Goal: Task Accomplishment & Management: Manage account settings

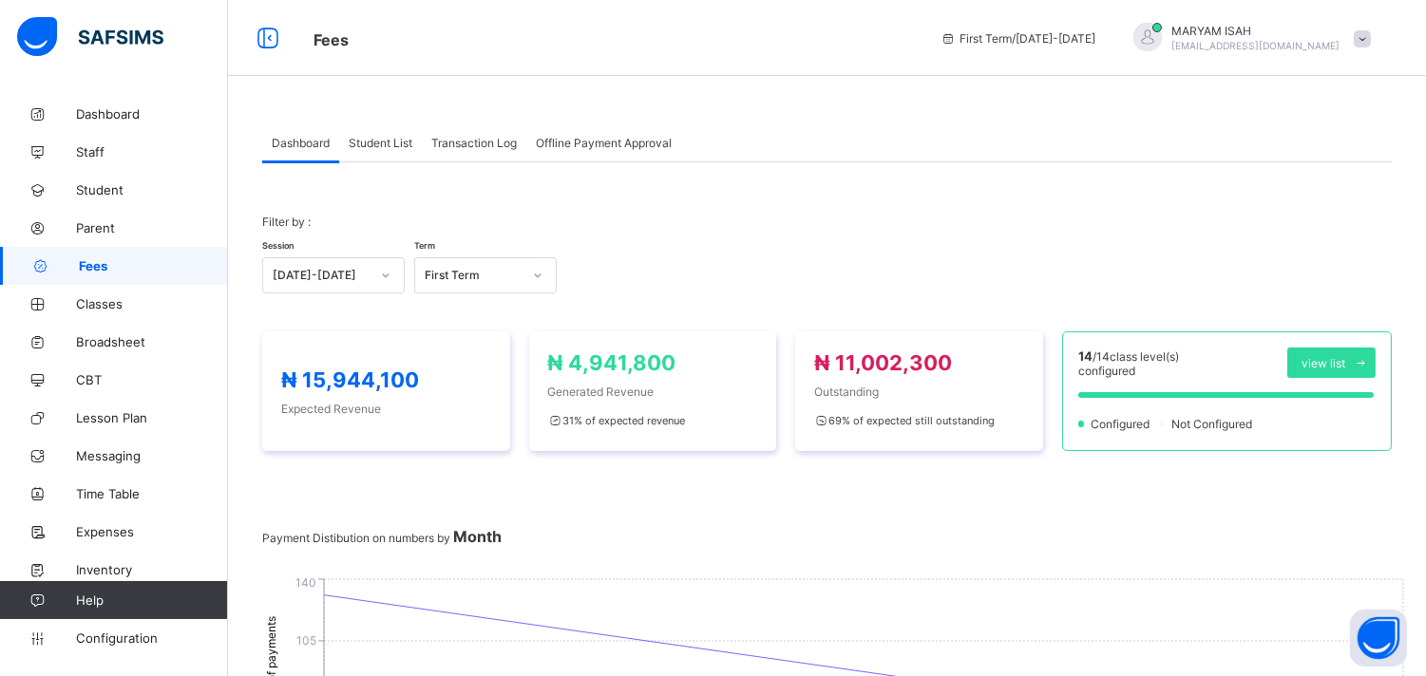
click at [371, 140] on span "Student List" at bounding box center [381, 143] width 64 height 14
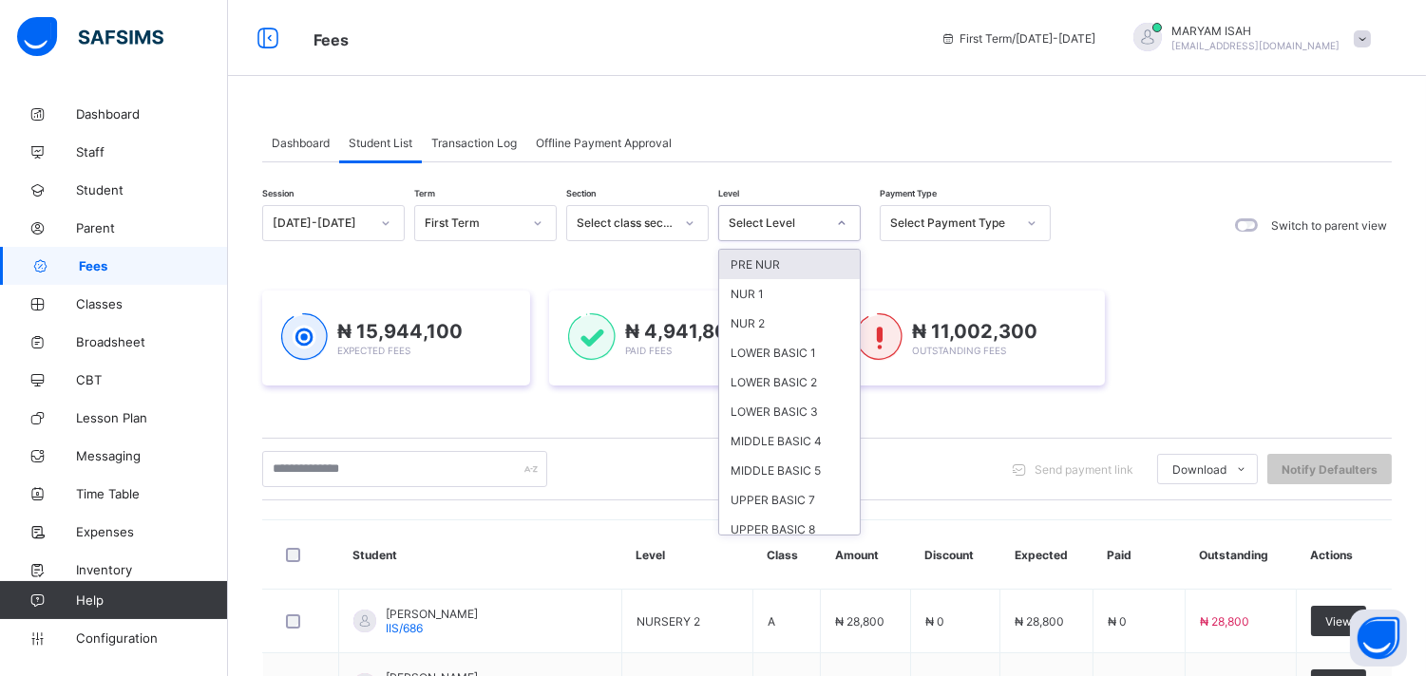
click at [849, 226] on div at bounding box center [841, 223] width 32 height 30
click at [781, 349] on div "LOWER BASIC 1" at bounding box center [789, 352] width 141 height 29
click at [781, 349] on div "₦ 4,941,800 Paid Fees" at bounding box center [683, 338] width 268 height 95
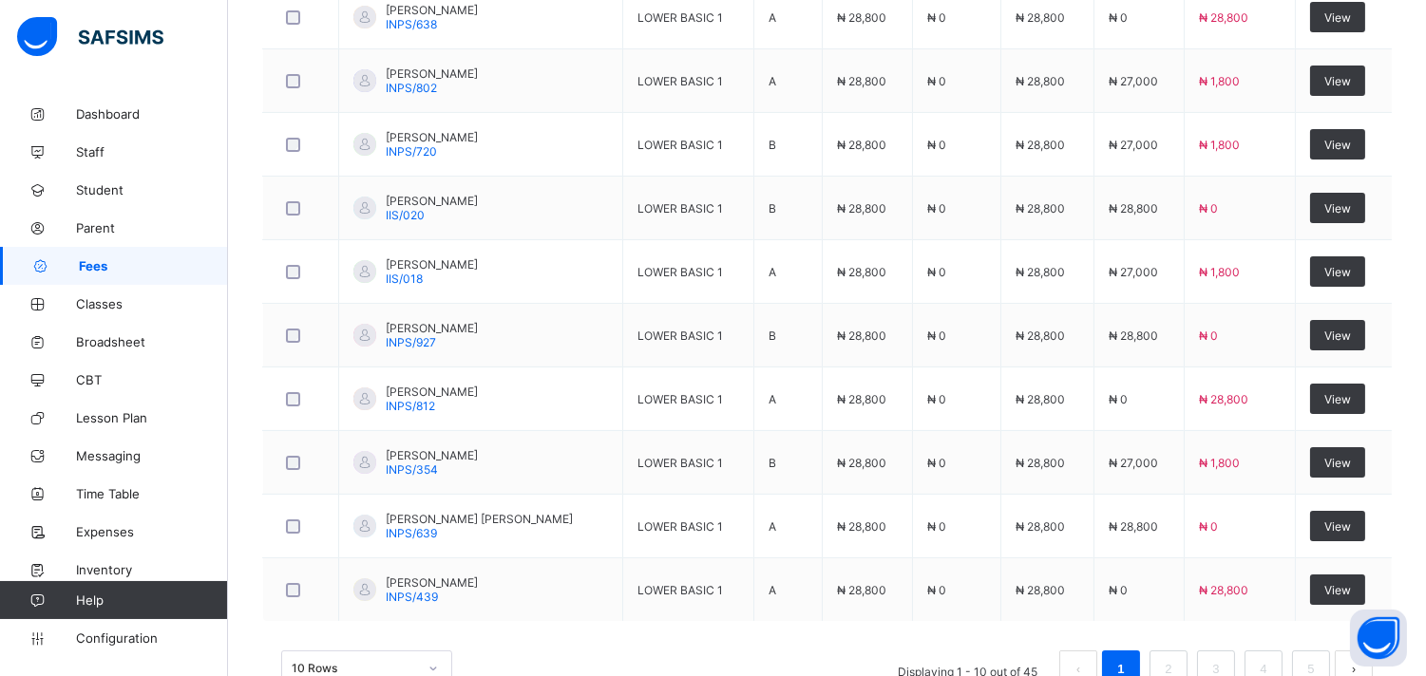
scroll to position [790, 0]
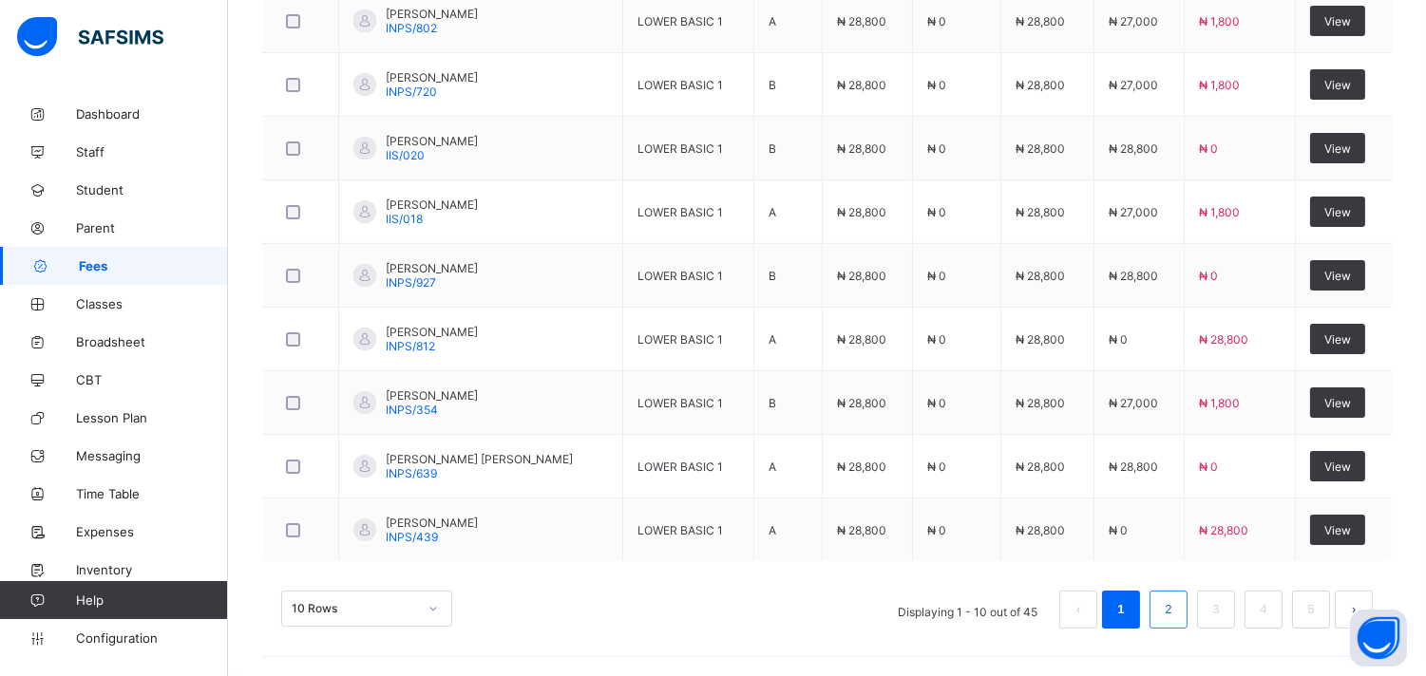
click at [1174, 605] on link "2" at bounding box center [1168, 609] width 18 height 25
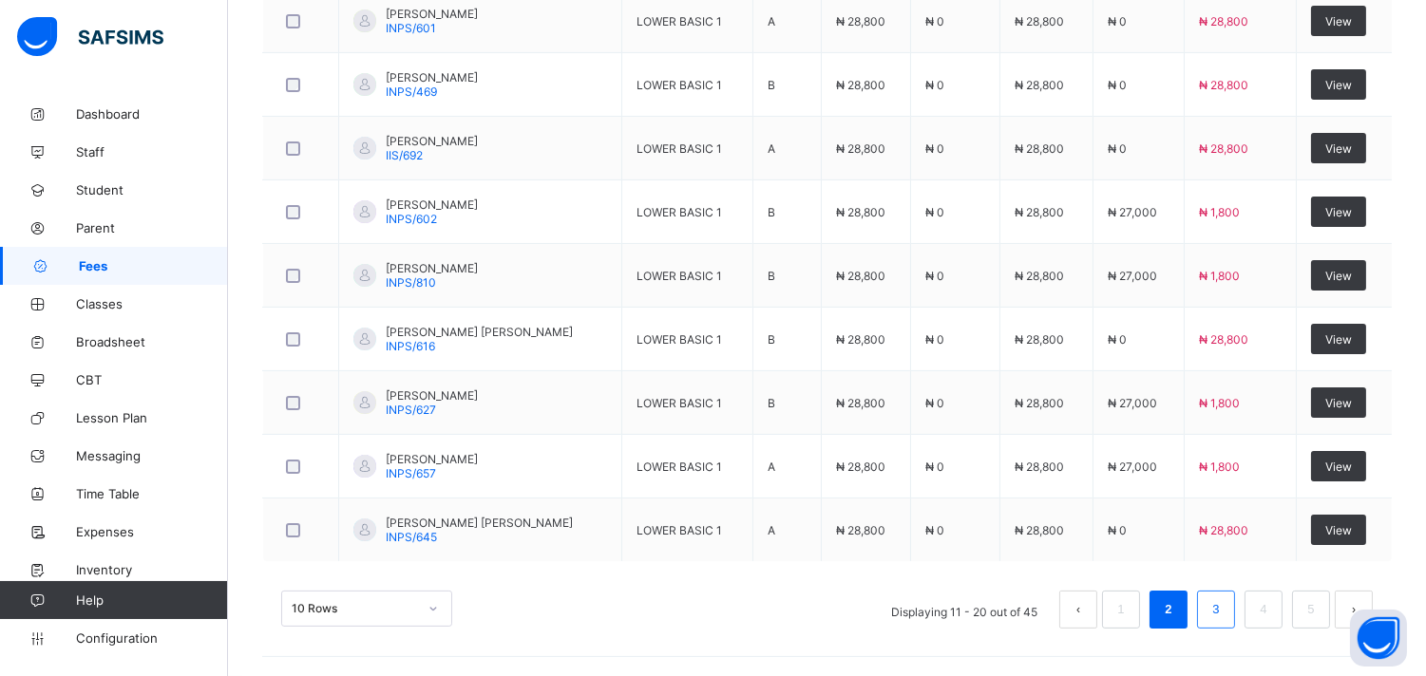
click at [1235, 623] on li "3" at bounding box center [1216, 610] width 38 height 38
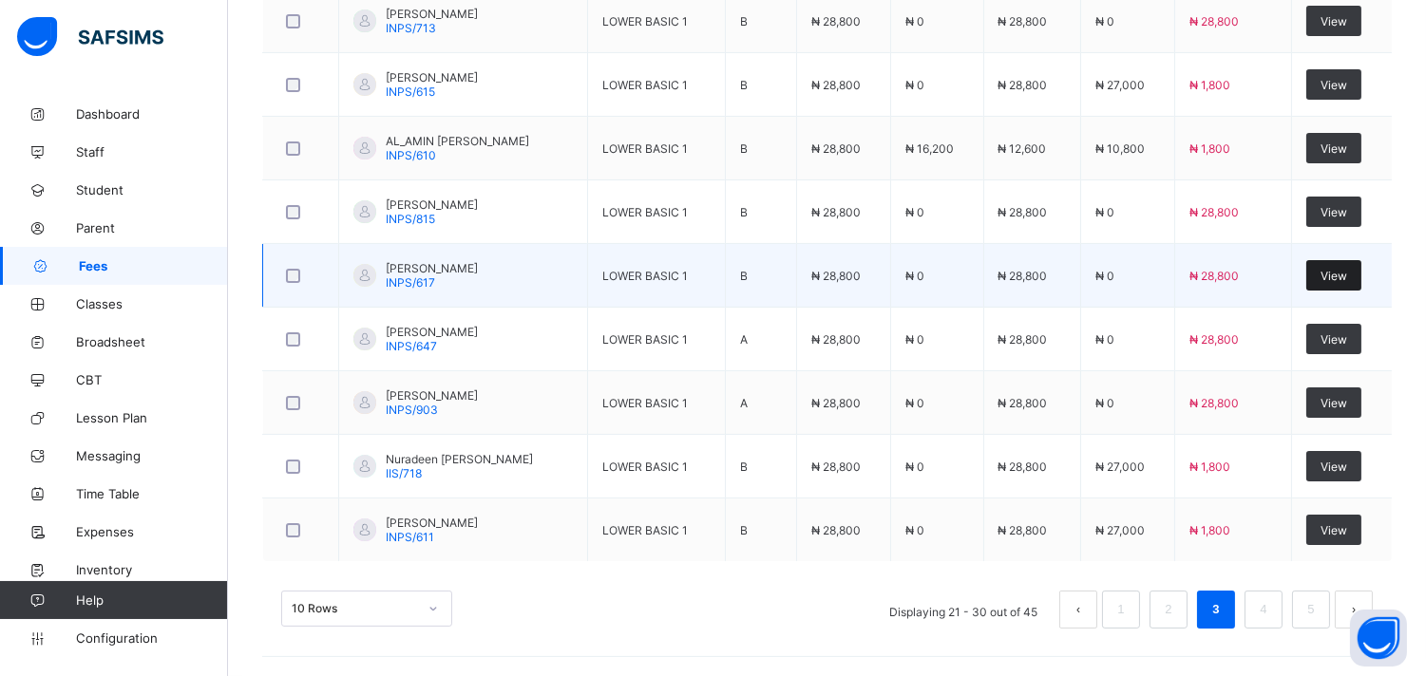
click at [1342, 278] on span "View" at bounding box center [1333, 276] width 27 height 14
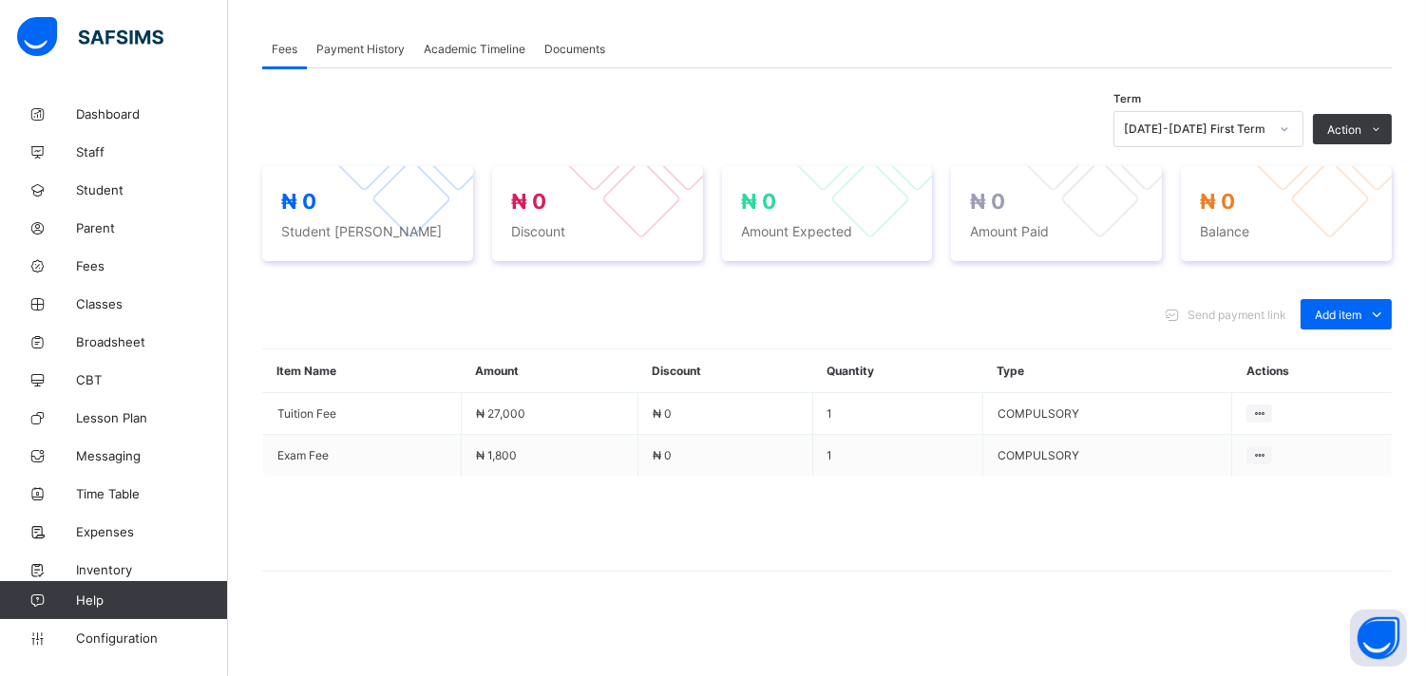
scroll to position [570, 0]
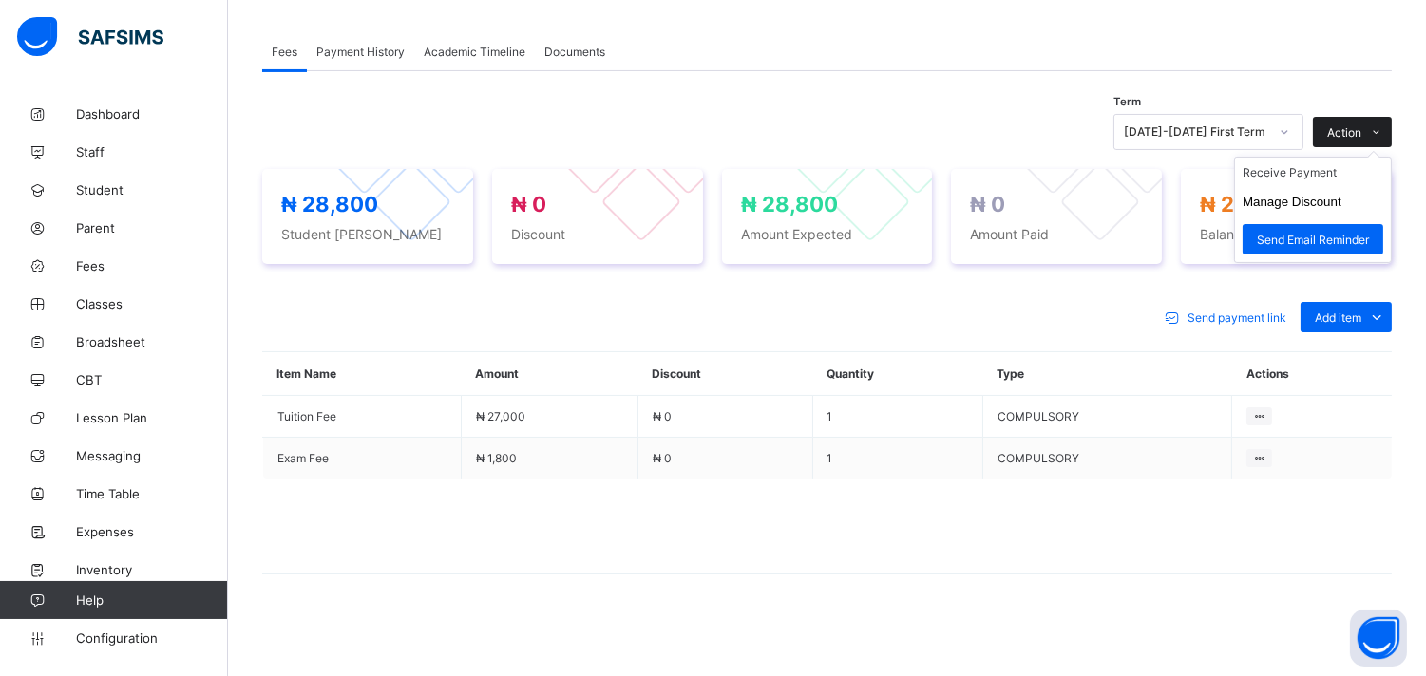
click at [1384, 135] on icon at bounding box center [1377, 132] width 14 height 12
click at [1353, 175] on li "Receive Payment" at bounding box center [1313, 172] width 156 height 29
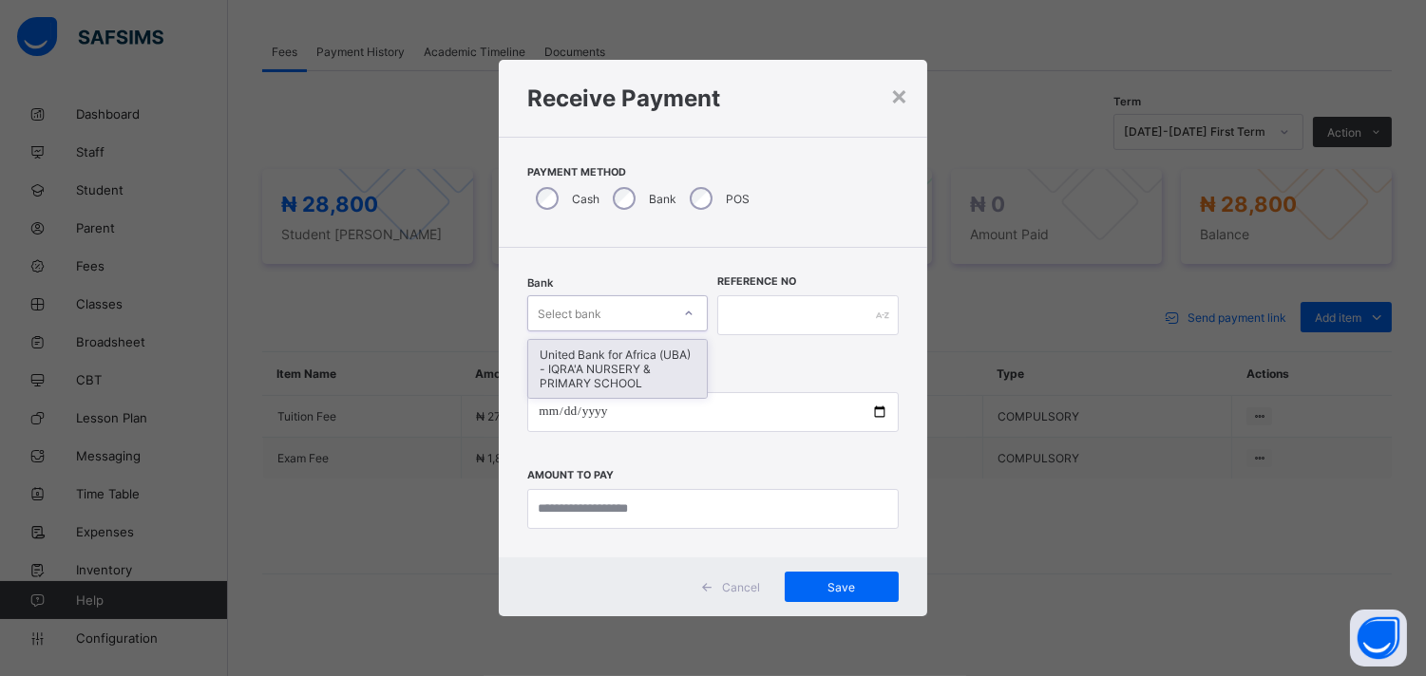
click at [689, 310] on icon at bounding box center [688, 313] width 11 height 19
click at [653, 366] on div "United Bank for Africa (UBA) - IQRA'A NURSERY & PRIMARY SCHOOL" at bounding box center [617, 369] width 179 height 58
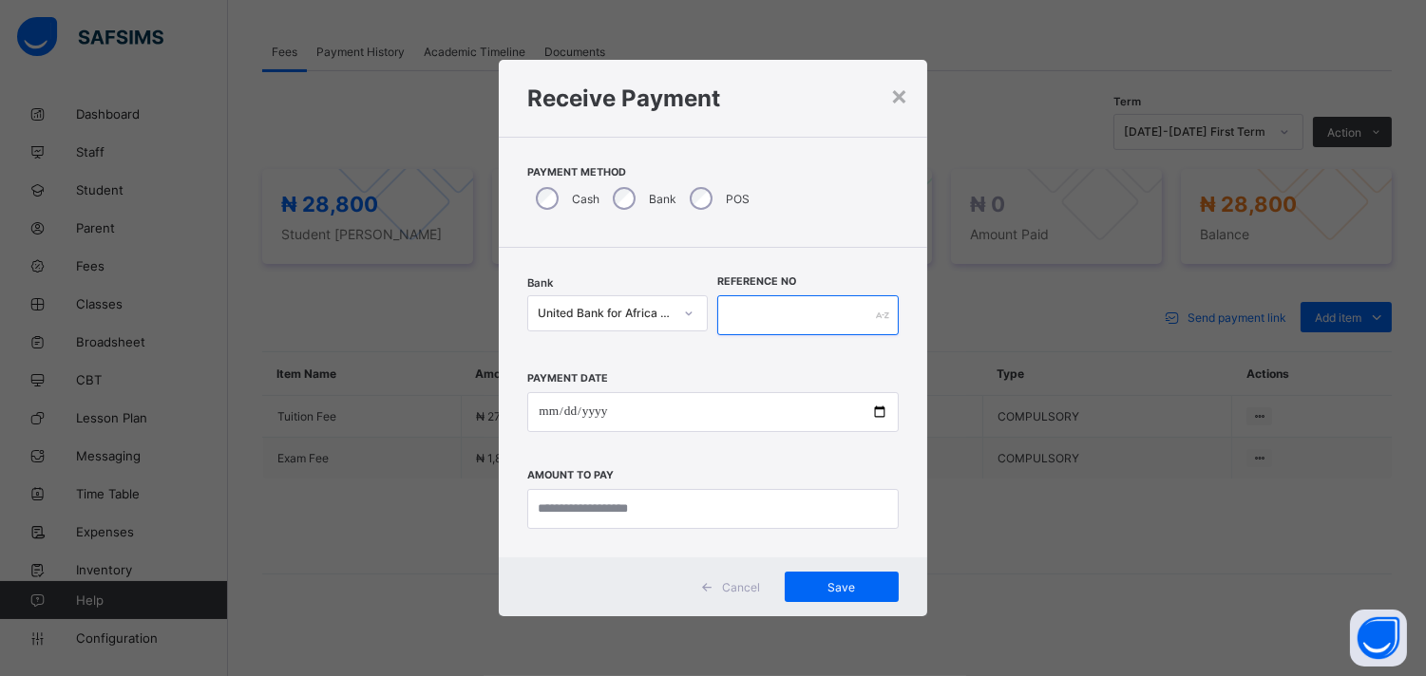
click at [739, 312] on input "text" at bounding box center [807, 315] width 180 height 40
type input "******"
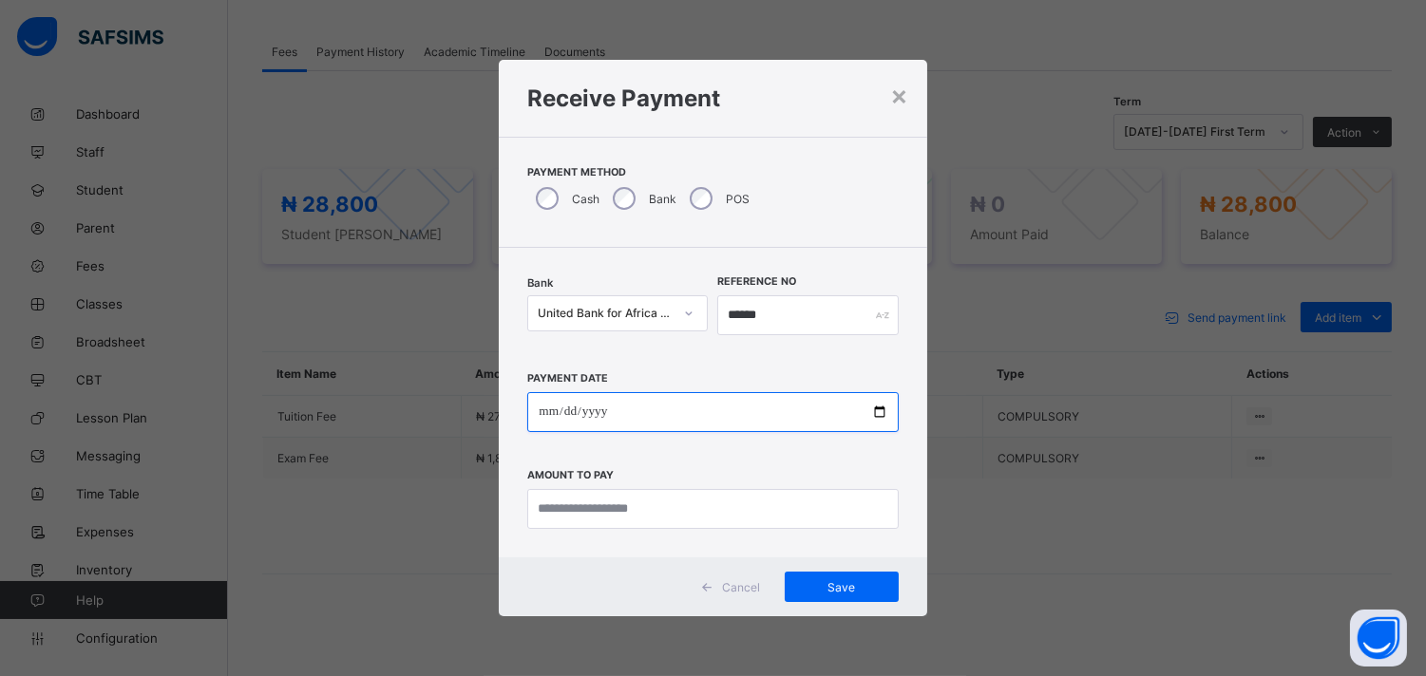
click at [877, 407] on input "date" at bounding box center [712, 412] width 370 height 40
type input "**********"
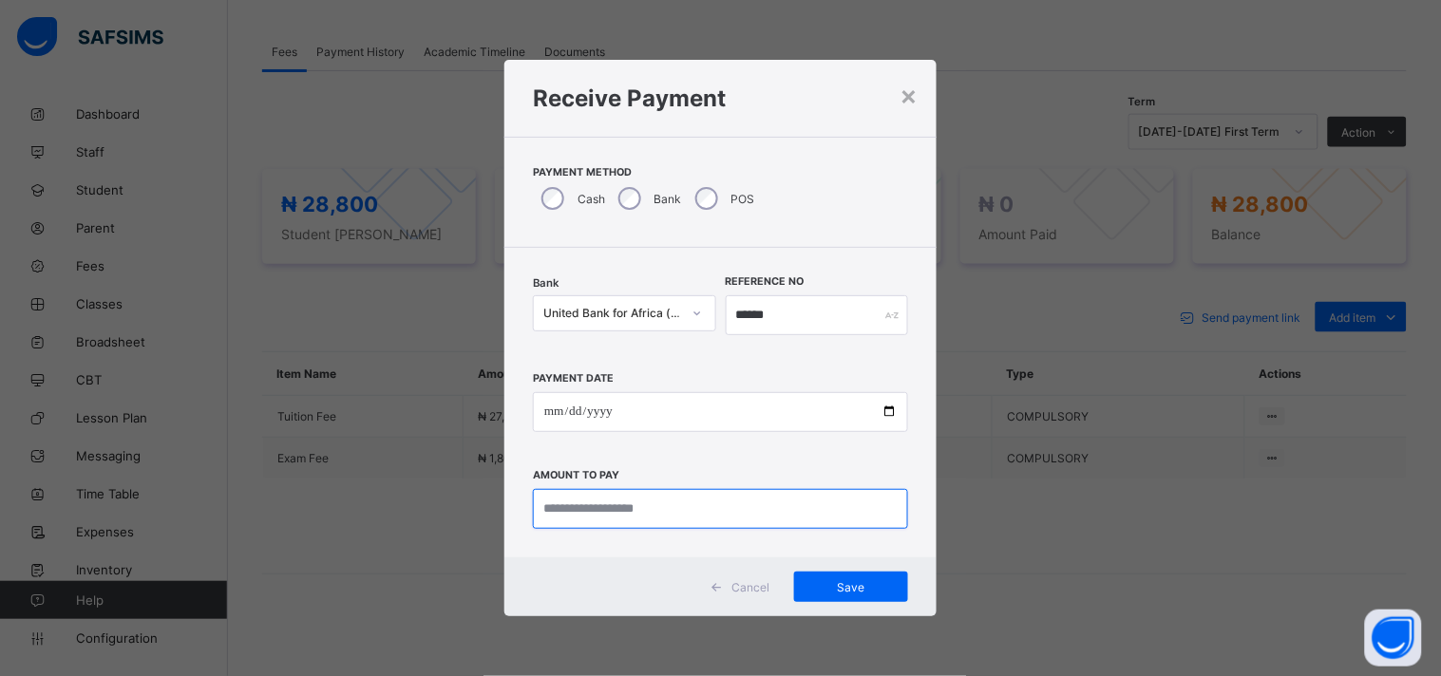
click at [596, 520] on input "currency" at bounding box center [720, 509] width 375 height 40
type input "********"
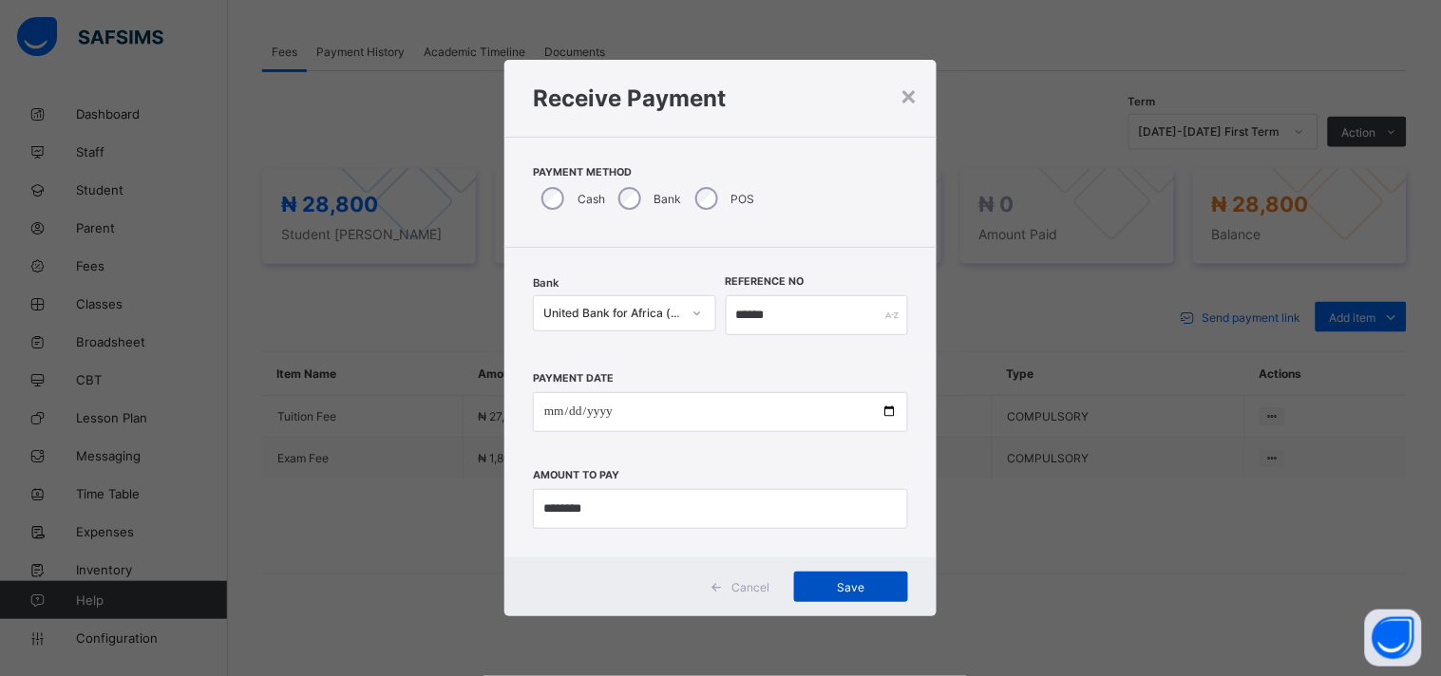
click at [820, 585] on span "Save" at bounding box center [850, 587] width 85 height 14
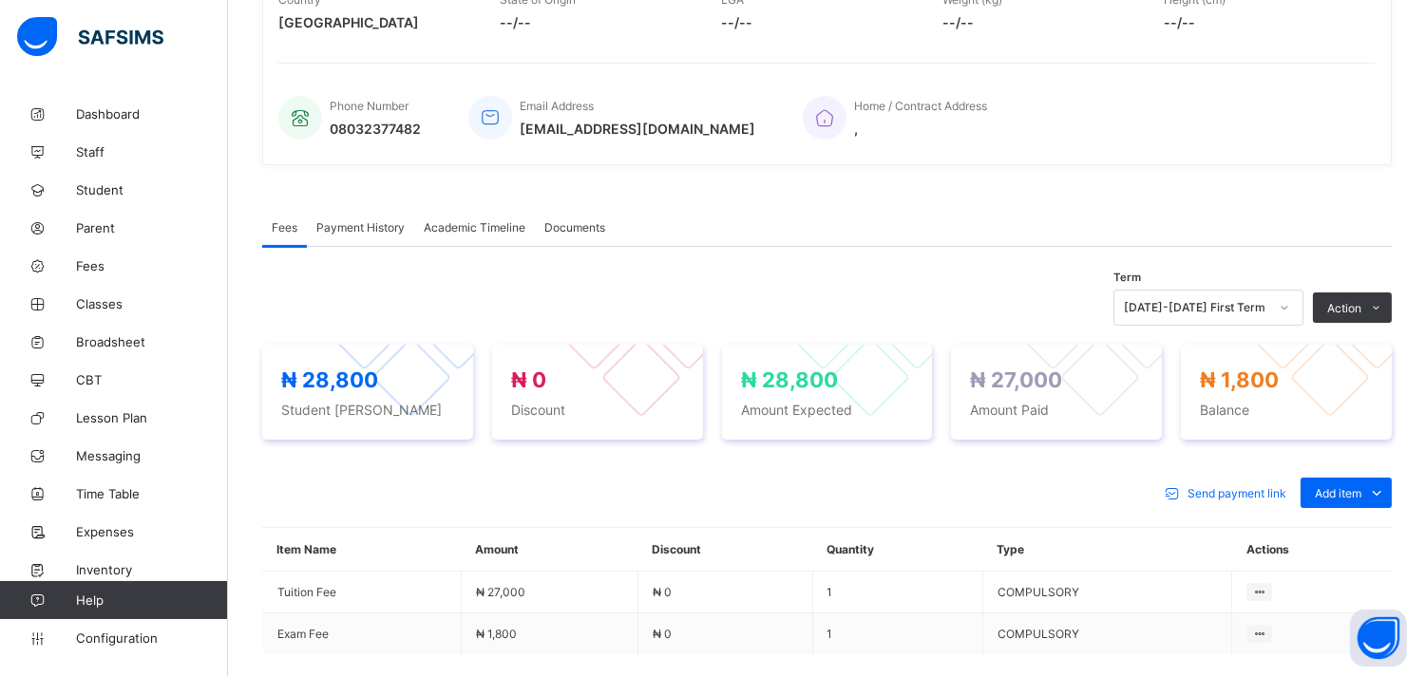
scroll to position [0, 0]
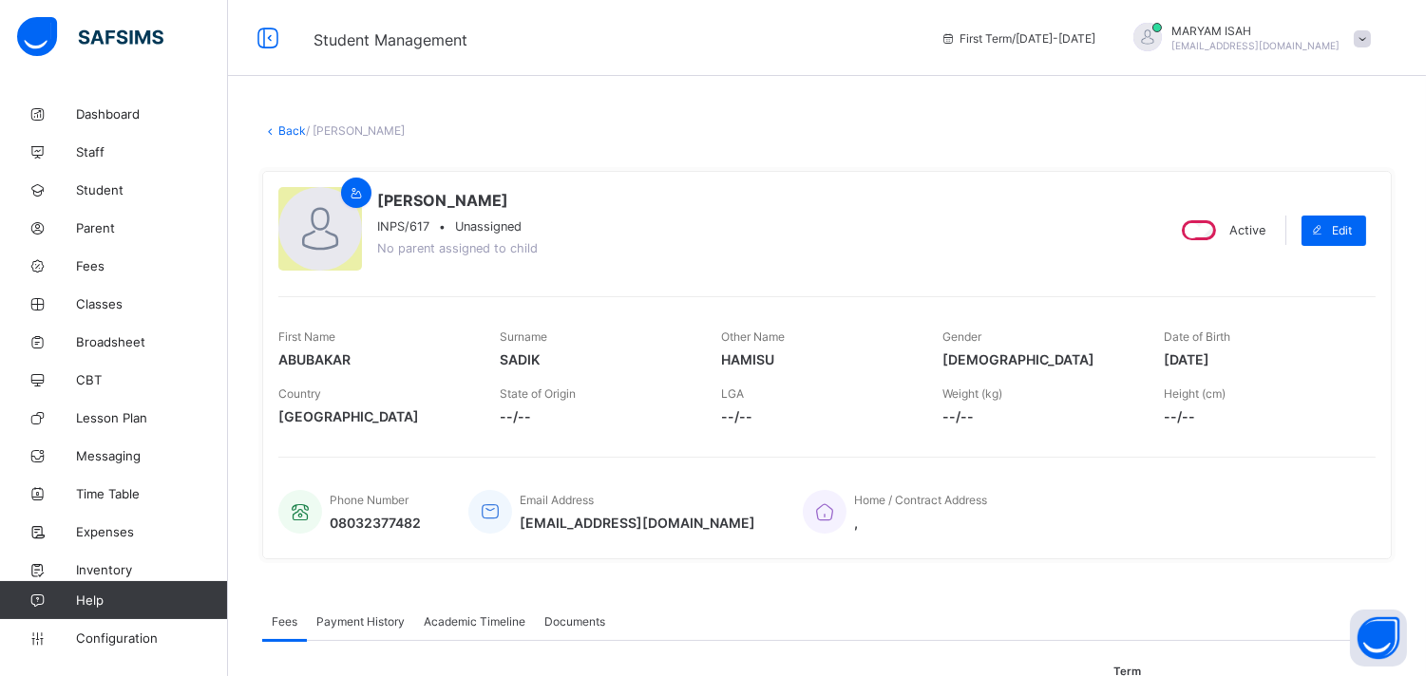
click at [288, 122] on div "× Delete Document This action would delete the document with name: from the sys…" at bounding box center [827, 672] width 1198 height 1154
click at [288, 128] on link "Back" at bounding box center [292, 130] width 28 height 14
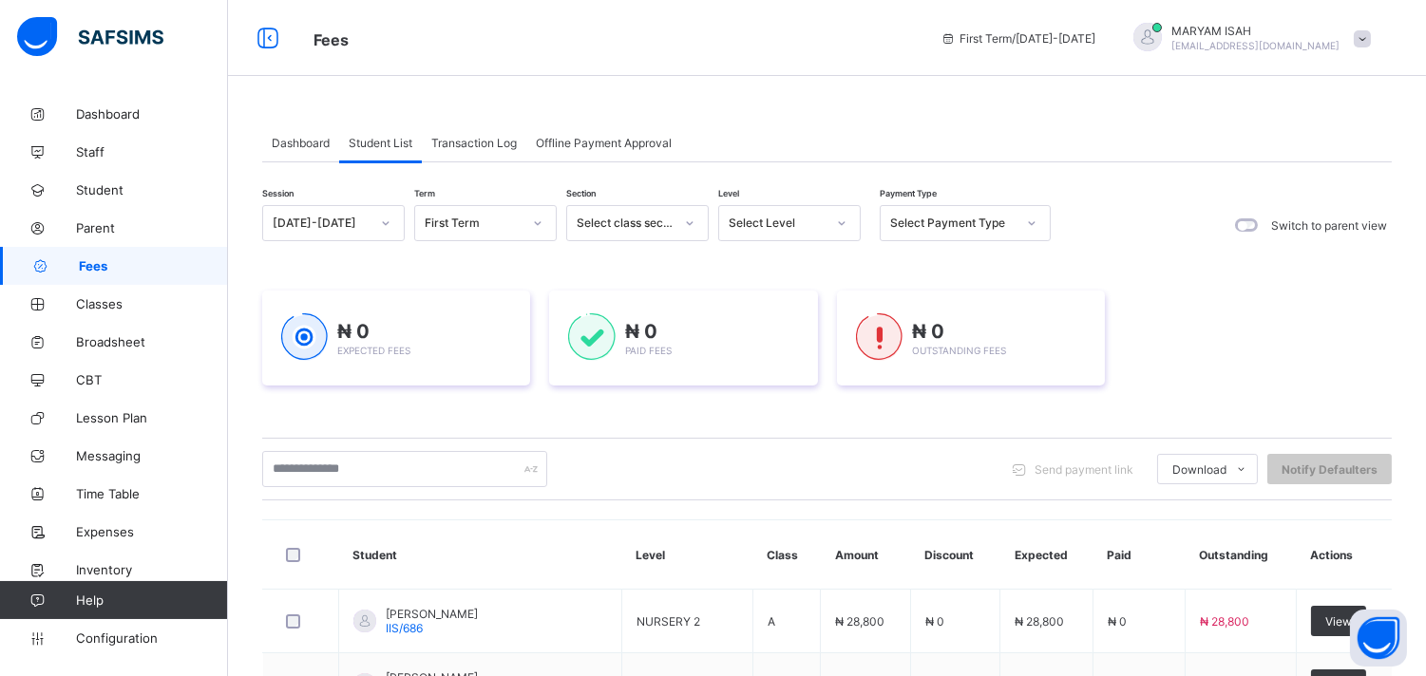
click at [840, 222] on icon at bounding box center [842, 223] width 7 height 4
click at [840, 218] on icon at bounding box center [841, 223] width 11 height 19
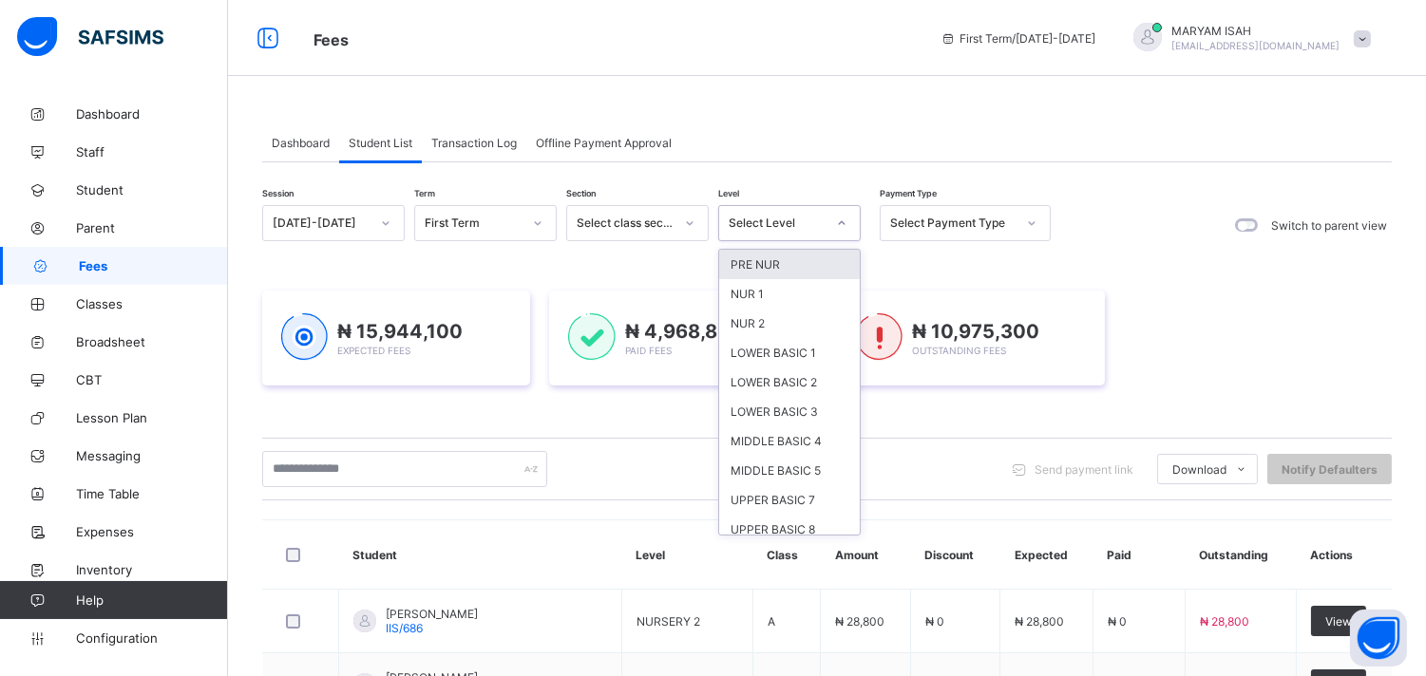
click at [838, 219] on icon at bounding box center [841, 223] width 11 height 19
click at [801, 351] on div "LOWER BASIC 1" at bounding box center [789, 352] width 141 height 29
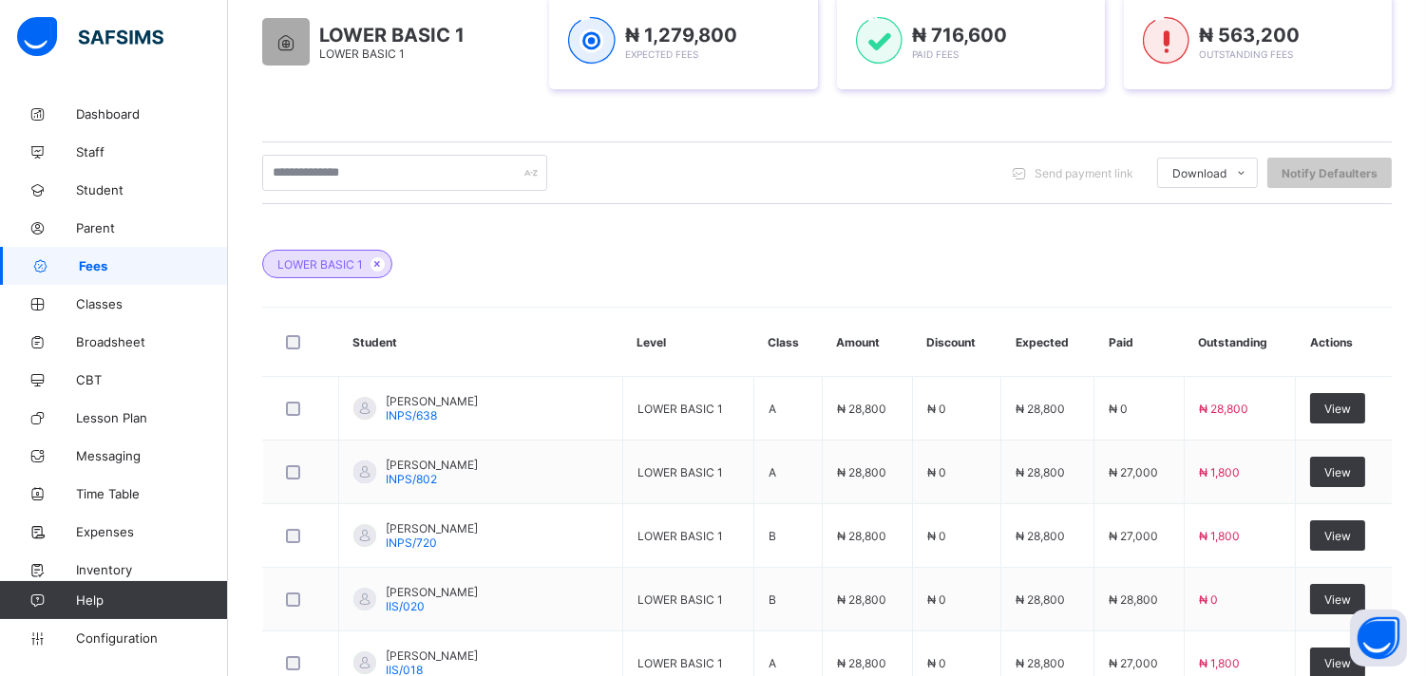
scroll to position [790, 0]
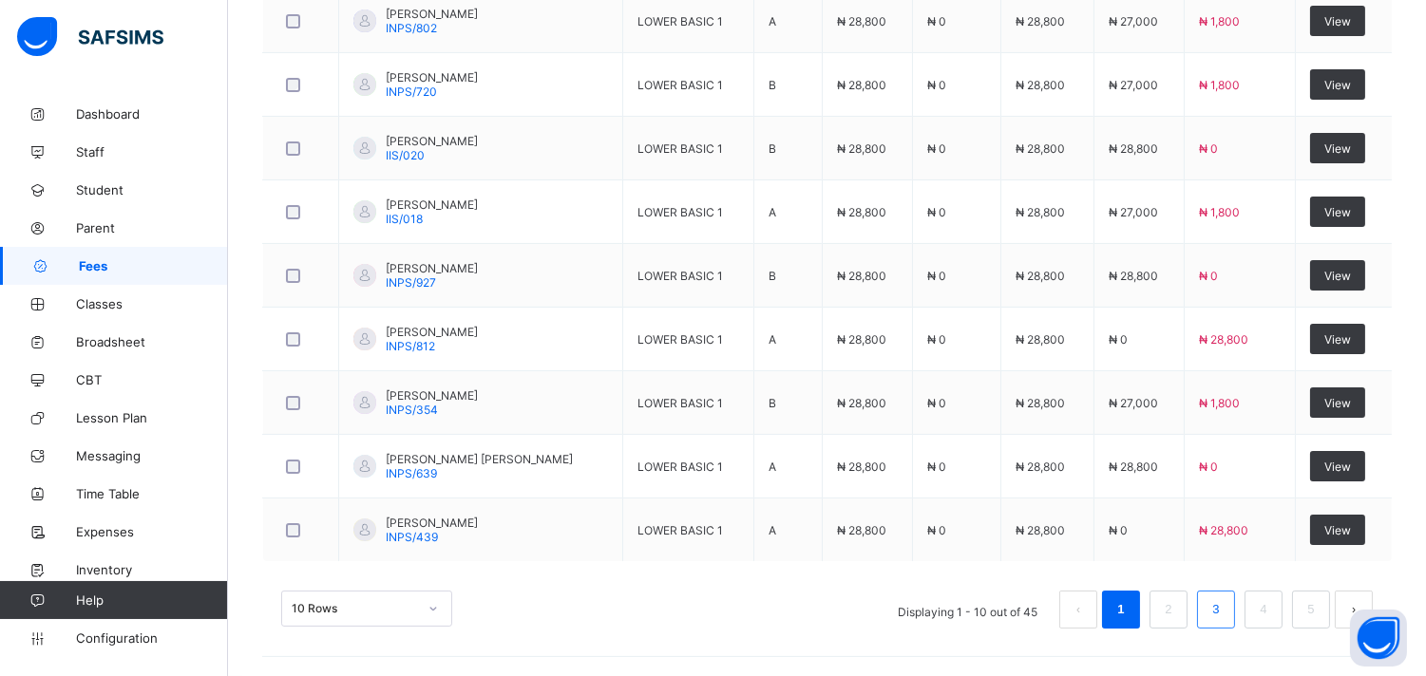
click at [1224, 608] on link "3" at bounding box center [1215, 609] width 18 height 25
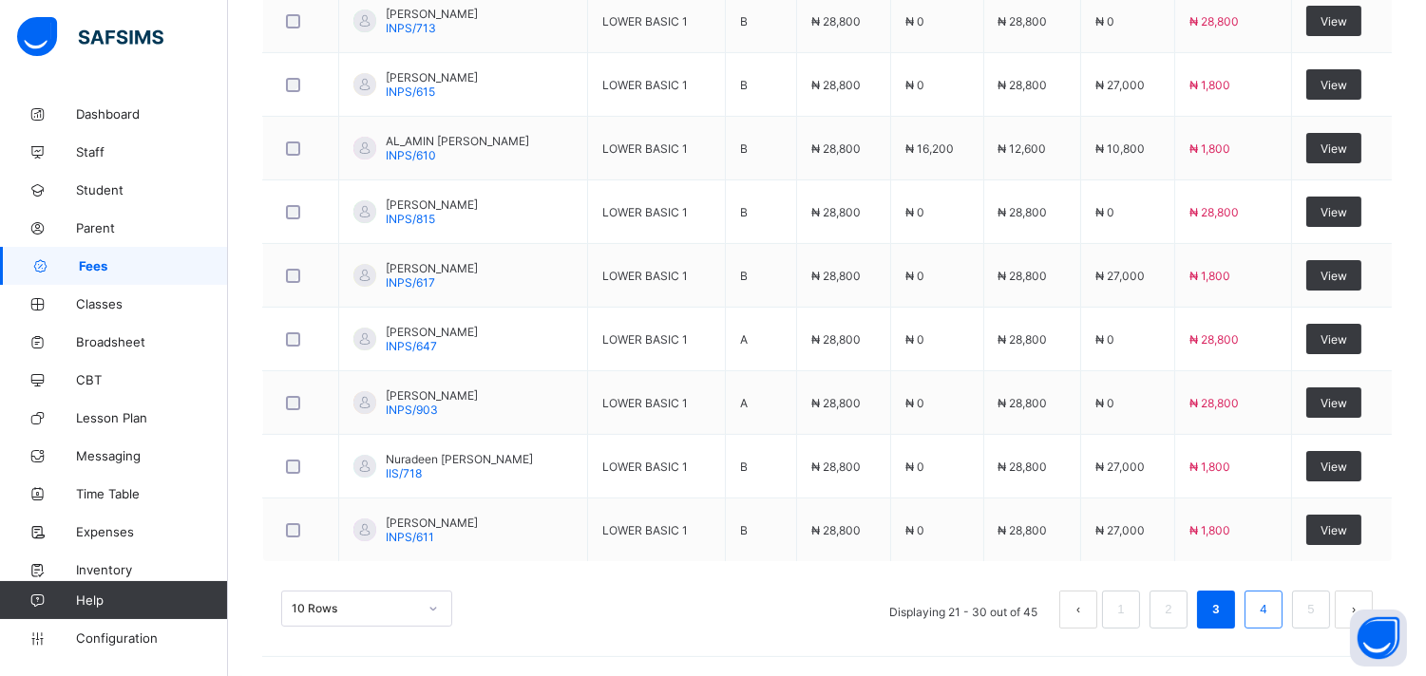
click at [1282, 613] on li "4" at bounding box center [1263, 610] width 38 height 38
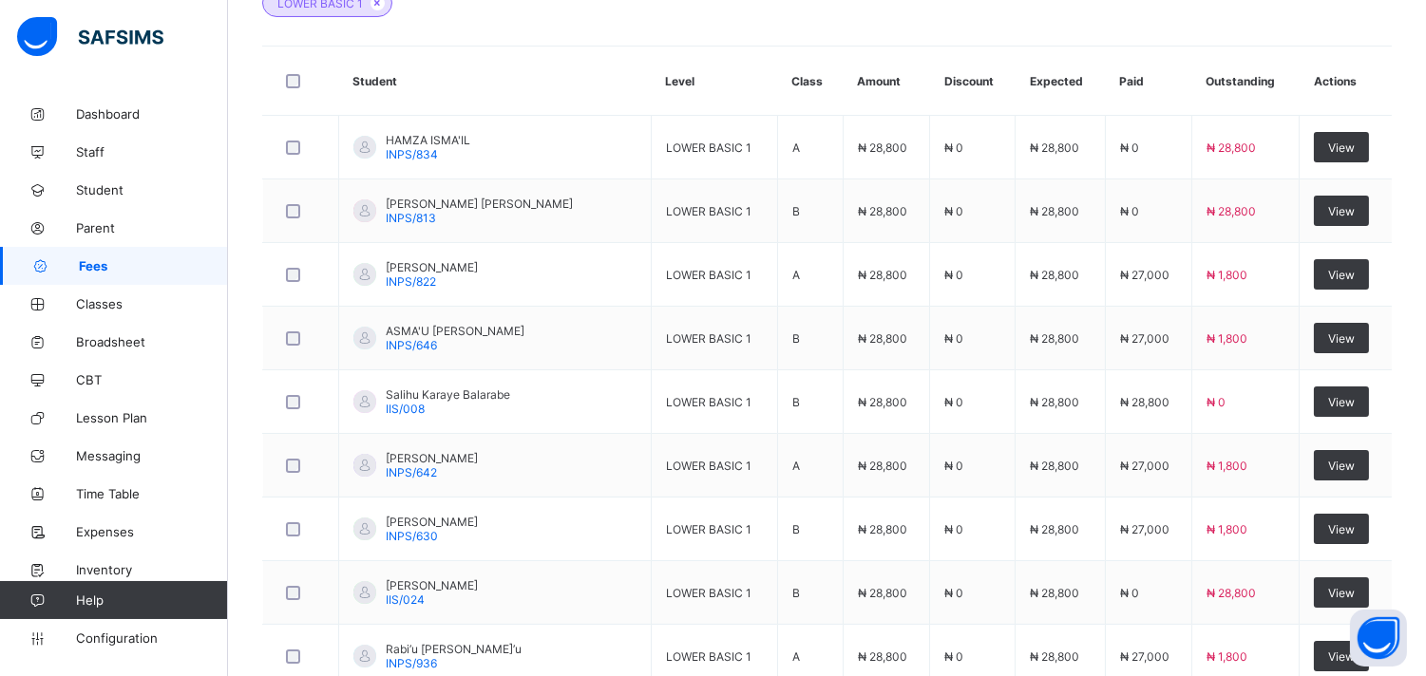
scroll to position [726, 0]
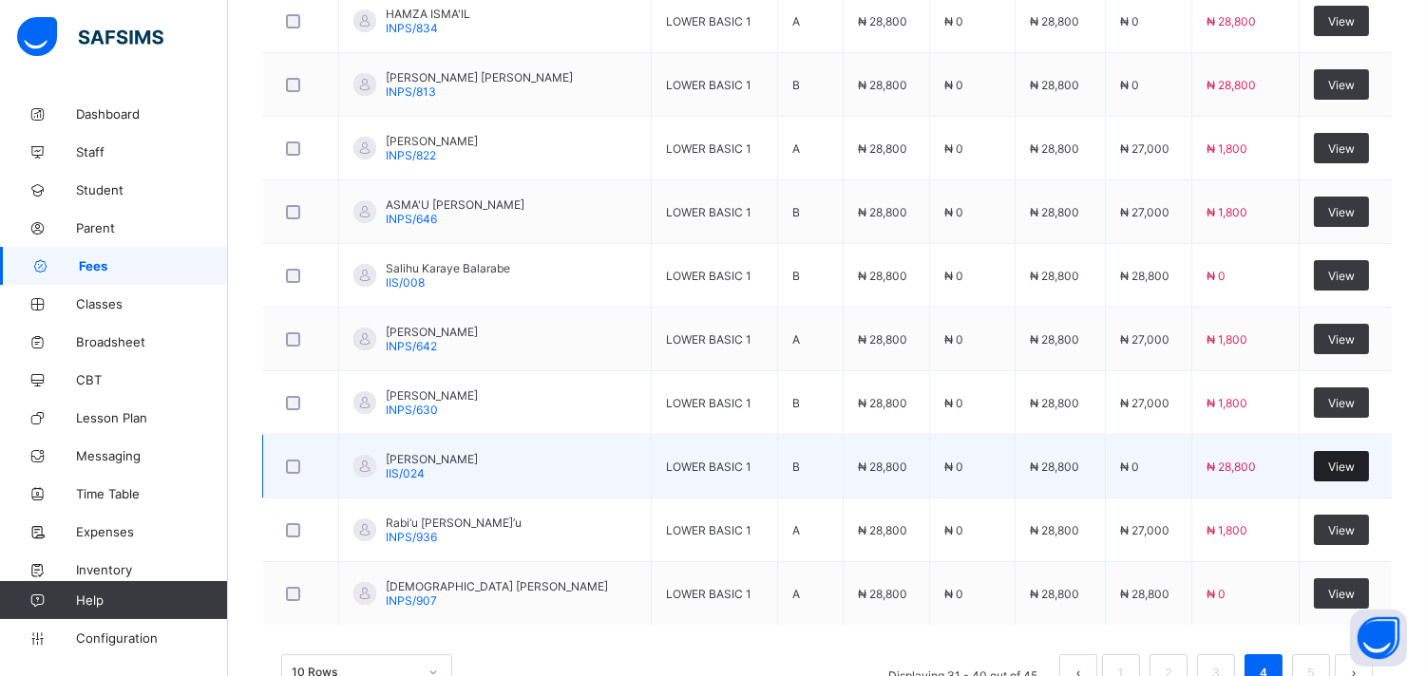
click at [1340, 468] on span "View" at bounding box center [1341, 467] width 27 height 14
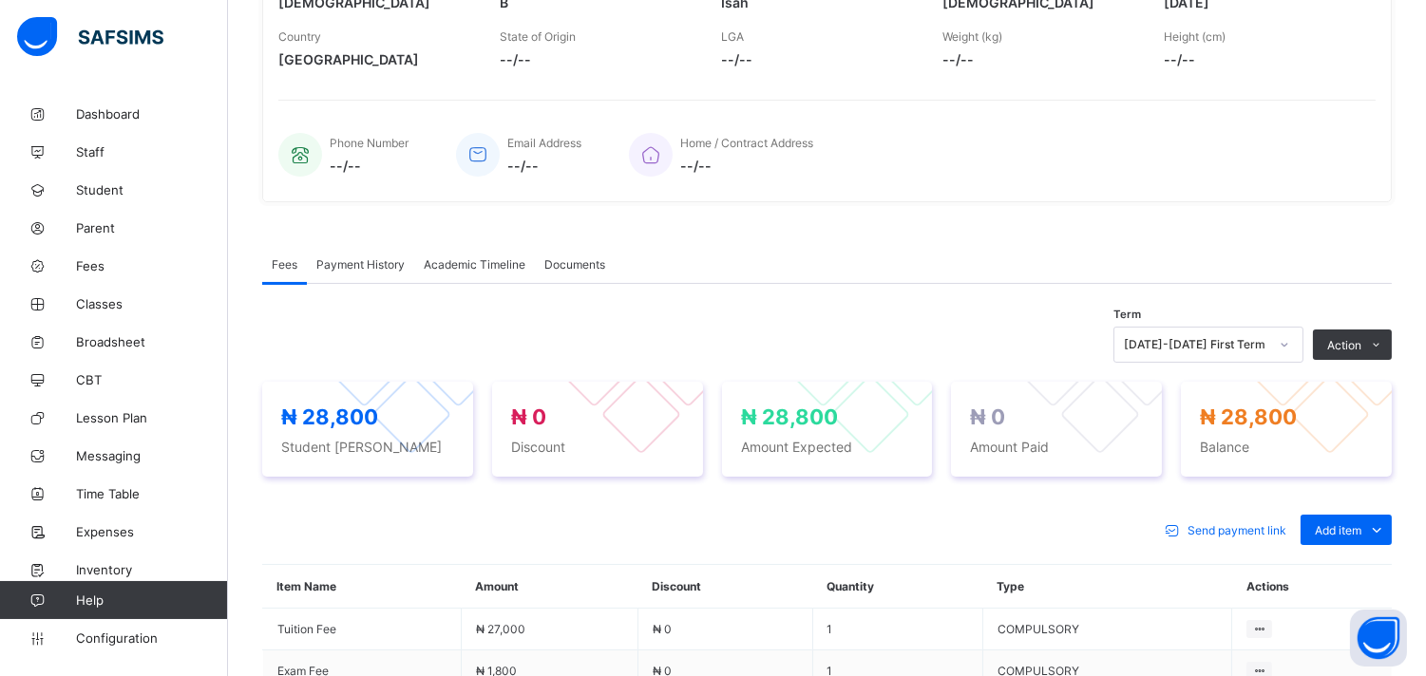
scroll to position [570, 0]
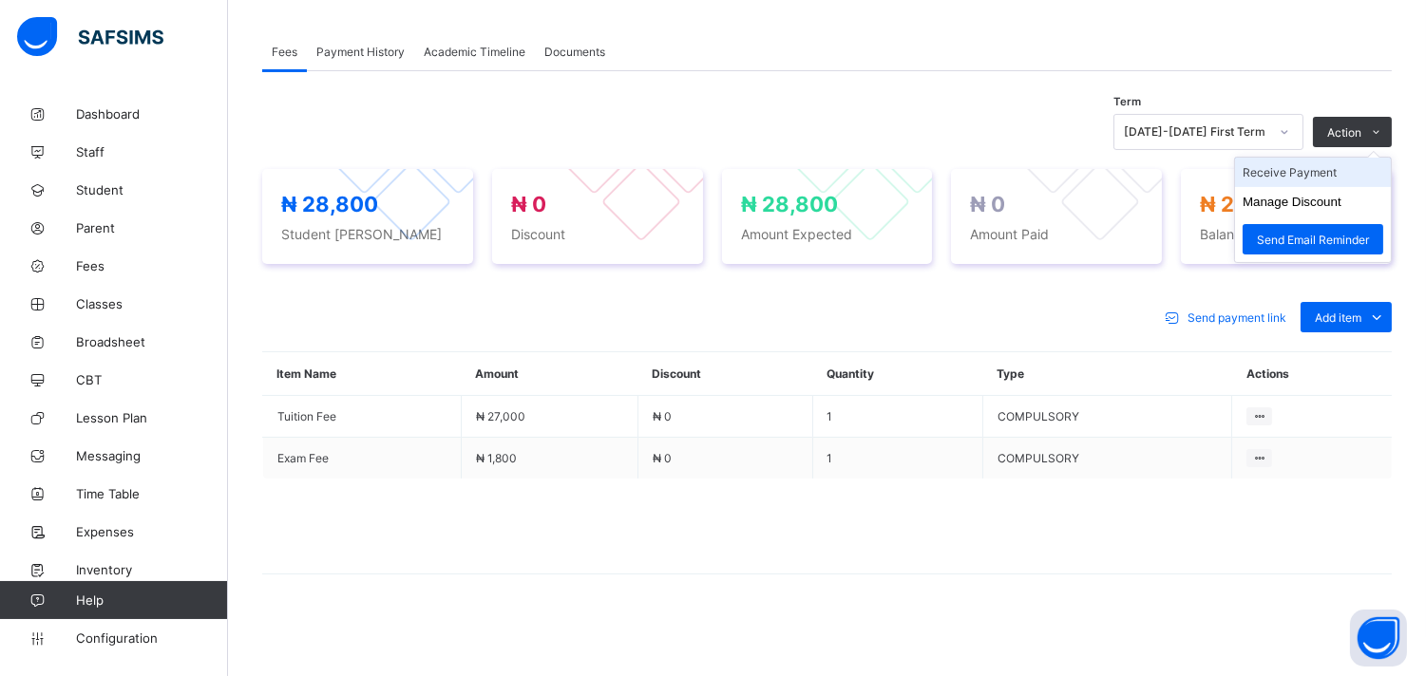
click at [1336, 167] on li "Receive Payment" at bounding box center [1313, 172] width 156 height 29
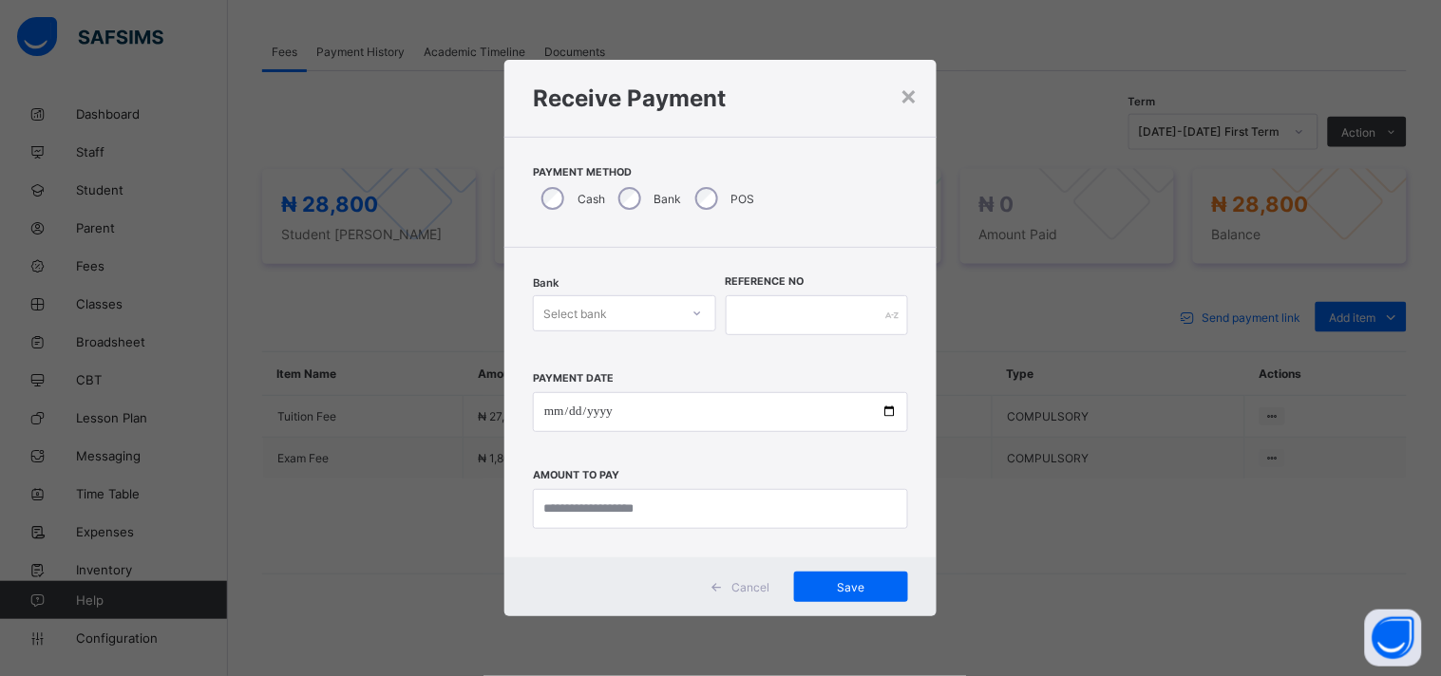
click at [695, 312] on icon at bounding box center [696, 313] width 11 height 19
click at [655, 377] on div "United Bank for Africa (UBA) - IQRA'A NURSERY & PRIMARY SCHOOL" at bounding box center [624, 369] width 181 height 58
click at [775, 312] on input "text" at bounding box center [817, 315] width 183 height 40
type input "******"
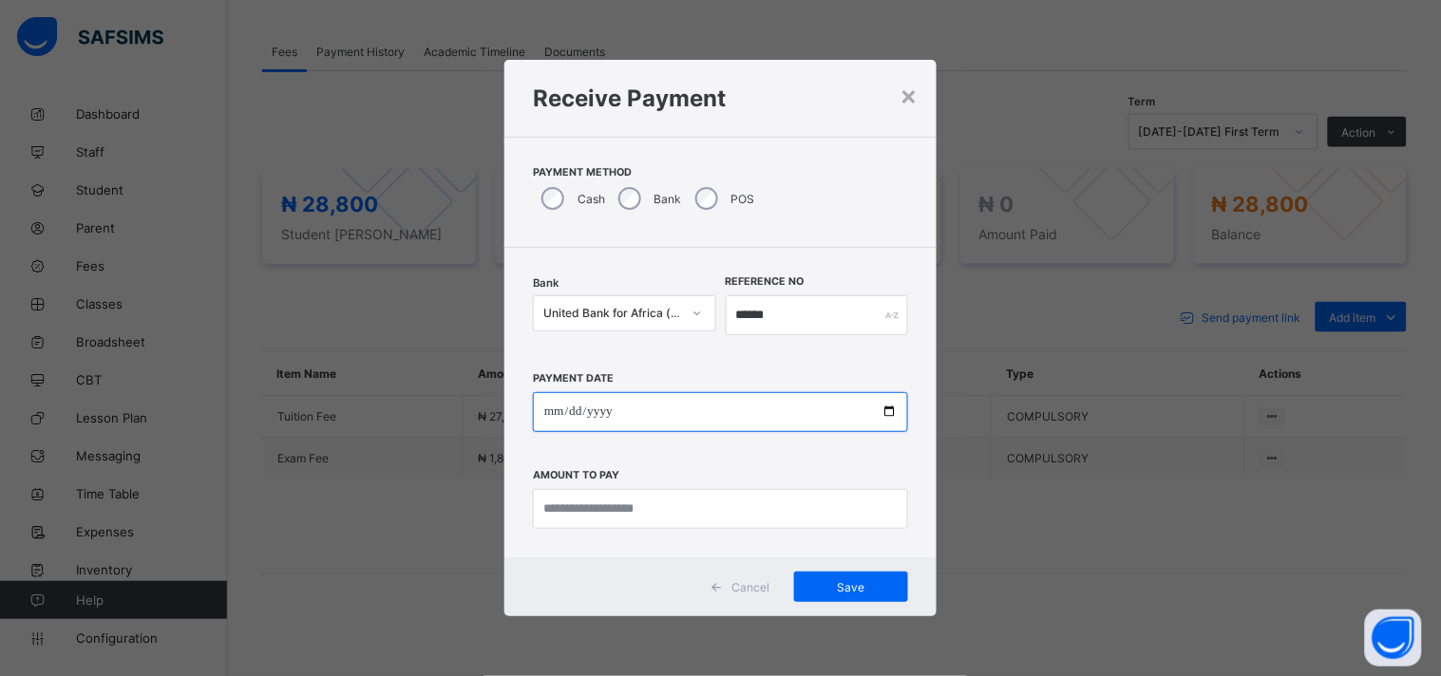
click at [886, 406] on input "date" at bounding box center [720, 412] width 375 height 40
type input "**********"
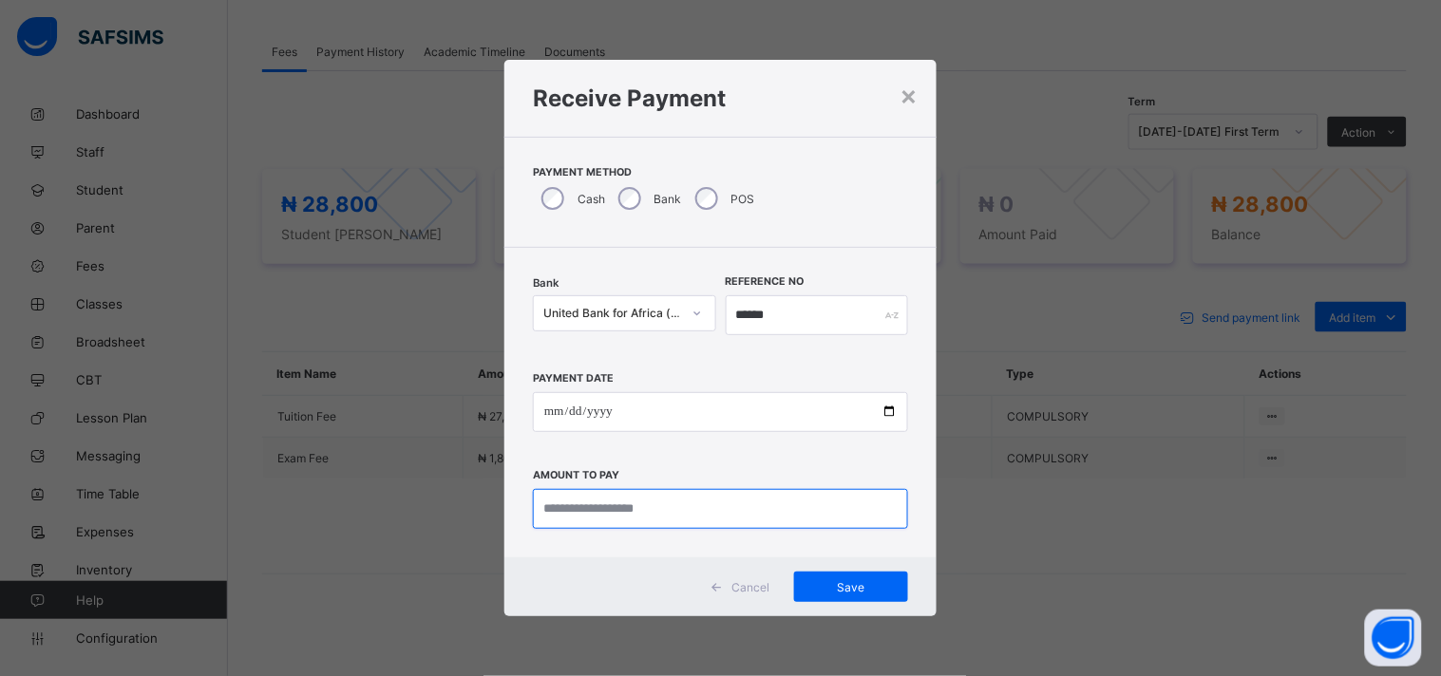
click at [584, 506] on input "currency" at bounding box center [720, 509] width 375 height 40
type input "********"
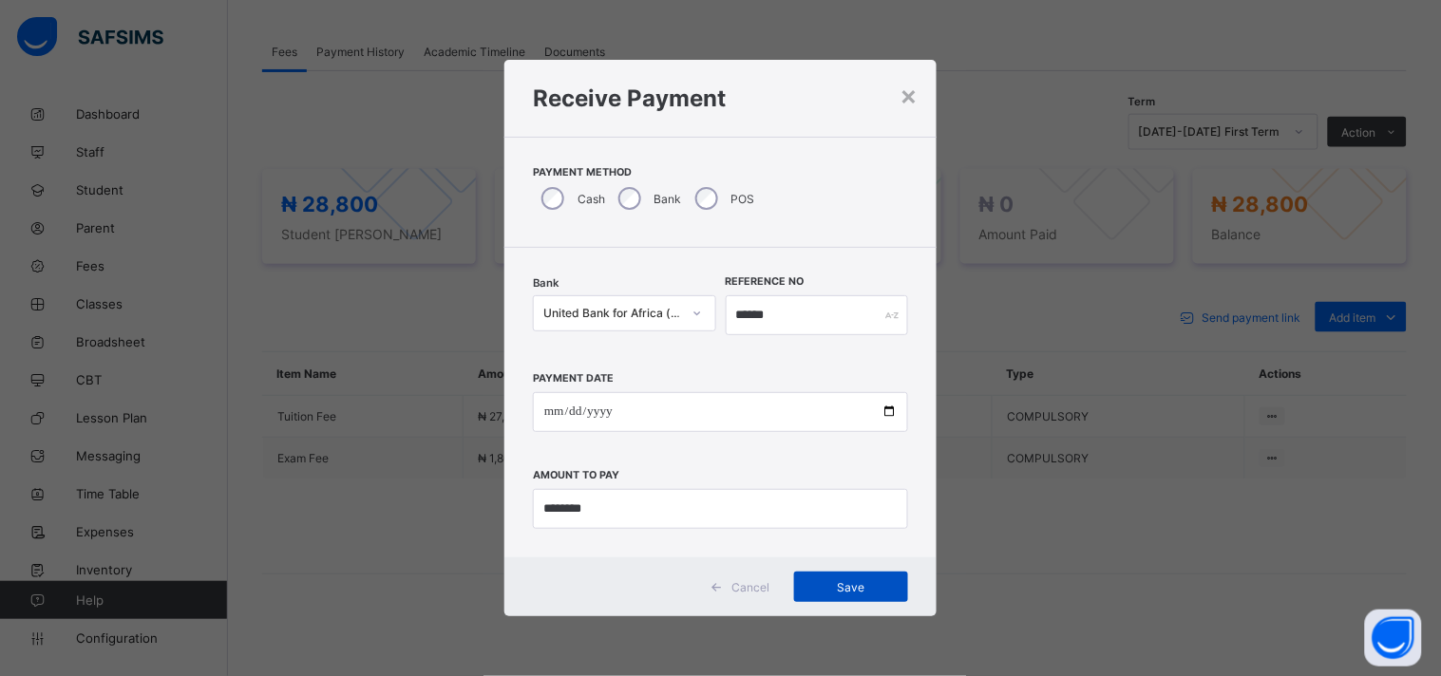
click at [850, 583] on span "Save" at bounding box center [850, 587] width 85 height 14
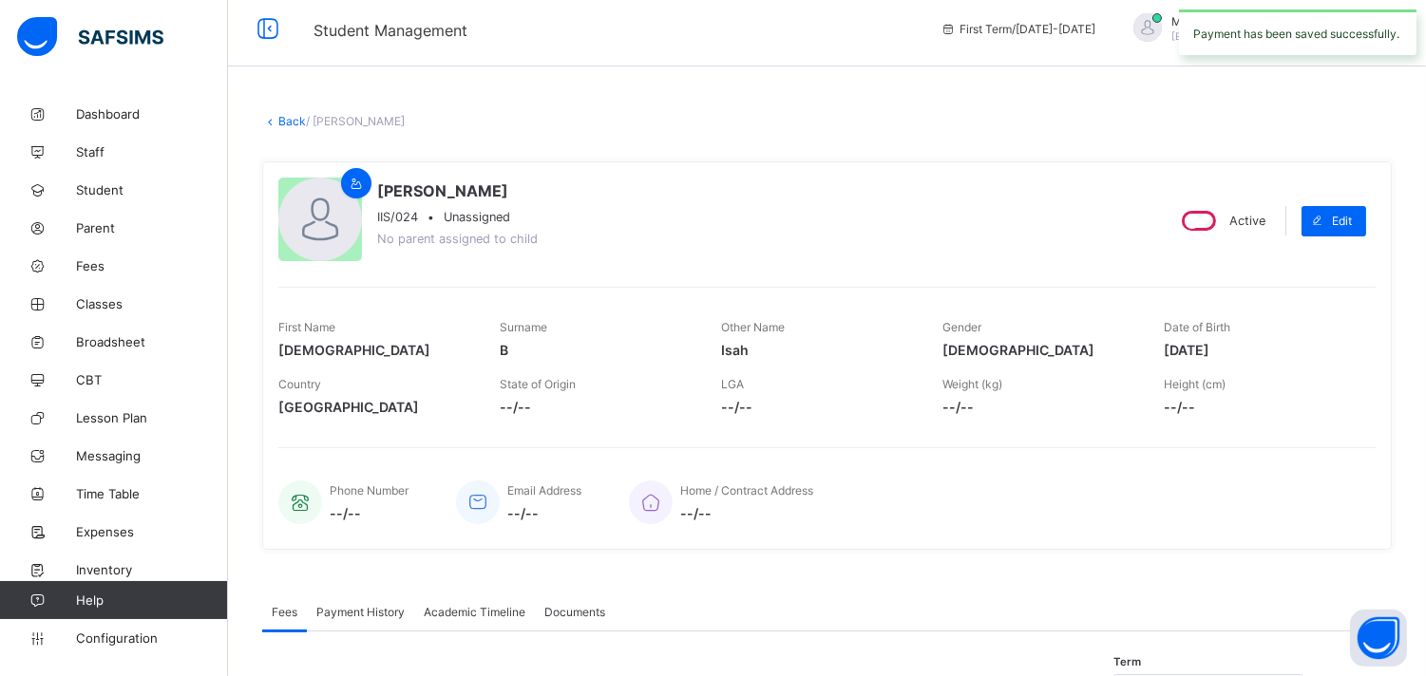
scroll to position [0, 0]
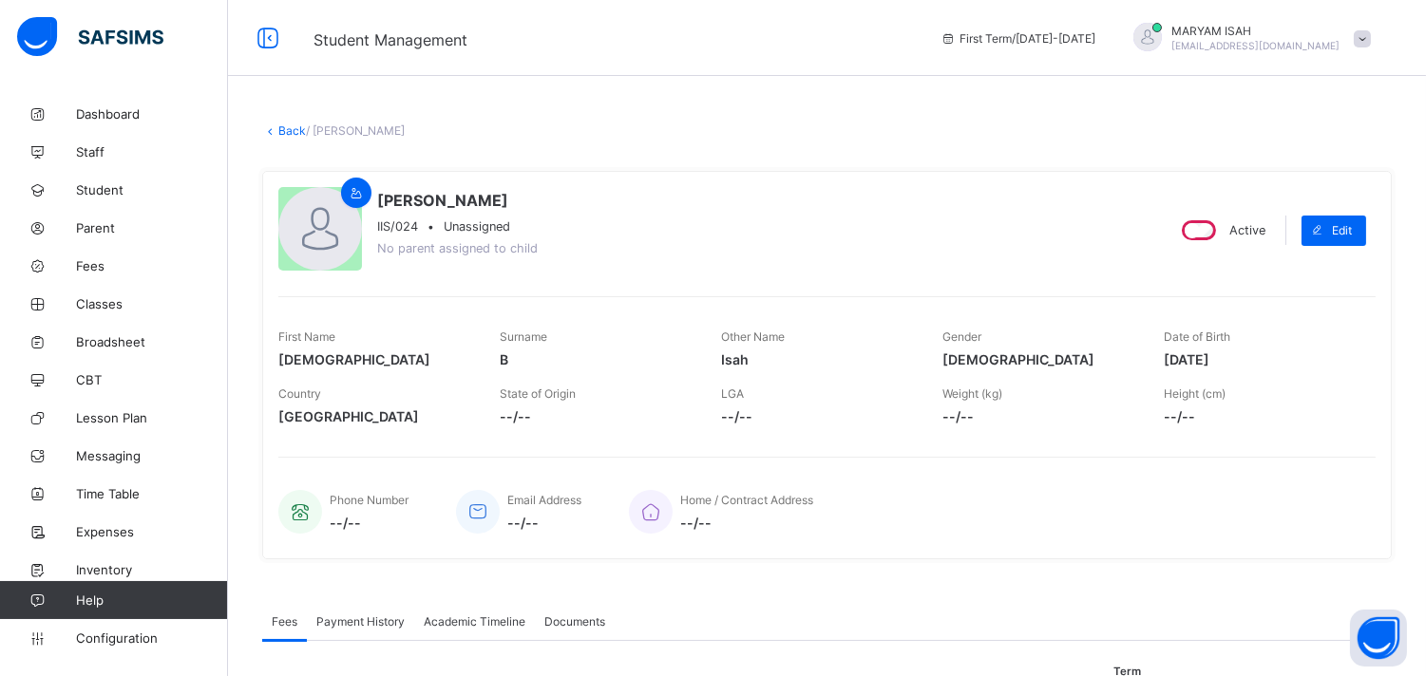
click at [289, 136] on link "Back" at bounding box center [292, 130] width 28 height 14
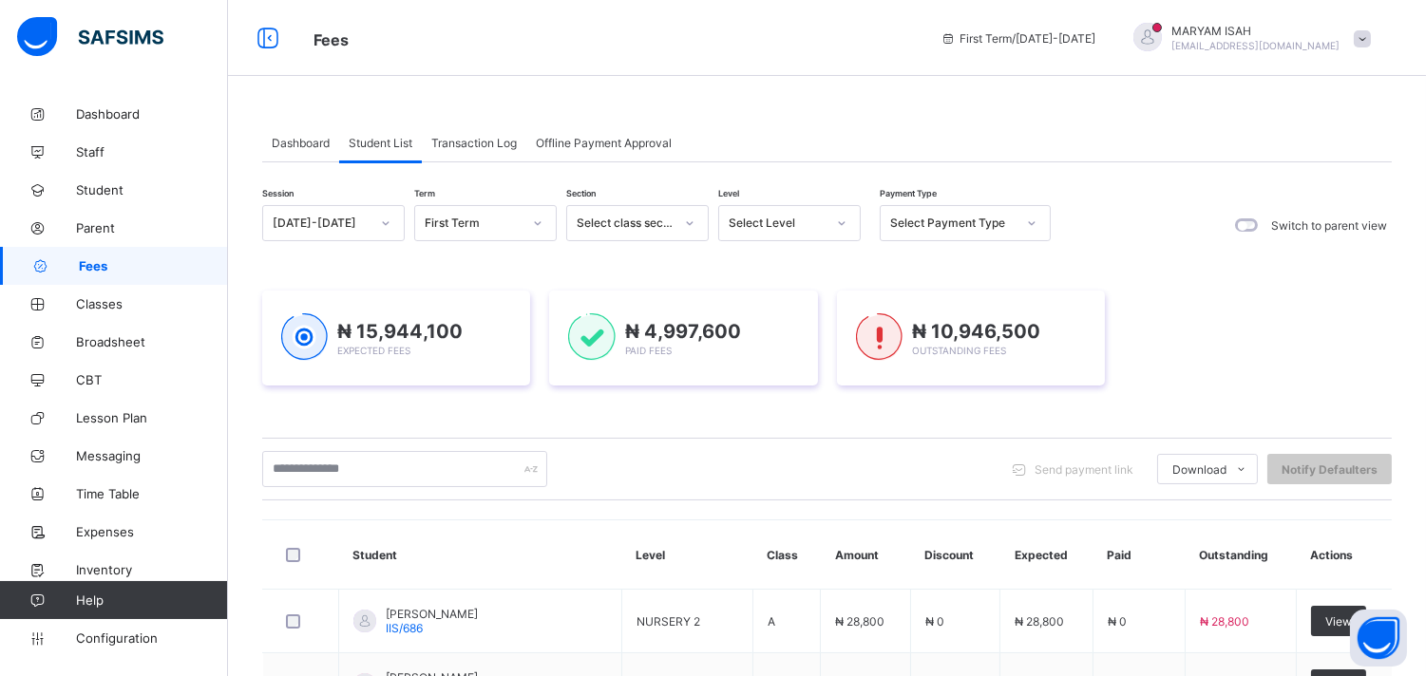
click at [840, 223] on icon at bounding box center [842, 223] width 7 height 4
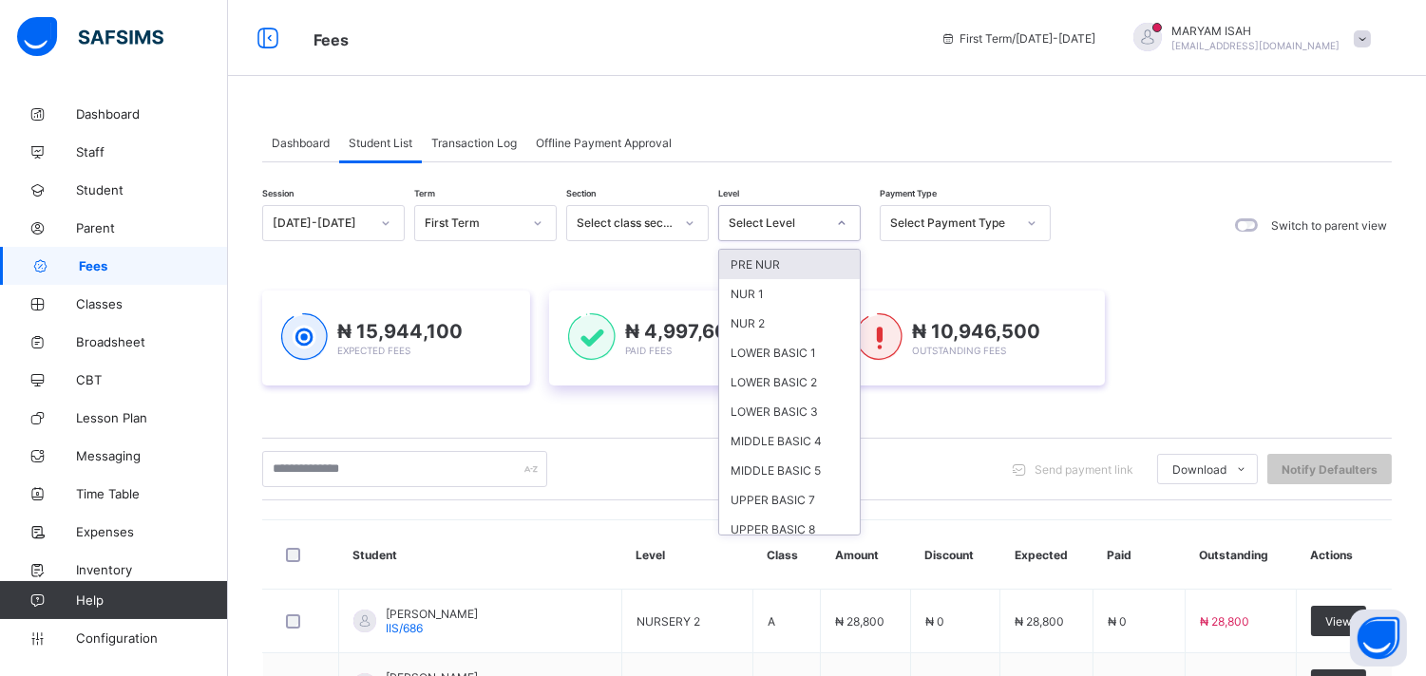
click at [803, 351] on div "LOWER BASIC 1" at bounding box center [789, 352] width 141 height 29
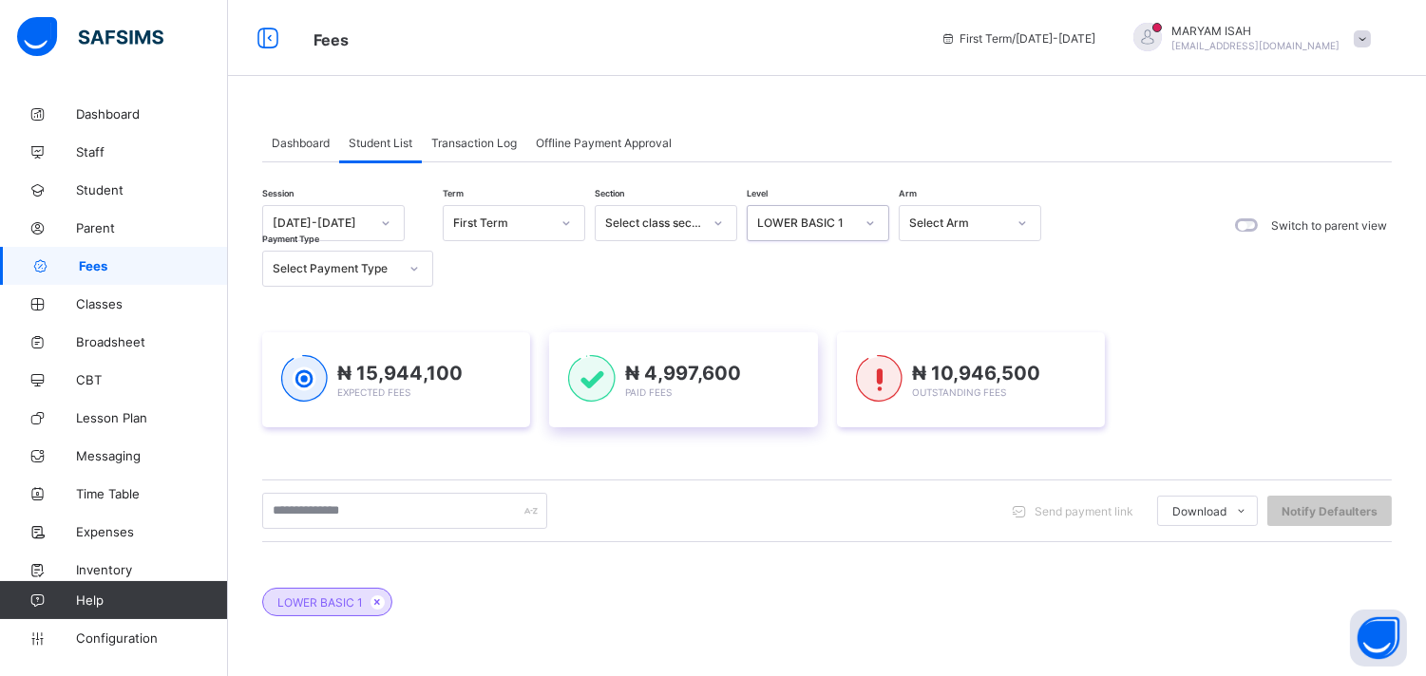
click at [779, 359] on div "₦ 4,997,600 Paid Fees" at bounding box center [683, 380] width 230 height 50
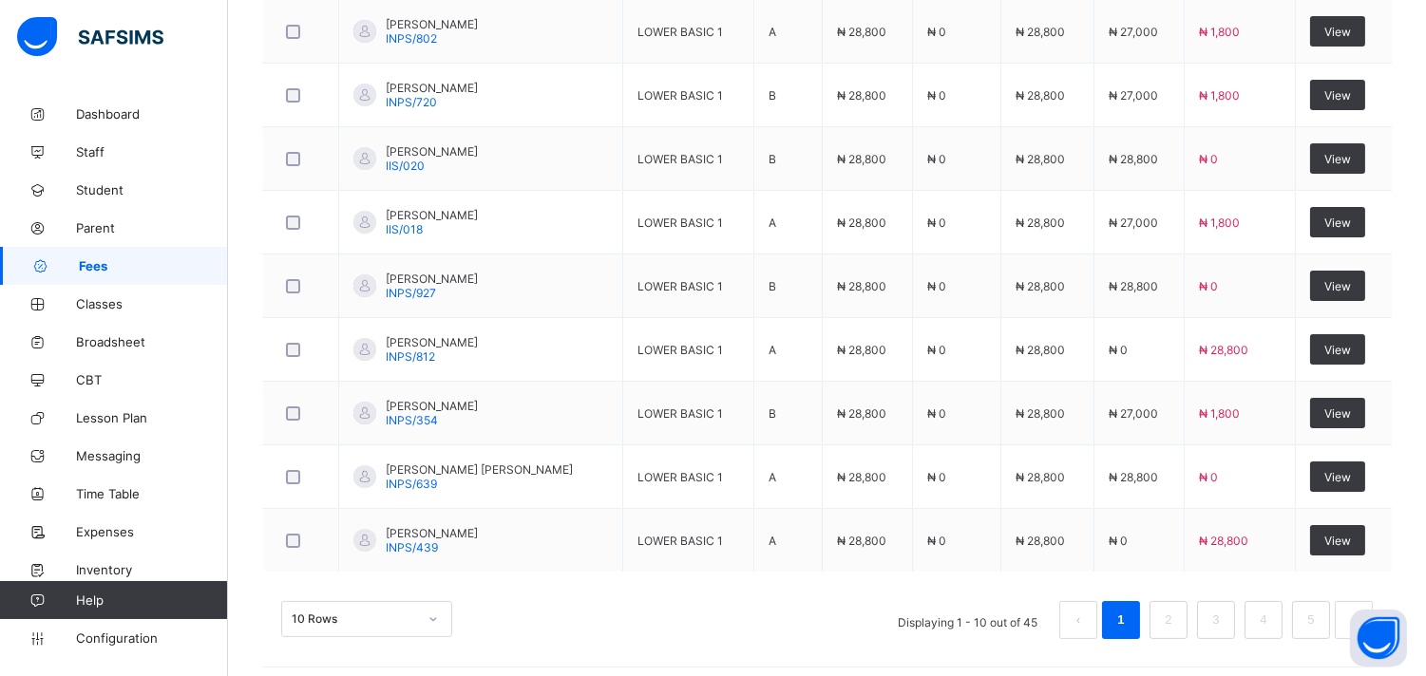
scroll to position [790, 0]
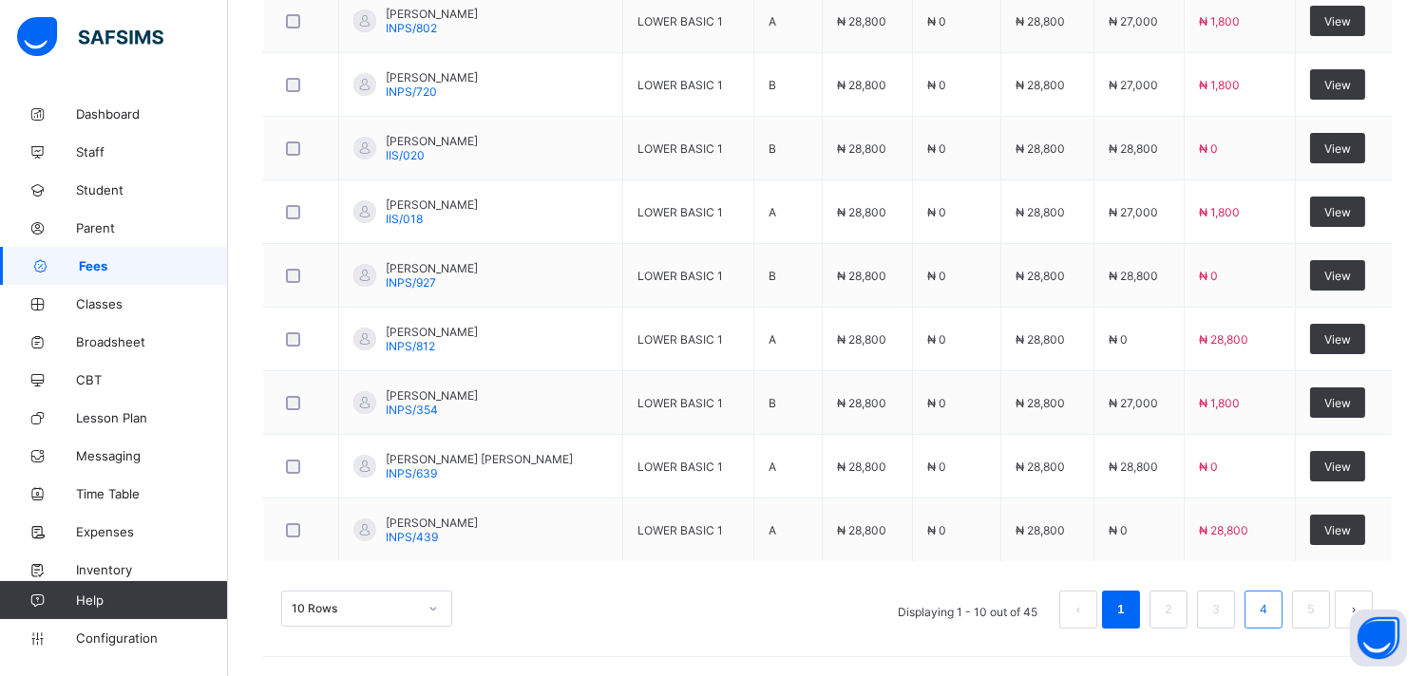
click at [1265, 615] on li "4" at bounding box center [1263, 610] width 38 height 38
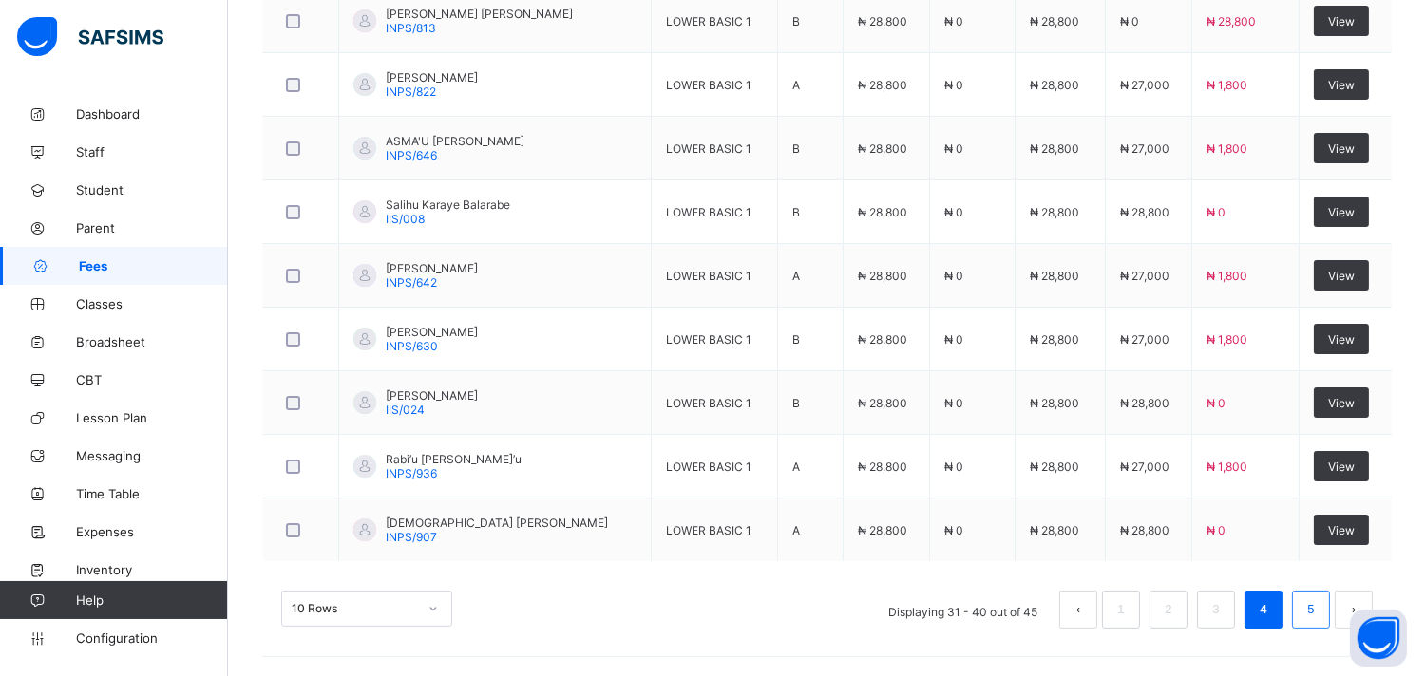
click at [1319, 612] on link "5" at bounding box center [1310, 609] width 18 height 25
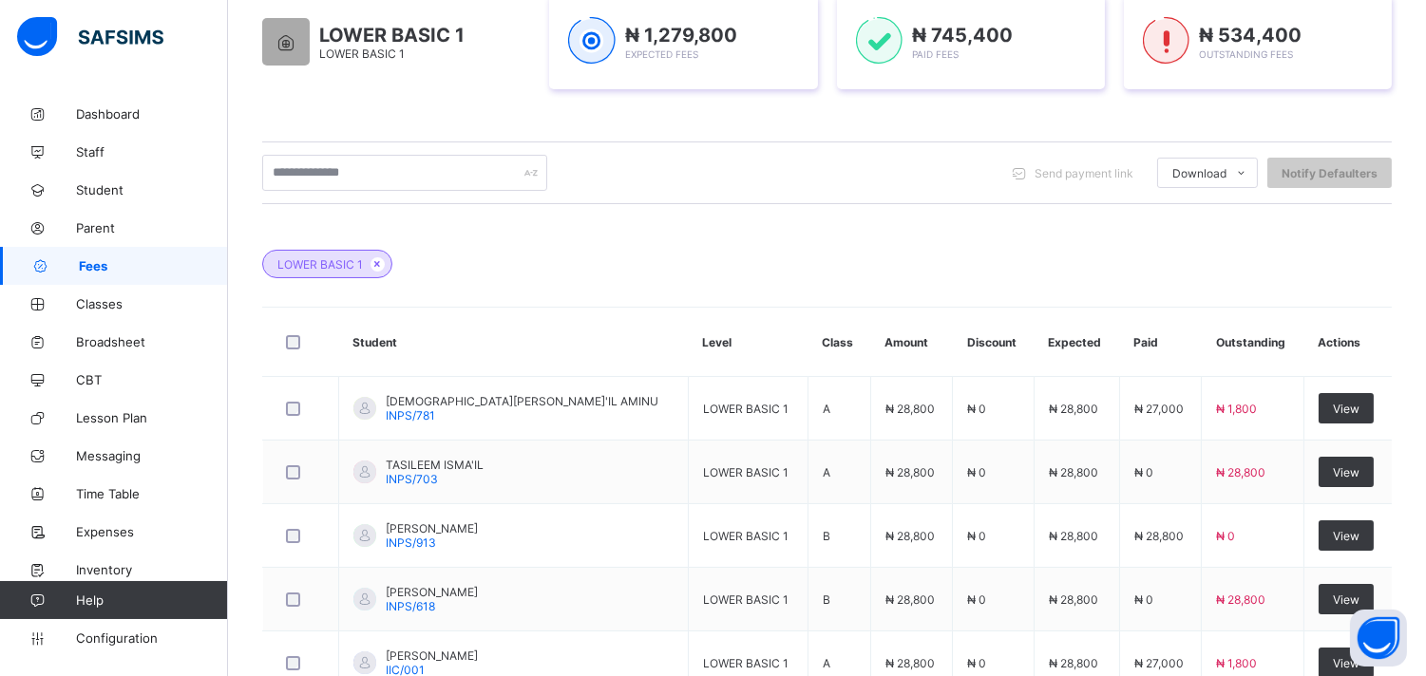
scroll to position [471, 0]
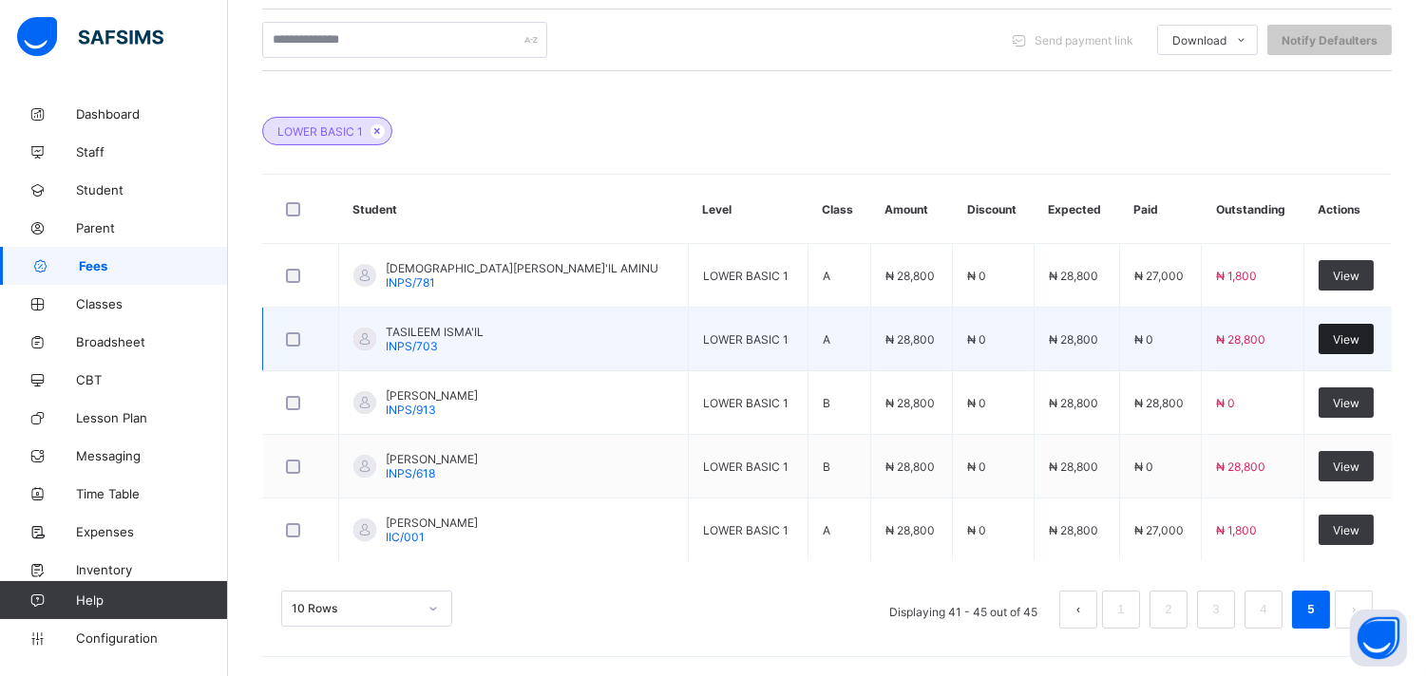
click at [1345, 334] on span "View" at bounding box center [1346, 339] width 27 height 14
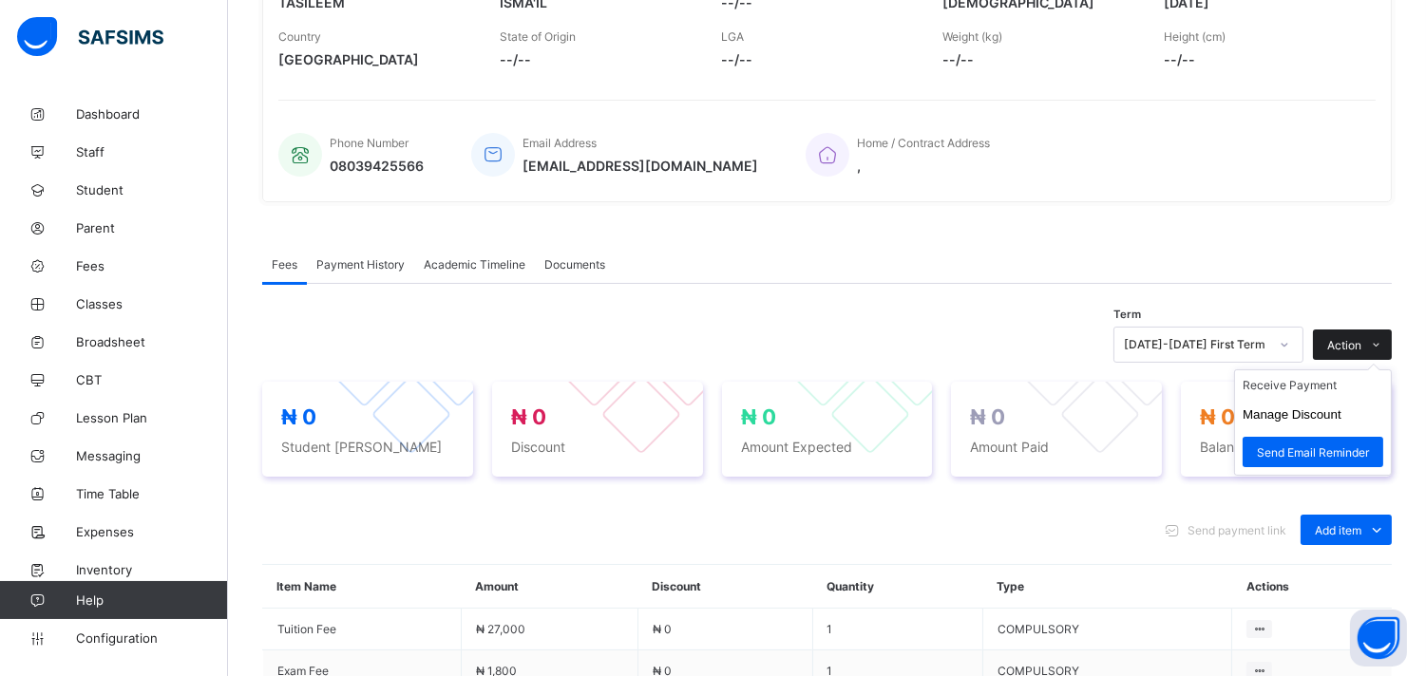
scroll to position [471, 0]
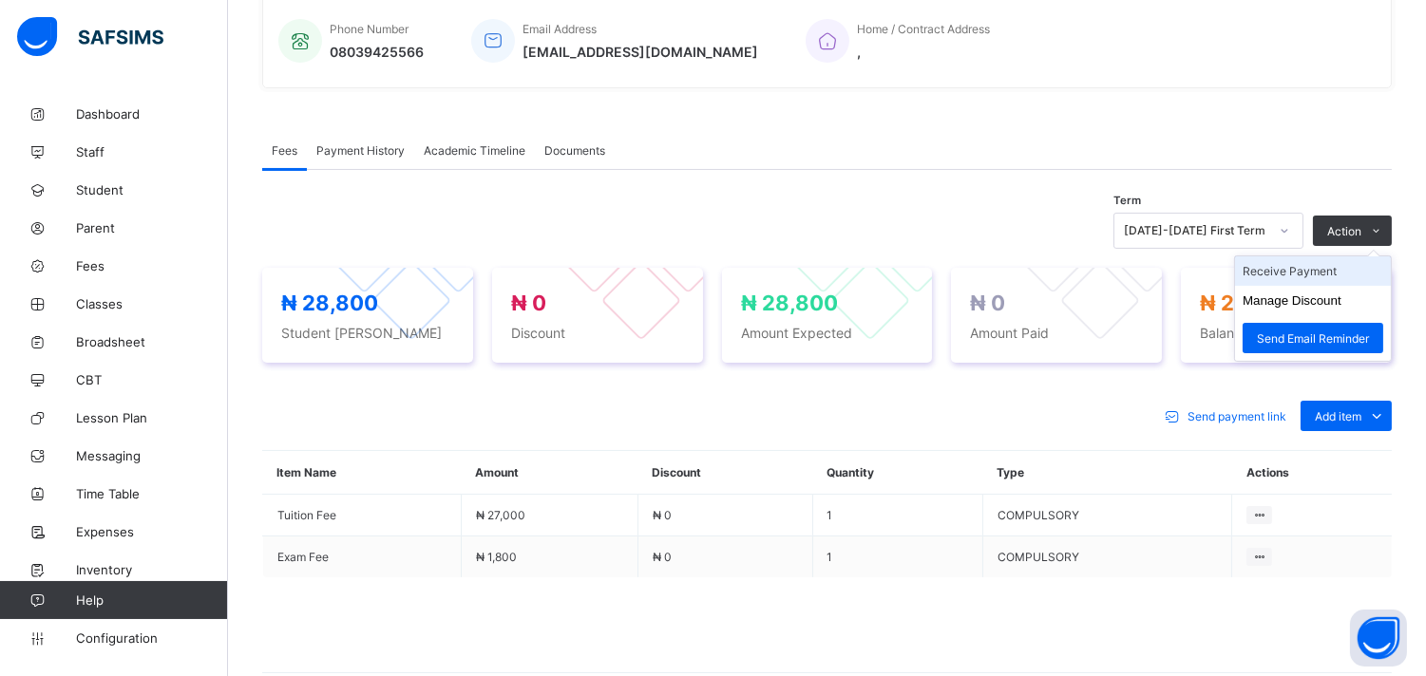
click at [1340, 271] on li "Receive Payment" at bounding box center [1313, 270] width 156 height 29
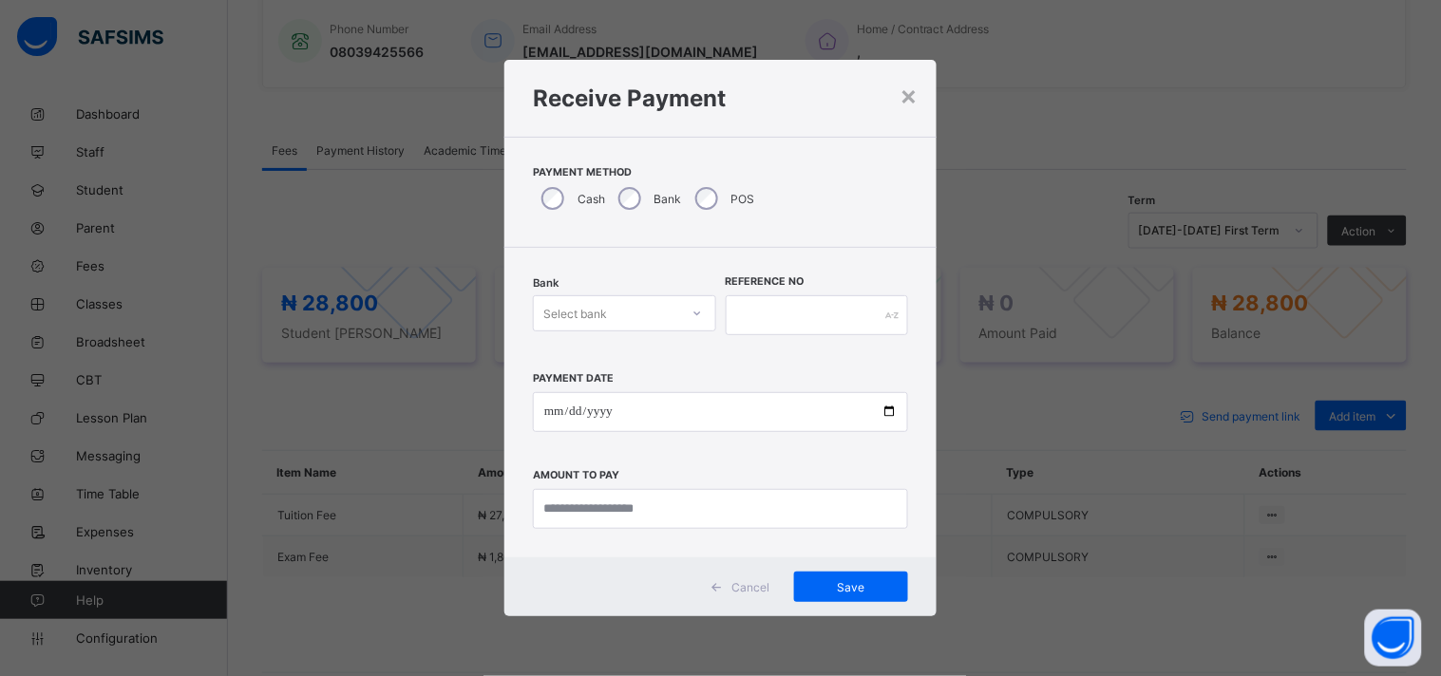
click at [703, 315] on div at bounding box center [697, 313] width 32 height 30
click at [658, 359] on div "United Bank for Africa (UBA) - IQRA'A NURSERY & PRIMARY SCHOOL" at bounding box center [624, 369] width 181 height 58
click at [761, 311] on input "text" at bounding box center [817, 315] width 183 height 40
type input "********"
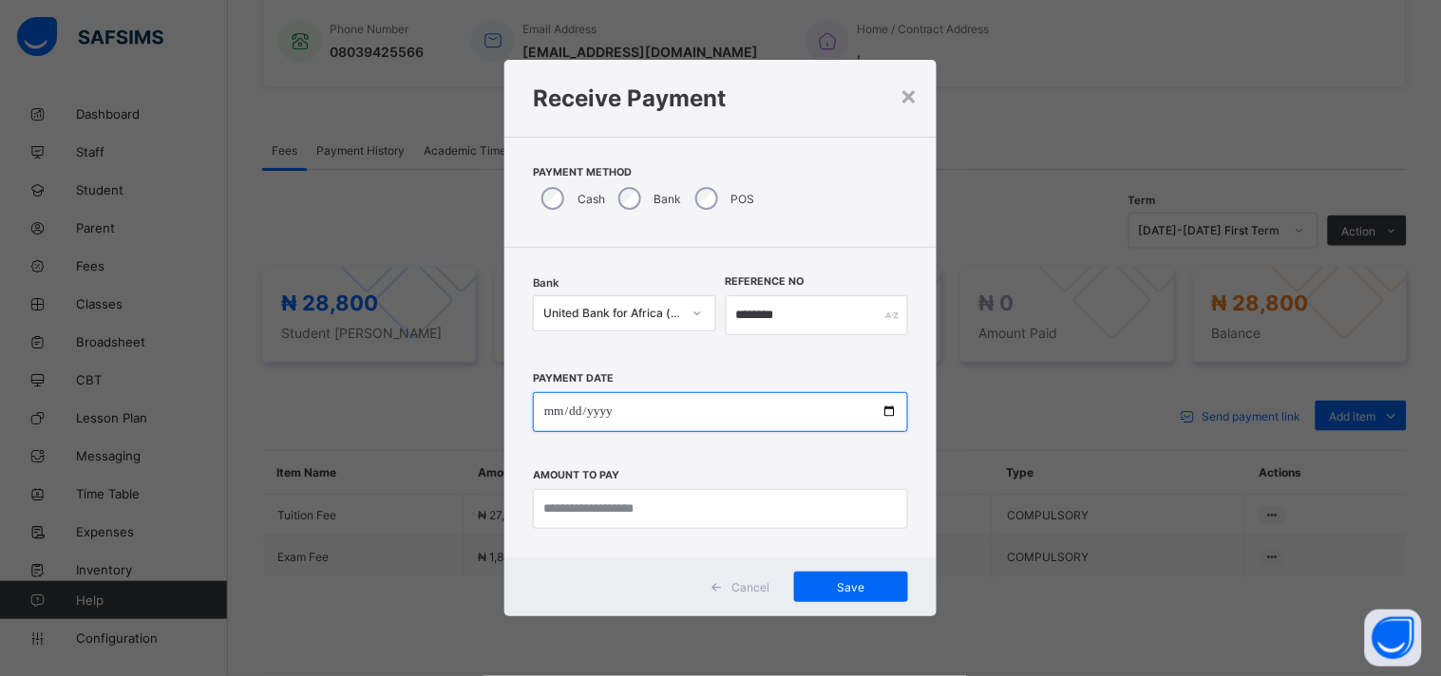
click at [890, 409] on input "date" at bounding box center [720, 412] width 375 height 40
type input "**********"
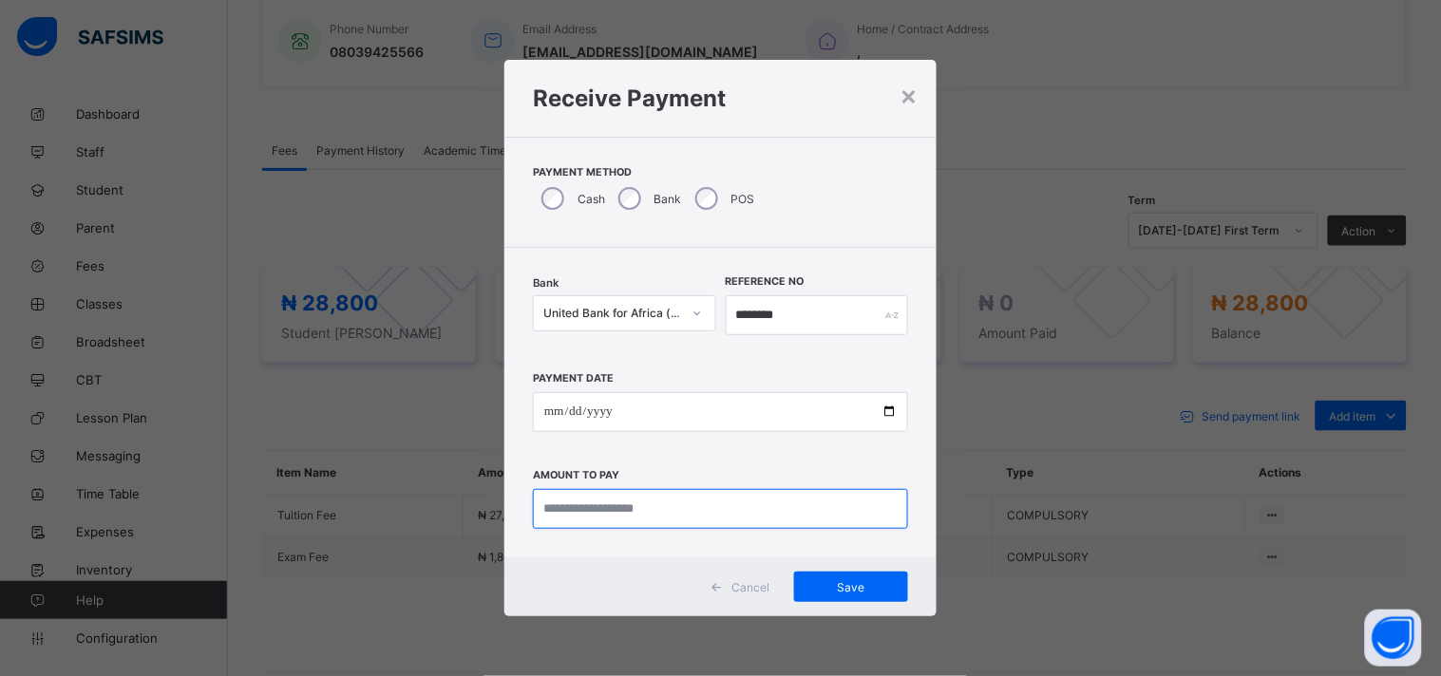
click at [585, 508] on input "currency" at bounding box center [720, 509] width 375 height 40
type input "********"
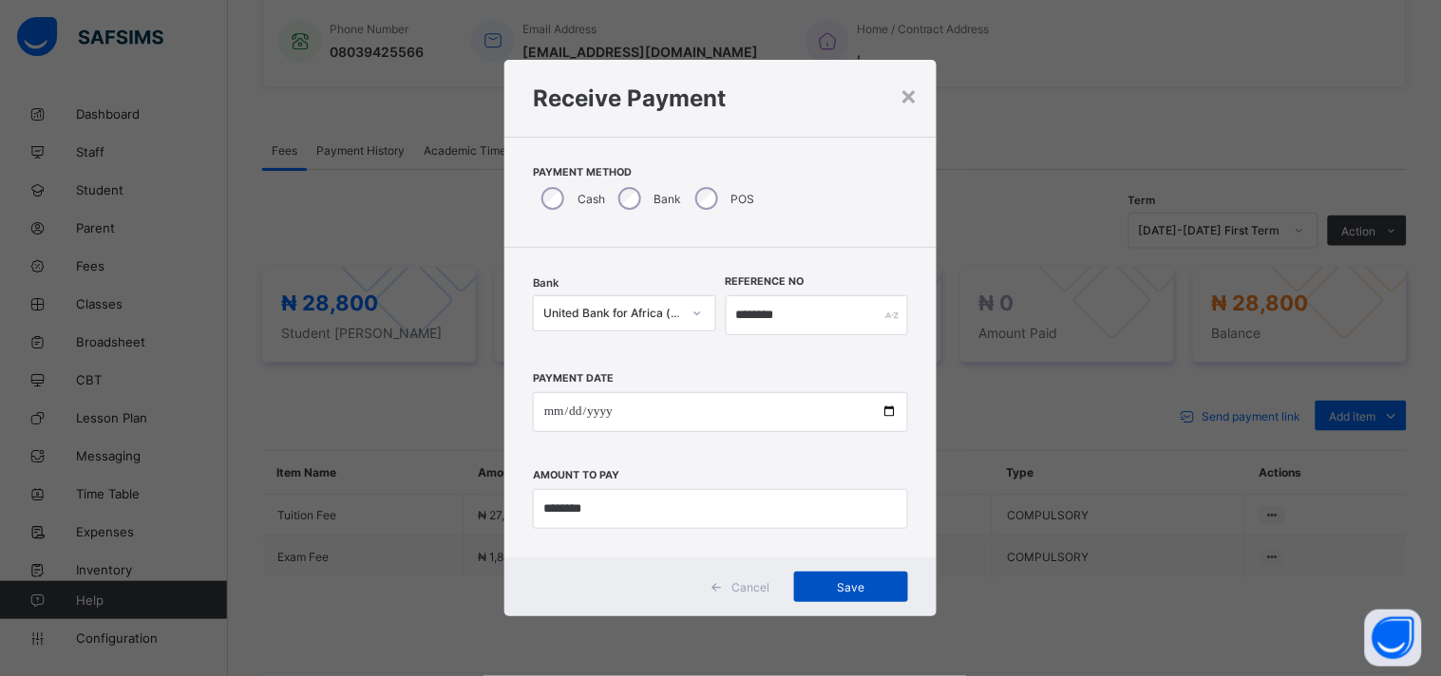
click at [809, 582] on span "Save" at bounding box center [850, 587] width 85 height 14
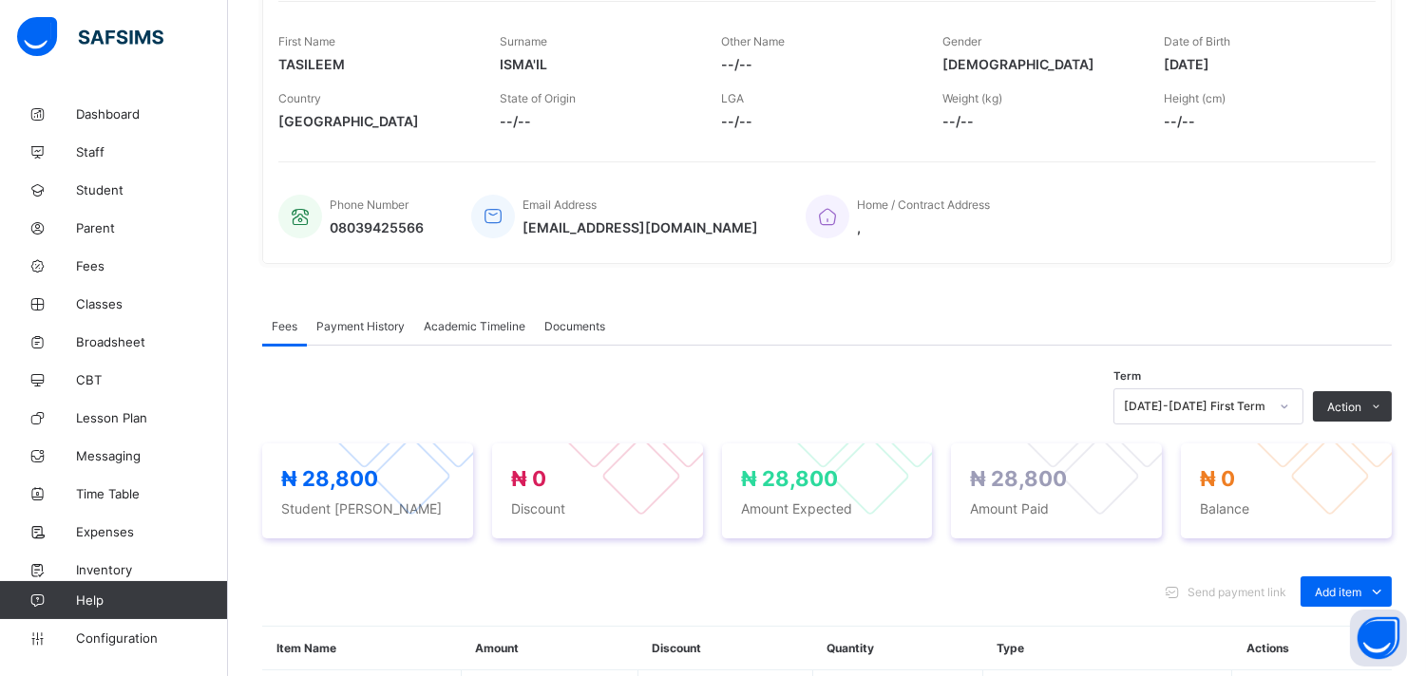
scroll to position [0, 0]
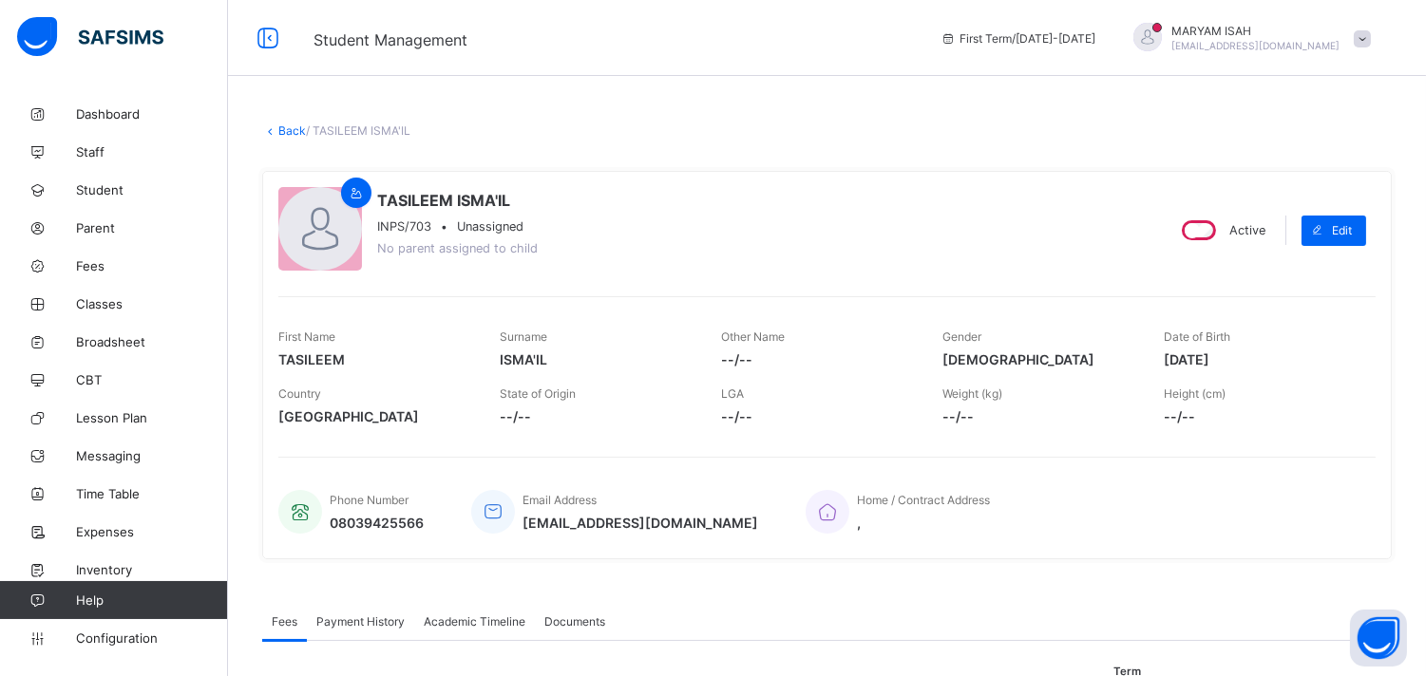
click at [282, 131] on link "Back" at bounding box center [292, 130] width 28 height 14
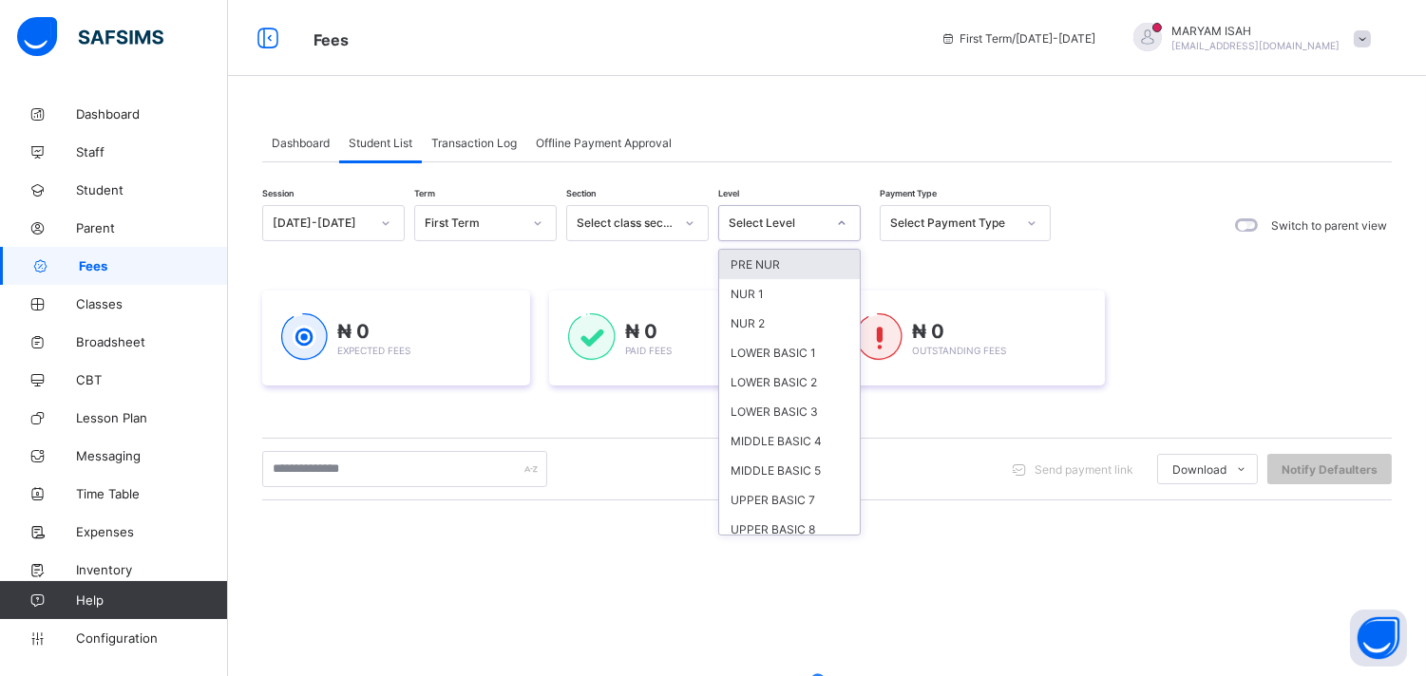
click at [839, 223] on icon at bounding box center [841, 223] width 11 height 19
click at [802, 346] on div "LOWER BASIC 1" at bounding box center [789, 352] width 141 height 29
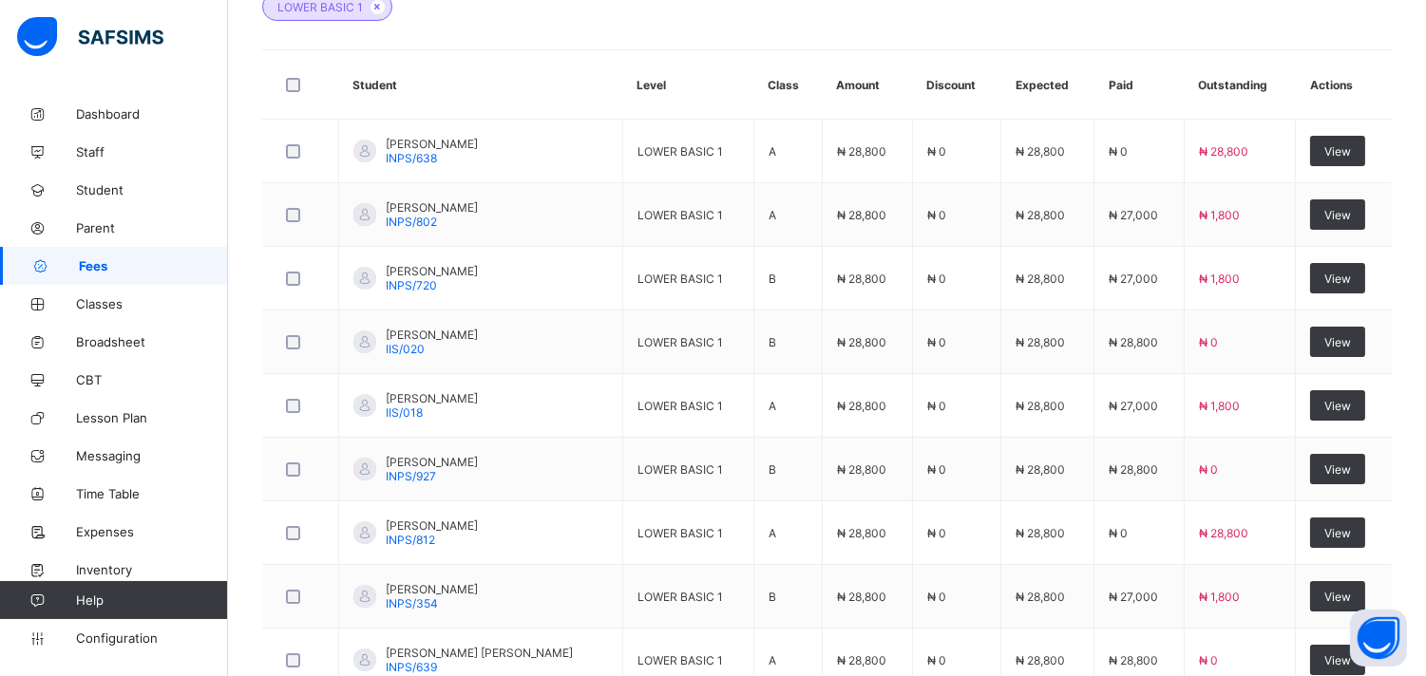
scroll to position [763, 0]
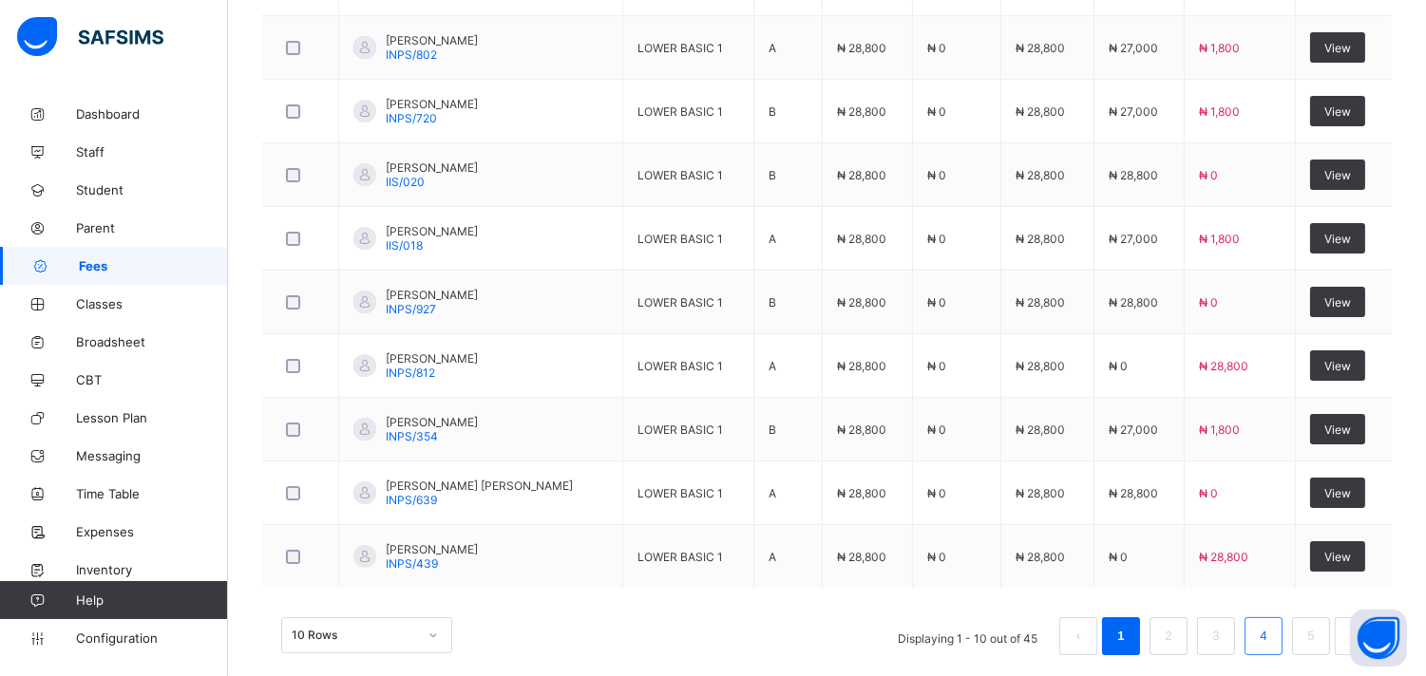
click at [1272, 639] on link "4" at bounding box center [1263, 636] width 18 height 25
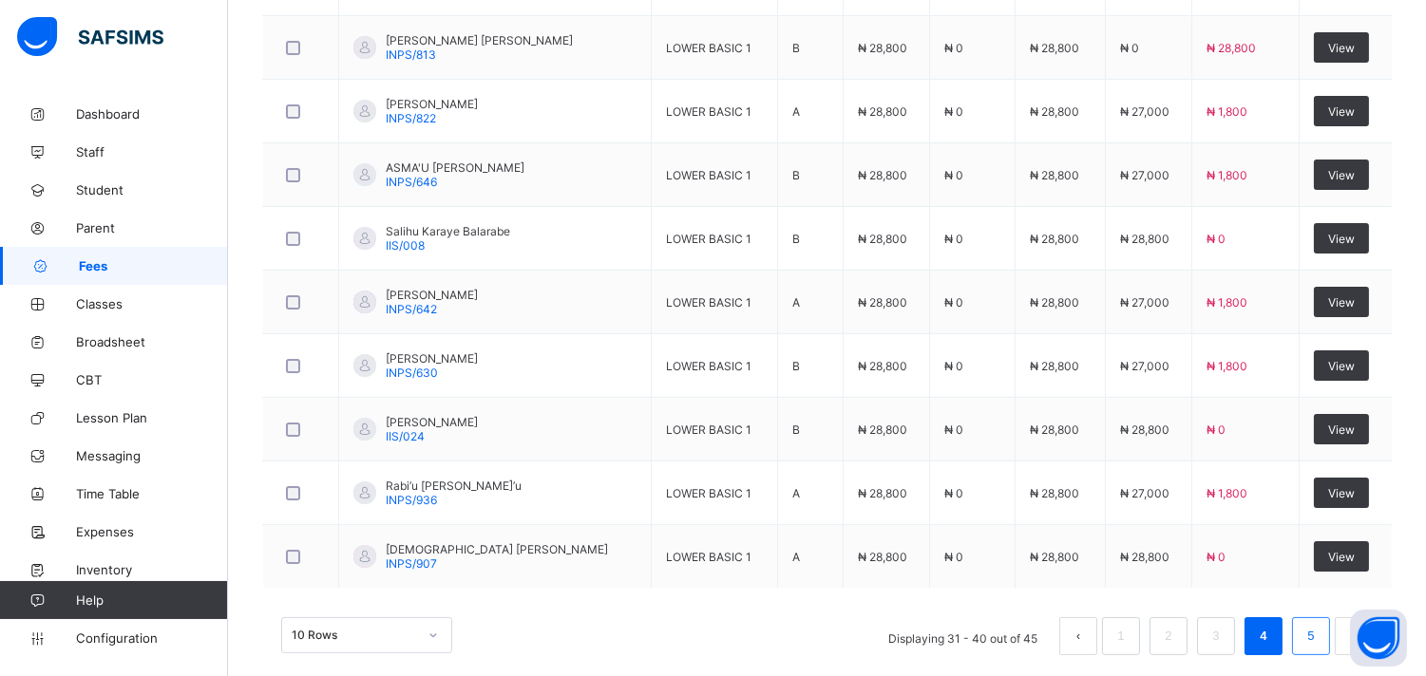
click at [1318, 637] on link "5" at bounding box center [1310, 636] width 18 height 25
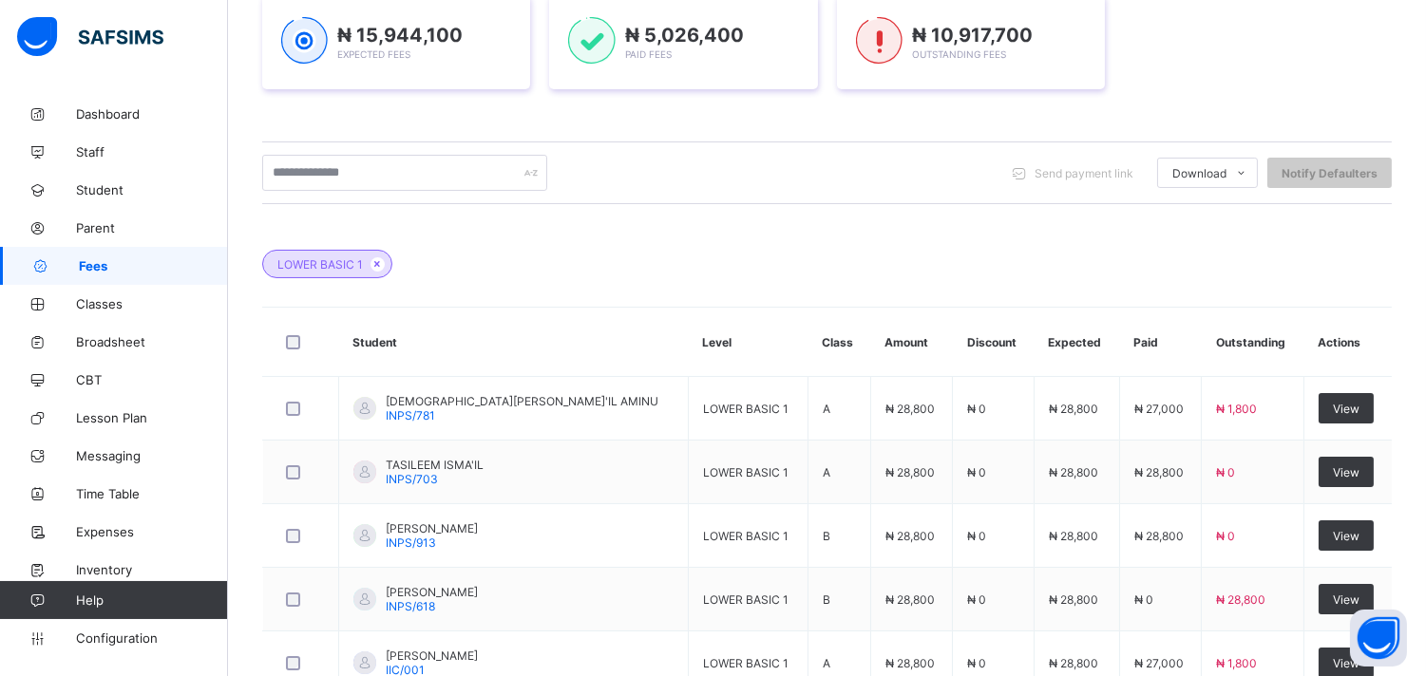
scroll to position [471, 0]
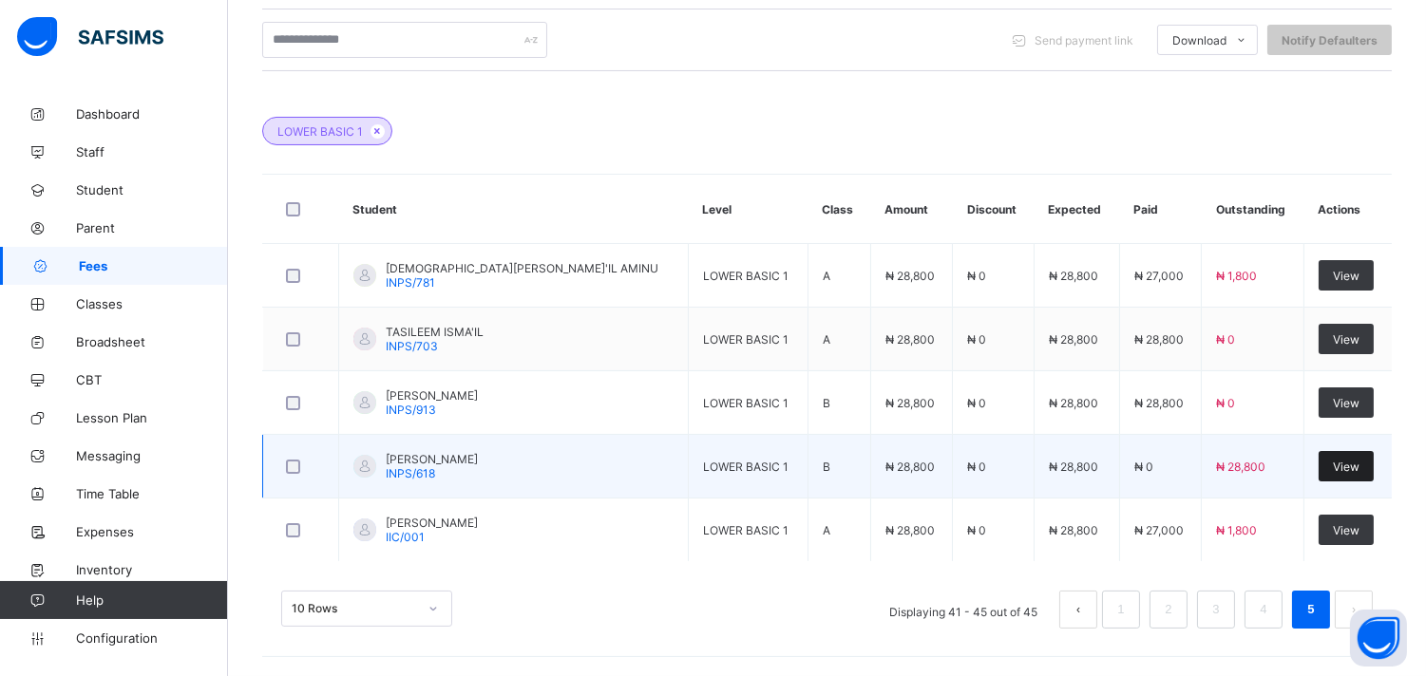
click at [1342, 467] on span "View" at bounding box center [1346, 467] width 27 height 14
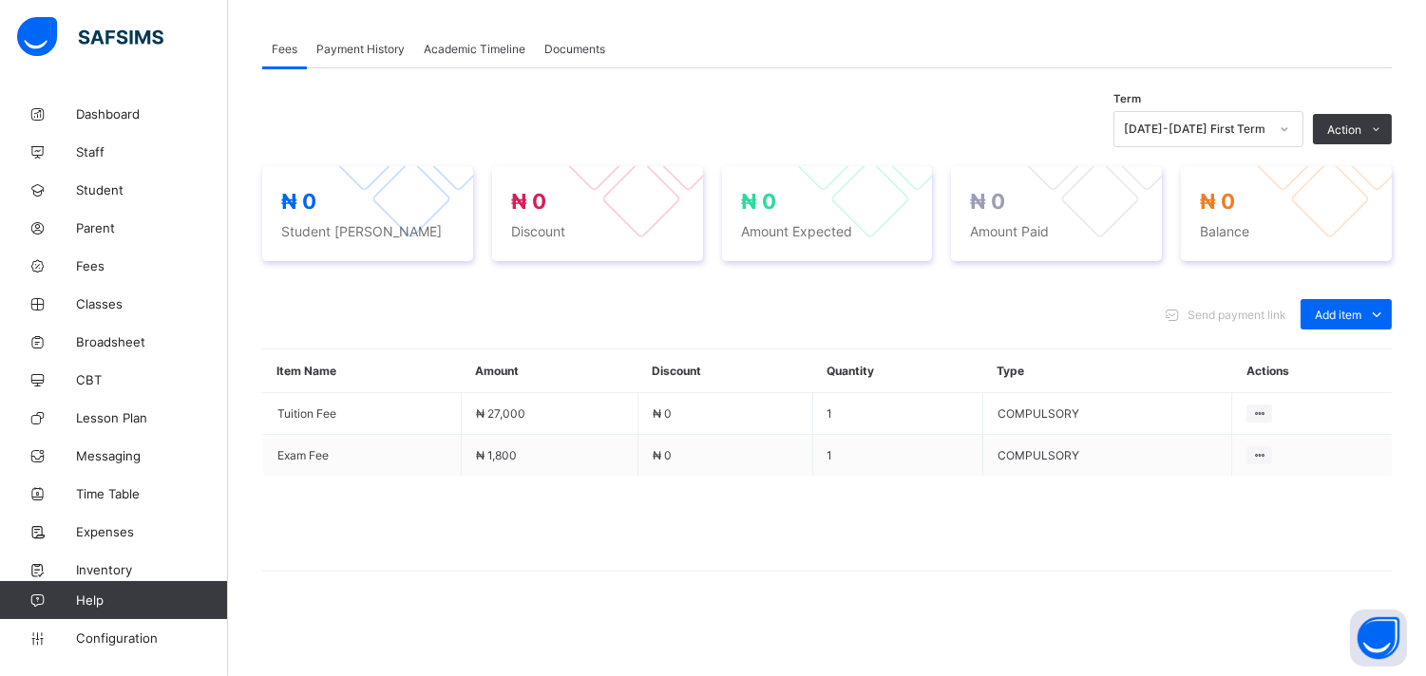
scroll to position [325, 0]
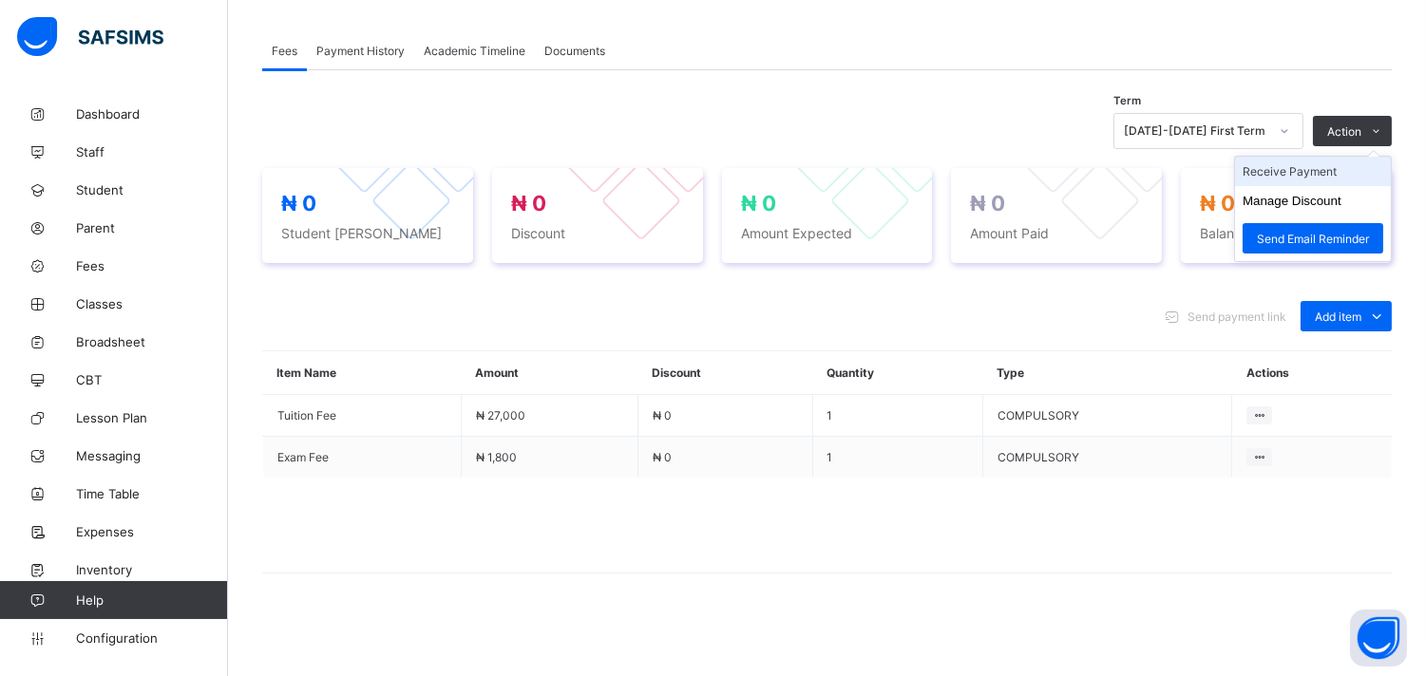
click at [1337, 172] on li "Receive Payment" at bounding box center [1313, 171] width 156 height 29
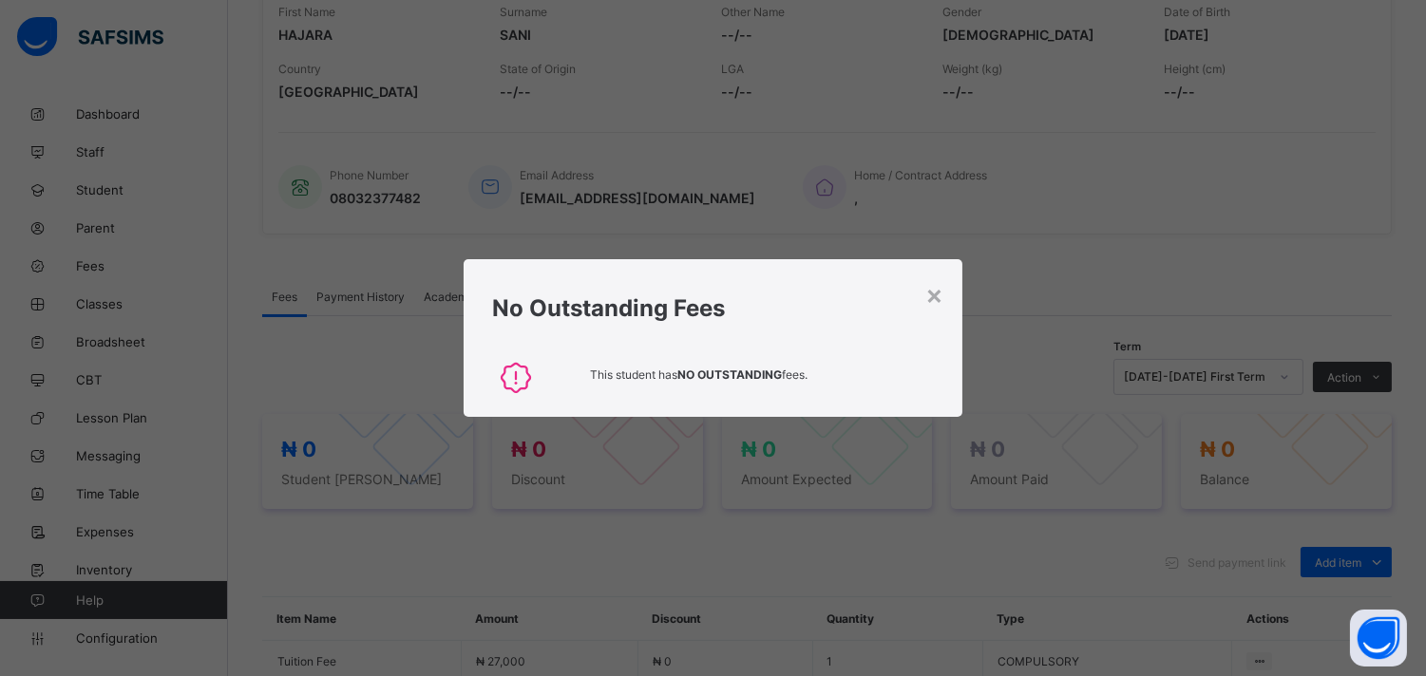
scroll to position [471, 0]
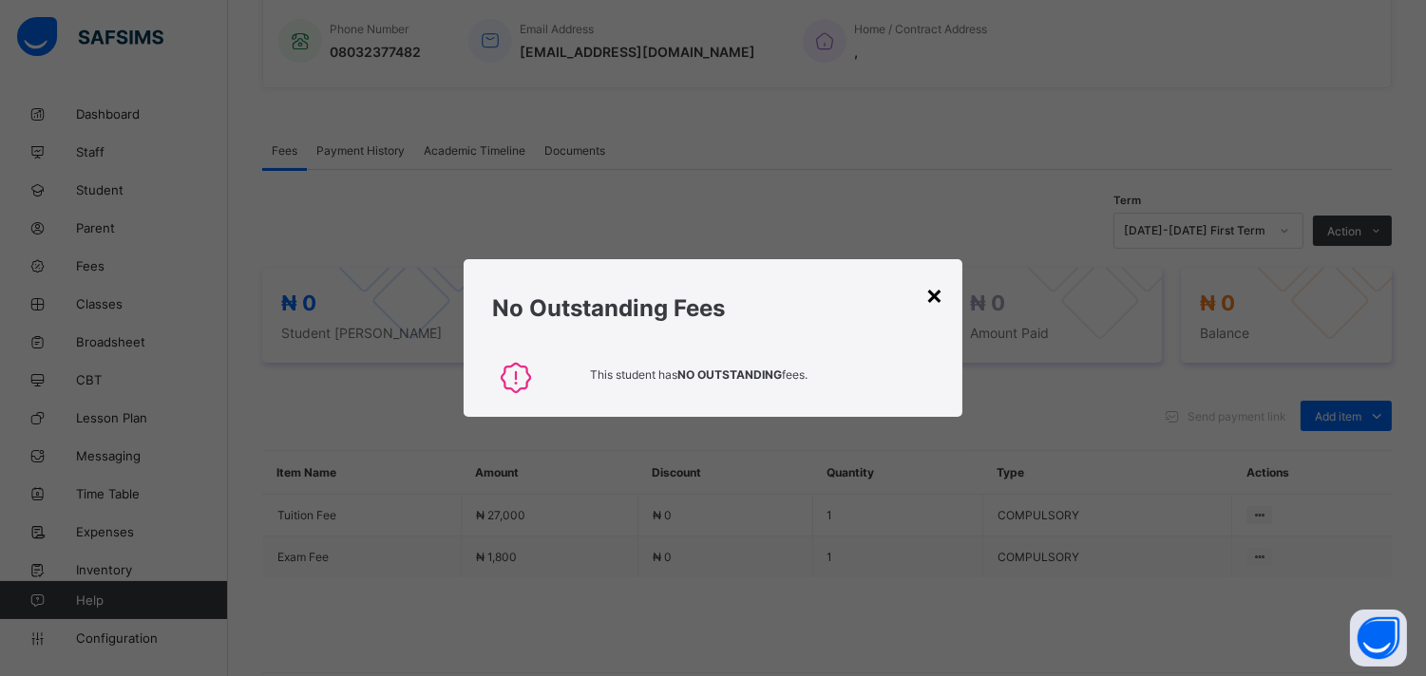
click at [937, 296] on div "×" at bounding box center [934, 294] width 18 height 32
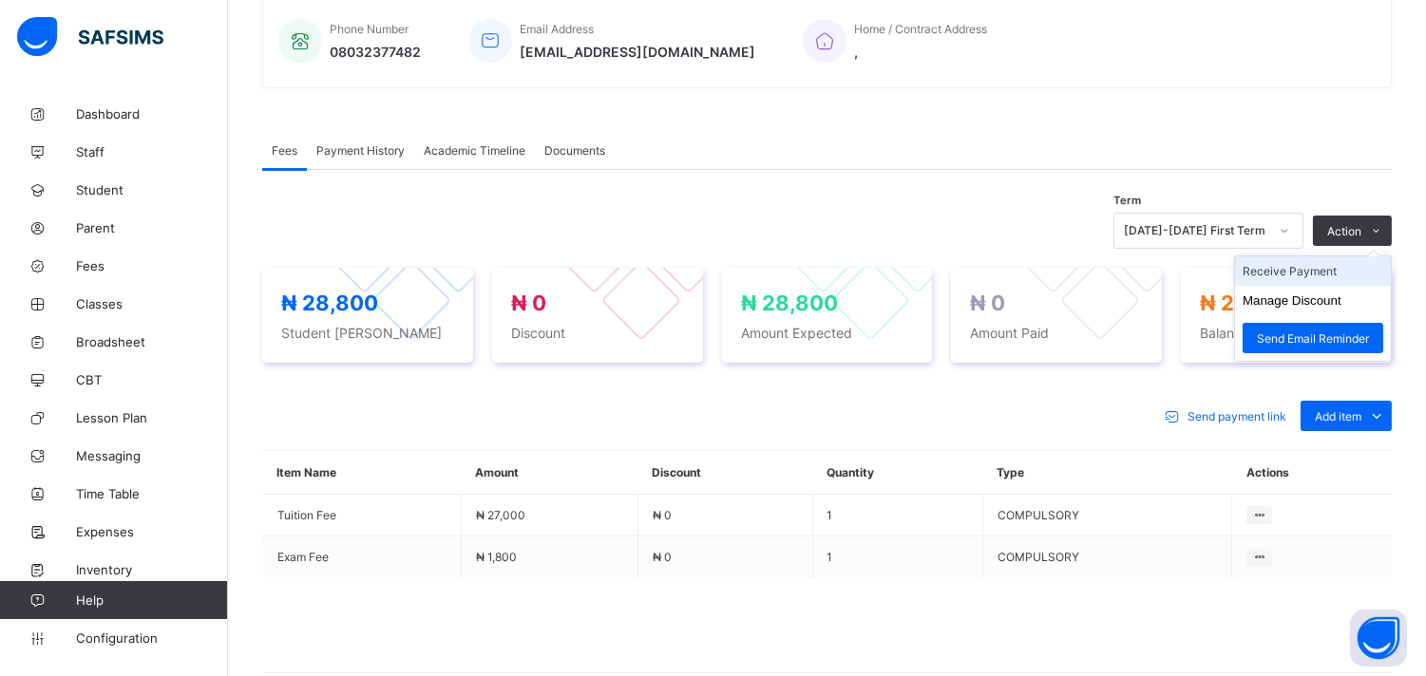
click at [1341, 267] on li "Receive Payment" at bounding box center [1313, 270] width 156 height 29
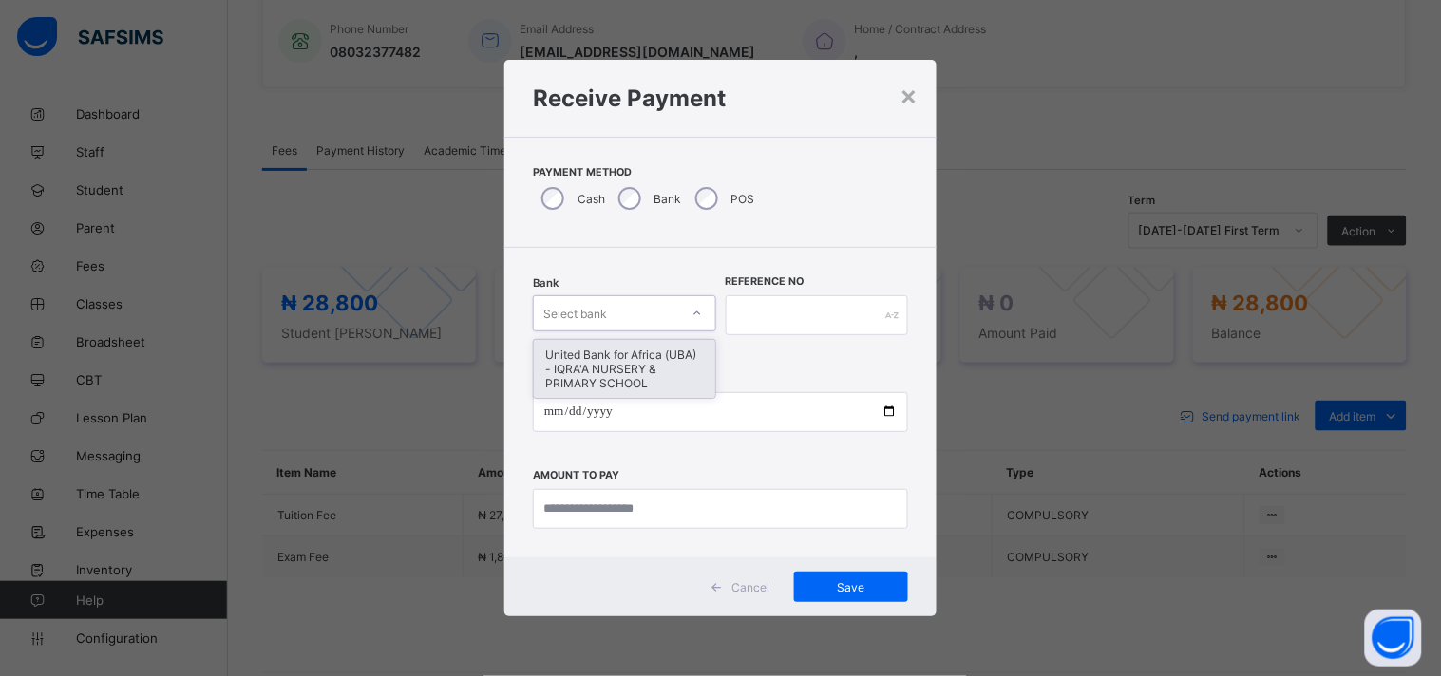
click at [695, 305] on icon at bounding box center [696, 313] width 11 height 19
click at [656, 364] on div "United Bank for Africa (UBA) - IQRA'A NURSERY & PRIMARY SCHOOL" at bounding box center [624, 369] width 181 height 58
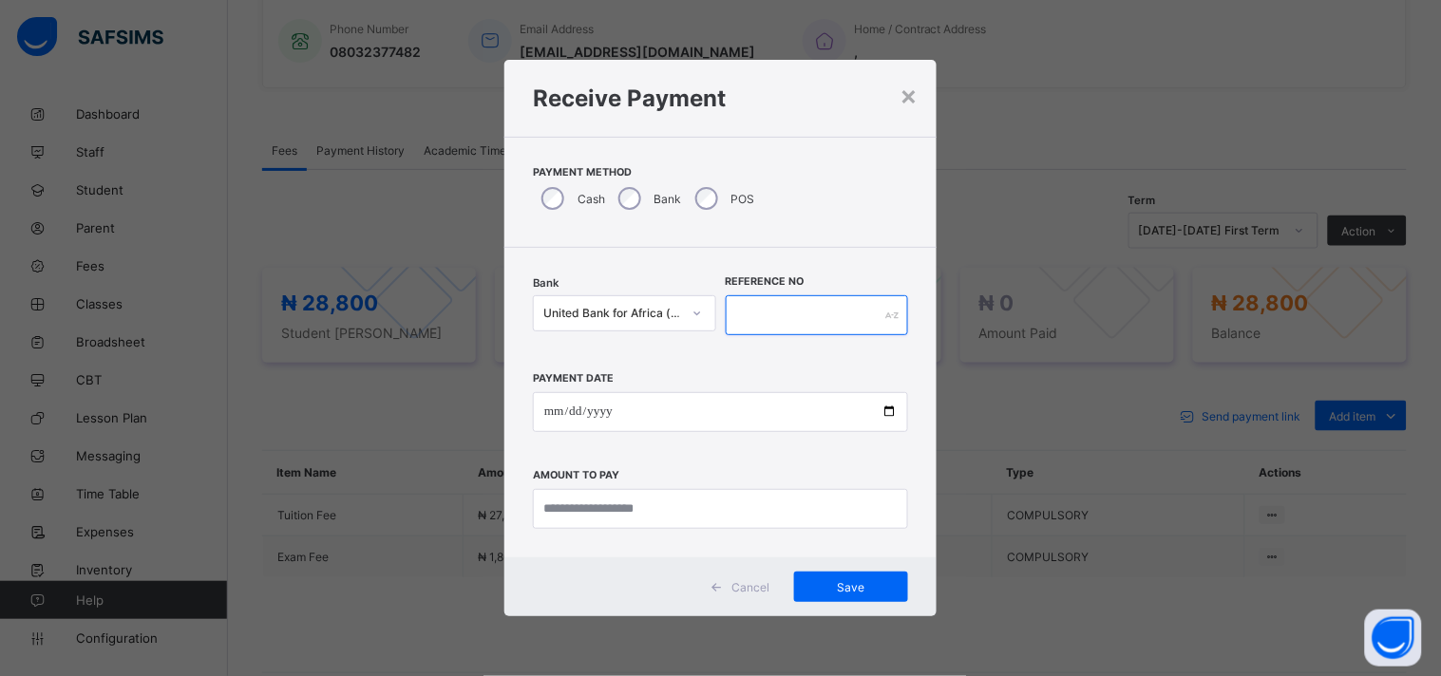
click at [753, 328] on input "text" at bounding box center [817, 315] width 183 height 40
type input "******"
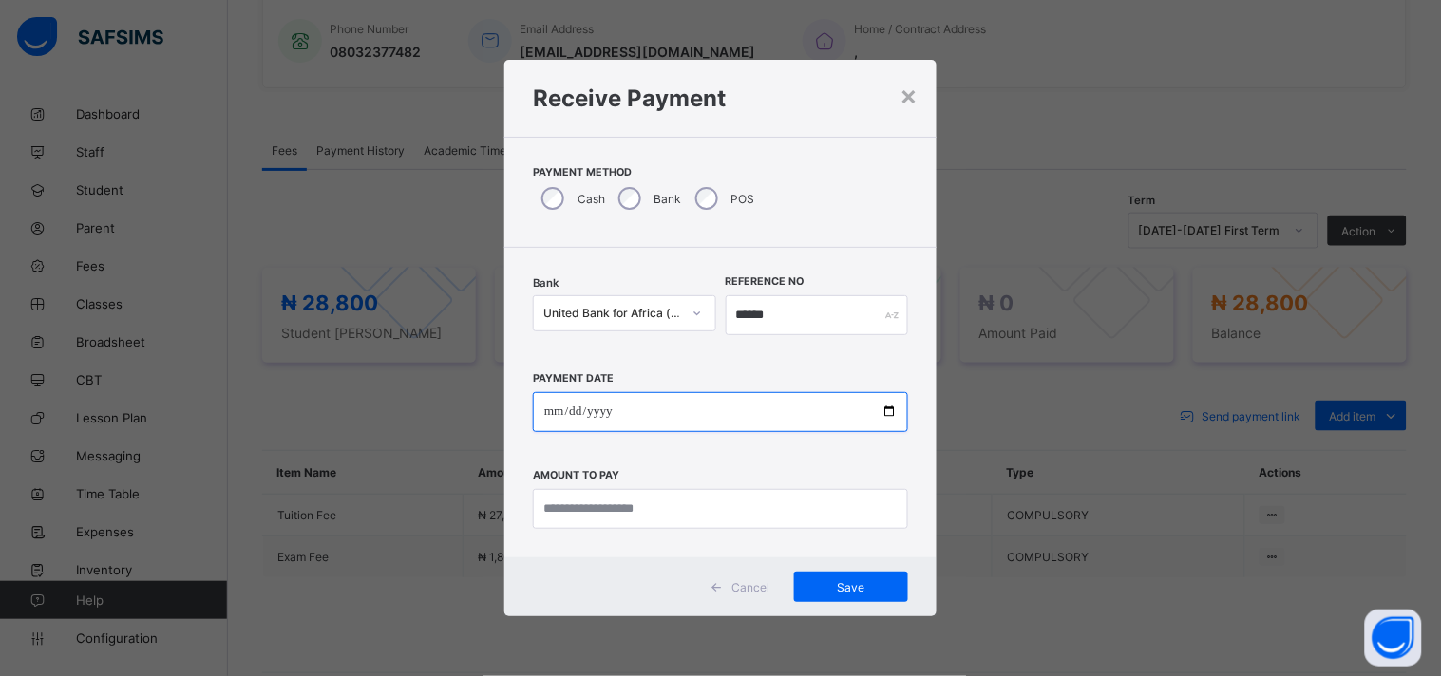
click at [897, 414] on input "date" at bounding box center [720, 412] width 375 height 40
type input "**********"
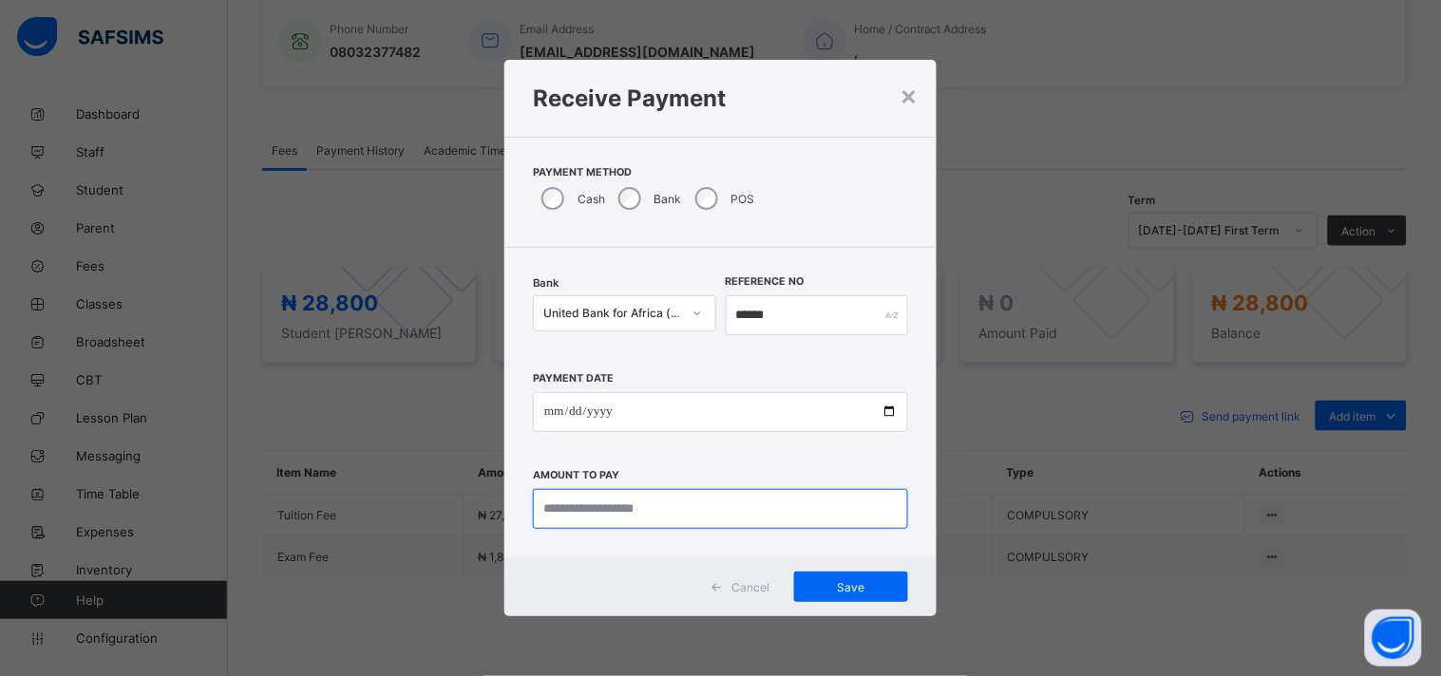
click at [575, 516] on input "currency" at bounding box center [720, 509] width 375 height 40
type input "********"
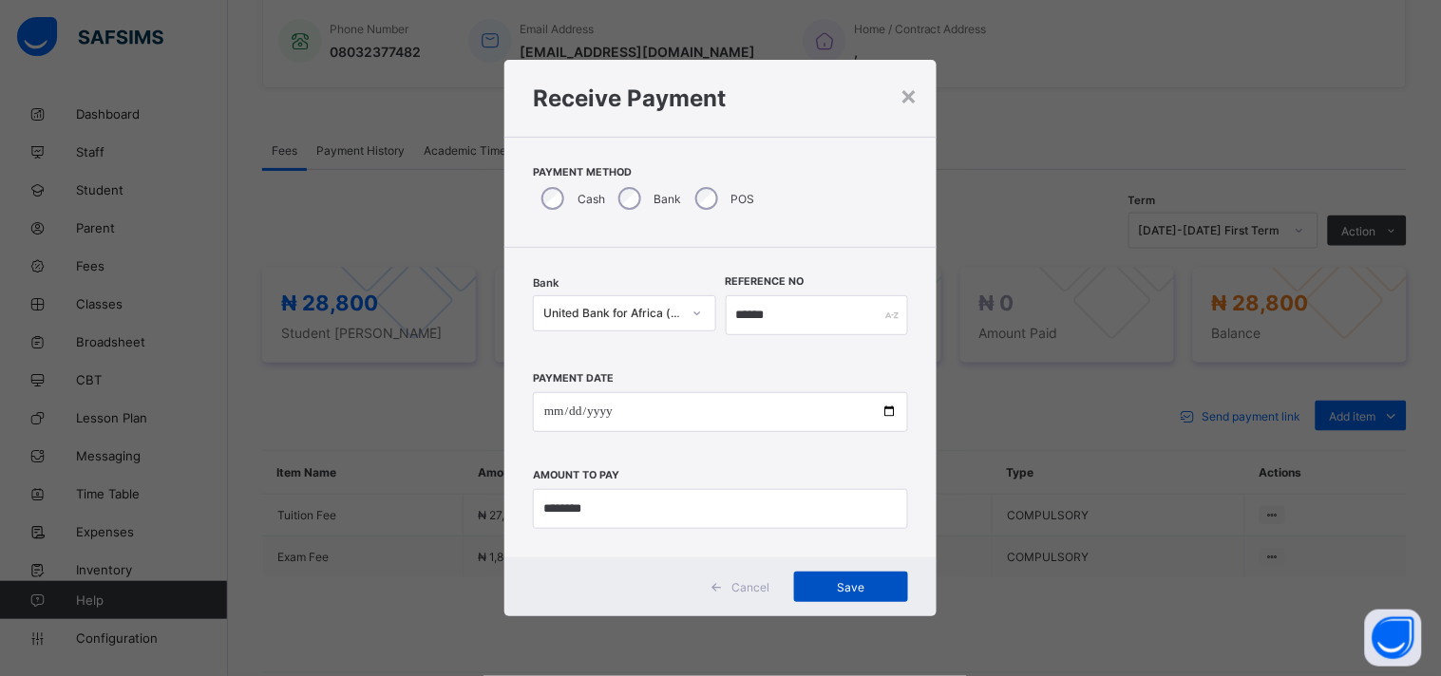
click at [838, 591] on span "Save" at bounding box center [850, 587] width 85 height 14
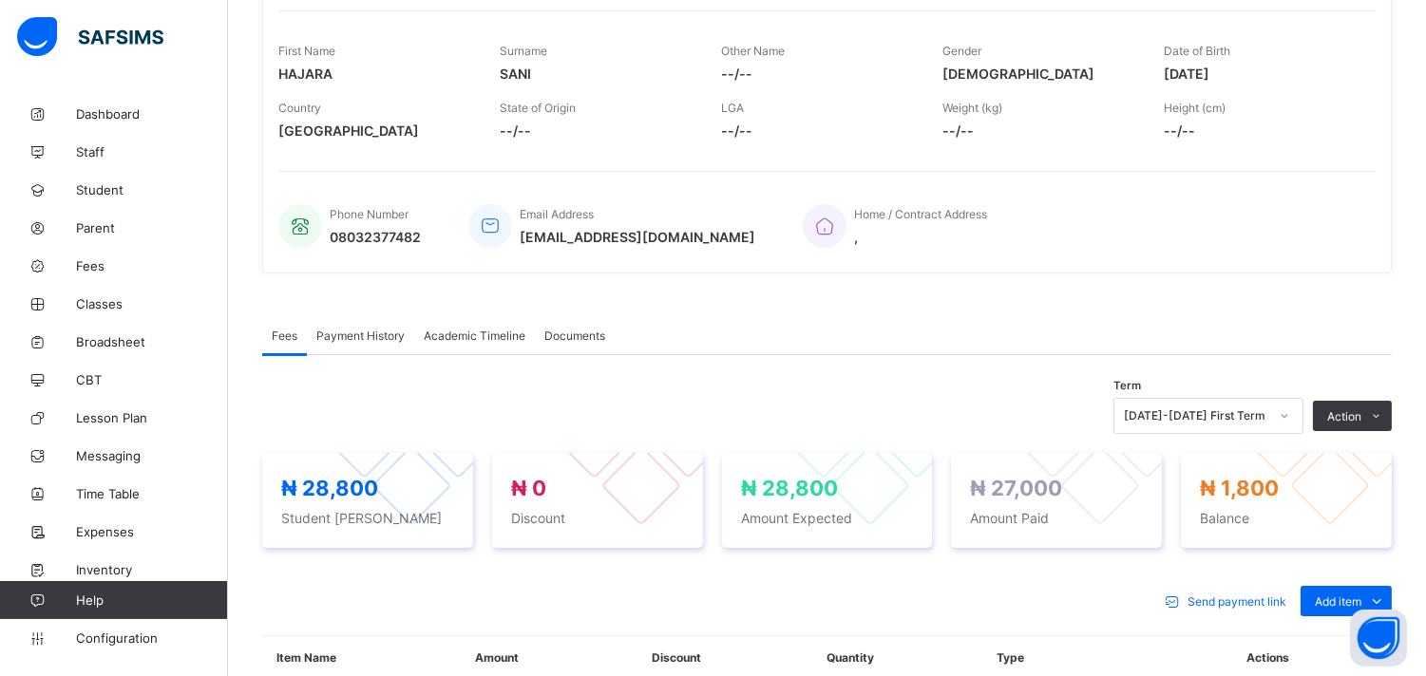
scroll to position [0, 0]
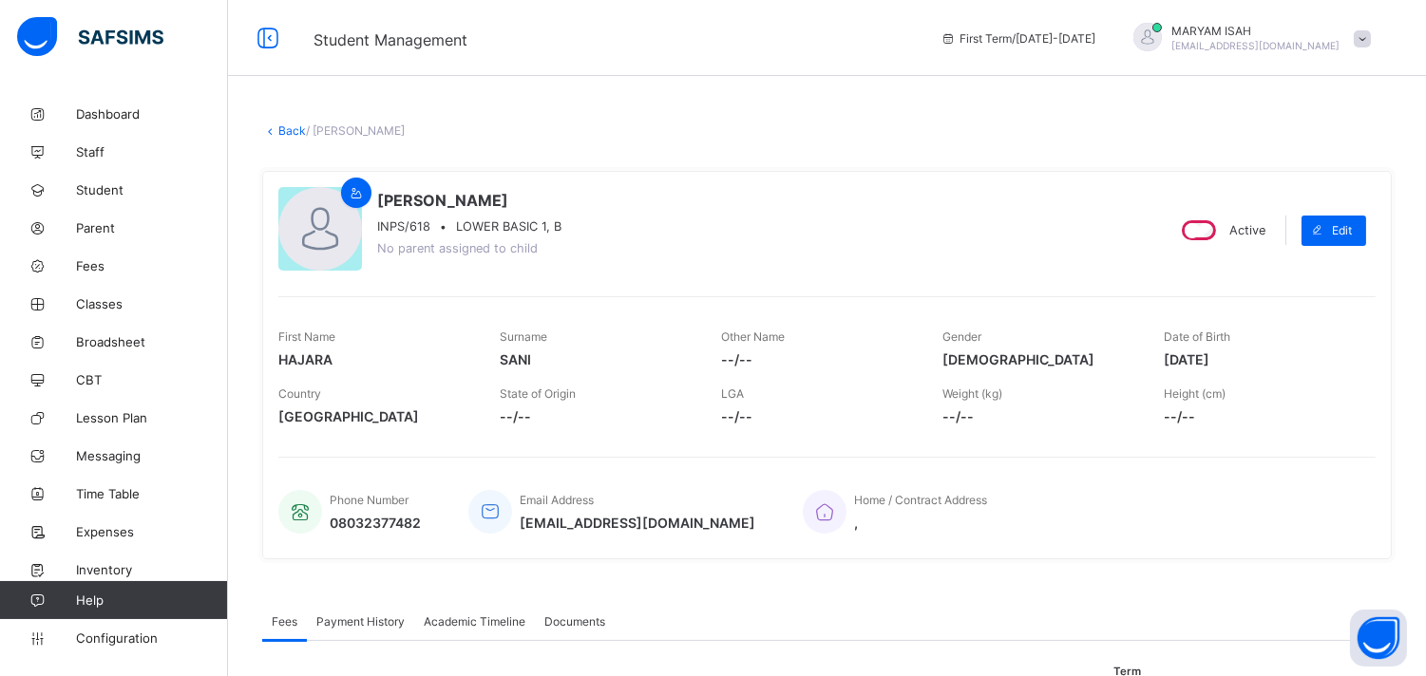
click at [282, 125] on link "Back" at bounding box center [292, 130] width 28 height 14
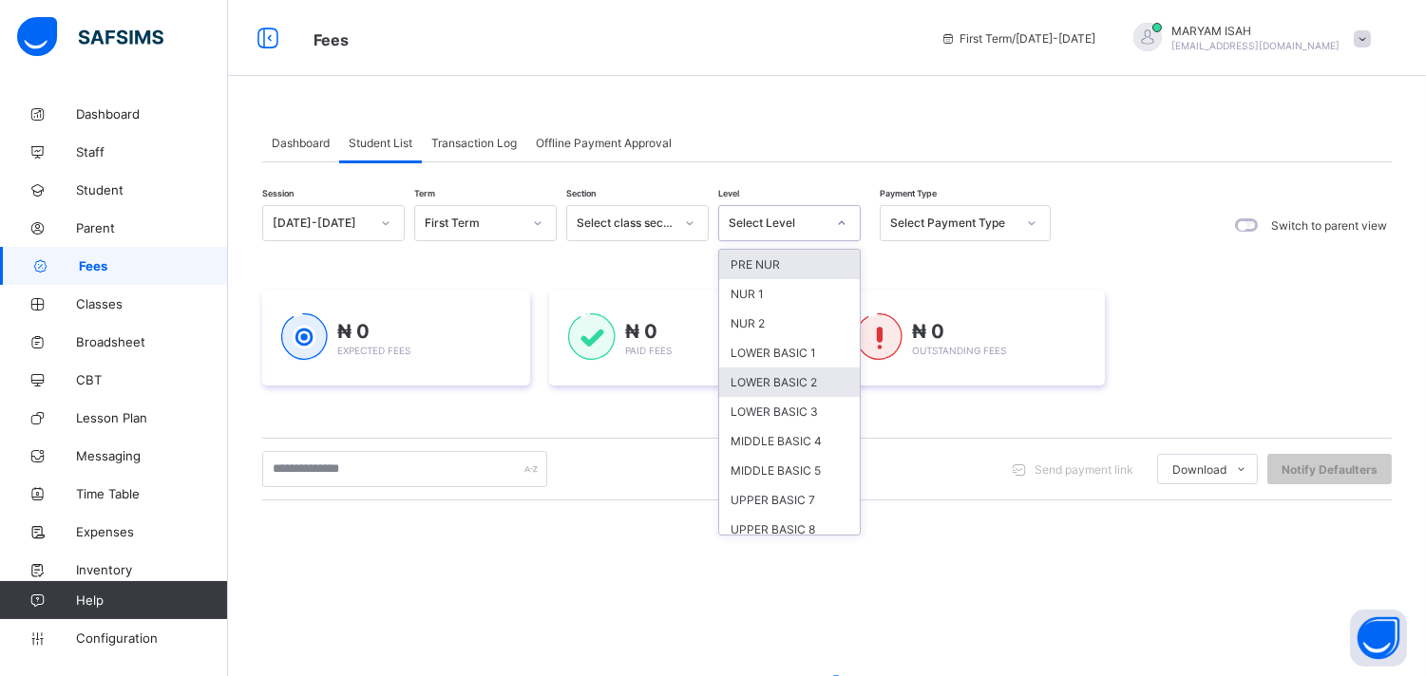
click at [754, 391] on div "LOWER BASIC 2" at bounding box center [789, 382] width 141 height 29
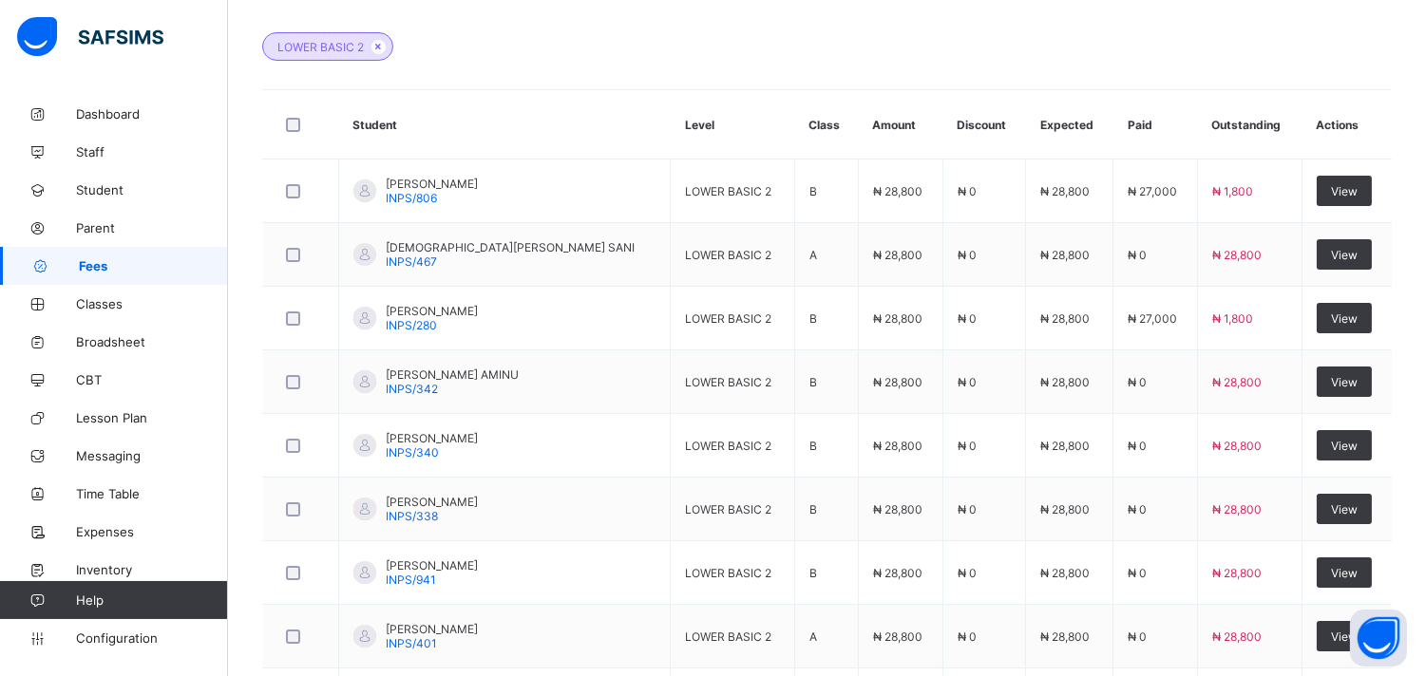
scroll to position [557, 0]
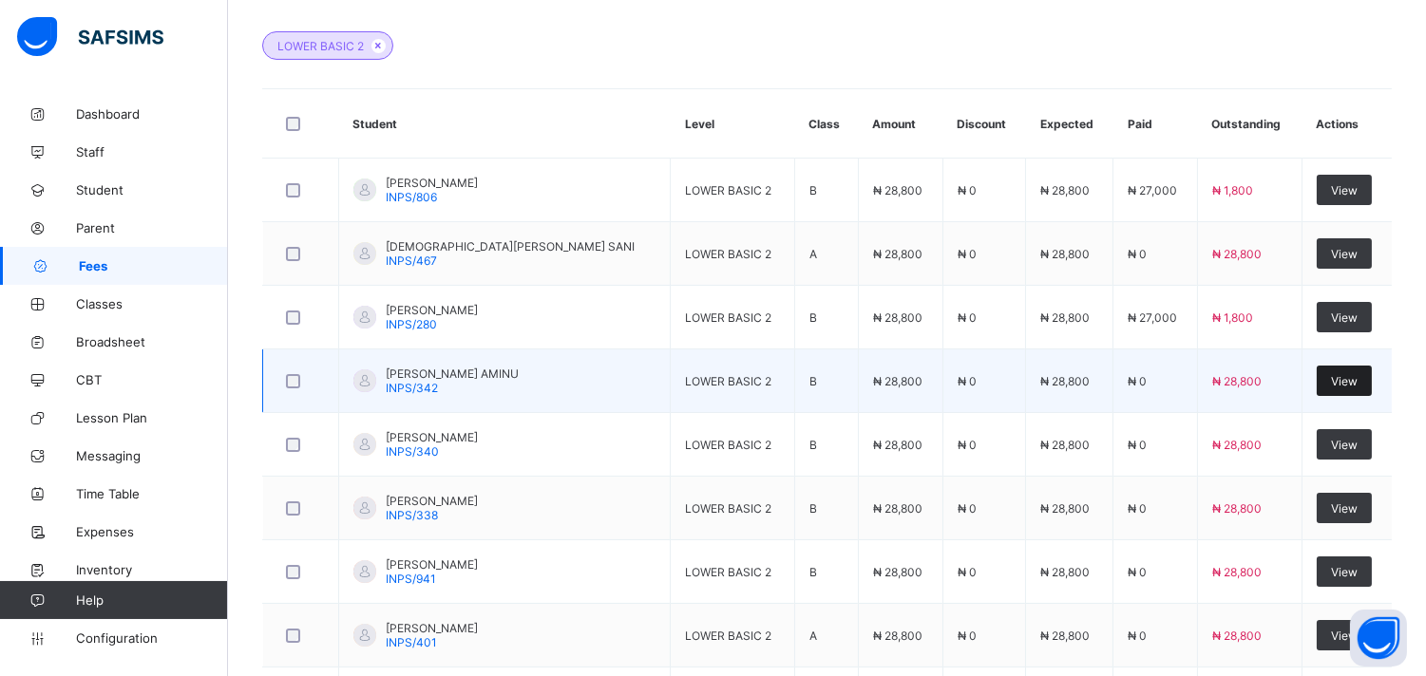
click at [1334, 377] on span "View" at bounding box center [1344, 381] width 27 height 14
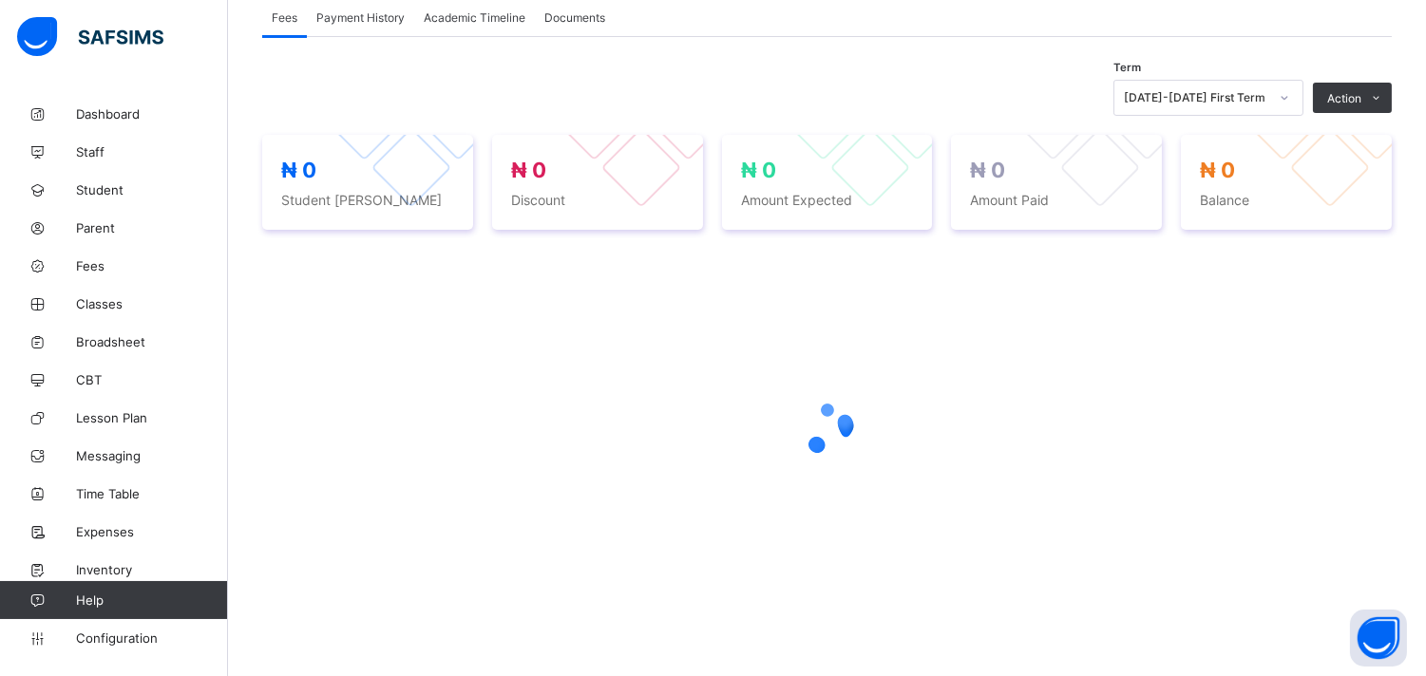
scroll to position [357, 0]
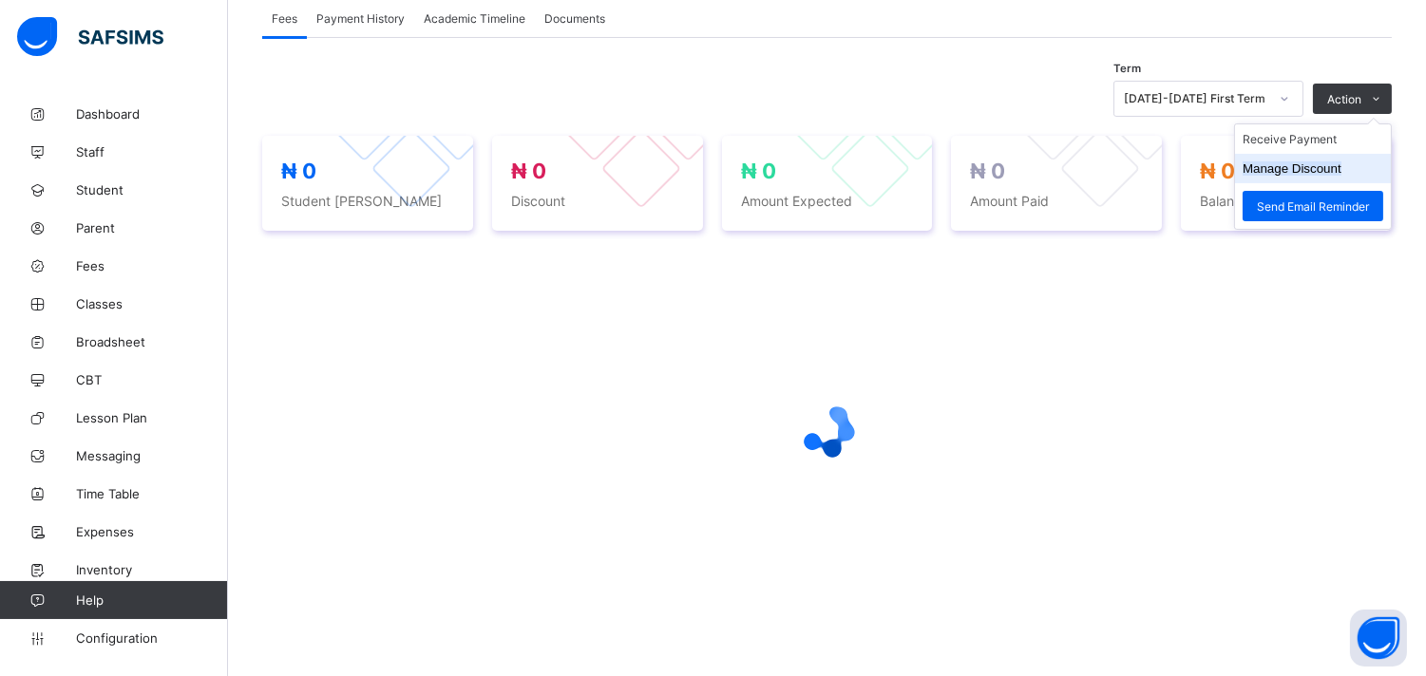
click at [1334, 175] on li "Manage Discount" at bounding box center [1313, 168] width 156 height 29
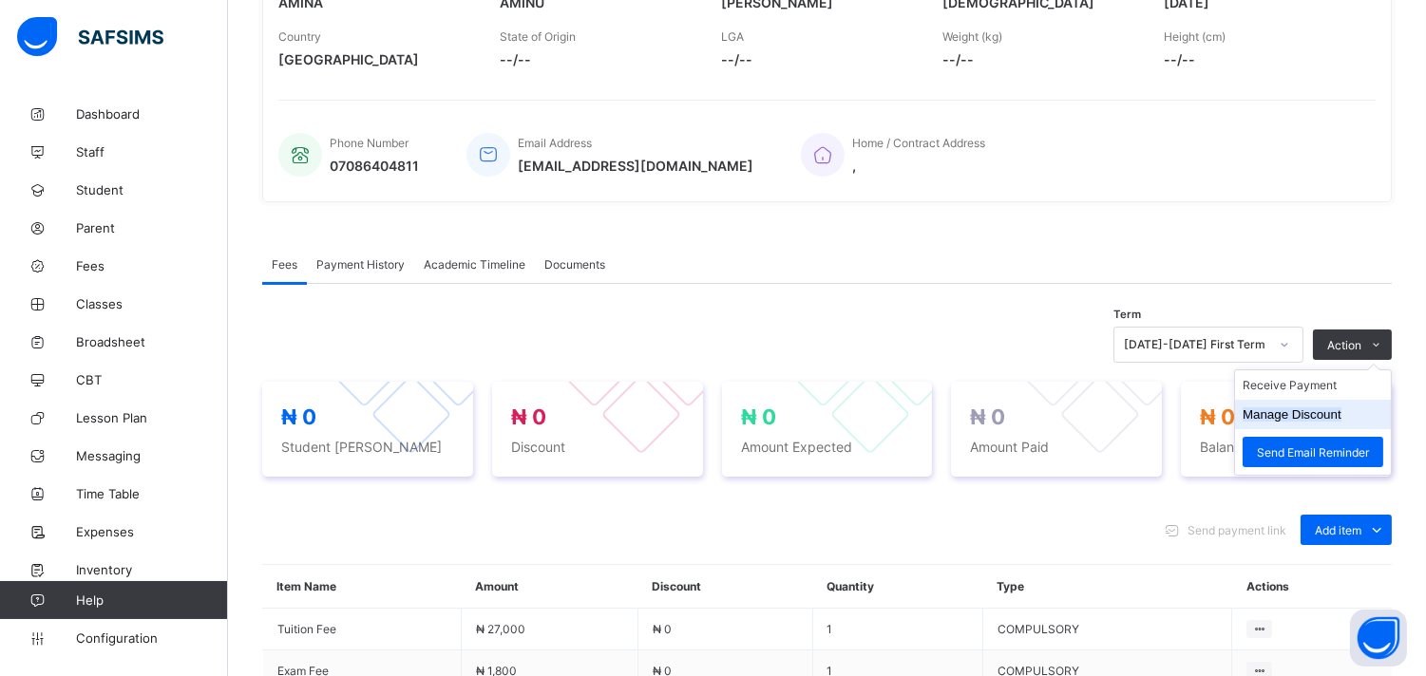
scroll to position [557, 0]
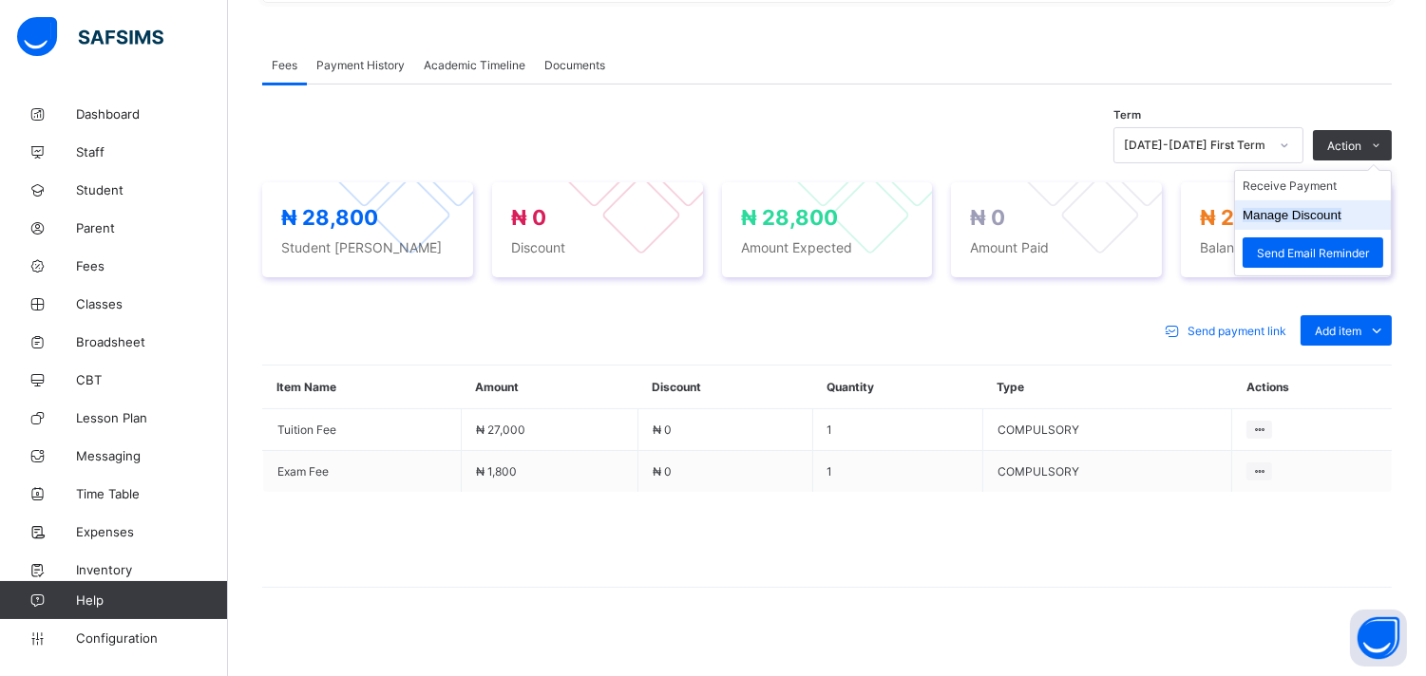
click at [1323, 217] on button "Manage Discount" at bounding box center [1291, 215] width 99 height 14
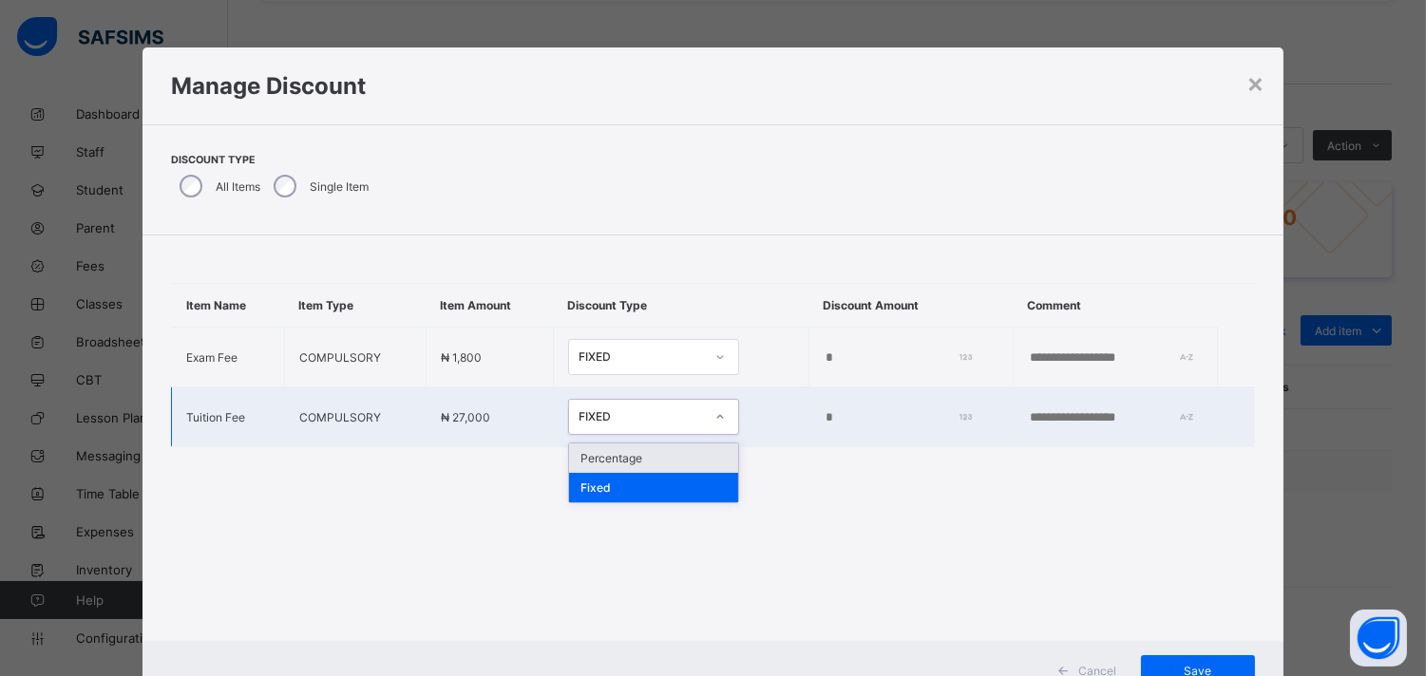
click at [714, 416] on icon at bounding box center [719, 416] width 11 height 19
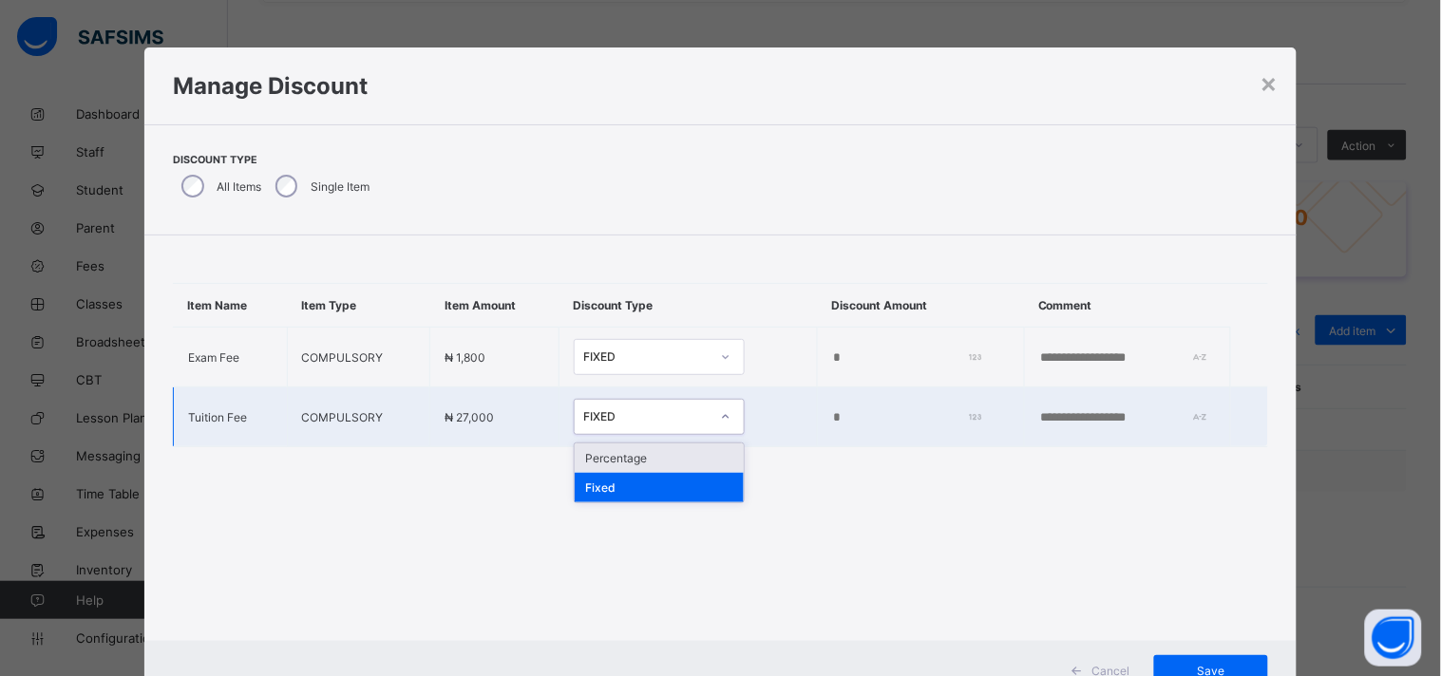
click at [665, 458] on div "Percentage" at bounding box center [659, 458] width 169 height 29
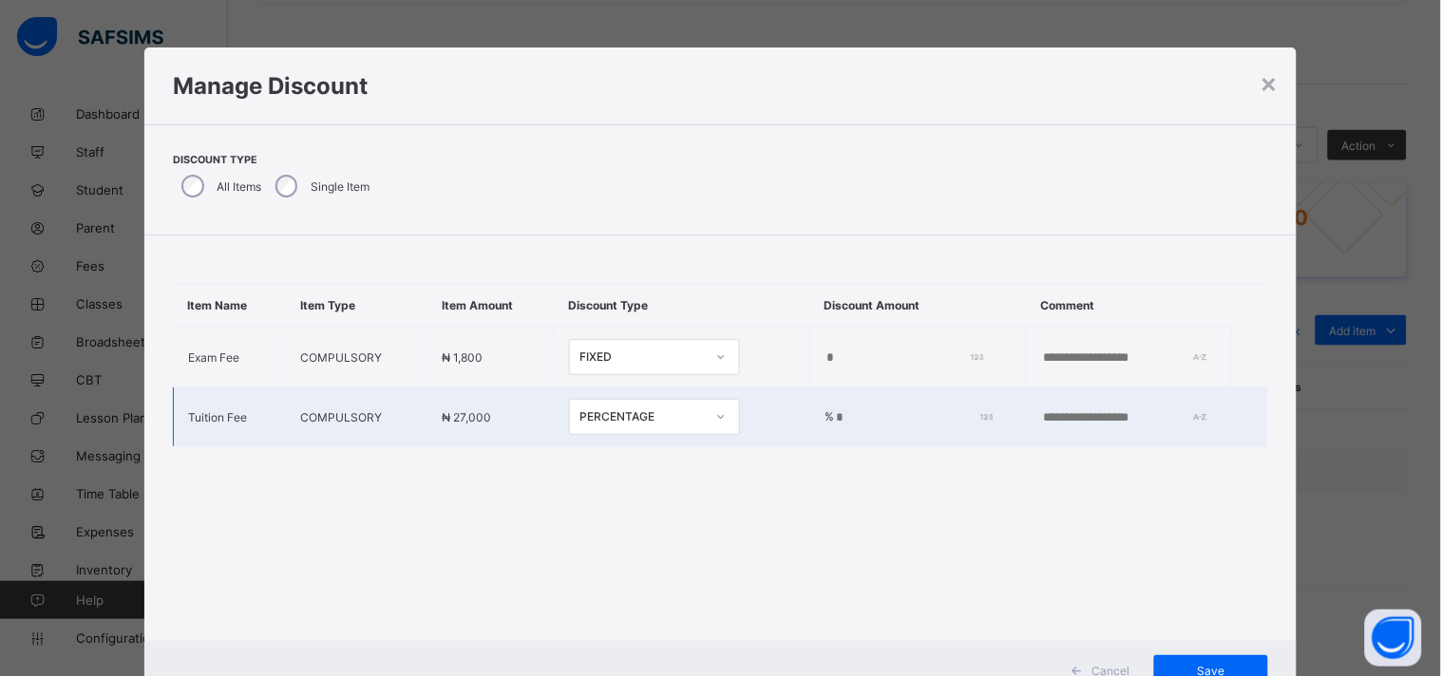
click at [834, 412] on input "*" at bounding box center [910, 417] width 152 height 15
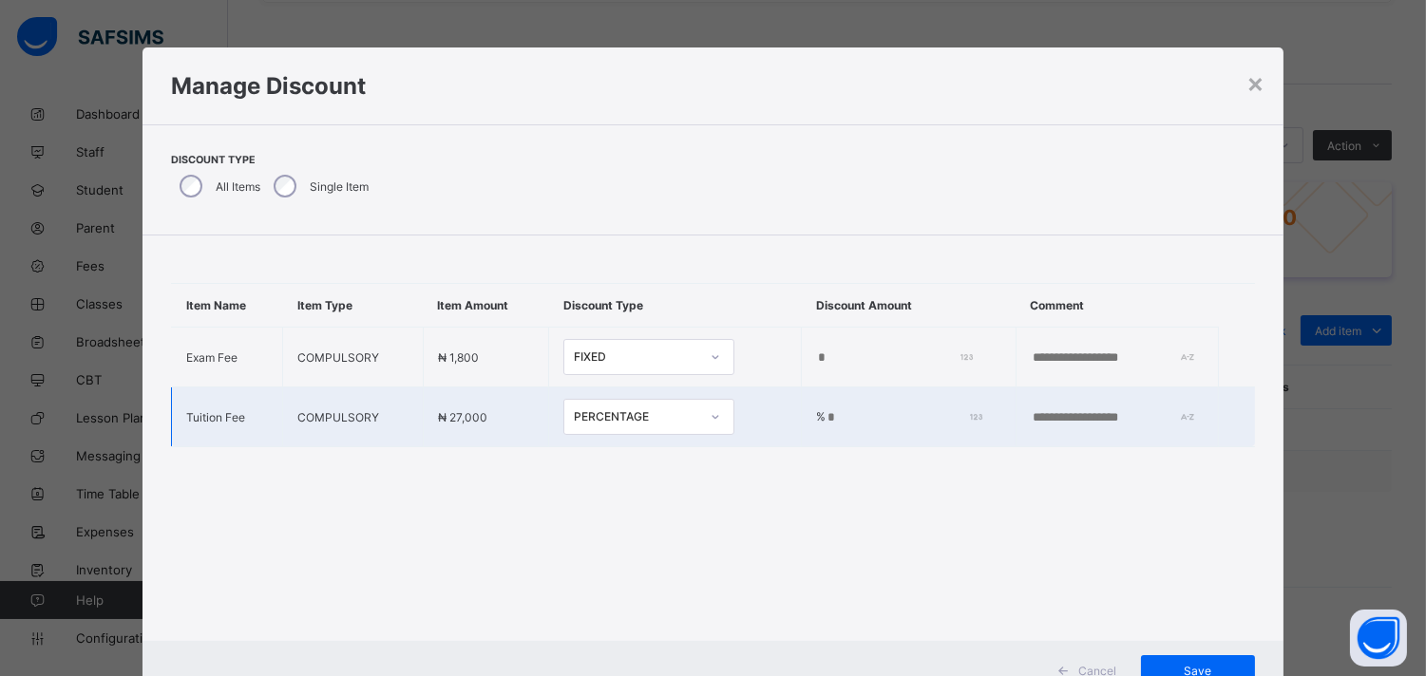
scroll to position [70, 0]
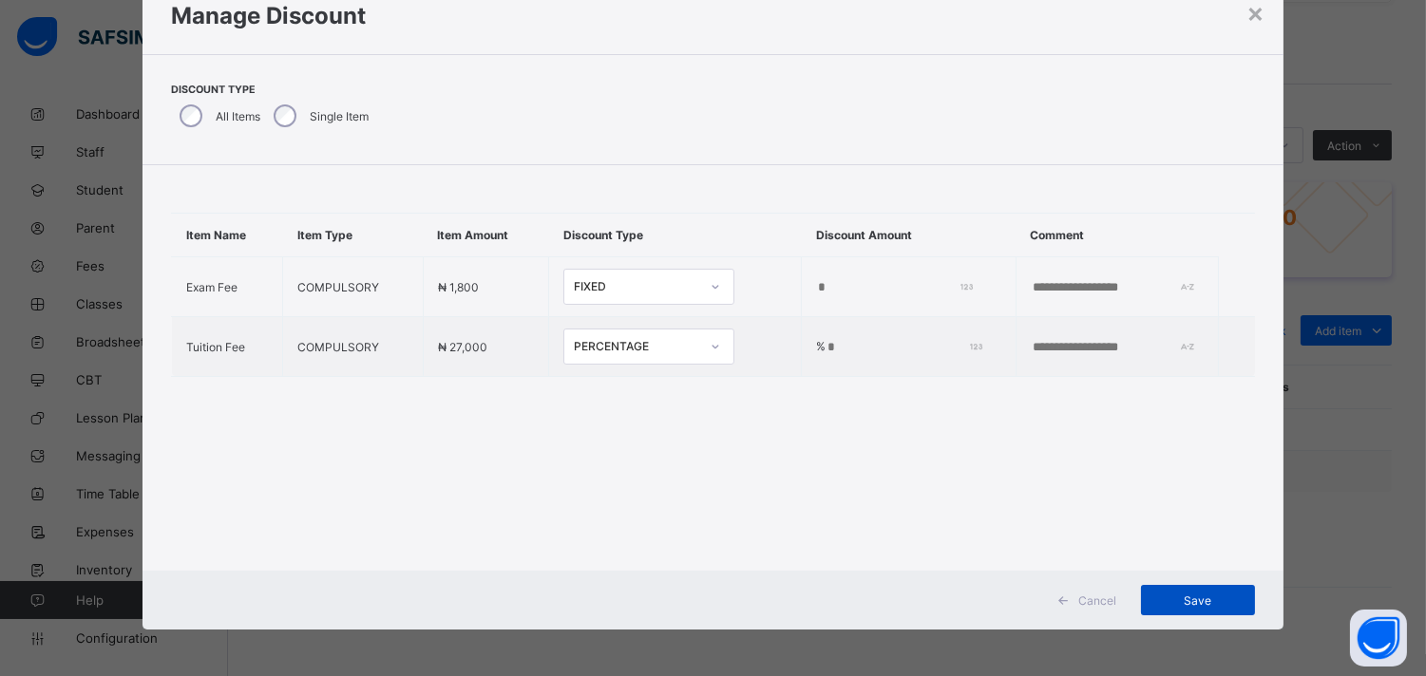
type input "***"
click at [1207, 614] on div "Save" at bounding box center [1198, 600] width 114 height 30
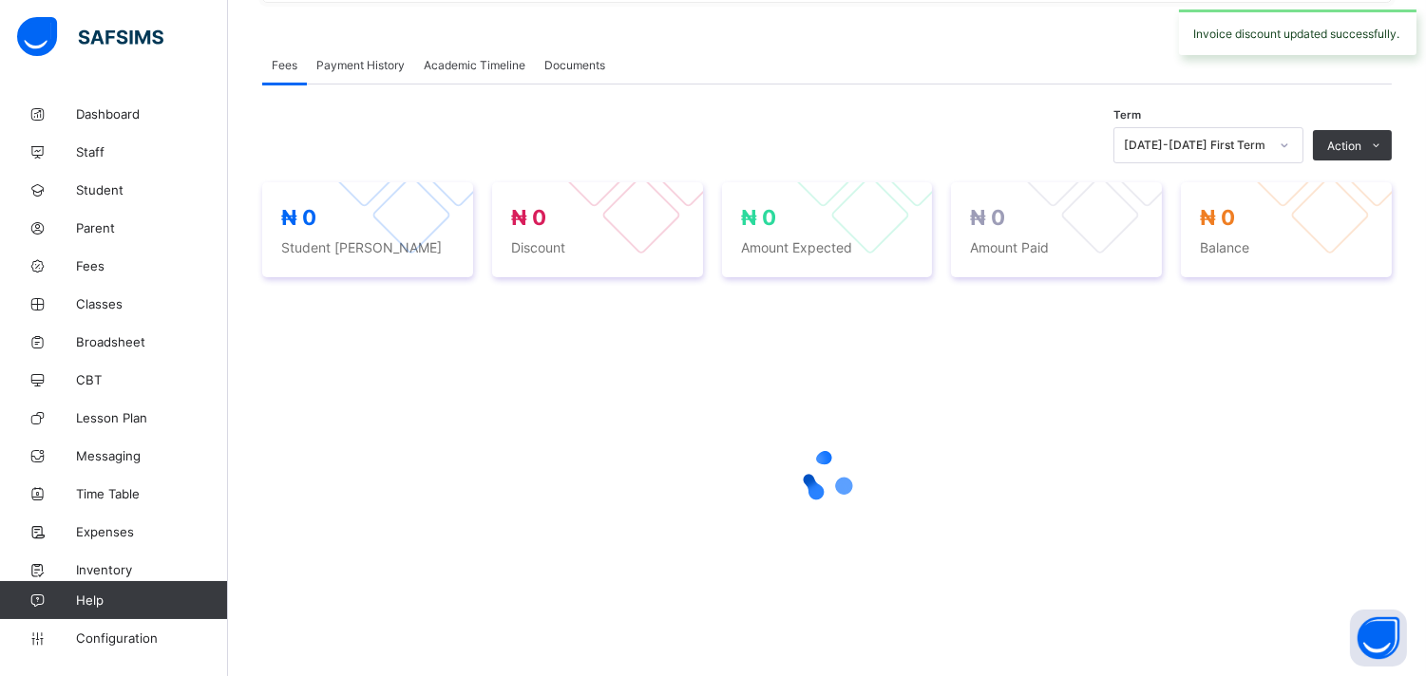
click at [1351, 376] on div at bounding box center [826, 476] width 1129 height 361
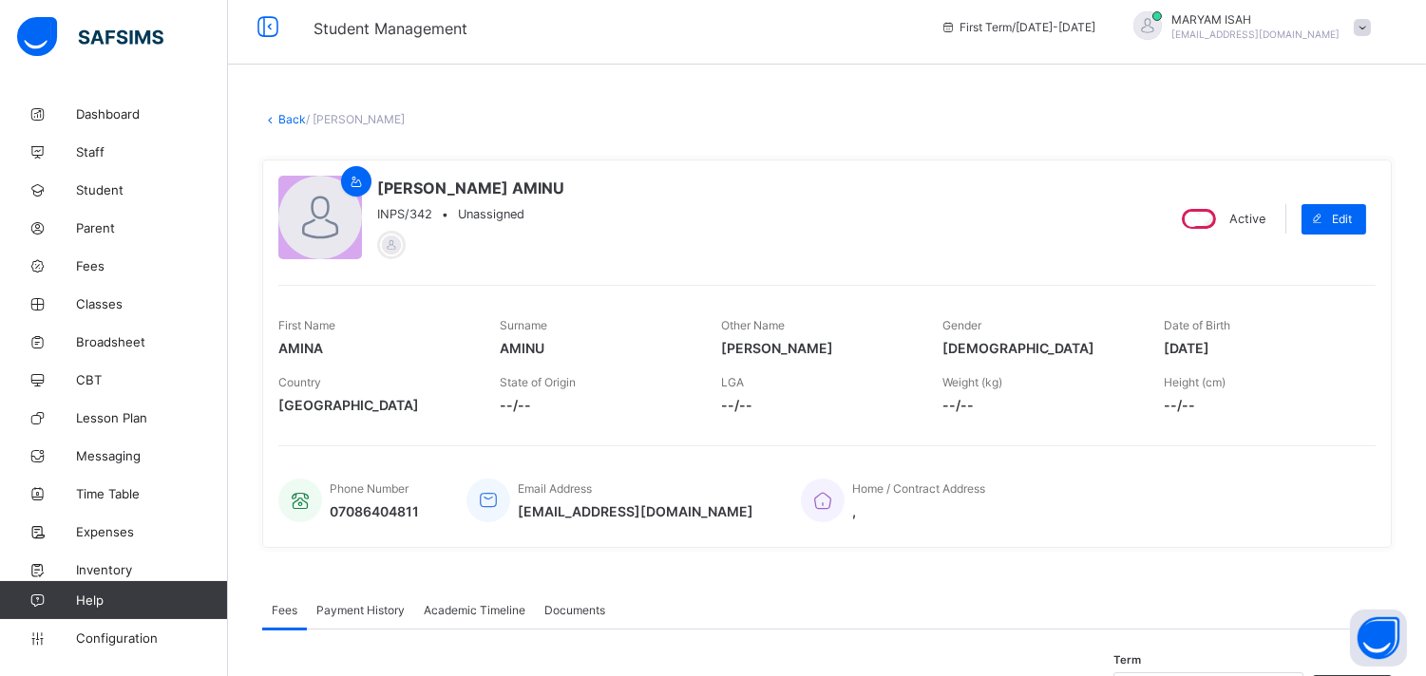
scroll to position [0, 0]
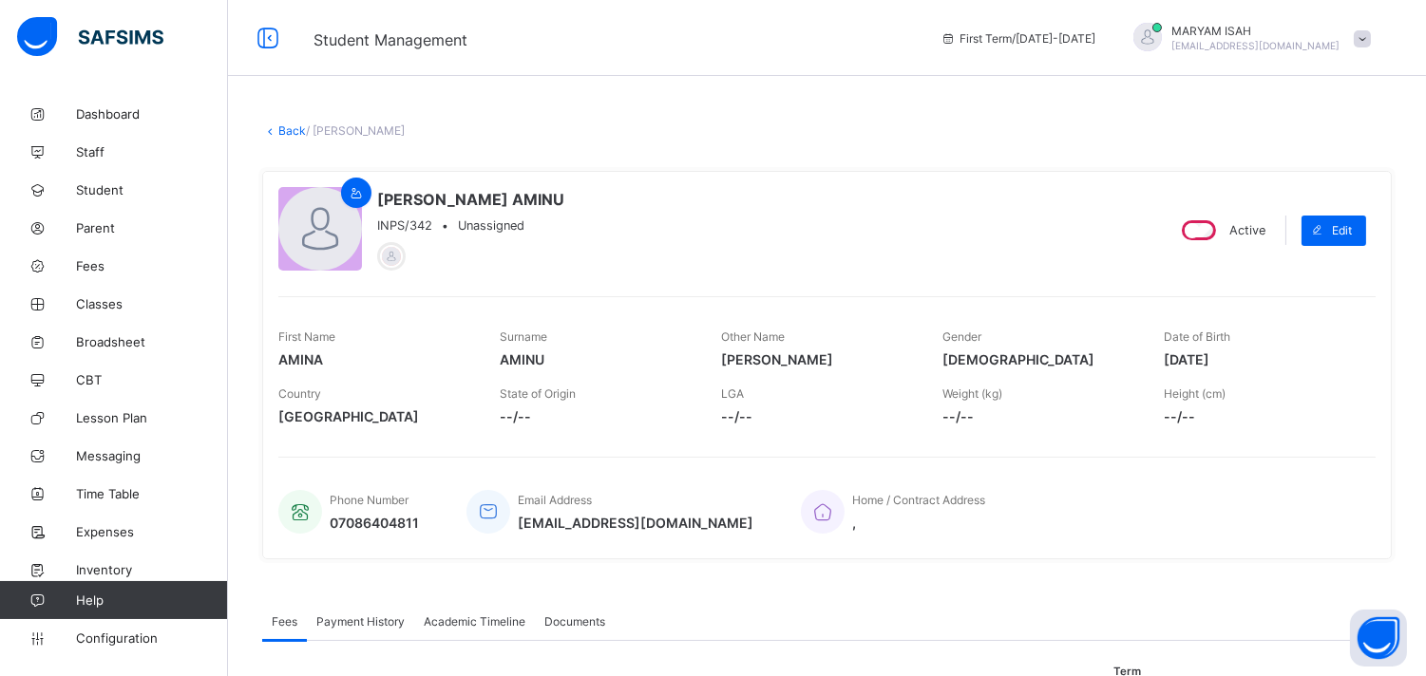
click at [290, 130] on link "Back" at bounding box center [292, 130] width 28 height 14
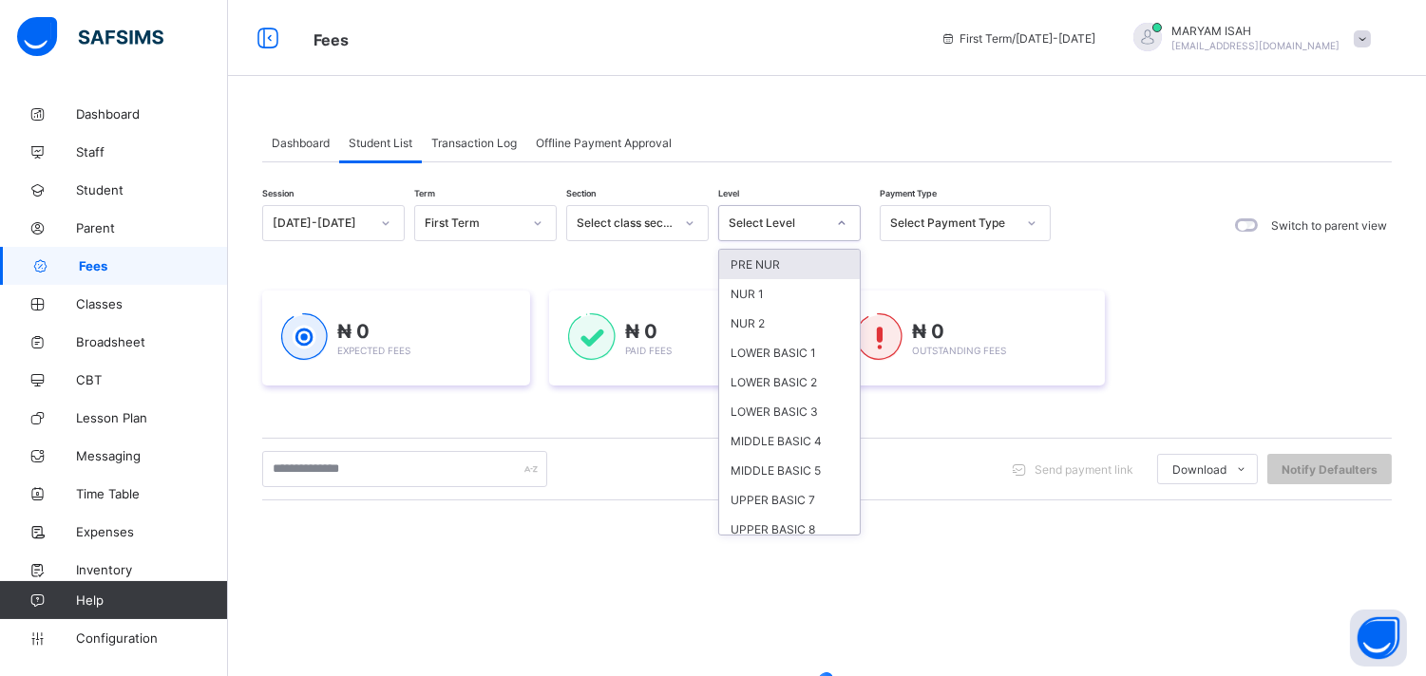
click at [837, 220] on icon at bounding box center [841, 223] width 11 height 19
click at [774, 371] on div "LOWER BASIC 2" at bounding box center [789, 382] width 141 height 29
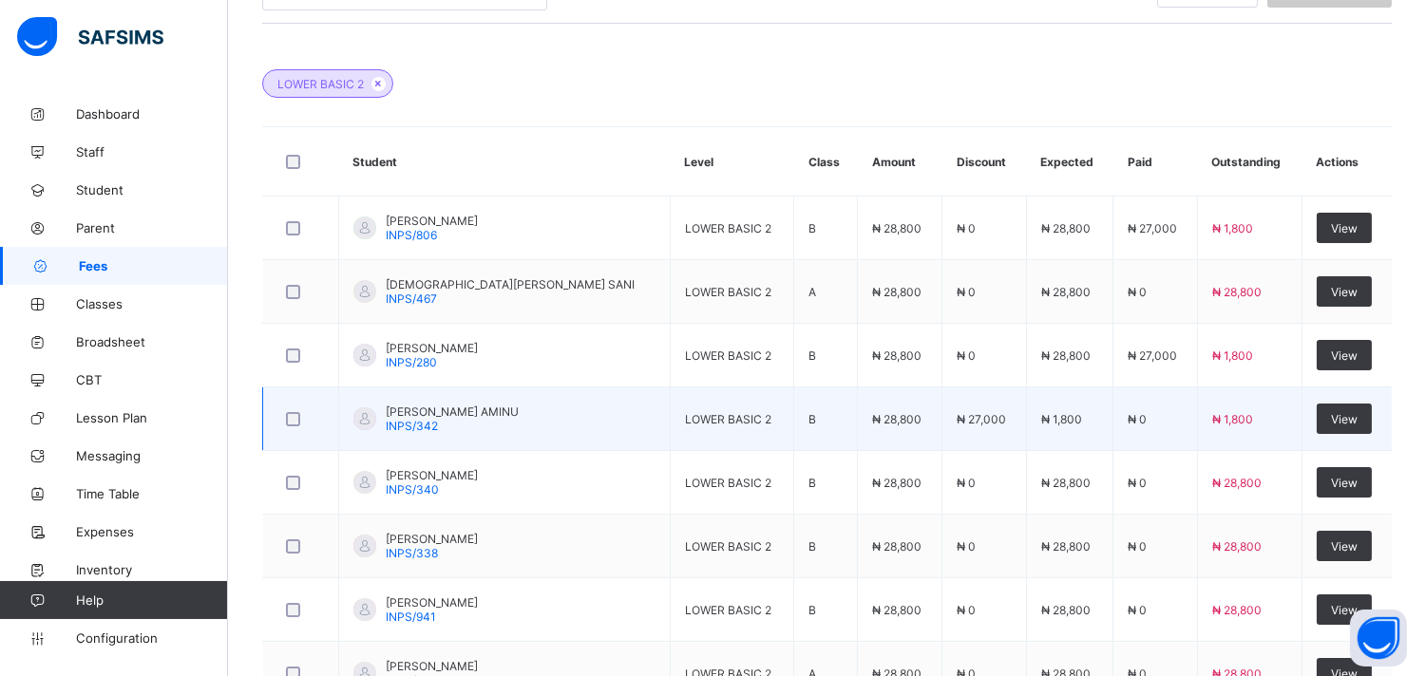
scroll to position [520, 0]
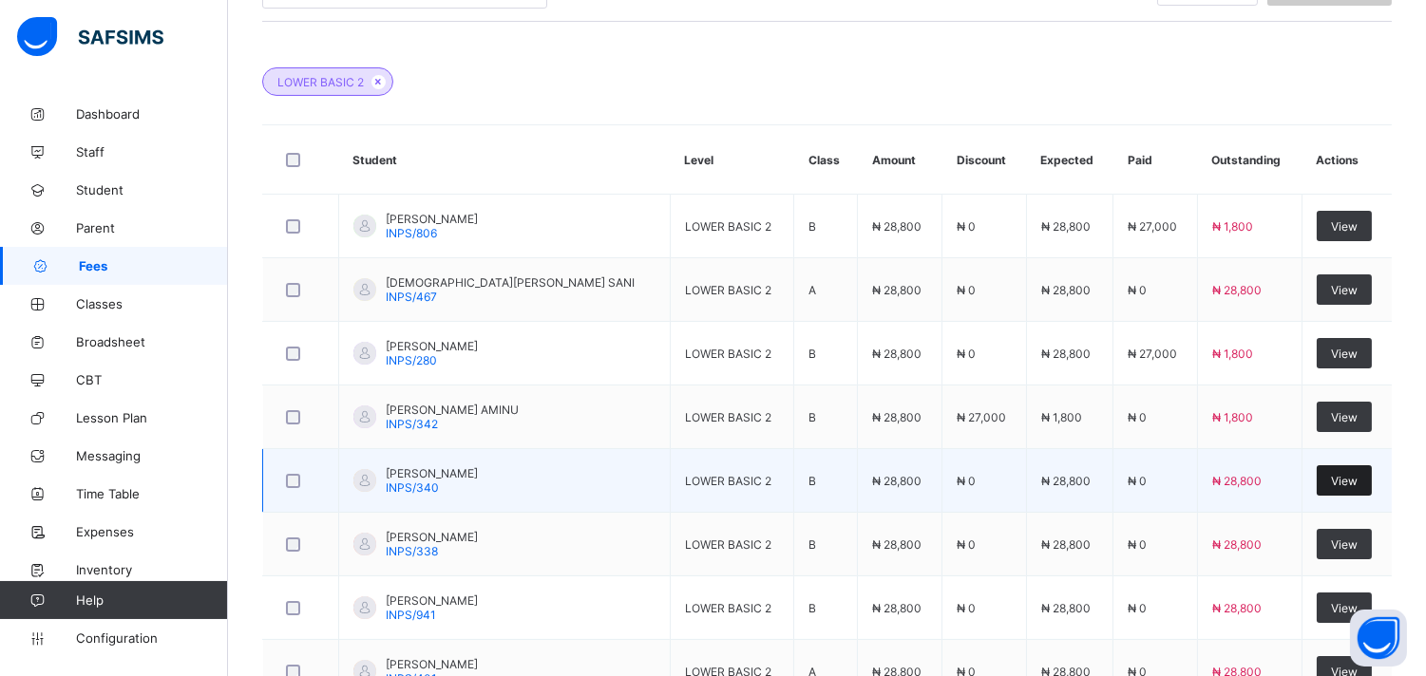
click at [1352, 478] on span "View" at bounding box center [1344, 481] width 27 height 14
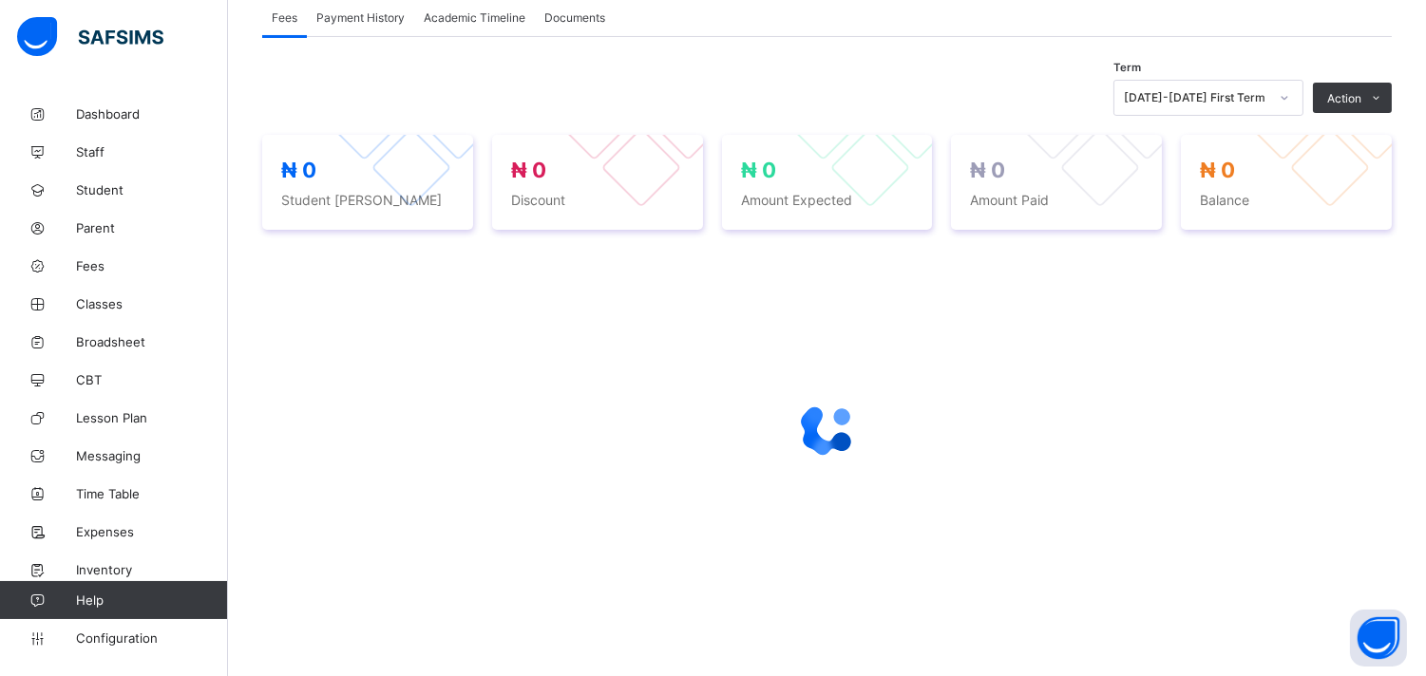
click at [1358, 482] on div at bounding box center [826, 429] width 1129 height 361
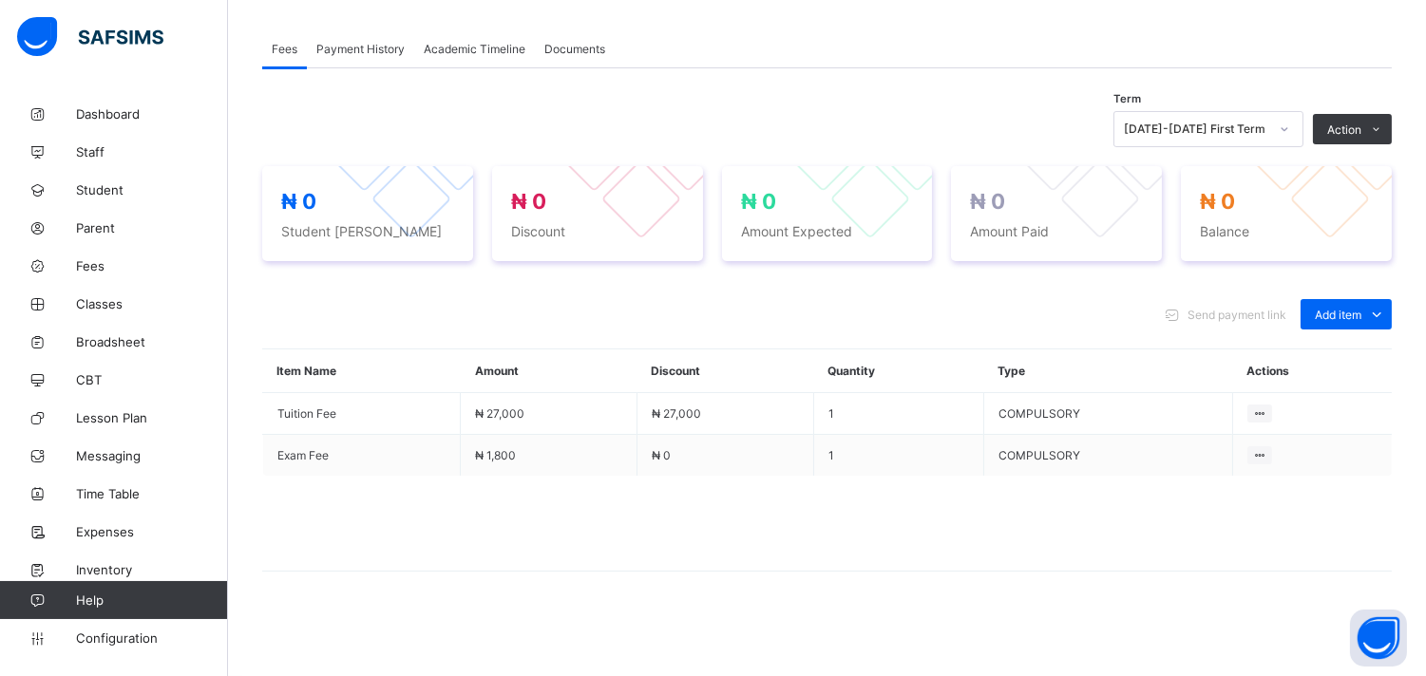
scroll to position [325, 0]
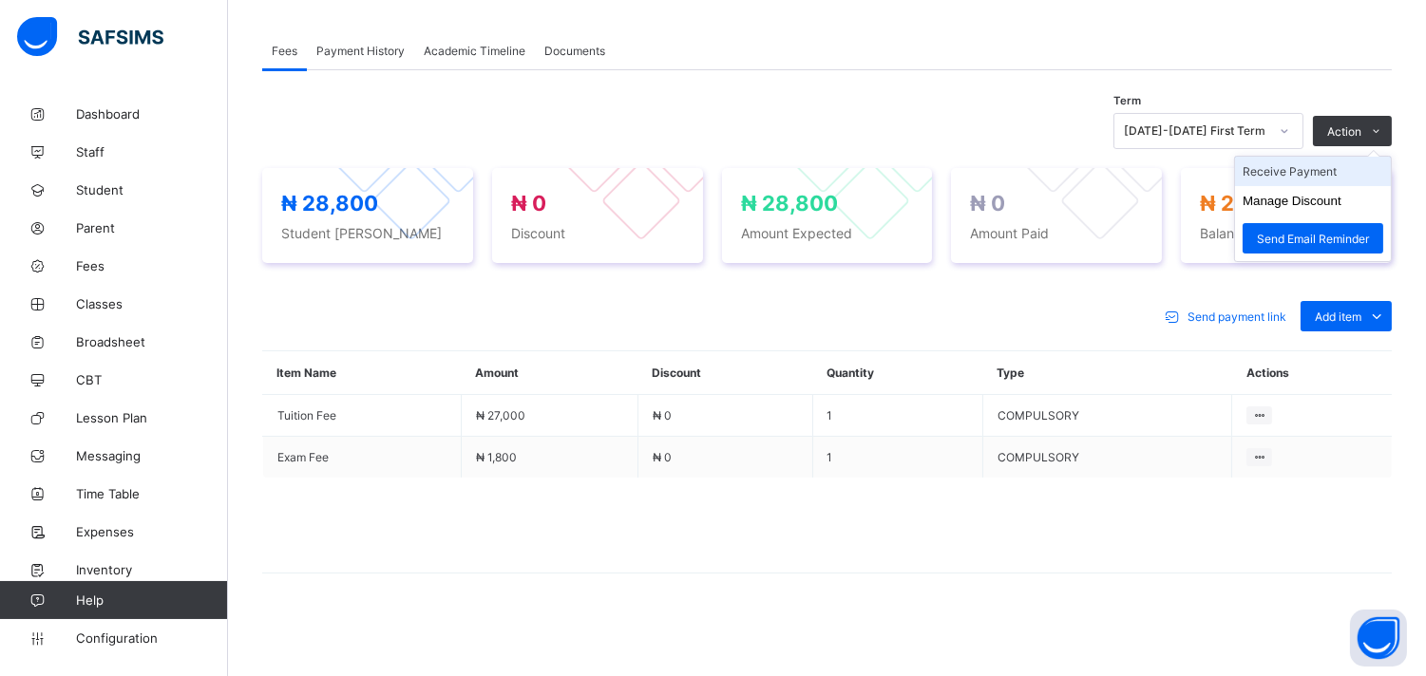
click at [1332, 172] on li "Receive Payment" at bounding box center [1313, 171] width 156 height 29
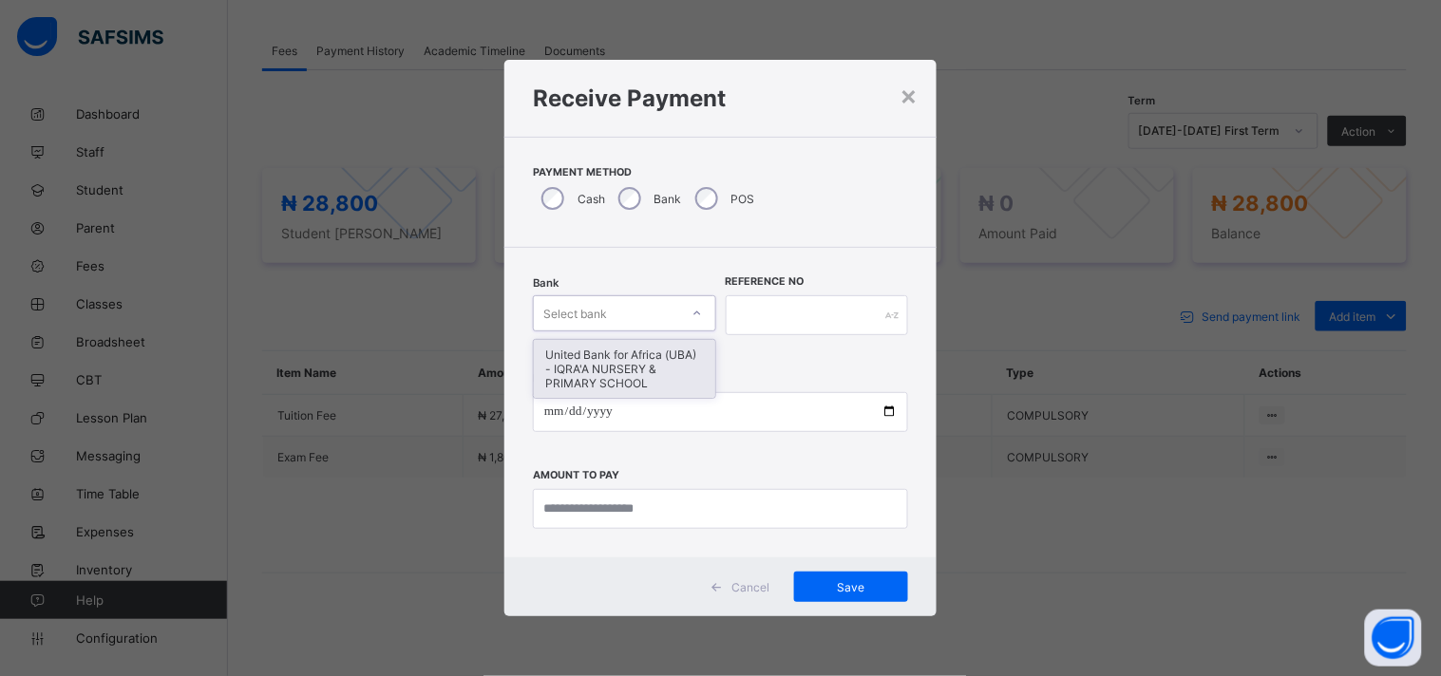
click at [693, 311] on icon at bounding box center [696, 313] width 11 height 19
click at [651, 343] on div "United Bank for Africa (UBA) - IQRA'A NURSERY & PRIMARY SCHOOL" at bounding box center [624, 369] width 181 height 58
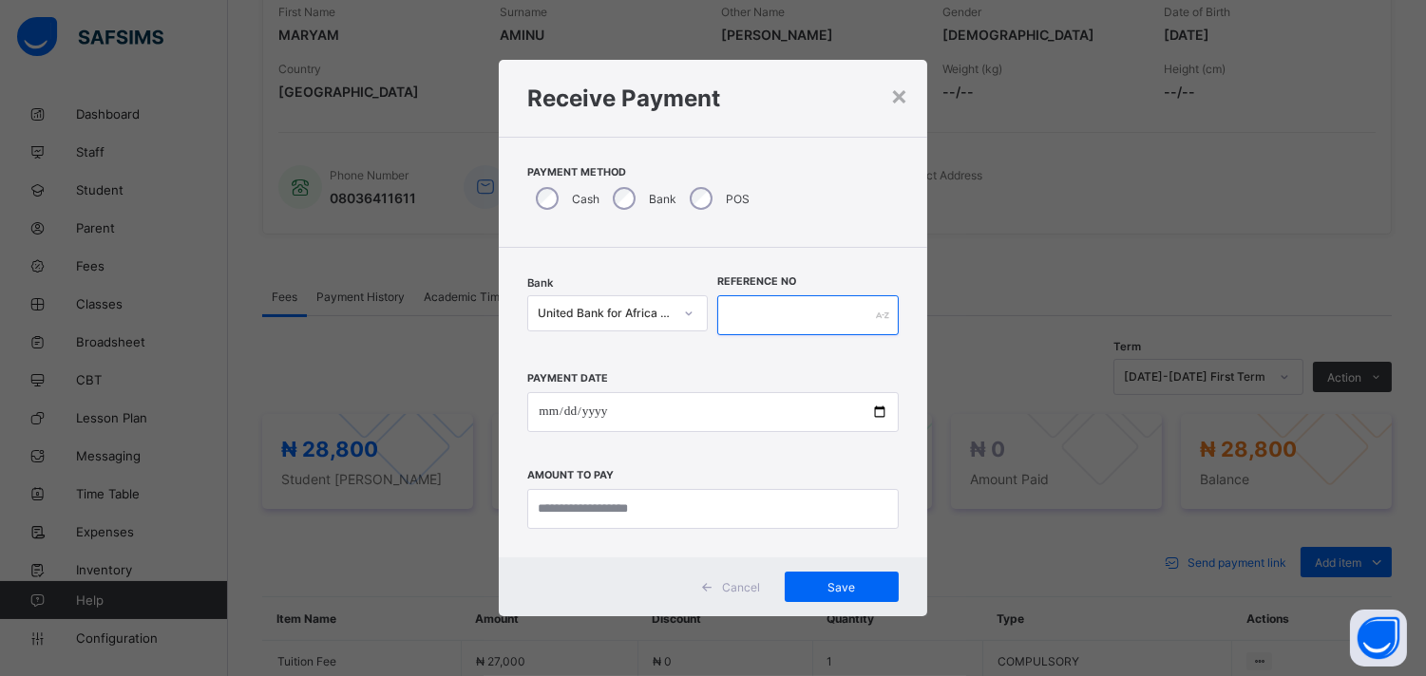
click at [750, 315] on input "text" at bounding box center [807, 315] width 180 height 40
type input "*******"
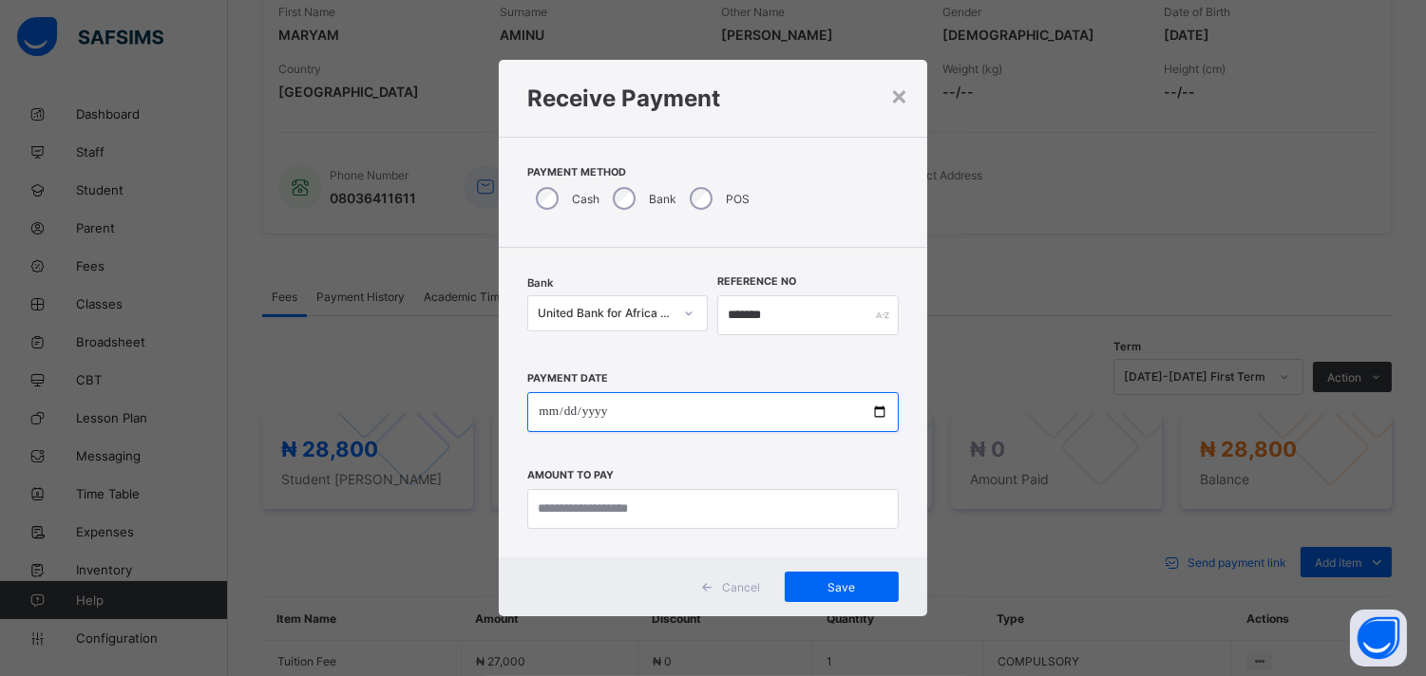
click at [886, 407] on input "date" at bounding box center [712, 412] width 370 height 40
type input "**********"
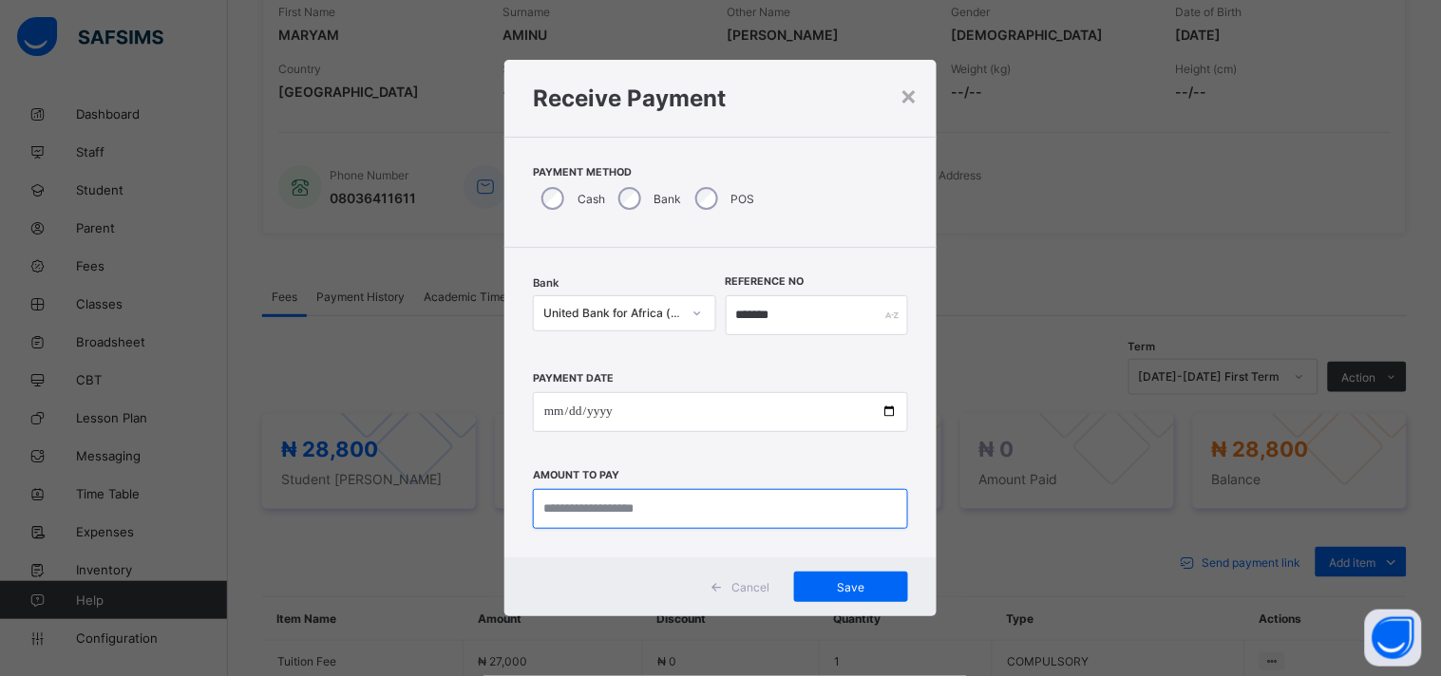
click at [560, 503] on input "currency" at bounding box center [720, 509] width 375 height 40
type input "********"
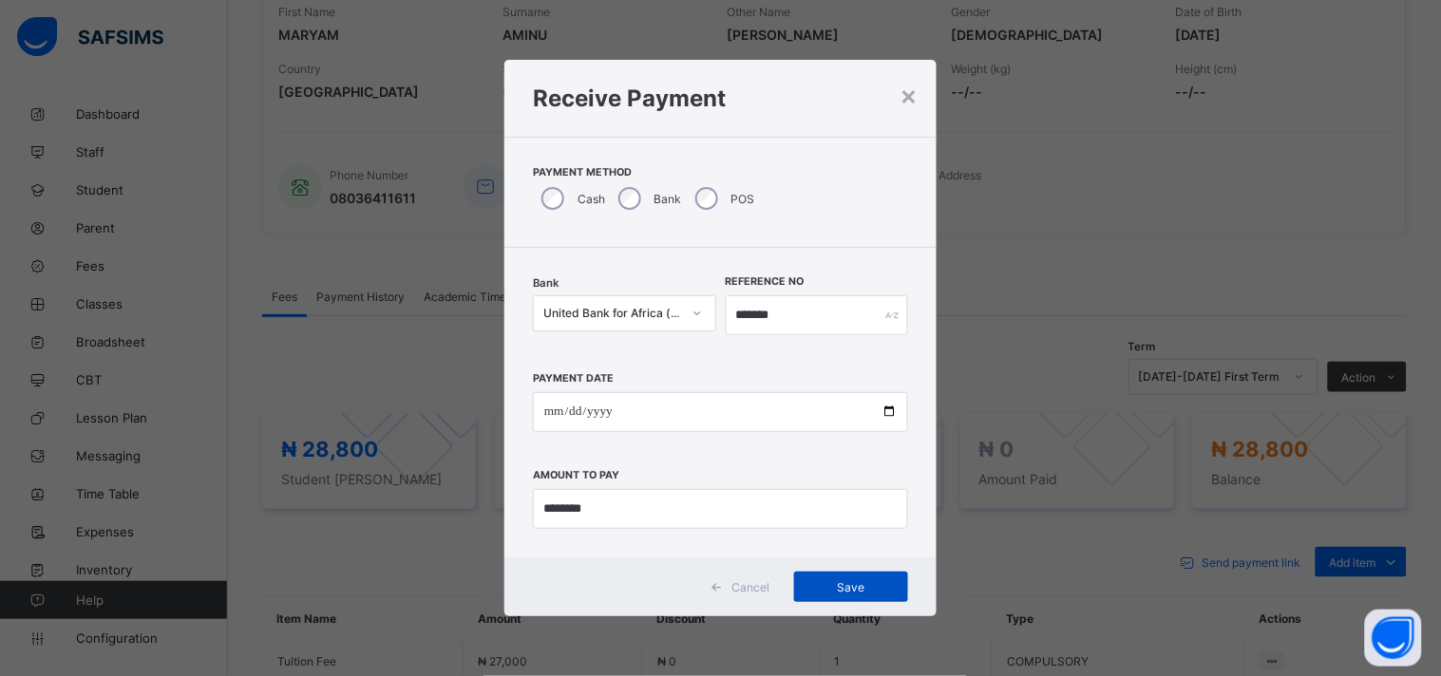
click at [837, 583] on span "Save" at bounding box center [850, 587] width 85 height 14
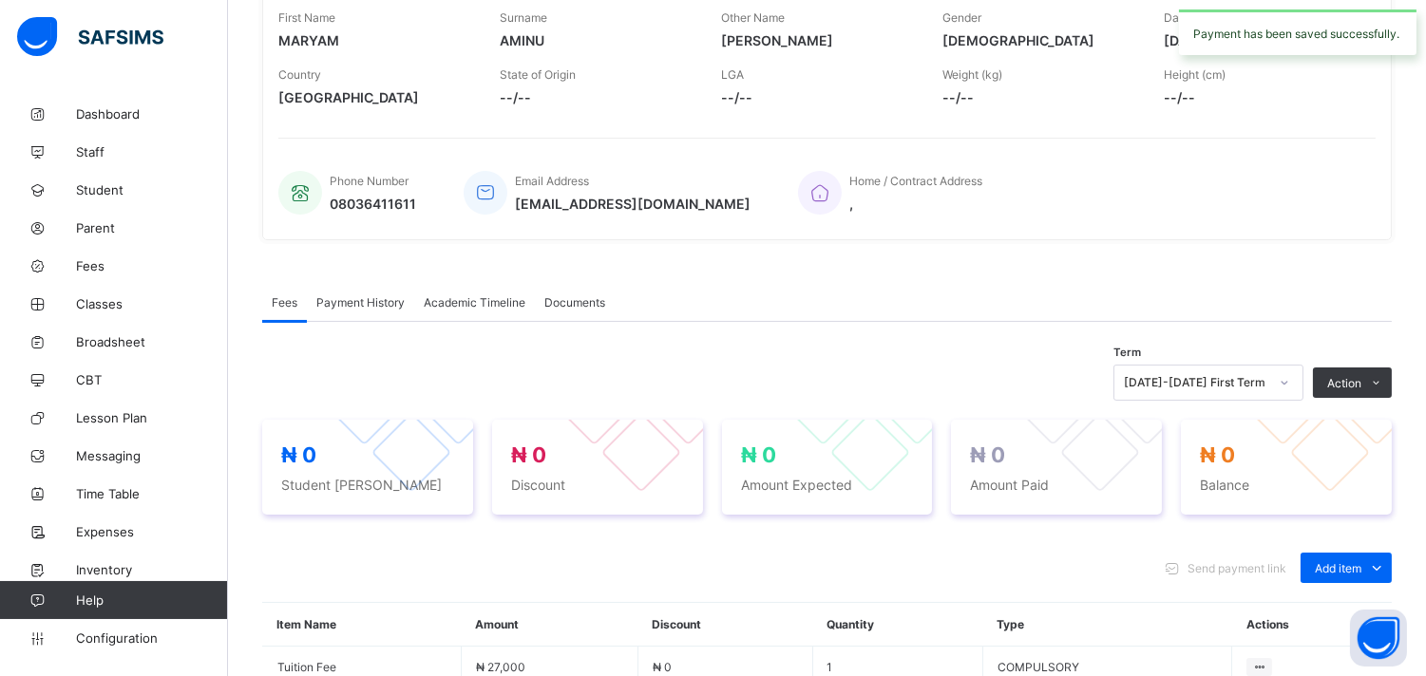
scroll to position [0, 0]
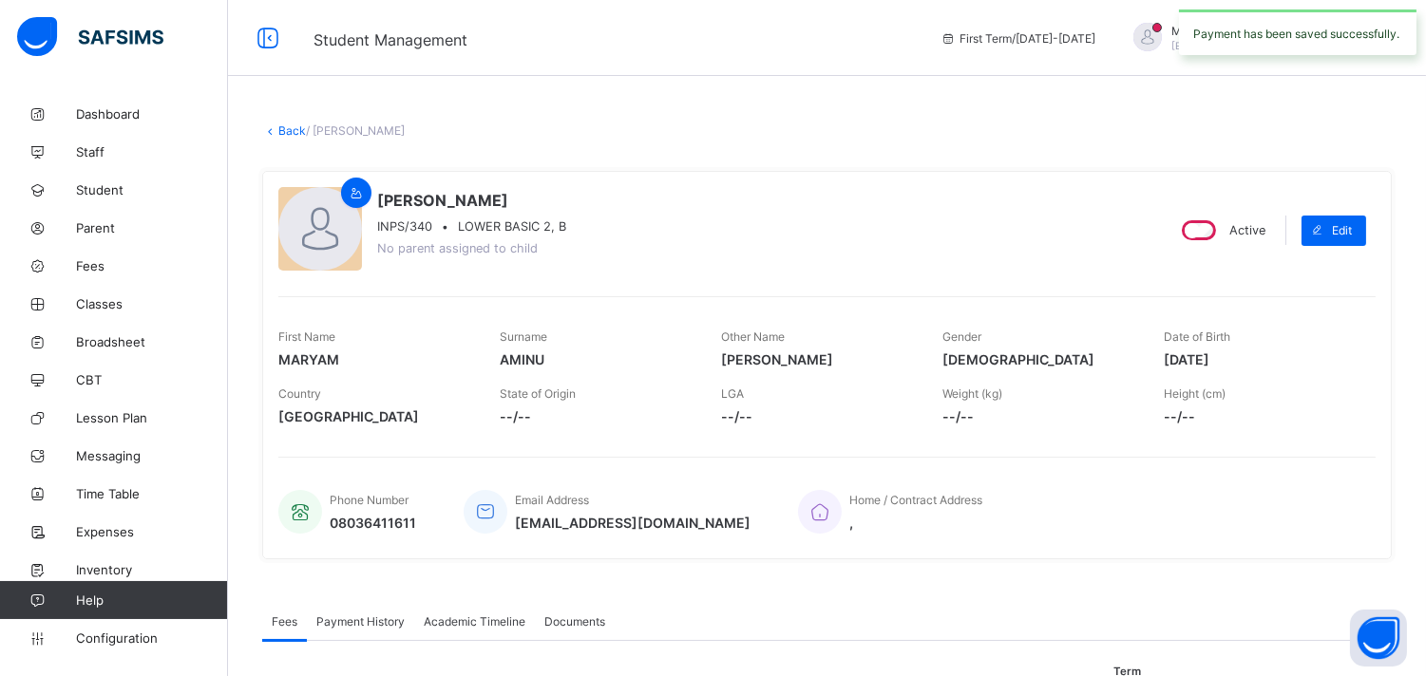
click at [288, 133] on link "Back" at bounding box center [292, 130] width 28 height 14
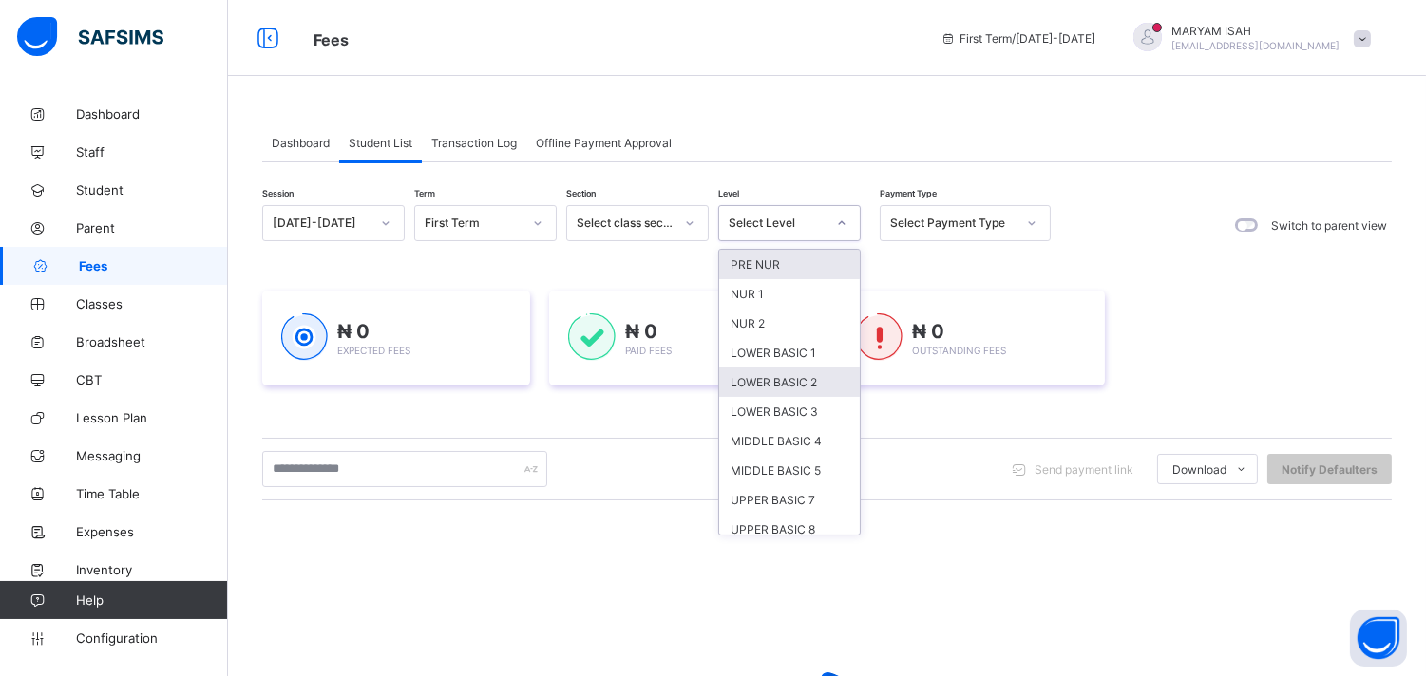
click at [804, 386] on div "LOWER BASIC 2" at bounding box center [789, 382] width 141 height 29
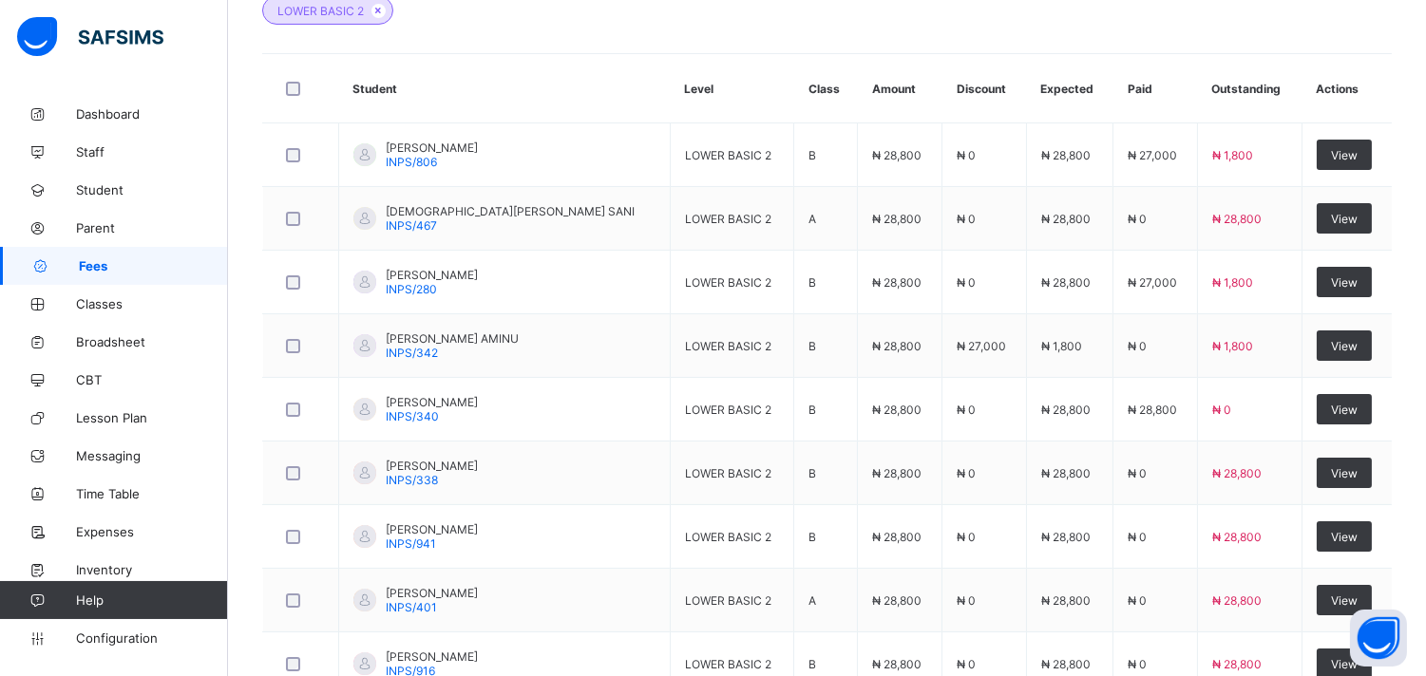
scroll to position [628, 0]
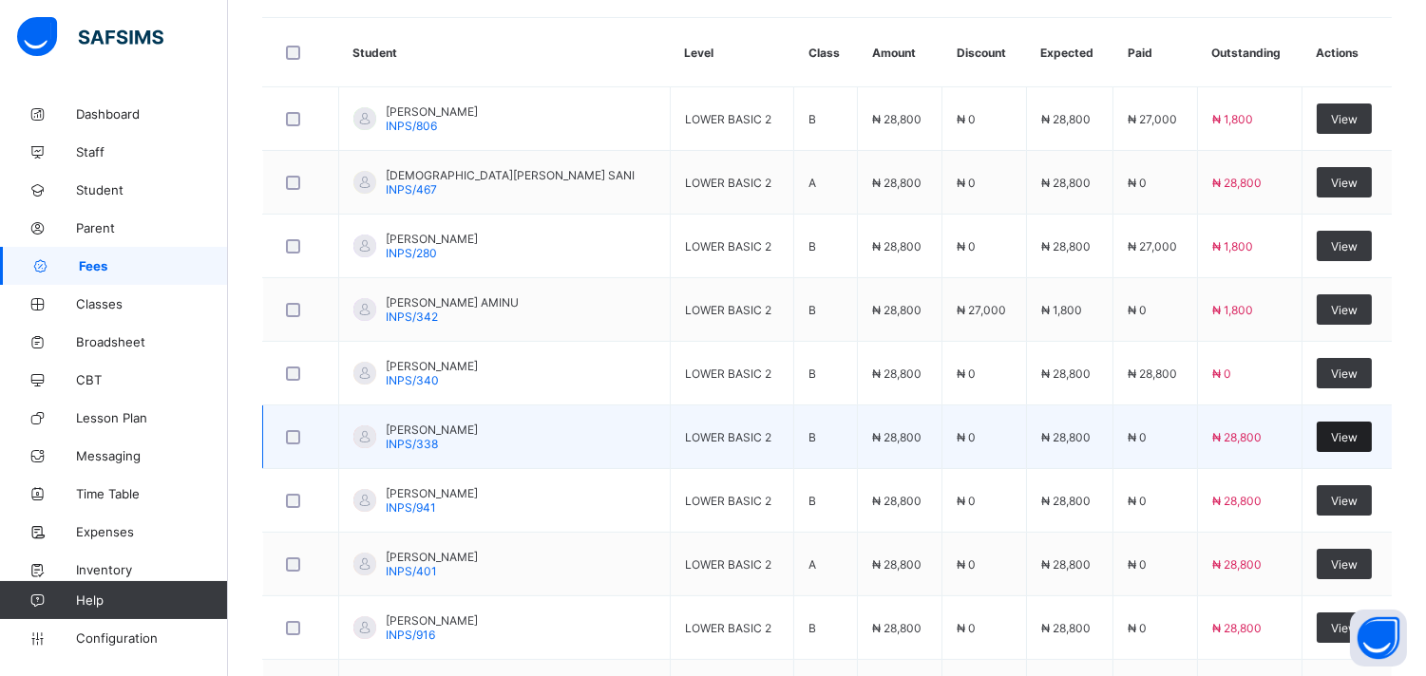
click at [1351, 444] on span "View" at bounding box center [1344, 437] width 27 height 14
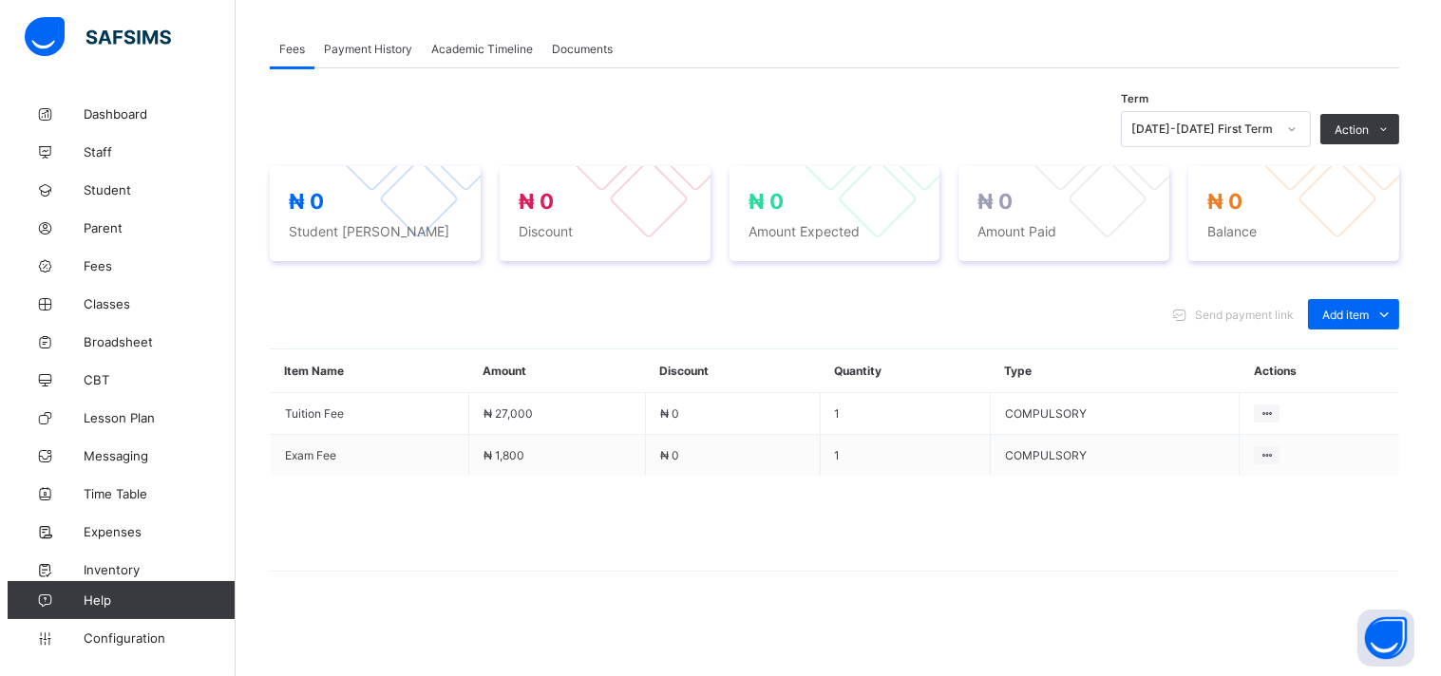
scroll to position [570, 0]
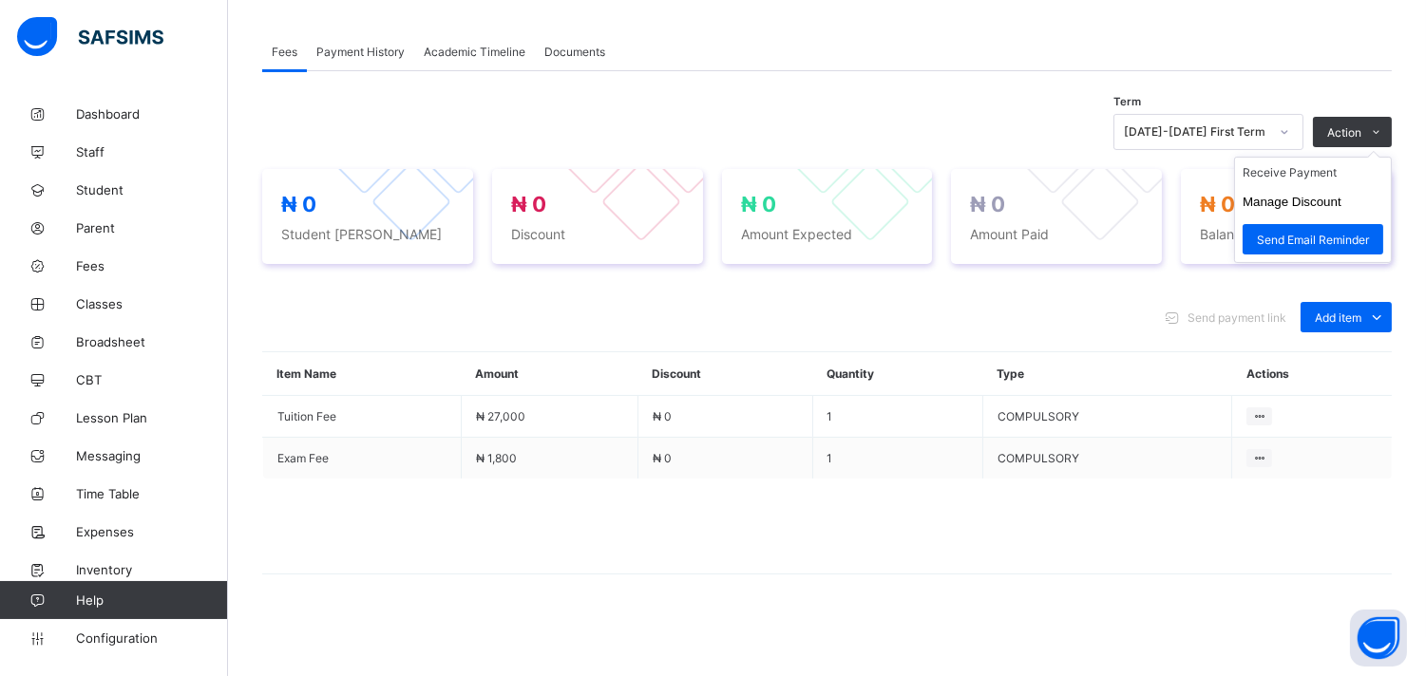
click at [1391, 157] on ul "Receive Payment Manage Discount Send Email Reminder" at bounding box center [1313, 210] width 158 height 106
click at [1341, 199] on button "Manage Discount" at bounding box center [1291, 202] width 99 height 14
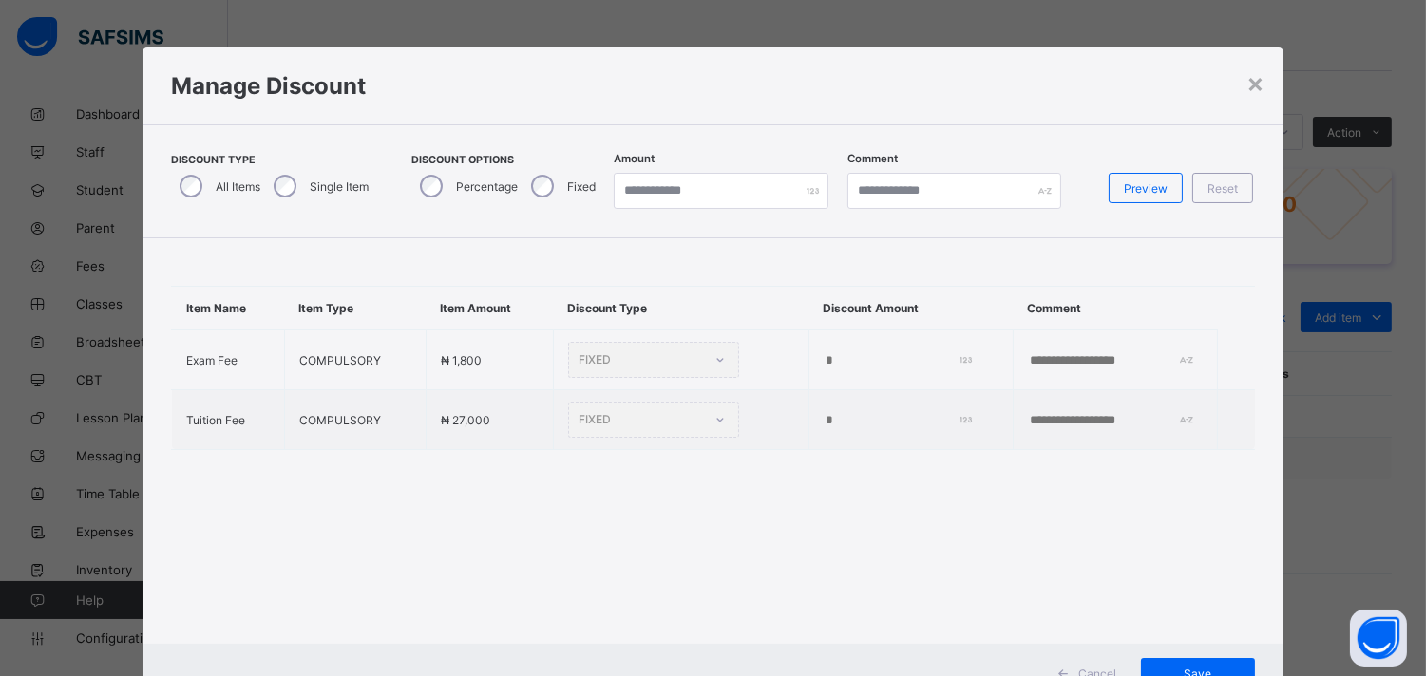
type input "*"
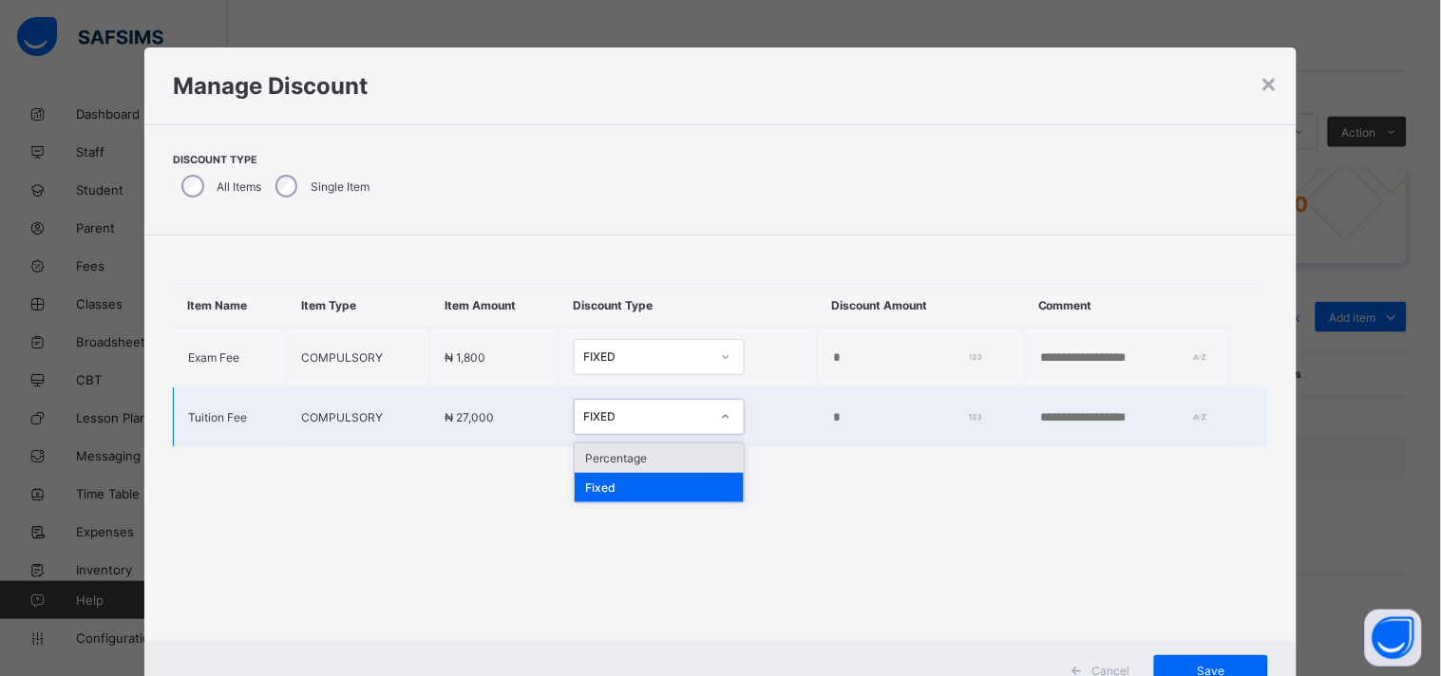
click at [720, 414] on icon at bounding box center [725, 416] width 11 height 19
click at [642, 454] on div "Percentage" at bounding box center [659, 458] width 169 height 29
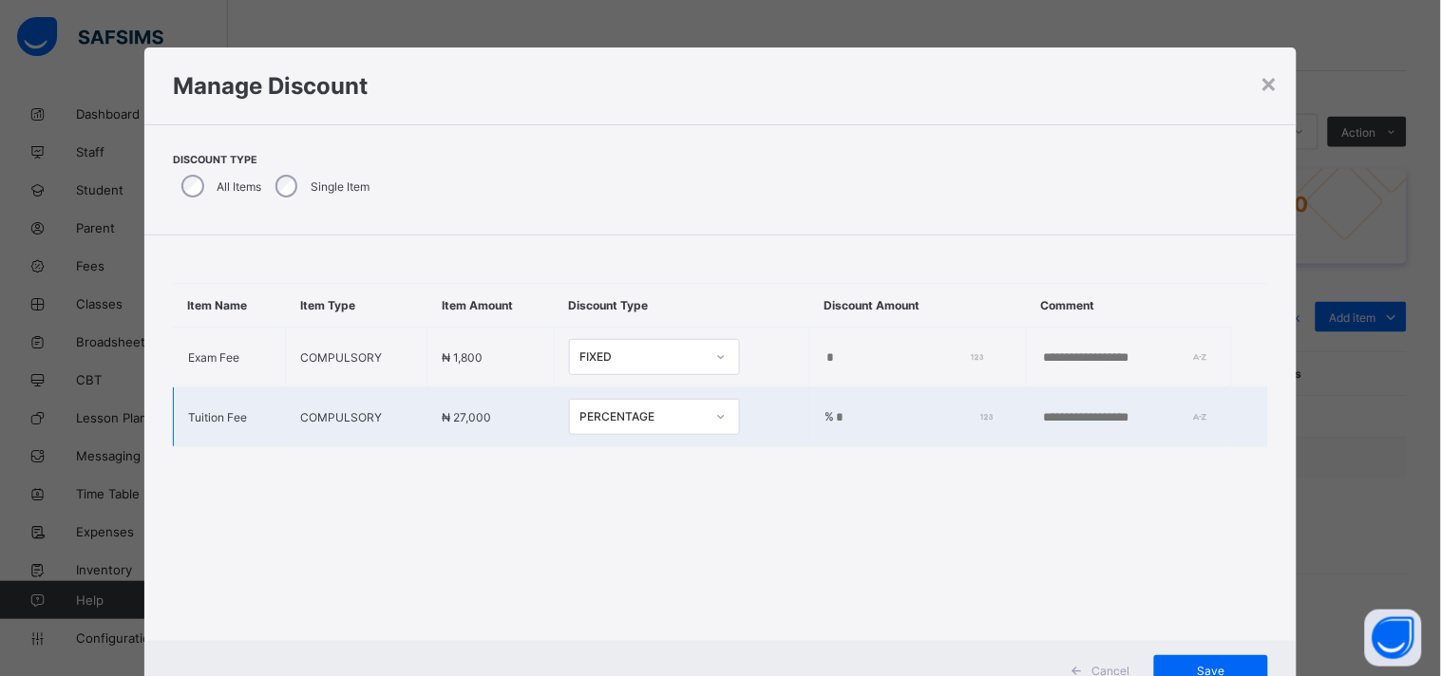
click at [834, 413] on input "*" at bounding box center [910, 417] width 152 height 15
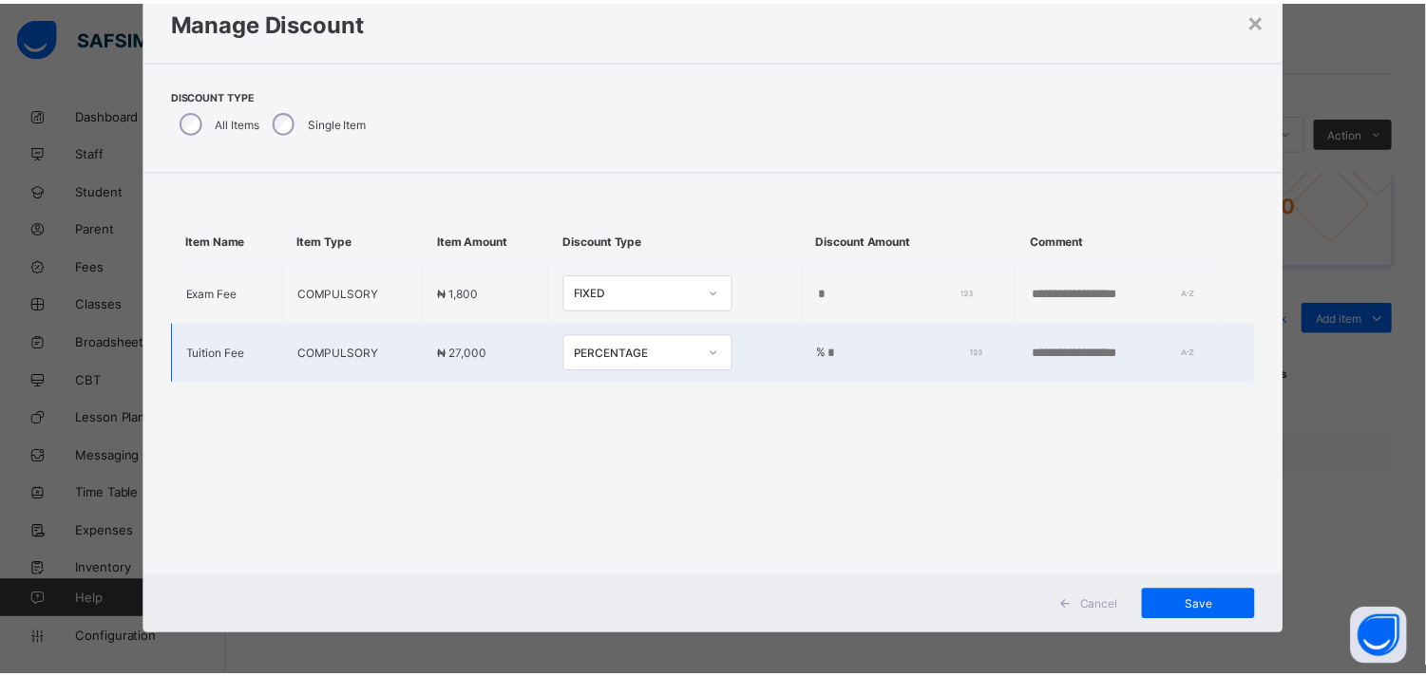
scroll to position [70, 0]
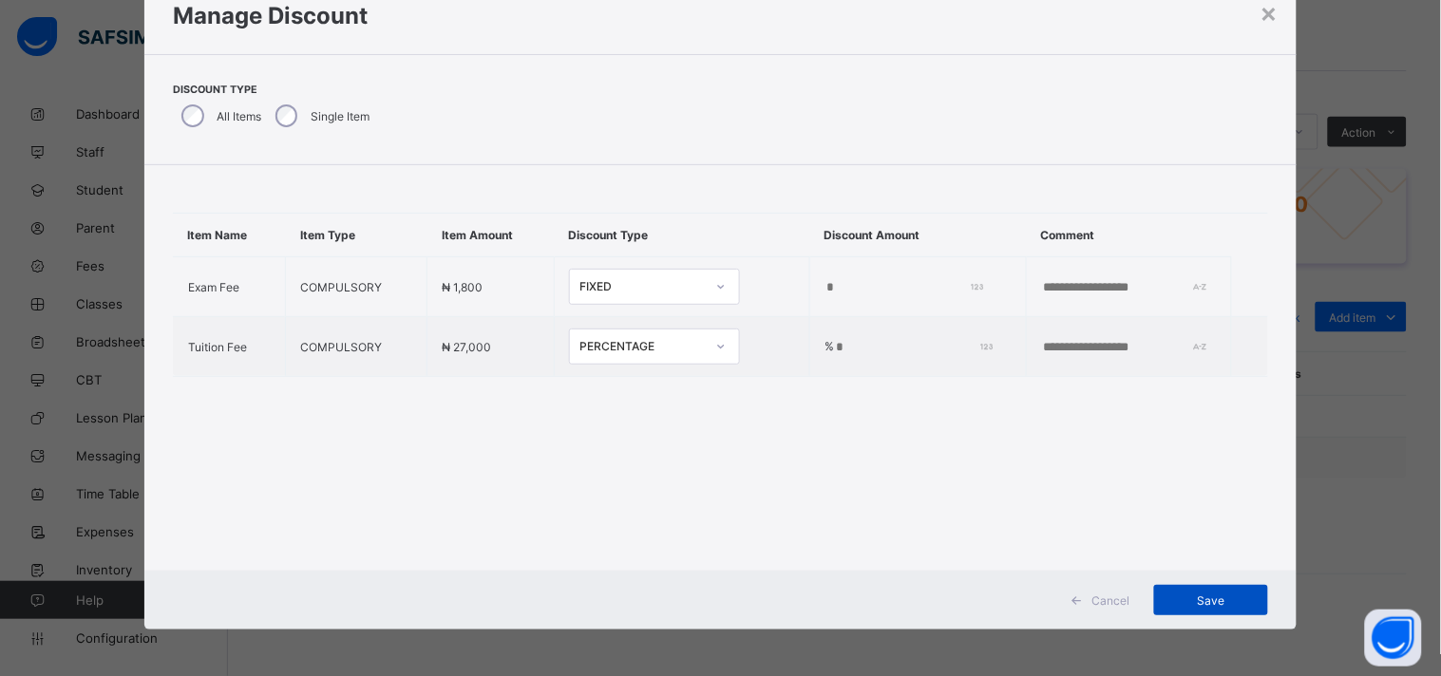
type input "***"
click at [1227, 610] on div "Save" at bounding box center [1211, 600] width 114 height 30
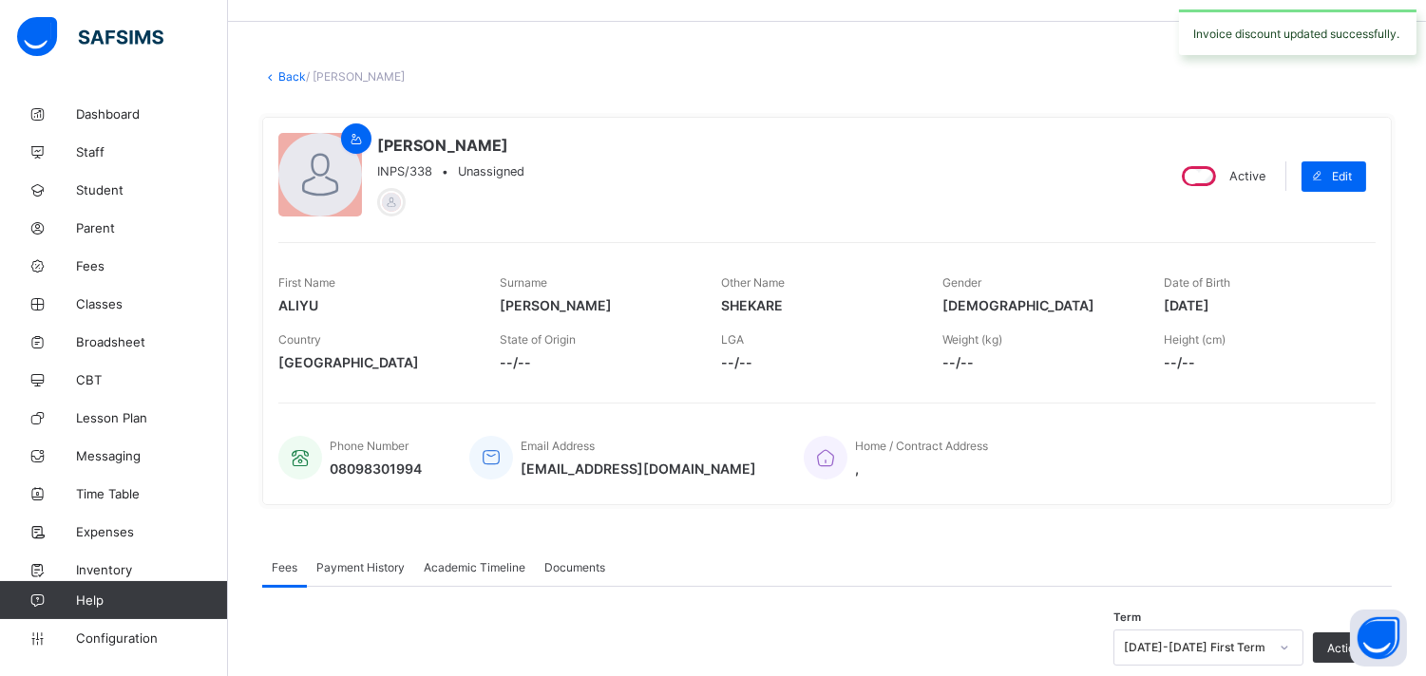
scroll to position [0, 0]
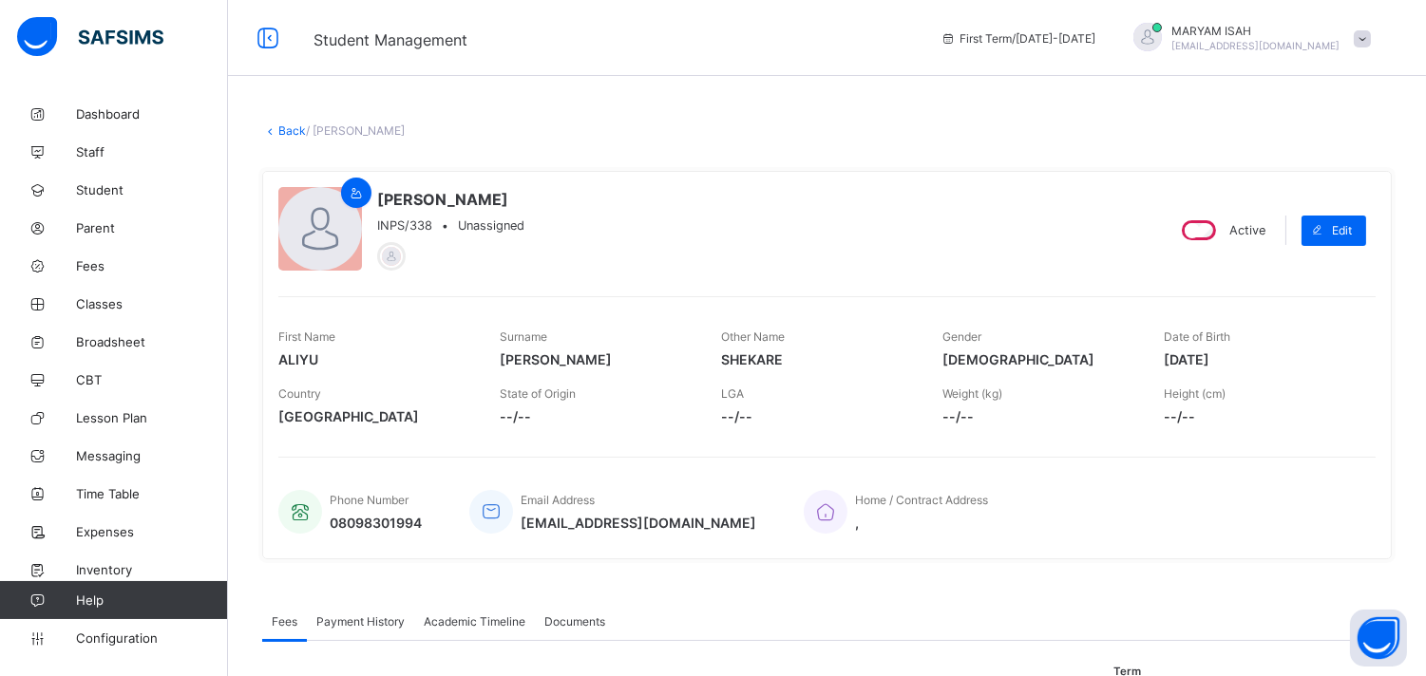
click at [288, 128] on link "Back" at bounding box center [292, 130] width 28 height 14
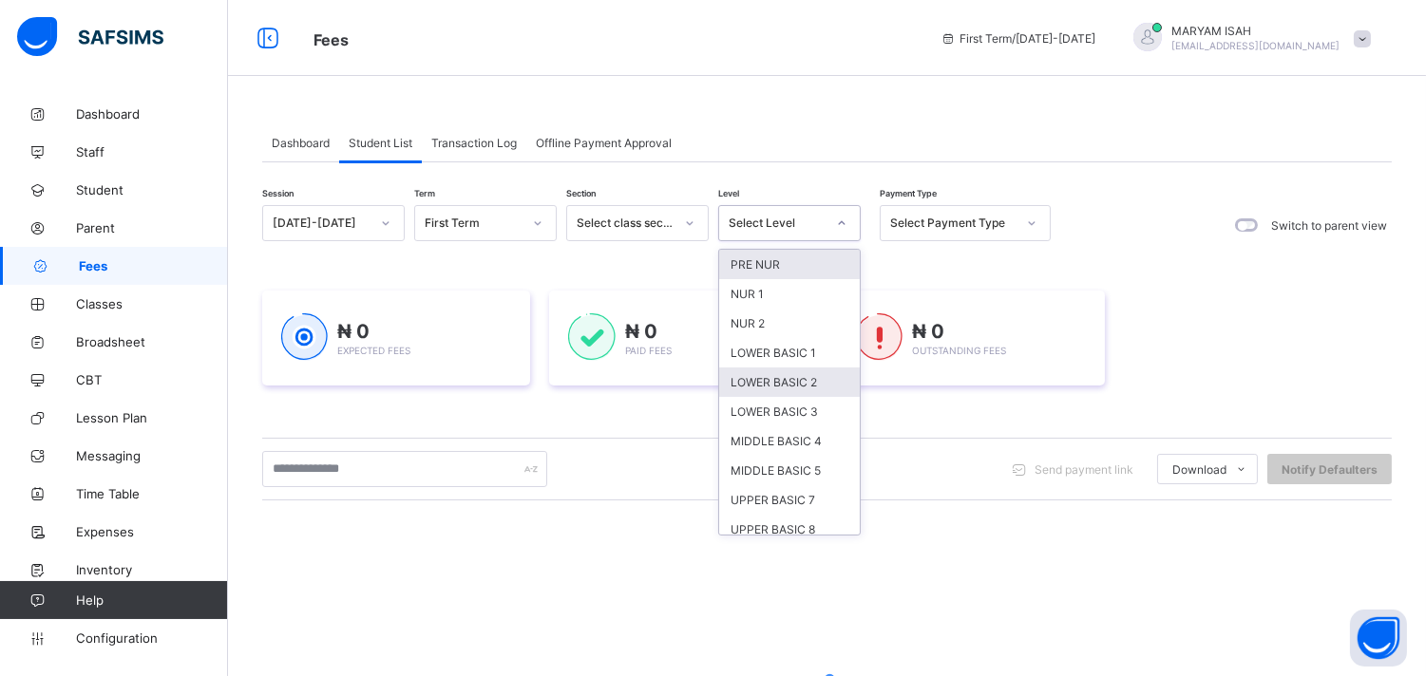
click at [747, 391] on div "LOWER BASIC 2" at bounding box center [789, 382] width 141 height 29
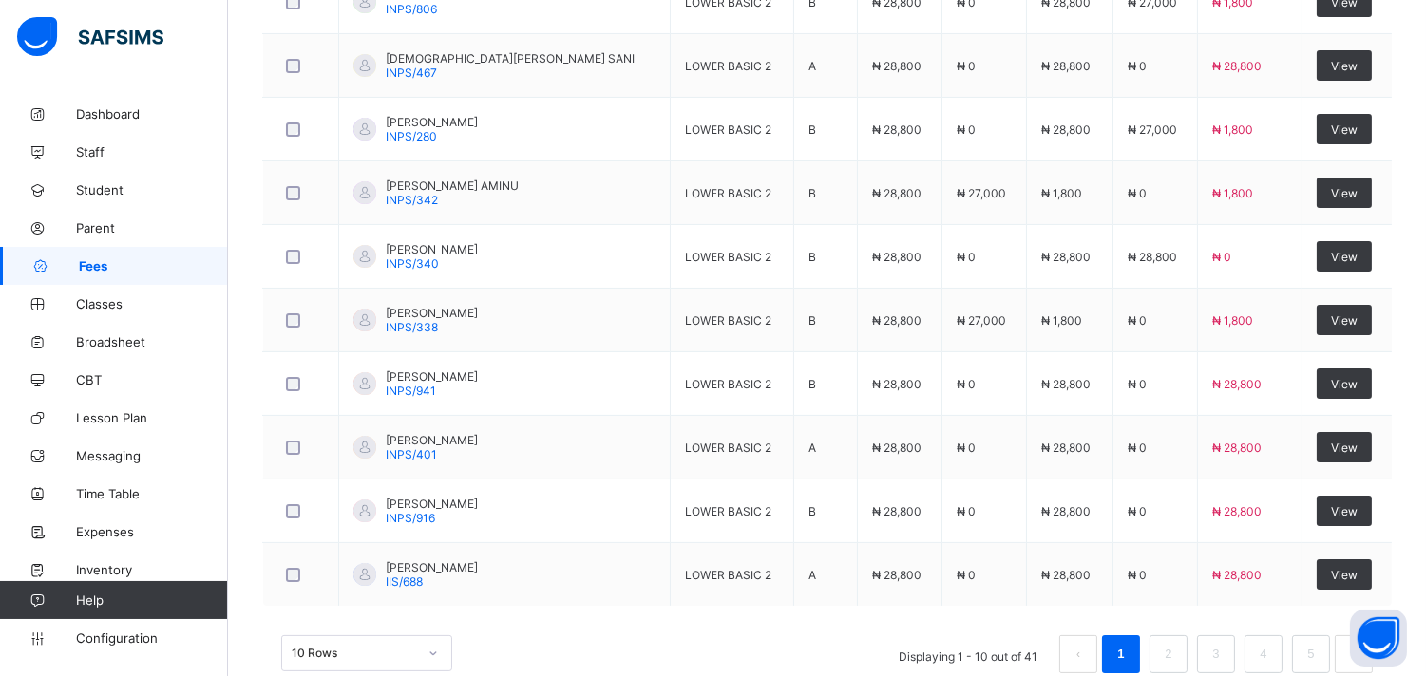
scroll to position [746, 0]
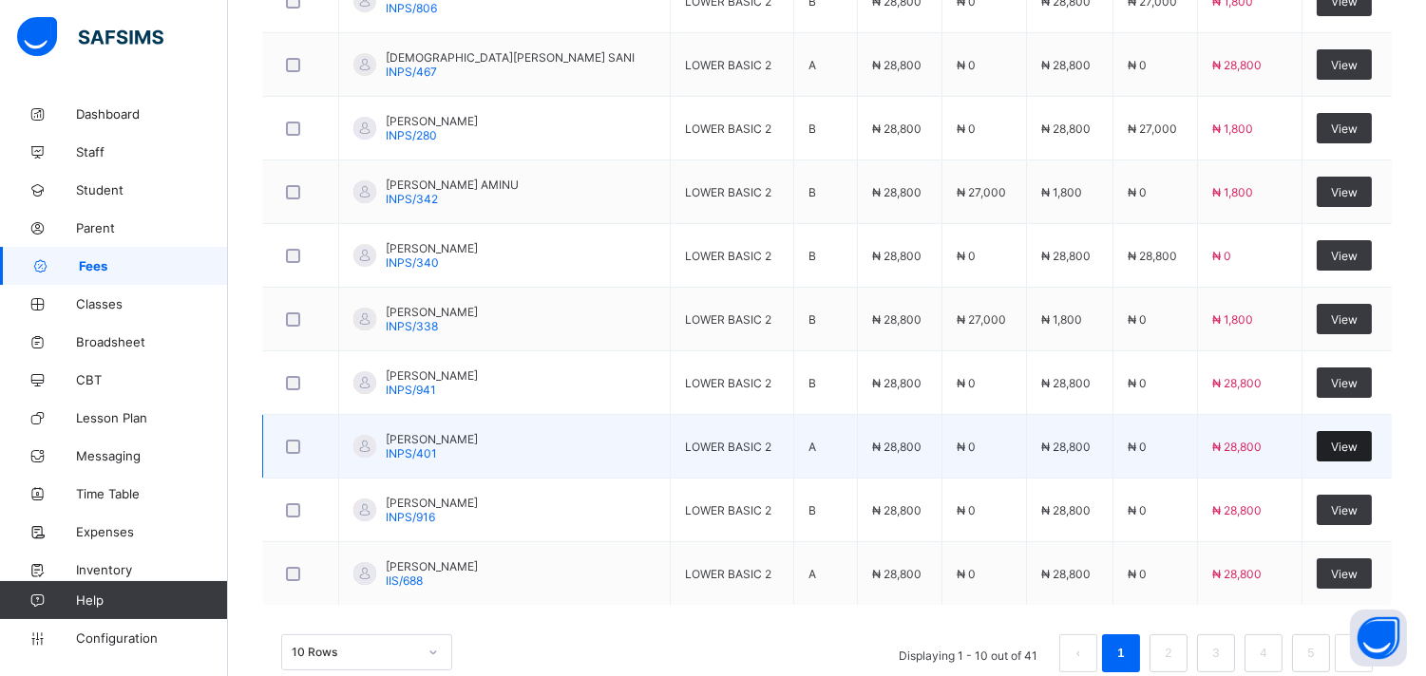
click at [1371, 454] on div "View" at bounding box center [1343, 446] width 55 height 30
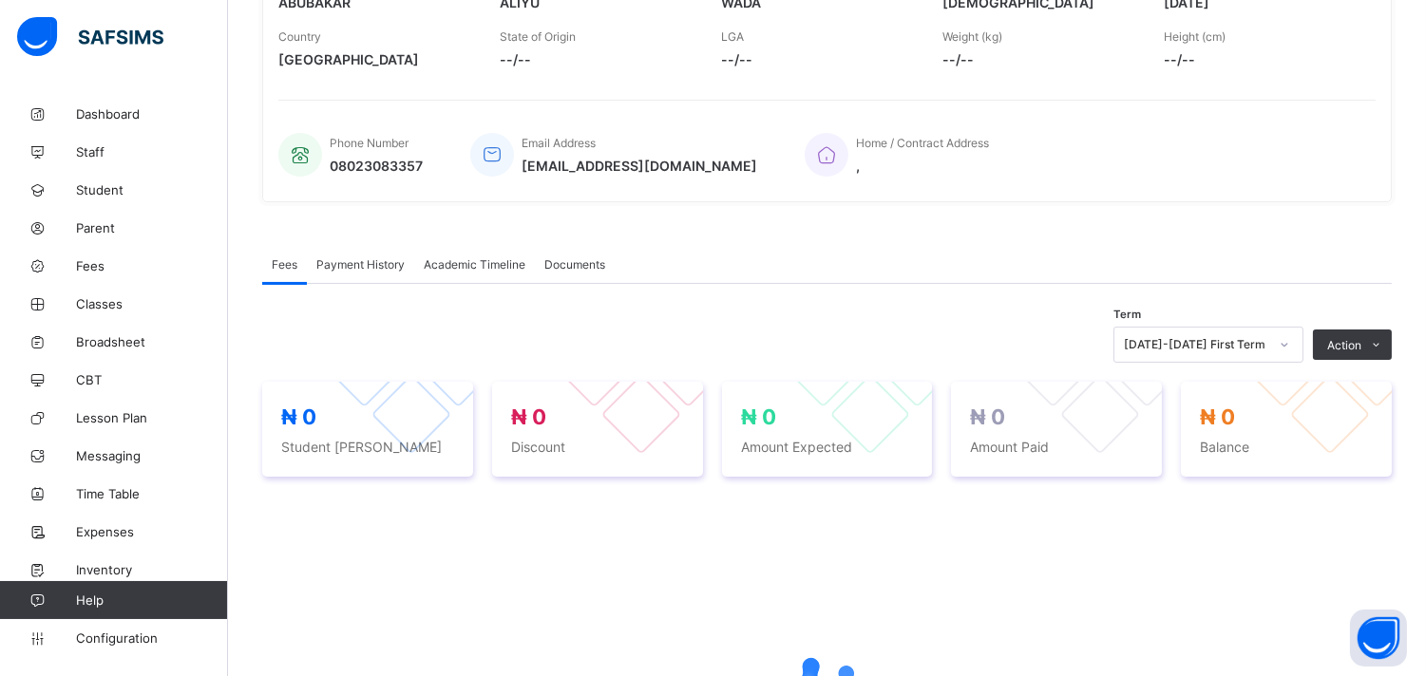
scroll to position [602, 0]
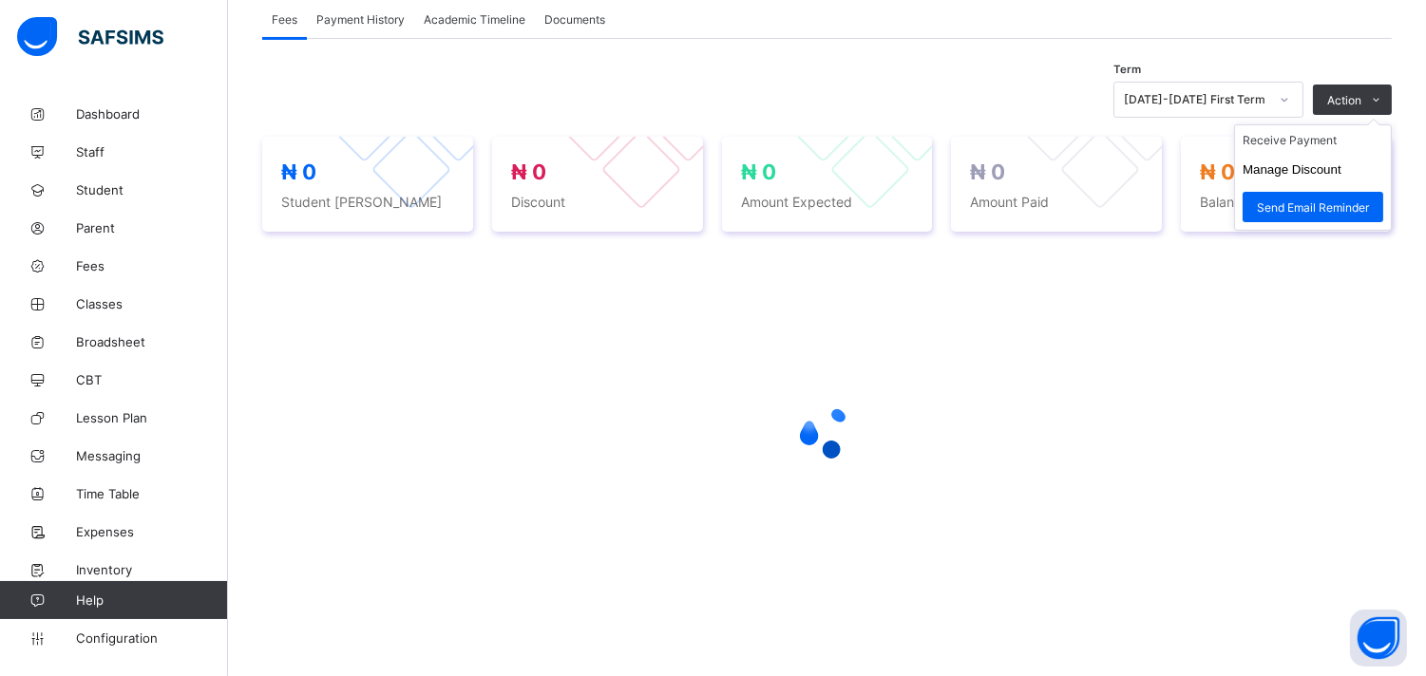
click at [1391, 124] on ul "Receive Payment Manage Discount Send Email Reminder" at bounding box center [1313, 177] width 158 height 106
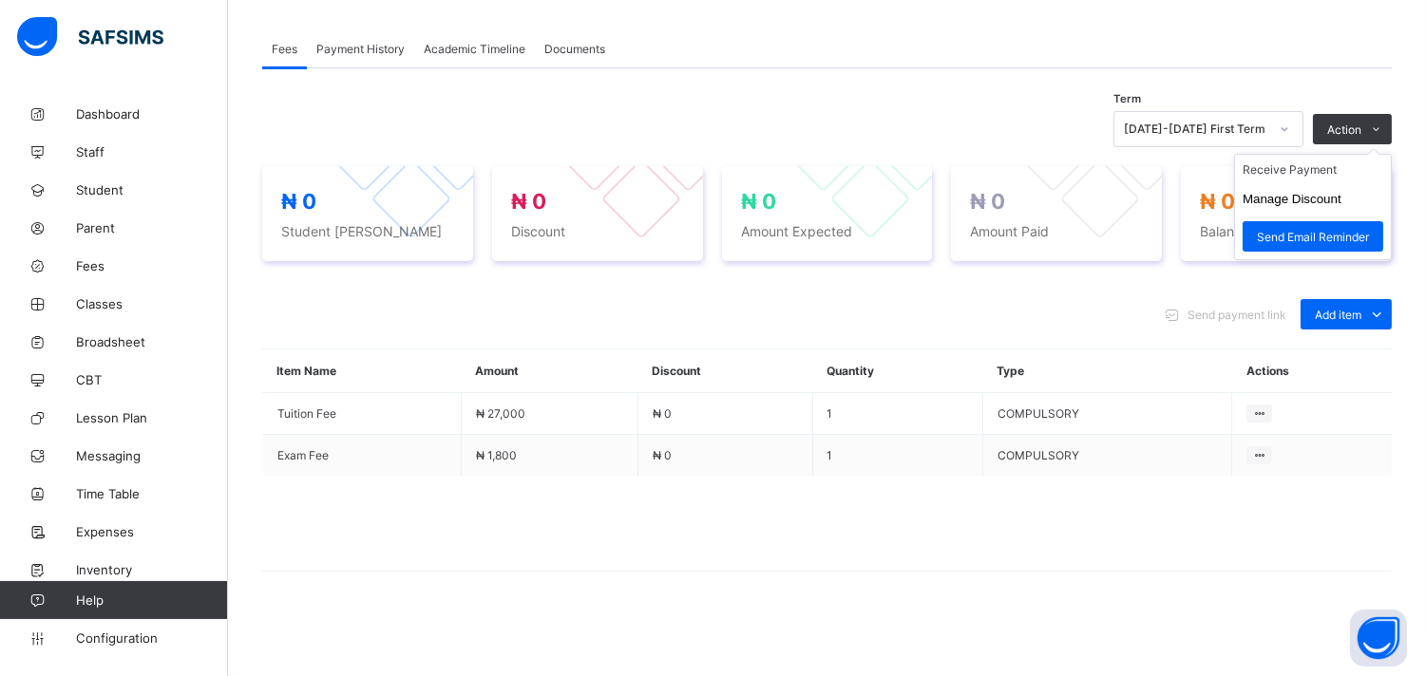
click at [1331, 154] on ul "Receive Payment Manage Discount Send Email Reminder" at bounding box center [1313, 207] width 158 height 106
click at [1313, 168] on li "Receive Payment" at bounding box center [1313, 169] width 156 height 29
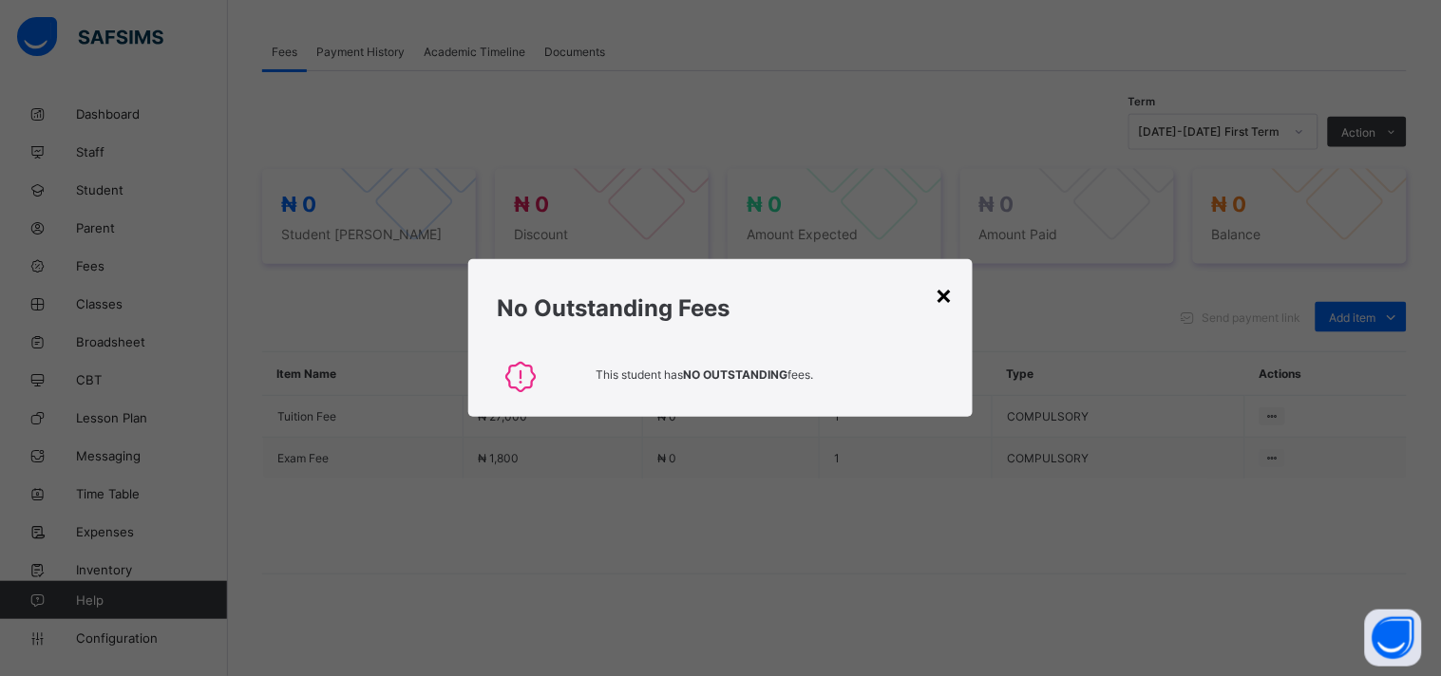
click at [951, 301] on div "×" at bounding box center [945, 294] width 18 height 32
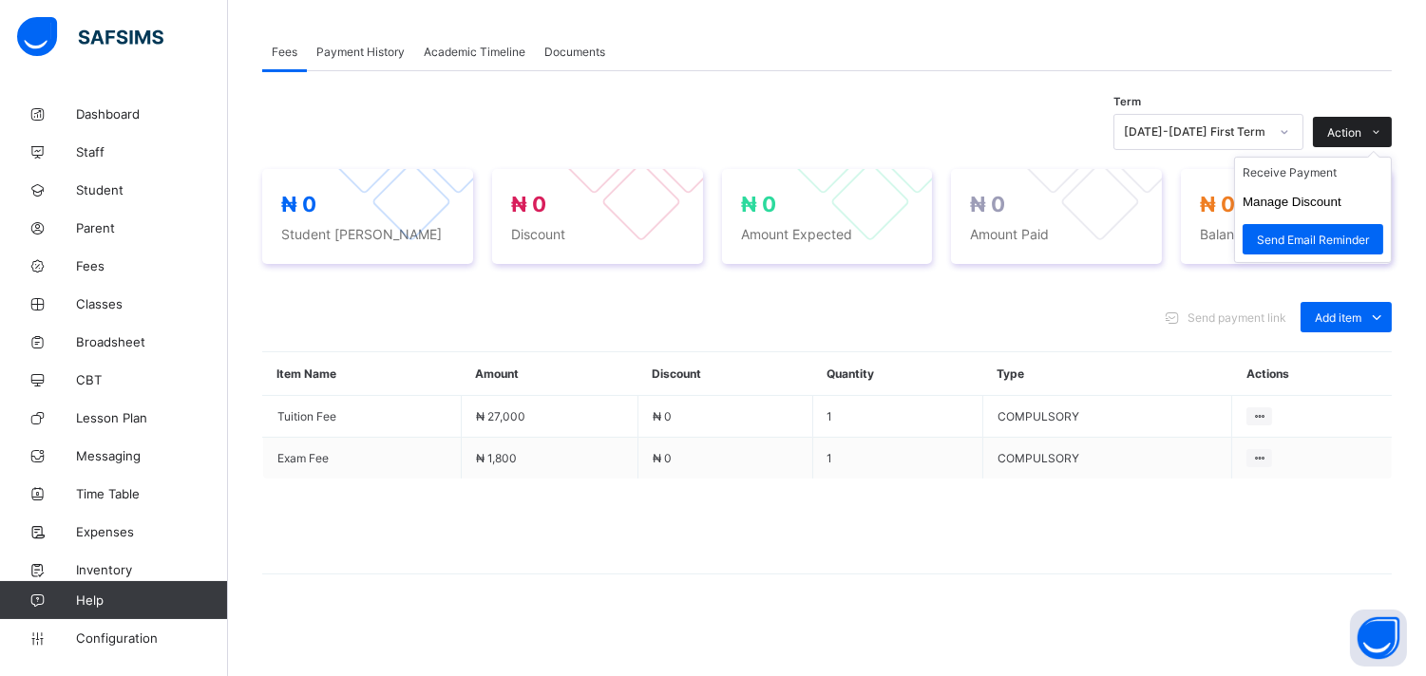
click at [1391, 118] on span at bounding box center [1376, 132] width 30 height 30
click at [1334, 177] on li "Receive Payment" at bounding box center [1313, 172] width 156 height 29
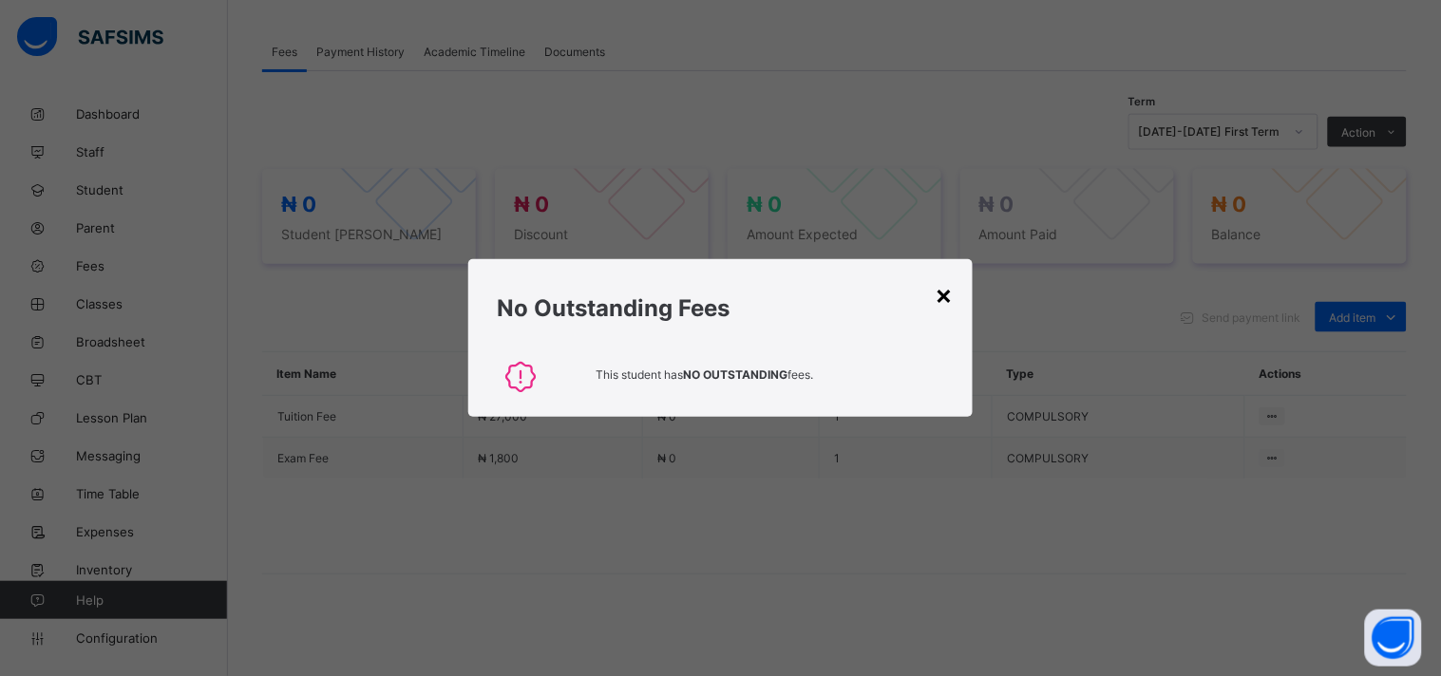
click at [943, 307] on div "×" at bounding box center [945, 294] width 18 height 32
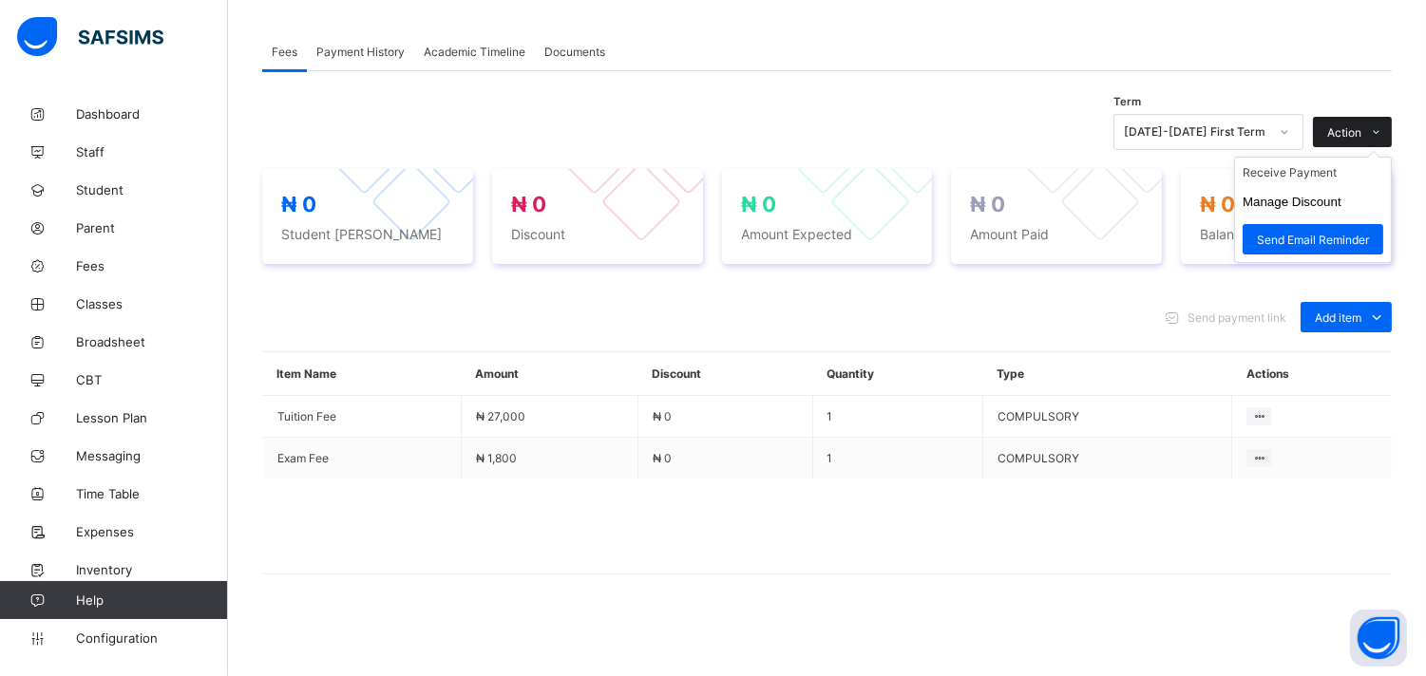
click at [1384, 128] on icon at bounding box center [1377, 132] width 14 height 12
click at [1314, 180] on li "Receive Payment" at bounding box center [1313, 172] width 156 height 29
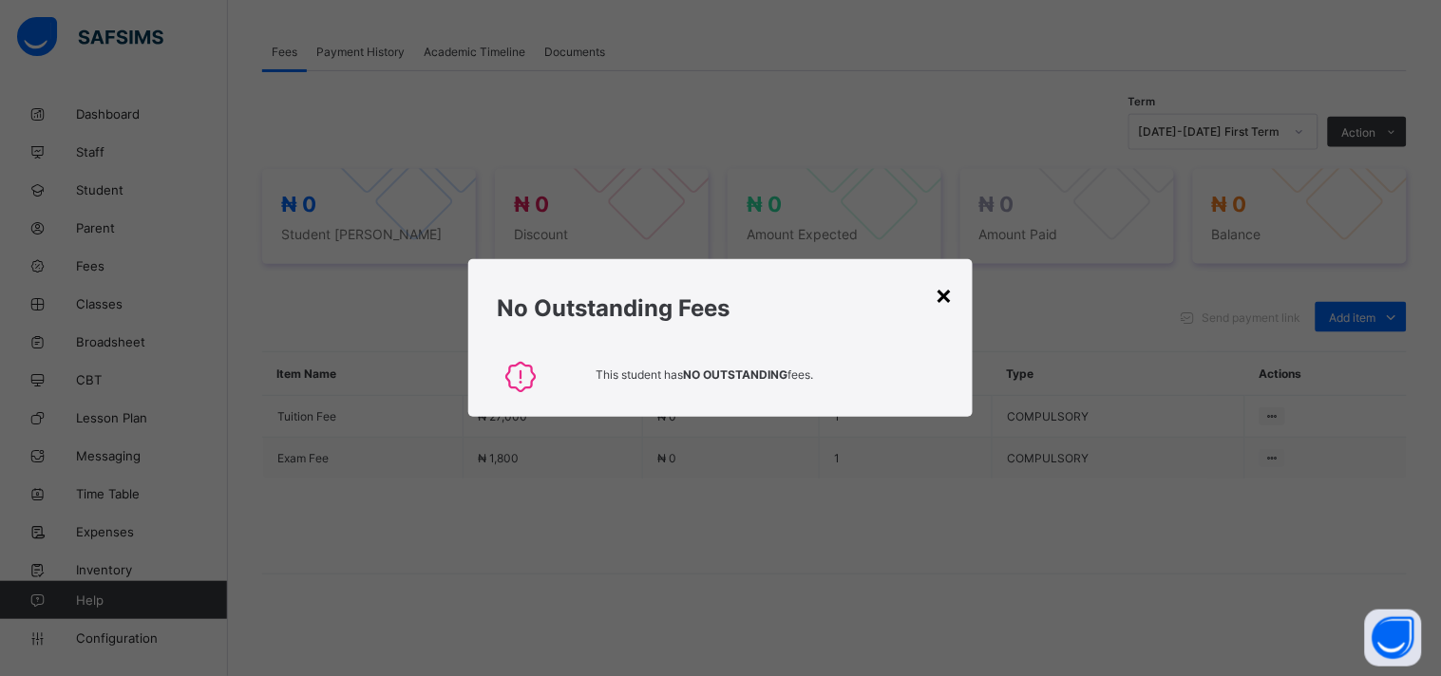
click at [937, 308] on div "×" at bounding box center [945, 294] width 18 height 32
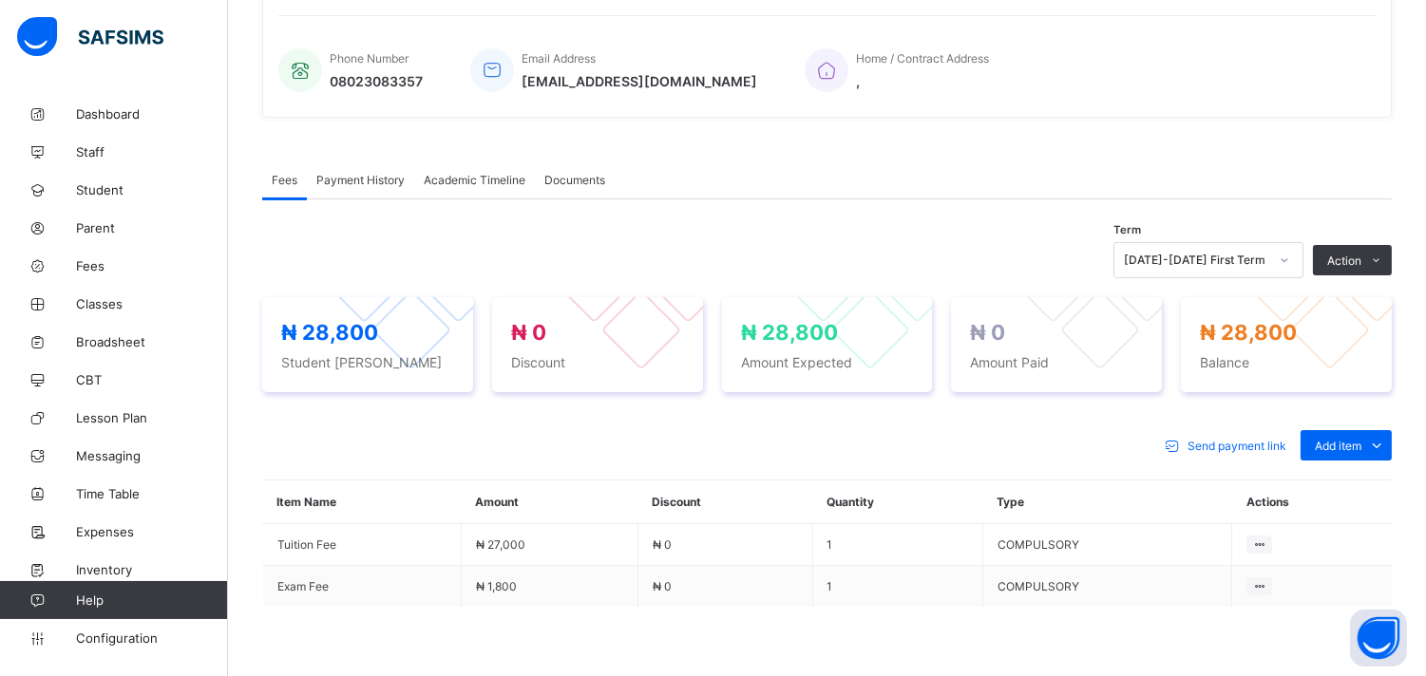
scroll to position [453, 0]
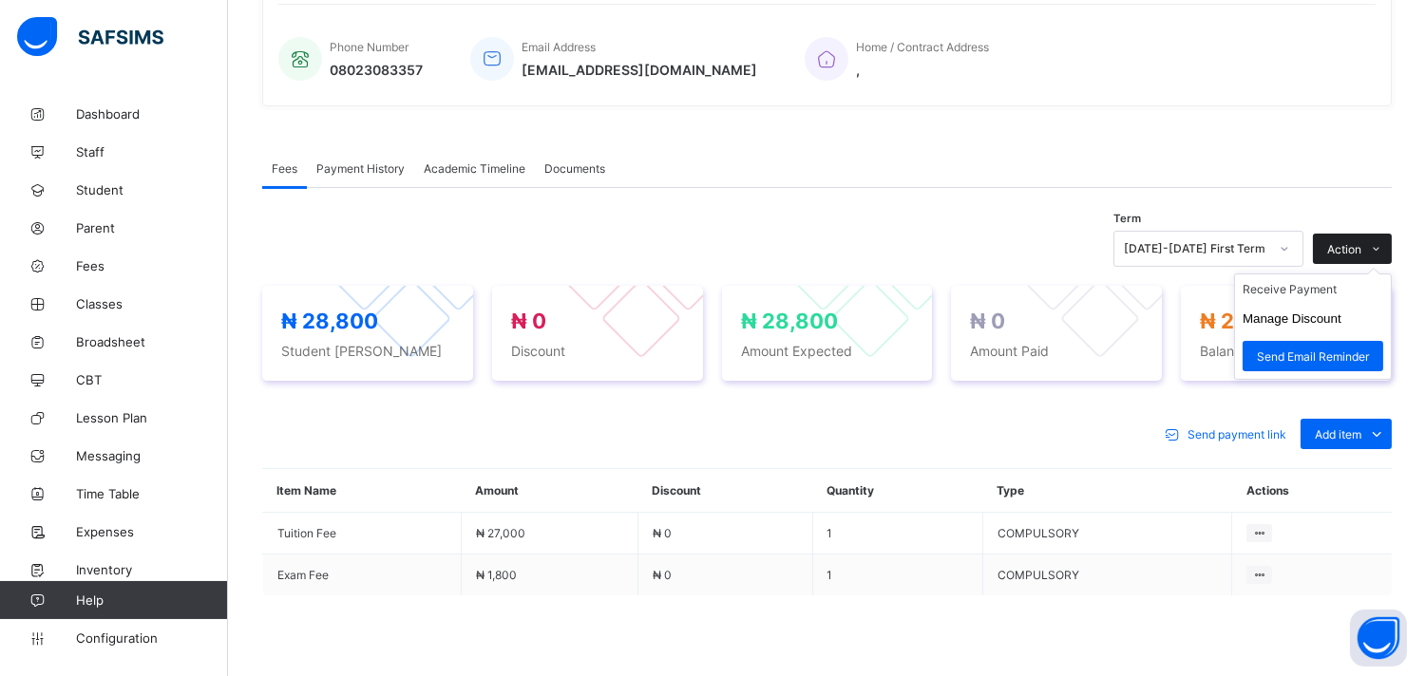
click at [1384, 247] on icon at bounding box center [1377, 249] width 14 height 12
click at [1332, 292] on li "Receive Payment" at bounding box center [1313, 288] width 156 height 29
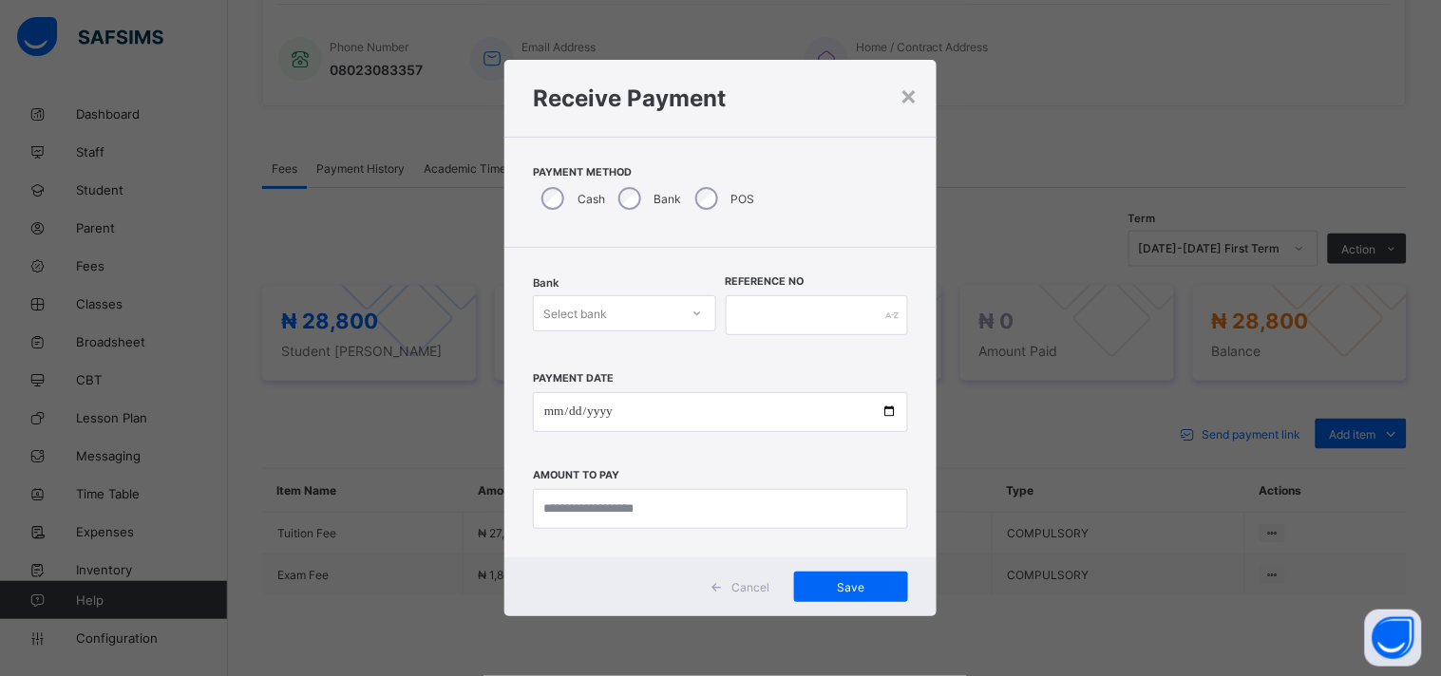
click at [707, 315] on div at bounding box center [697, 313] width 32 height 30
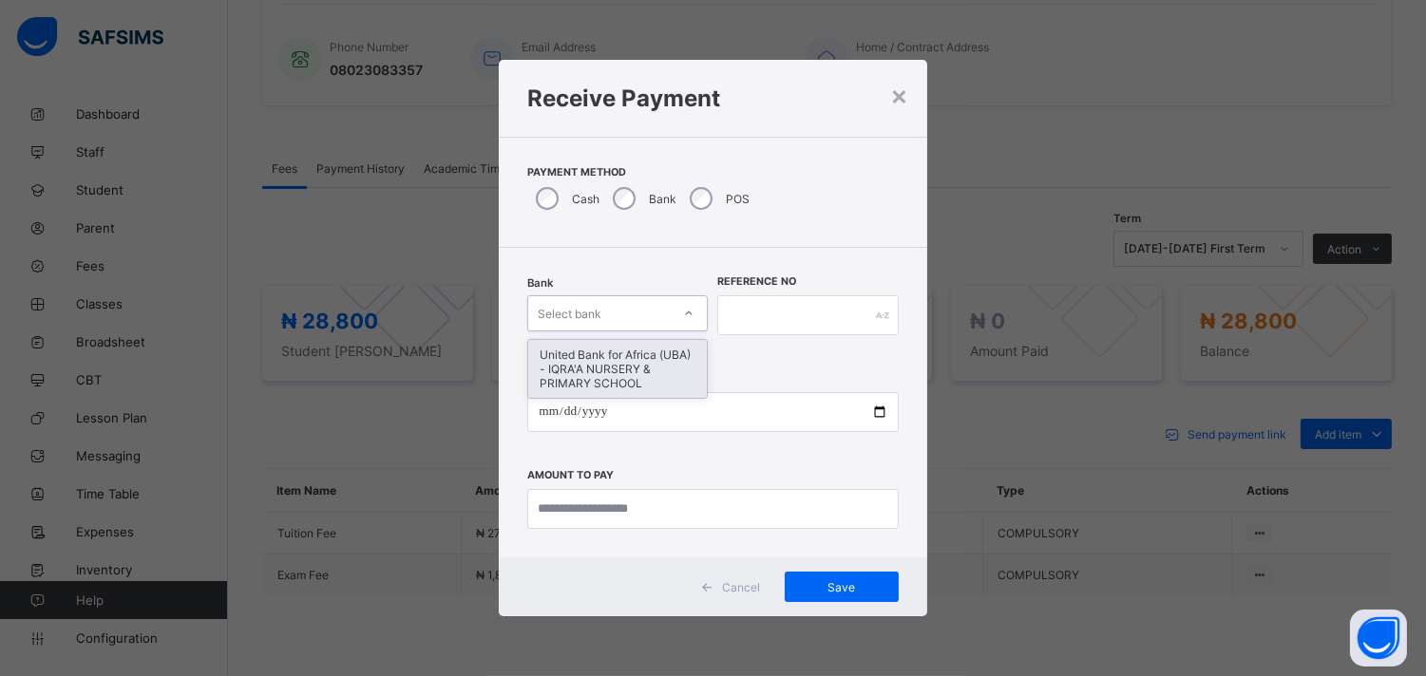
click at [631, 372] on div "United Bank for Africa (UBA) - IQRA'A NURSERY & PRIMARY SCHOOL" at bounding box center [617, 369] width 179 height 58
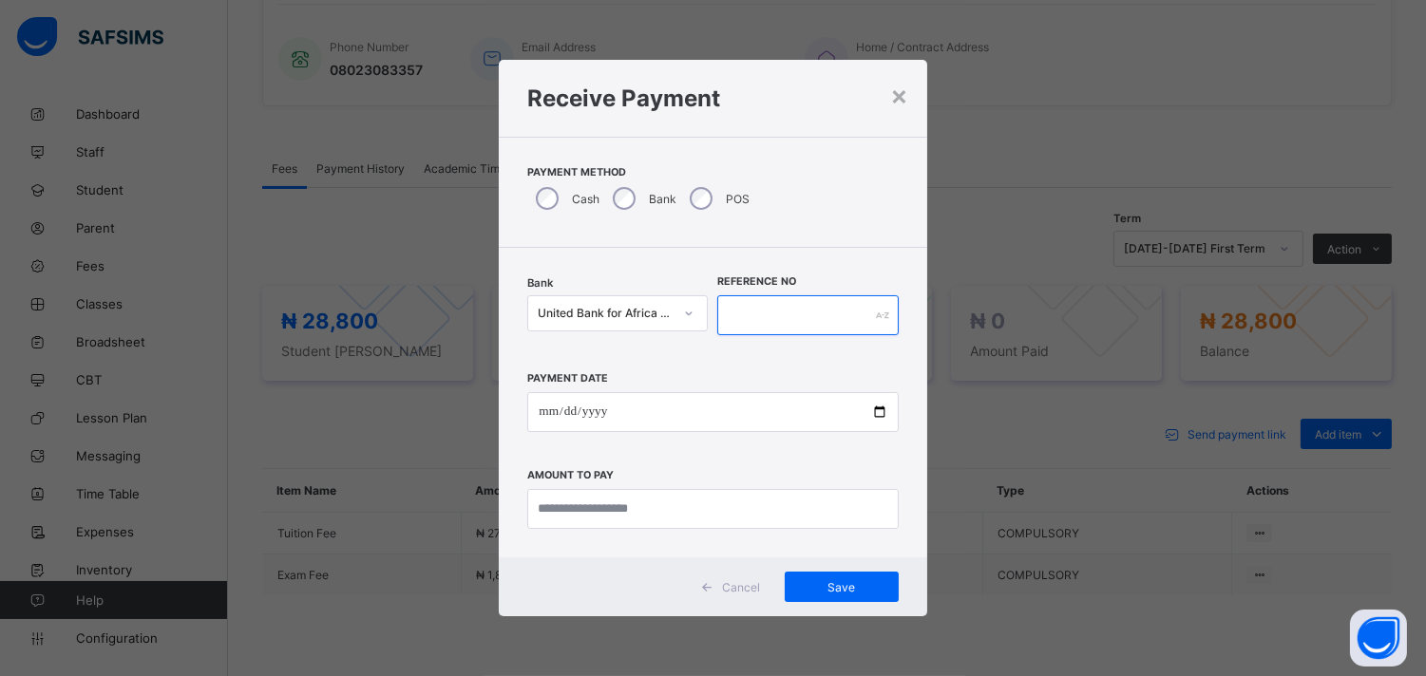
click at [776, 314] on input "text" at bounding box center [807, 315] width 180 height 40
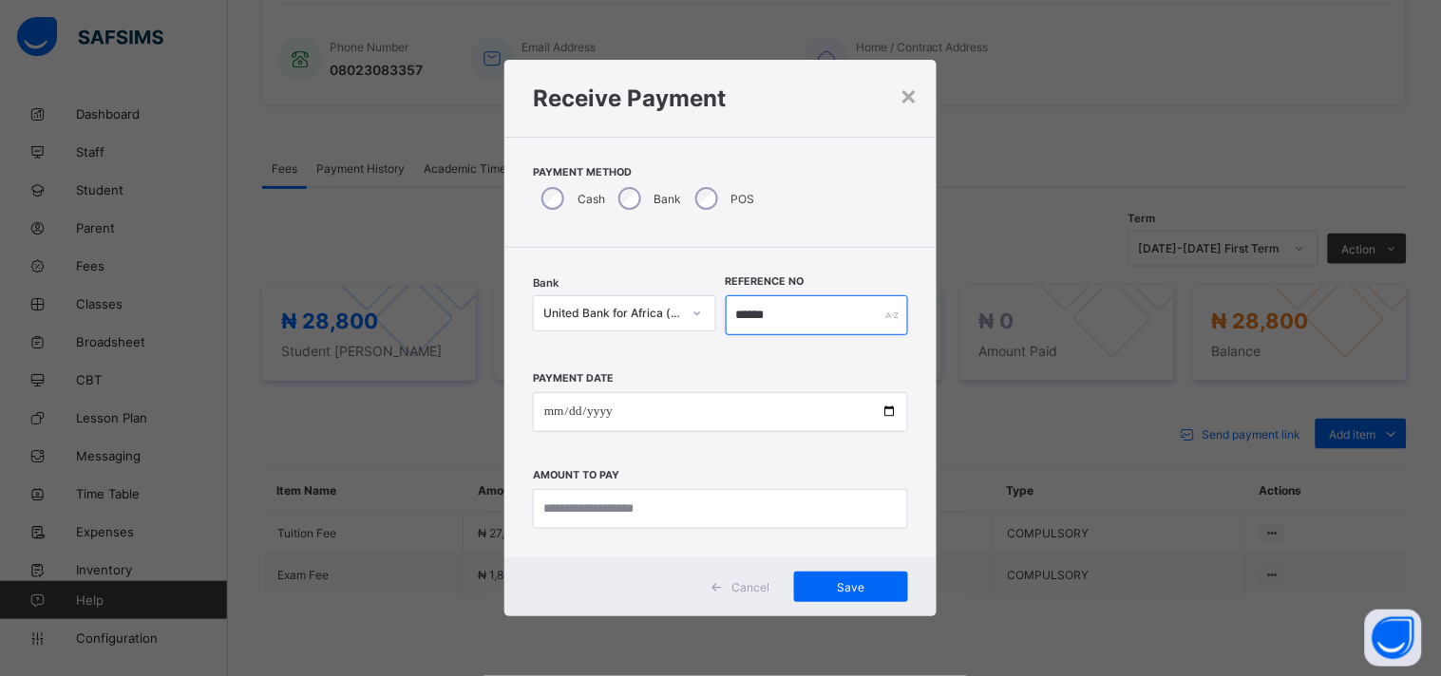
type input "******"
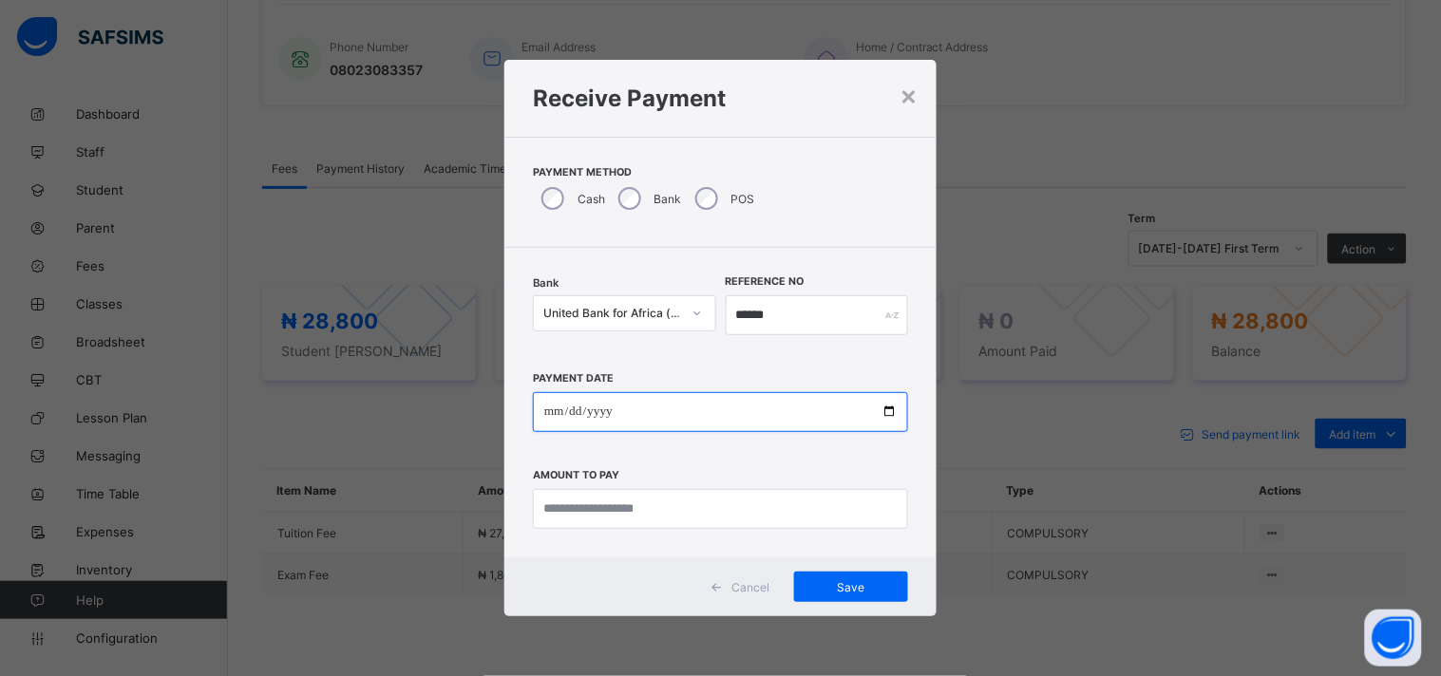
click at [888, 412] on input "date" at bounding box center [720, 412] width 375 height 40
type input "**********"
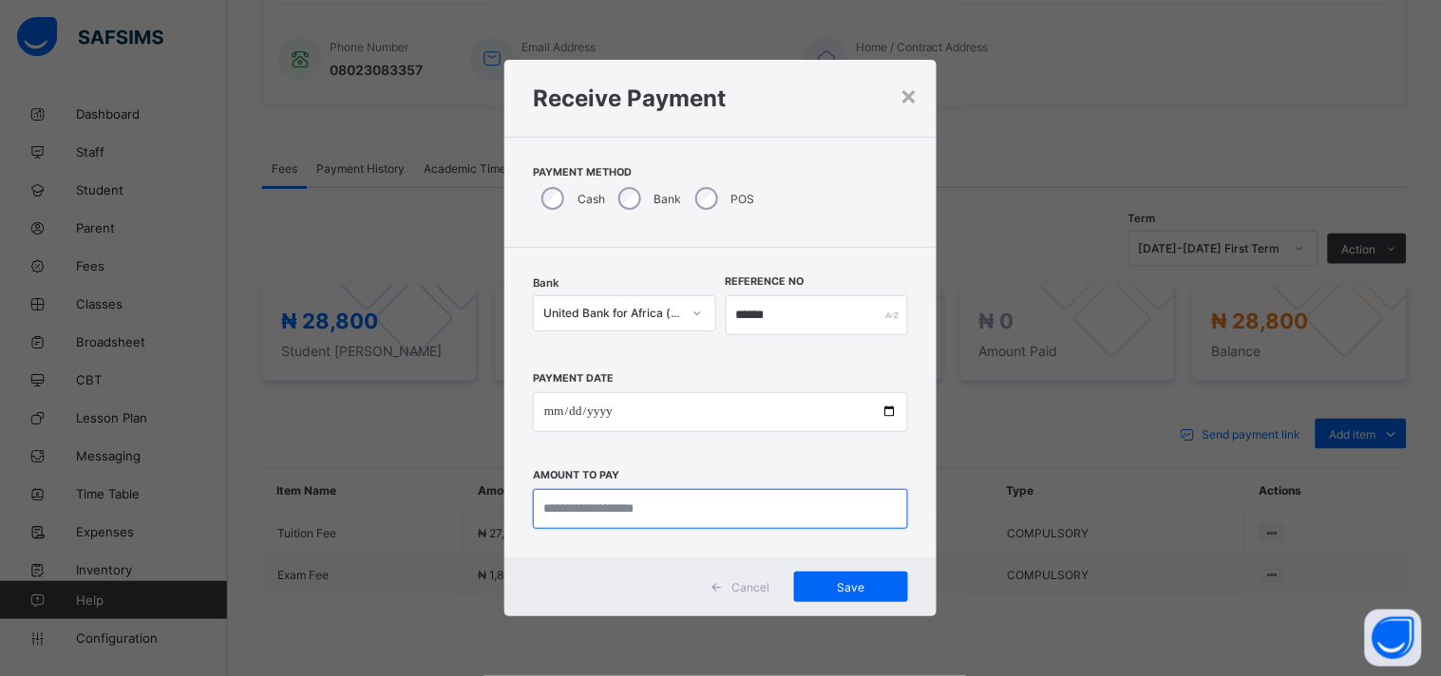
click at [652, 501] on input "currency" at bounding box center [720, 509] width 375 height 40
click at [641, 520] on input "currency" at bounding box center [720, 509] width 375 height 40
type input "********"
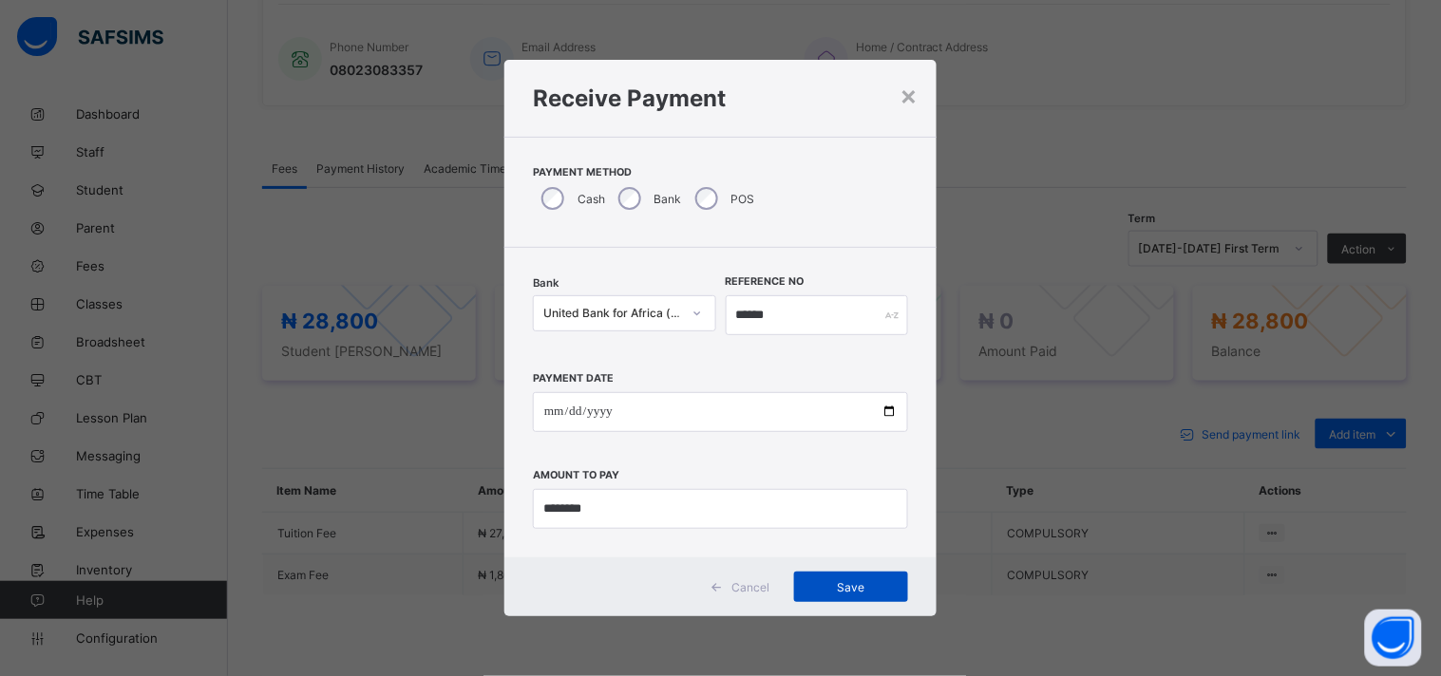
click at [847, 583] on span "Save" at bounding box center [850, 587] width 85 height 14
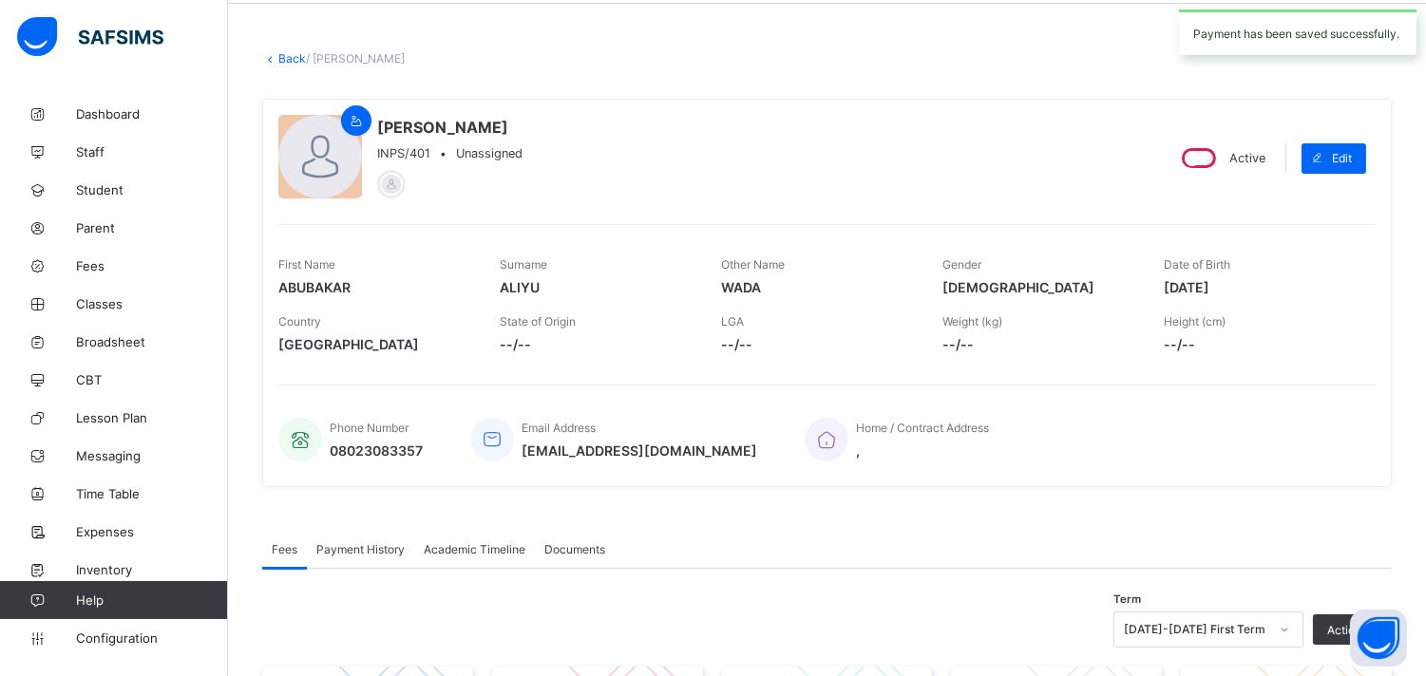
scroll to position [67, 0]
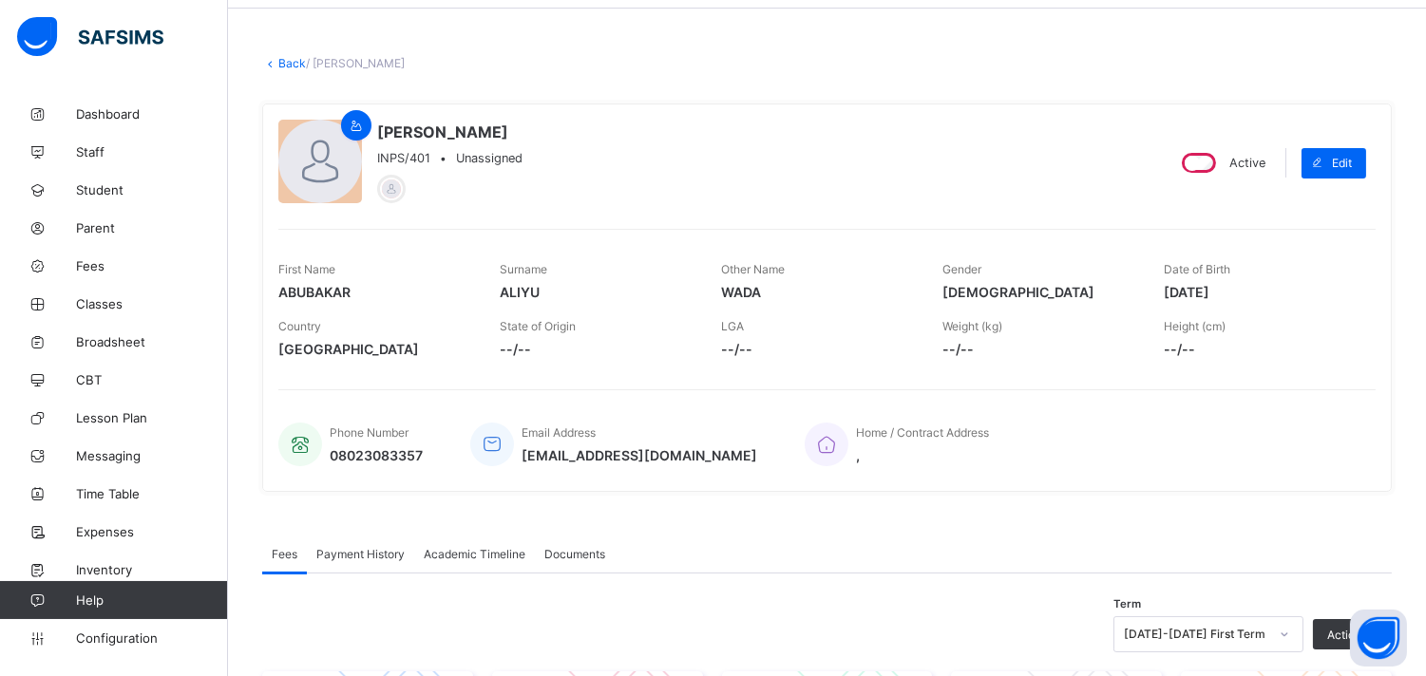
click at [281, 61] on link "Back" at bounding box center [292, 63] width 28 height 14
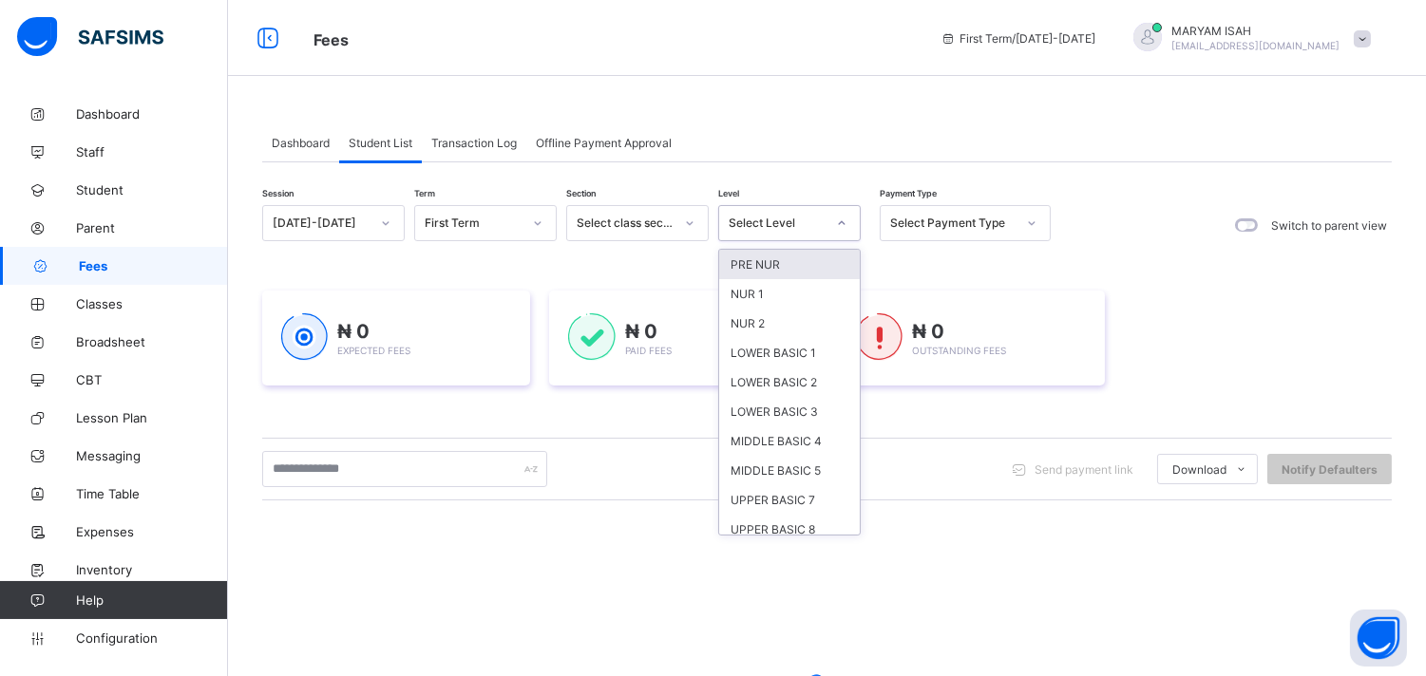
click at [842, 221] on icon at bounding box center [841, 223] width 11 height 19
click at [772, 381] on div "LOWER BASIC 2" at bounding box center [789, 382] width 141 height 29
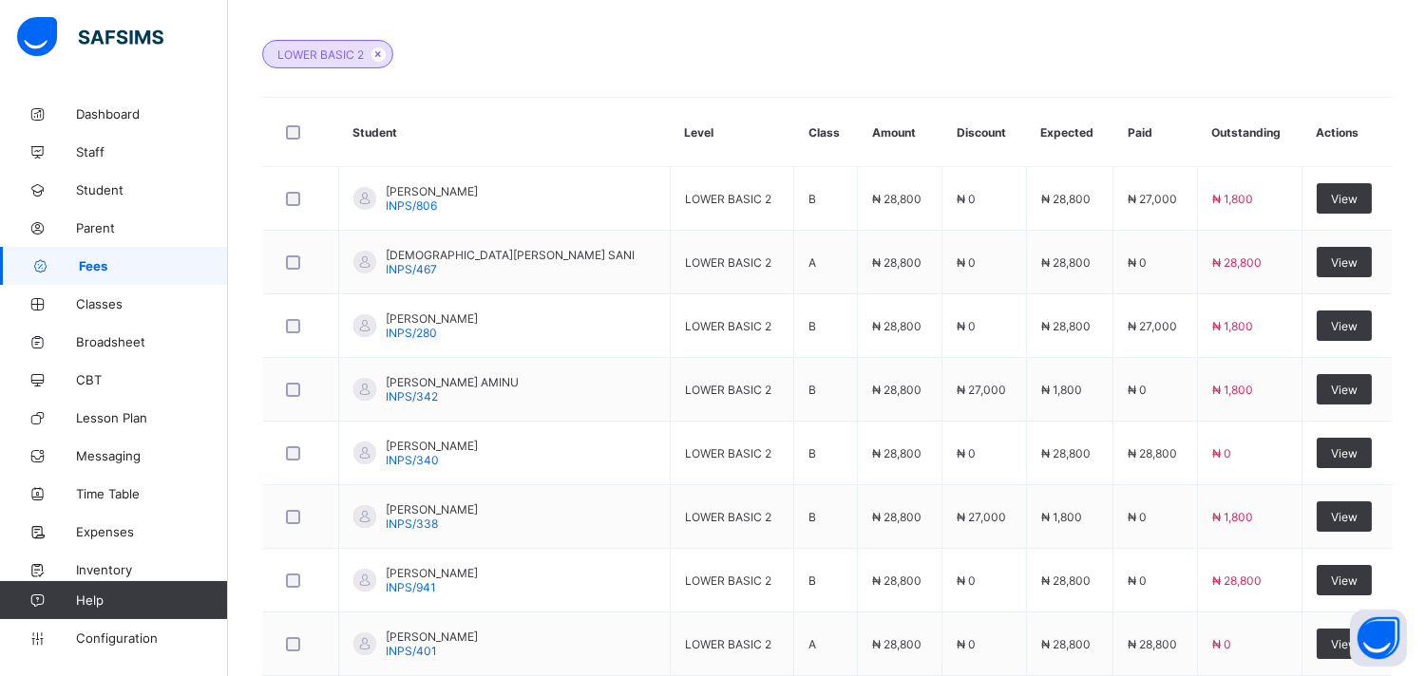
scroll to position [790, 0]
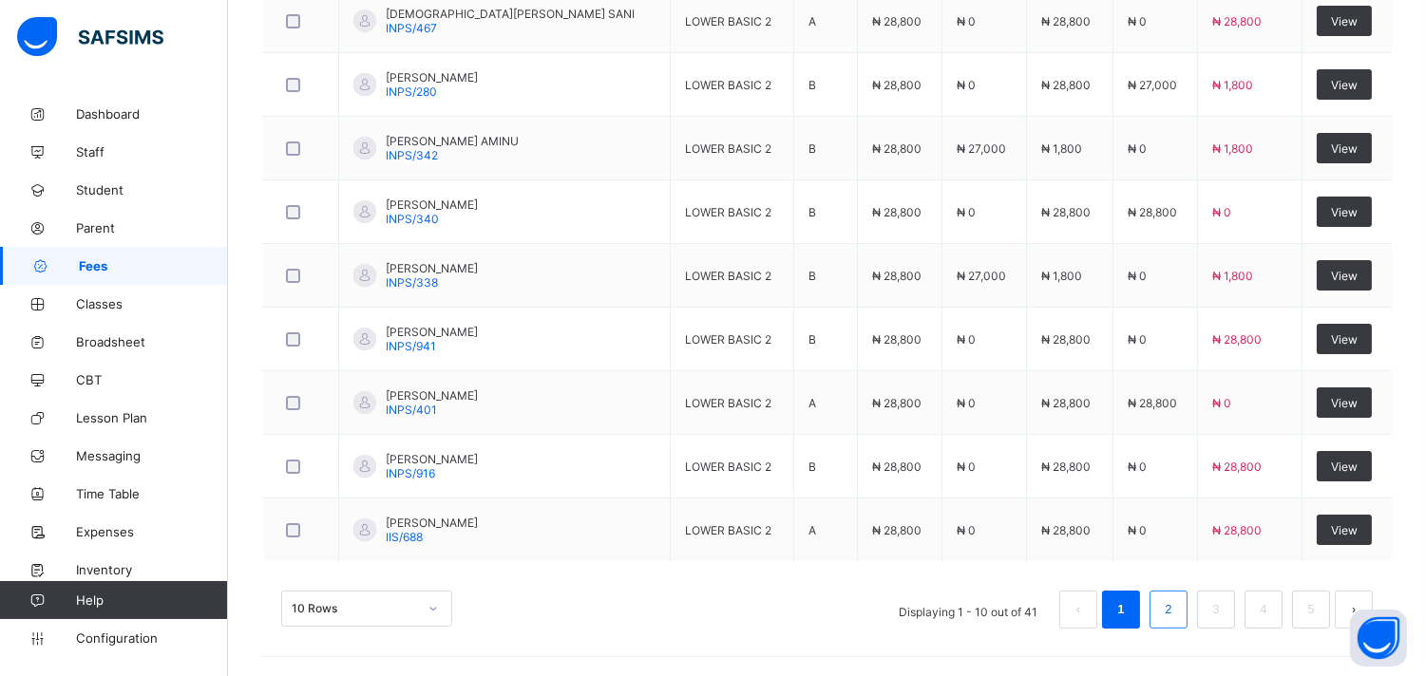
click at [1169, 611] on li "2" at bounding box center [1168, 610] width 38 height 38
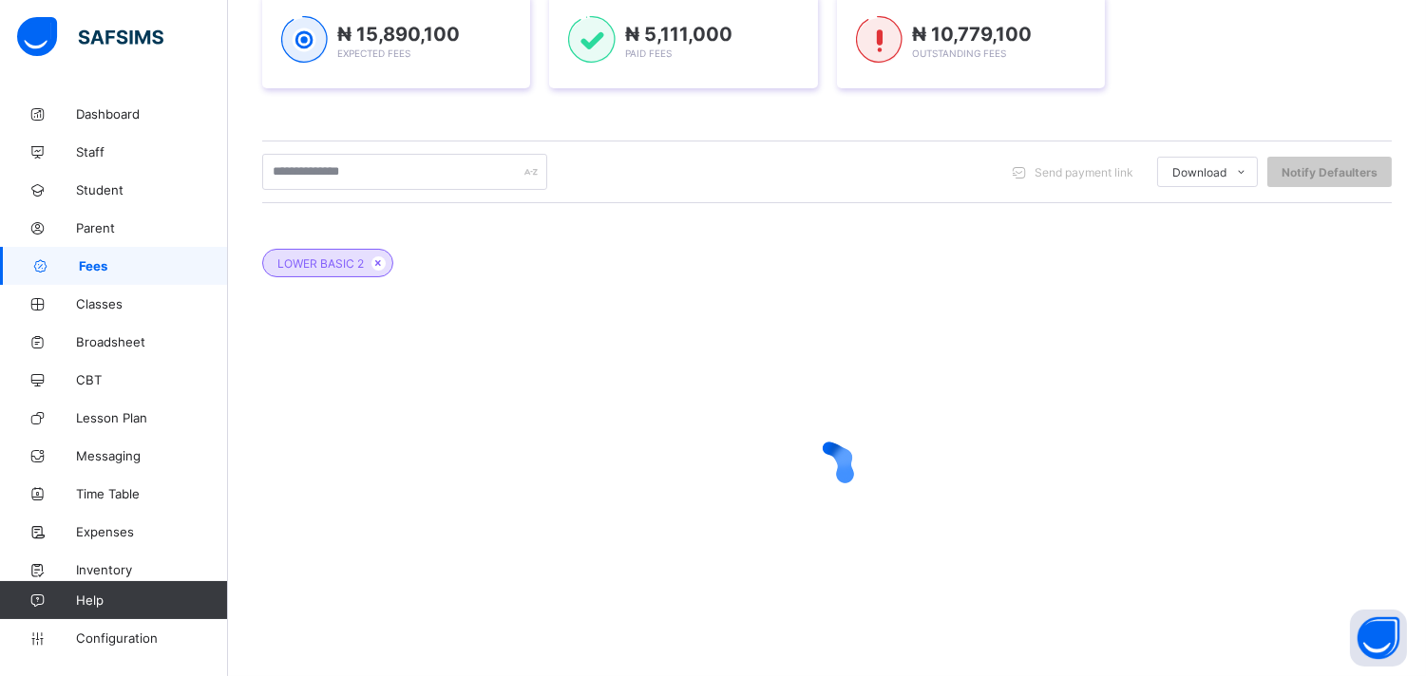
click at [1187, 621] on div at bounding box center [826, 467] width 1129 height 361
click at [1182, 614] on div at bounding box center [826, 467] width 1129 height 361
click at [1180, 608] on div at bounding box center [826, 467] width 1129 height 361
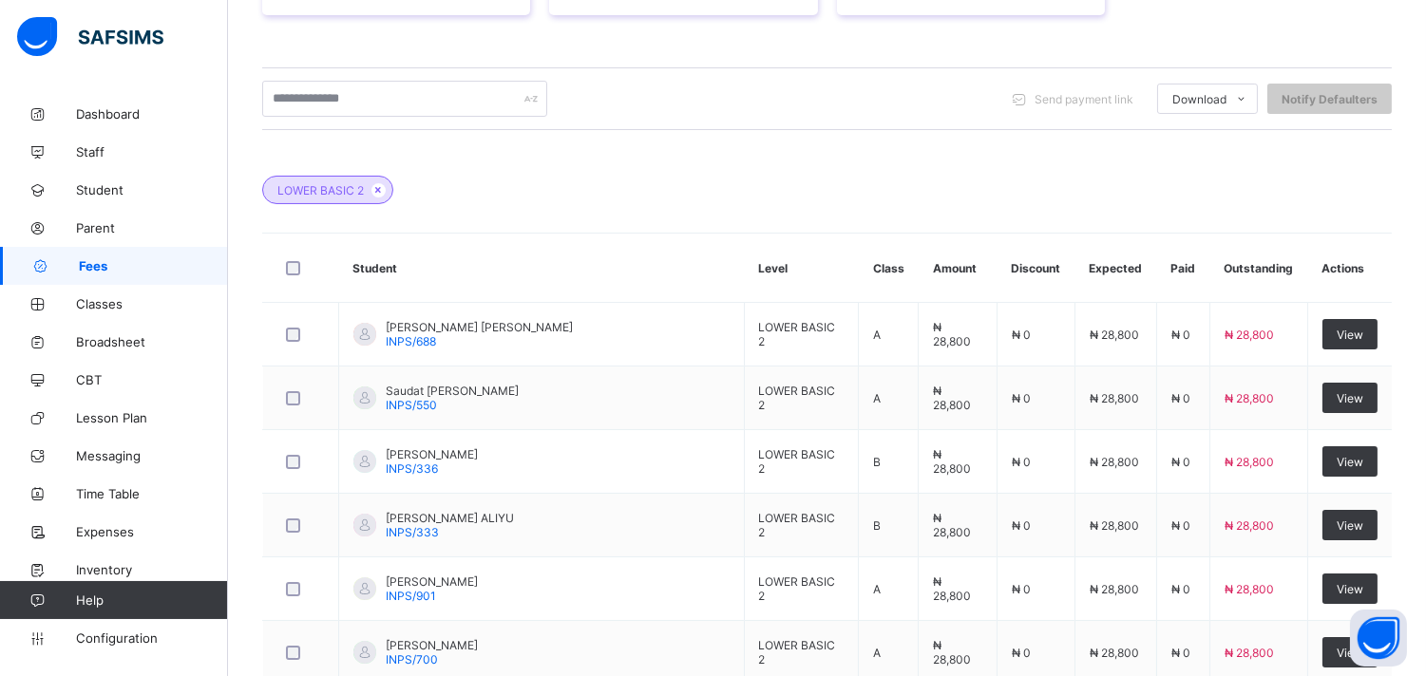
scroll to position [413, 0]
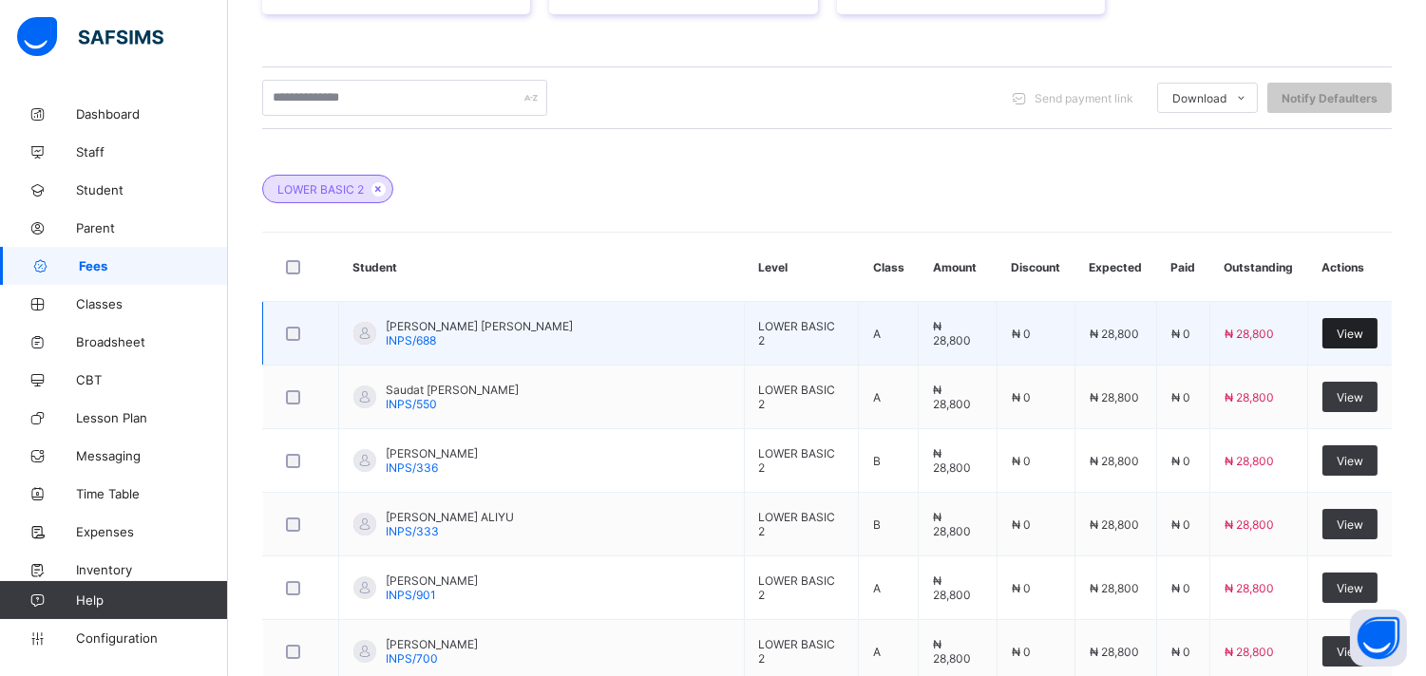
click at [1358, 333] on span "View" at bounding box center [1349, 334] width 27 height 14
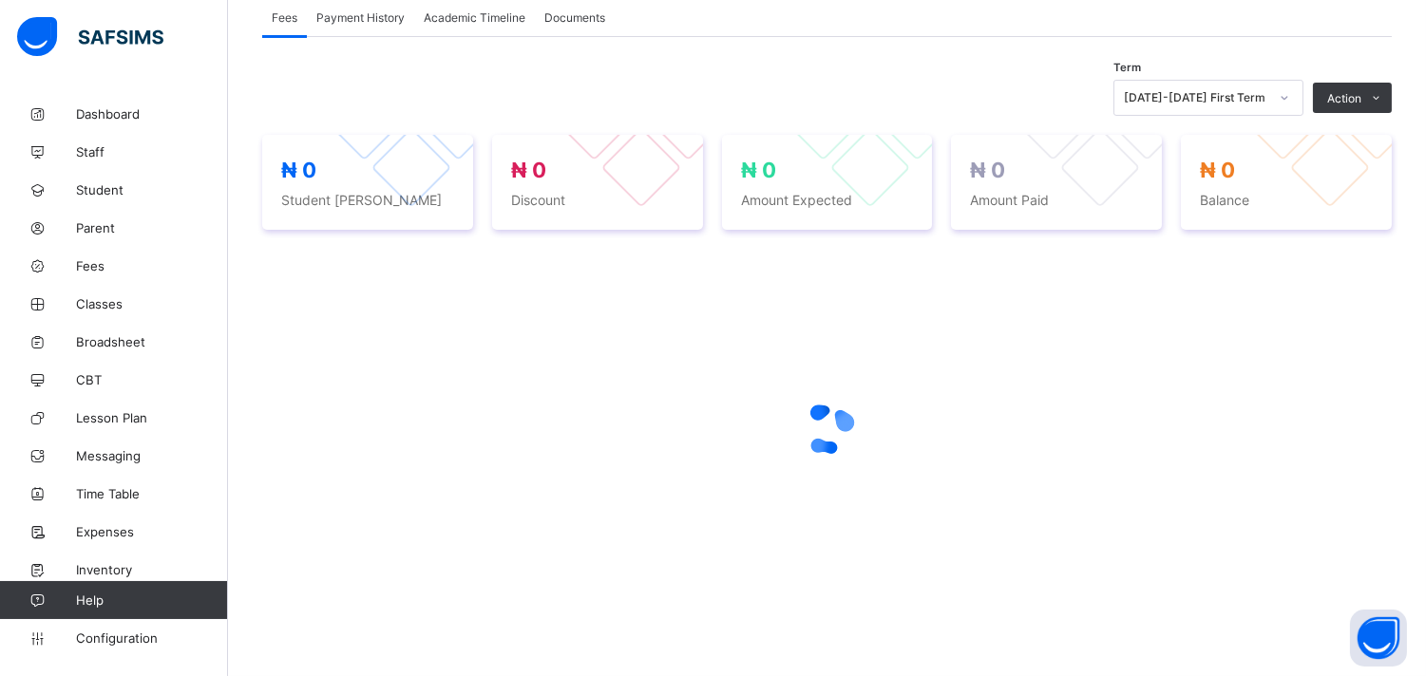
scroll to position [357, 0]
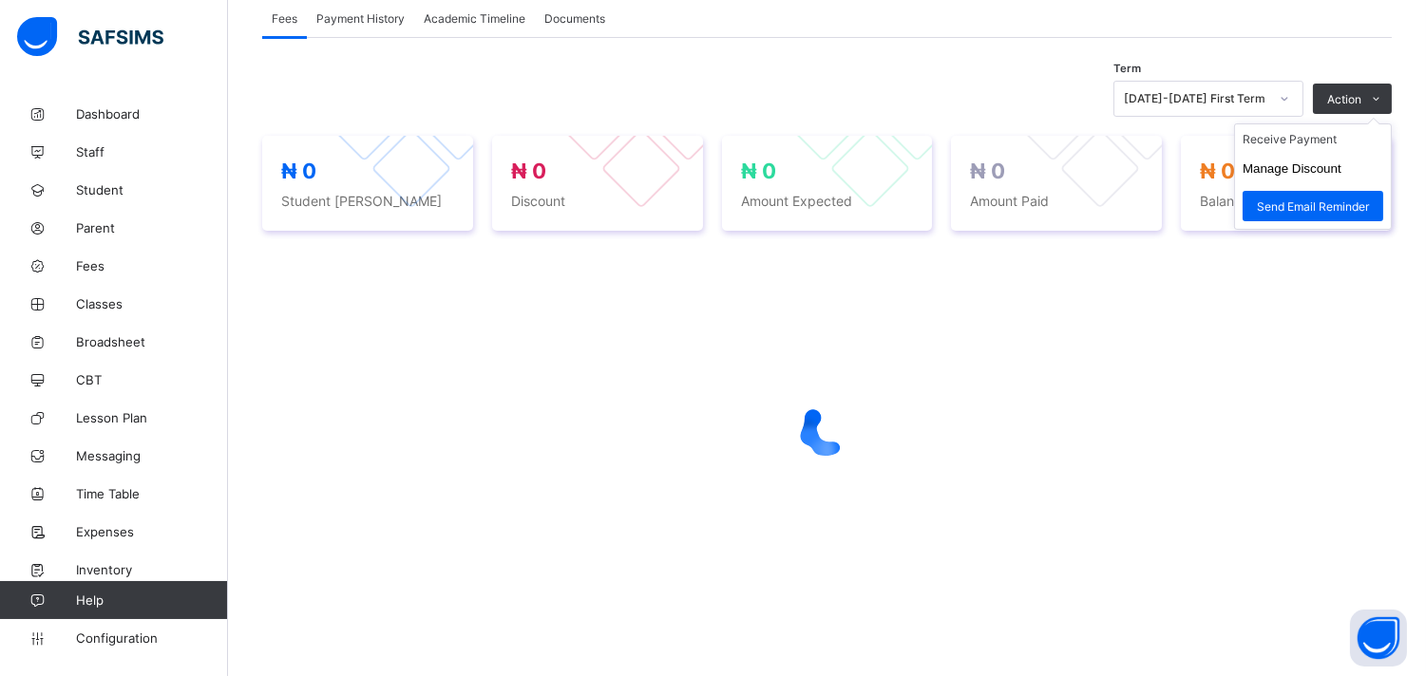
click at [1385, 123] on ul "Receive Payment Manage Discount Send Email Reminder" at bounding box center [1313, 176] width 158 height 106
click at [1330, 139] on li "Receive Payment" at bounding box center [1313, 138] width 156 height 29
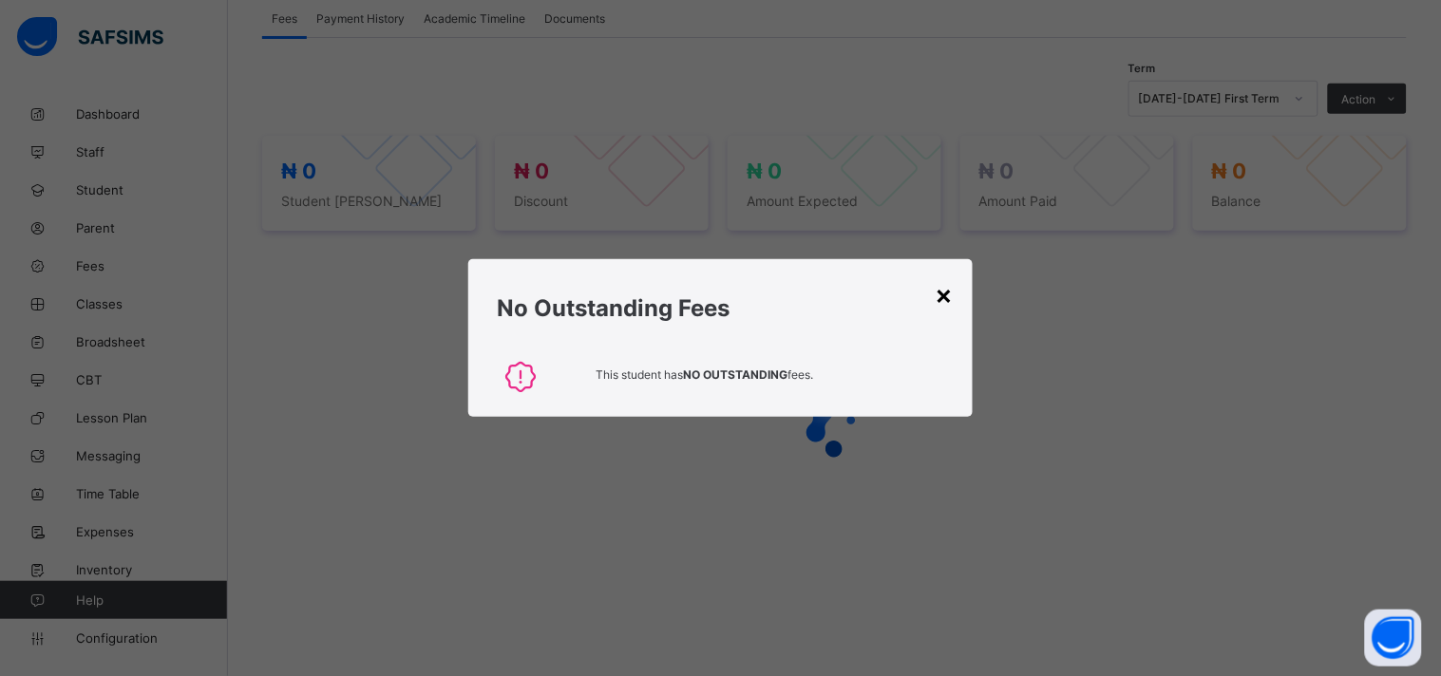
click at [937, 300] on div "×" at bounding box center [945, 294] width 18 height 32
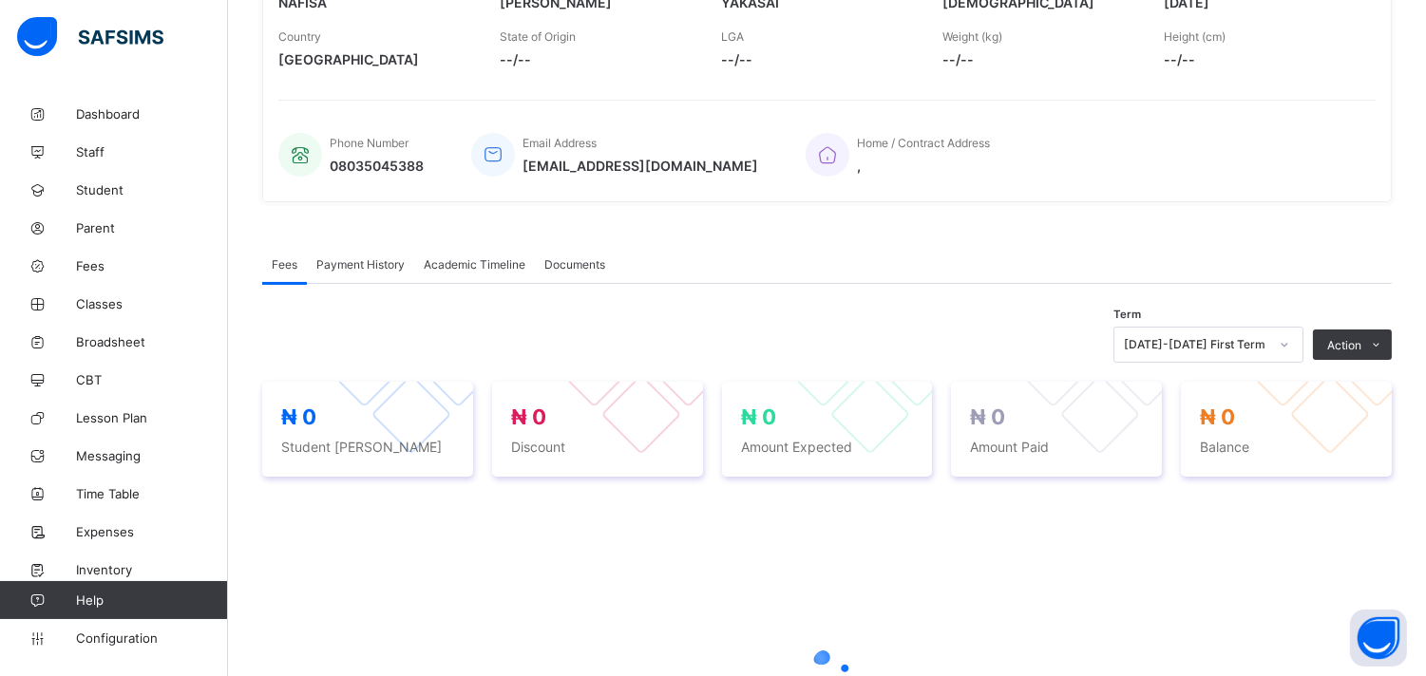
scroll to position [413, 0]
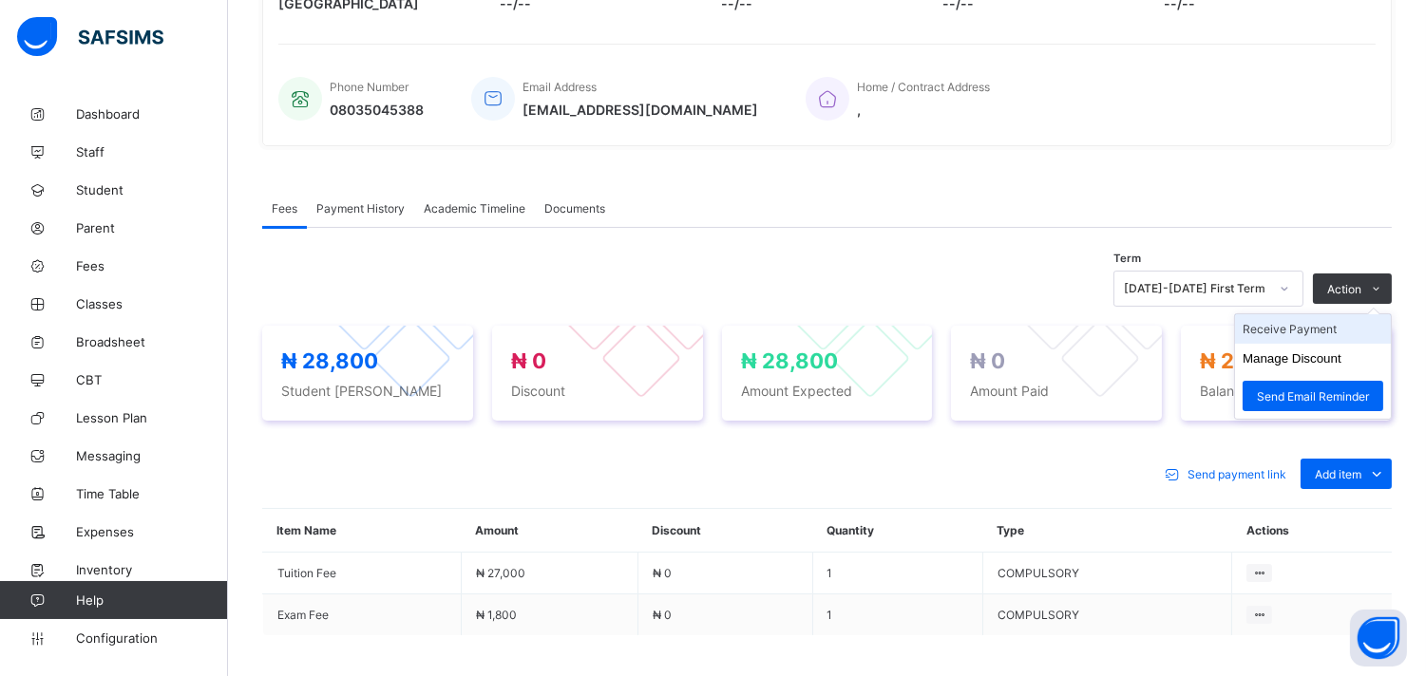
click at [1327, 325] on li "Receive Payment" at bounding box center [1313, 328] width 156 height 29
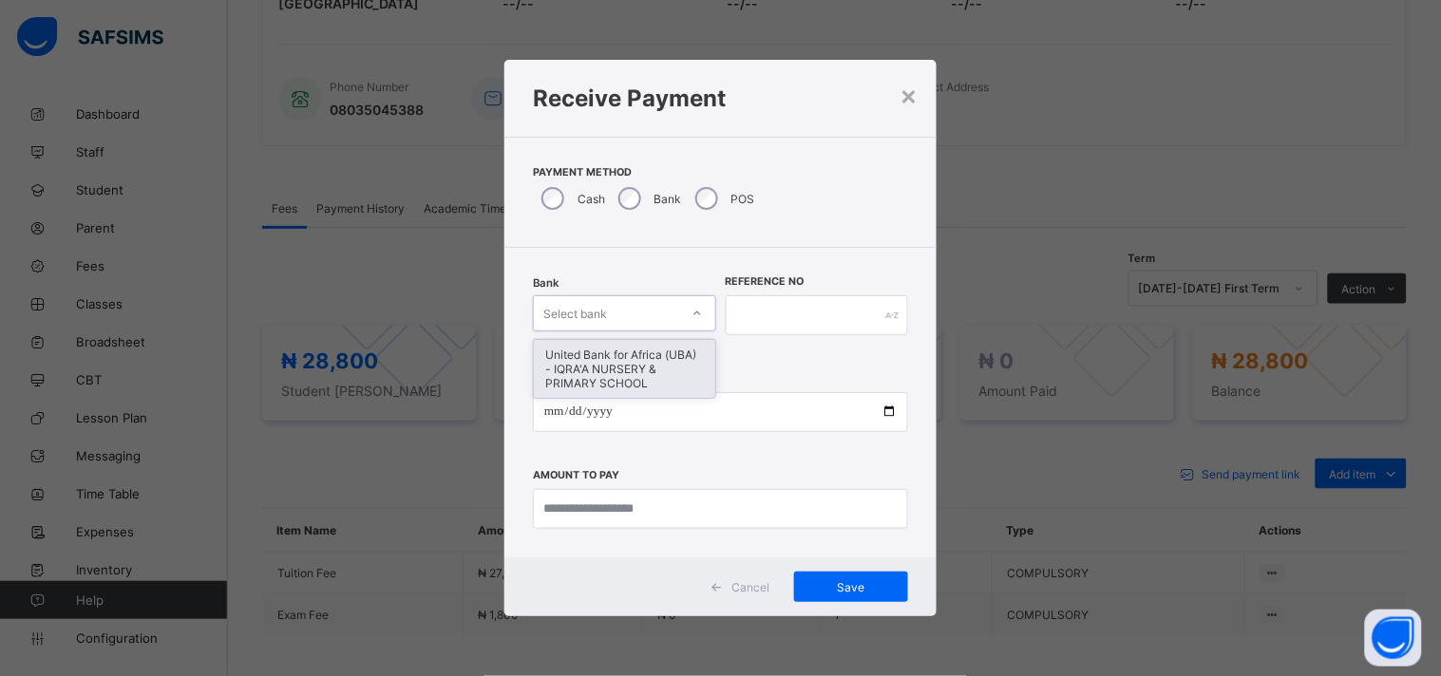
click at [691, 310] on icon at bounding box center [696, 313] width 11 height 19
click at [660, 354] on div "United Bank for Africa (UBA) - IQRA'A NURSERY & PRIMARY SCHOOL" at bounding box center [624, 369] width 181 height 58
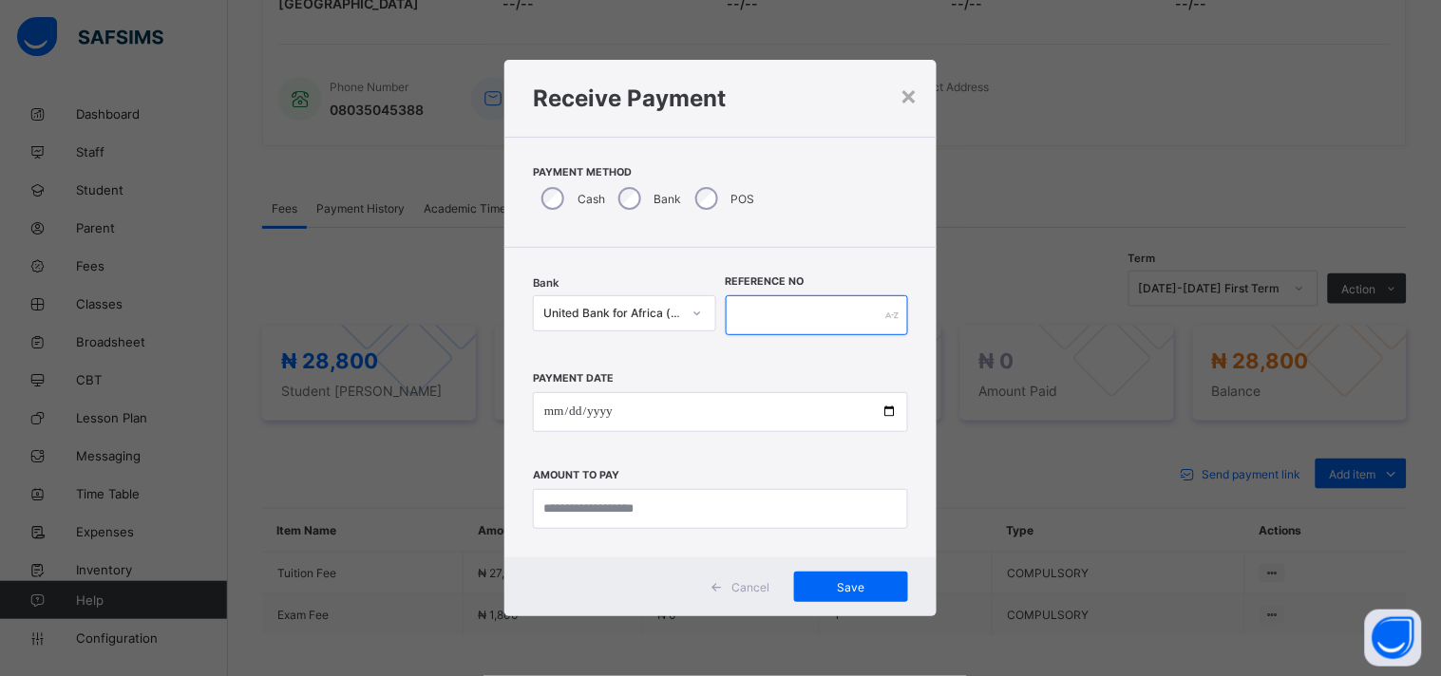
click at [738, 308] on input "text" at bounding box center [817, 315] width 183 height 40
type input "*****"
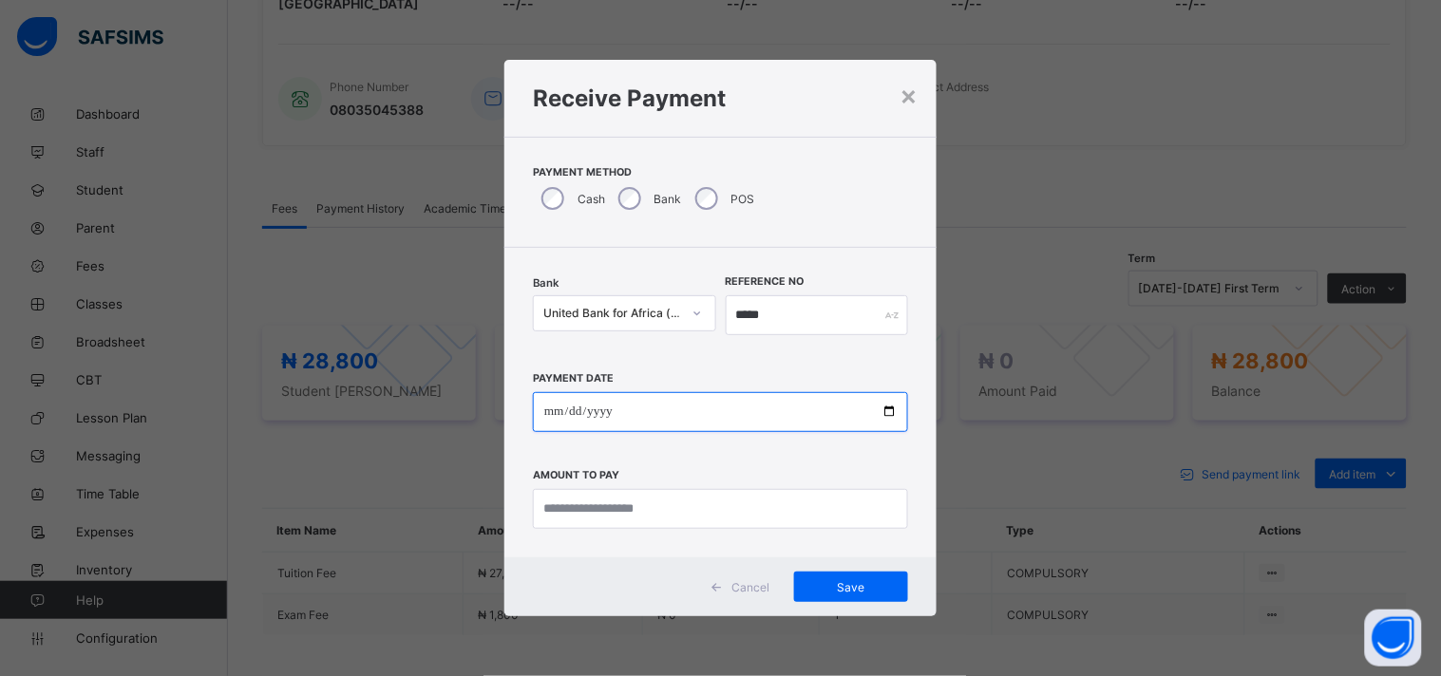
click at [887, 419] on input "date" at bounding box center [720, 412] width 375 height 40
type input "**********"
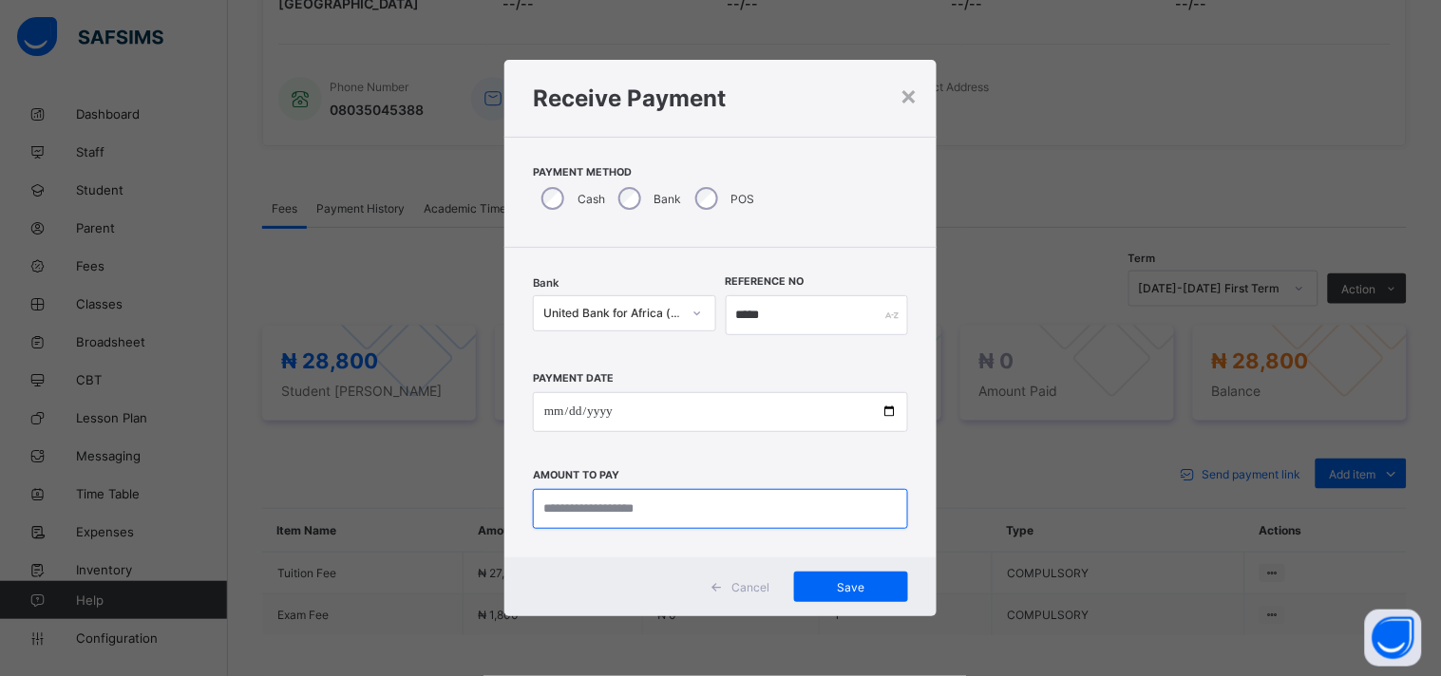
click at [610, 515] on input "currency" at bounding box center [720, 509] width 375 height 40
type input "********"
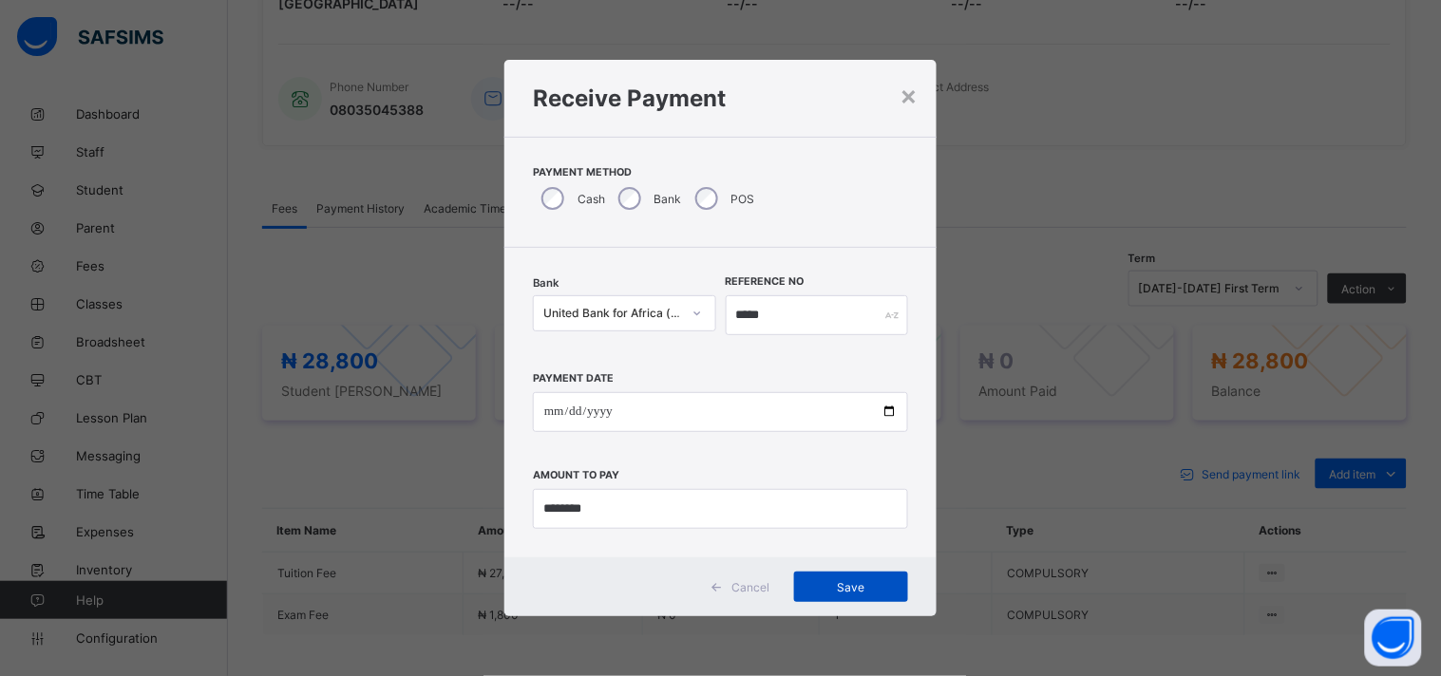
click at [842, 590] on span "Save" at bounding box center [850, 587] width 85 height 14
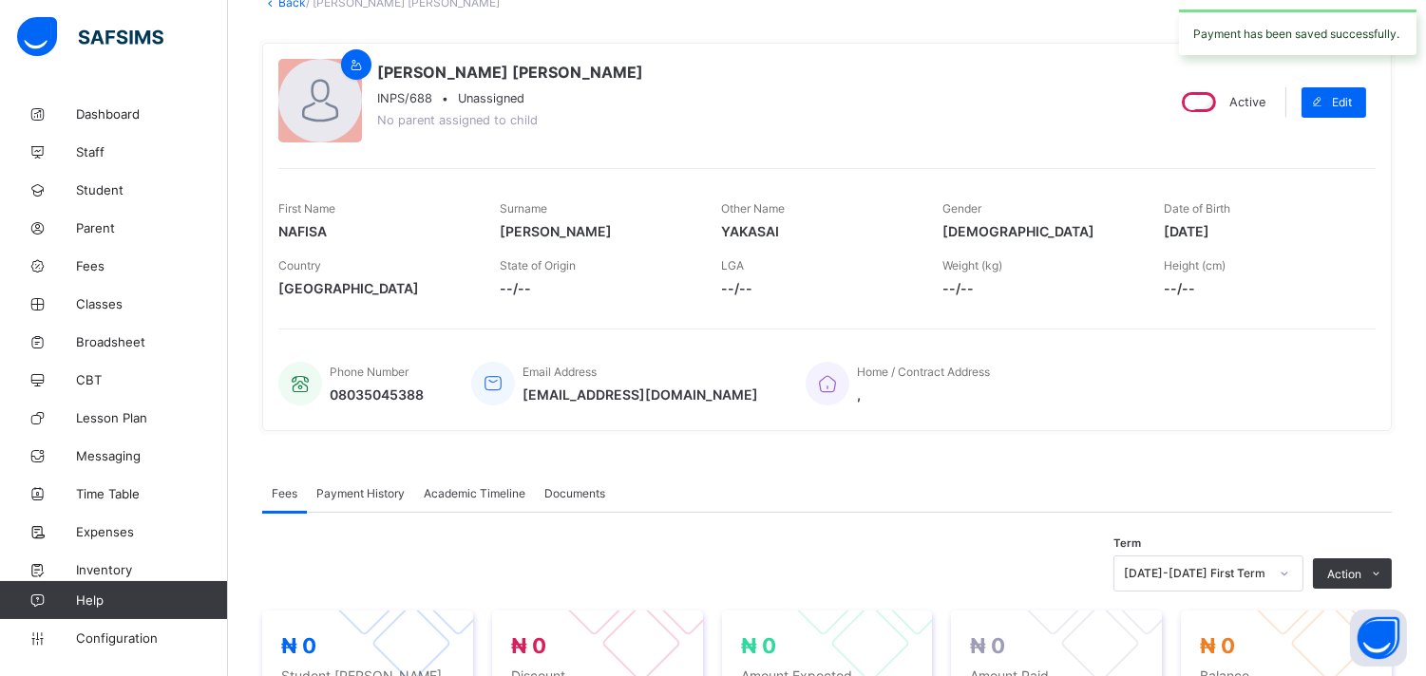
scroll to position [0, 0]
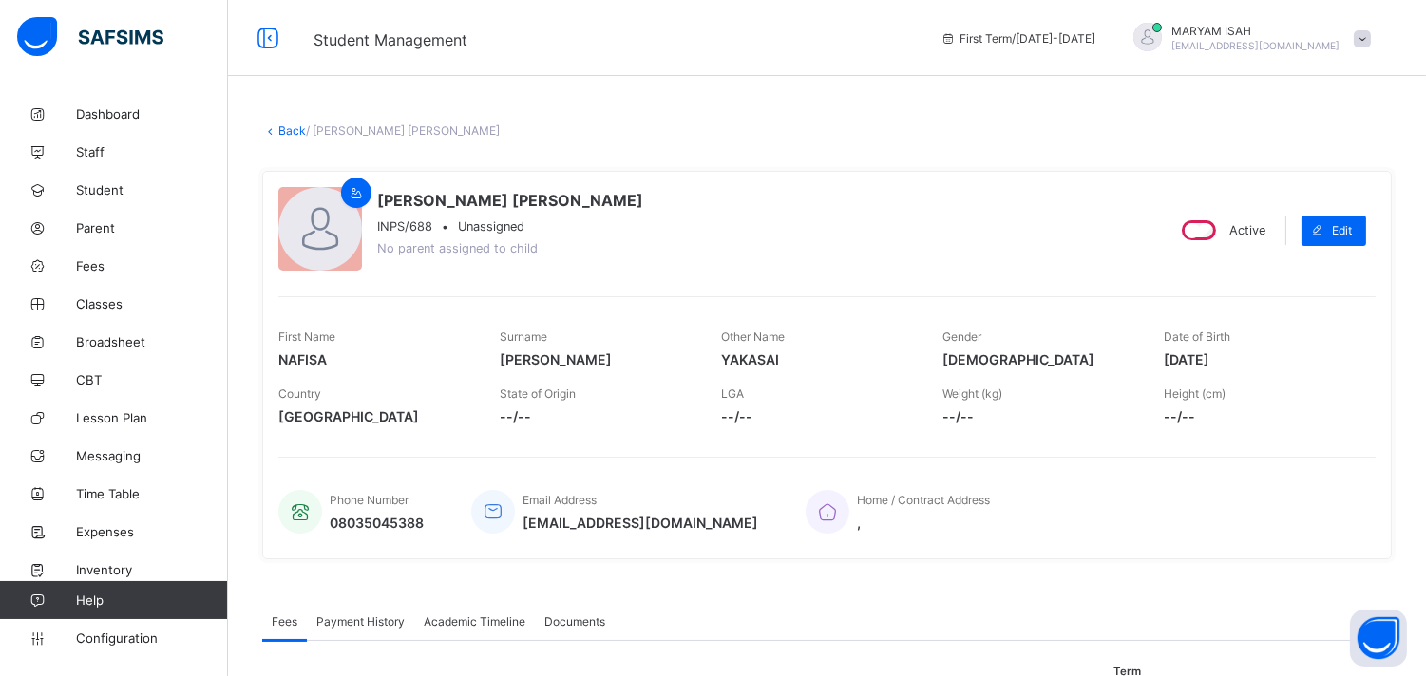
click at [287, 131] on link "Back" at bounding box center [292, 130] width 28 height 14
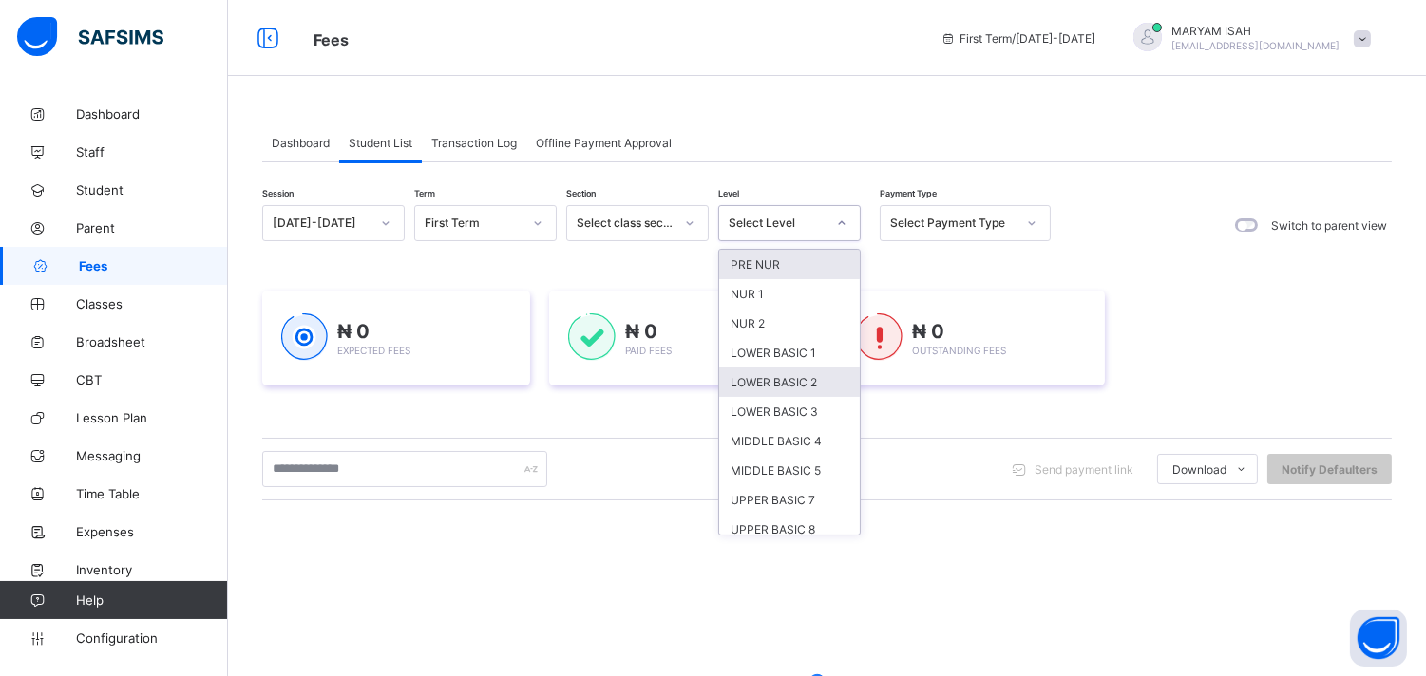
click at [821, 386] on div "LOWER BASIC 2" at bounding box center [789, 382] width 141 height 29
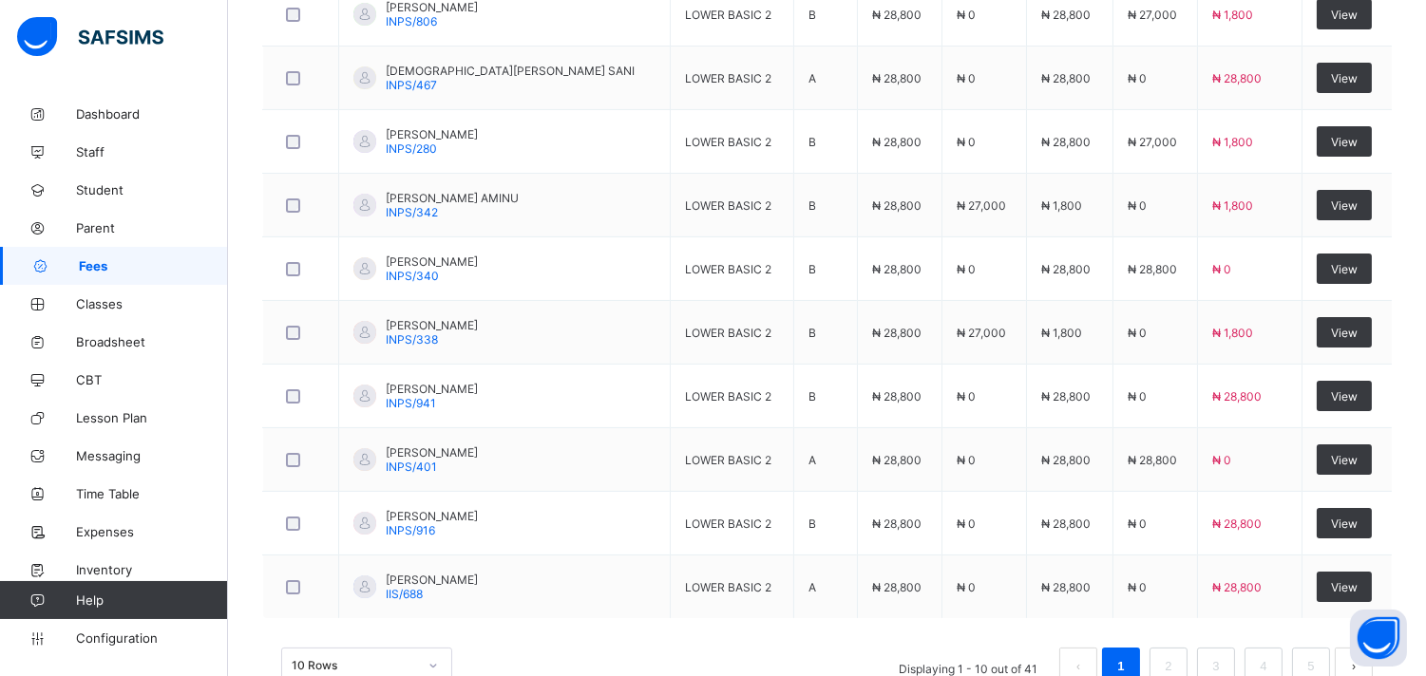
scroll to position [790, 0]
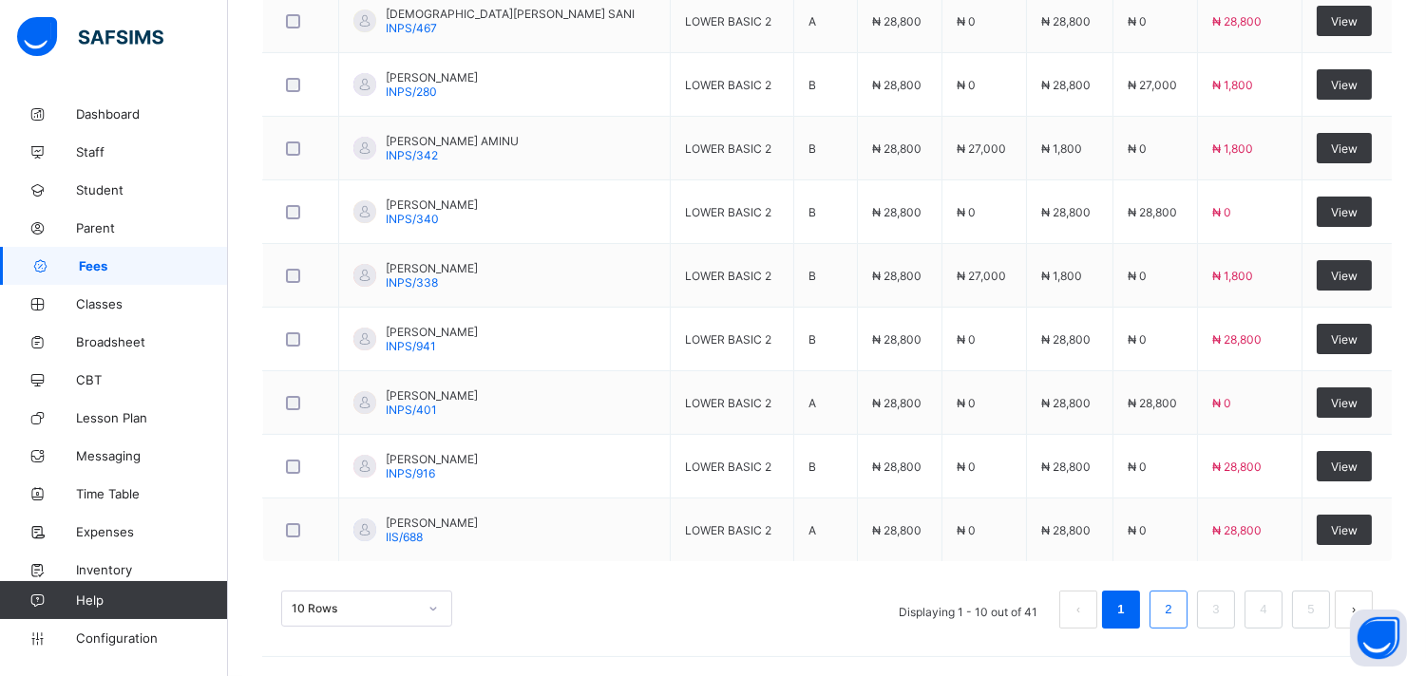
click at [1177, 615] on link "2" at bounding box center [1168, 609] width 18 height 25
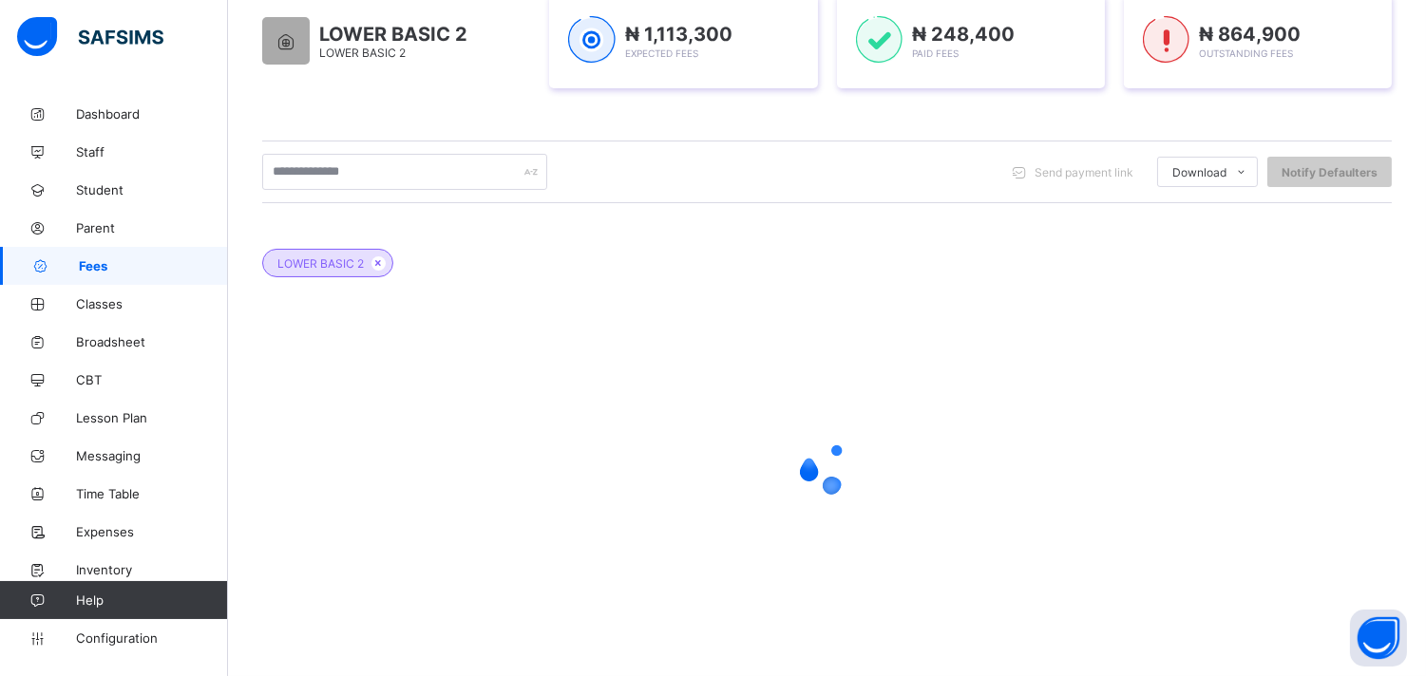
click at [1342, 561] on div at bounding box center [826, 467] width 1129 height 361
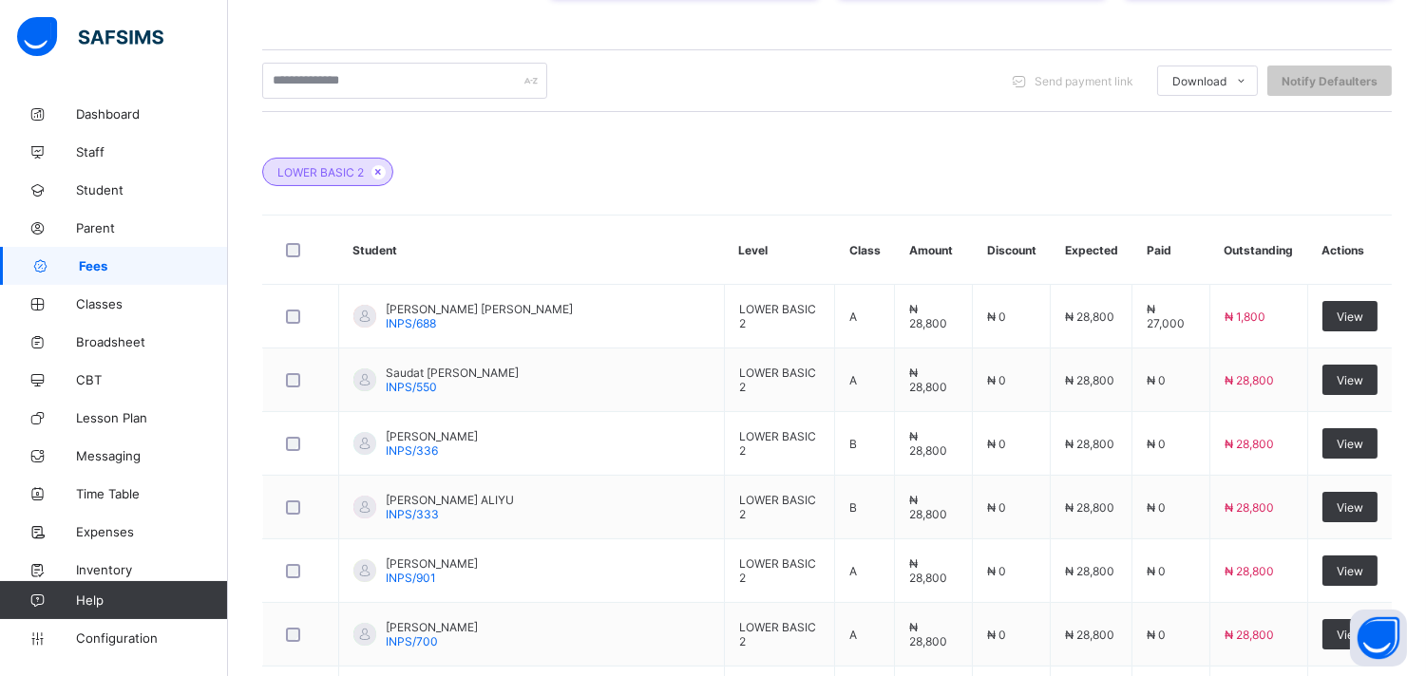
scroll to position [431, 0]
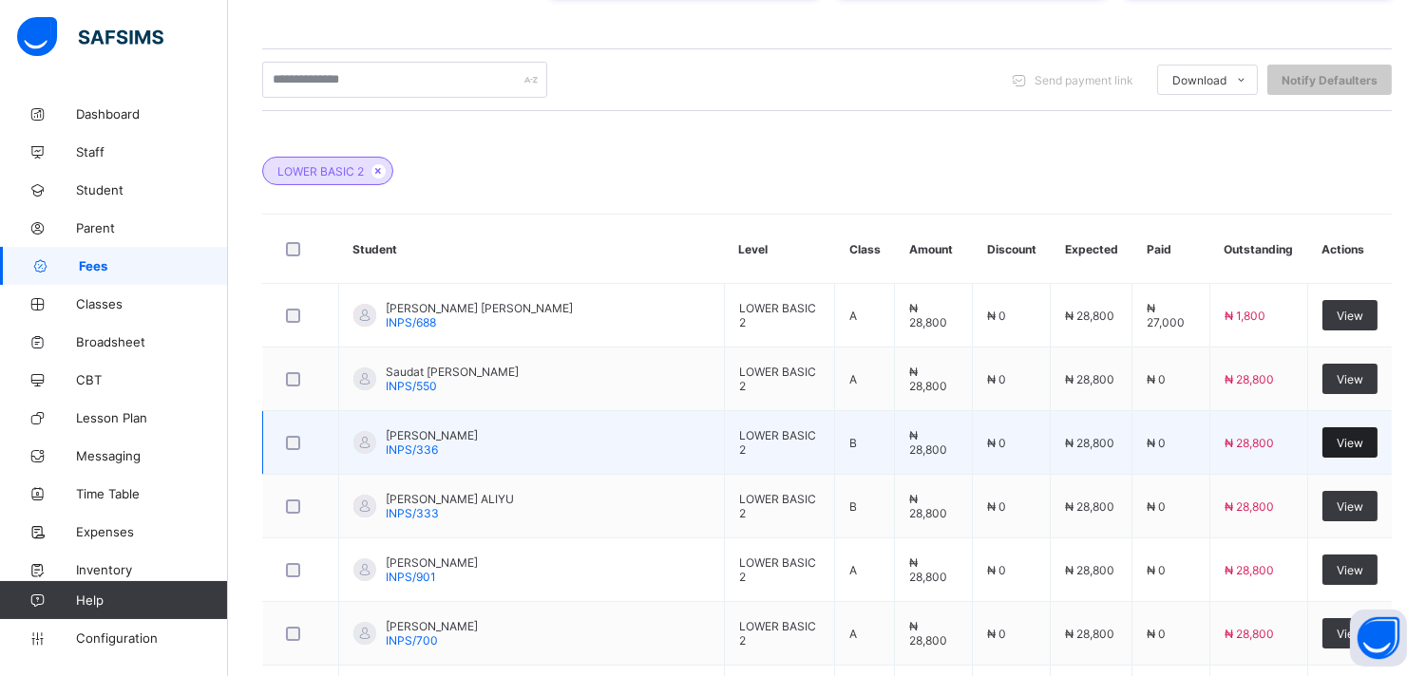
click at [1352, 443] on span "View" at bounding box center [1349, 443] width 27 height 14
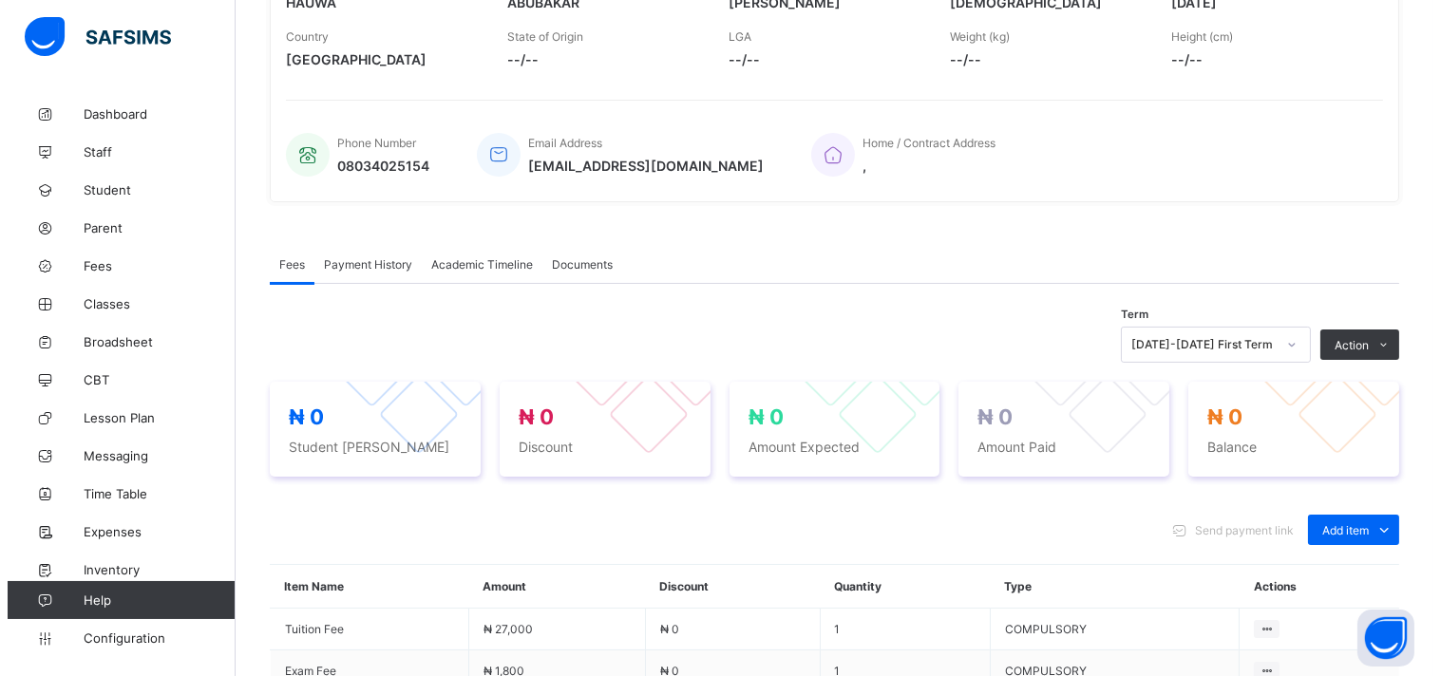
scroll to position [431, 0]
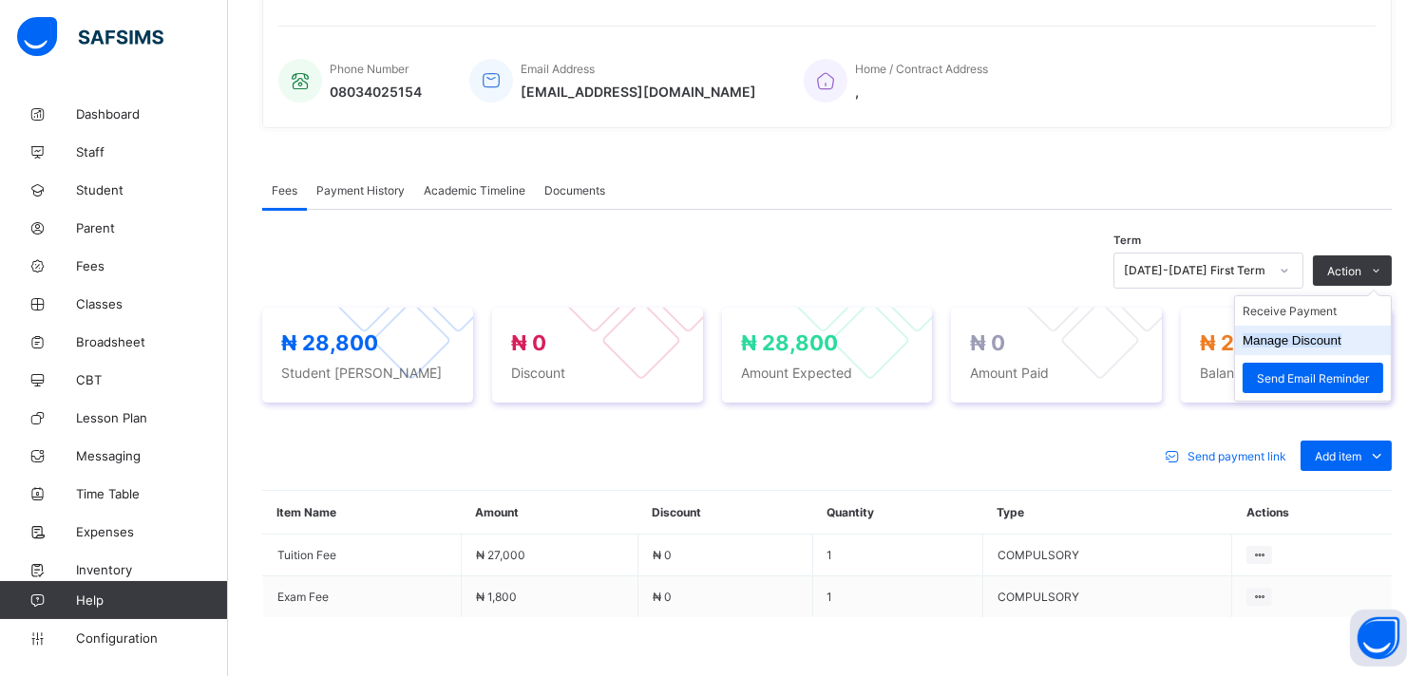
click at [1318, 343] on button "Manage Discount" at bounding box center [1291, 340] width 99 height 14
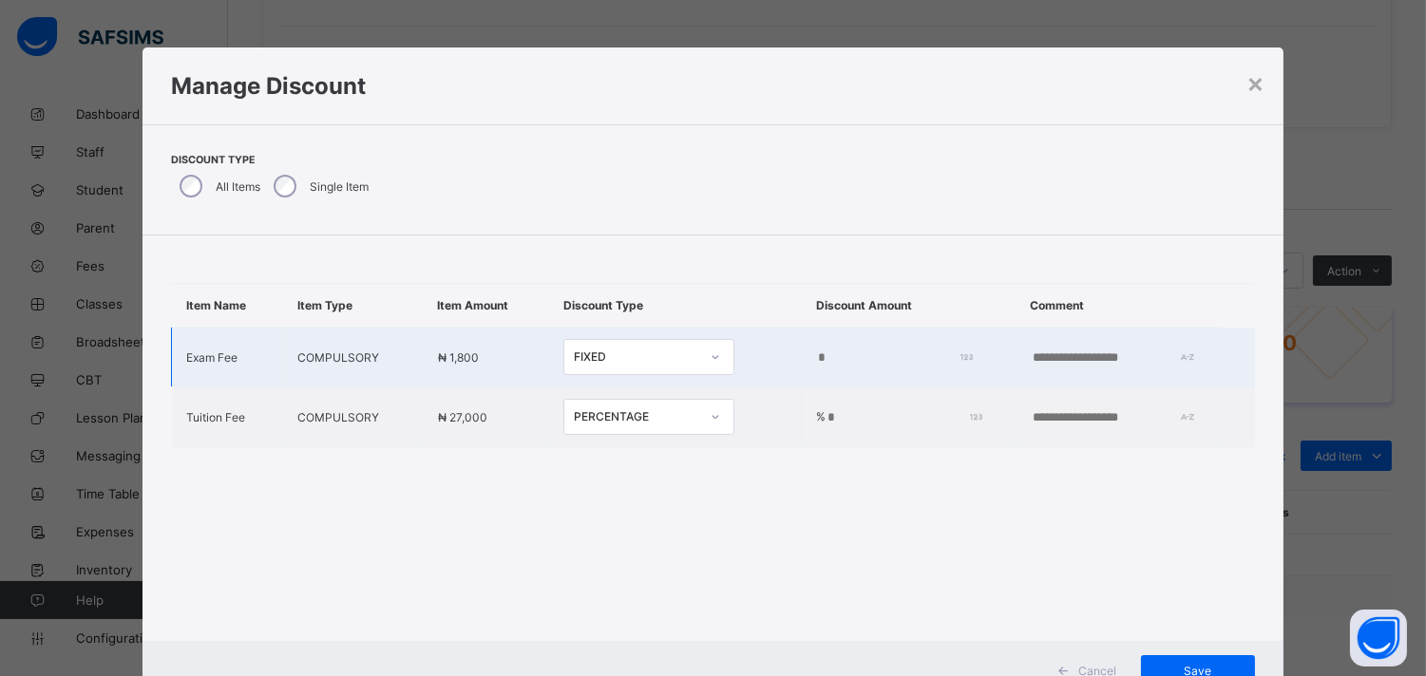
type input "*"
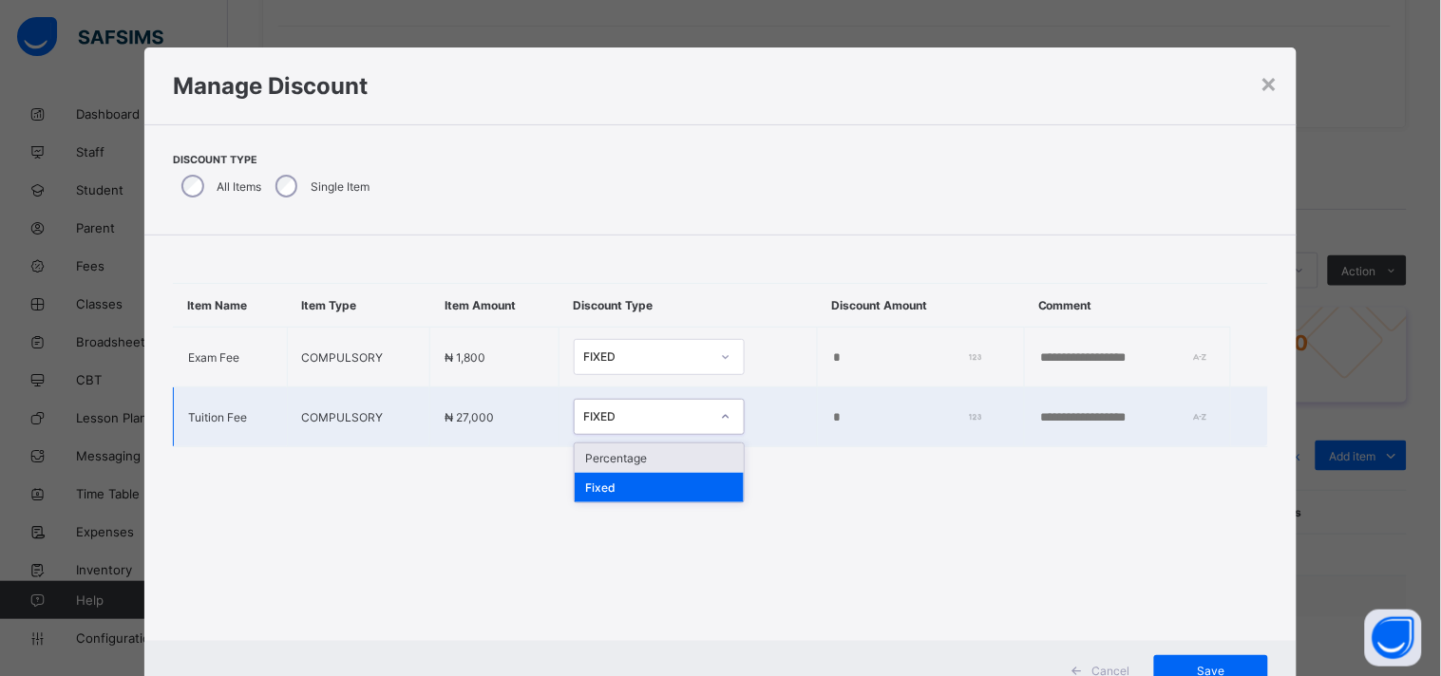
click at [720, 420] on icon at bounding box center [725, 416] width 11 height 19
click at [648, 459] on div "Percentage" at bounding box center [659, 458] width 169 height 29
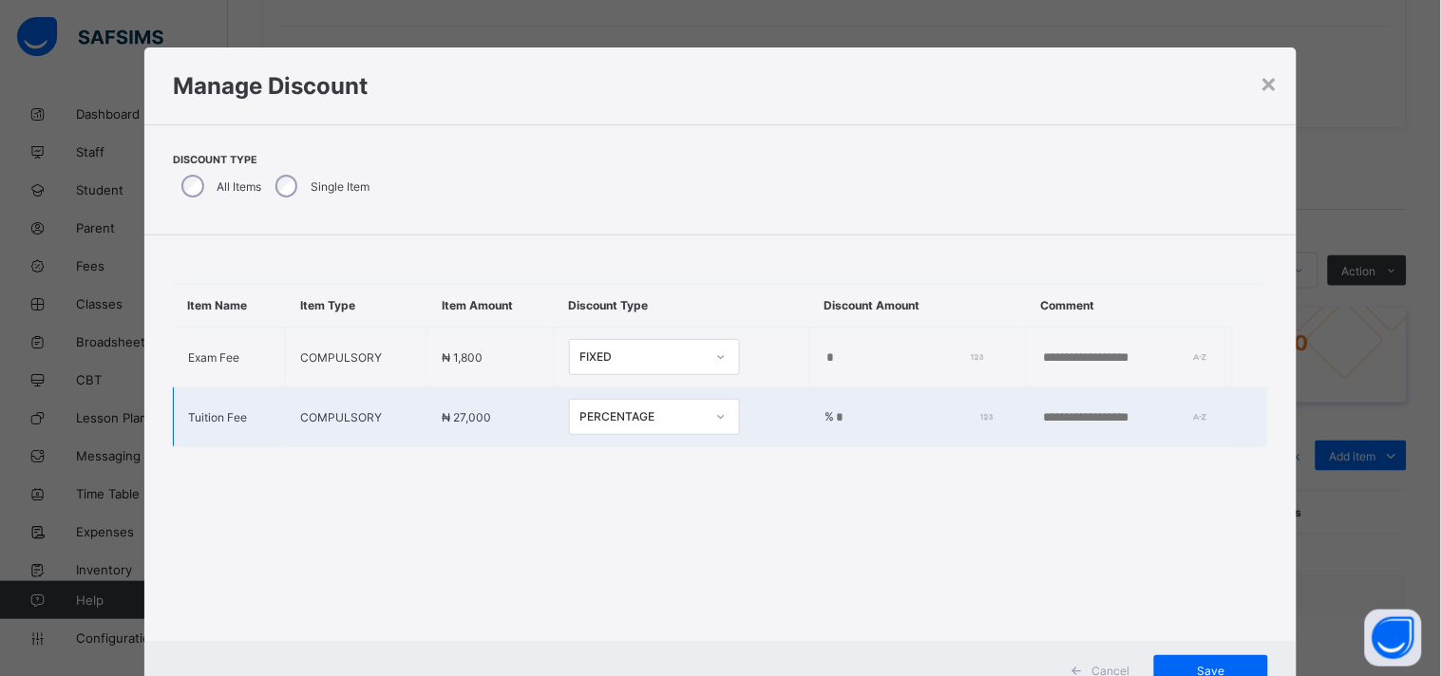
click at [834, 410] on input "*" at bounding box center [910, 417] width 152 height 15
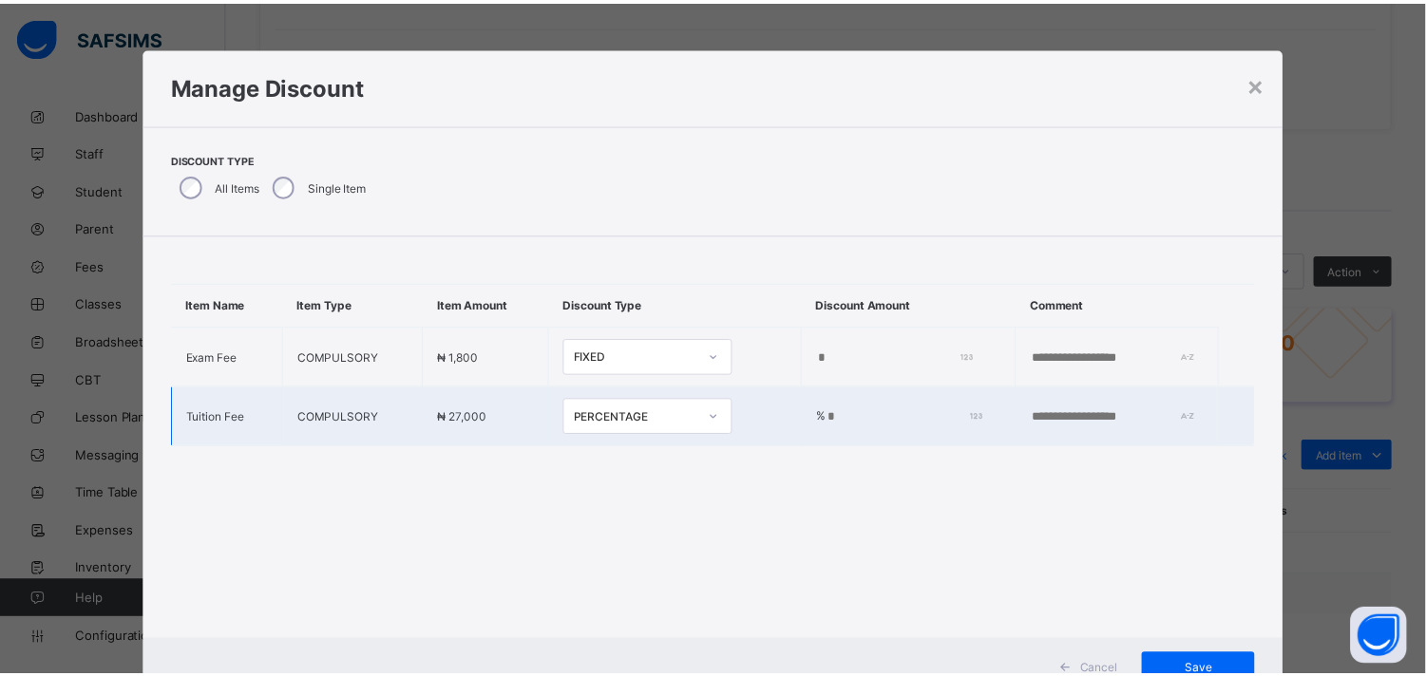
scroll to position [70, 0]
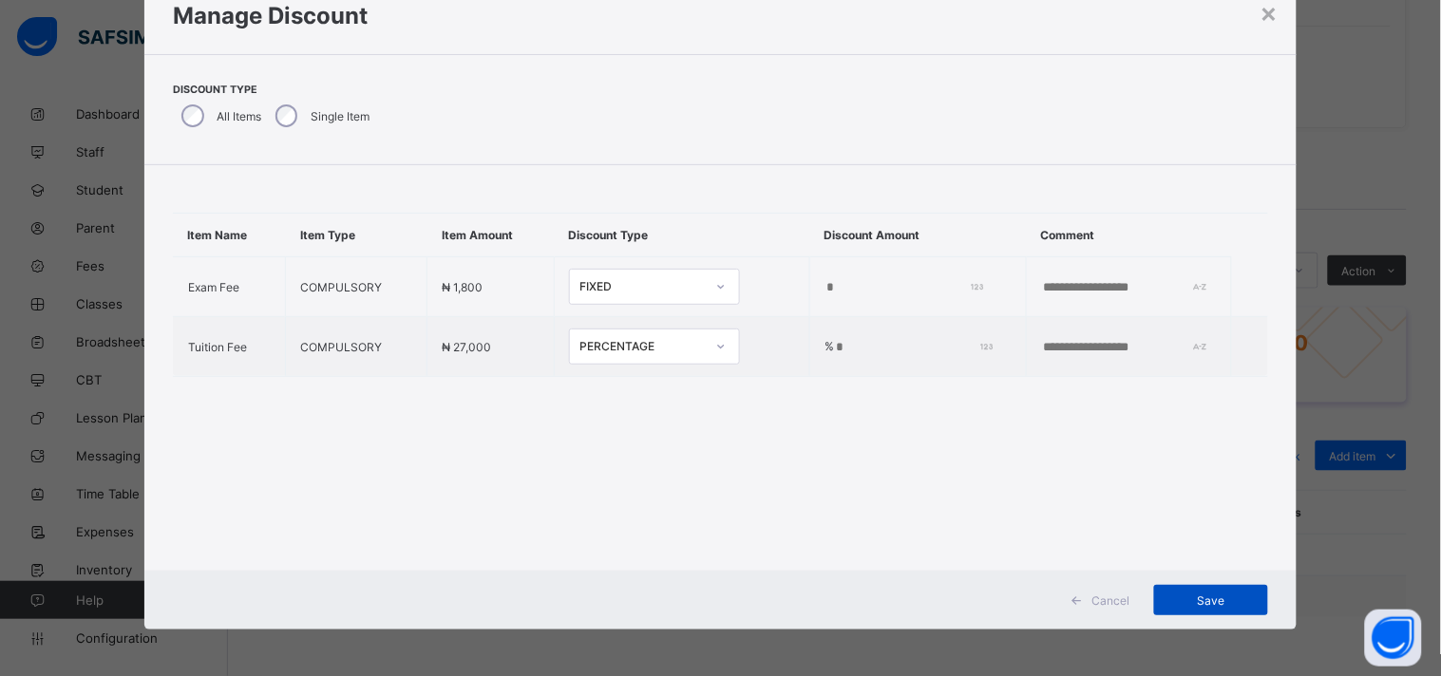
type input "**"
click at [1221, 602] on span "Save" at bounding box center [1210, 601] width 85 height 14
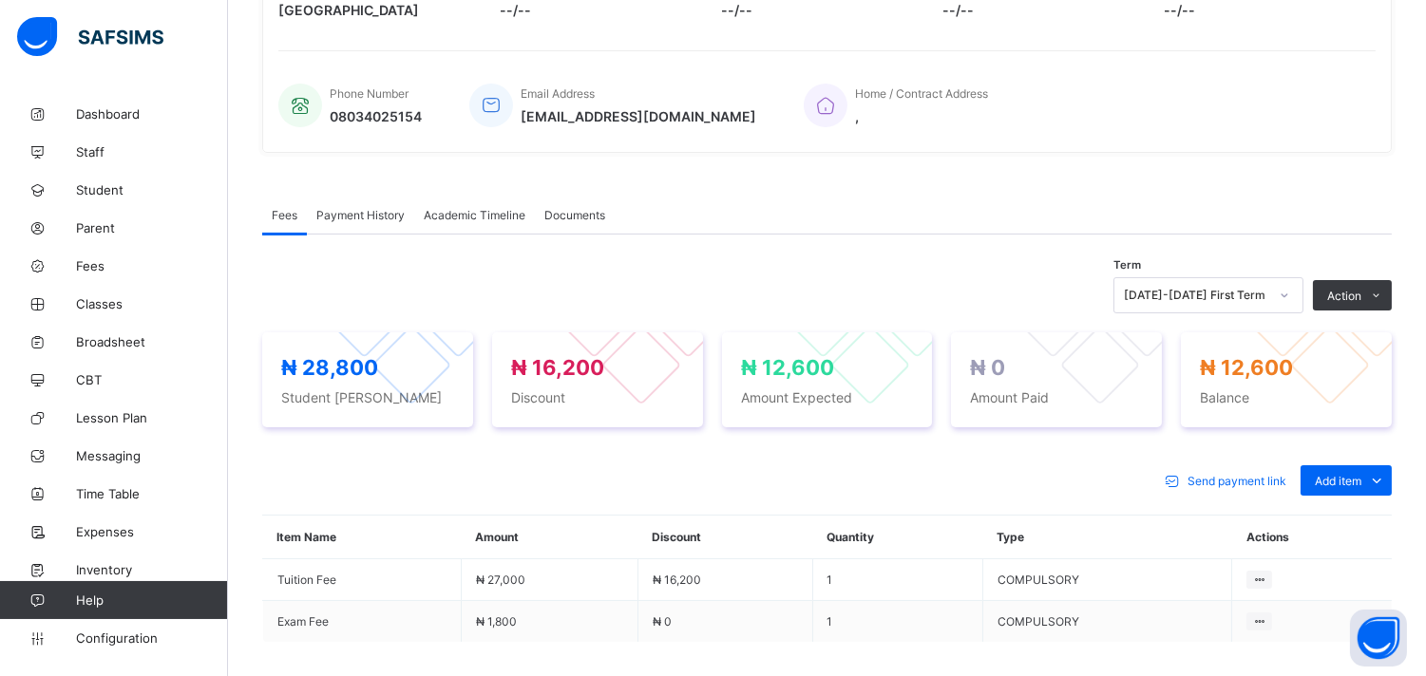
scroll to position [440, 0]
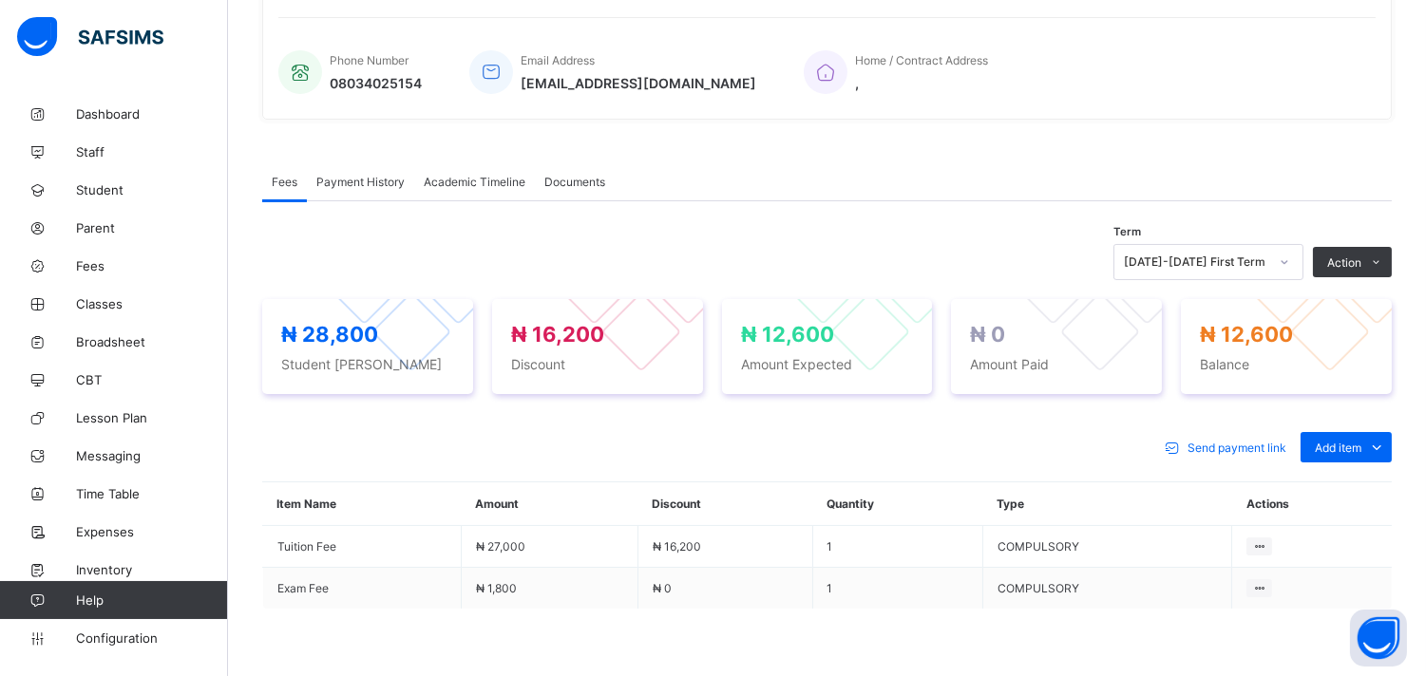
click at [0, 0] on li "Receive Payment" at bounding box center [0, 0] width 0 height 0
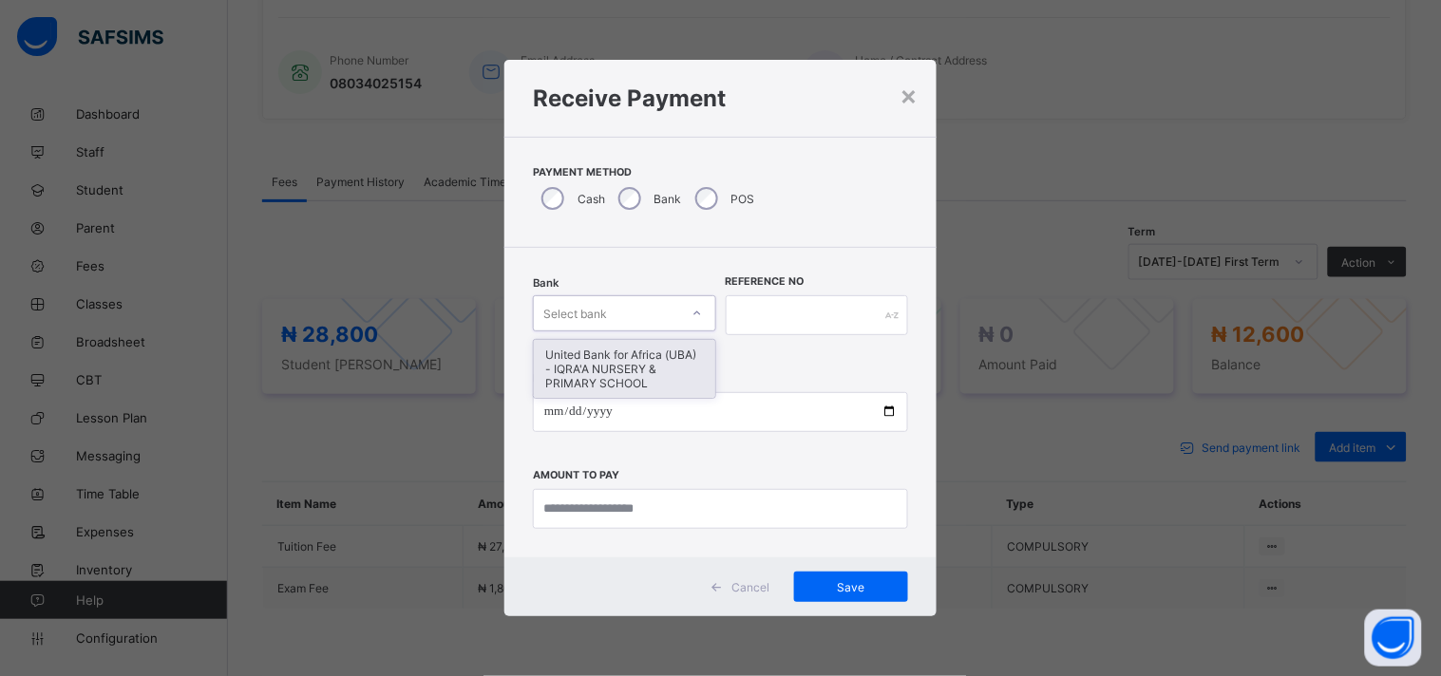
click at [701, 315] on icon at bounding box center [696, 313] width 11 height 19
click at [661, 380] on div "United Bank for Africa (UBA) - IQRA'A NURSERY & PRIMARY SCHOOL" at bounding box center [624, 369] width 181 height 58
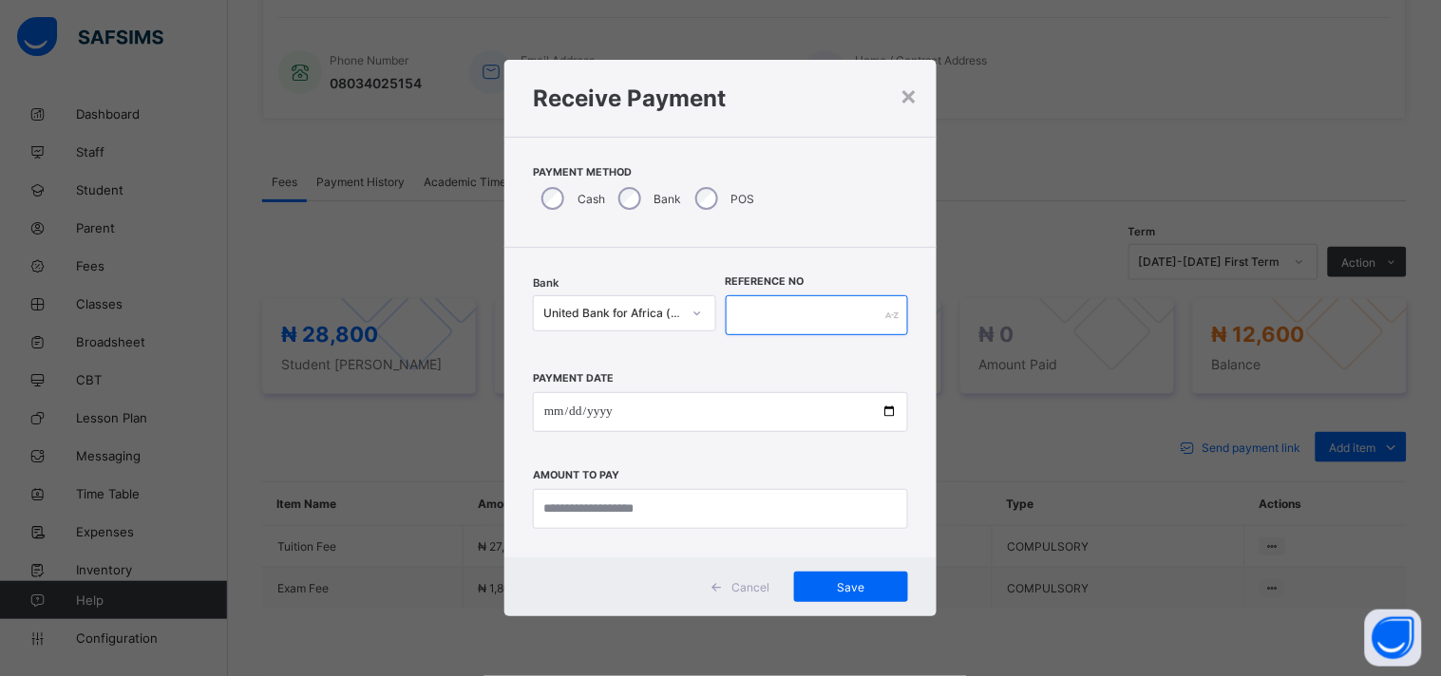
click at [756, 325] on input "text" at bounding box center [817, 315] width 183 height 40
type input "******"
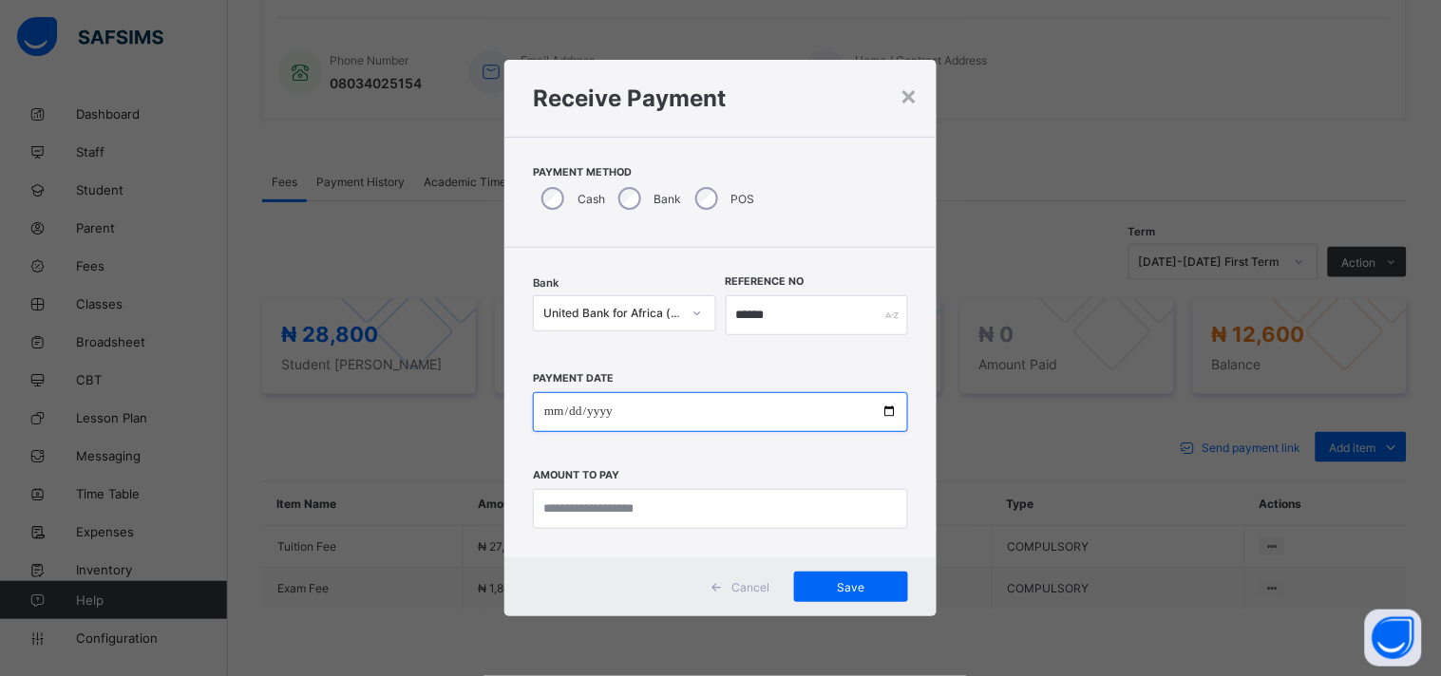
click at [885, 411] on input "date" at bounding box center [720, 412] width 375 height 40
type input "**********"
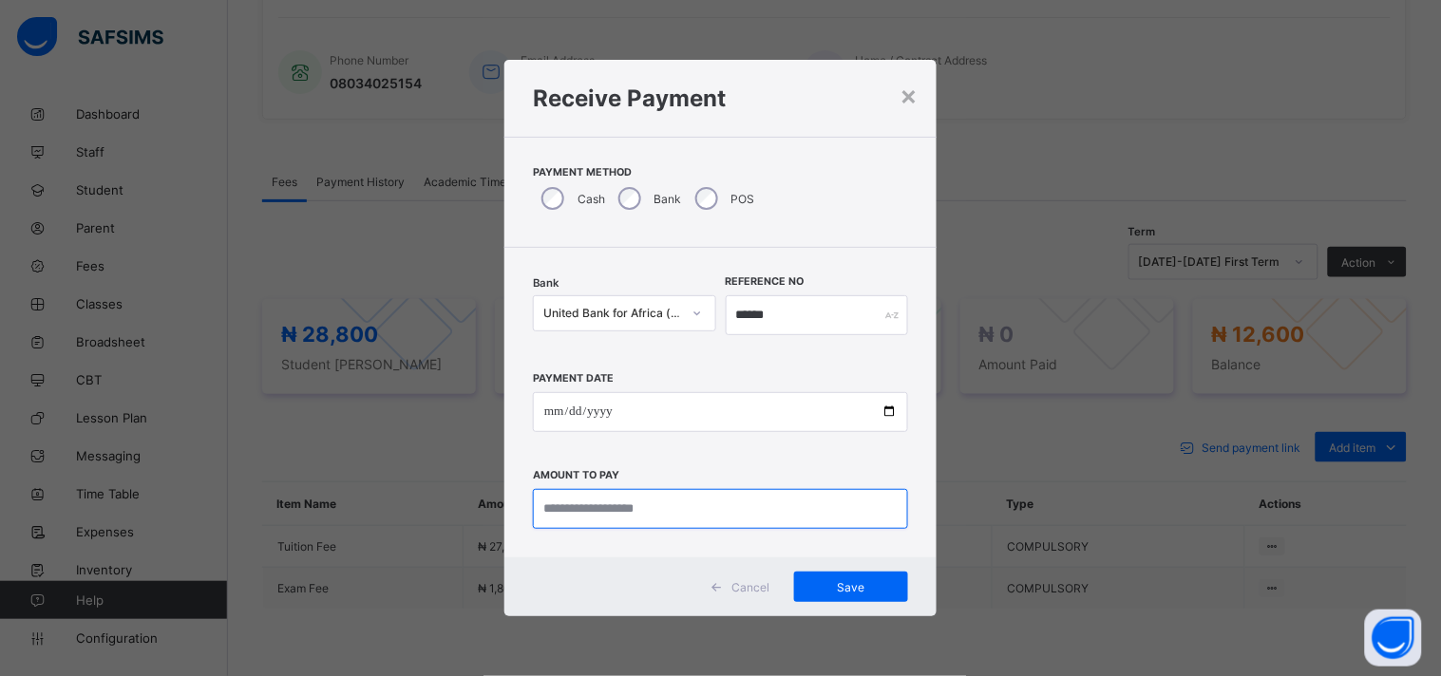
click at [636, 517] on input "currency" at bounding box center [720, 509] width 375 height 40
type input "********"
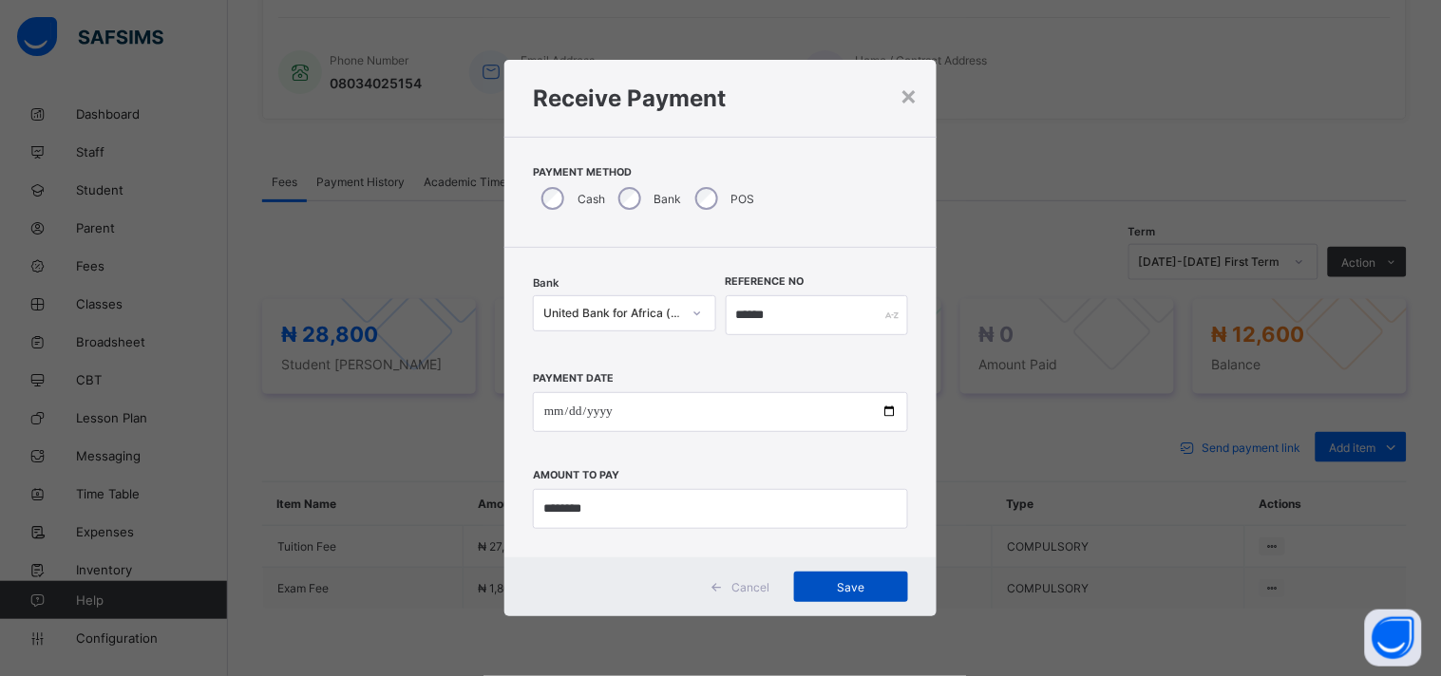
click at [832, 594] on div "Save" at bounding box center [851, 587] width 114 height 30
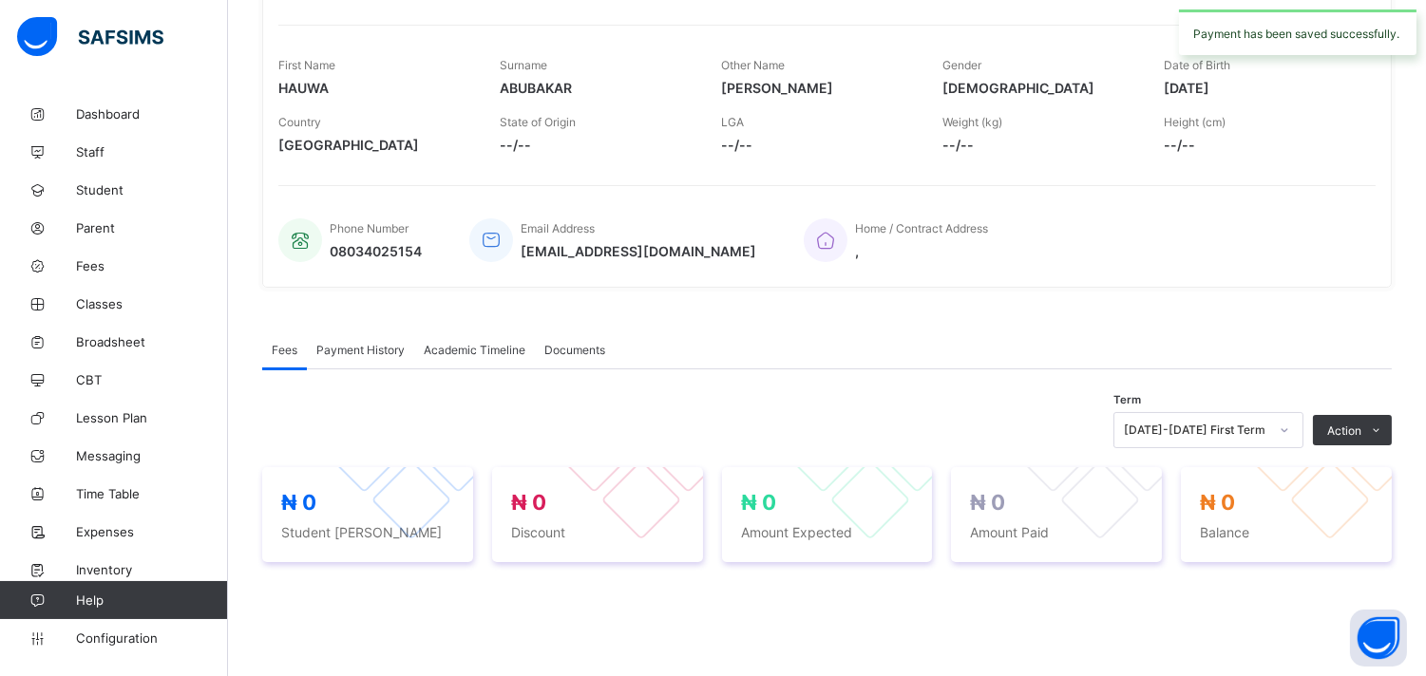
scroll to position [0, 0]
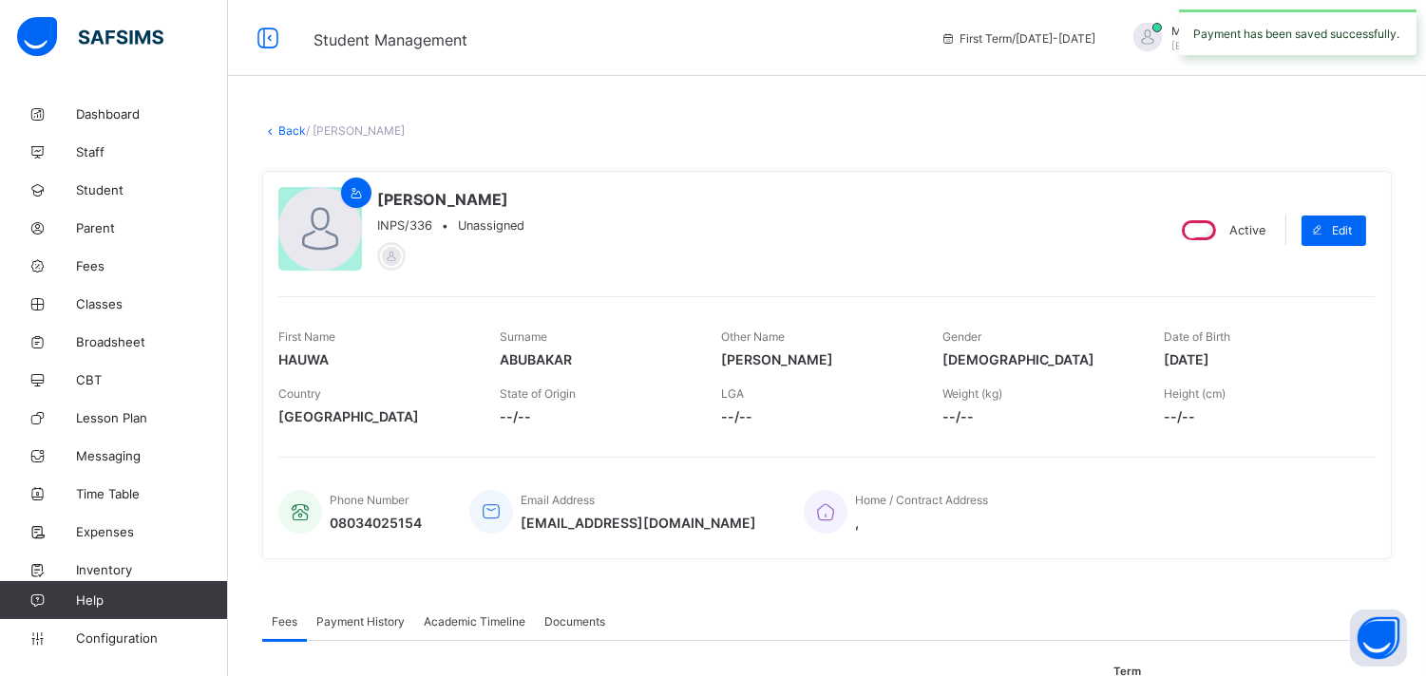
click at [282, 124] on link "Back" at bounding box center [292, 130] width 28 height 14
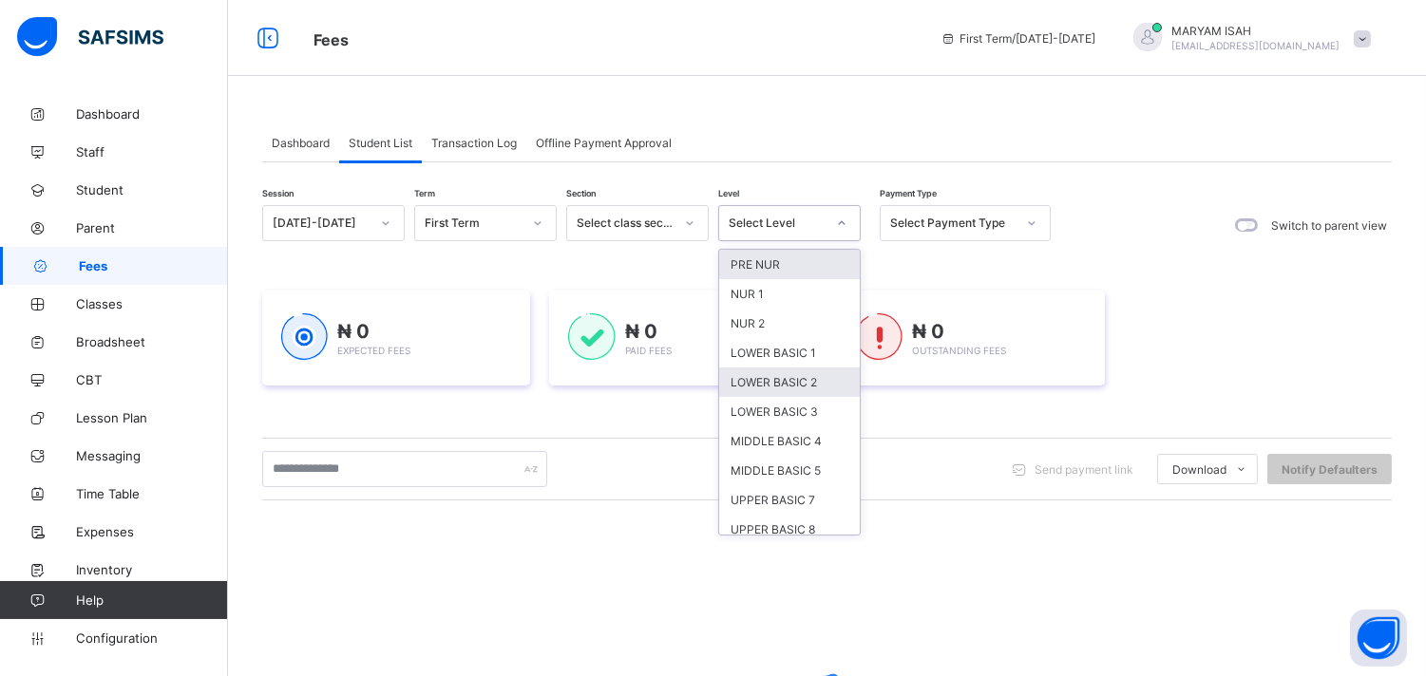
click at [753, 381] on div "LOWER BASIC 2" at bounding box center [789, 382] width 141 height 29
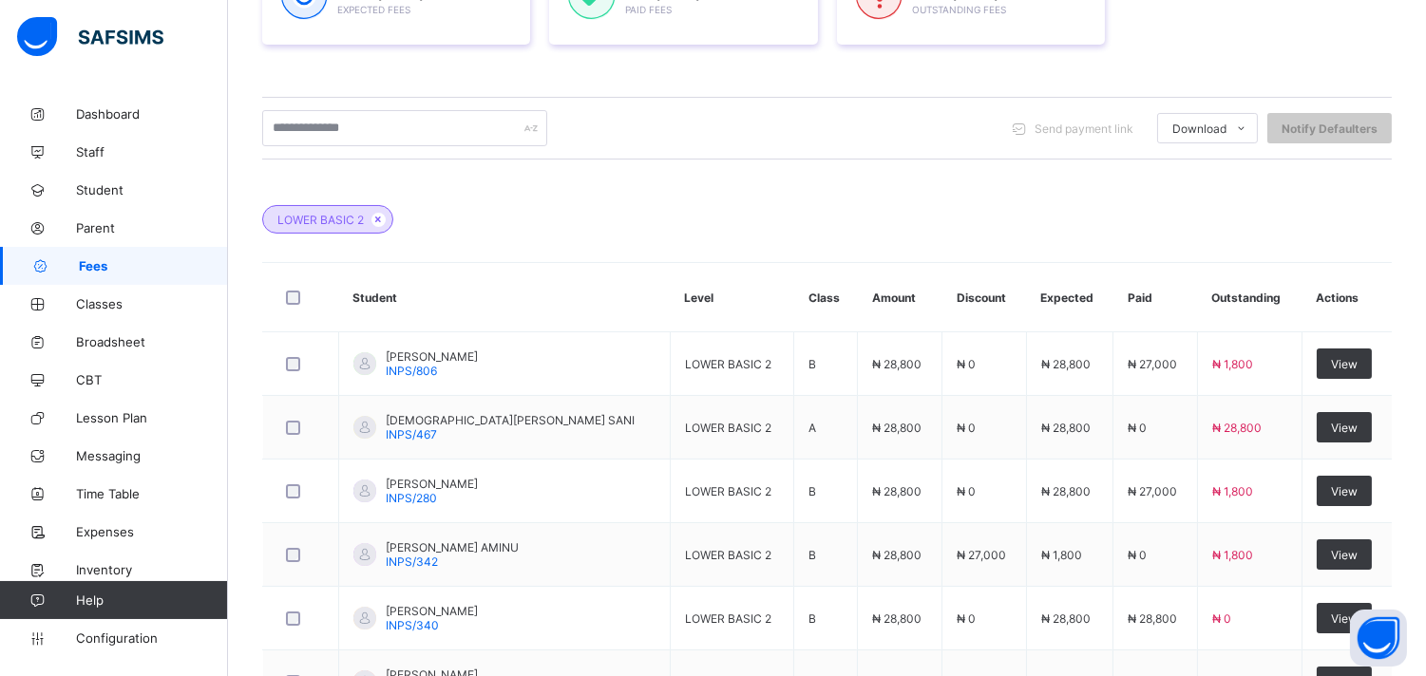
scroll to position [790, 0]
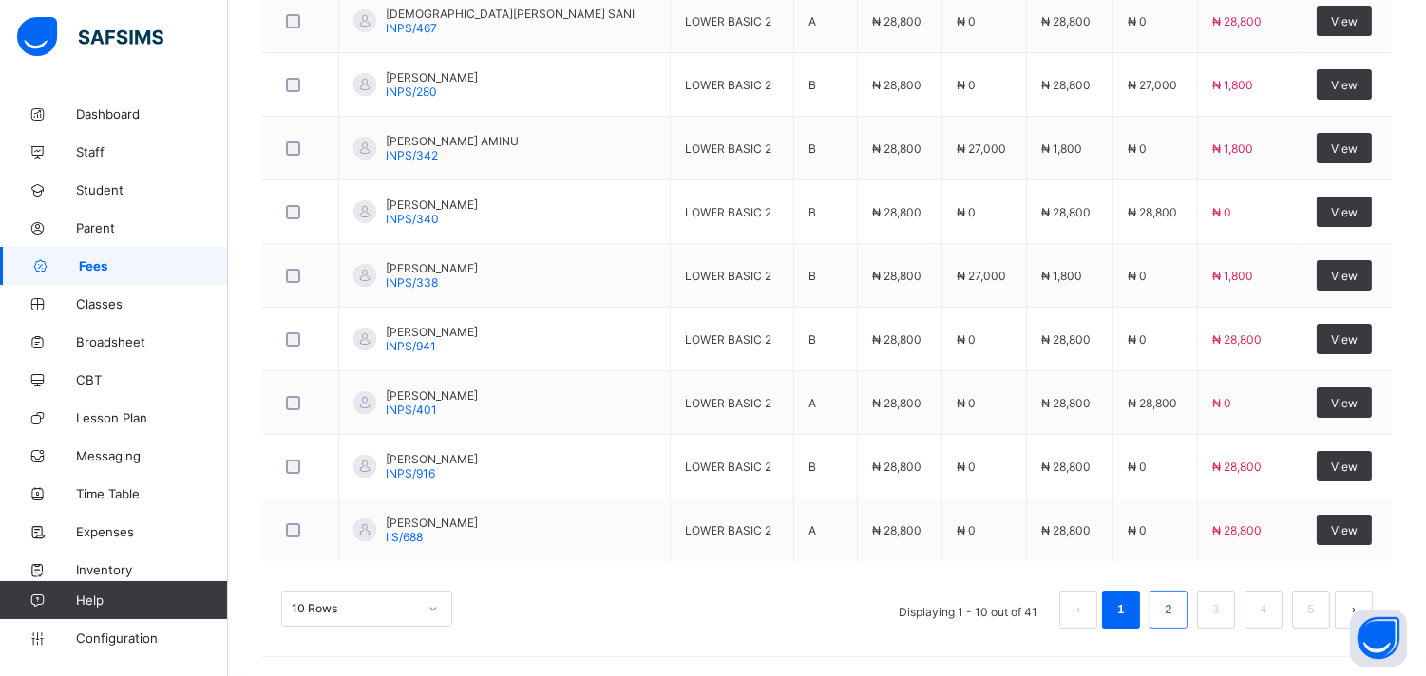
click at [1177, 615] on link "2" at bounding box center [1168, 609] width 18 height 25
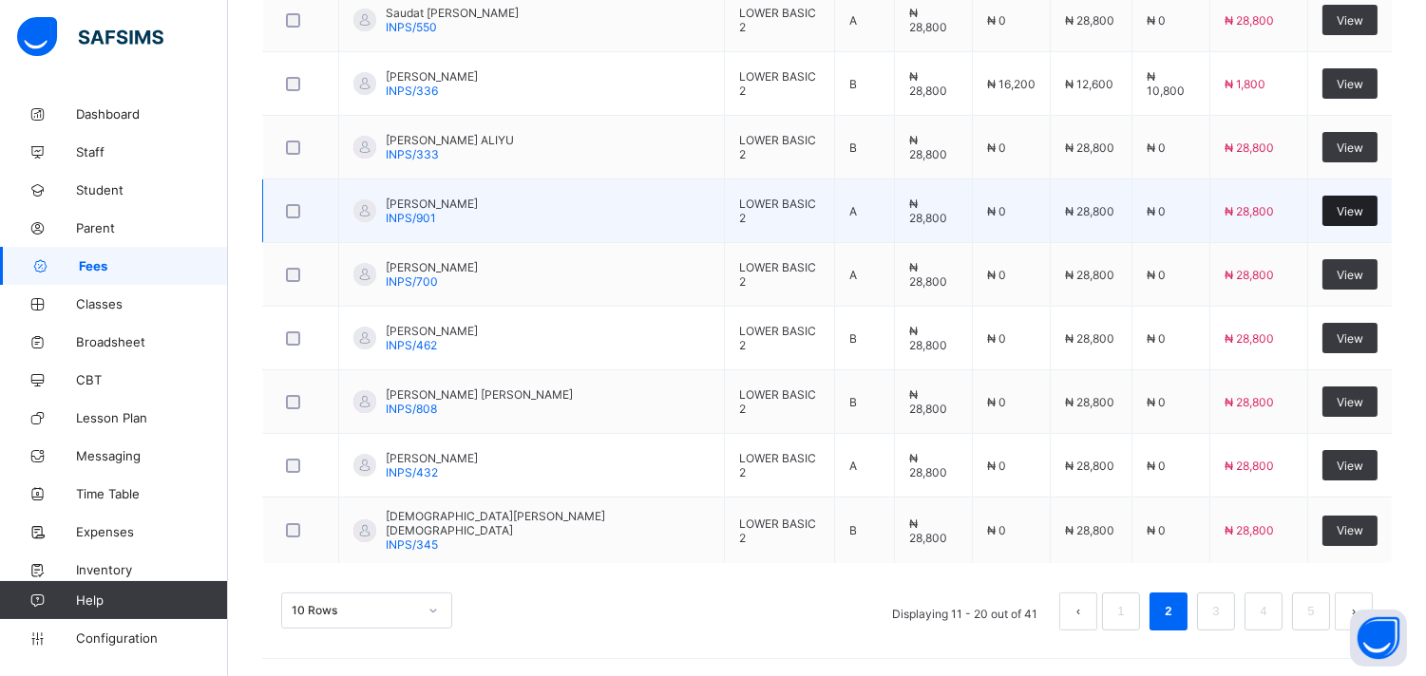
click at [1351, 218] on div "View" at bounding box center [1349, 211] width 55 height 30
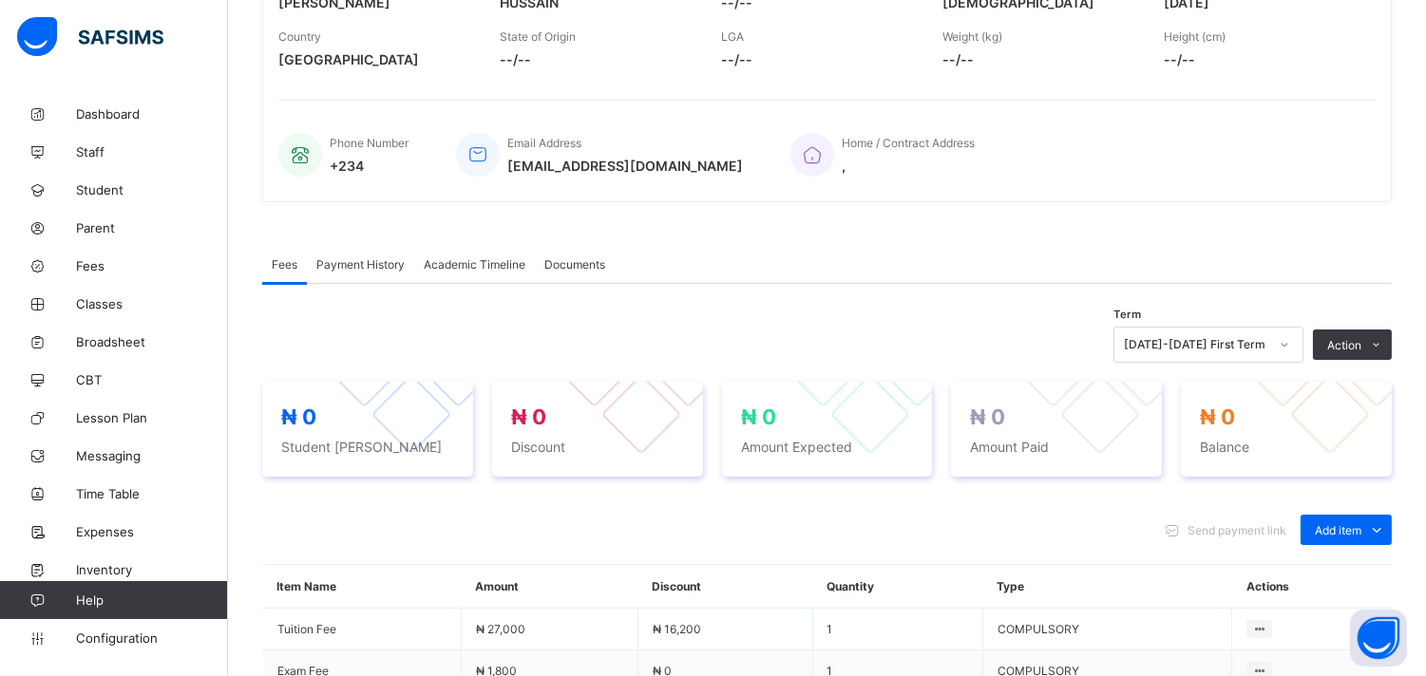
scroll to position [570, 0]
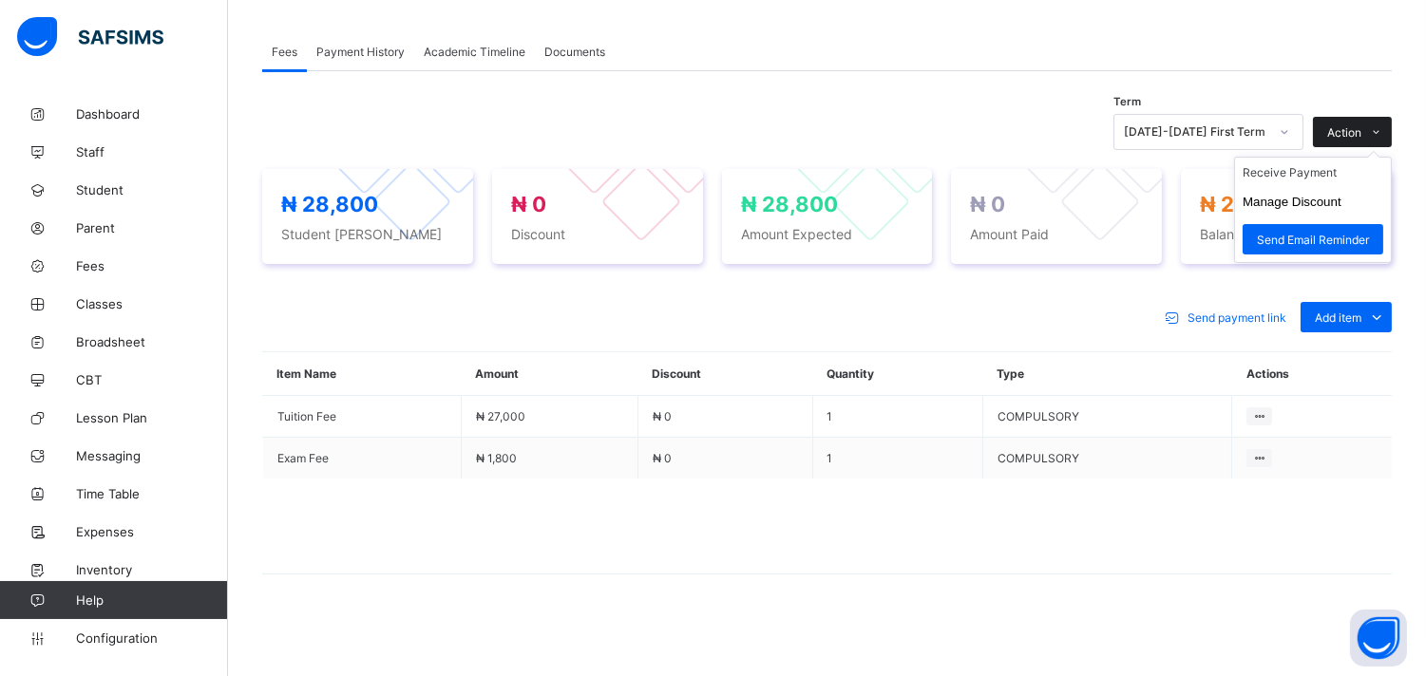
click at [1391, 133] on span at bounding box center [1376, 132] width 30 height 30
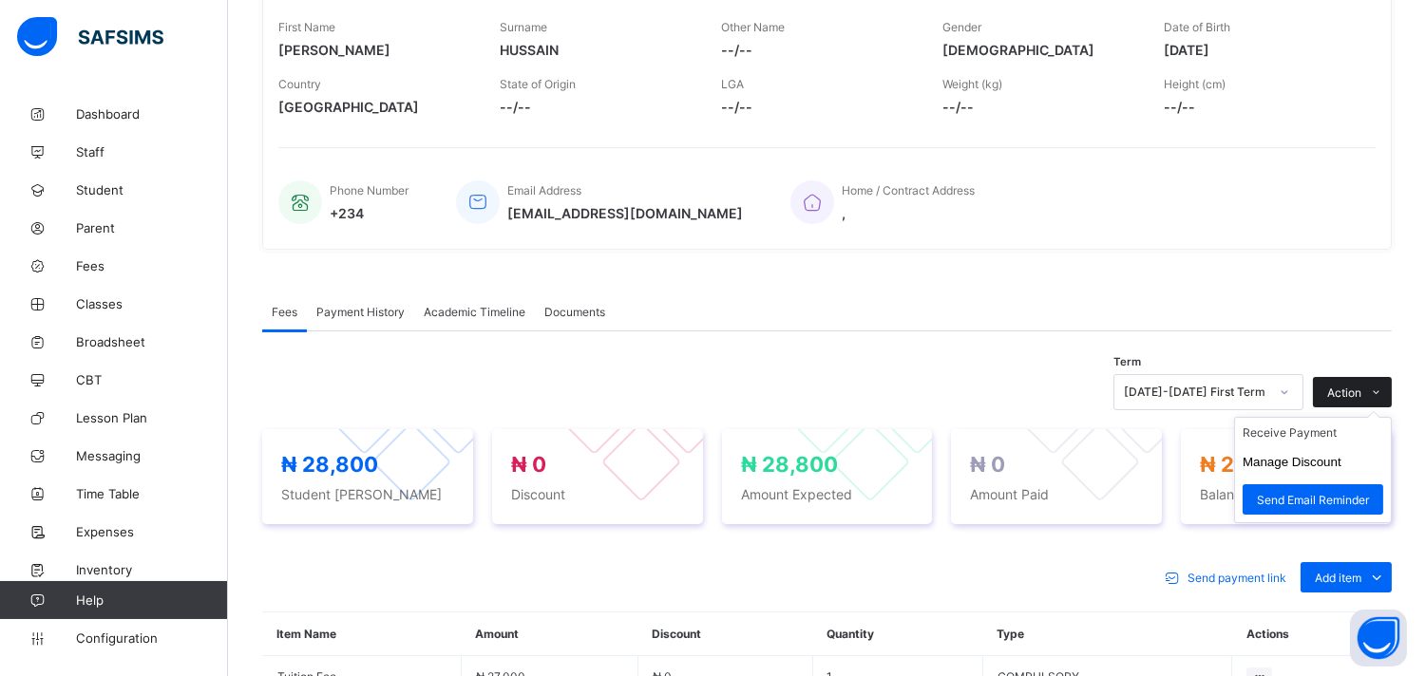
scroll to position [313, 0]
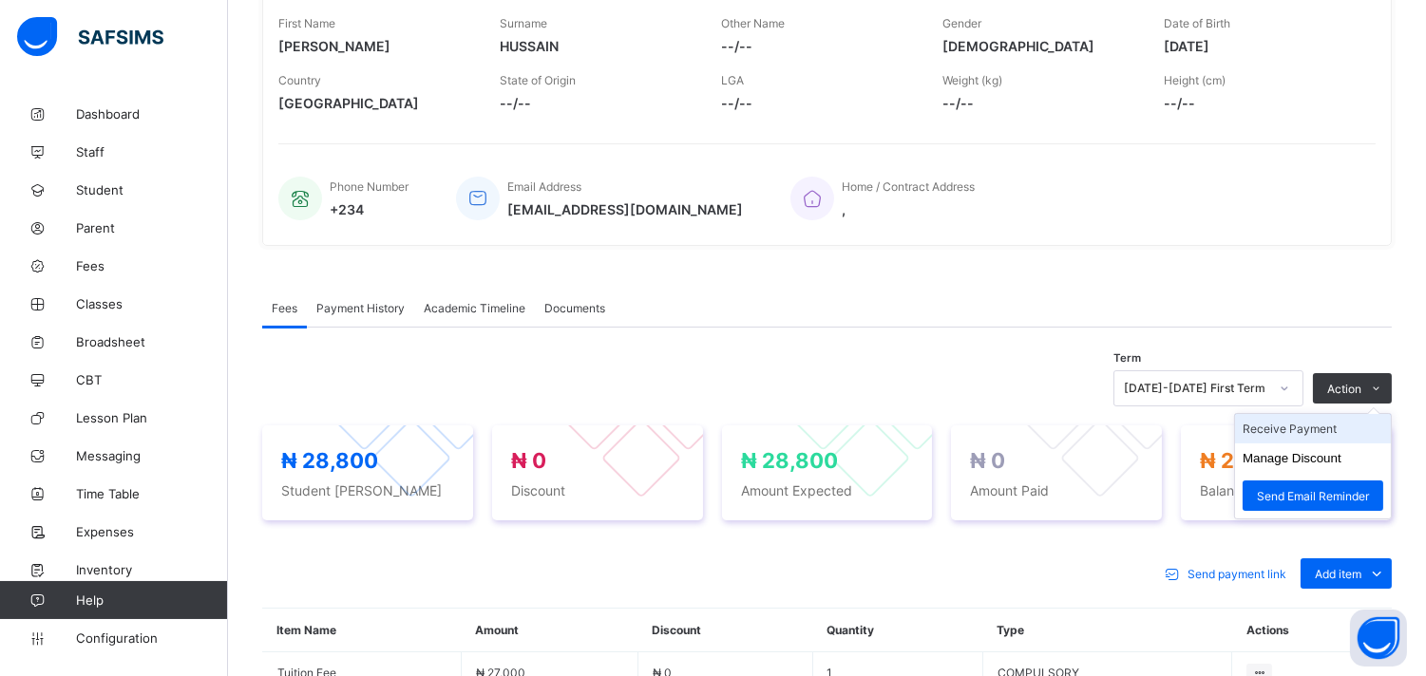
click at [1337, 431] on li "Receive Payment" at bounding box center [1313, 428] width 156 height 29
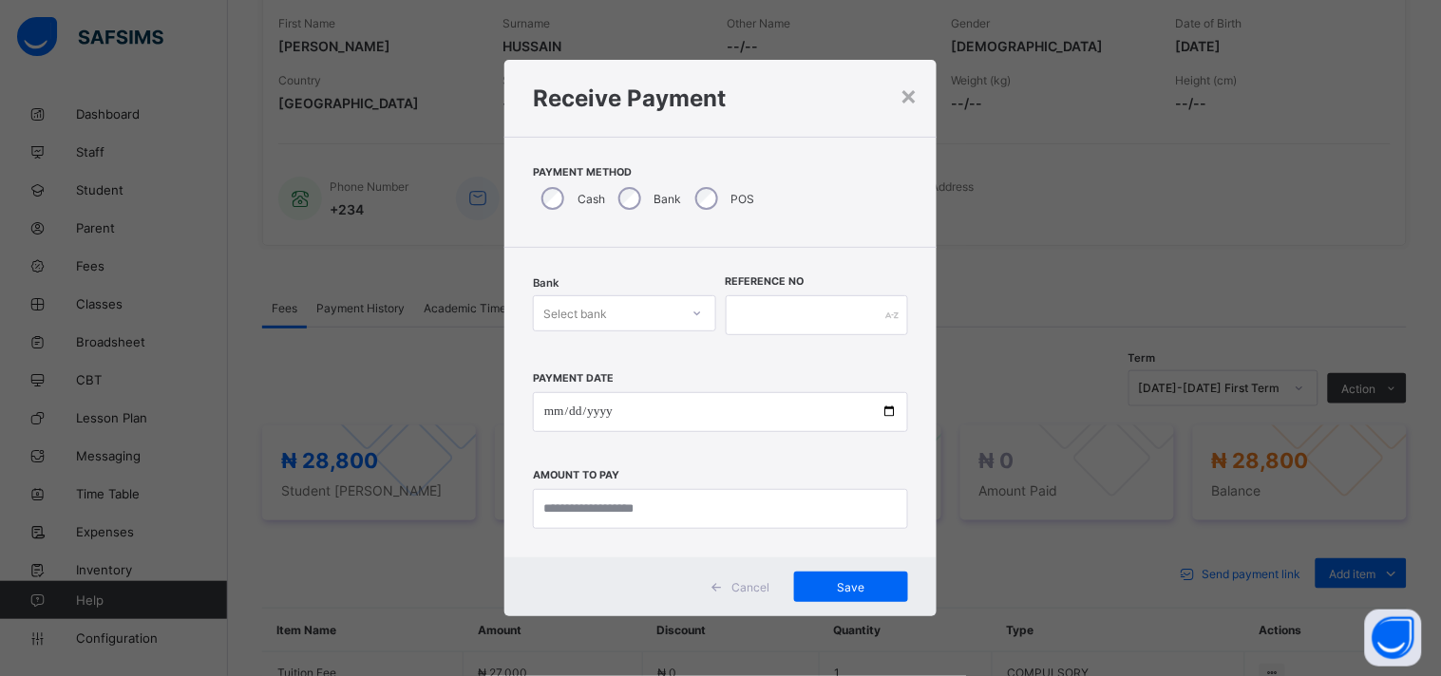
click at [694, 308] on icon at bounding box center [696, 313] width 11 height 19
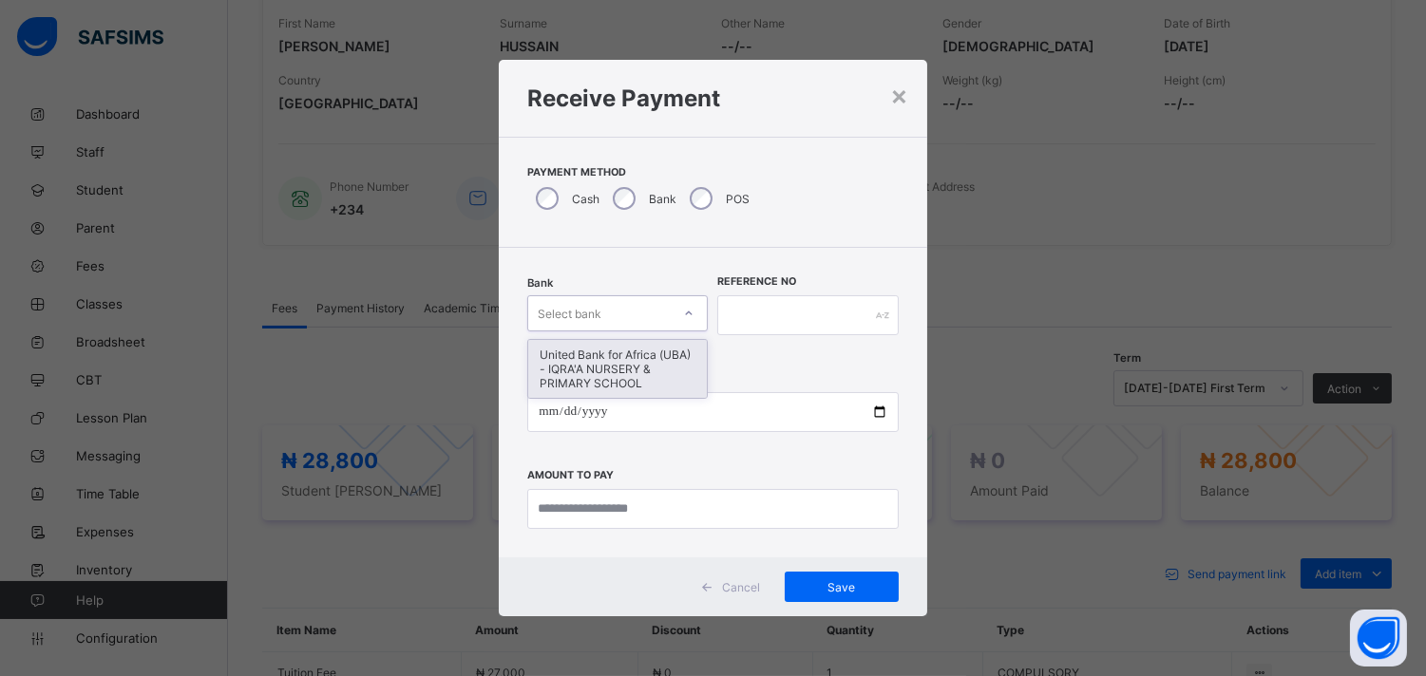
click at [652, 355] on div "United Bank for Africa (UBA) - IQRA'A NURSERY & PRIMARY SCHOOL" at bounding box center [617, 369] width 179 height 58
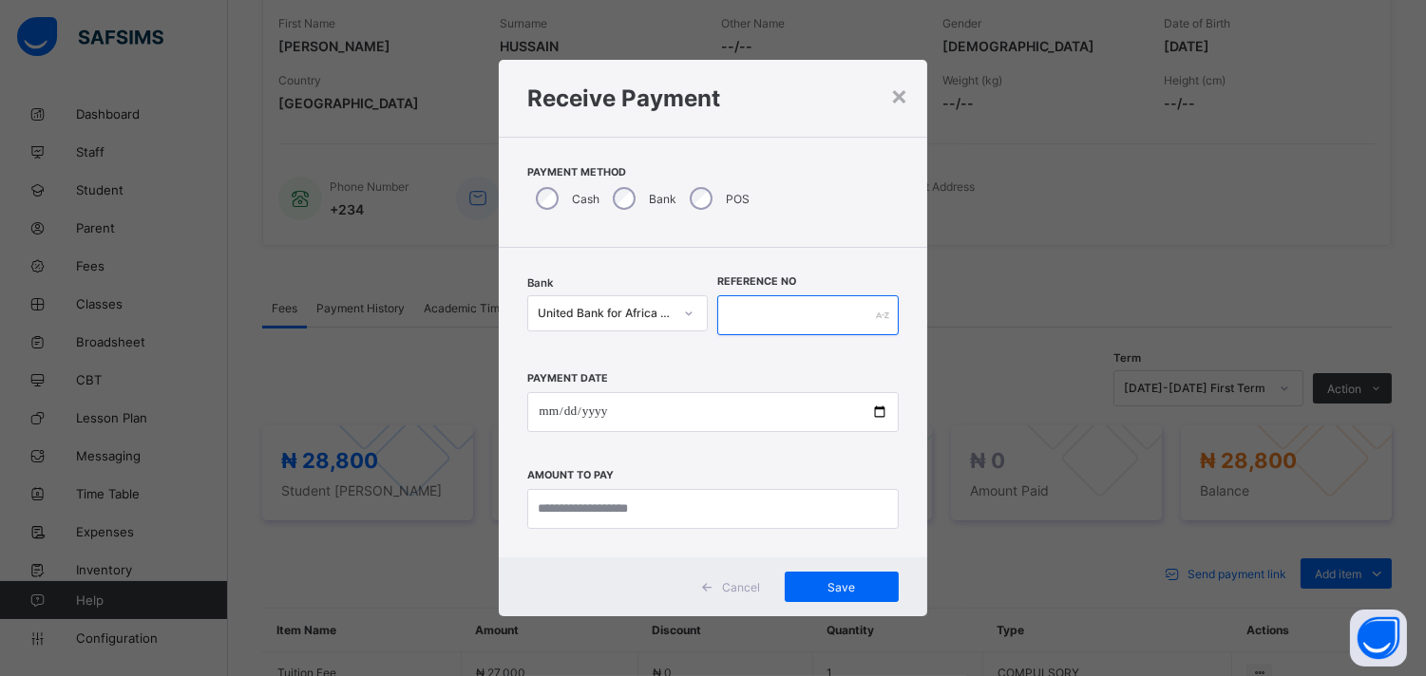
click at [738, 312] on input "text" at bounding box center [807, 315] width 180 height 40
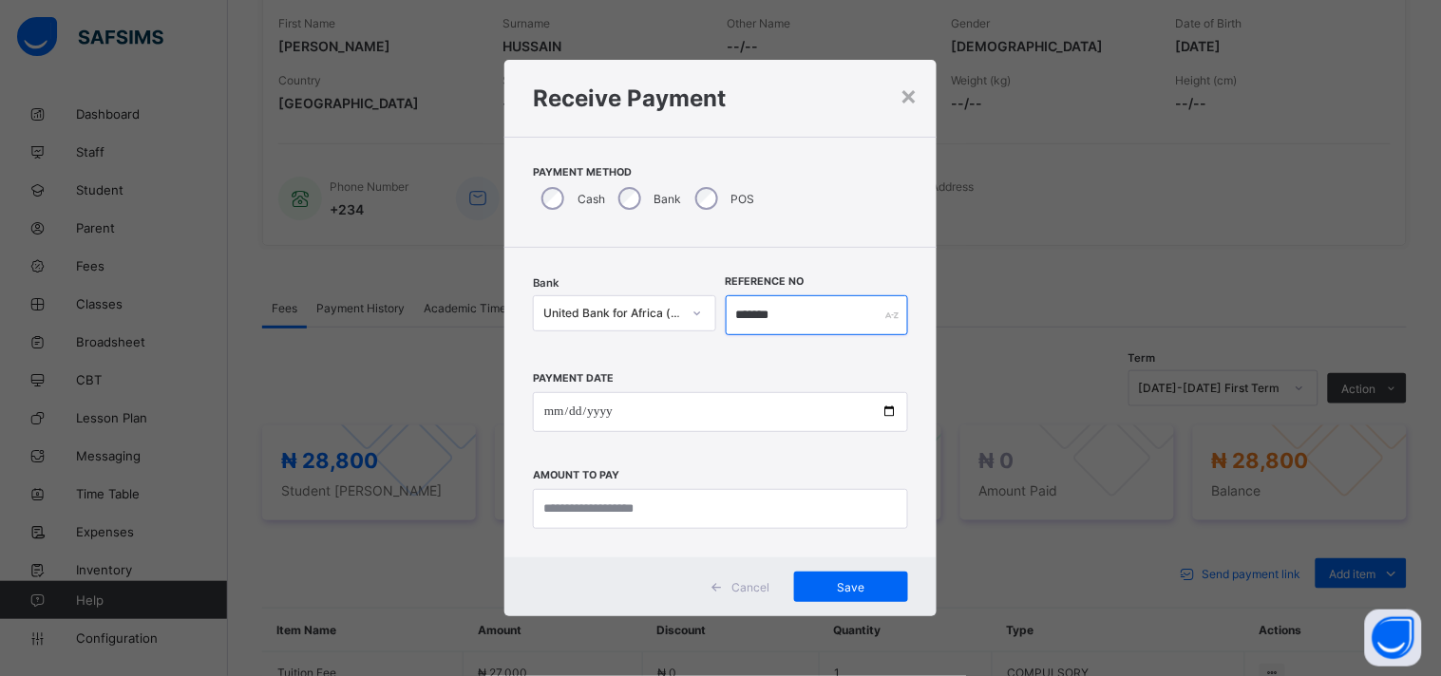
type input "*******"
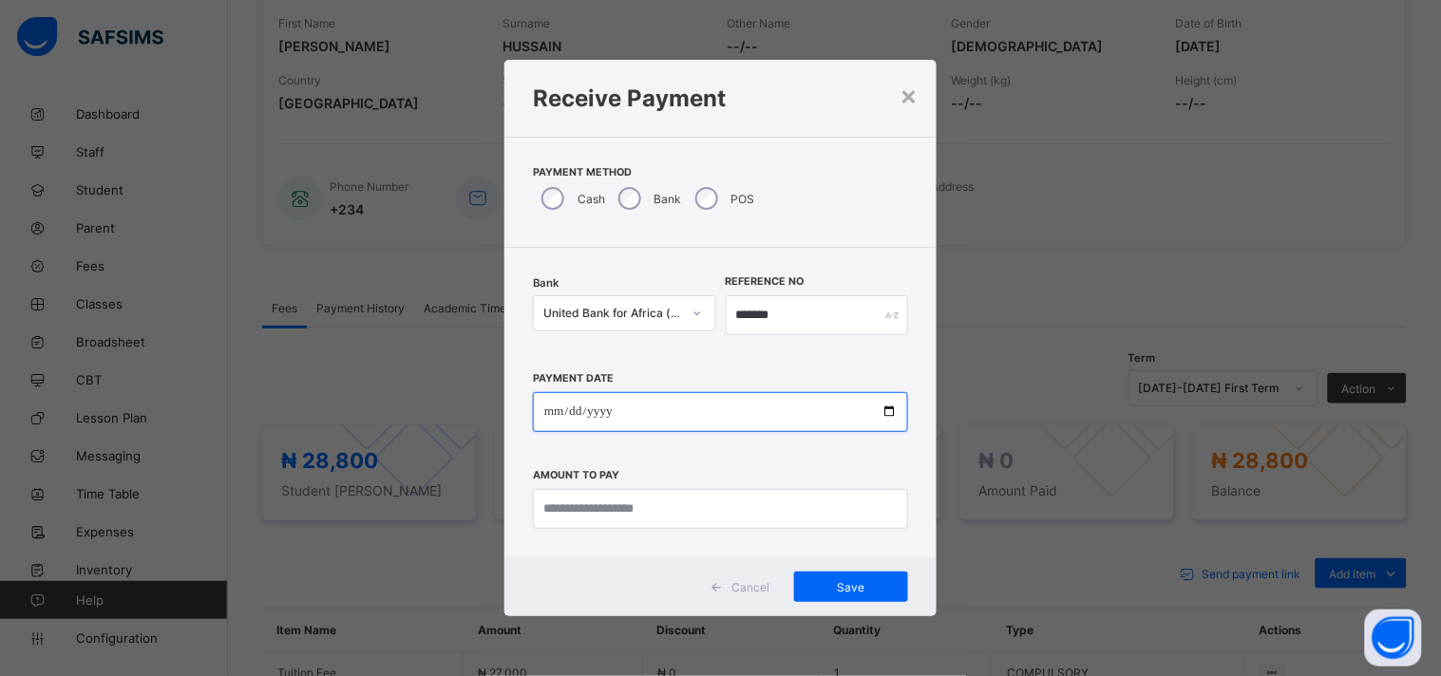
click at [888, 403] on input "date" at bounding box center [720, 412] width 375 height 40
type input "**********"
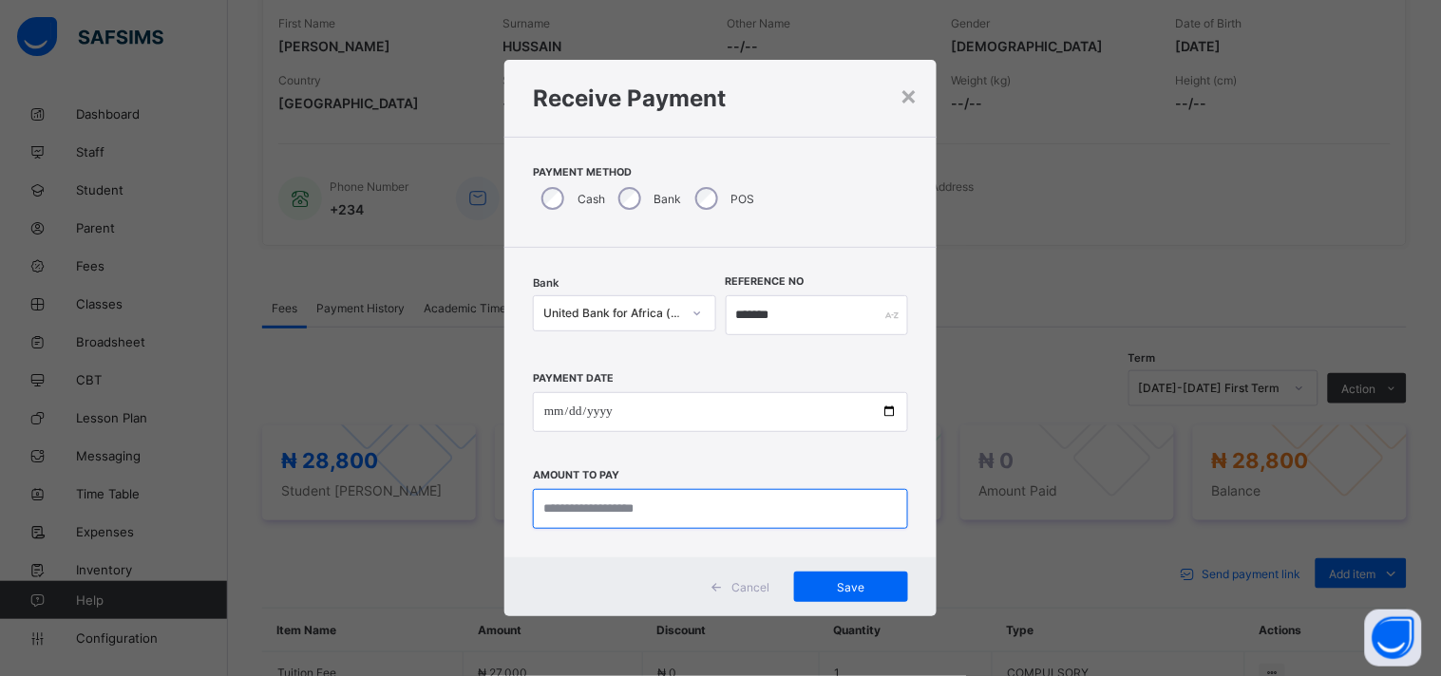
click at [601, 501] on input "currency" at bounding box center [720, 509] width 375 height 40
type input "********"
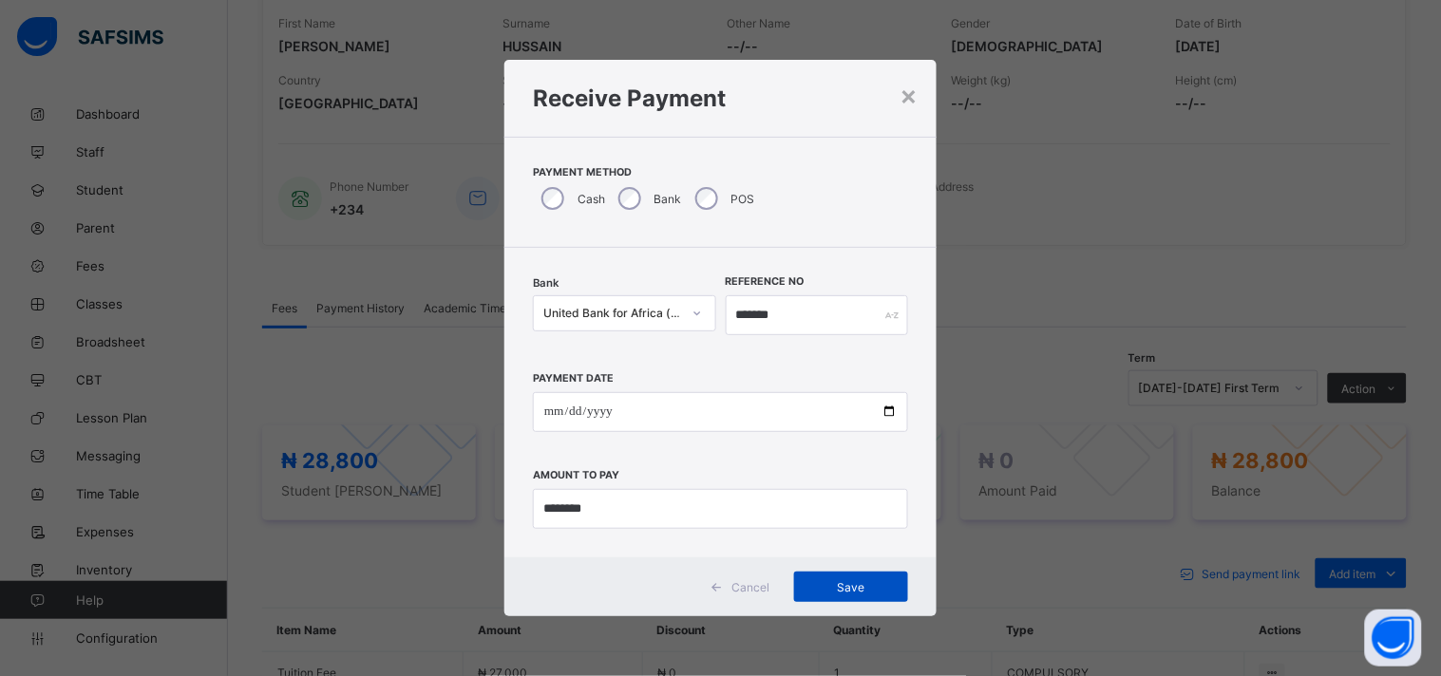
click at [847, 581] on span "Save" at bounding box center [850, 587] width 85 height 14
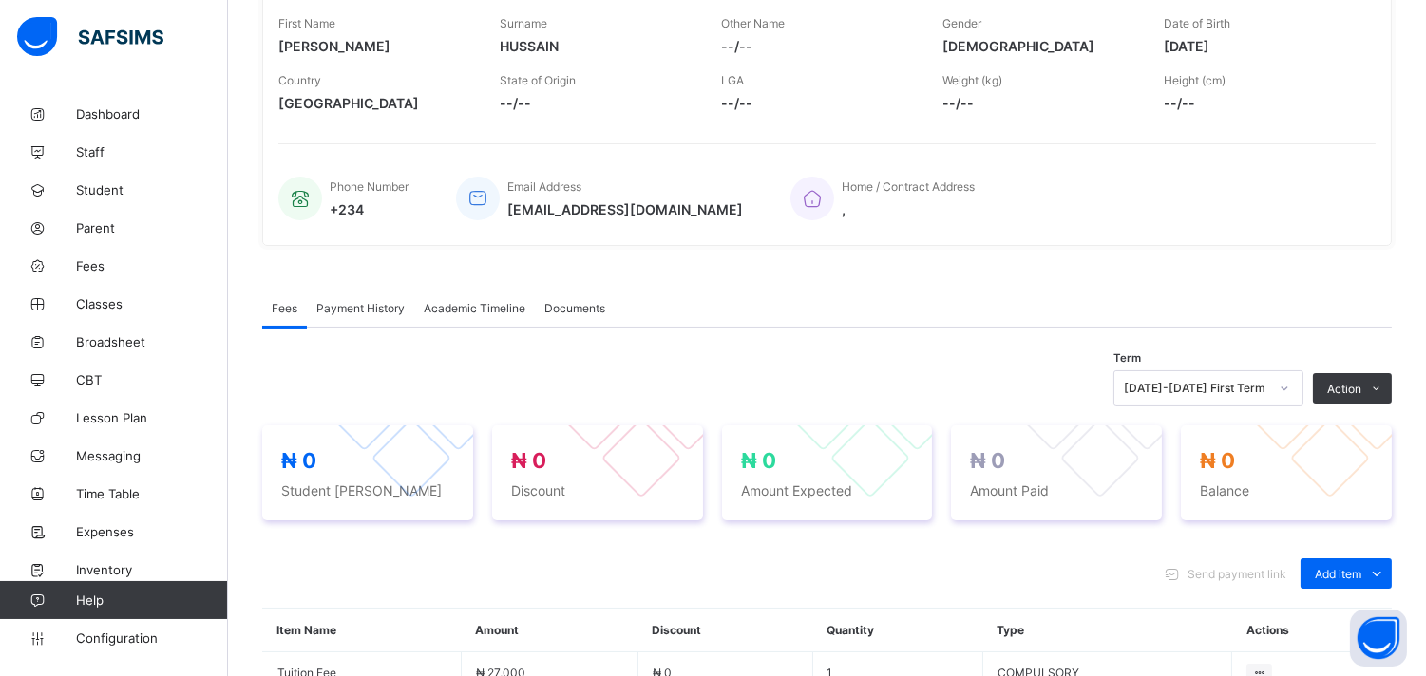
scroll to position [34, 0]
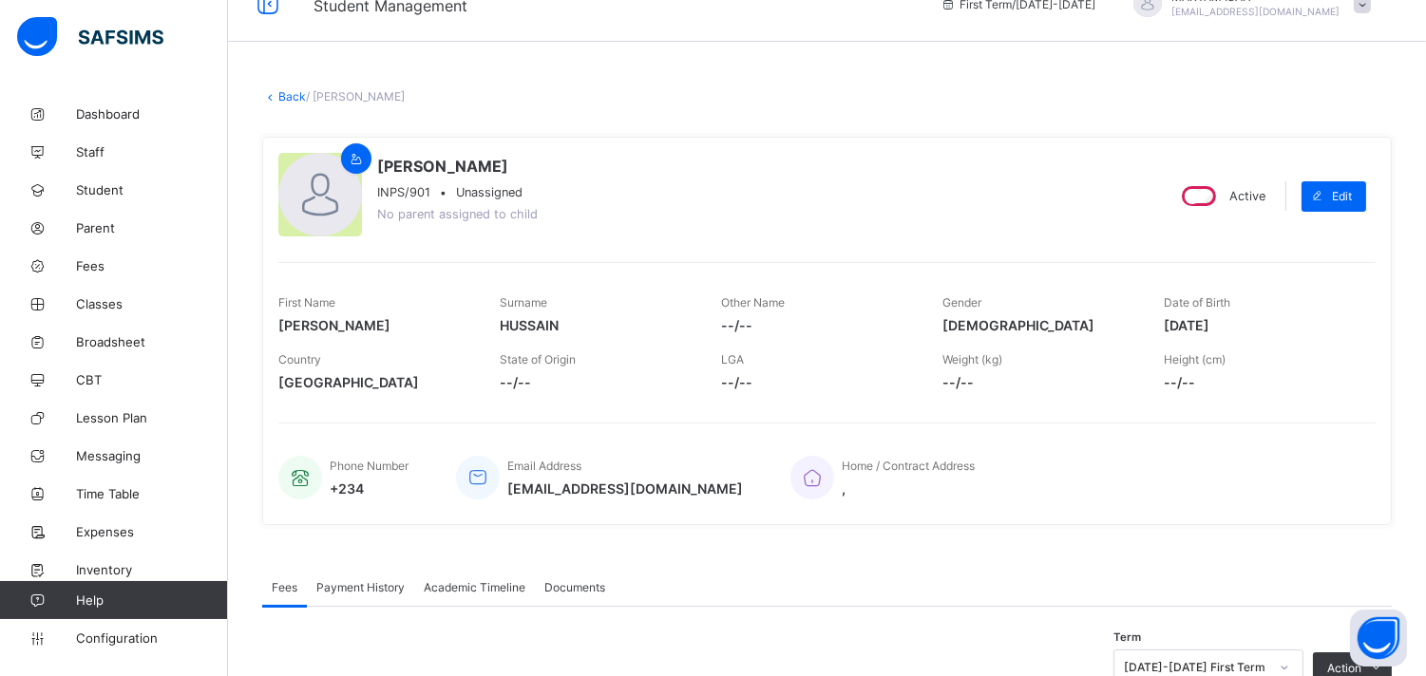
click at [278, 100] on link "Back" at bounding box center [292, 96] width 28 height 14
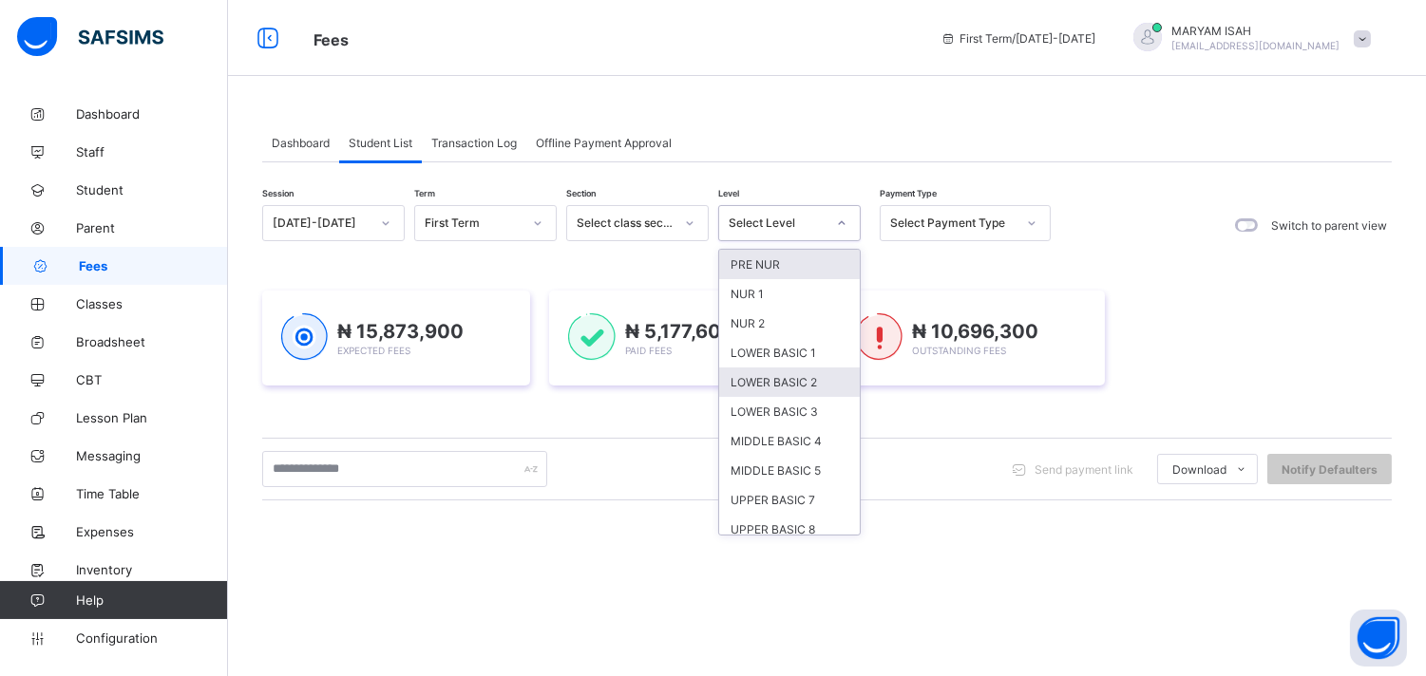
click at [755, 378] on div "LOWER BASIC 2" at bounding box center [789, 382] width 141 height 29
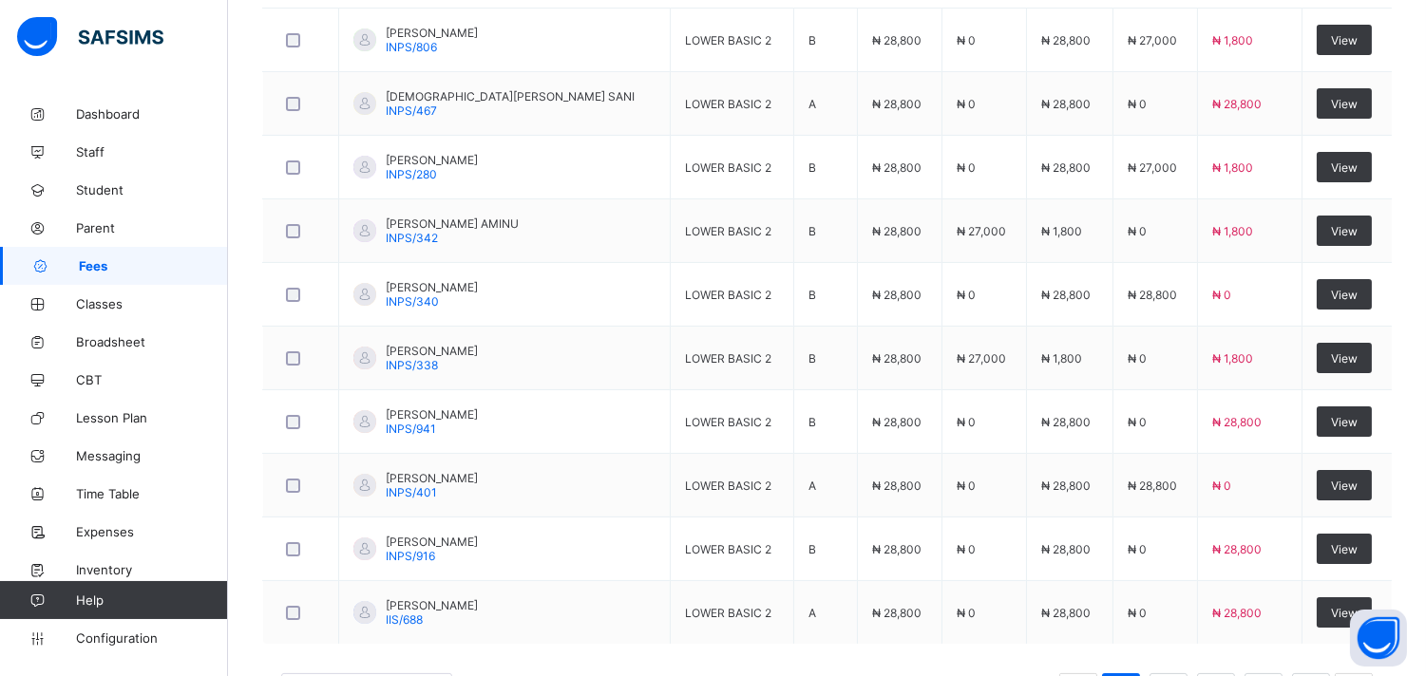
scroll to position [790, 0]
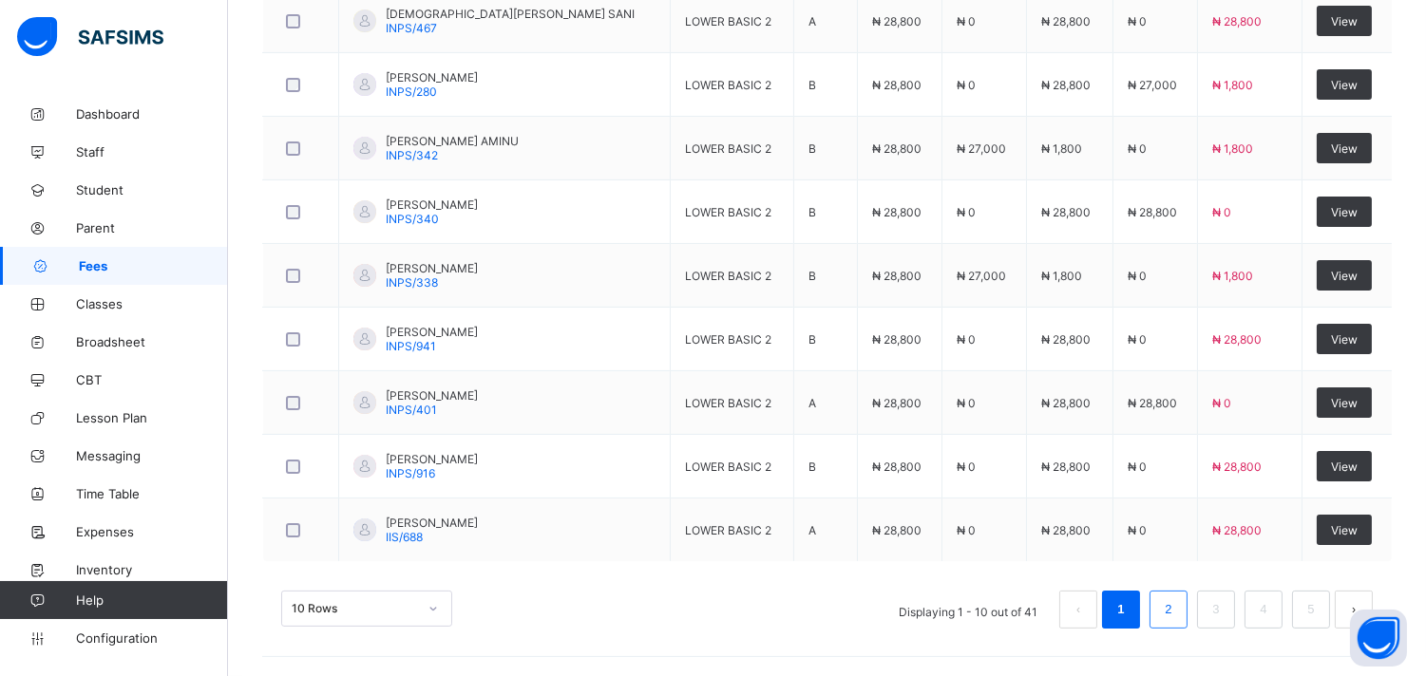
click at [1177, 608] on link "2" at bounding box center [1168, 609] width 18 height 25
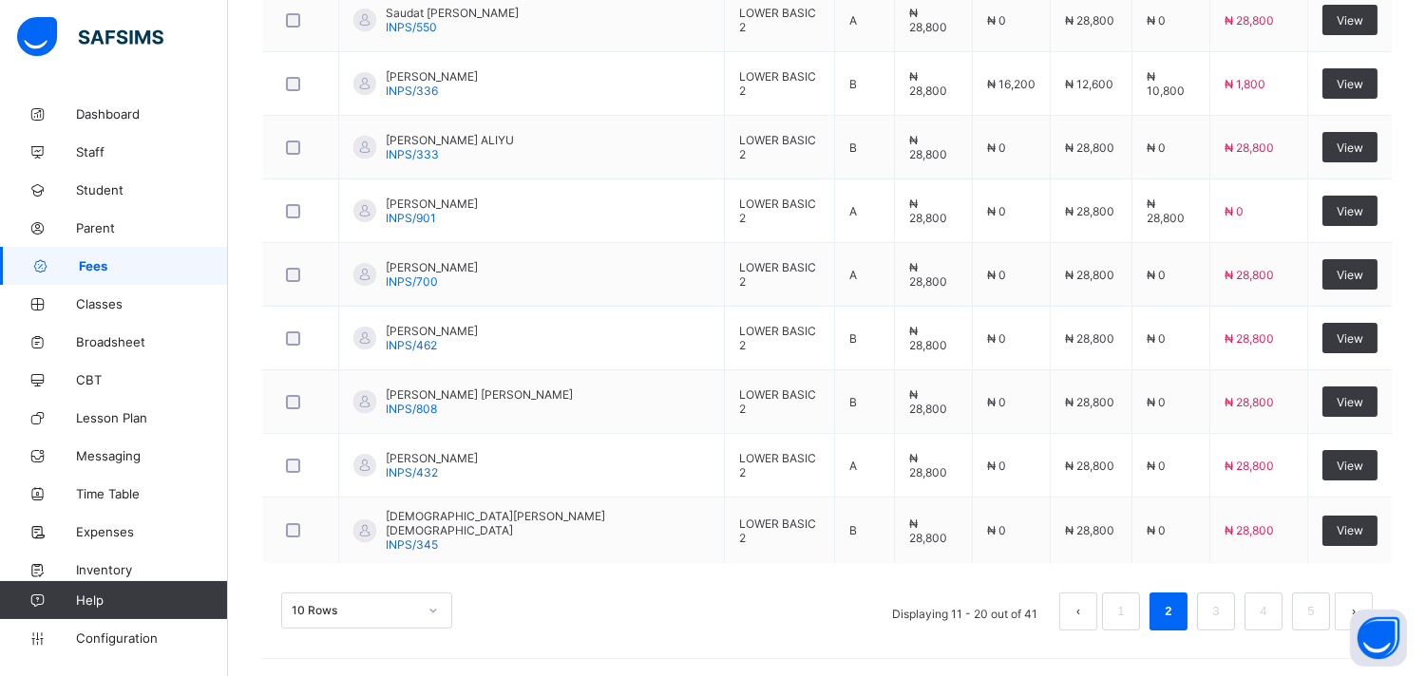
click at [847, 581] on div "10 Rows Displaying 11 - 20 out of 41 1 2 3 4 5" at bounding box center [826, 602] width 1129 height 95
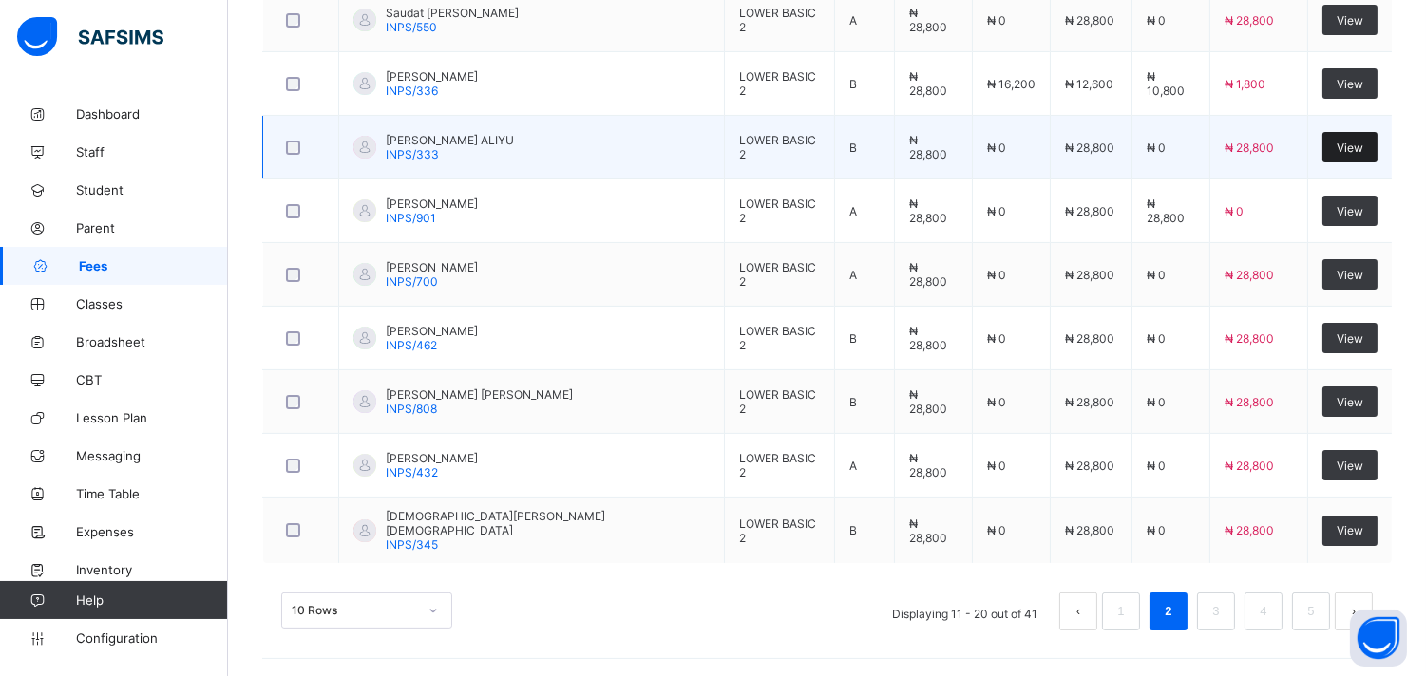
click at [1356, 148] on span "View" at bounding box center [1349, 148] width 27 height 14
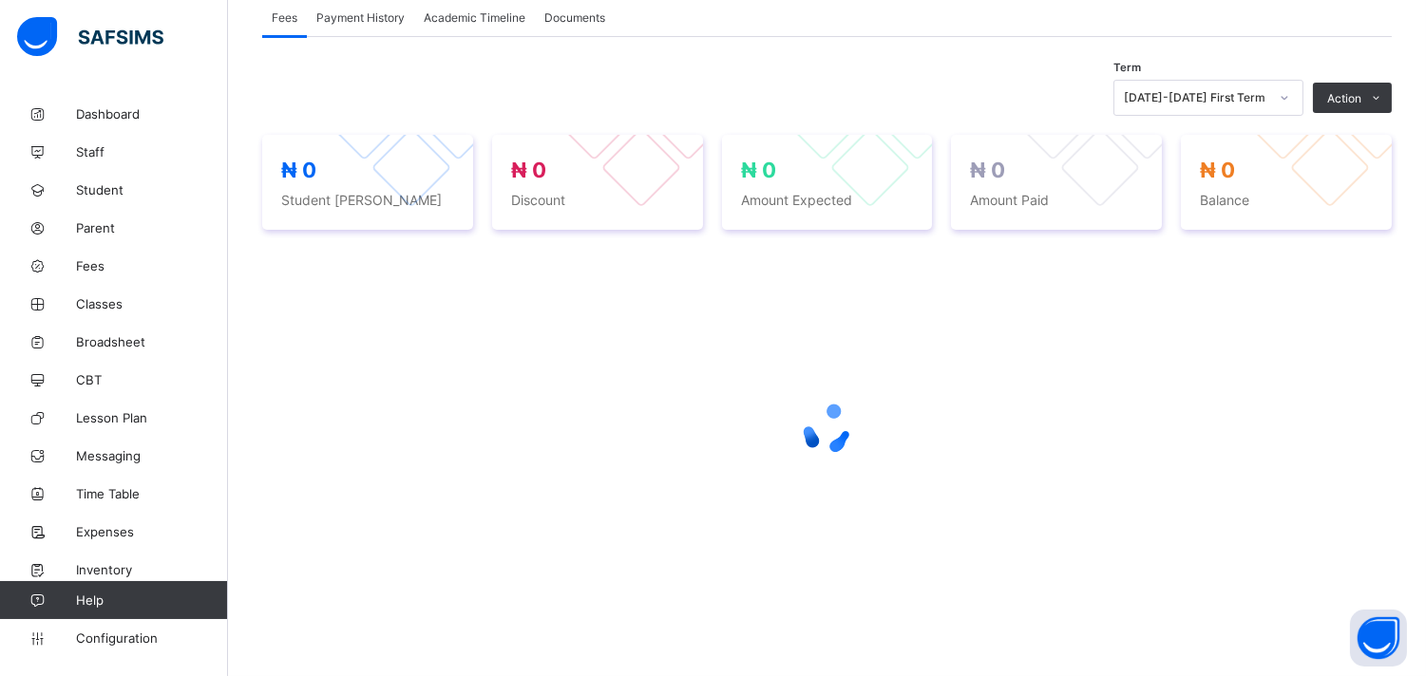
scroll to position [357, 0]
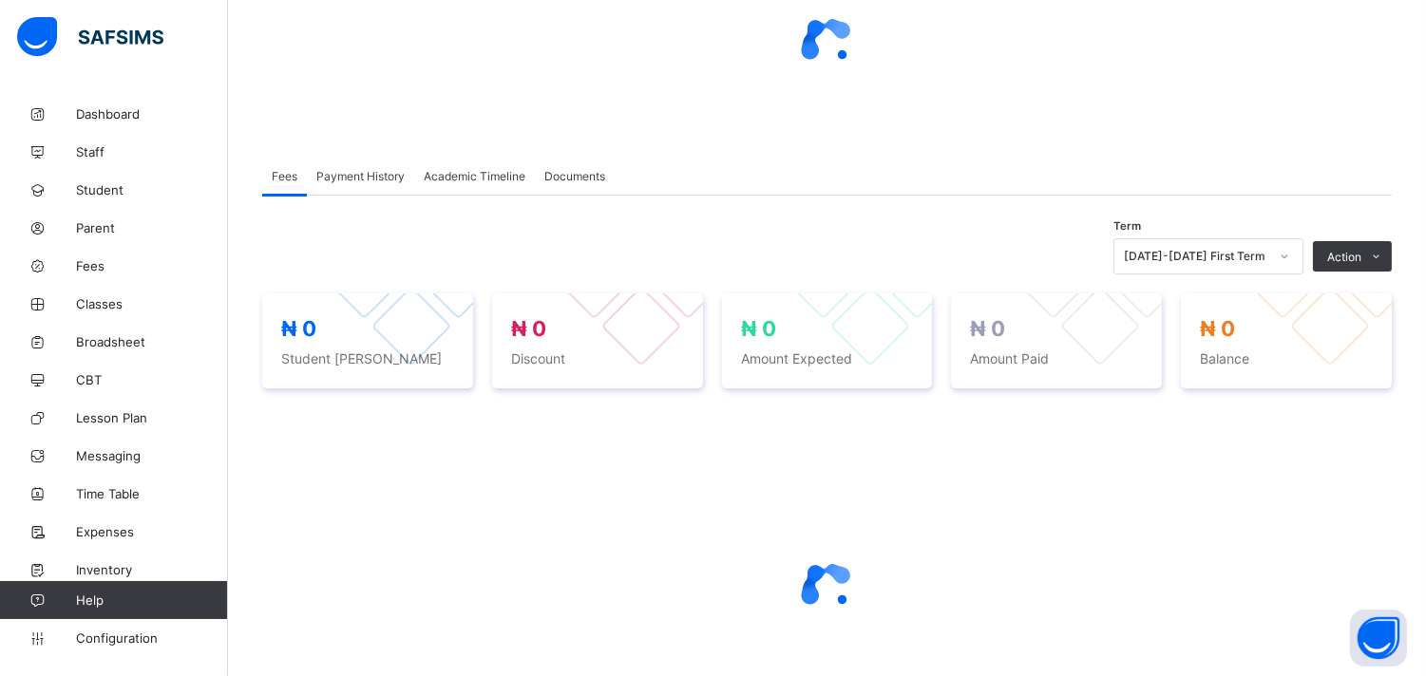
click at [1382, 501] on div at bounding box center [826, 587] width 1129 height 361
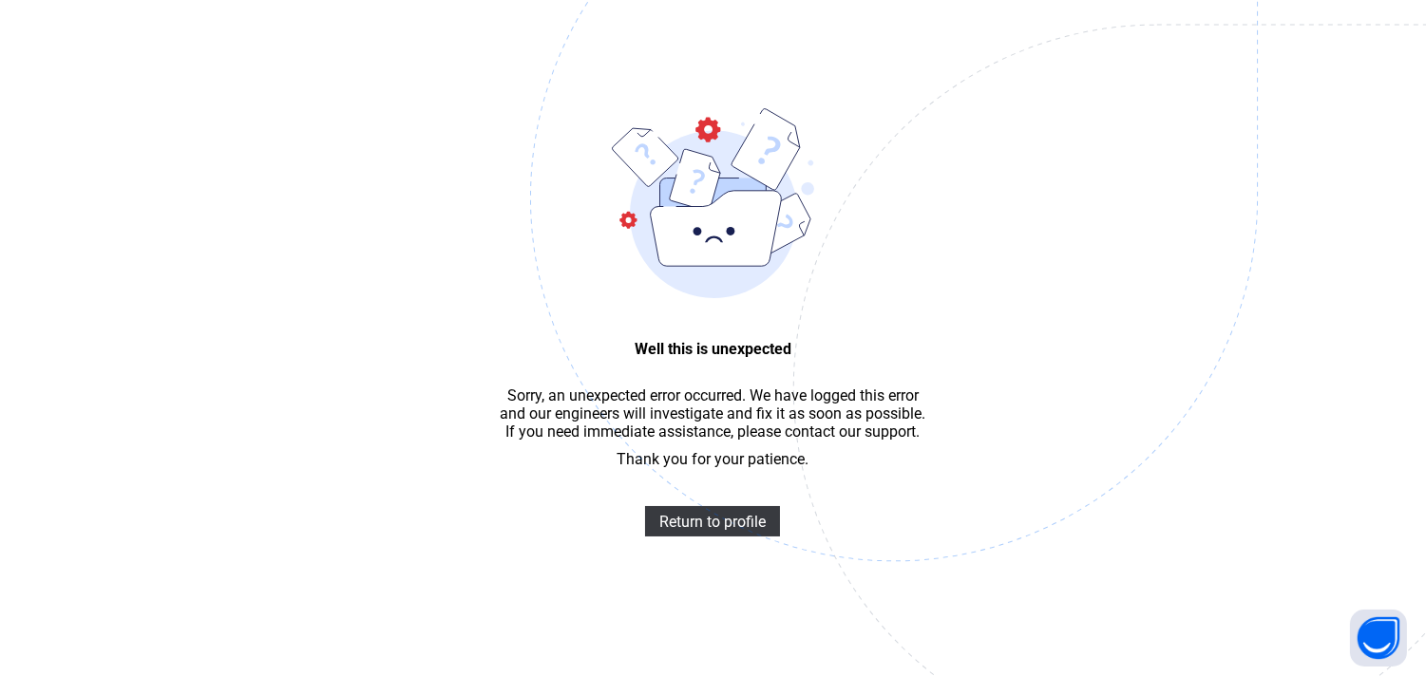
scroll to position [57, 0]
click at [684, 531] on span "Return to profile" at bounding box center [712, 522] width 106 height 18
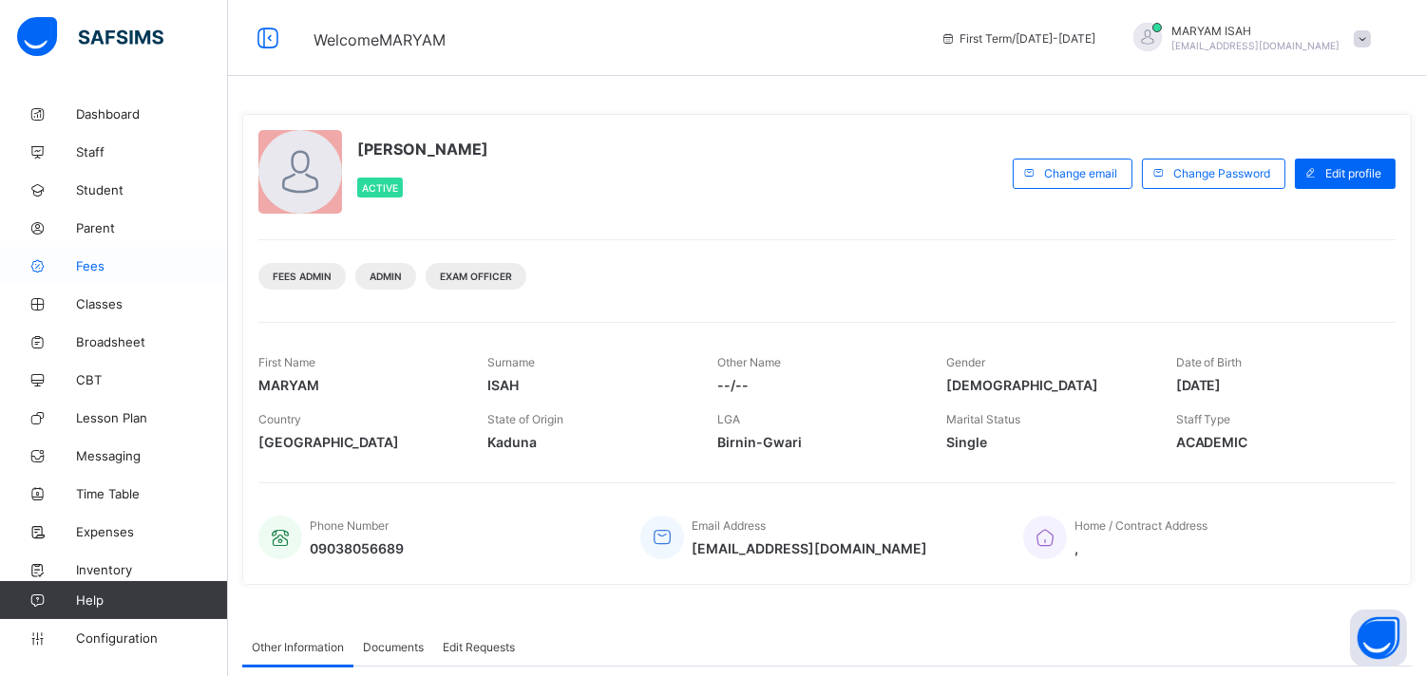
click at [93, 281] on link "Fees" at bounding box center [114, 266] width 228 height 38
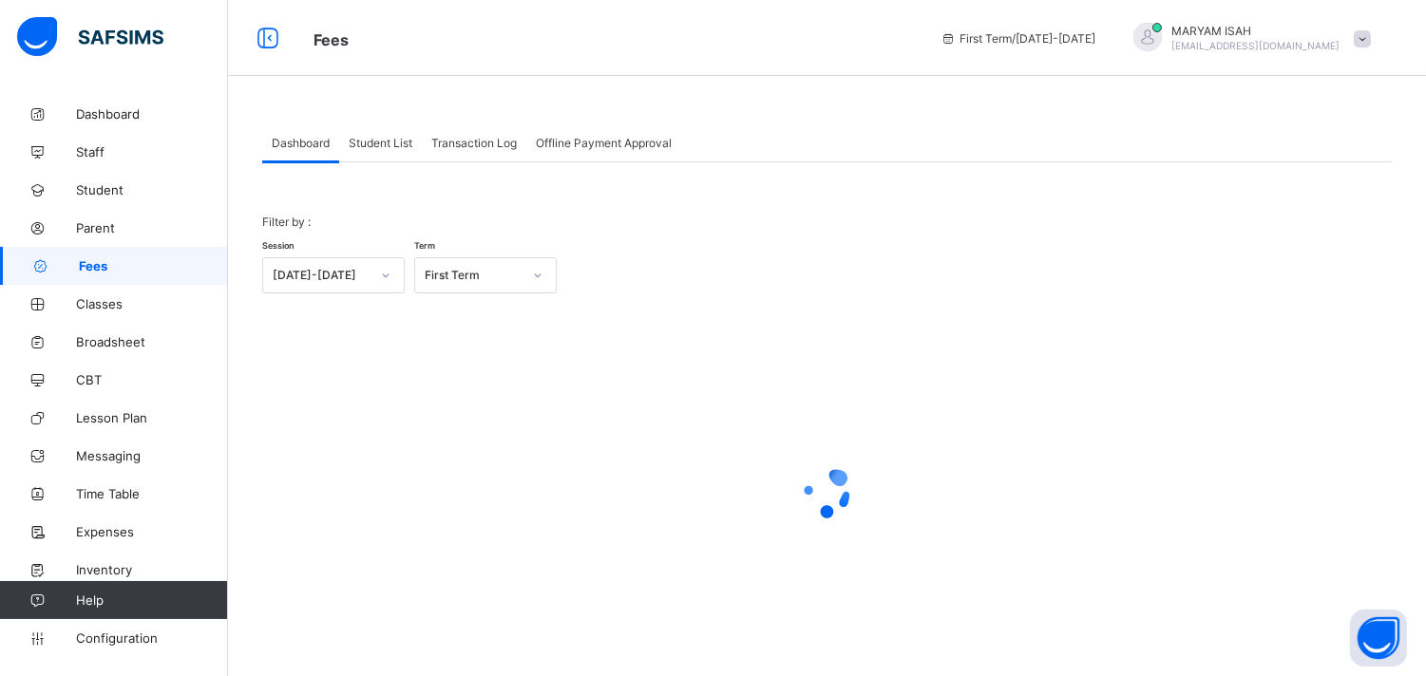
click at [373, 134] on div "Student List" at bounding box center [380, 142] width 83 height 38
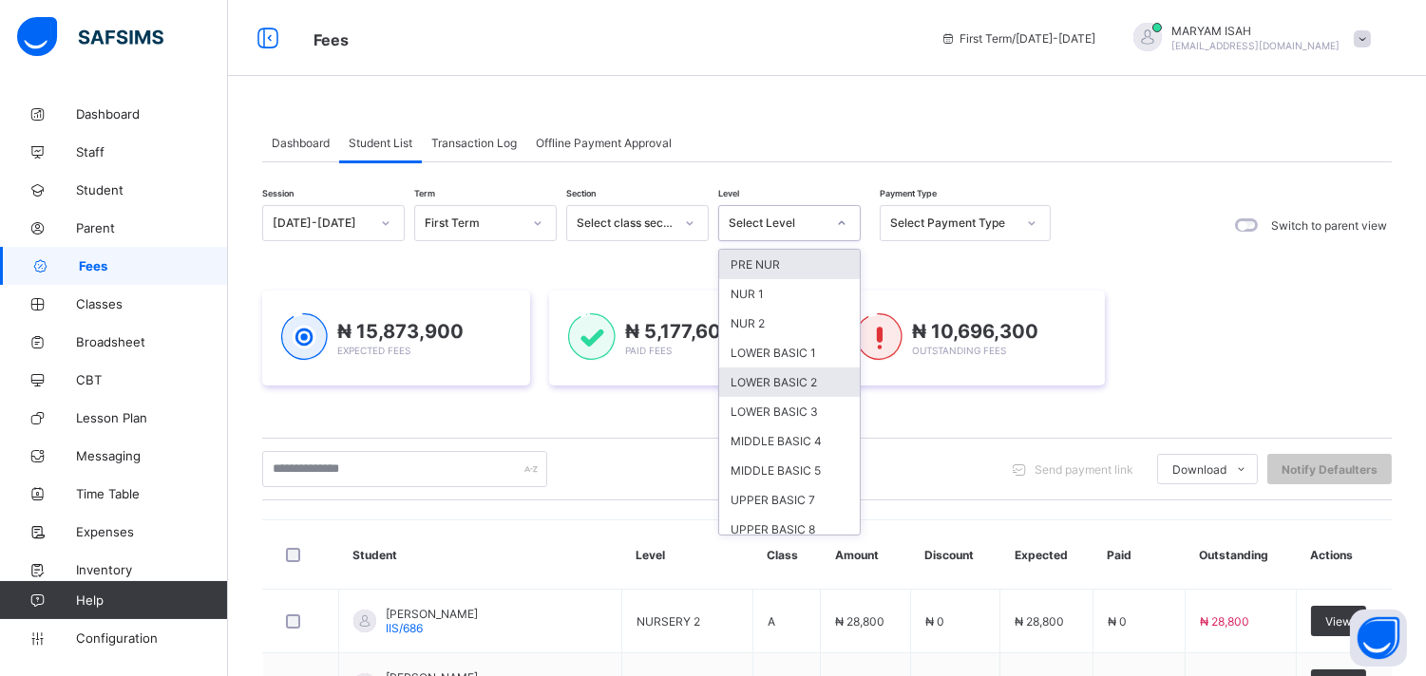
click at [772, 382] on div "LOWER BASIC 2" at bounding box center [789, 382] width 141 height 29
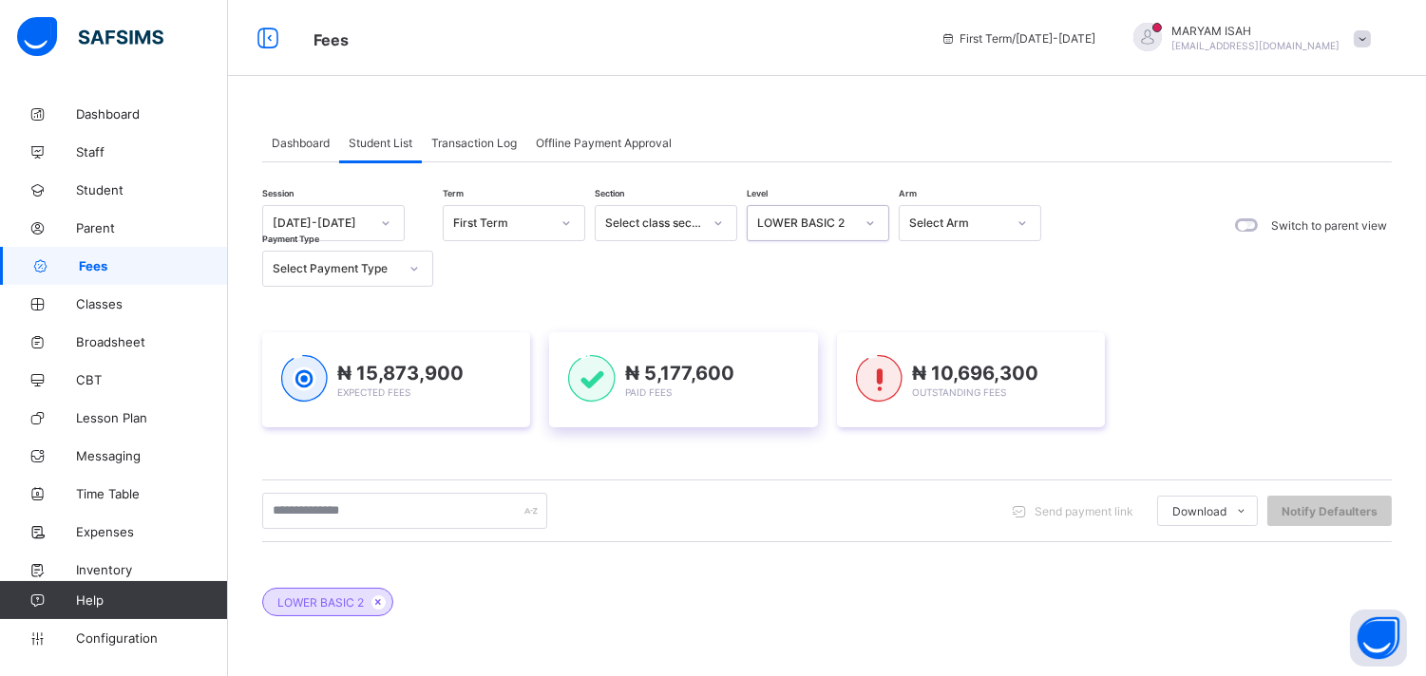
click at [771, 378] on div "₦ 5,177,600 Paid Fees" at bounding box center [683, 380] width 230 height 50
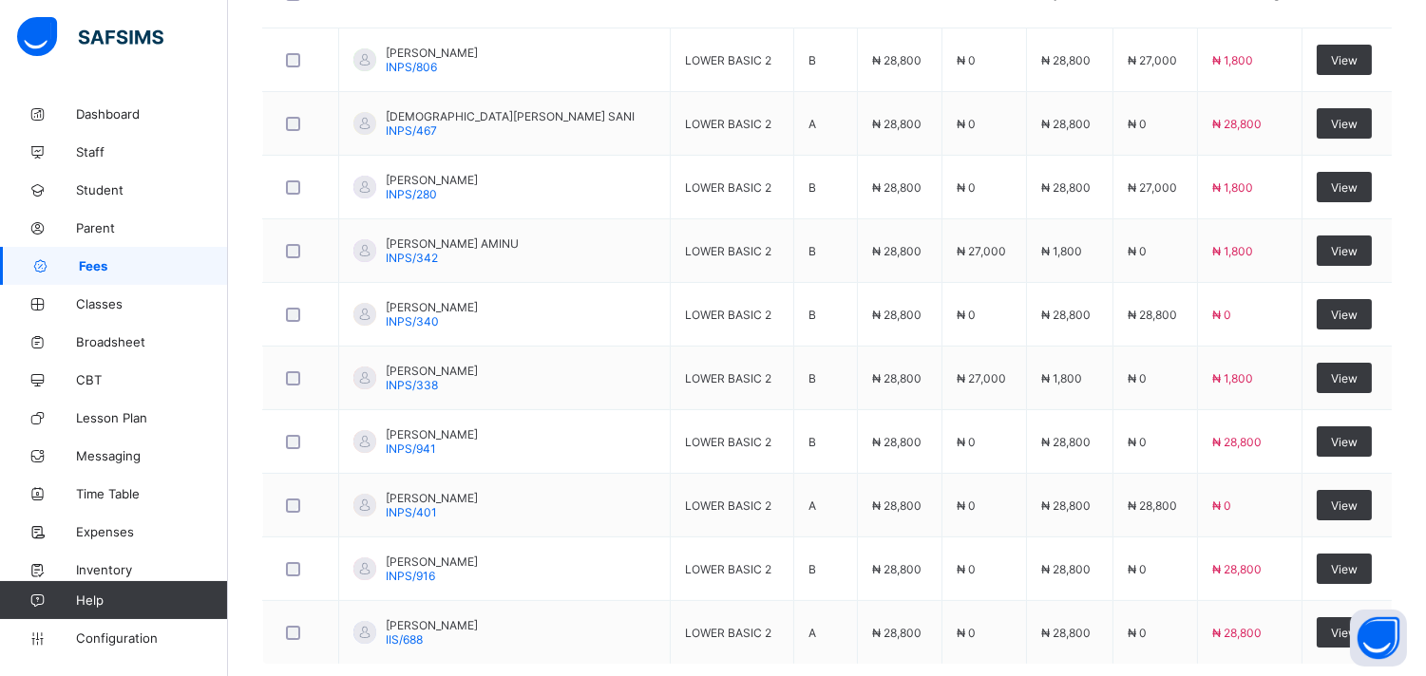
scroll to position [790, 0]
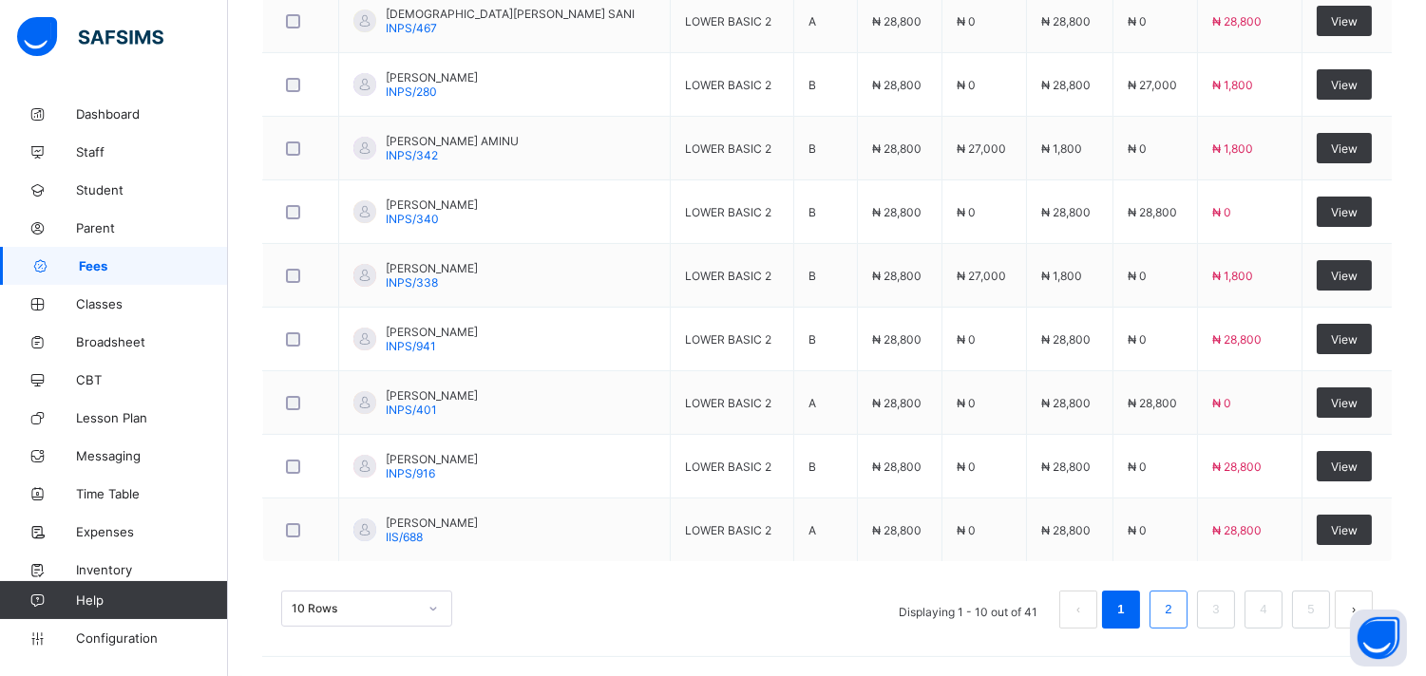
click at [1177, 618] on link "2" at bounding box center [1168, 609] width 18 height 25
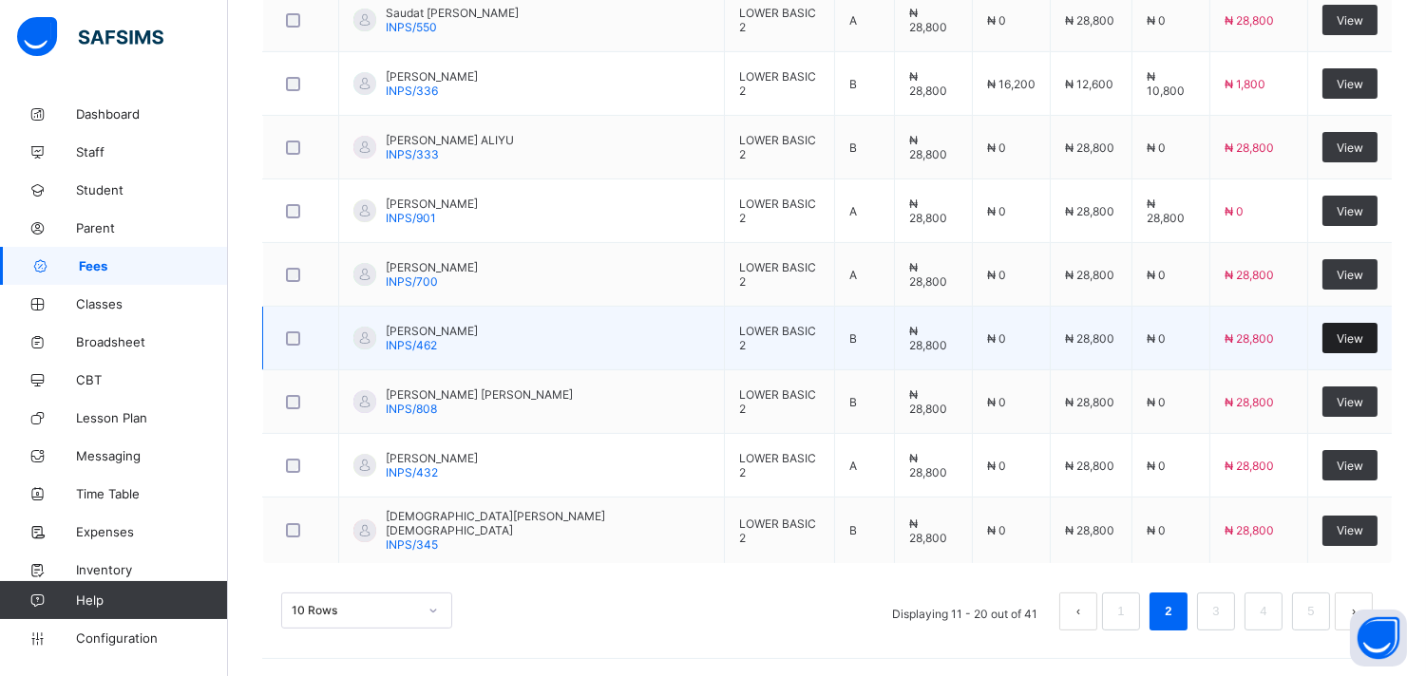
click at [1354, 347] on div "View" at bounding box center [1349, 338] width 55 height 30
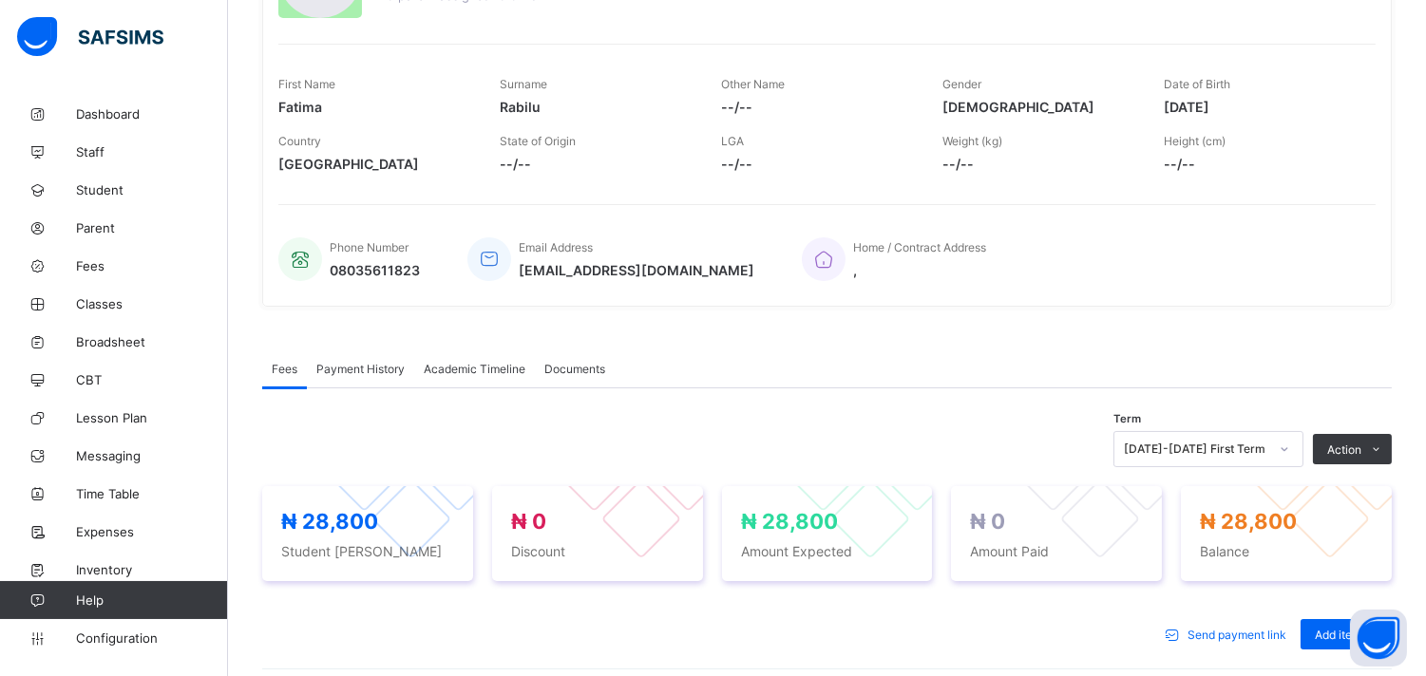
scroll to position [219, 0]
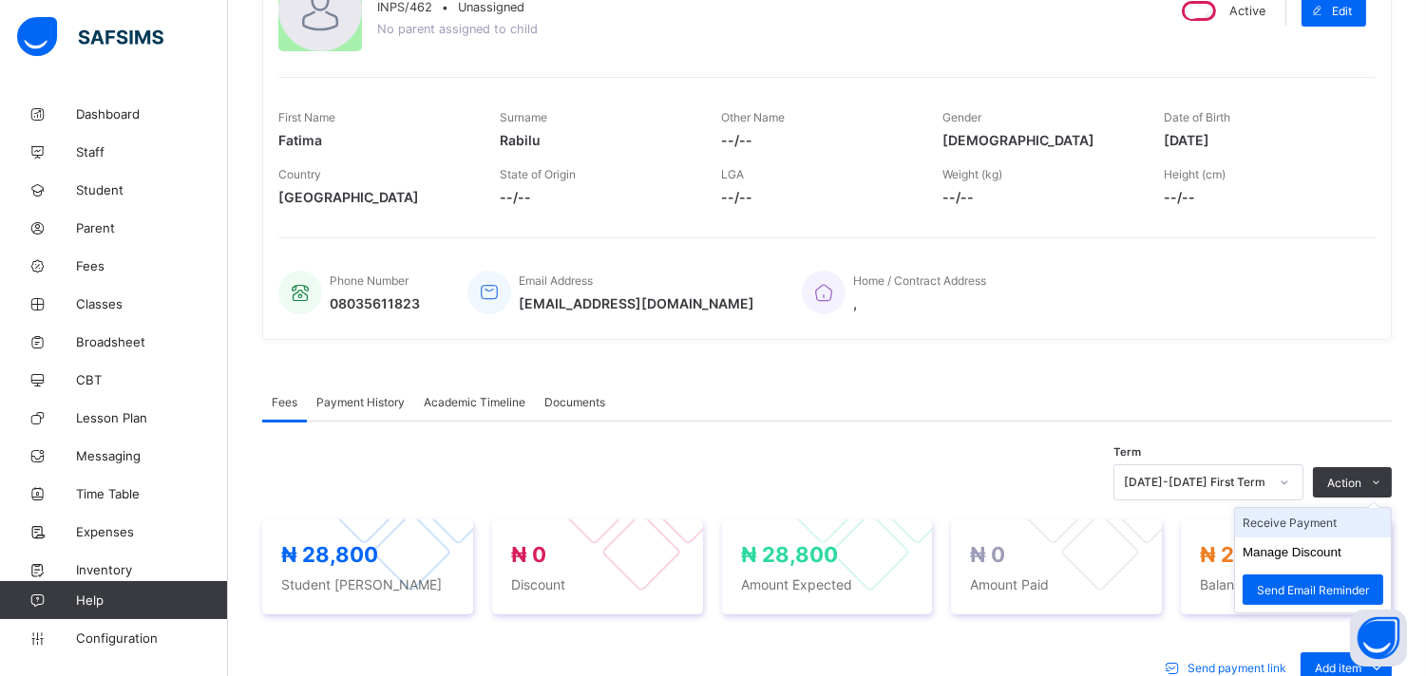
click at [1302, 520] on li "Receive Payment" at bounding box center [1313, 522] width 156 height 29
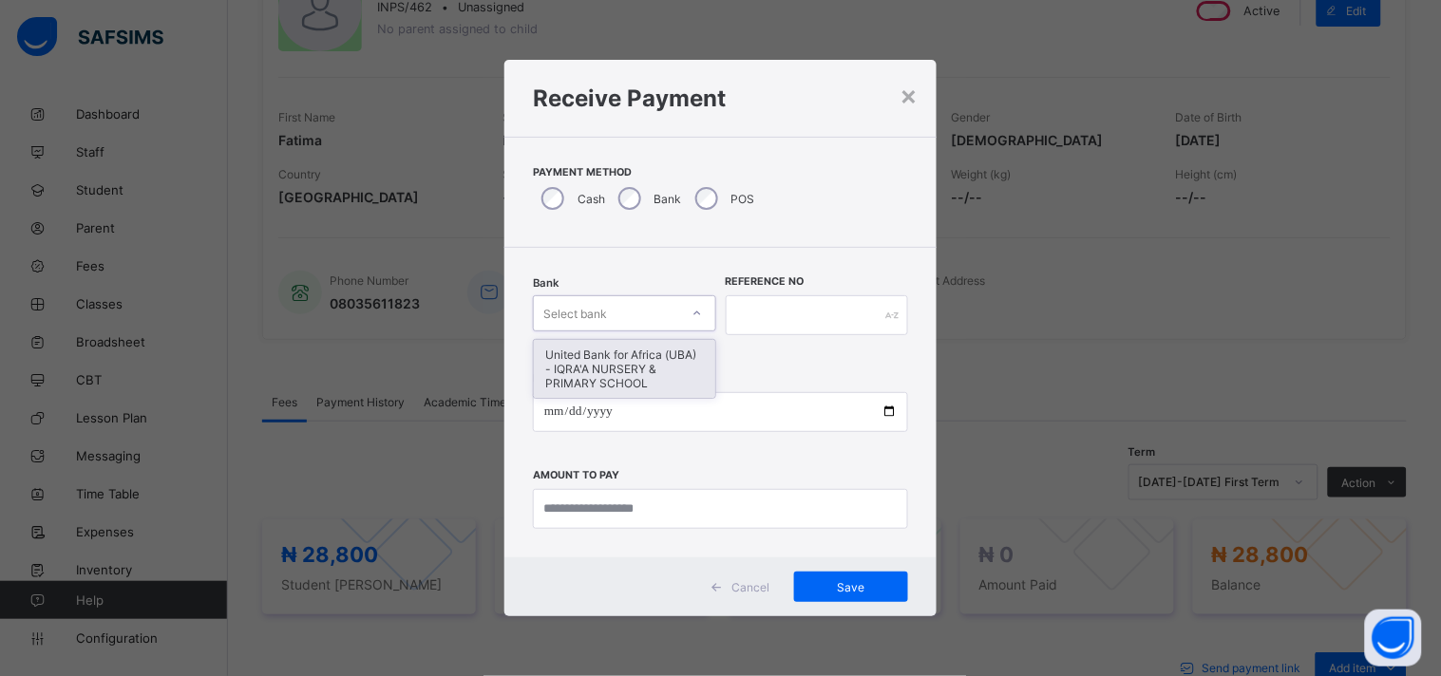
click at [694, 316] on icon at bounding box center [696, 313] width 11 height 19
click at [672, 348] on div "United Bank for Africa (UBA) - IQRA'A NURSERY & PRIMARY SCHOOL" at bounding box center [624, 369] width 181 height 58
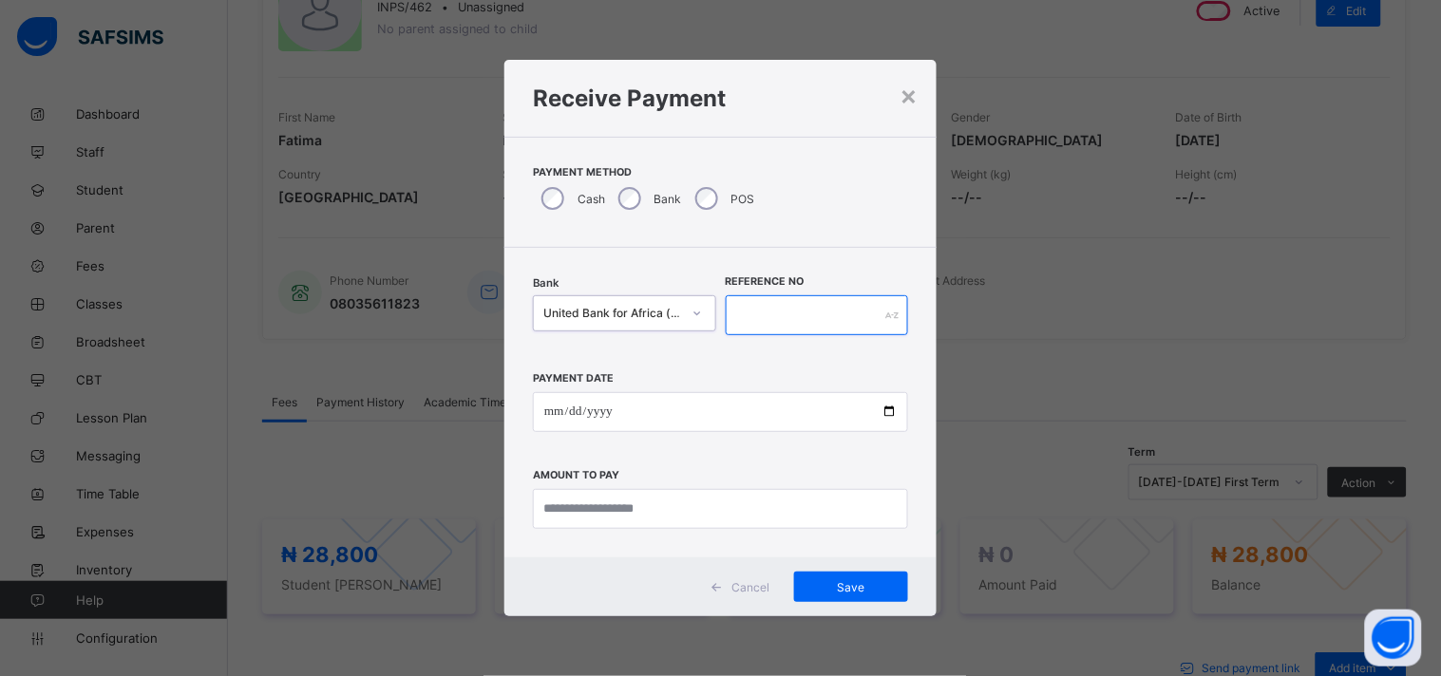
click at [744, 319] on input "text" at bounding box center [817, 315] width 183 height 40
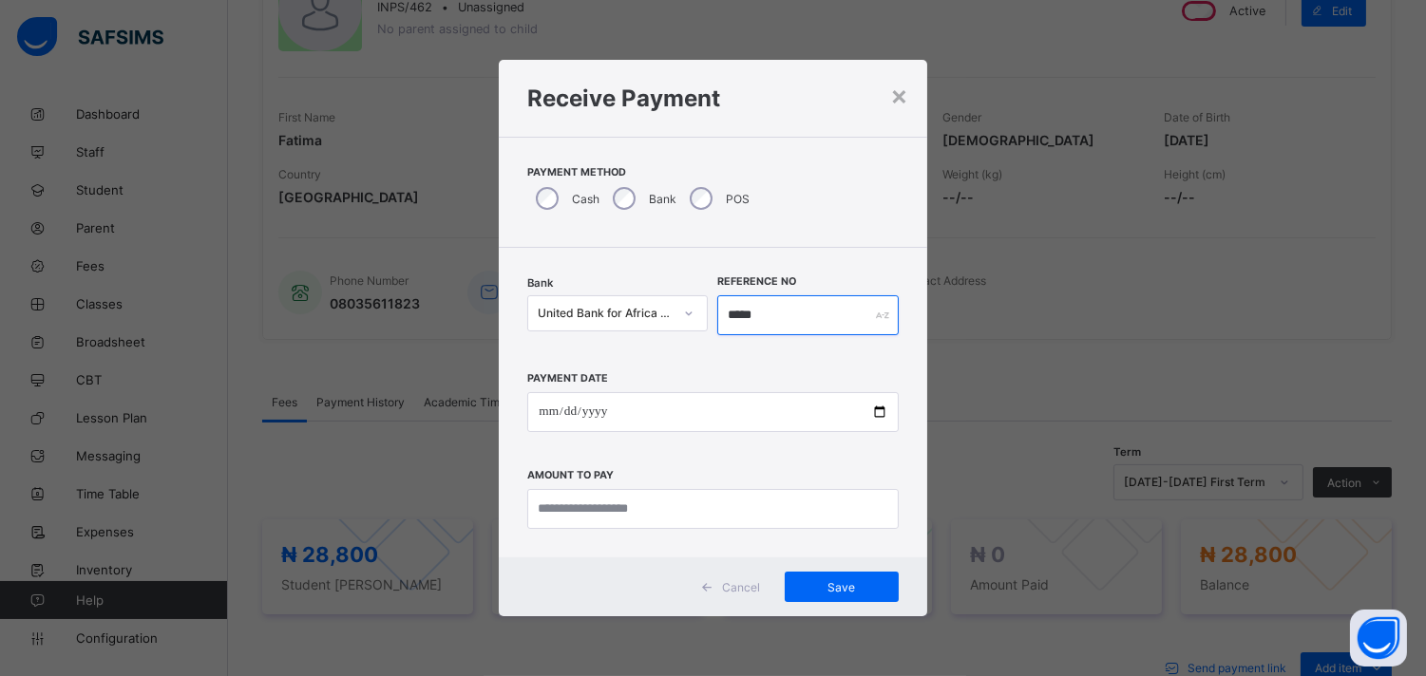
type input "*****"
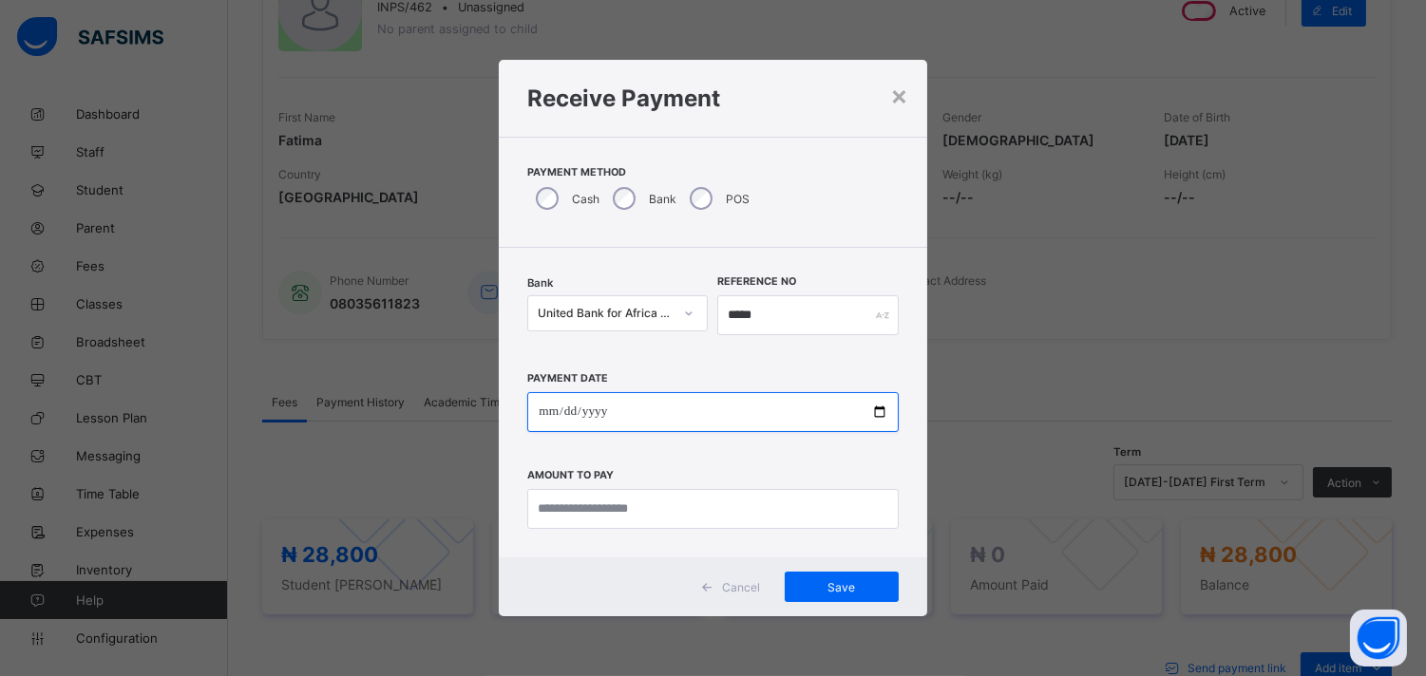
click at [883, 408] on input "date" at bounding box center [712, 412] width 370 height 40
type input "**********"
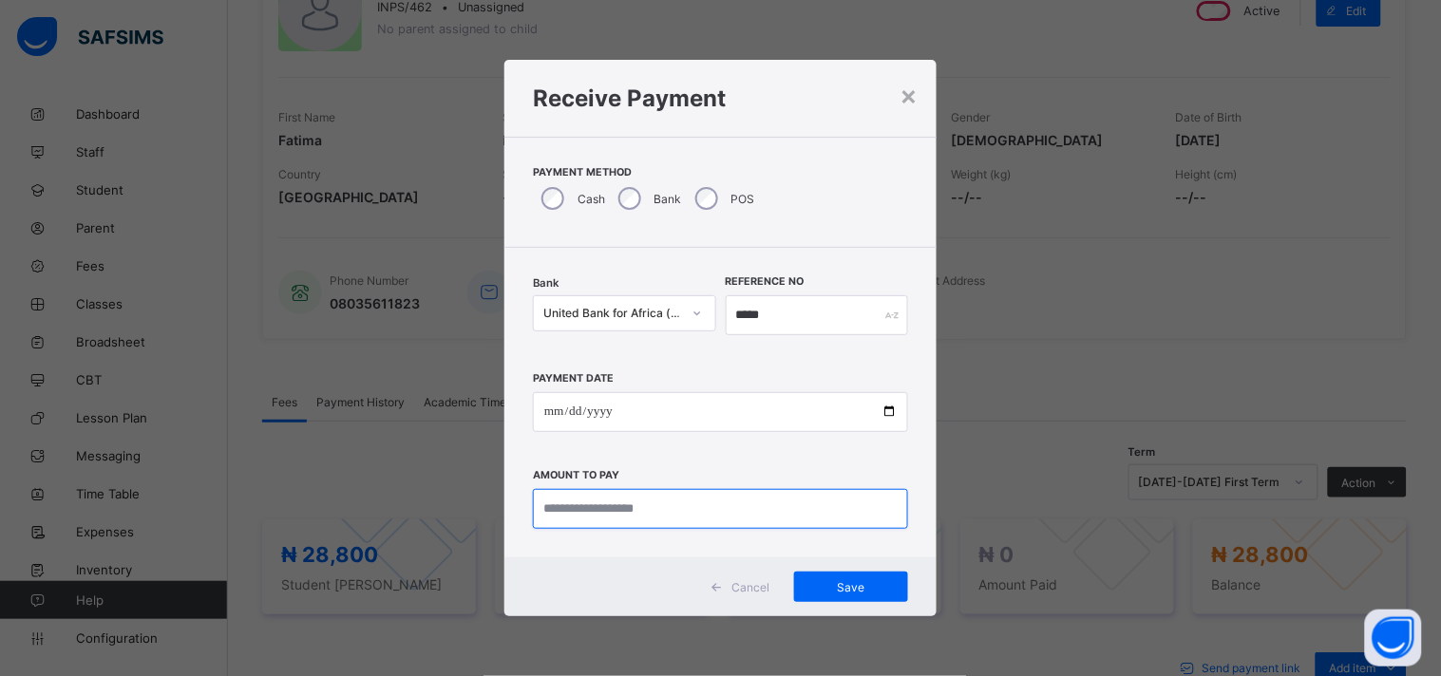
click at [551, 507] on input "currency" at bounding box center [720, 509] width 375 height 40
type input "********"
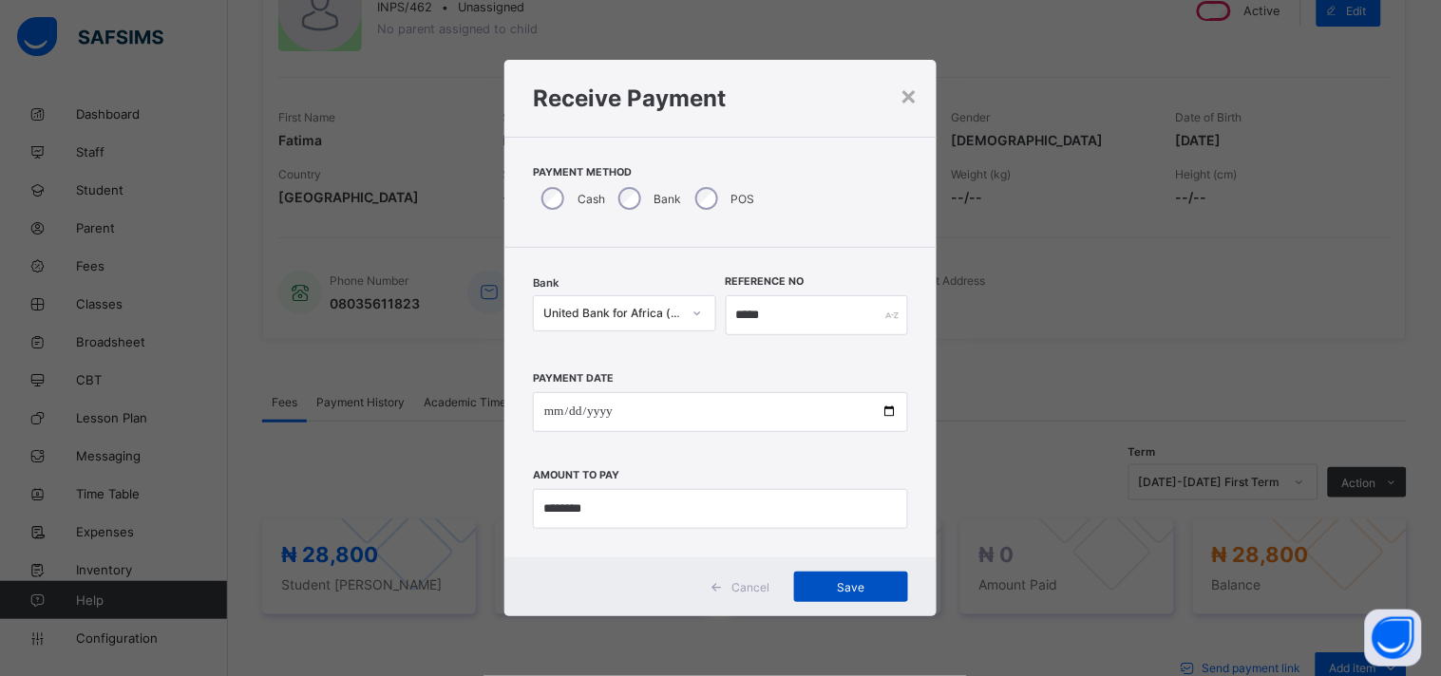
click at [823, 585] on span "Save" at bounding box center [850, 587] width 85 height 14
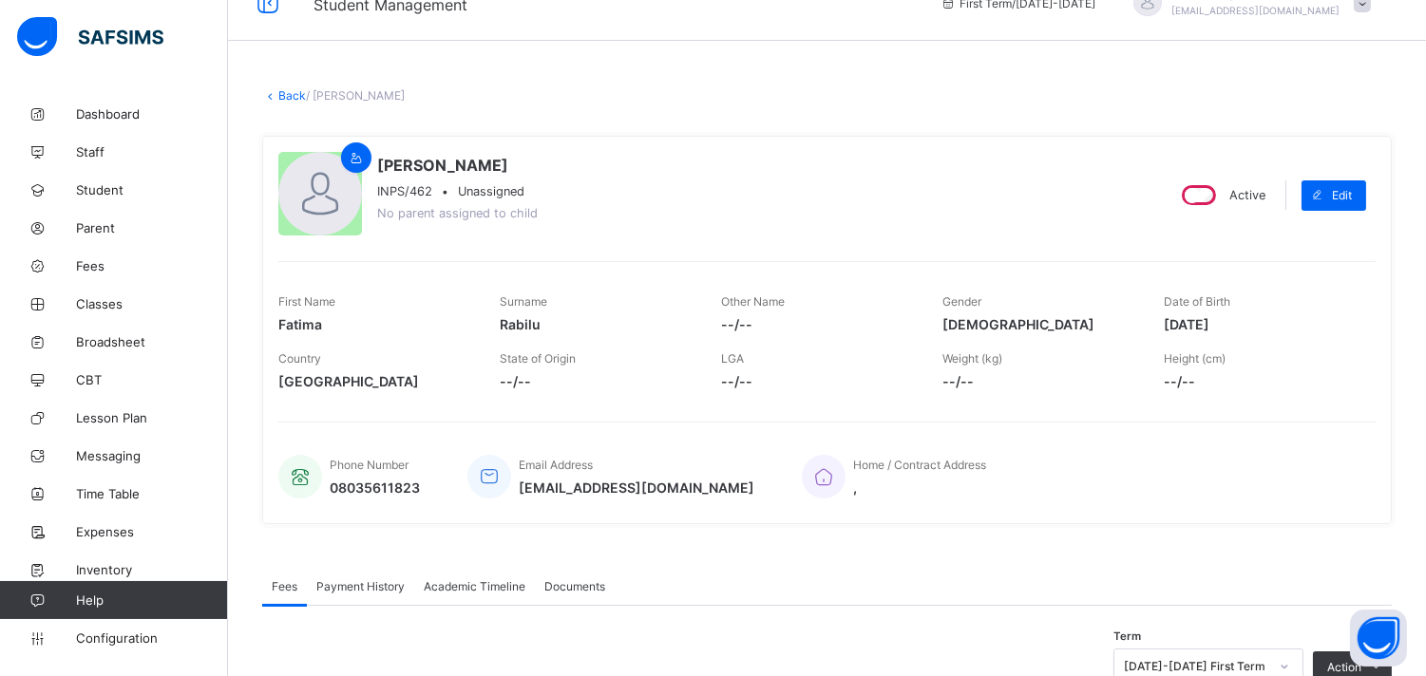
scroll to position [0, 0]
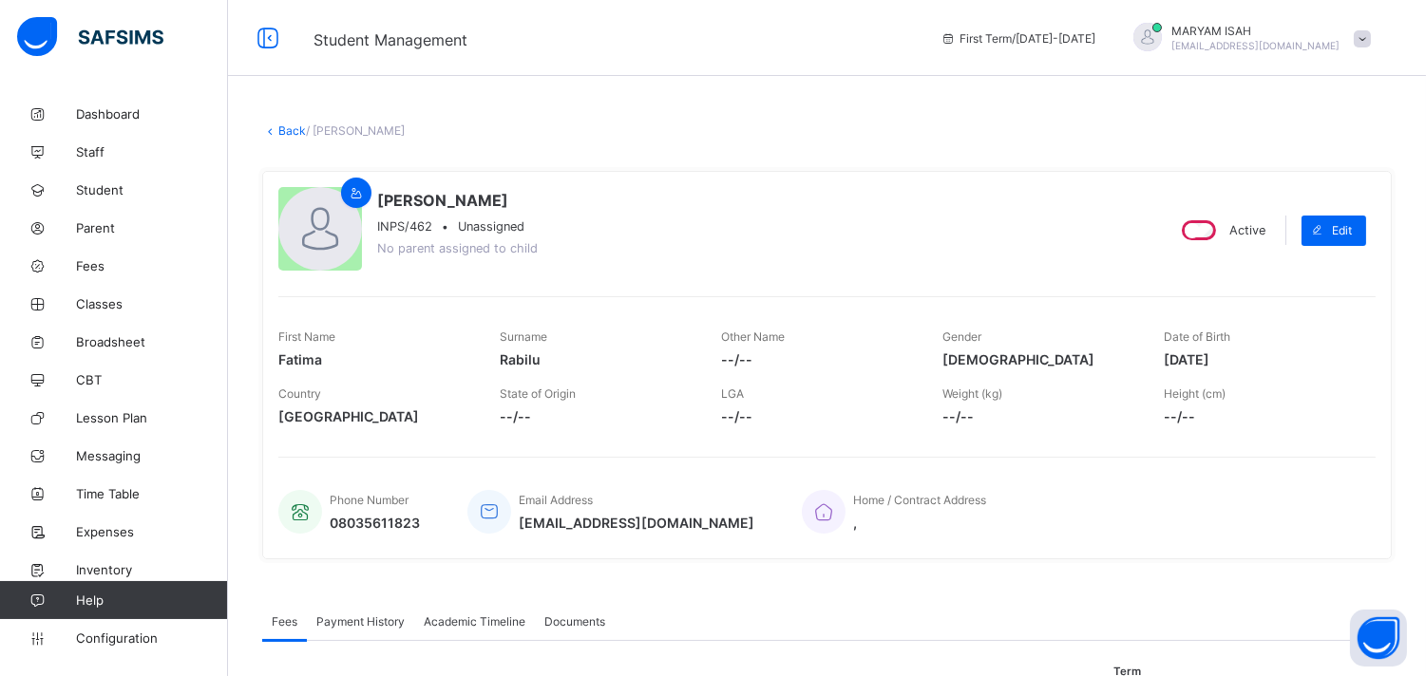
click at [283, 130] on link "Back" at bounding box center [292, 130] width 28 height 14
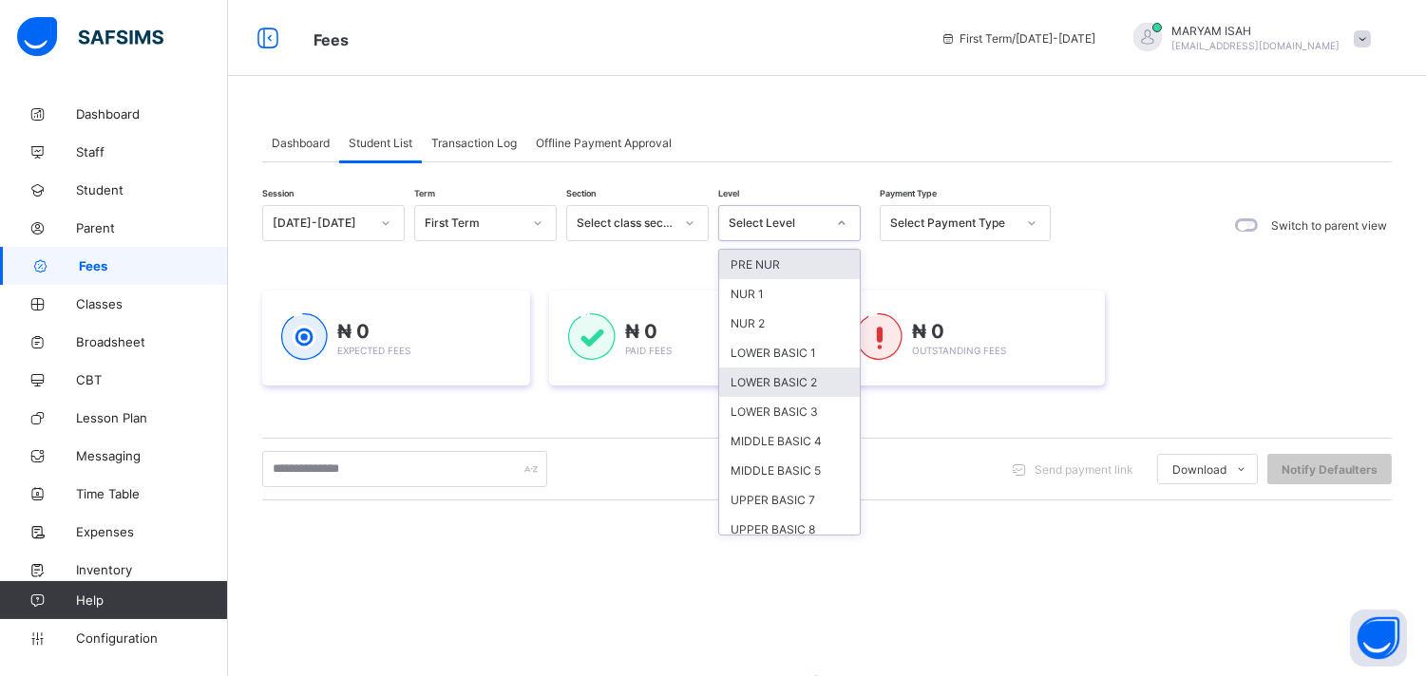
click at [820, 385] on div "LOWER BASIC 2" at bounding box center [789, 382] width 141 height 29
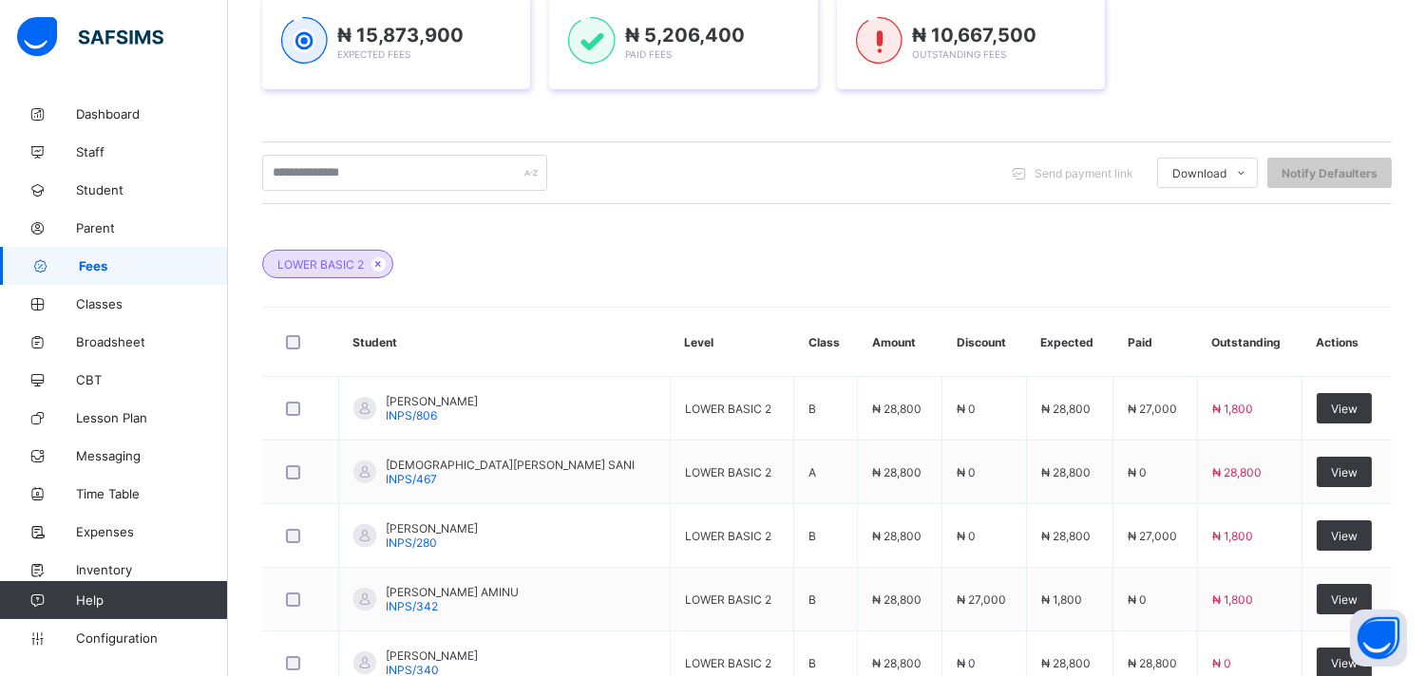
scroll to position [790, 0]
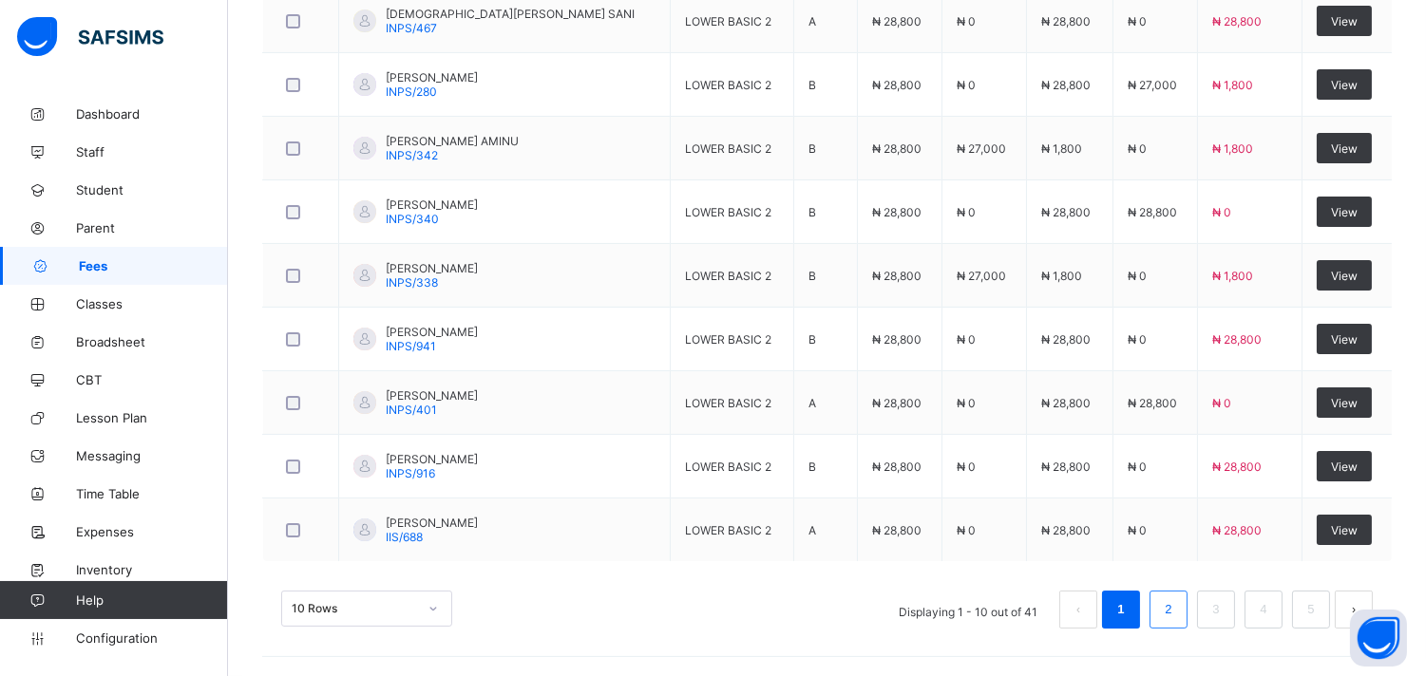
click at [1177, 618] on link "2" at bounding box center [1168, 609] width 18 height 25
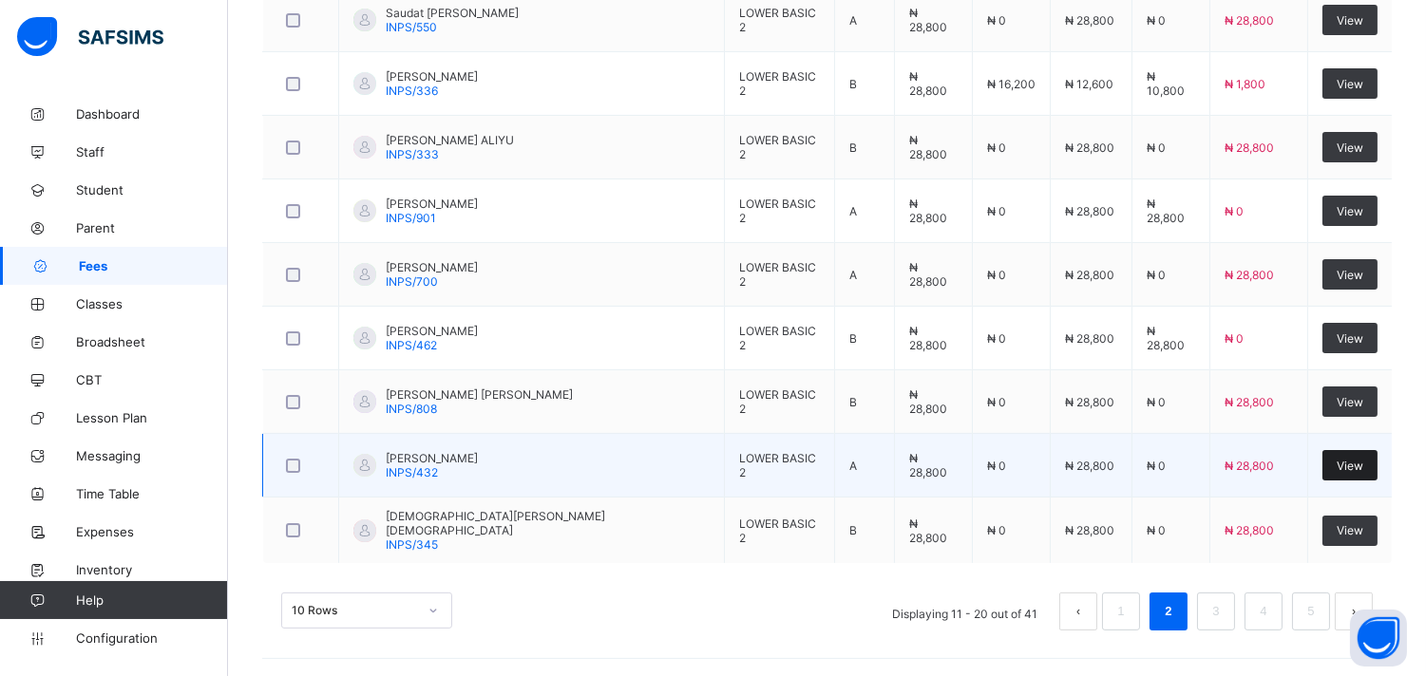
click at [1347, 477] on div "View" at bounding box center [1349, 465] width 55 height 30
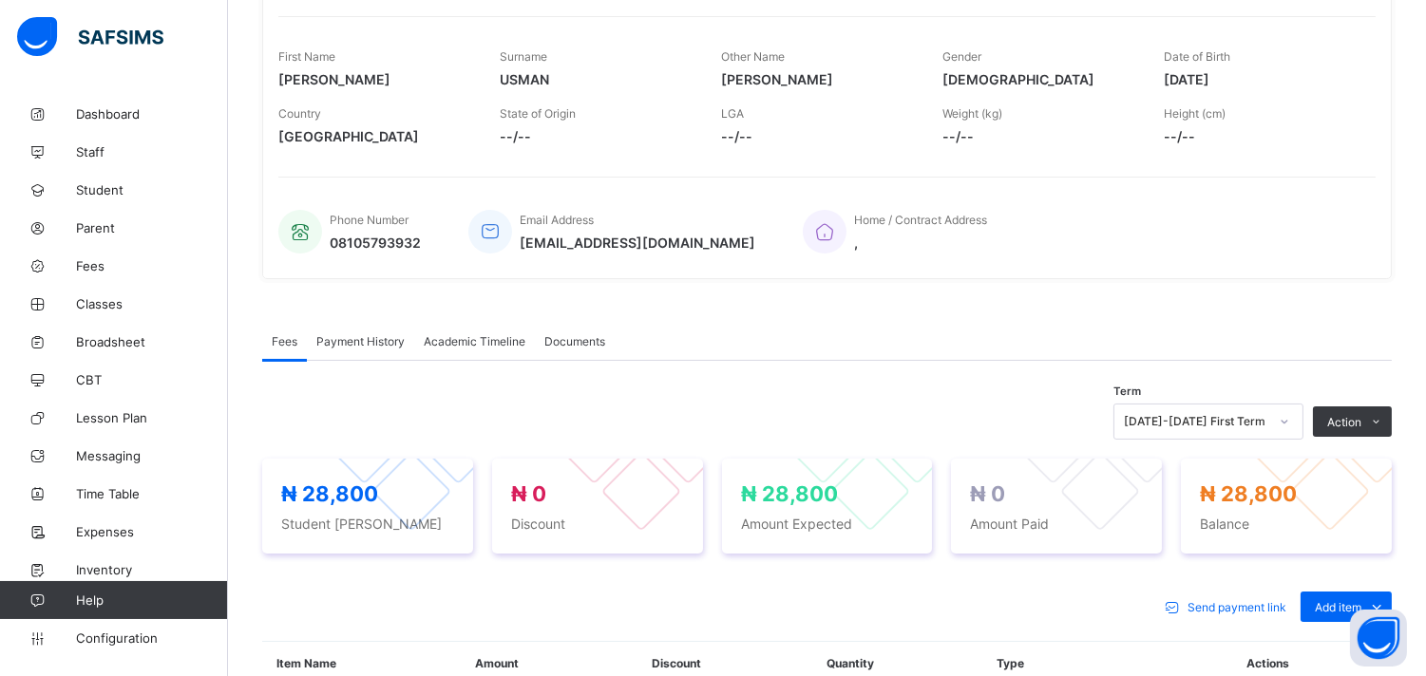
scroll to position [273, 0]
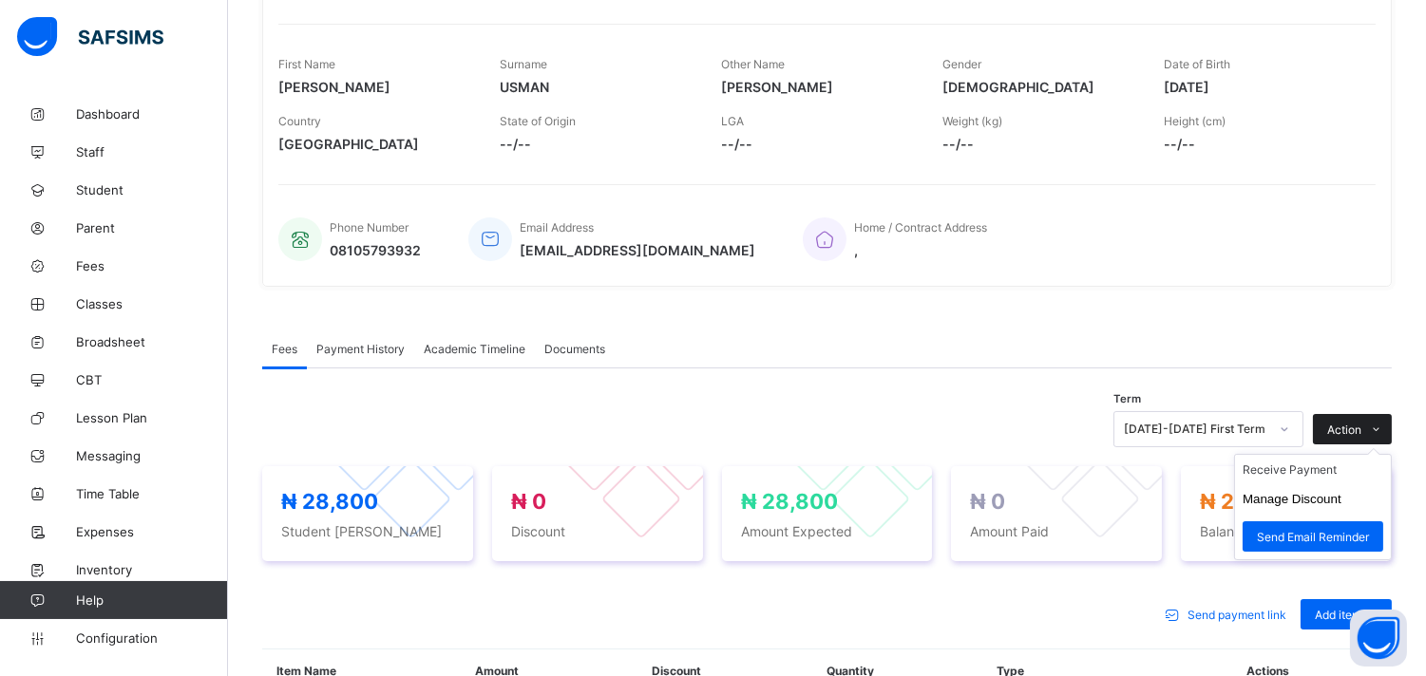
click at [1384, 426] on icon at bounding box center [1377, 430] width 14 height 12
click at [1327, 477] on li "Receive Payment" at bounding box center [1313, 469] width 156 height 29
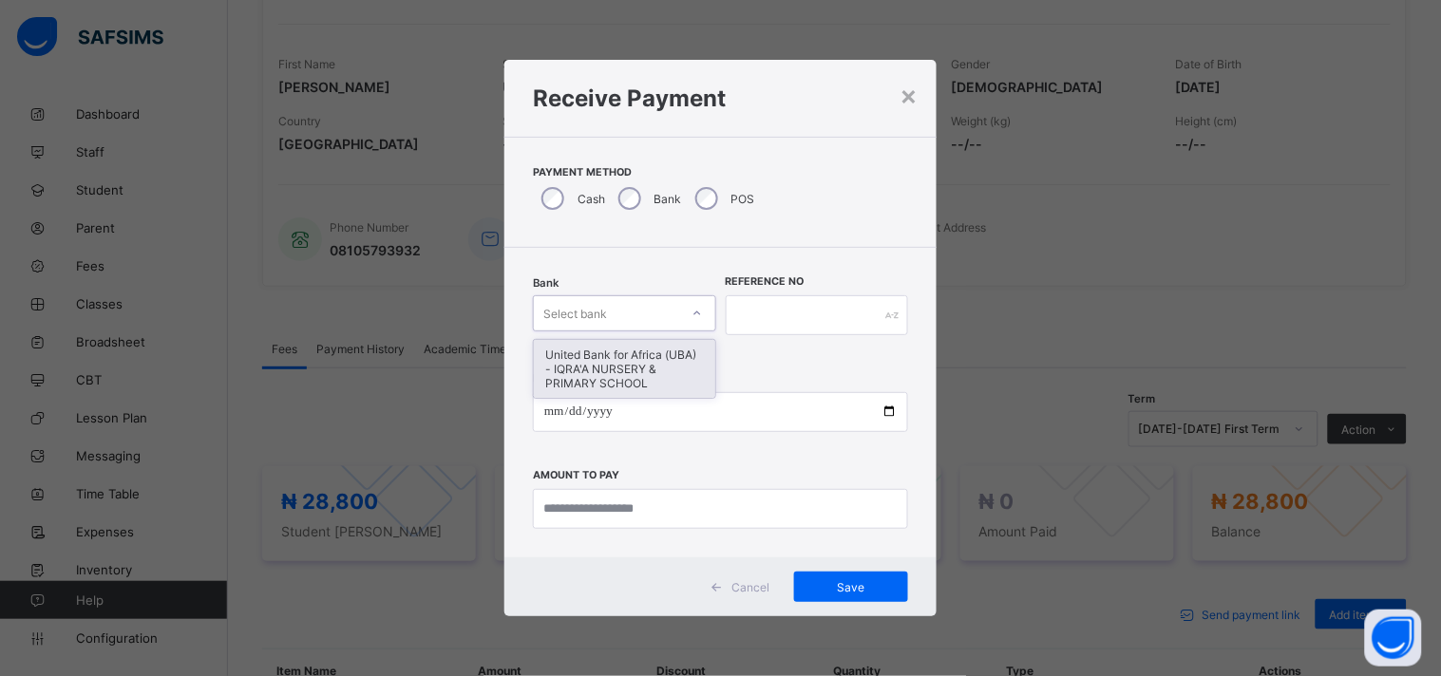
click at [698, 314] on icon at bounding box center [696, 313] width 11 height 19
click at [665, 354] on div "United Bank for Africa (UBA) - IQRA'A NURSERY & PRIMARY SCHOOL" at bounding box center [624, 369] width 181 height 58
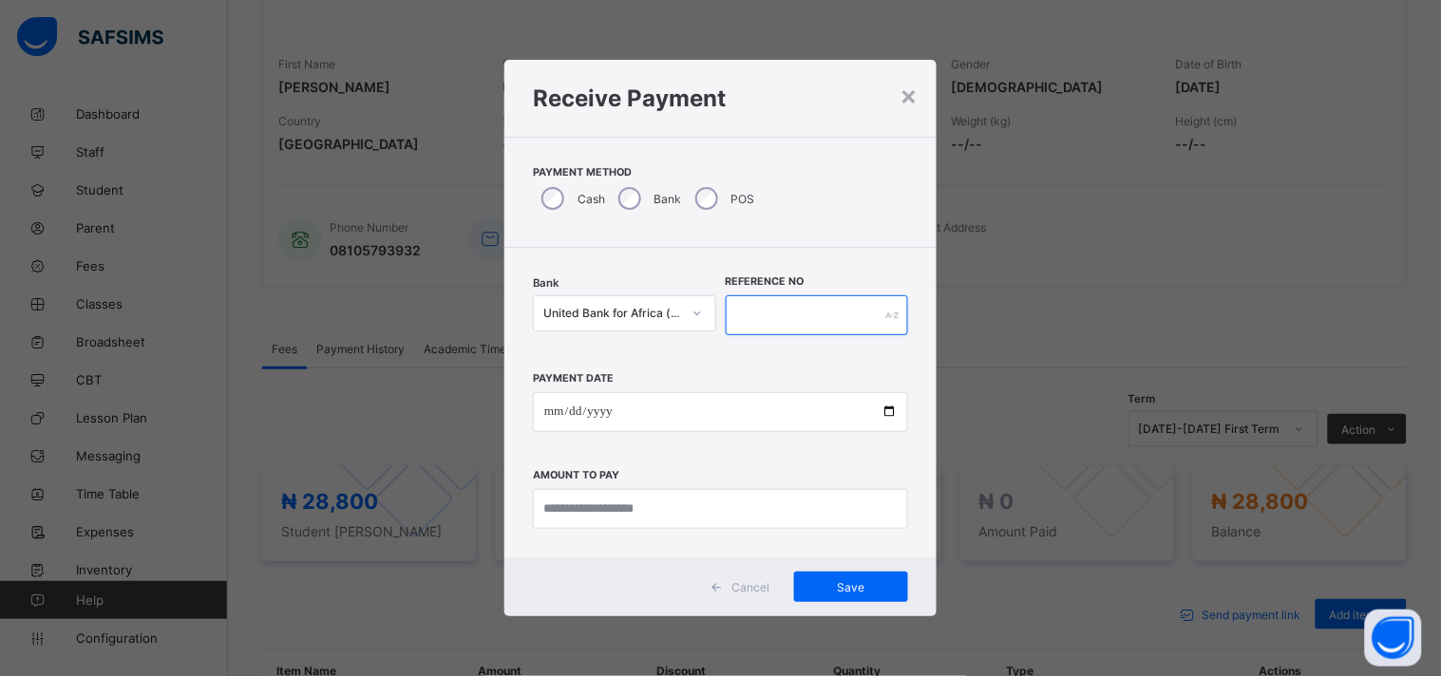
click at [804, 315] on input "text" at bounding box center [817, 315] width 183 height 40
type input "*****"
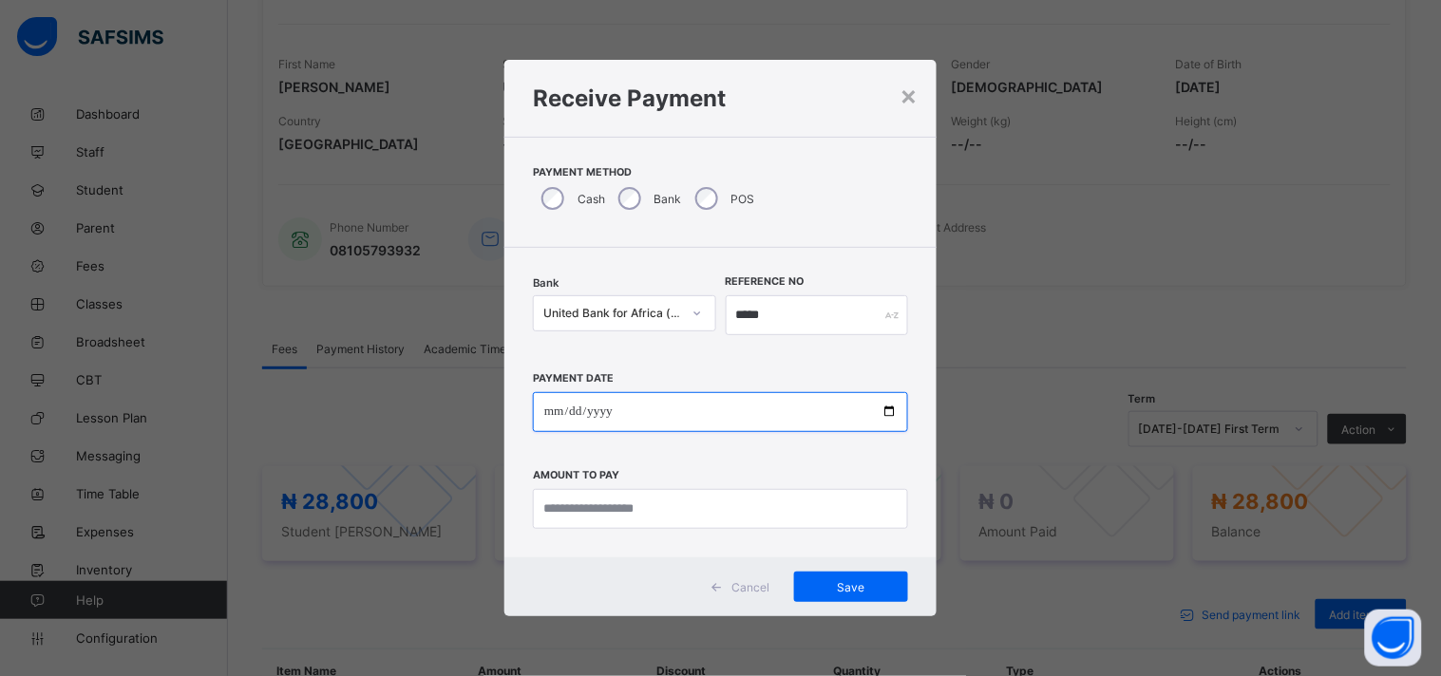
click at [810, 407] on input "date" at bounding box center [720, 412] width 375 height 40
click at [898, 427] on input "date" at bounding box center [720, 412] width 375 height 40
click at [889, 416] on input "date" at bounding box center [720, 412] width 375 height 40
type input "**********"
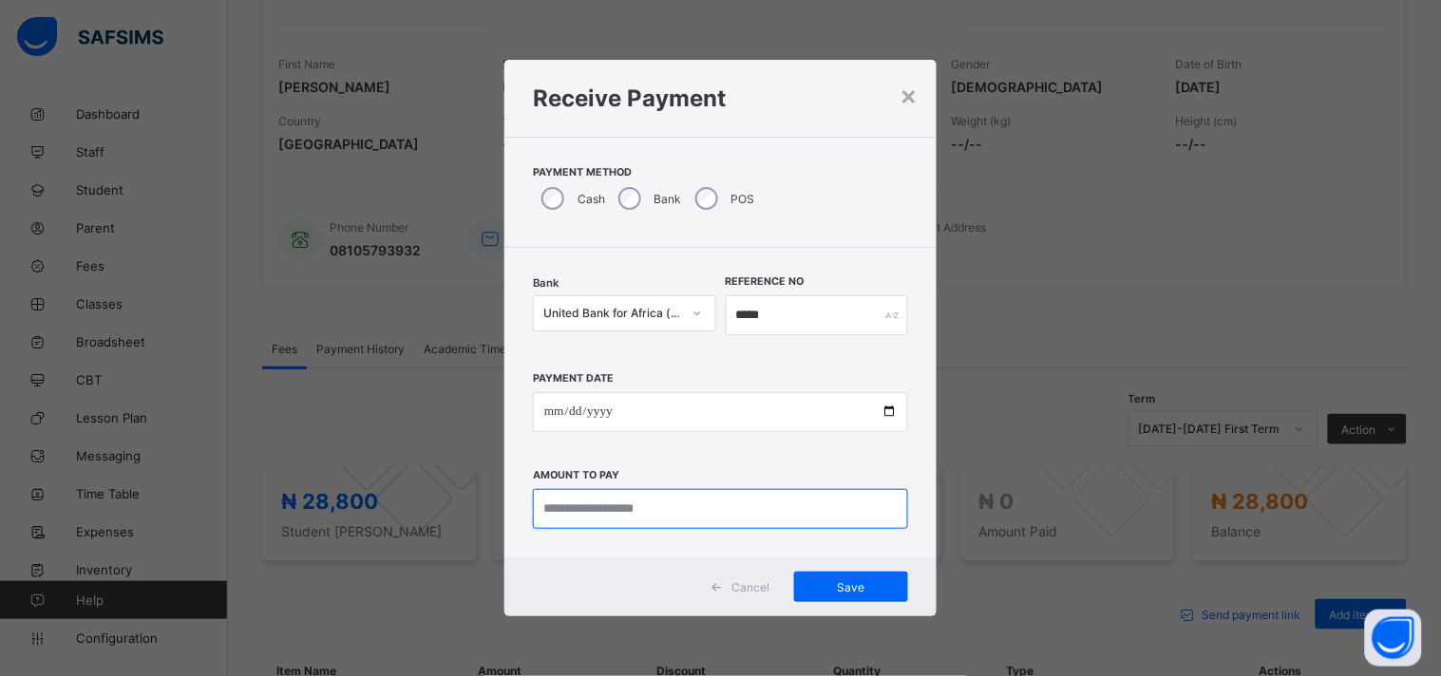
click at [656, 515] on input "currency" at bounding box center [720, 509] width 375 height 40
type input "********"
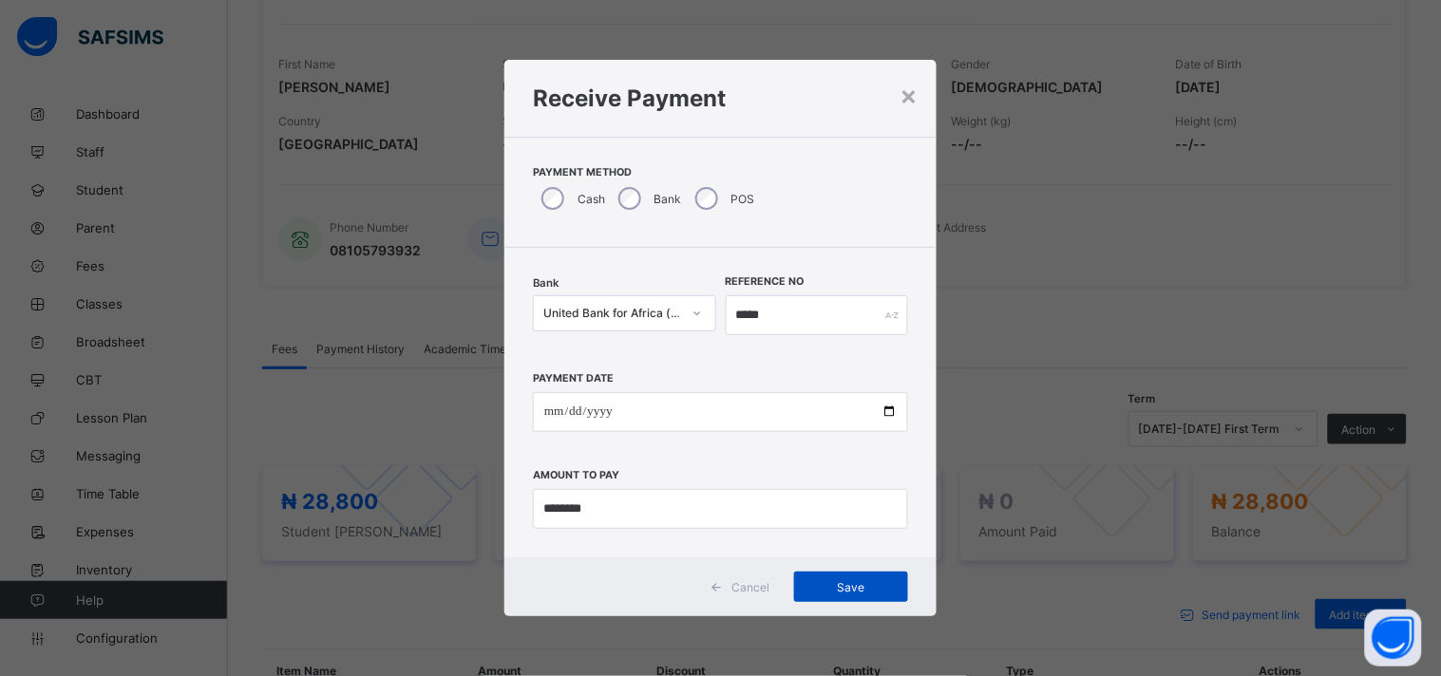
click at [822, 583] on span "Save" at bounding box center [850, 587] width 85 height 14
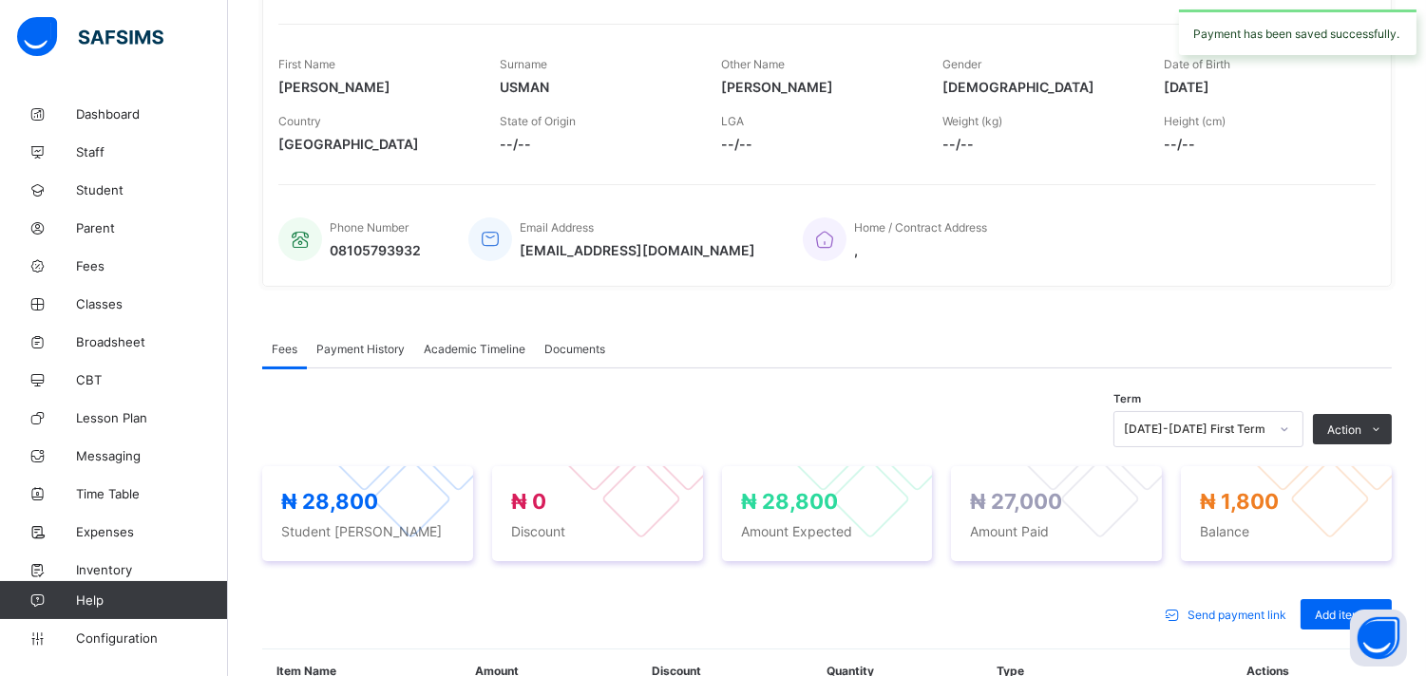
scroll to position [0, 0]
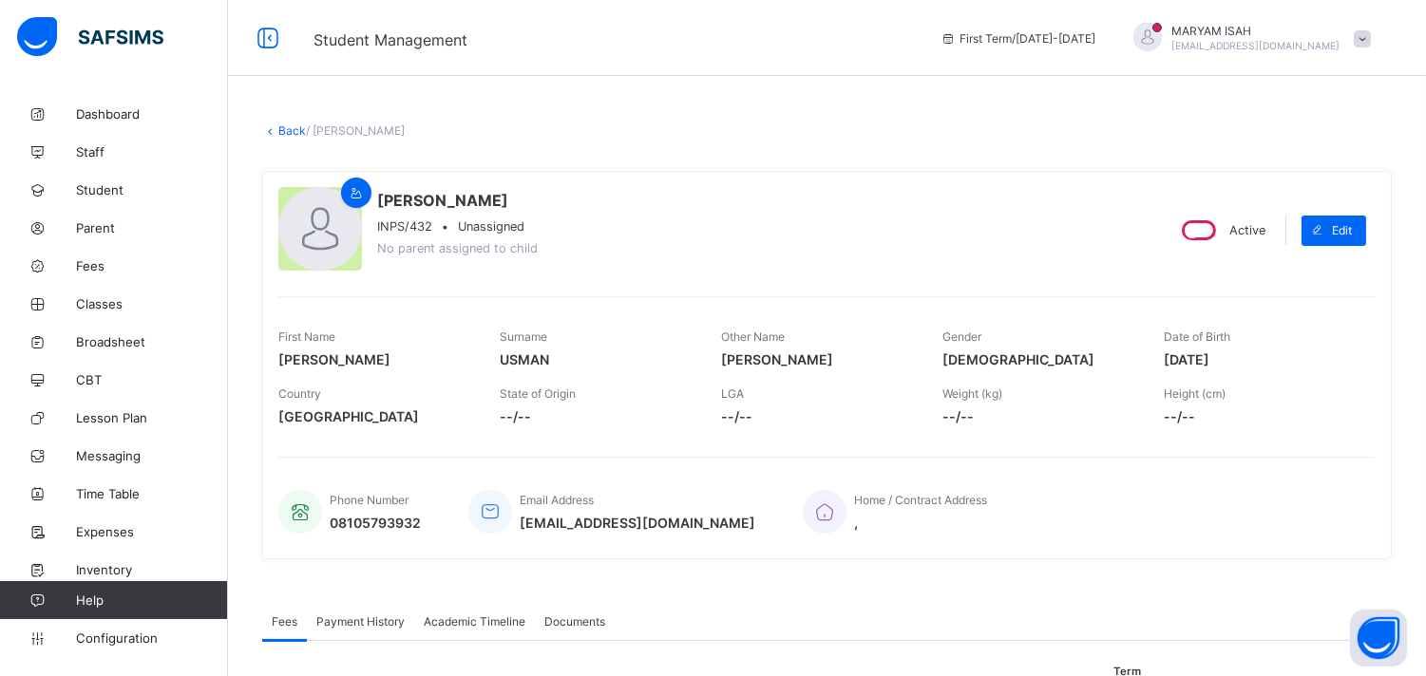
click at [289, 130] on link "Back" at bounding box center [292, 130] width 28 height 14
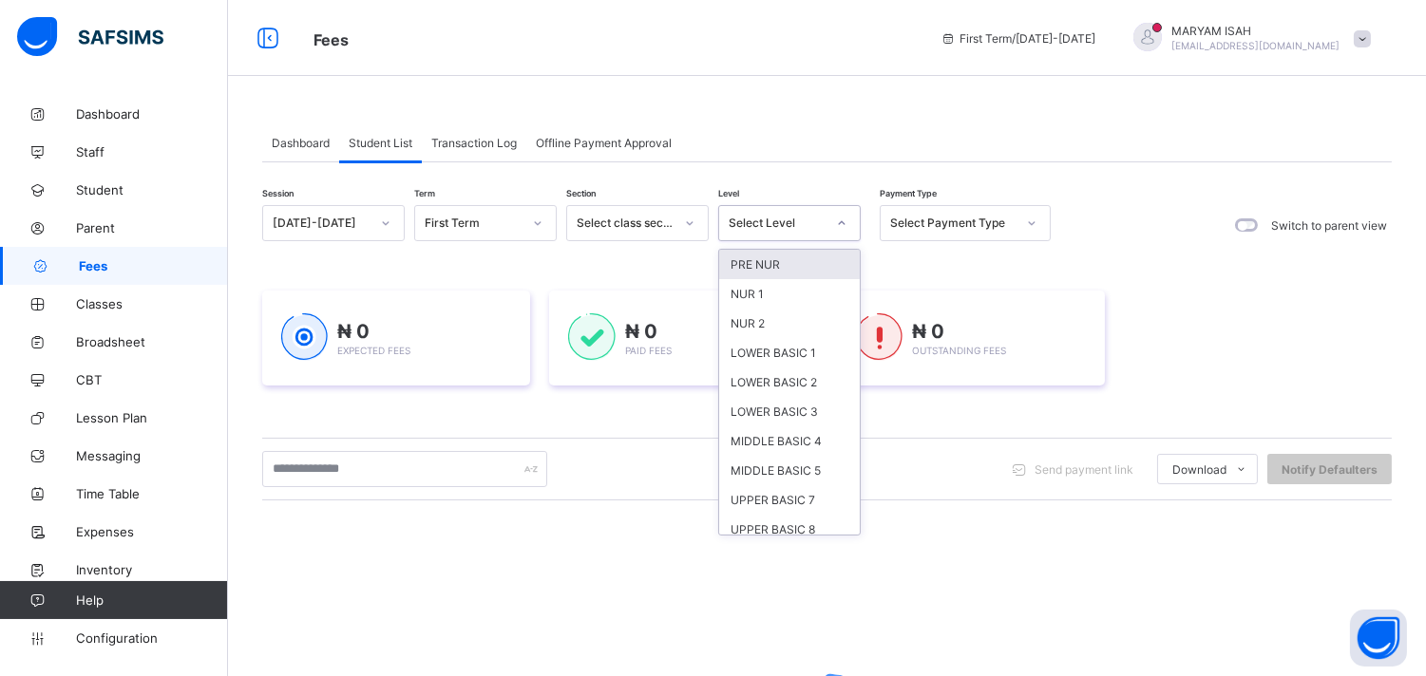
click at [842, 223] on icon at bounding box center [841, 223] width 11 height 19
click at [815, 374] on div "LOWER BASIC 2" at bounding box center [789, 382] width 141 height 29
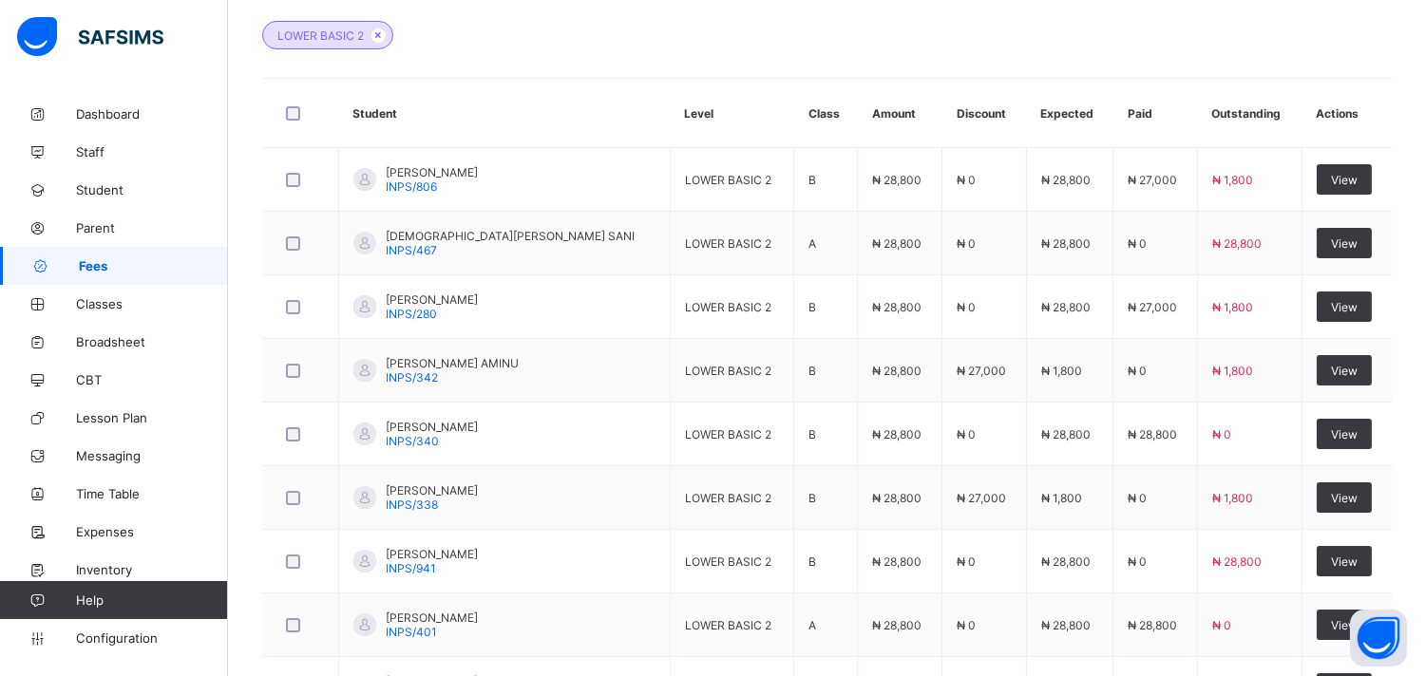
scroll to position [790, 0]
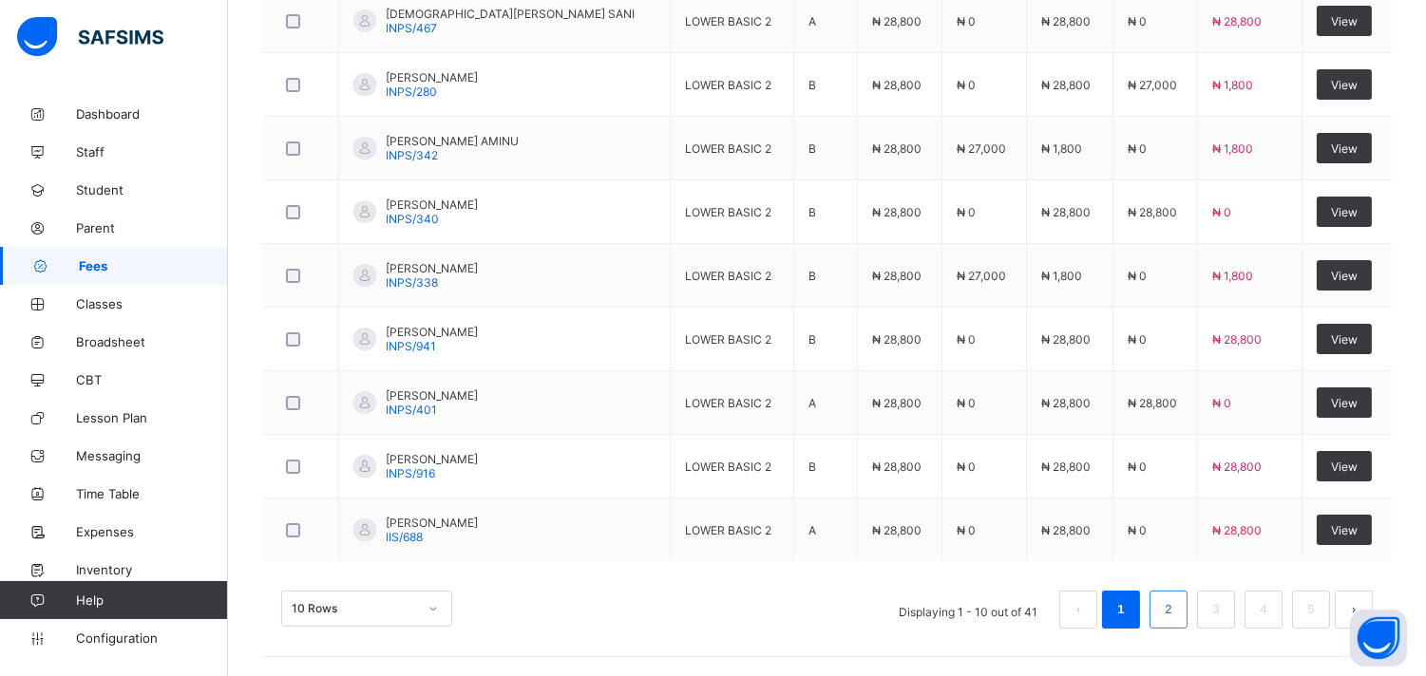
click at [1177, 618] on link "2" at bounding box center [1168, 609] width 18 height 25
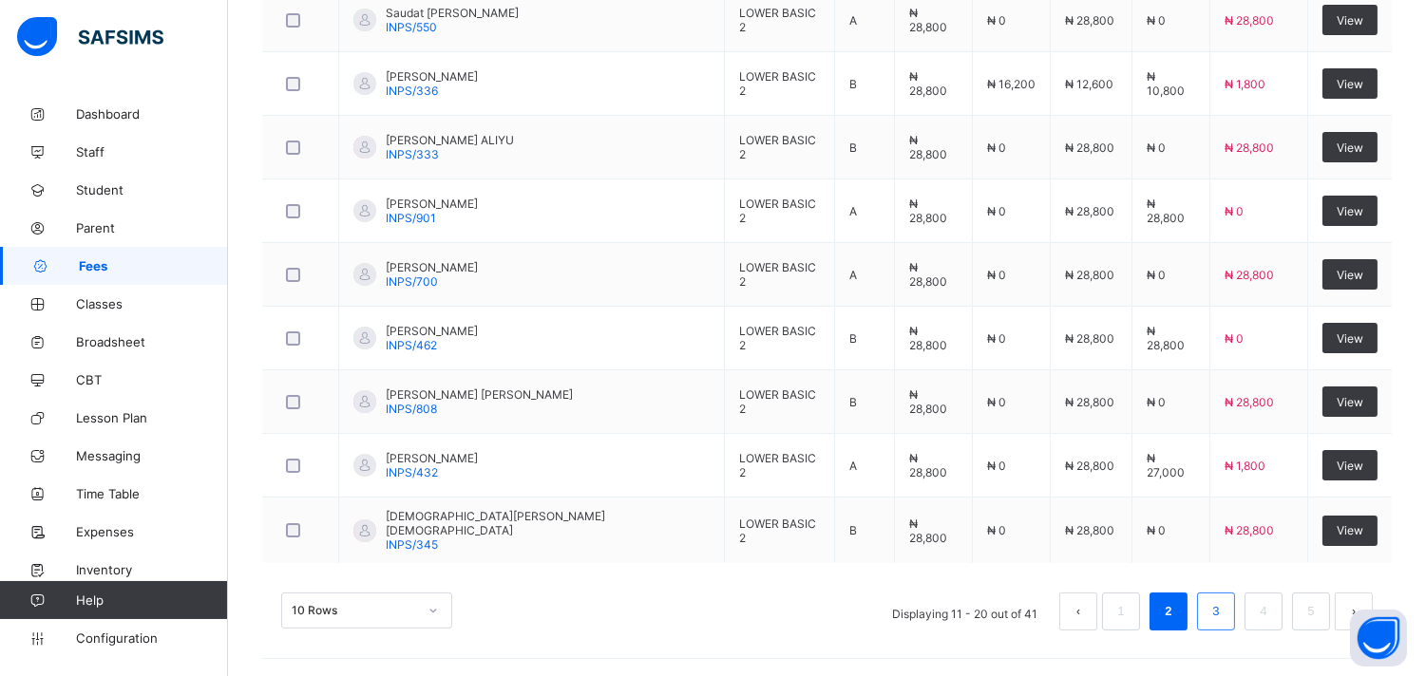
click at [1235, 628] on li "3" at bounding box center [1216, 612] width 38 height 38
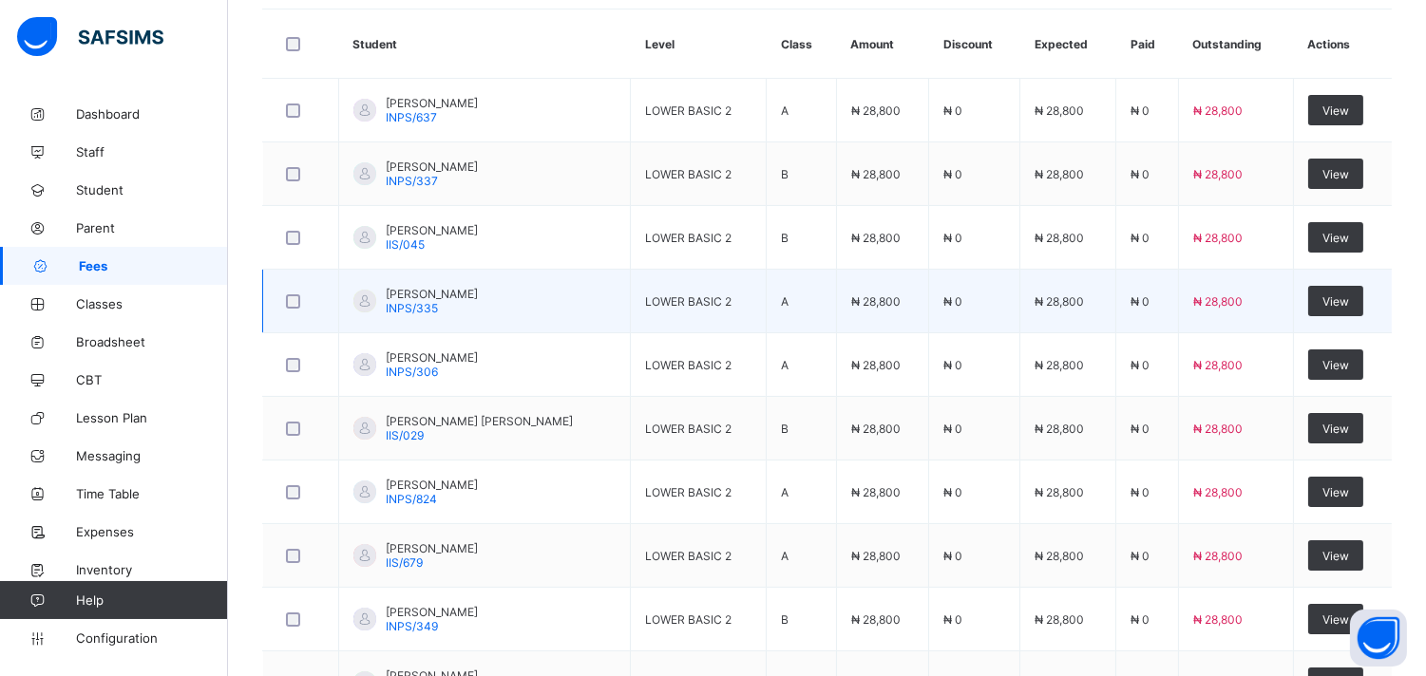
scroll to position [634, 0]
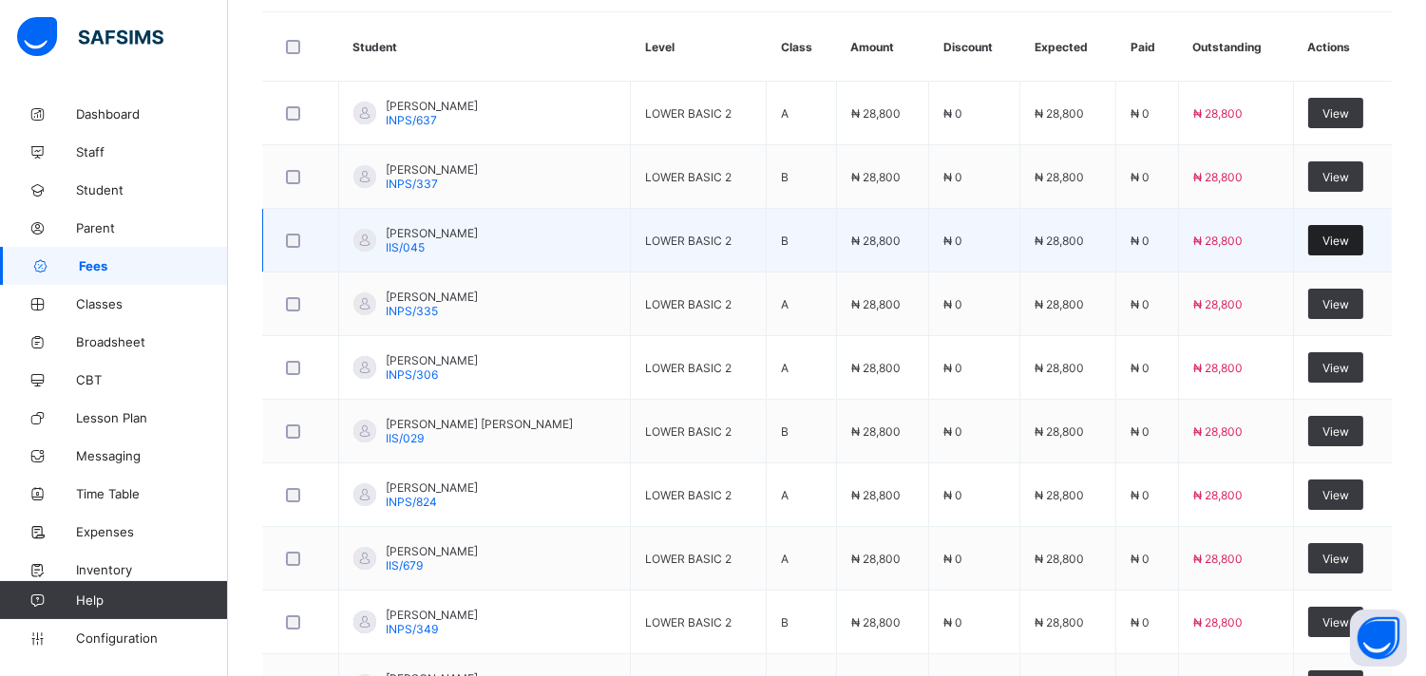
click at [1360, 247] on div "View" at bounding box center [1335, 240] width 55 height 30
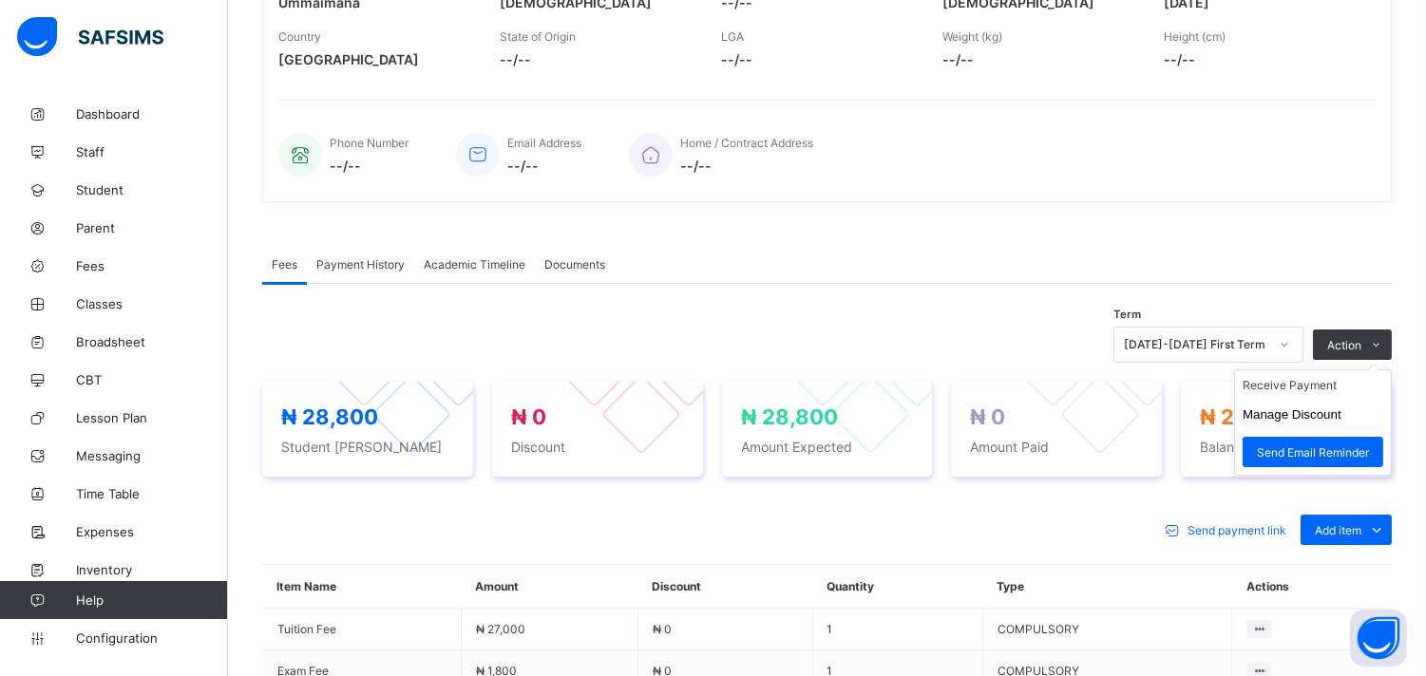
scroll to position [570, 0]
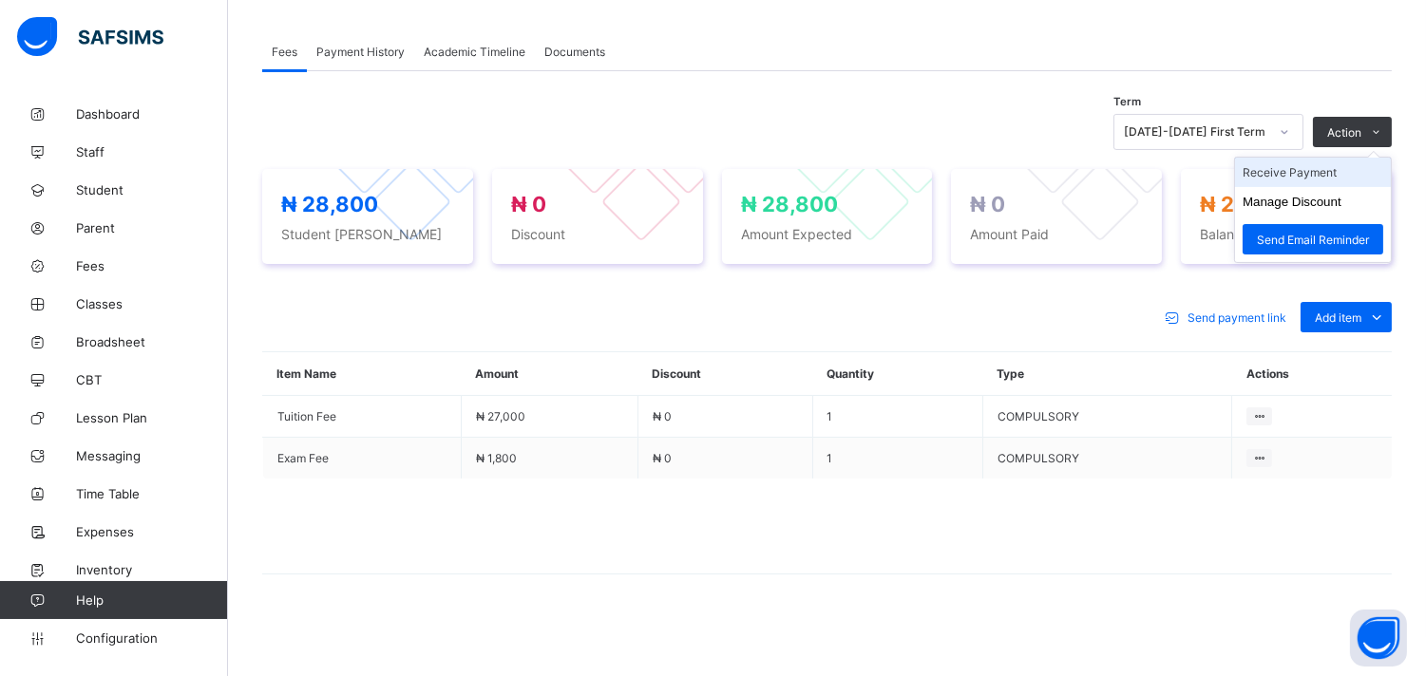
click at [1326, 172] on li "Receive Payment" at bounding box center [1313, 172] width 156 height 29
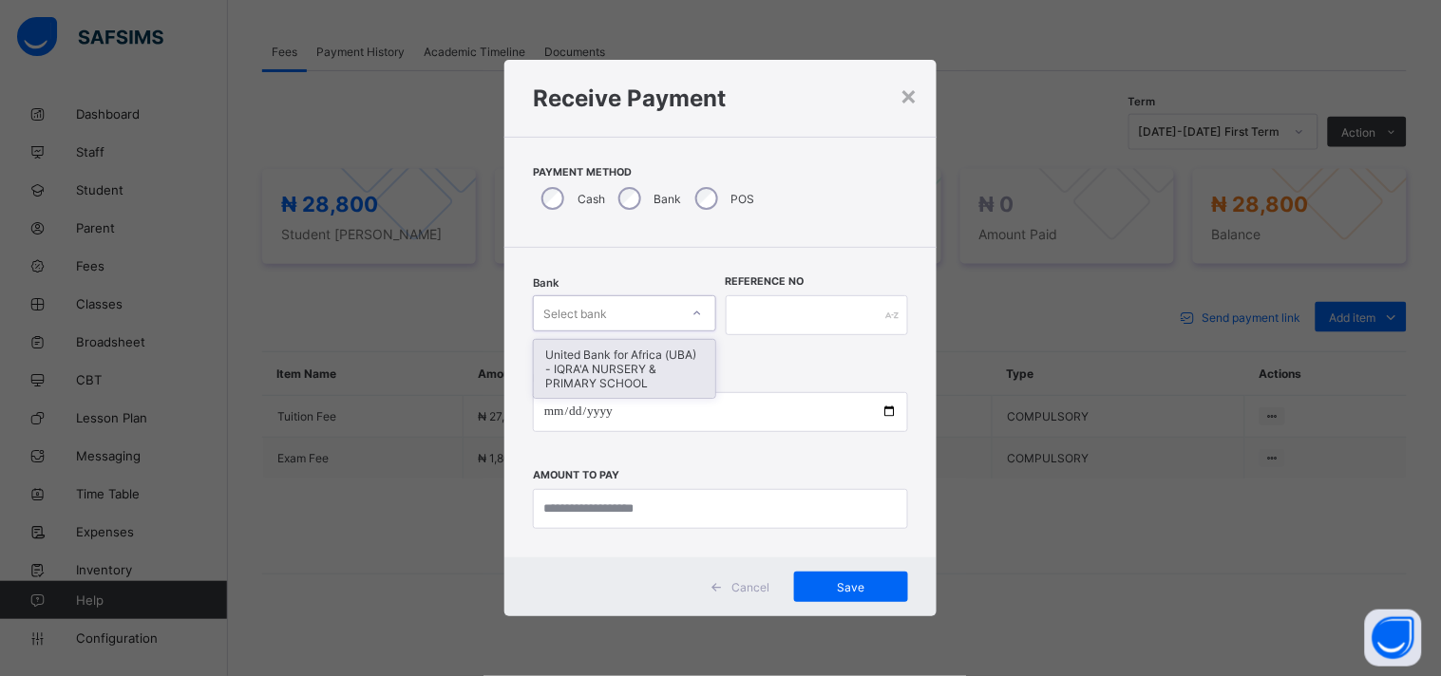
click at [695, 316] on icon at bounding box center [696, 313] width 11 height 19
click at [615, 367] on div "United Bank for Africa (UBA) - IQRA'A NURSERY & PRIMARY SCHOOL" at bounding box center [624, 369] width 181 height 58
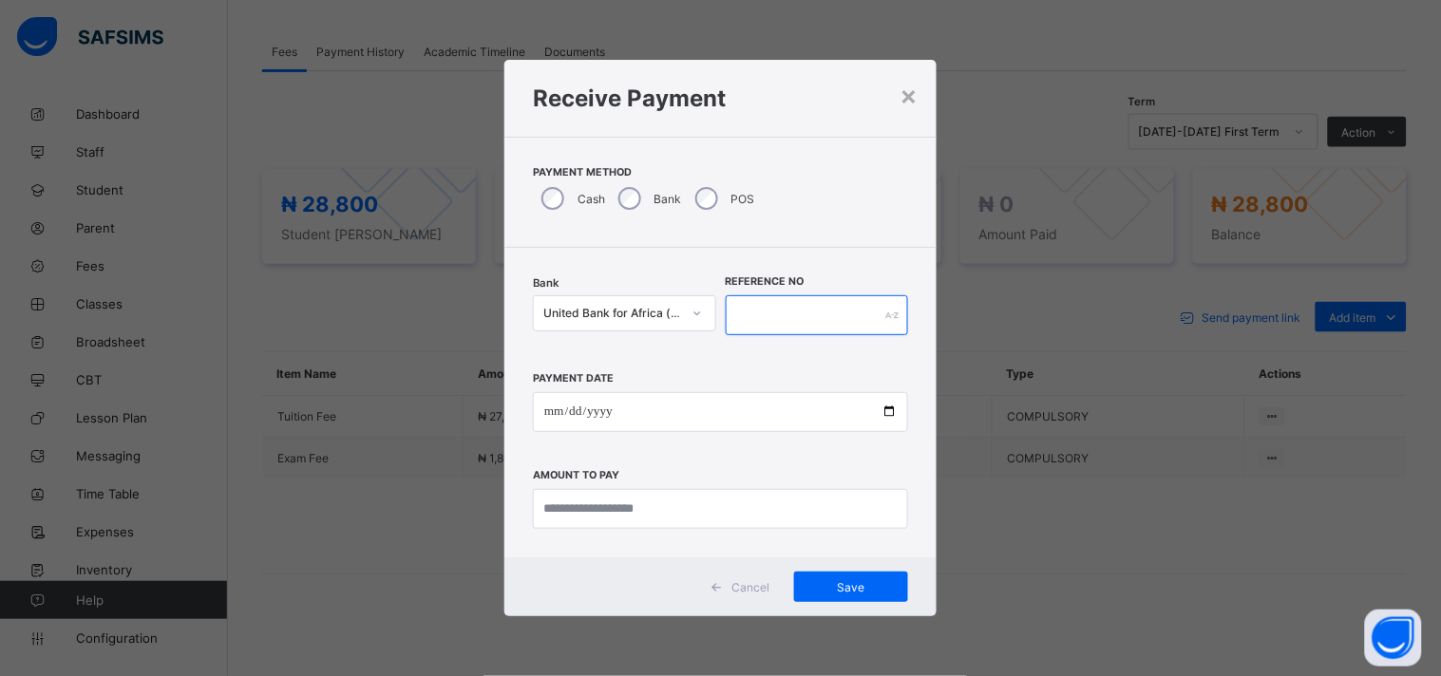
click at [746, 324] on input "text" at bounding box center [817, 315] width 183 height 40
type input "******"
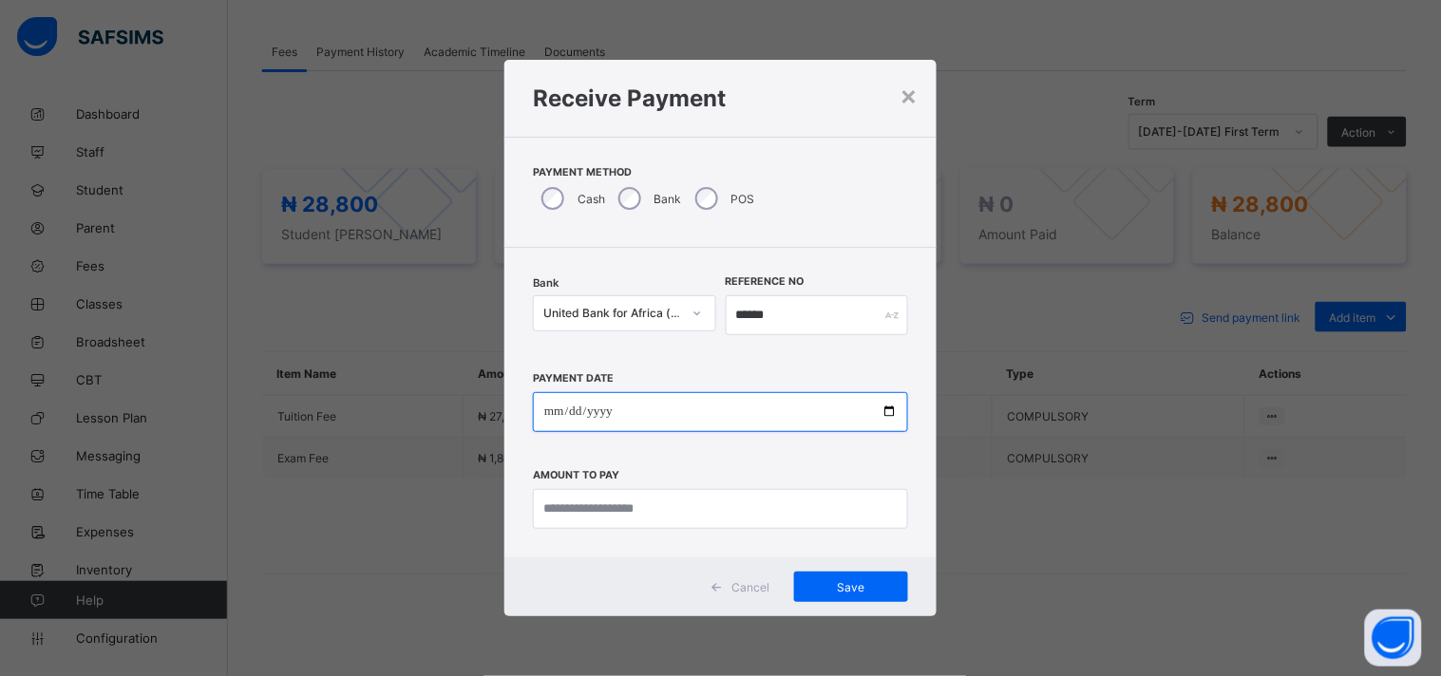
click at [891, 412] on input "date" at bounding box center [720, 412] width 375 height 40
type input "**********"
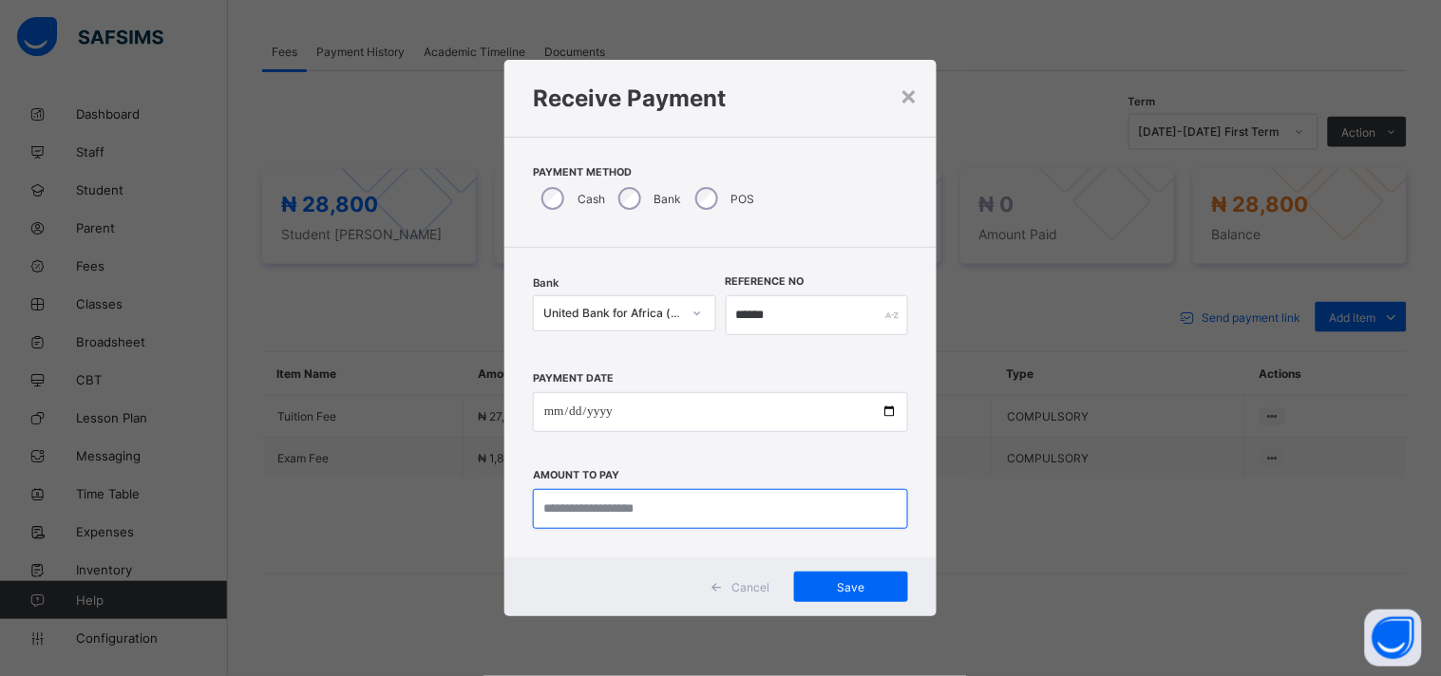
click at [565, 504] on input "currency" at bounding box center [720, 509] width 375 height 40
type input "*******"
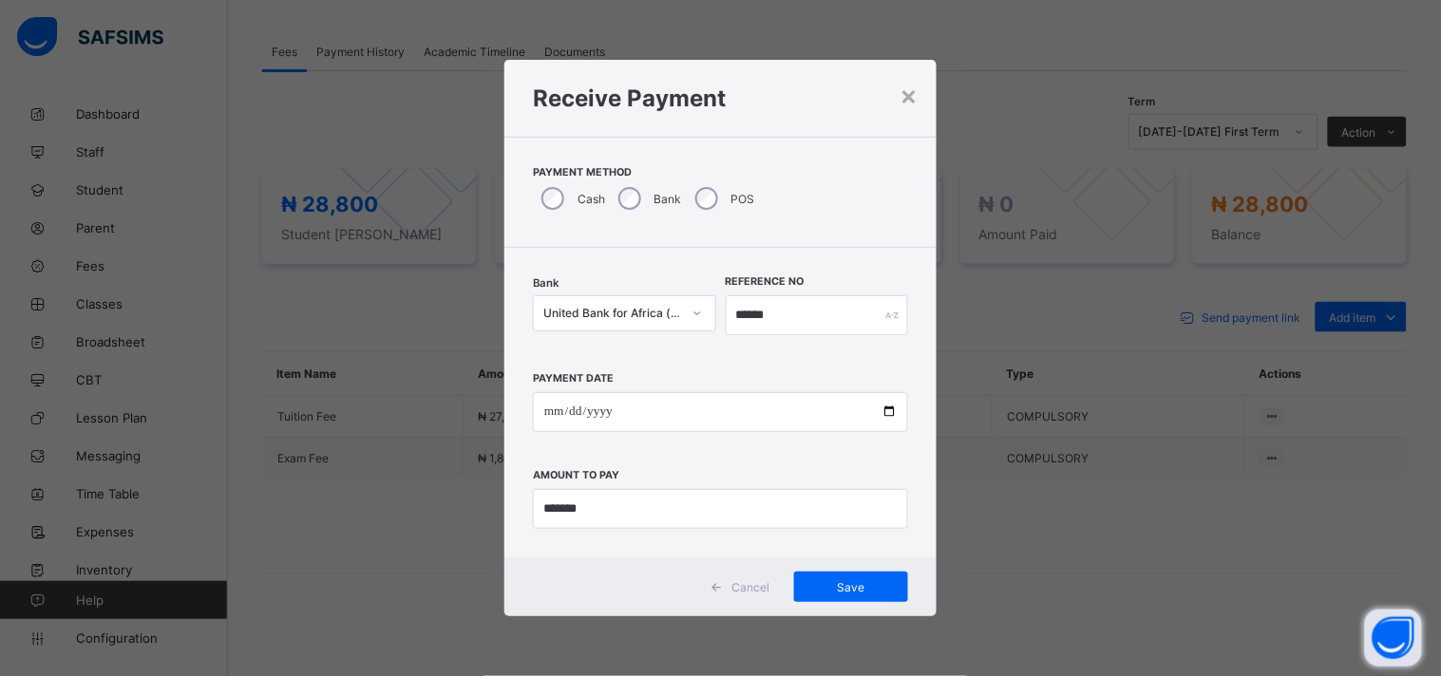
click at [1381, 650] on button "Open asap" at bounding box center [1393, 638] width 57 height 57
click at [1385, 656] on button "Open asap" at bounding box center [1393, 638] width 57 height 57
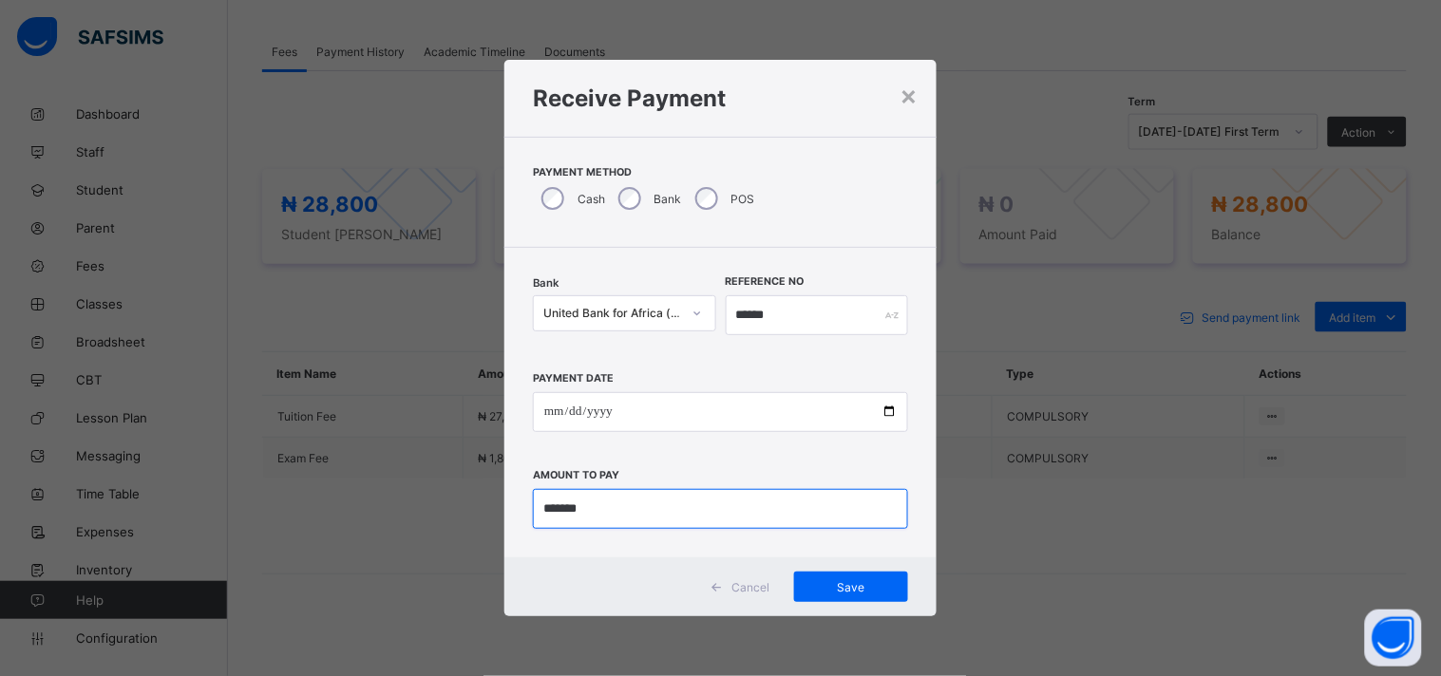
click at [601, 503] on input "currency" at bounding box center [720, 509] width 375 height 40
type input "********"
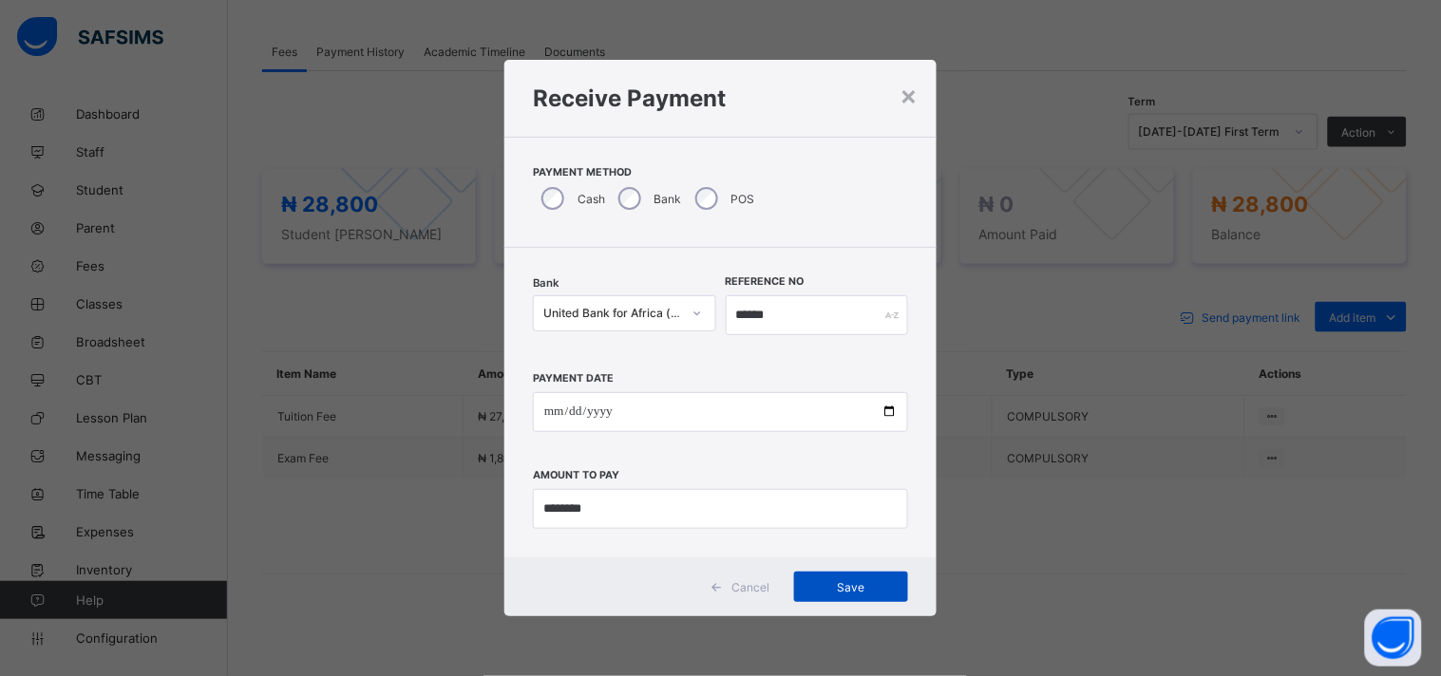
click at [832, 586] on span "Save" at bounding box center [850, 587] width 85 height 14
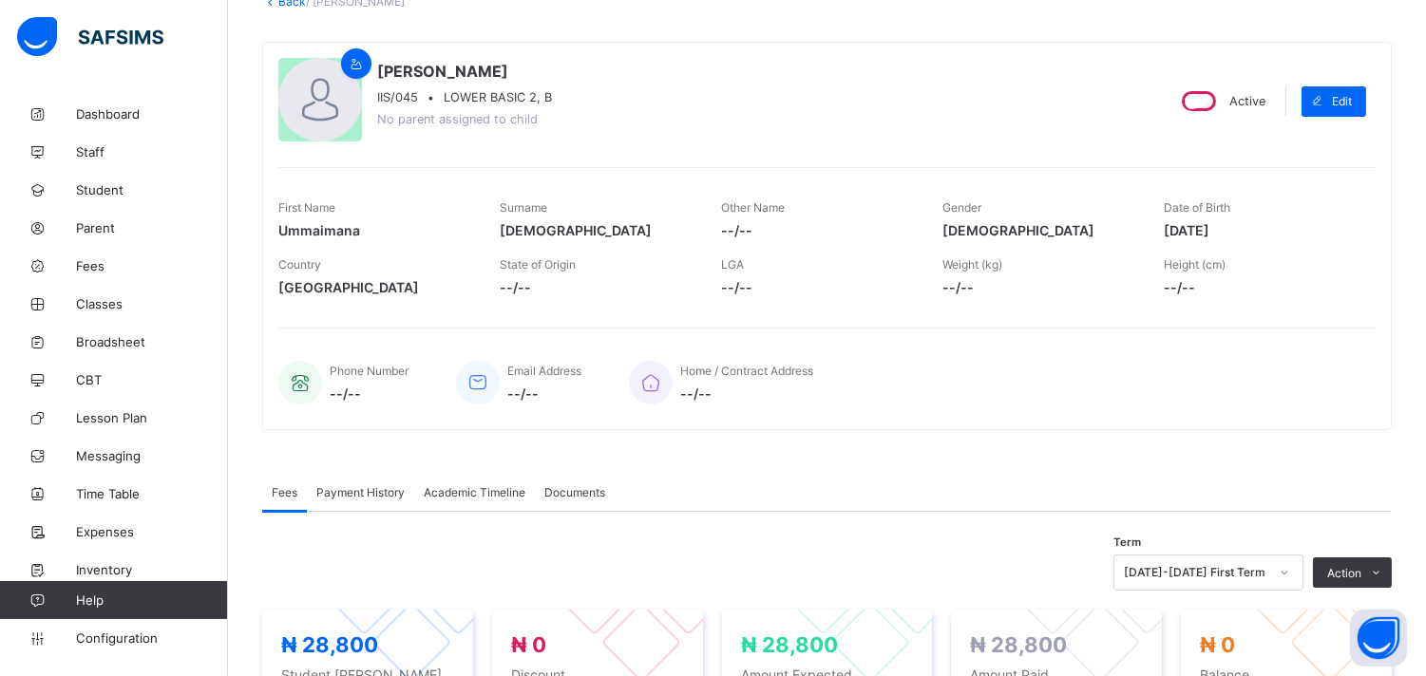
scroll to position [119, 0]
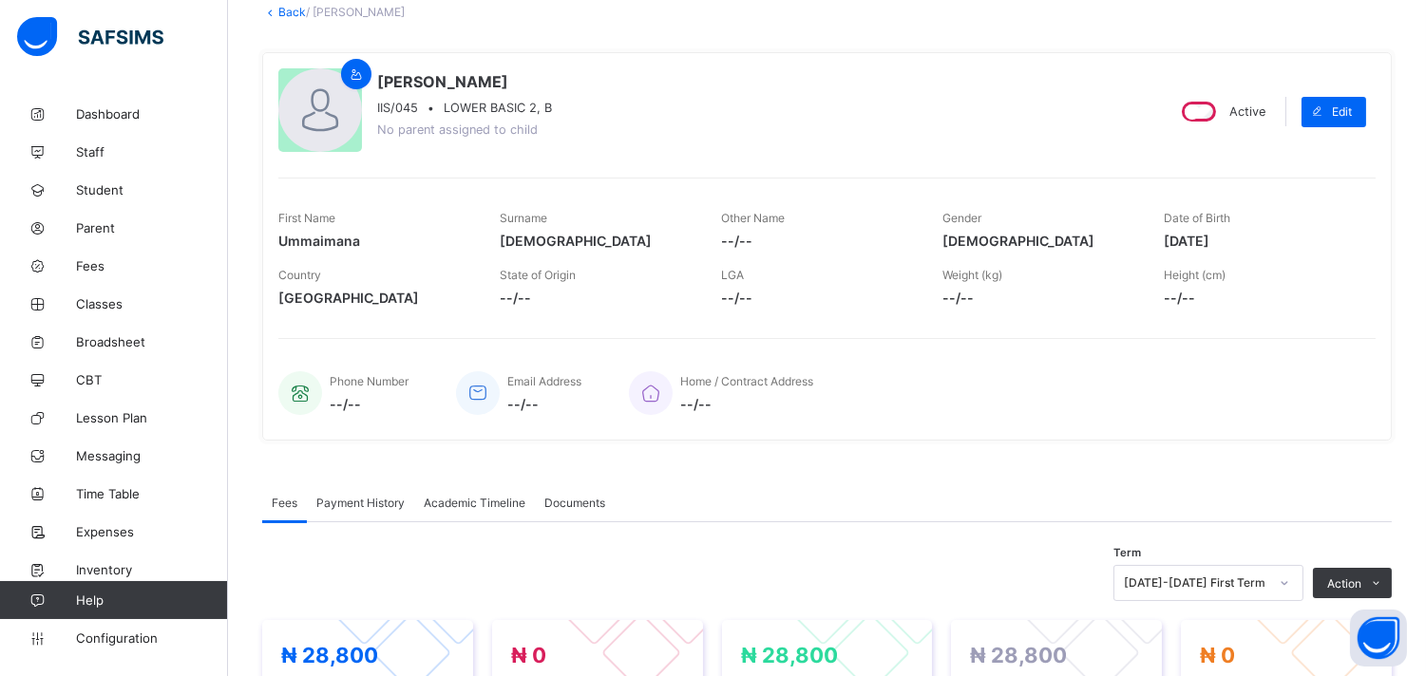
click at [1201, 401] on div "Home / Contract Address --/--" at bounding box center [993, 393] width 728 height 63
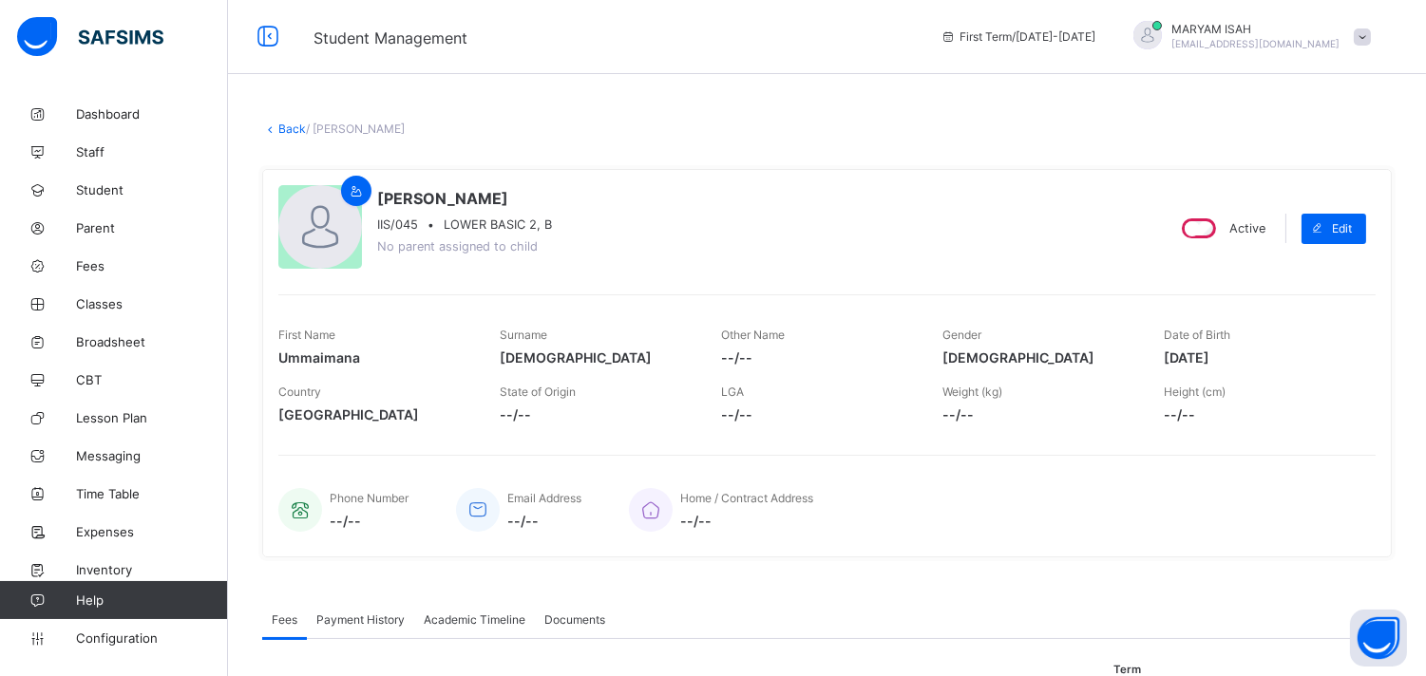
scroll to position [0, 0]
click at [282, 130] on link "Back" at bounding box center [292, 130] width 28 height 14
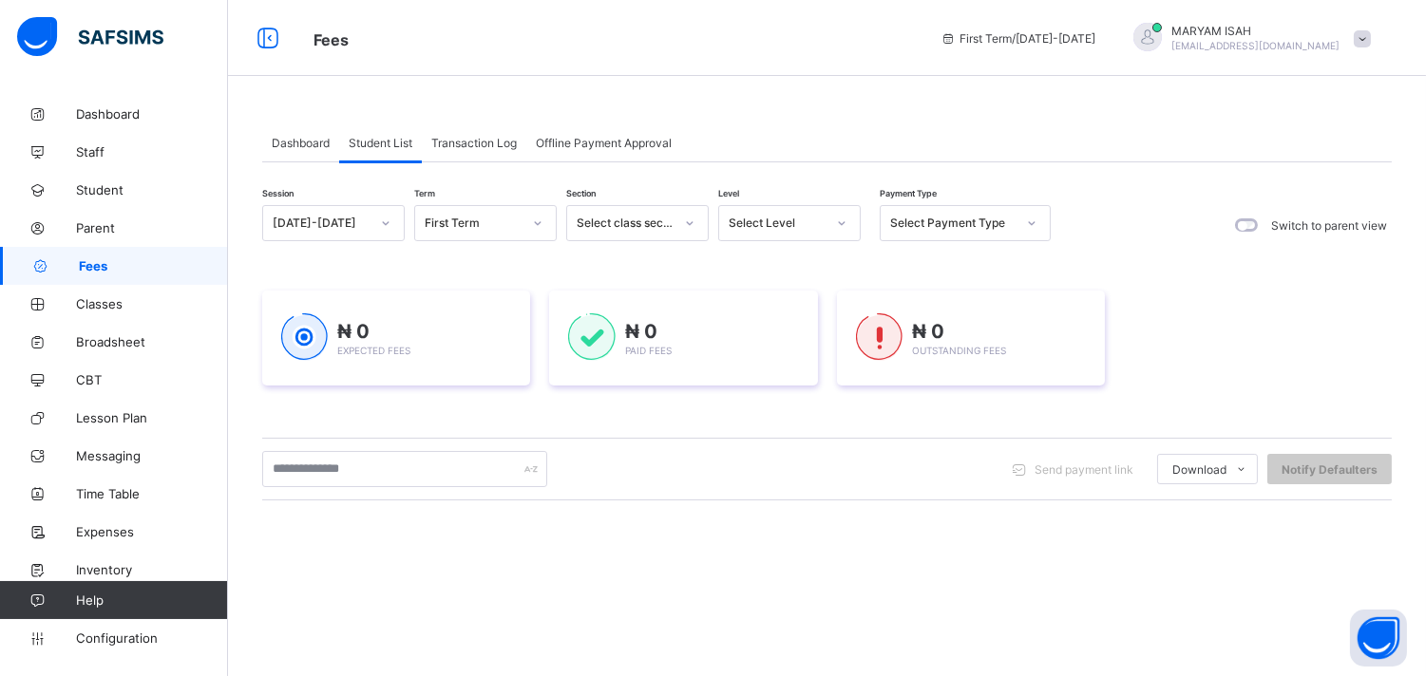
click at [842, 219] on icon at bounding box center [841, 223] width 11 height 19
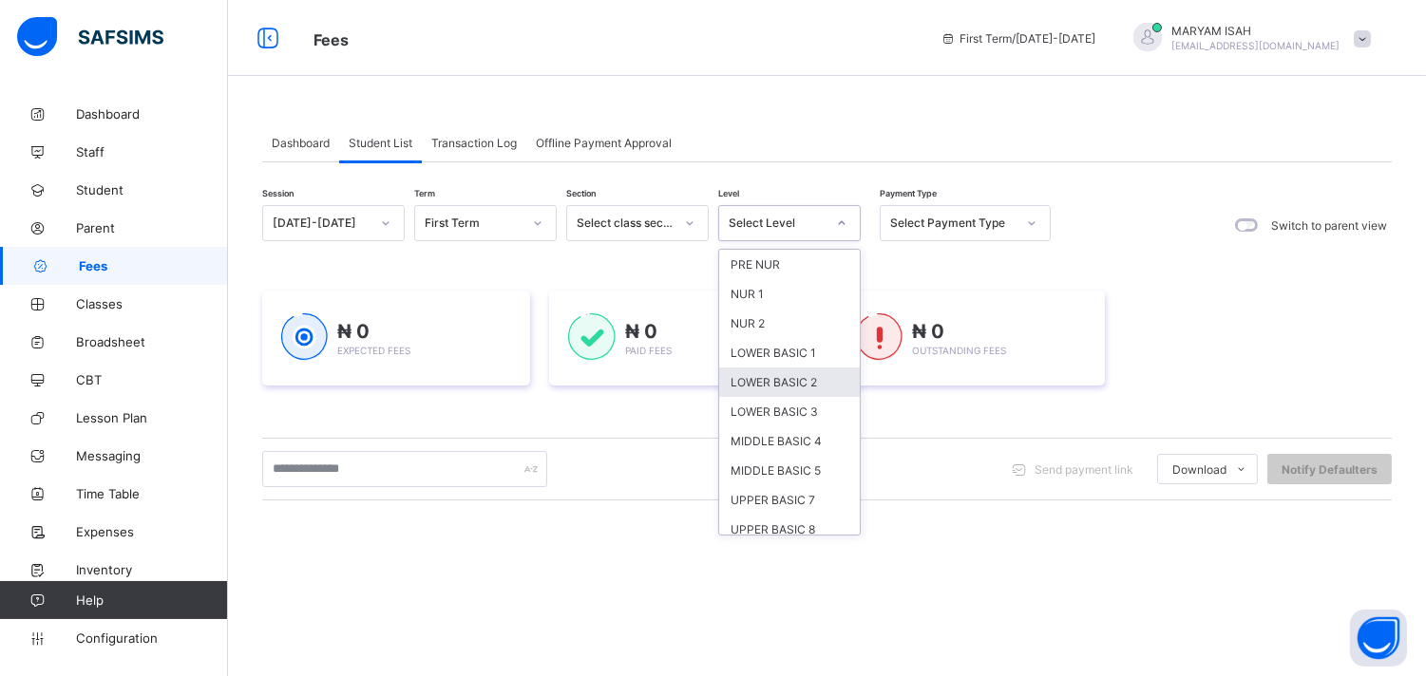
click at [799, 377] on div "LOWER BASIC 2" at bounding box center [789, 382] width 141 height 29
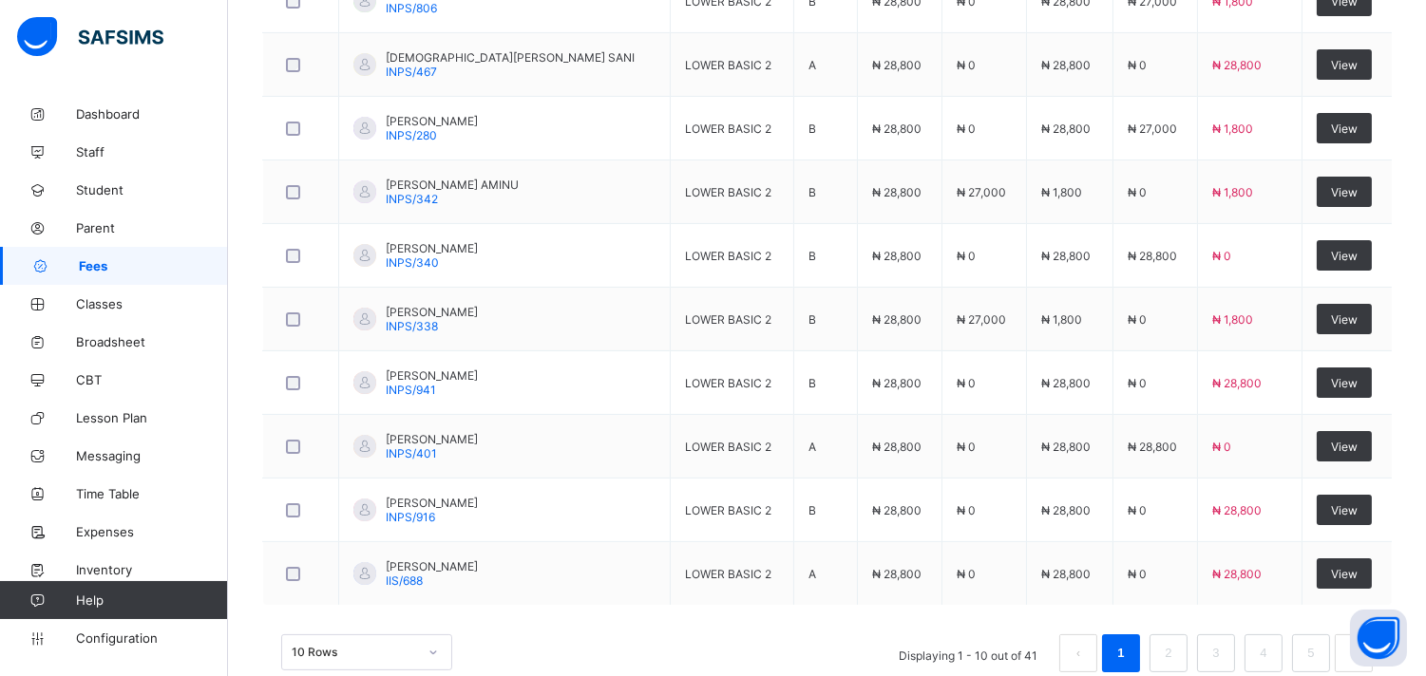
scroll to position [790, 0]
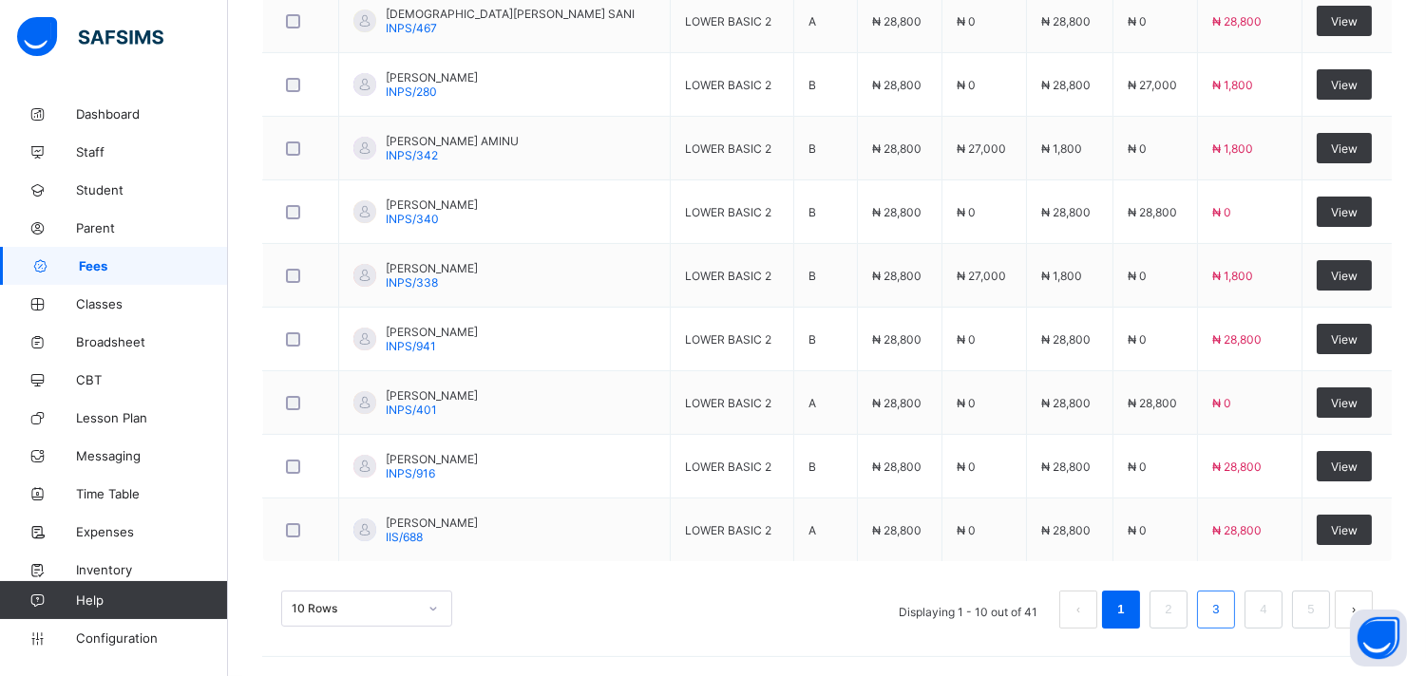
click at [1224, 615] on link "3" at bounding box center [1215, 609] width 18 height 25
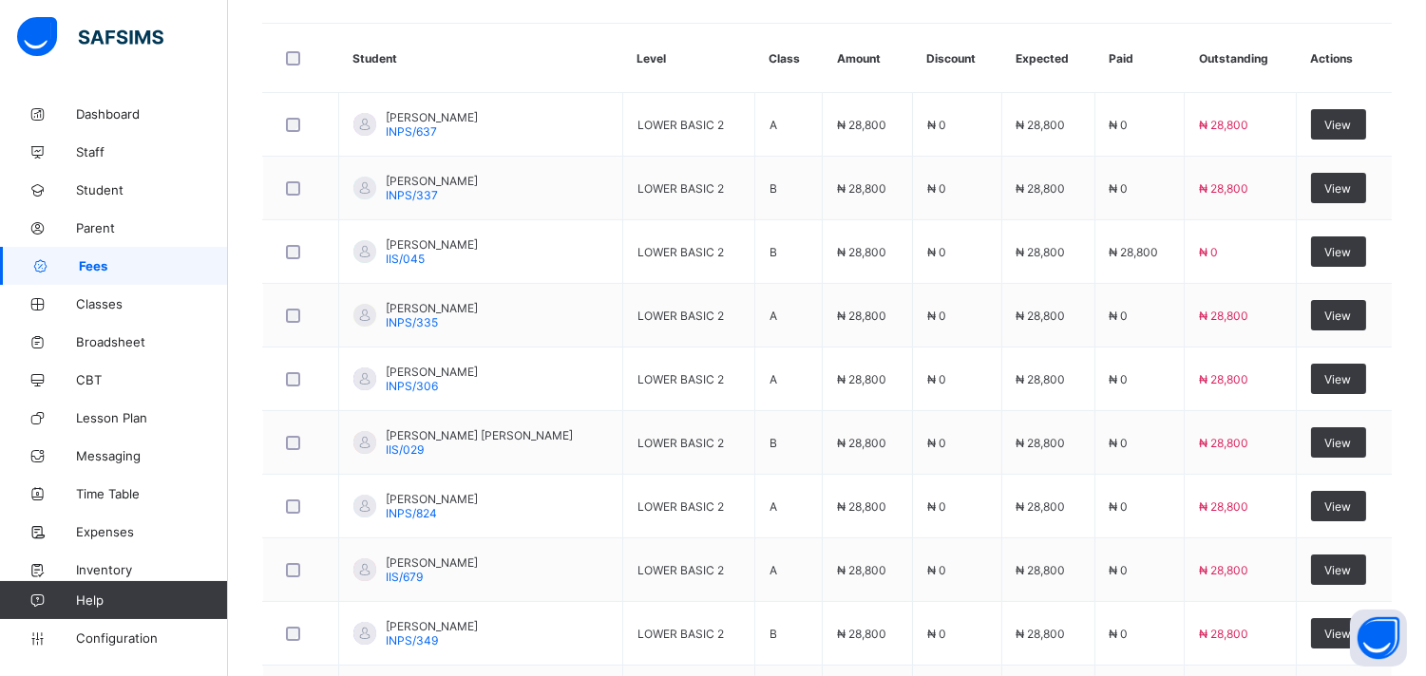
scroll to position [618, 0]
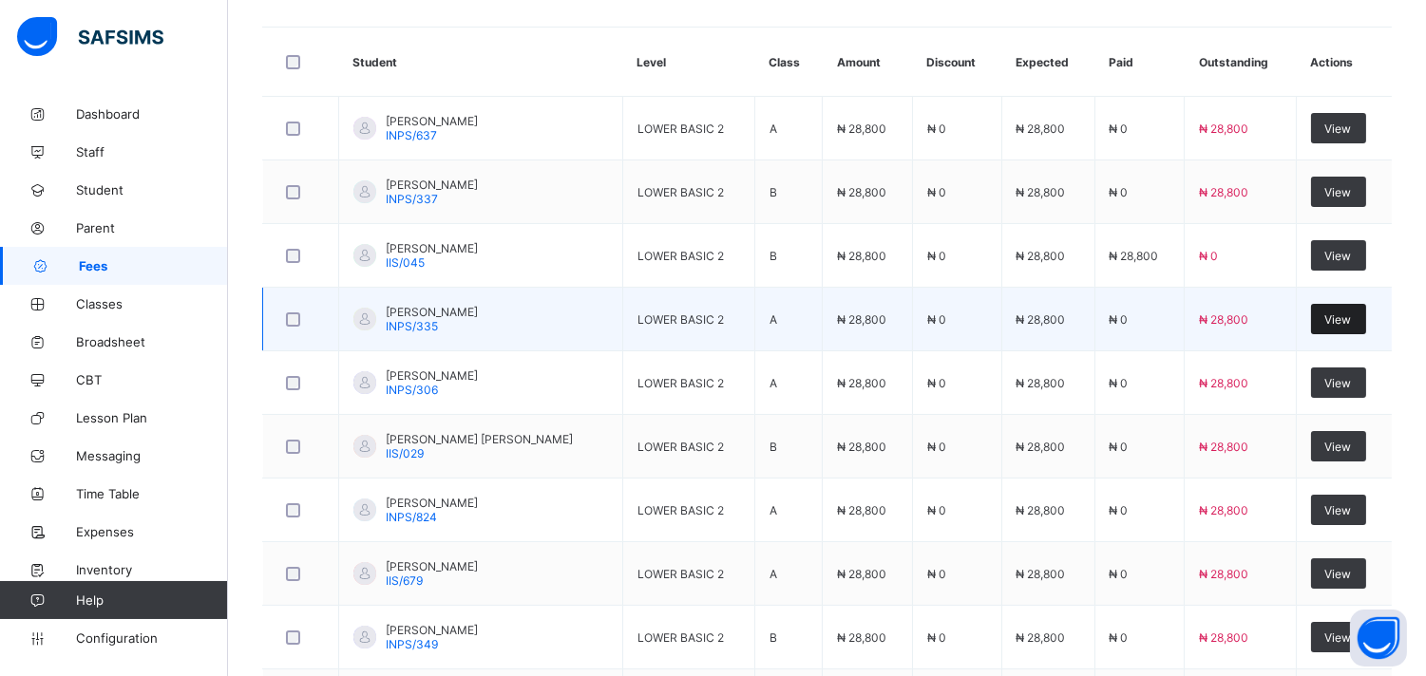
click at [1358, 328] on div "View" at bounding box center [1338, 319] width 55 height 30
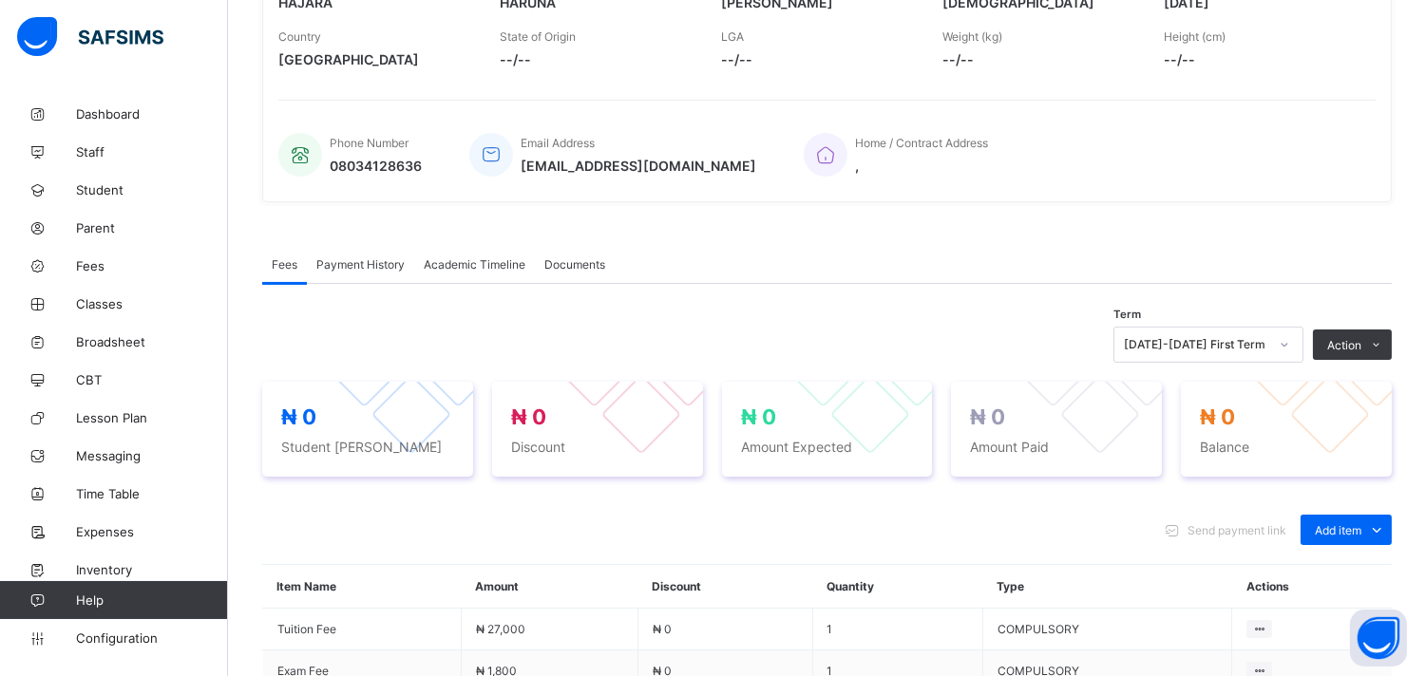
scroll to position [570, 0]
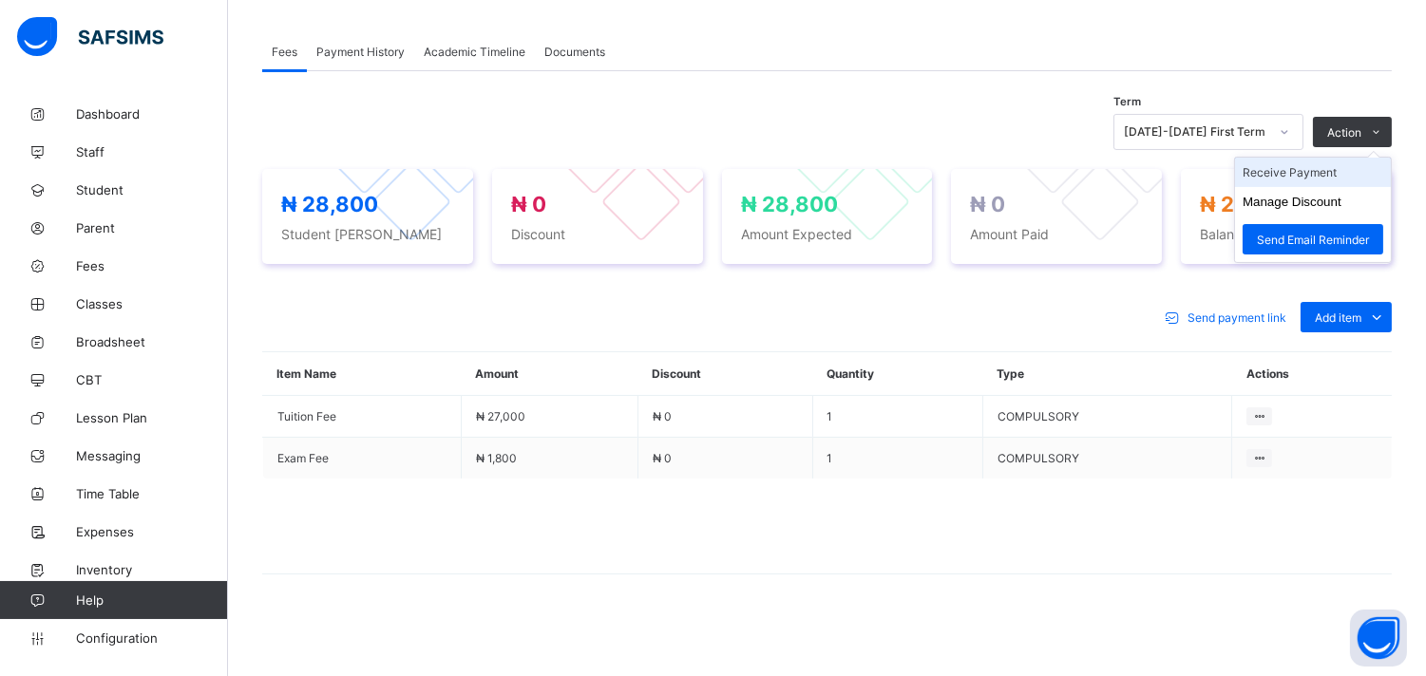
click at [1351, 168] on li "Receive Payment" at bounding box center [1313, 172] width 156 height 29
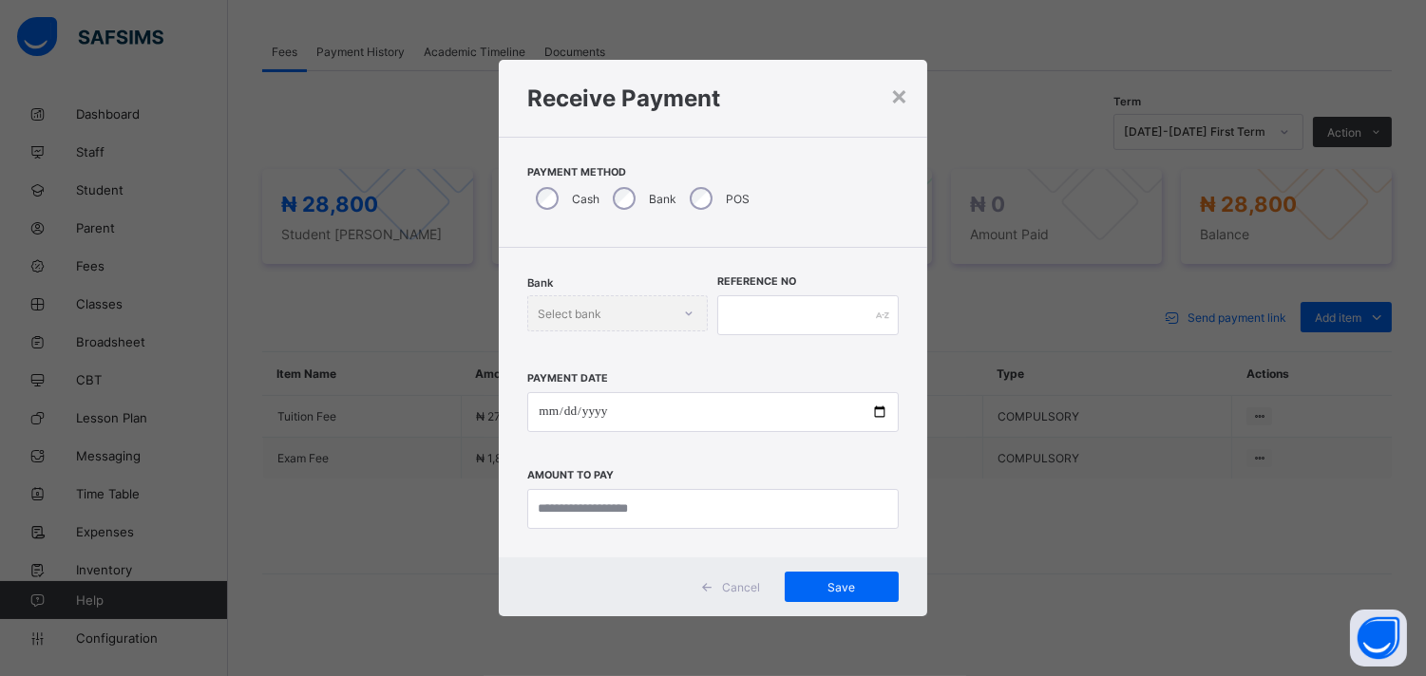
click at [696, 185] on div "POS" at bounding box center [717, 199] width 73 height 40
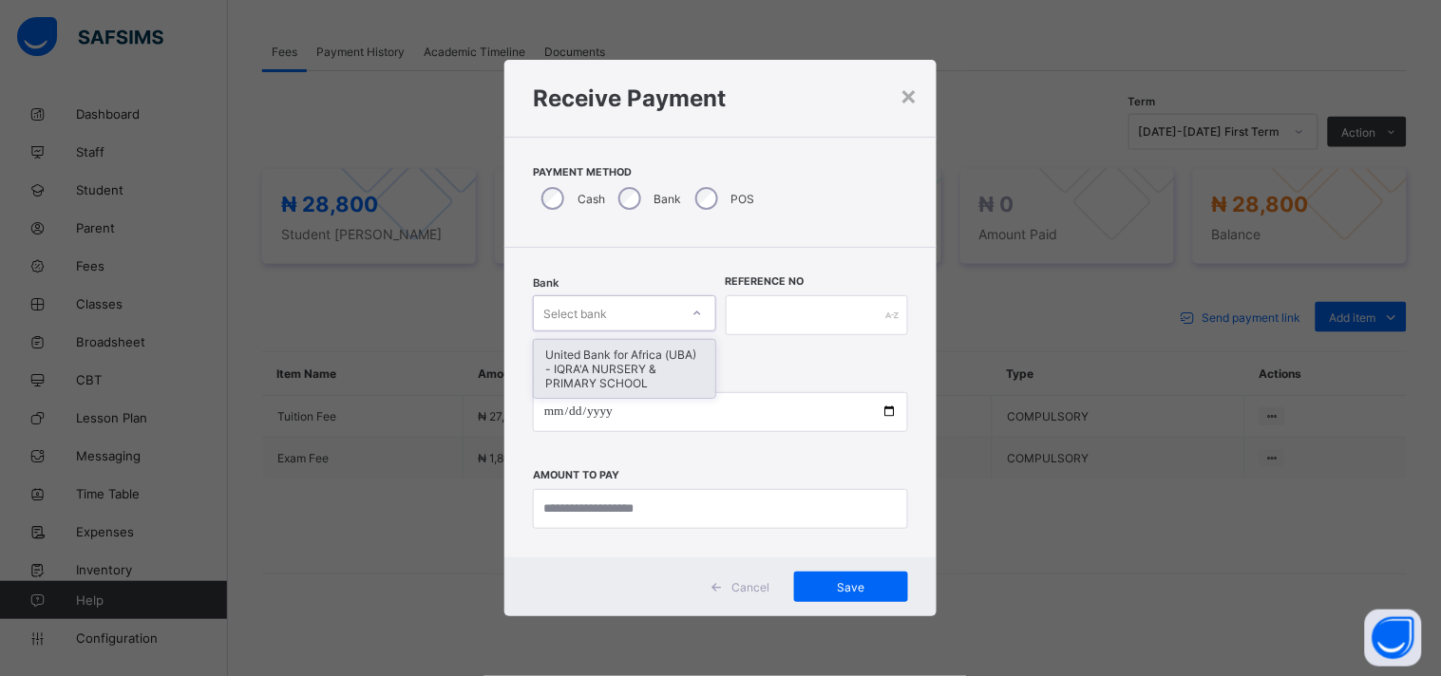
click at [691, 315] on icon at bounding box center [696, 313] width 11 height 19
click at [669, 356] on div "United Bank for Africa (UBA) - IQRA'A NURSERY & PRIMARY SCHOOL" at bounding box center [624, 369] width 181 height 58
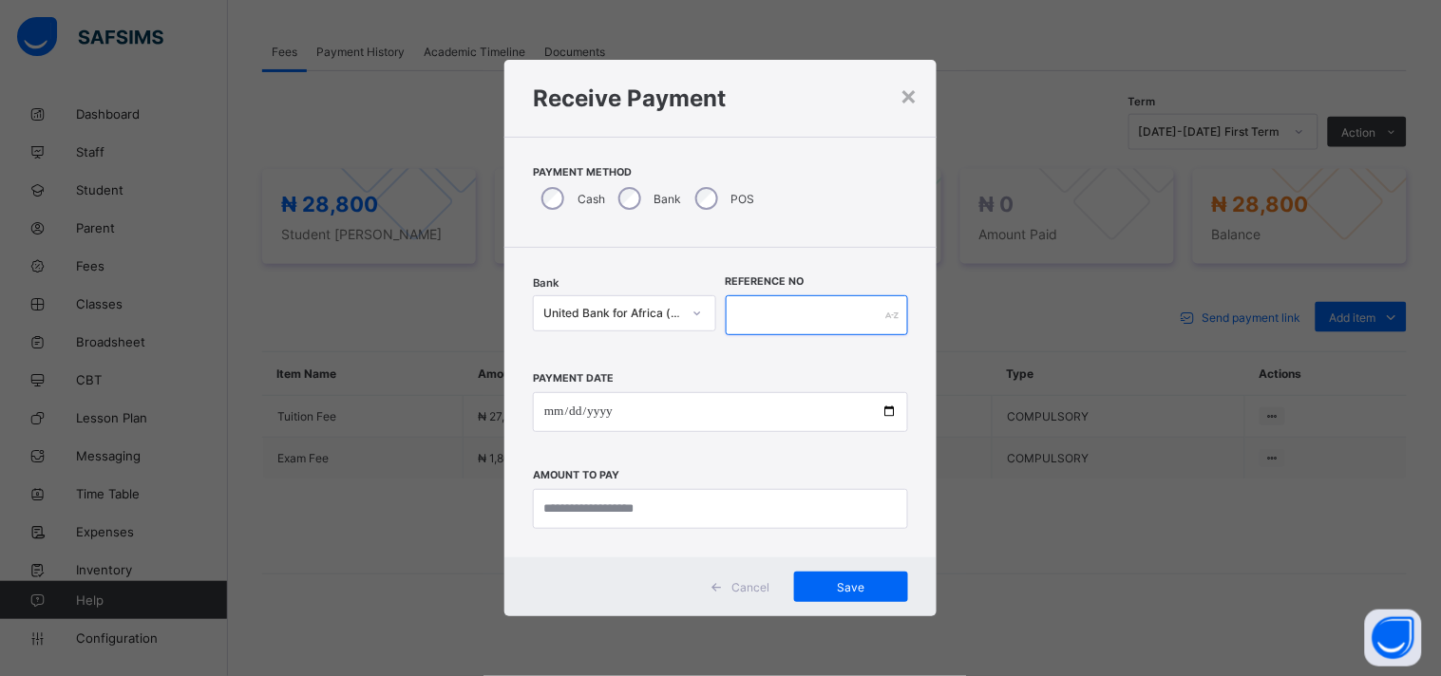
click at [767, 310] on input "text" at bounding box center [817, 315] width 183 height 40
type input "*****"
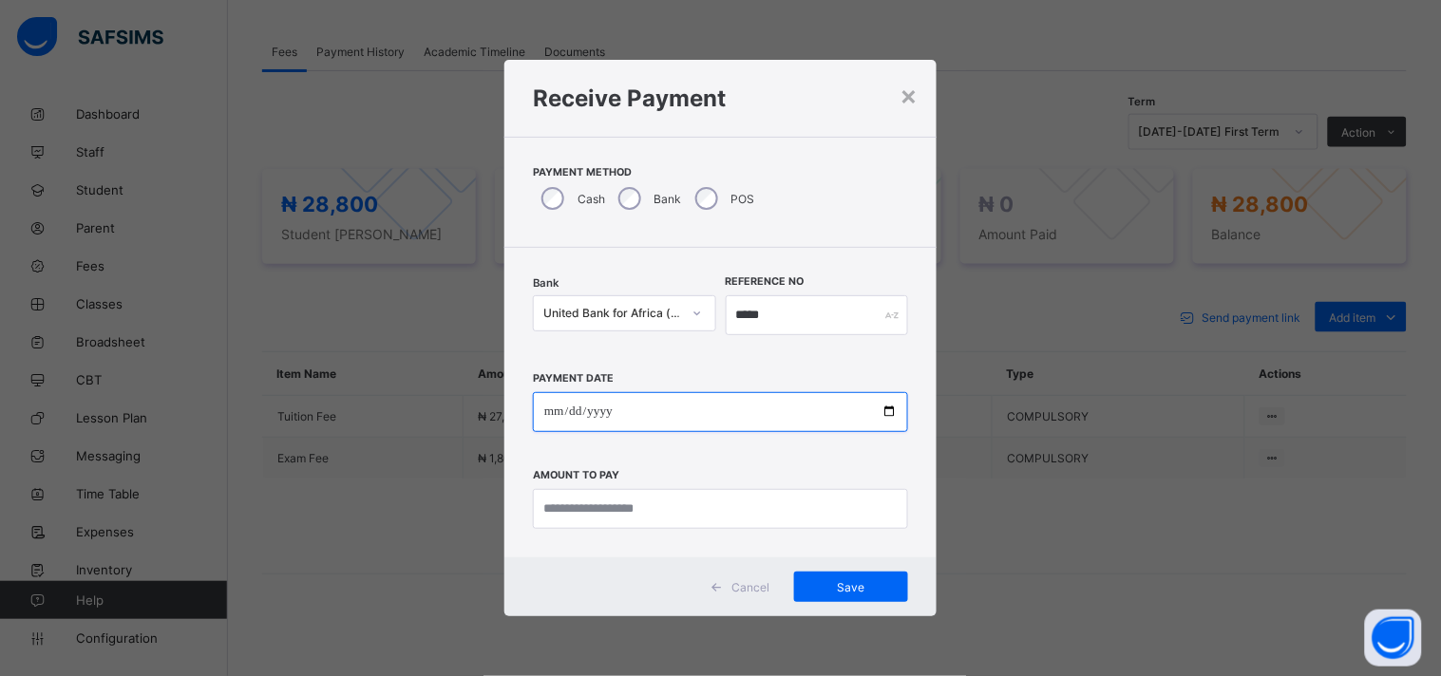
click at [700, 418] on input "date" at bounding box center [720, 412] width 375 height 40
click at [891, 419] on input "date" at bounding box center [720, 412] width 375 height 40
type input "**********"
click at [915, 96] on div "×" at bounding box center [908, 95] width 18 height 32
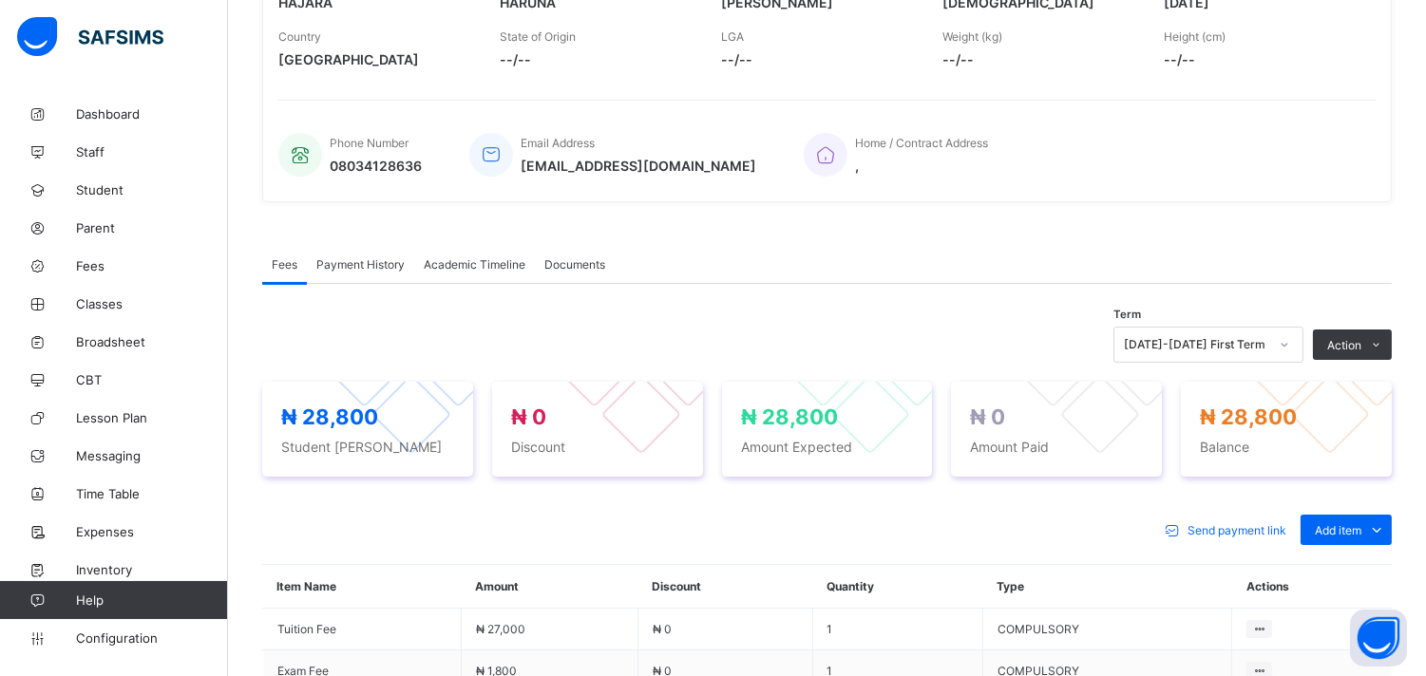
scroll to position [337, 0]
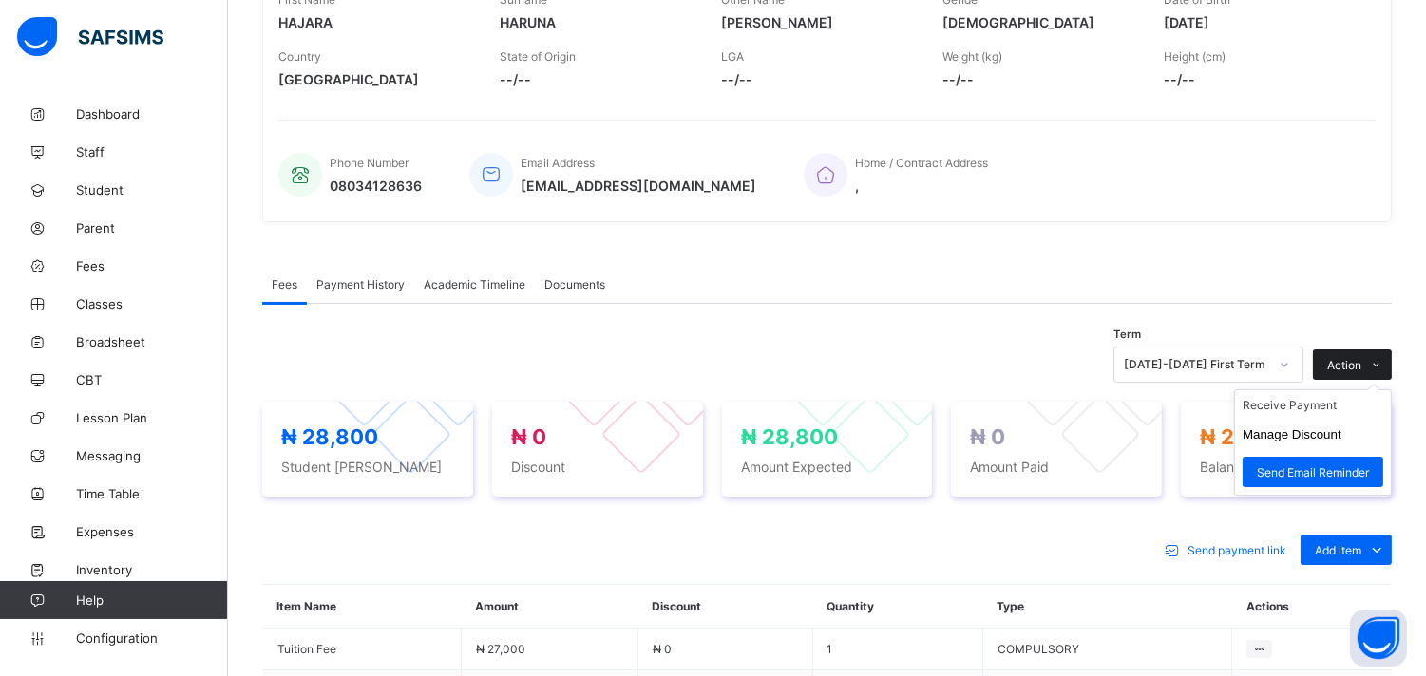
click at [1384, 367] on icon at bounding box center [1377, 365] width 14 height 12
click at [1318, 406] on li "Receive Payment" at bounding box center [1313, 404] width 156 height 29
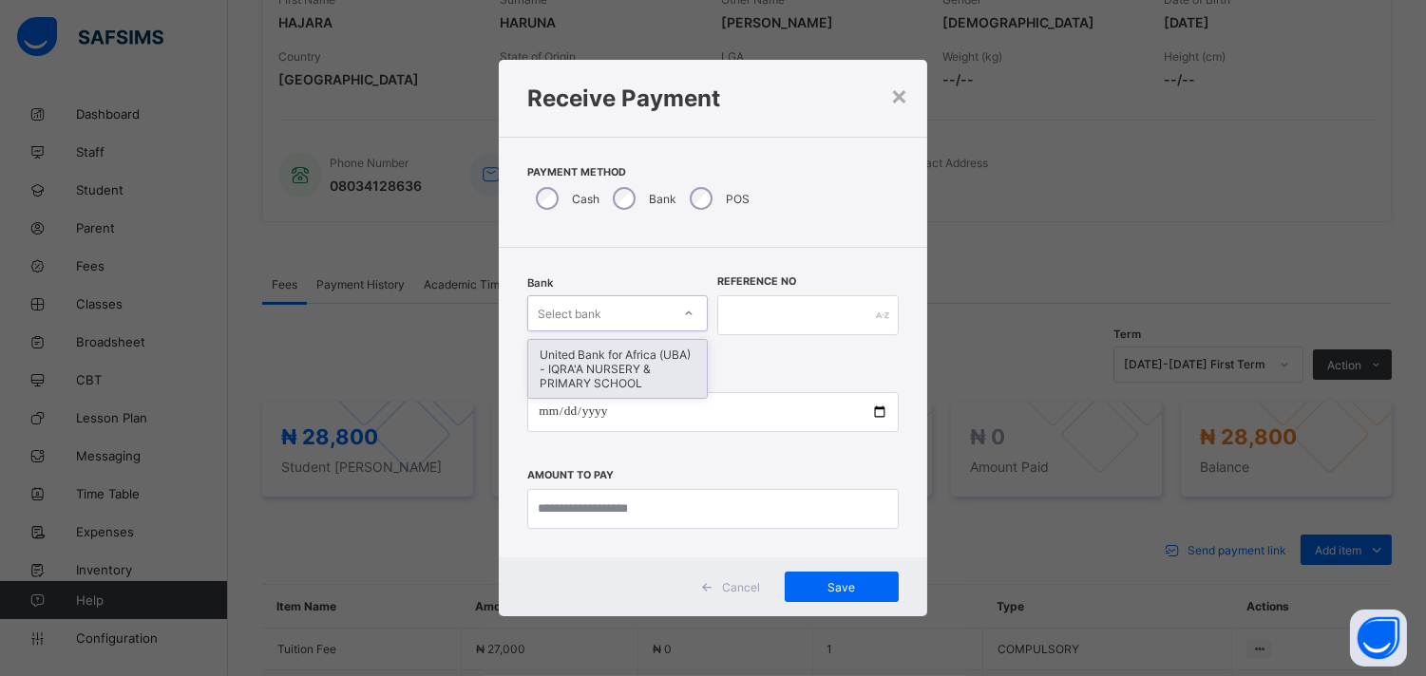
click at [687, 311] on icon at bounding box center [688, 313] width 11 height 19
click at [648, 361] on div "United Bank for Africa (UBA) - IQRA'A NURSERY & PRIMARY SCHOOL" at bounding box center [617, 369] width 179 height 58
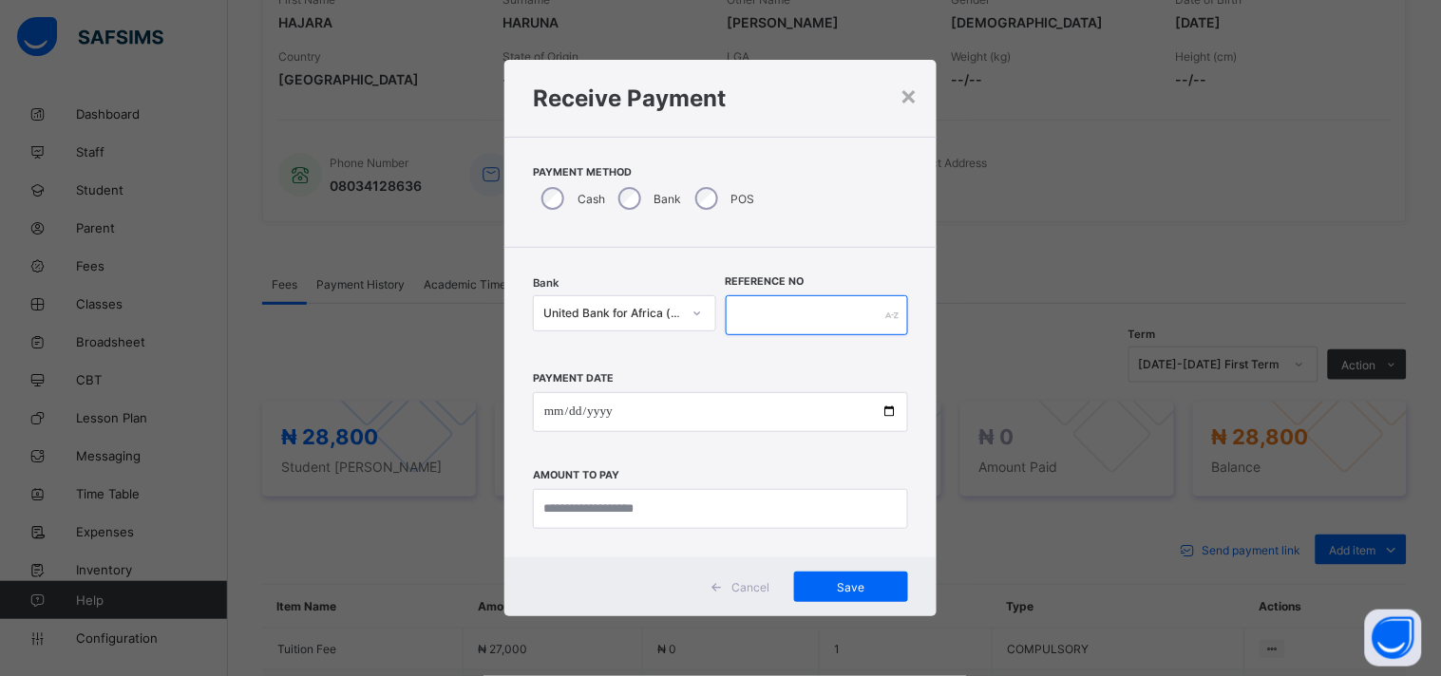
click at [729, 323] on input "text" at bounding box center [817, 315] width 183 height 40
type input "*****"
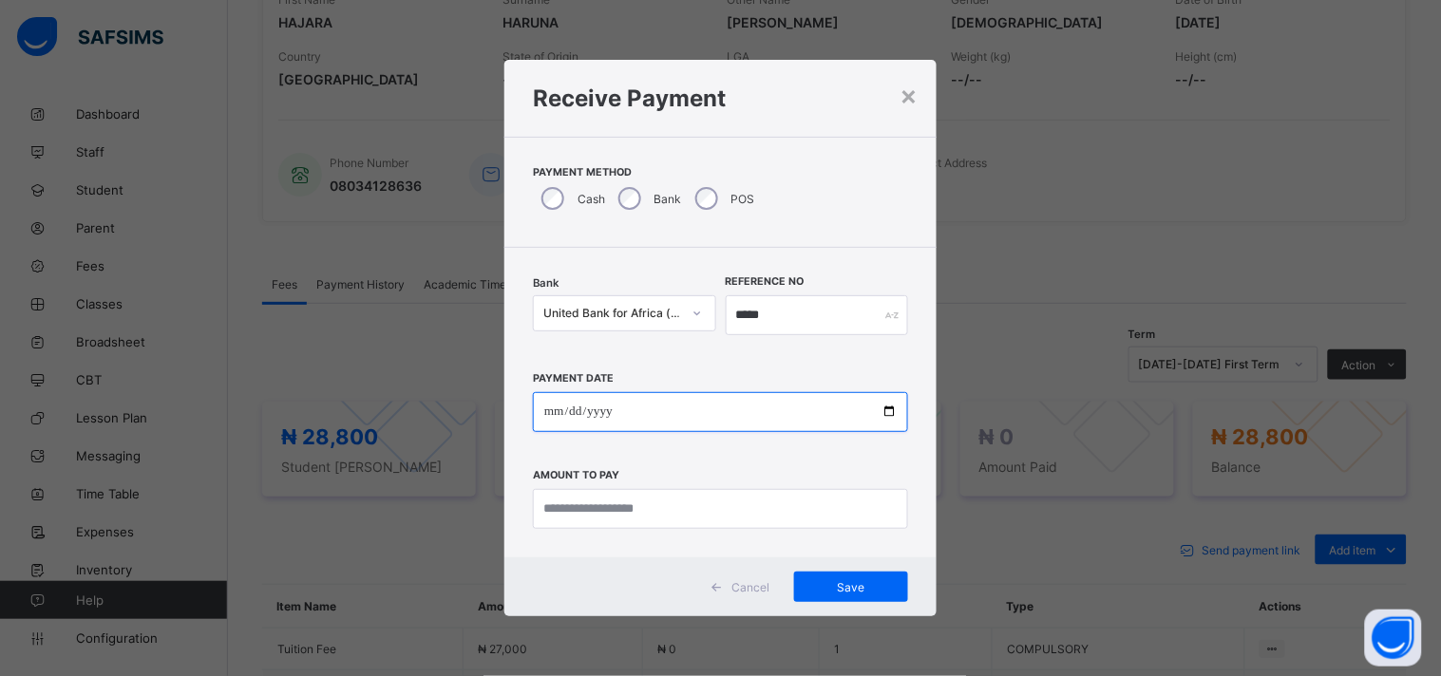
click at [891, 406] on input "date" at bounding box center [720, 412] width 375 height 40
type input "**********"
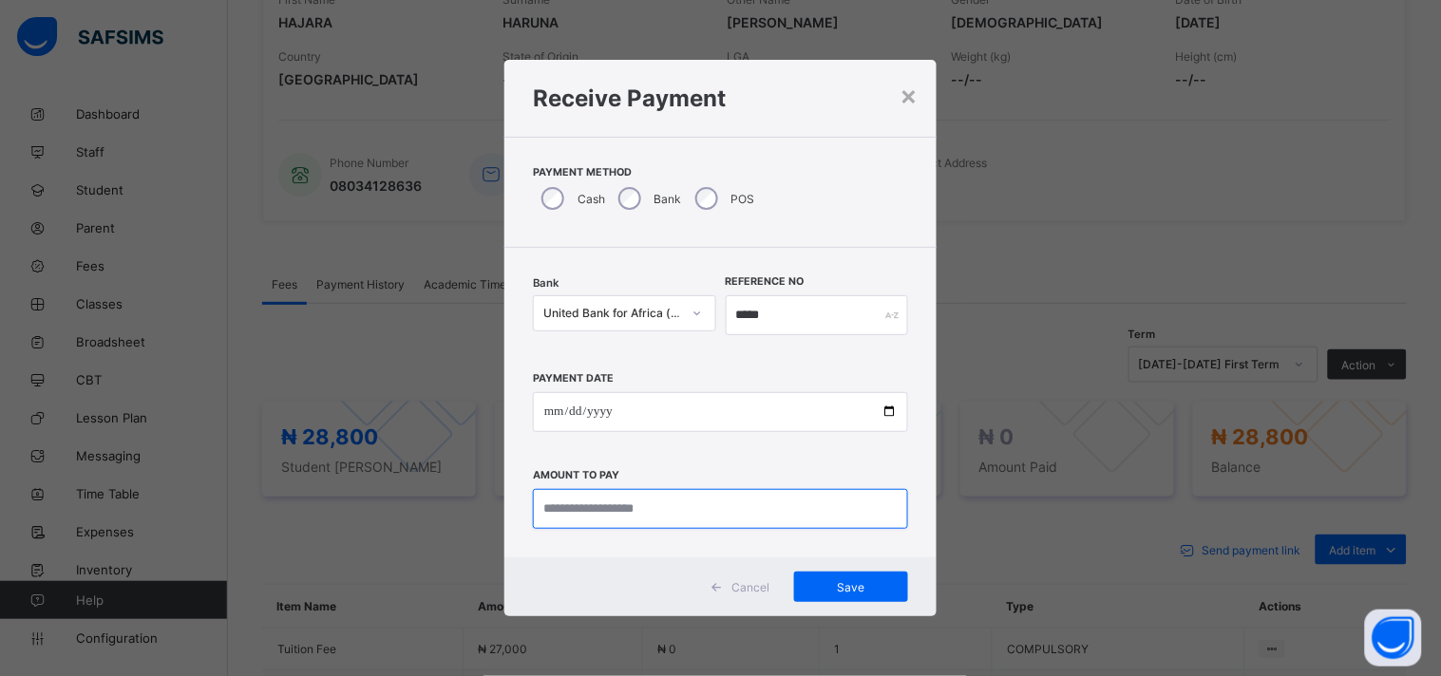
click at [561, 515] on input "currency" at bounding box center [720, 509] width 375 height 40
type input "********"
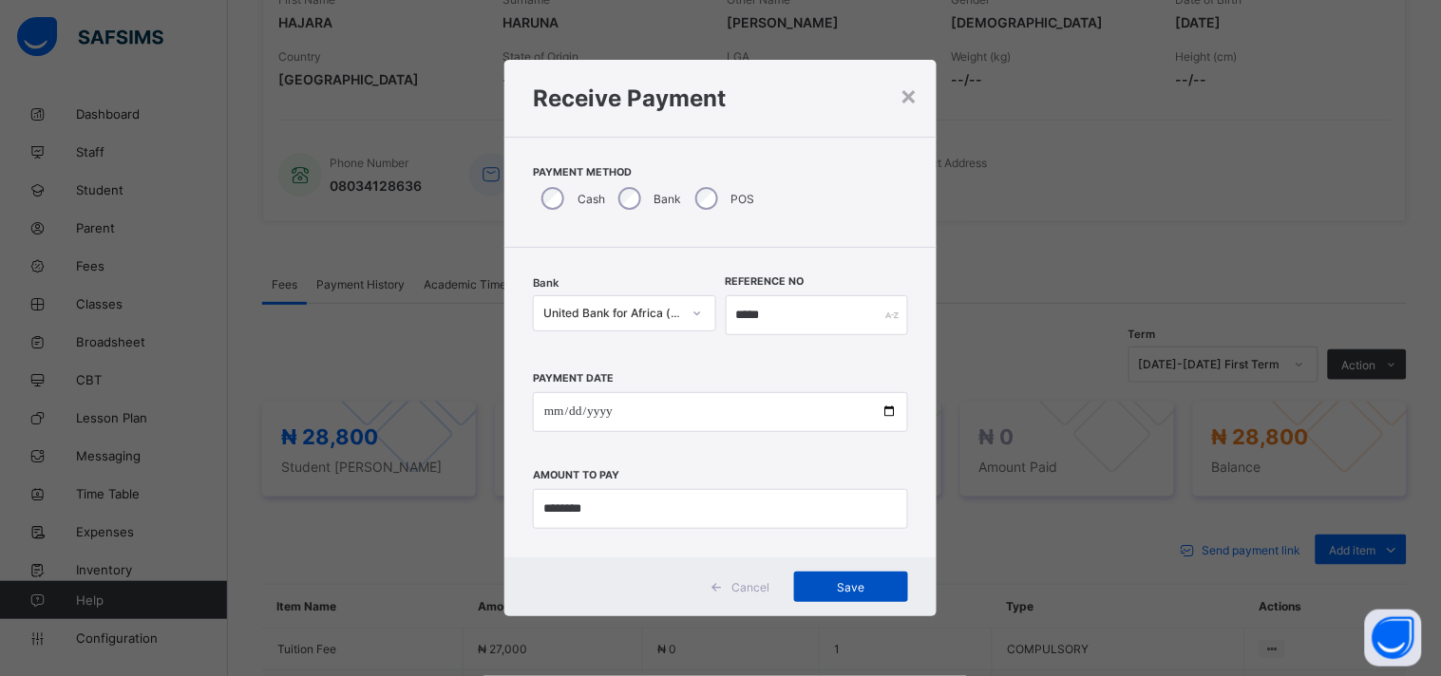
click at [809, 587] on span "Save" at bounding box center [850, 587] width 85 height 14
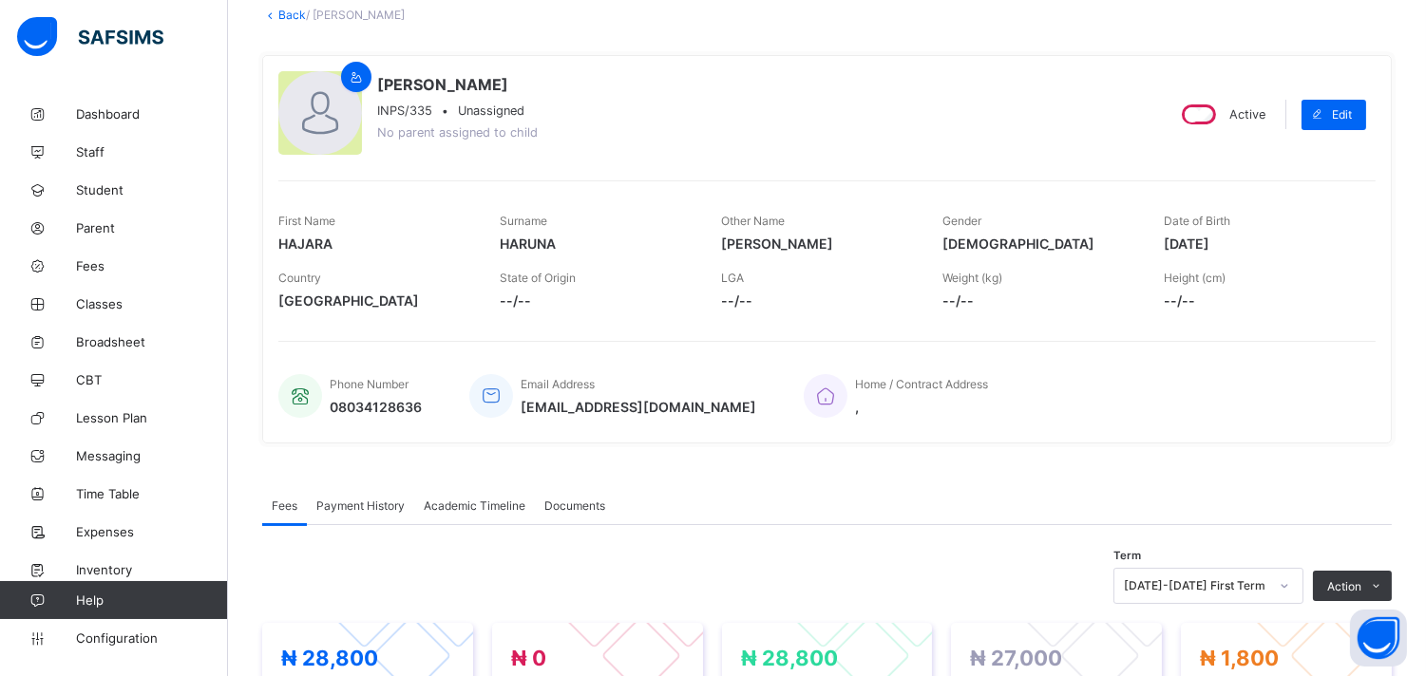
scroll to position [0, 0]
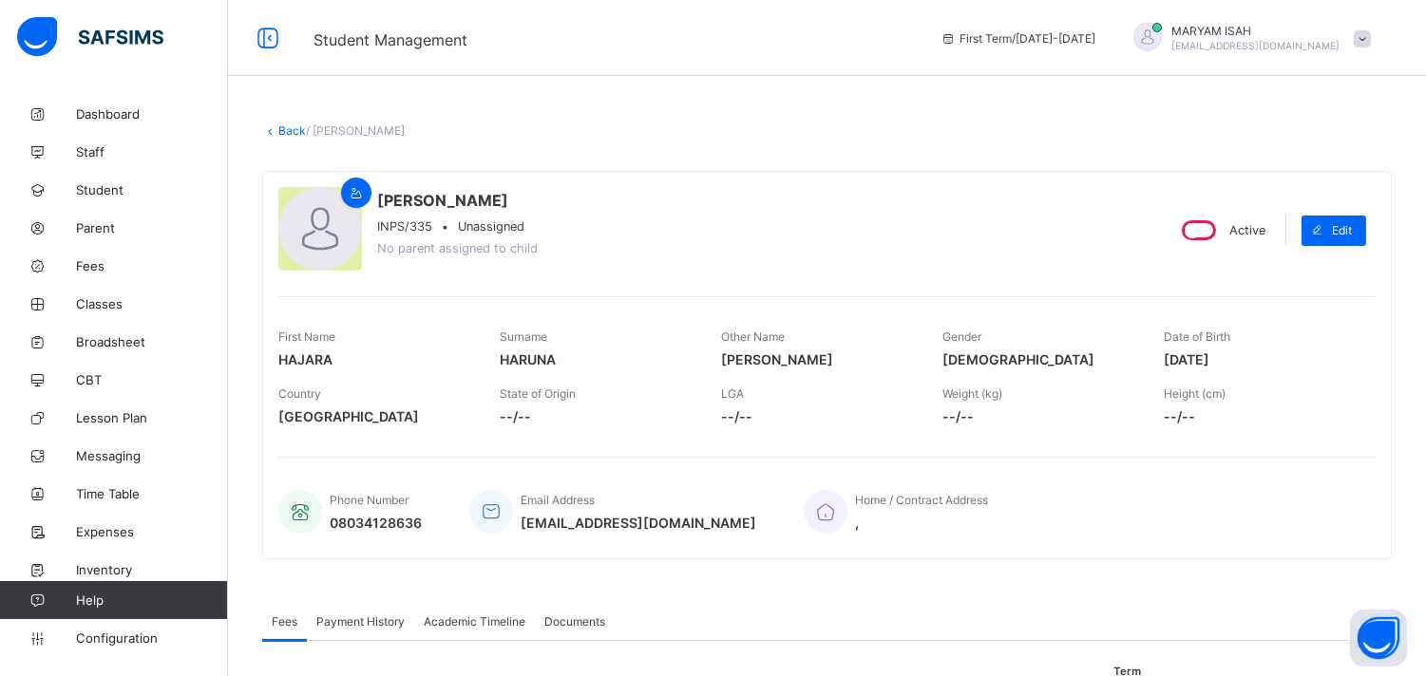
click at [282, 129] on link "Back" at bounding box center [292, 130] width 28 height 14
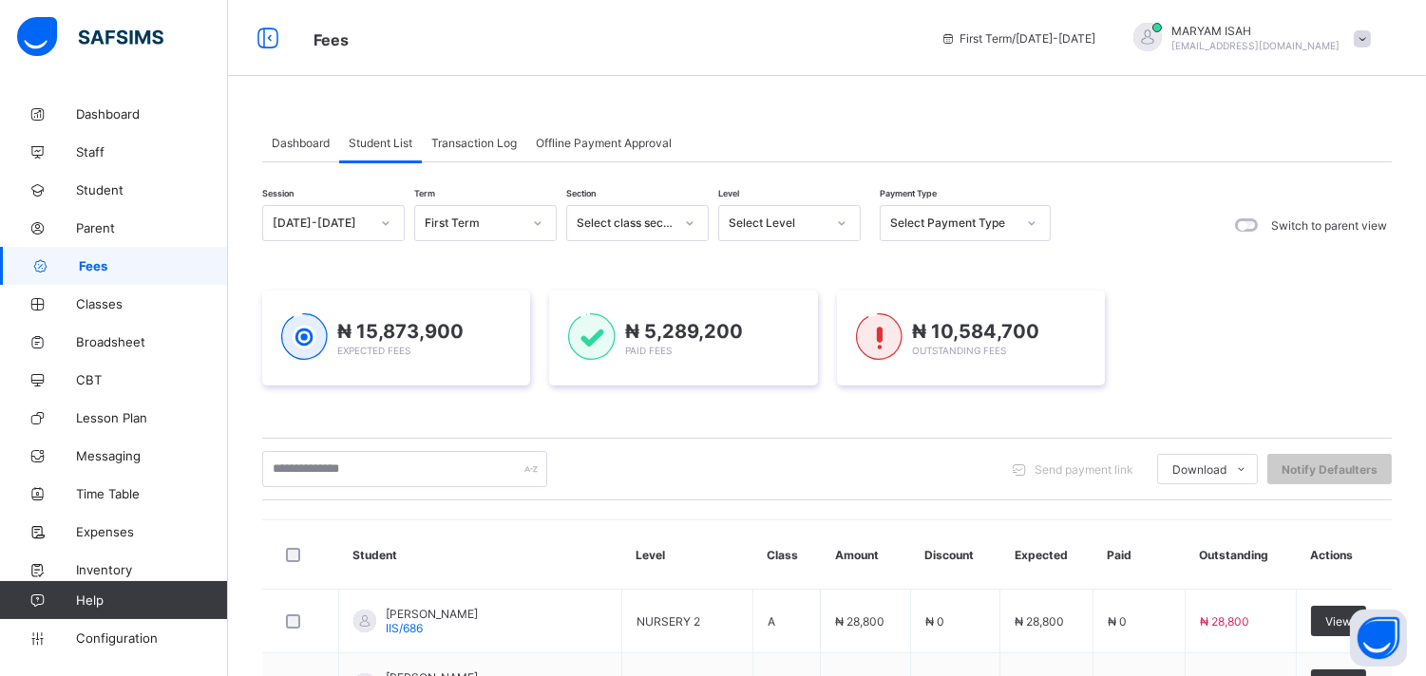
click at [846, 219] on icon at bounding box center [841, 223] width 11 height 19
click at [837, 221] on icon at bounding box center [841, 223] width 11 height 19
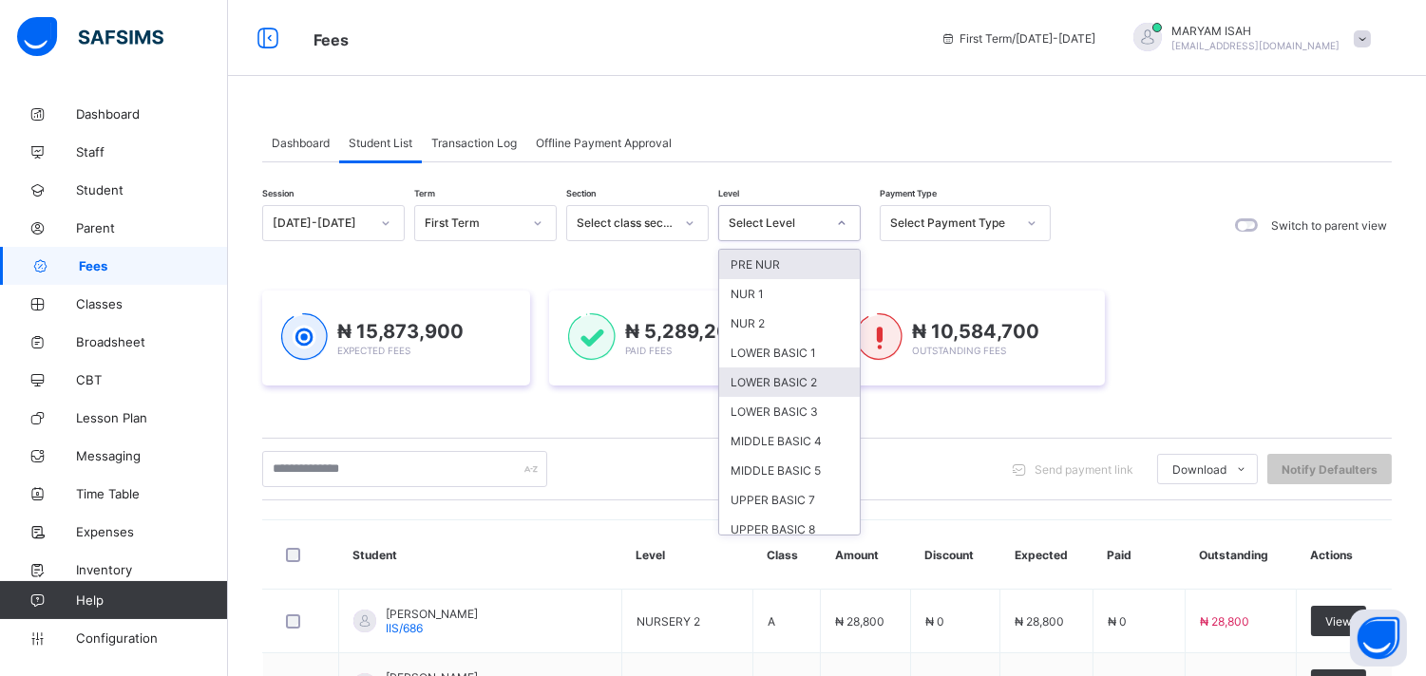
click at [746, 390] on div "LOWER BASIC 2" at bounding box center [789, 382] width 141 height 29
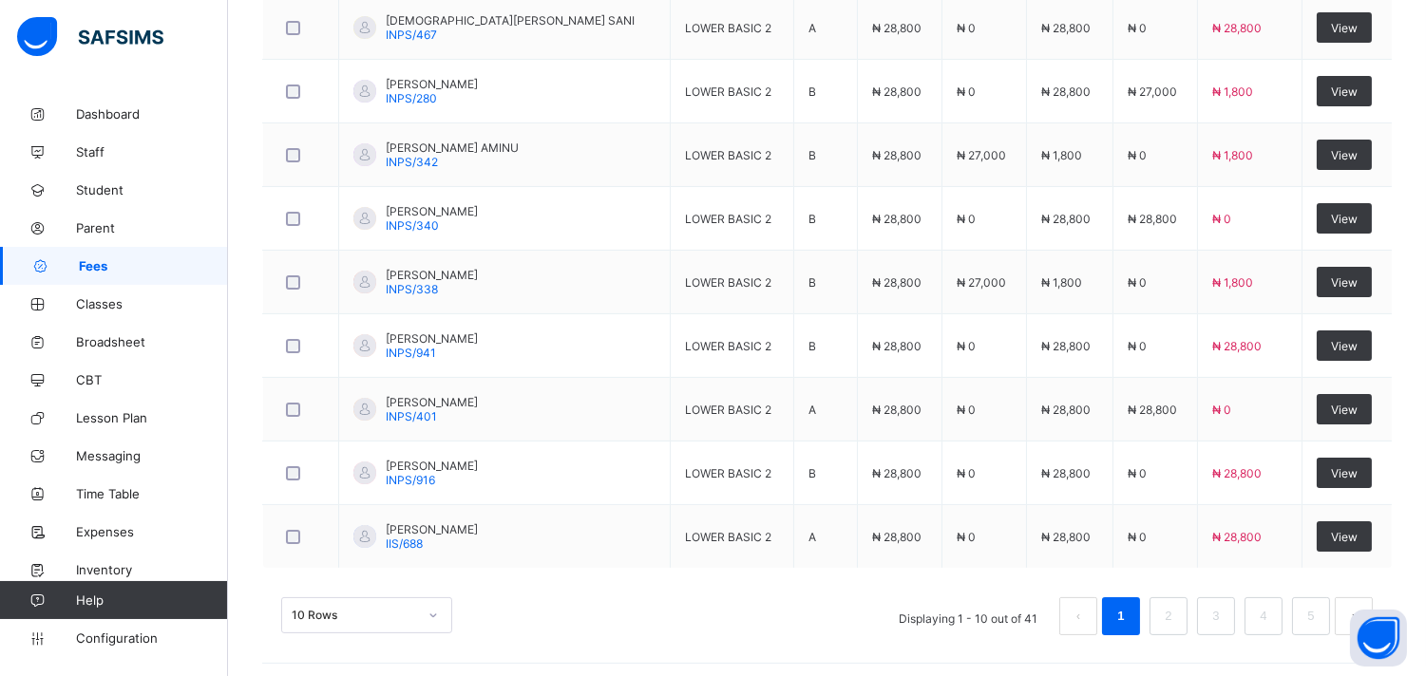
scroll to position [790, 0]
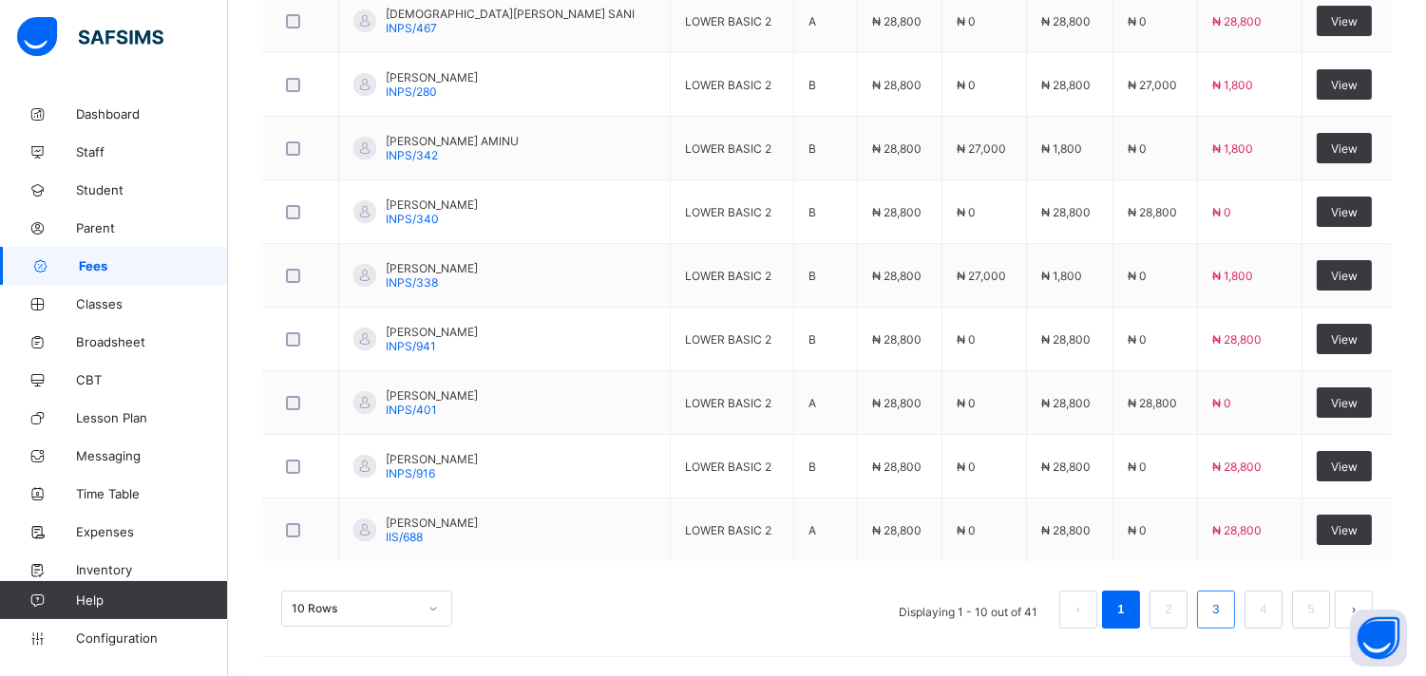
click at [1224, 619] on link "3" at bounding box center [1215, 609] width 18 height 25
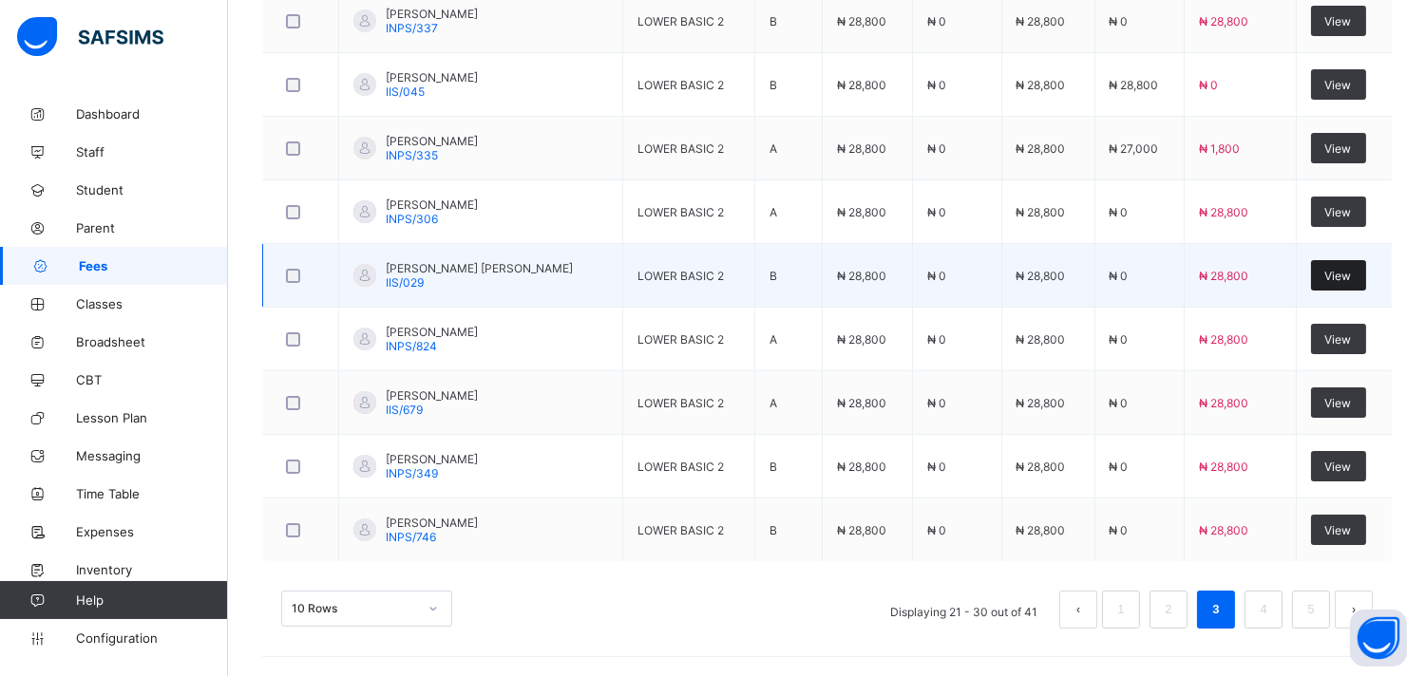
click at [1363, 273] on div "View" at bounding box center [1338, 275] width 55 height 30
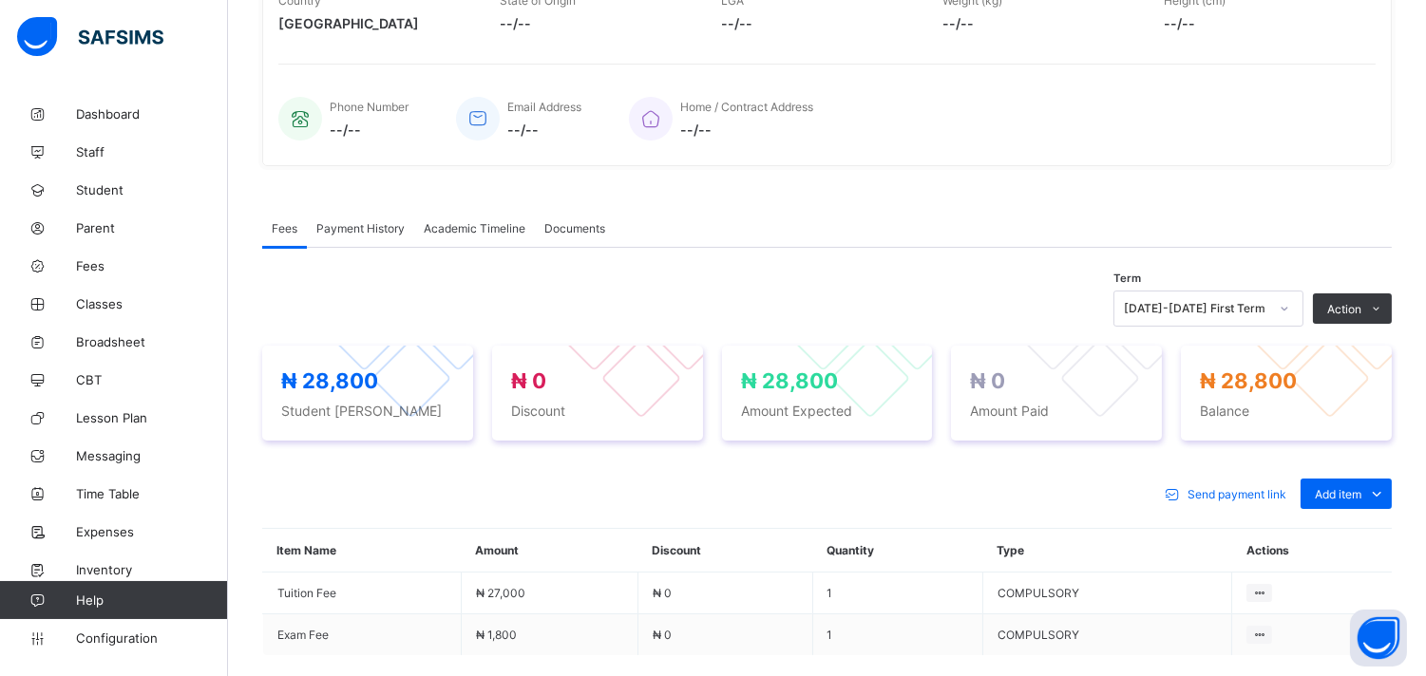
scroll to position [570, 0]
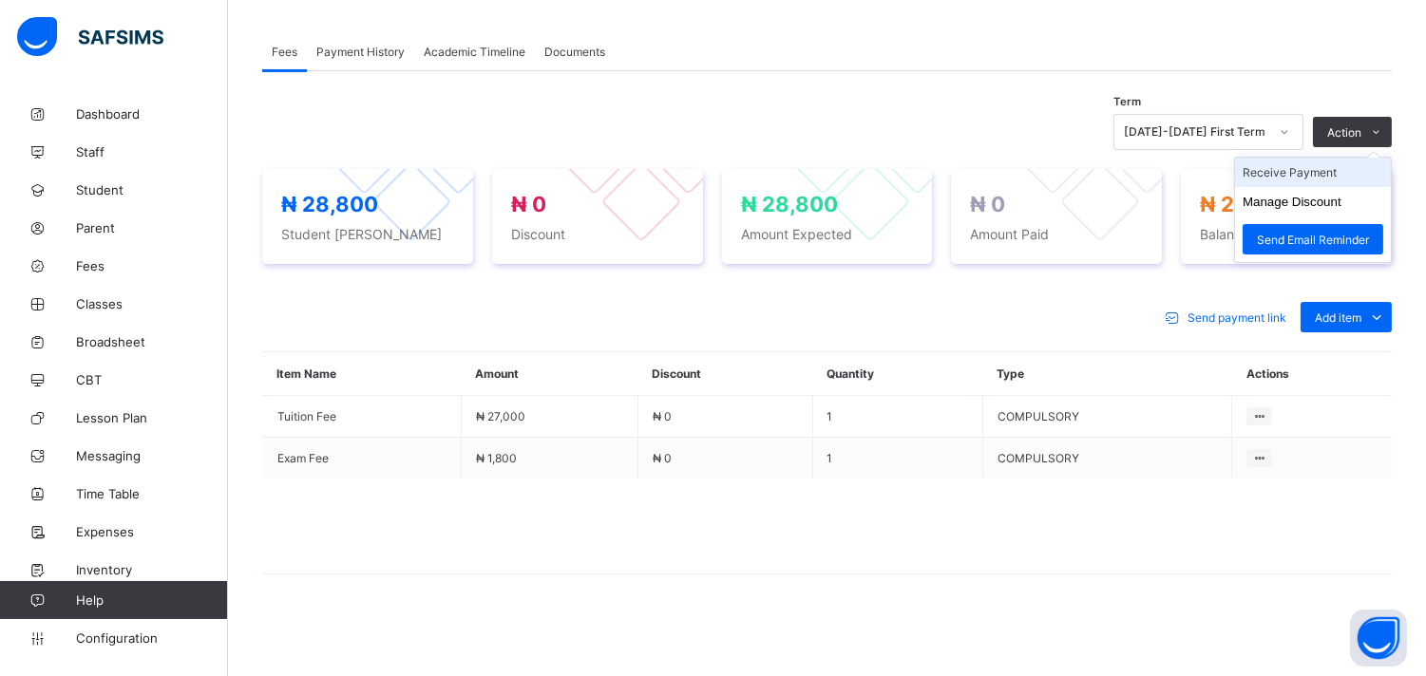
click at [1343, 171] on li "Receive Payment" at bounding box center [1313, 172] width 156 height 29
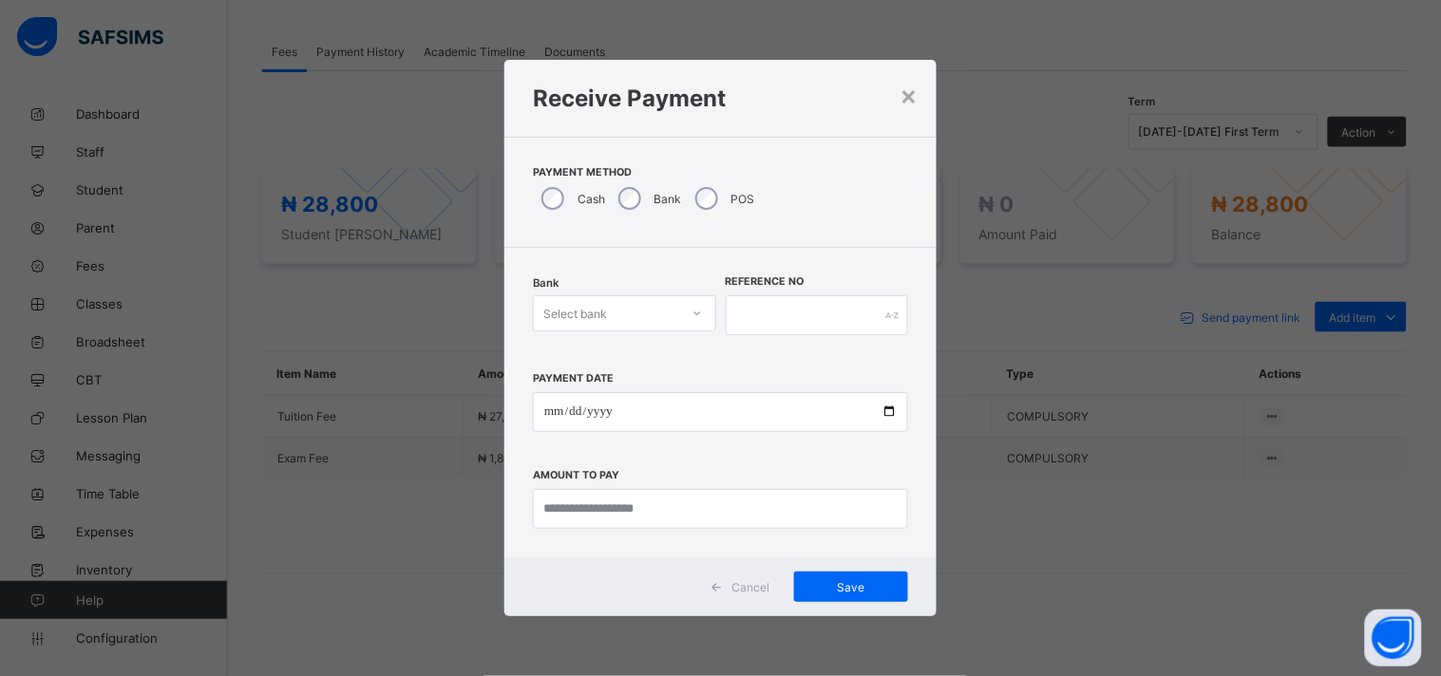
click at [698, 313] on icon at bounding box center [696, 314] width 7 height 4
click at [606, 380] on div "United Bank for Africa (UBA) - IQRA'A NURSERY & PRIMARY SCHOOL" at bounding box center [624, 369] width 181 height 58
click at [794, 321] on input "text" at bounding box center [817, 315] width 183 height 40
type input "******"
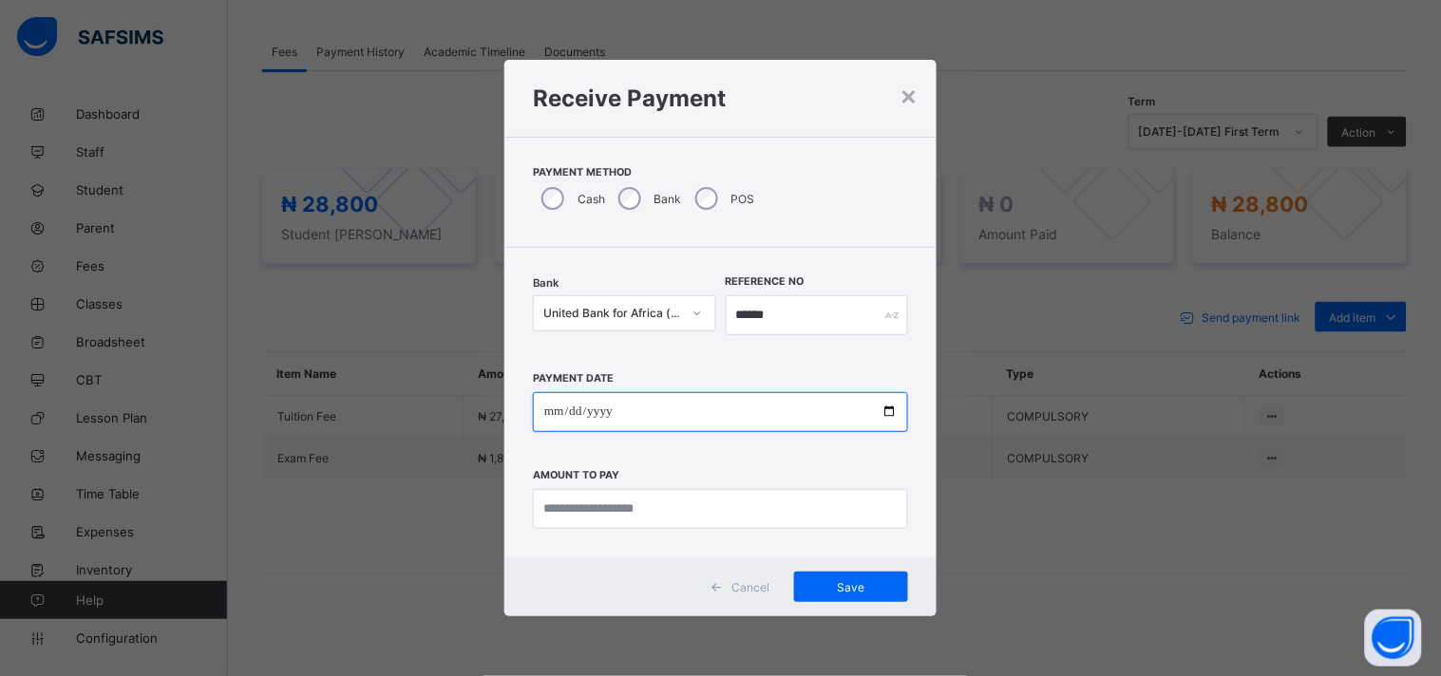
click at [868, 409] on input "date" at bounding box center [720, 412] width 375 height 40
click at [887, 418] on input "date" at bounding box center [720, 412] width 375 height 40
type input "**********"
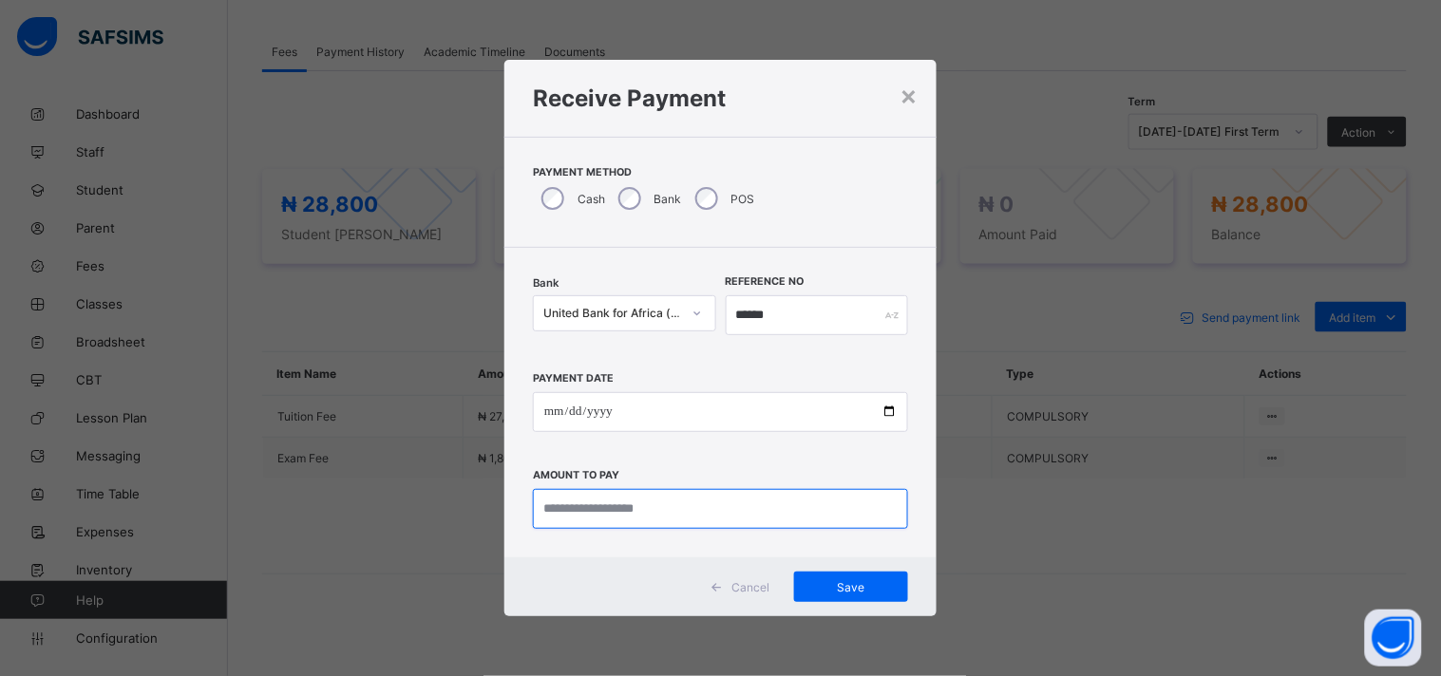
click at [596, 498] on input "currency" at bounding box center [720, 509] width 375 height 40
type input "********"
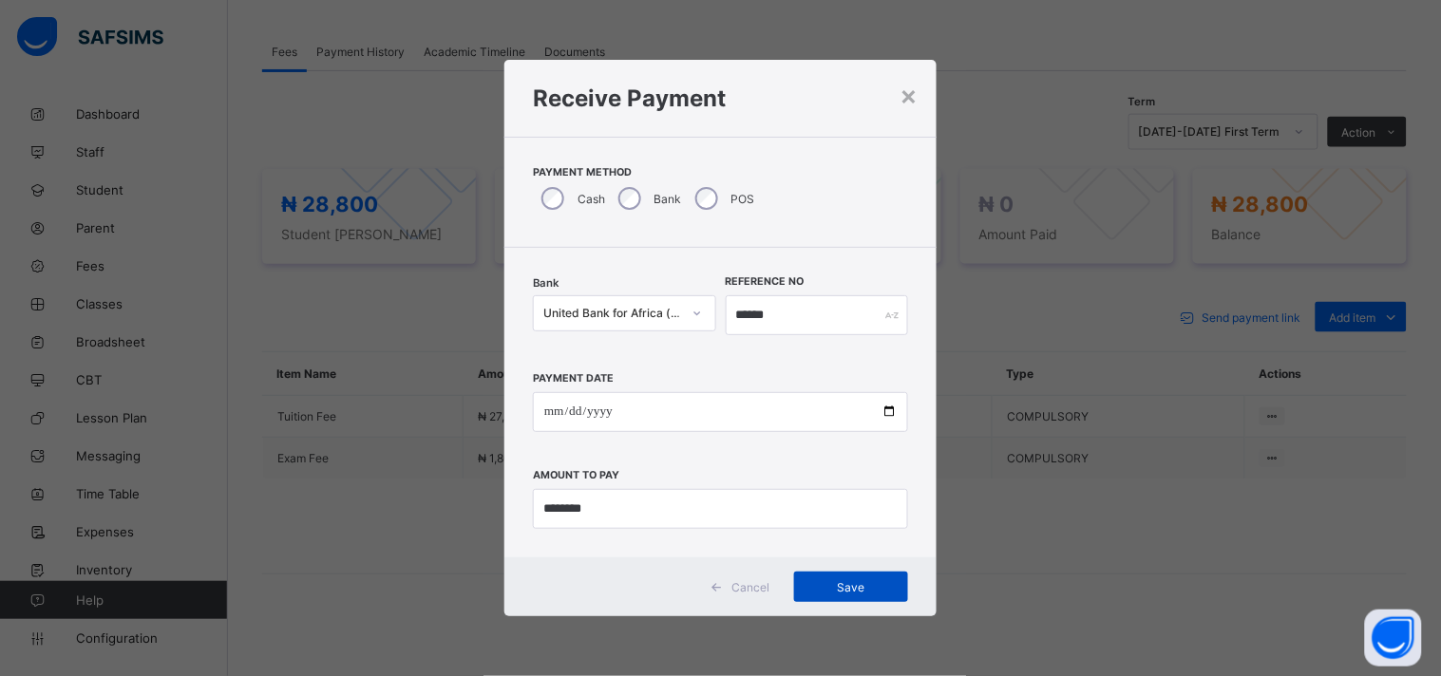
click at [887, 600] on div "Save" at bounding box center [851, 587] width 114 height 30
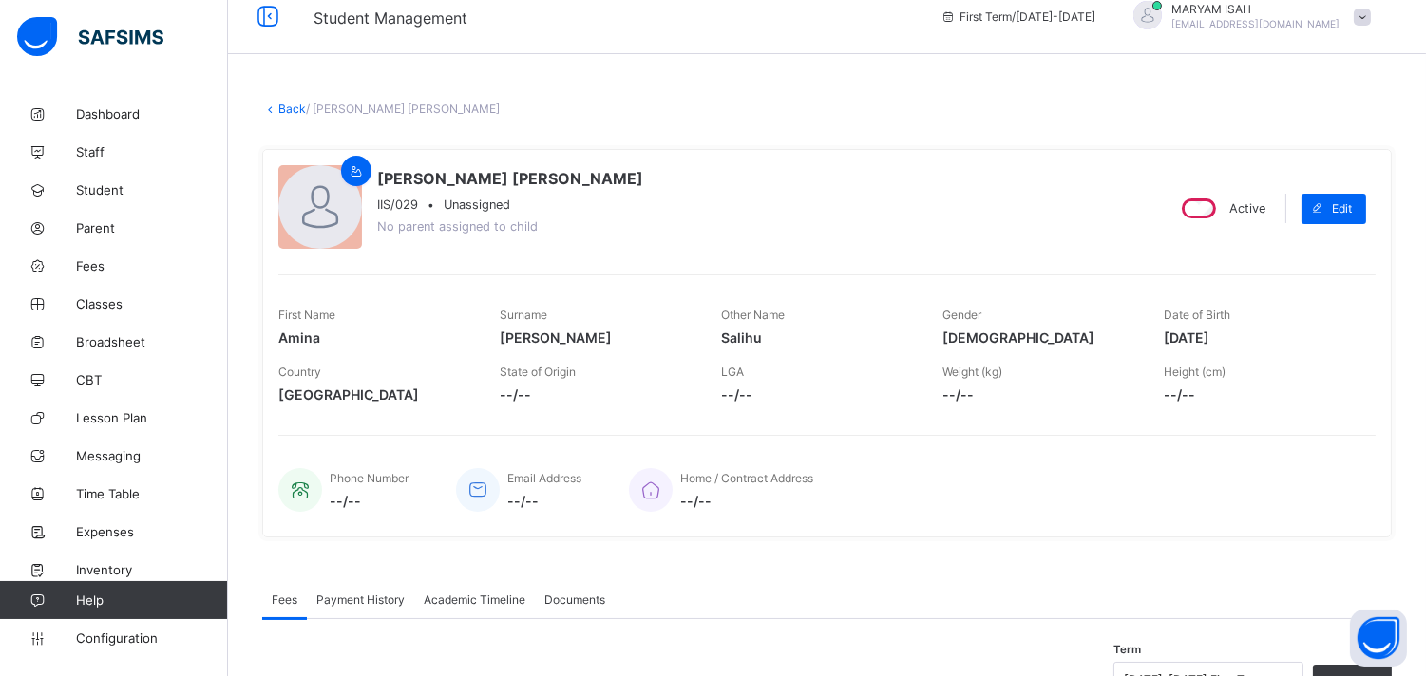
scroll to position [0, 0]
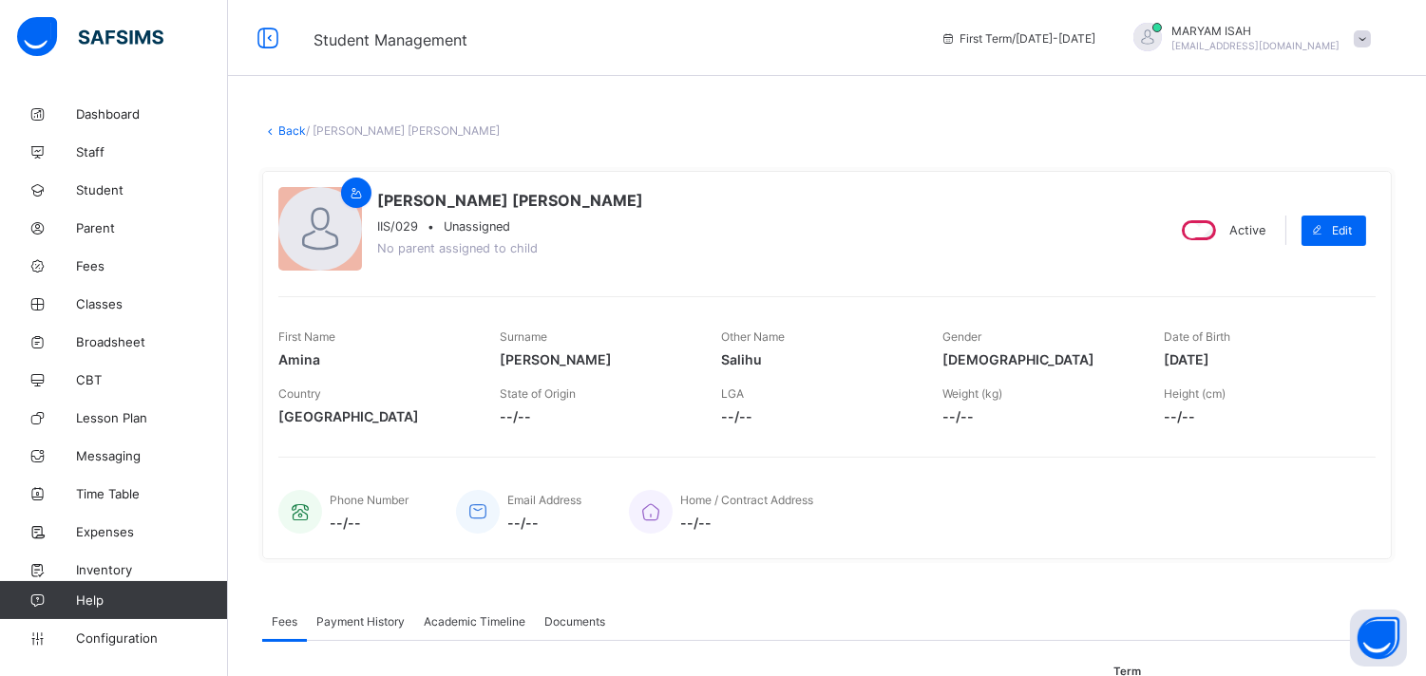
click at [292, 136] on link "Back" at bounding box center [292, 130] width 28 height 14
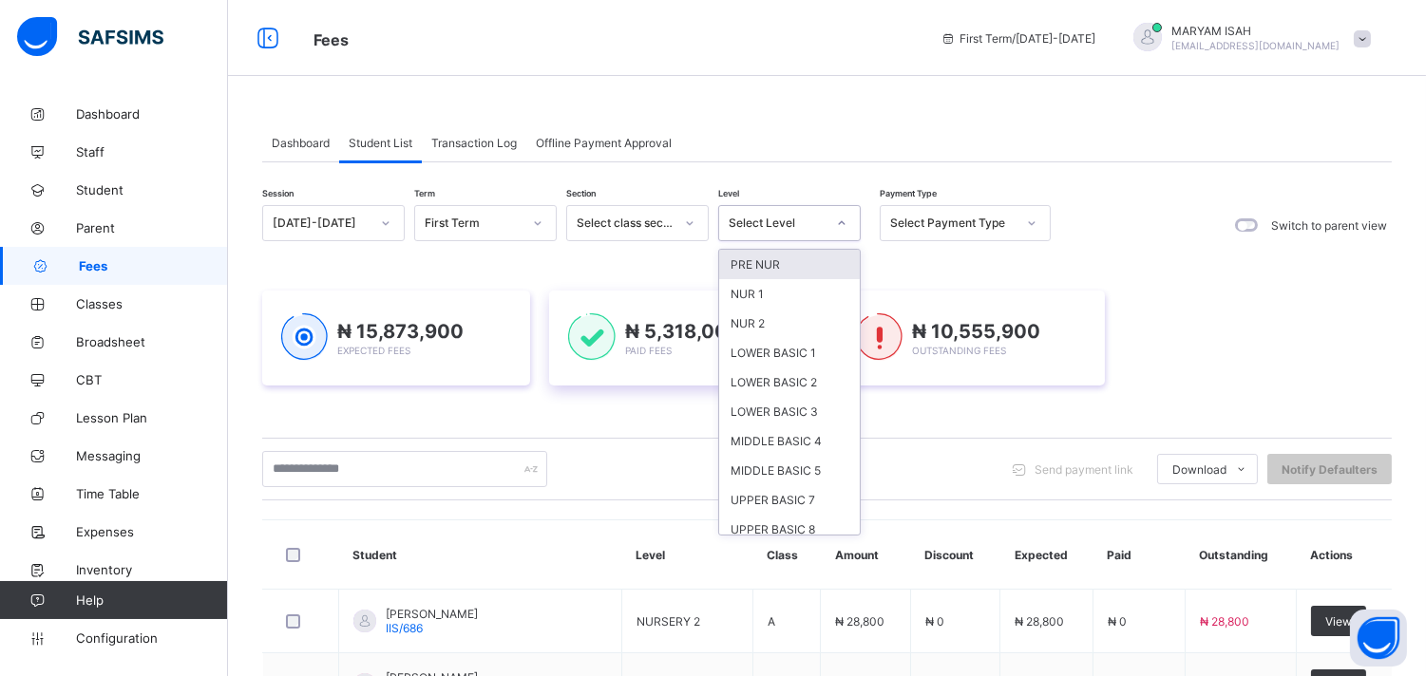
click at [742, 391] on div "LOWER BASIC 2" at bounding box center [789, 382] width 141 height 29
click at [764, 364] on div "₦ 5,318,000 Paid Fees" at bounding box center [683, 338] width 230 height 50
click at [750, 364] on div "₦ 5,318,000 Paid Fees" at bounding box center [683, 338] width 230 height 50
click at [769, 364] on div "₦ 5,318,000 Paid Fees" at bounding box center [683, 338] width 230 height 50
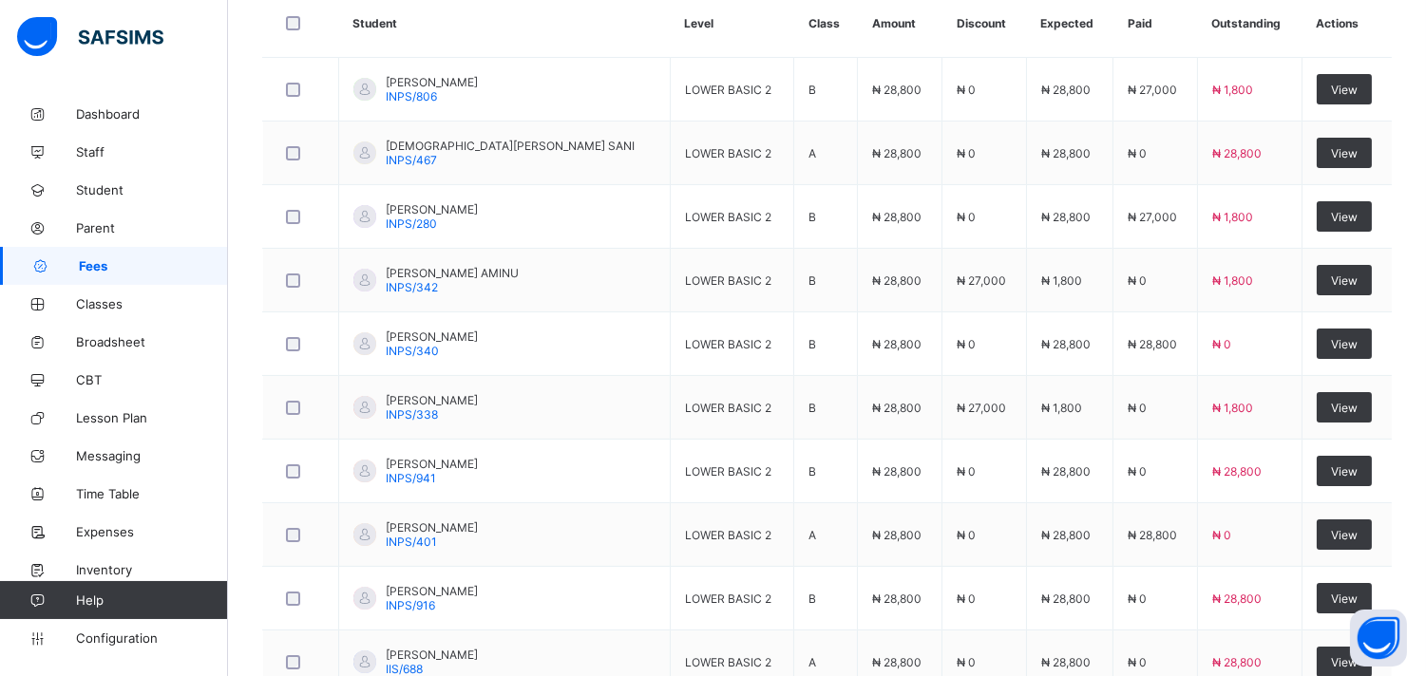
scroll to position [790, 0]
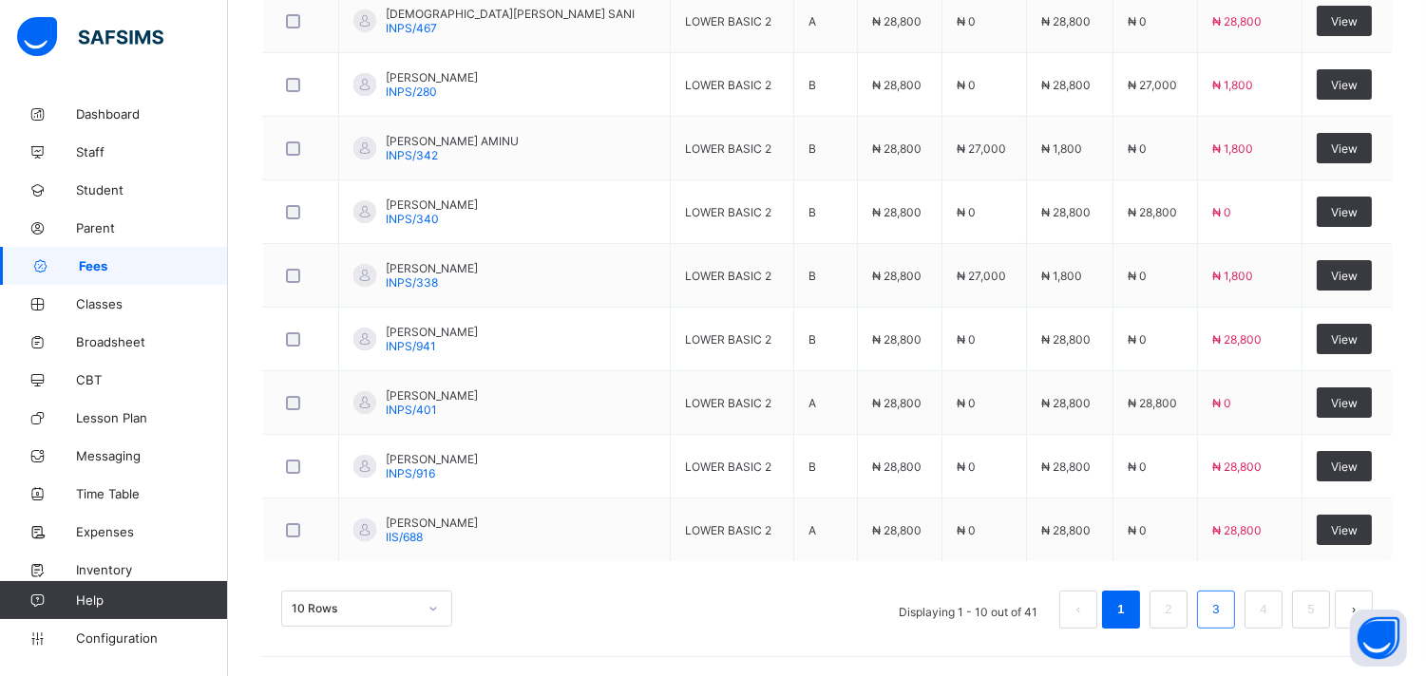
click at [1224, 612] on link "3" at bounding box center [1215, 609] width 18 height 25
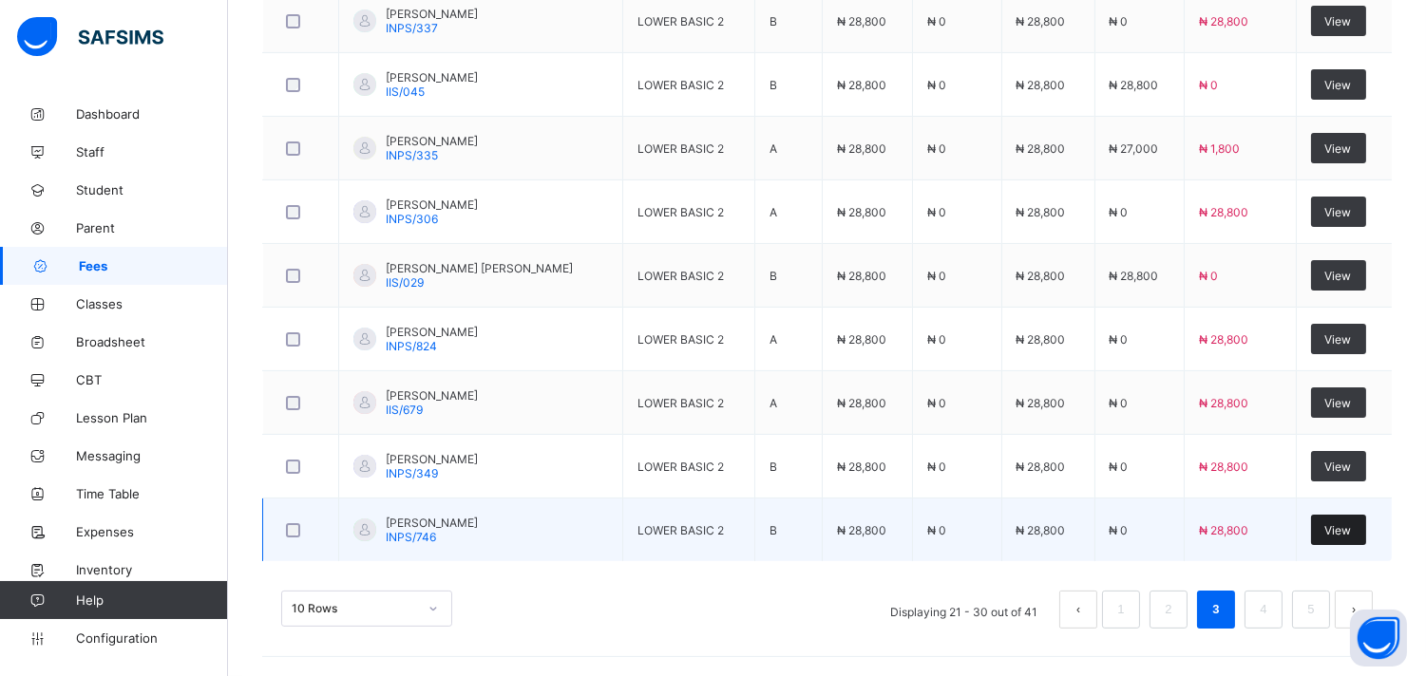
click at [1349, 529] on span "View" at bounding box center [1338, 530] width 27 height 14
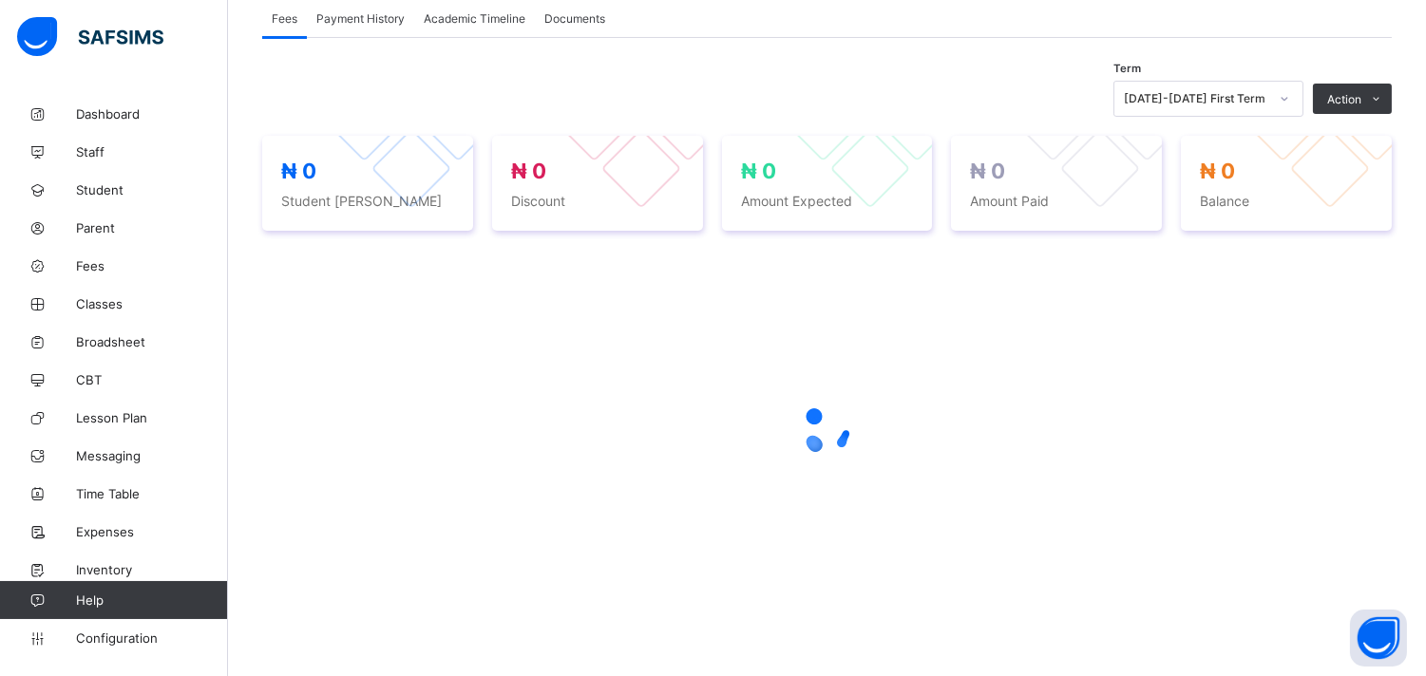
click at [1349, 529] on div at bounding box center [826, 430] width 1129 height 361
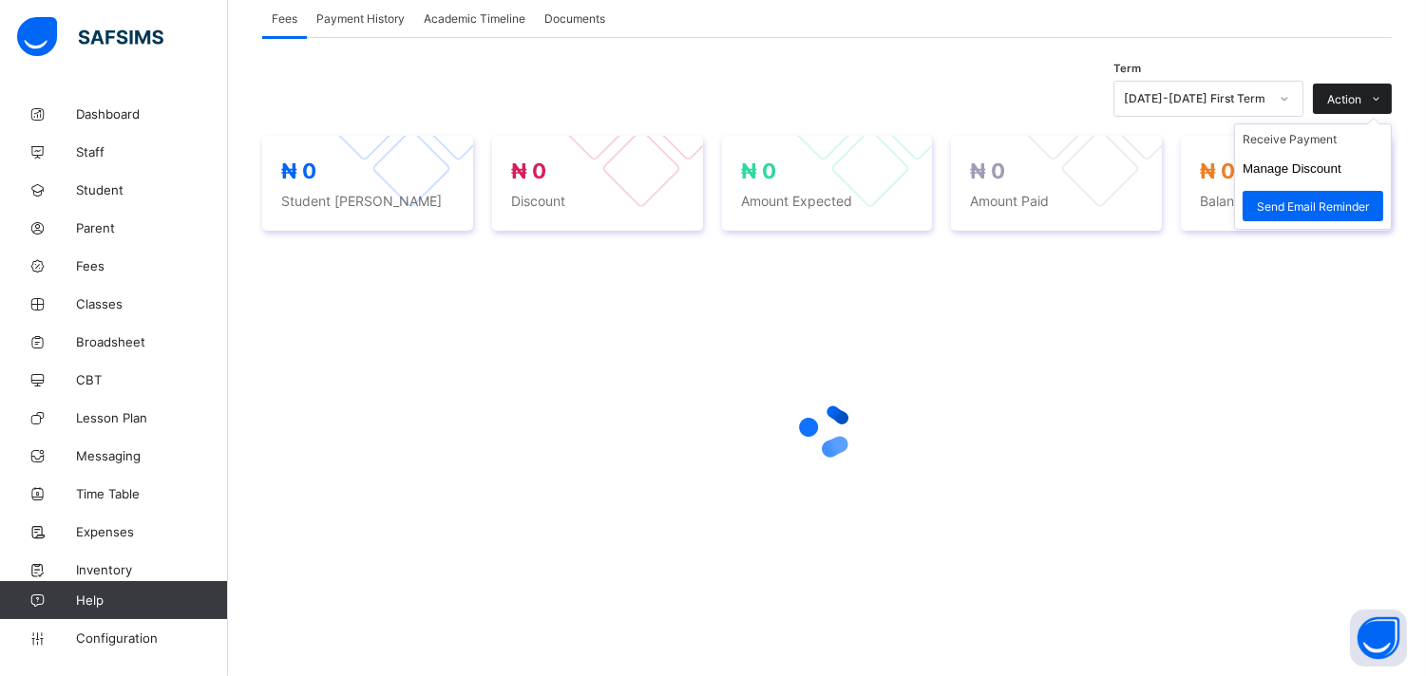
click at [1391, 87] on span at bounding box center [1376, 99] width 30 height 30
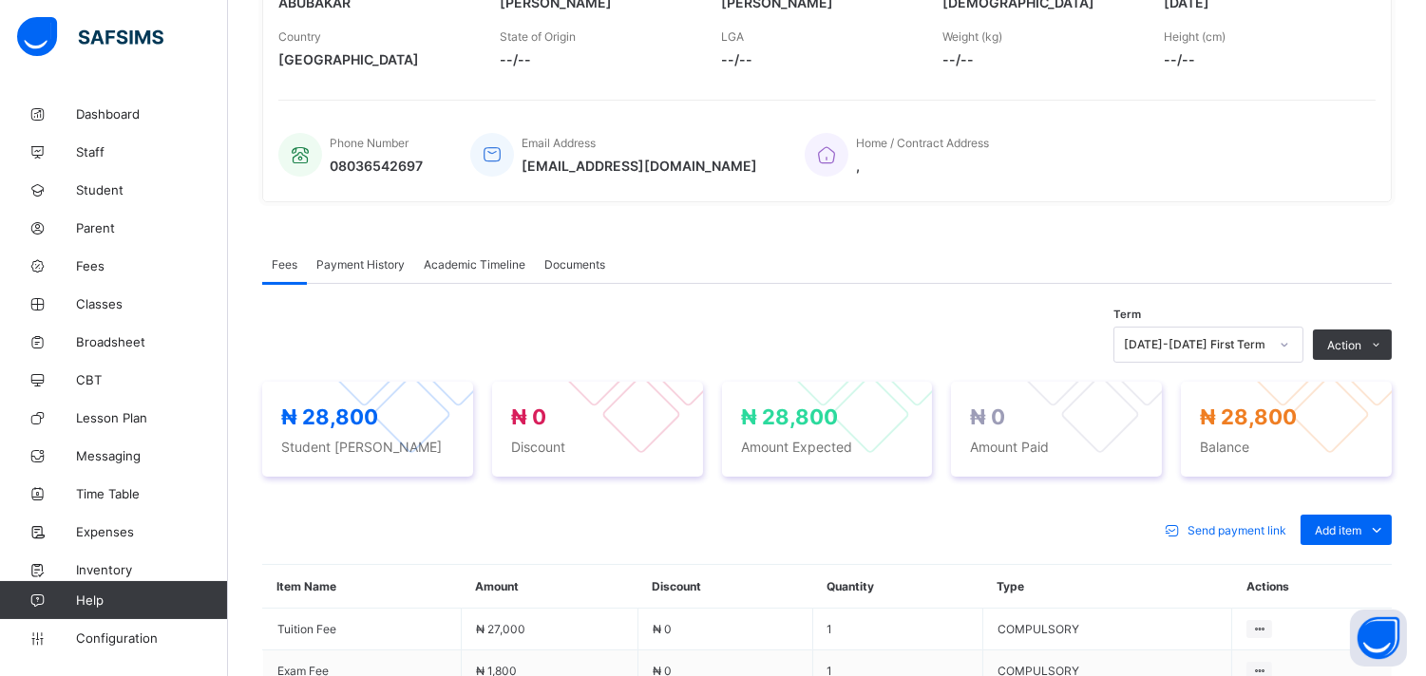
scroll to position [570, 0]
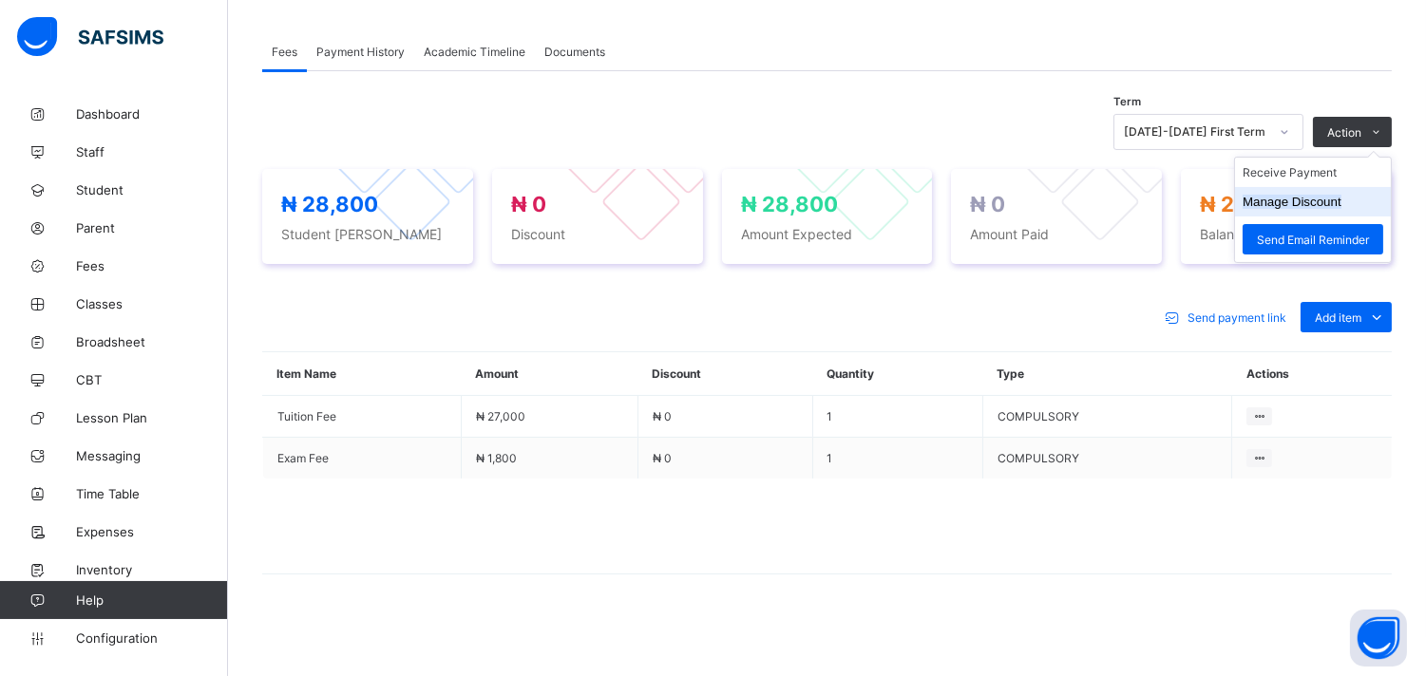
click at [1327, 190] on li "Manage Discount" at bounding box center [1313, 201] width 156 height 29
click at [1327, 197] on button "Manage Discount" at bounding box center [1291, 202] width 99 height 14
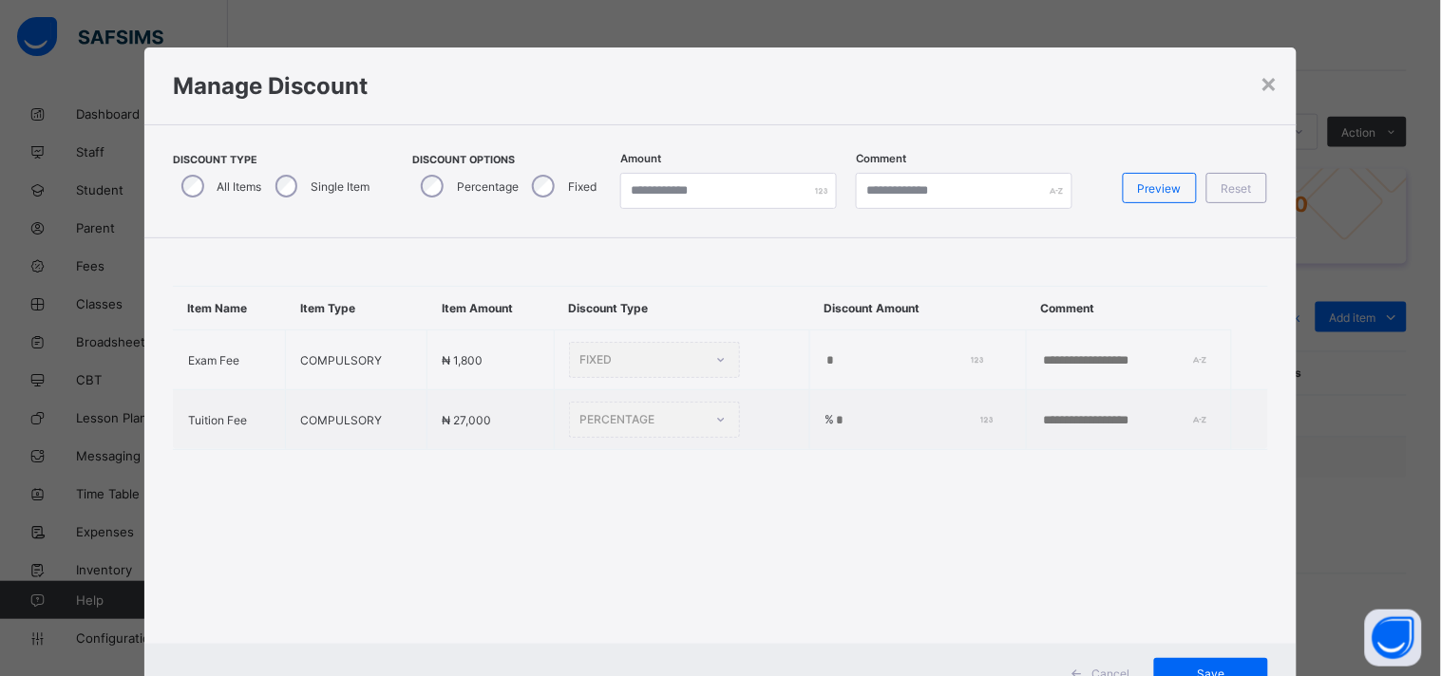
type input "*"
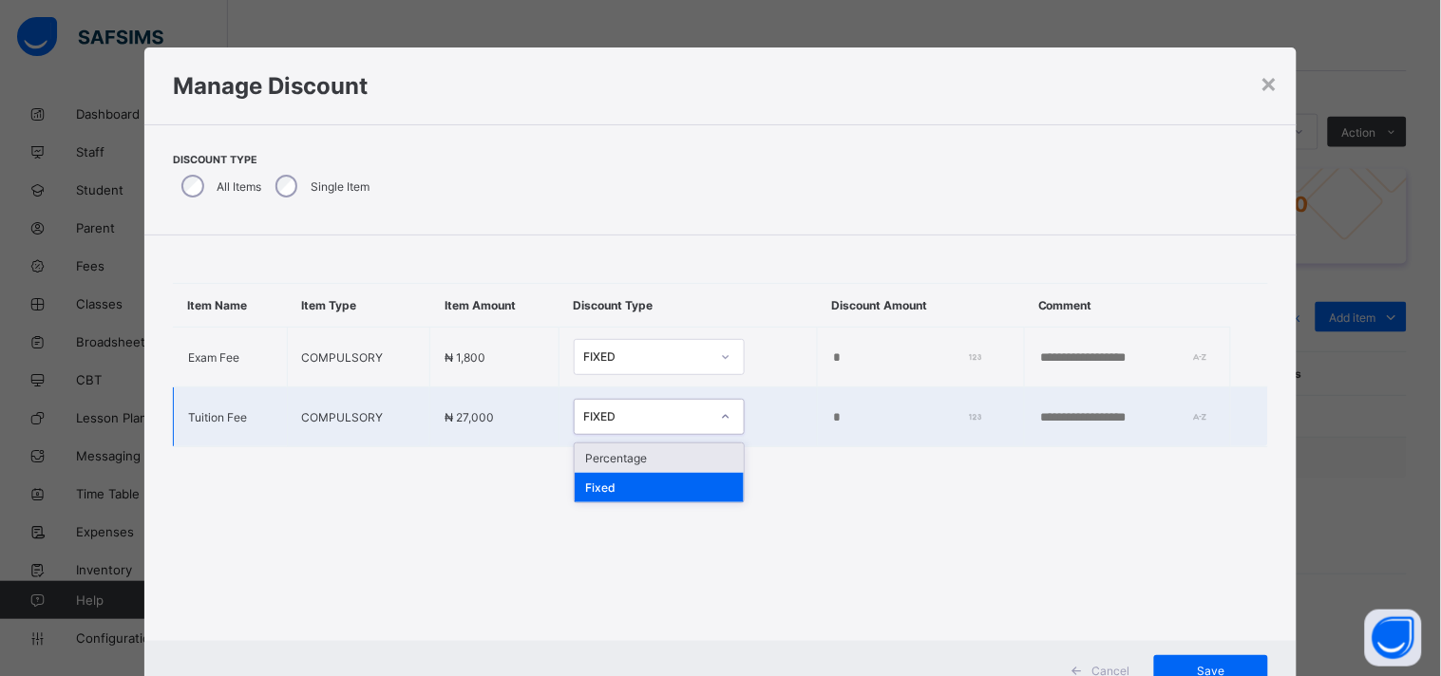
click at [720, 414] on icon at bounding box center [725, 416] width 11 height 19
click at [658, 454] on div "Percentage" at bounding box center [659, 458] width 169 height 29
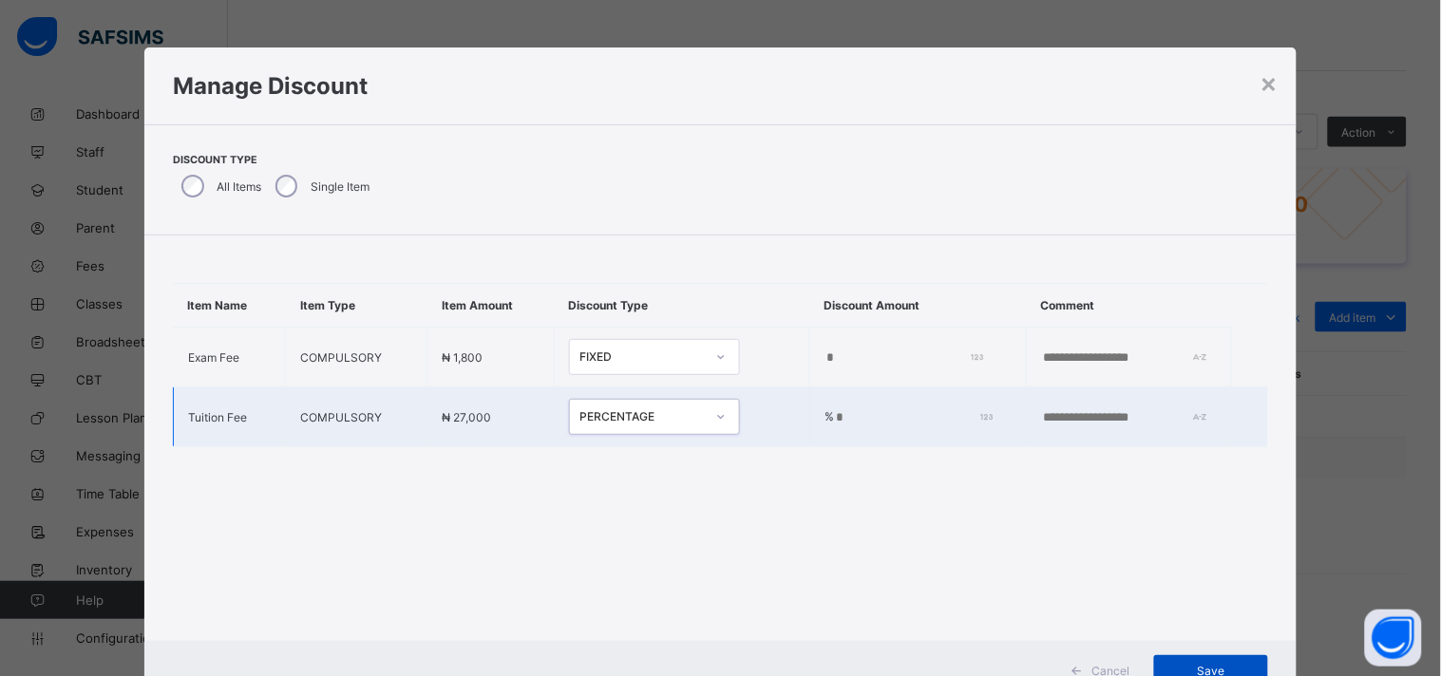
click at [1188, 660] on div "Save" at bounding box center [1211, 670] width 114 height 30
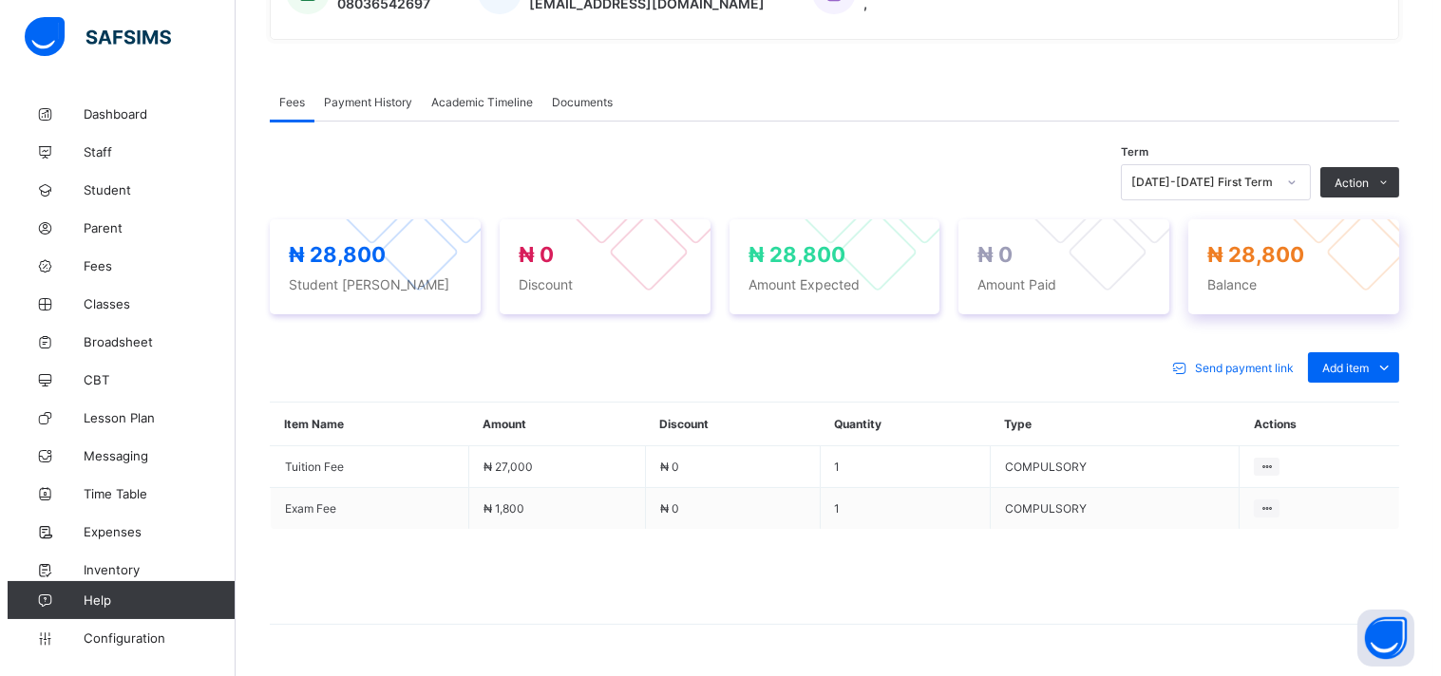
scroll to position [551, 0]
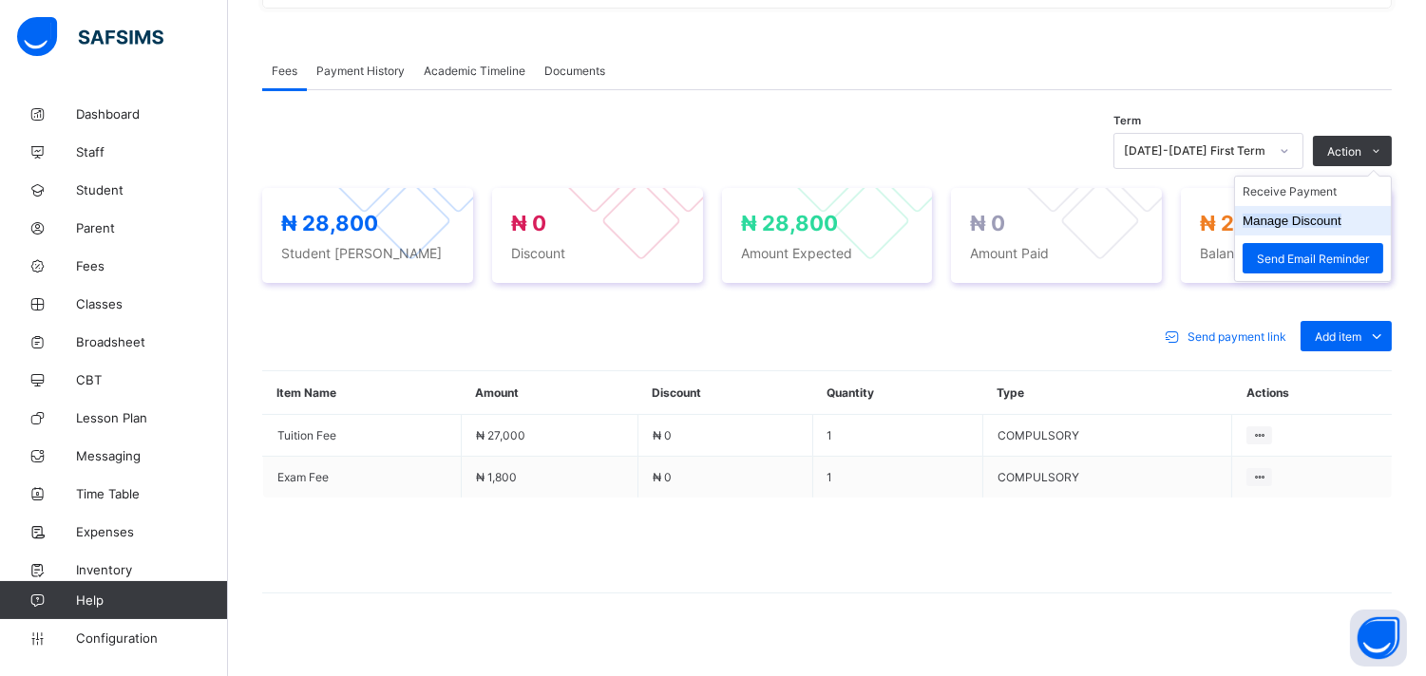
click at [1341, 217] on button "Manage Discount" at bounding box center [1291, 221] width 99 height 14
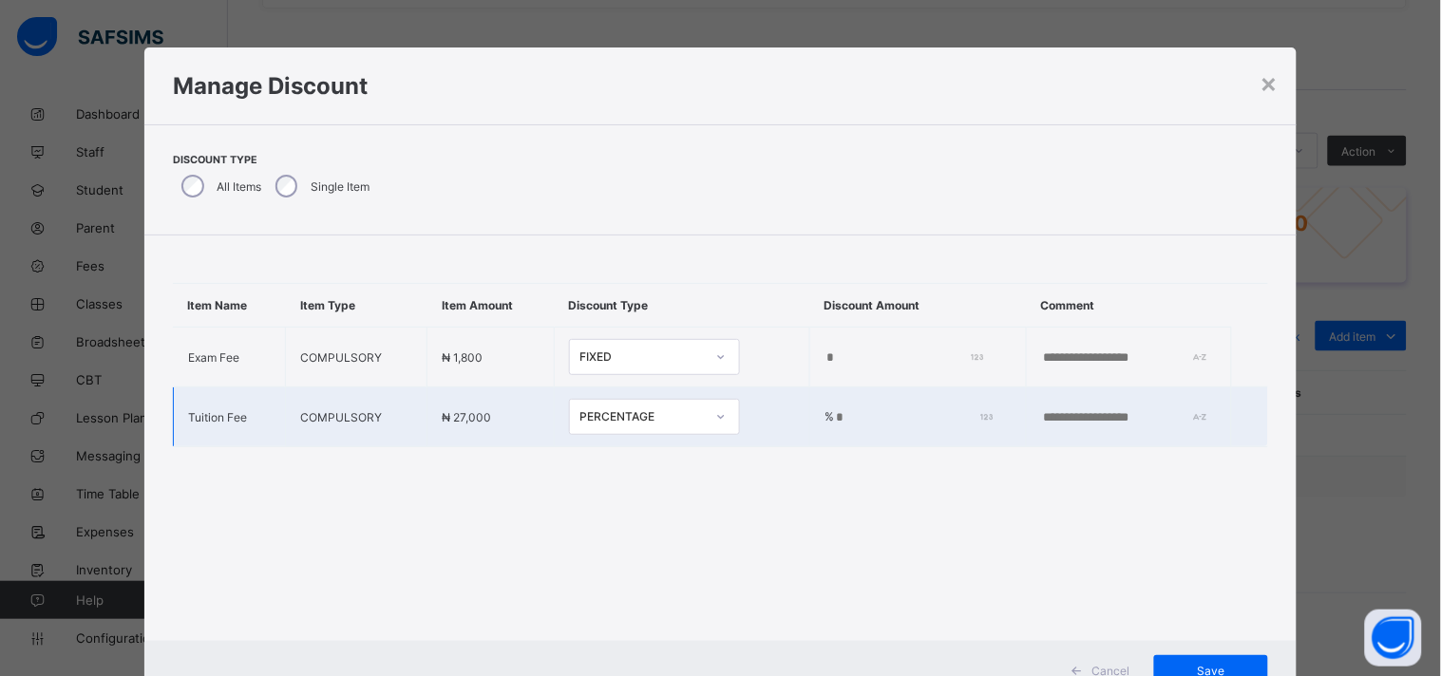
click at [839, 422] on input "*" at bounding box center [910, 417] width 152 height 15
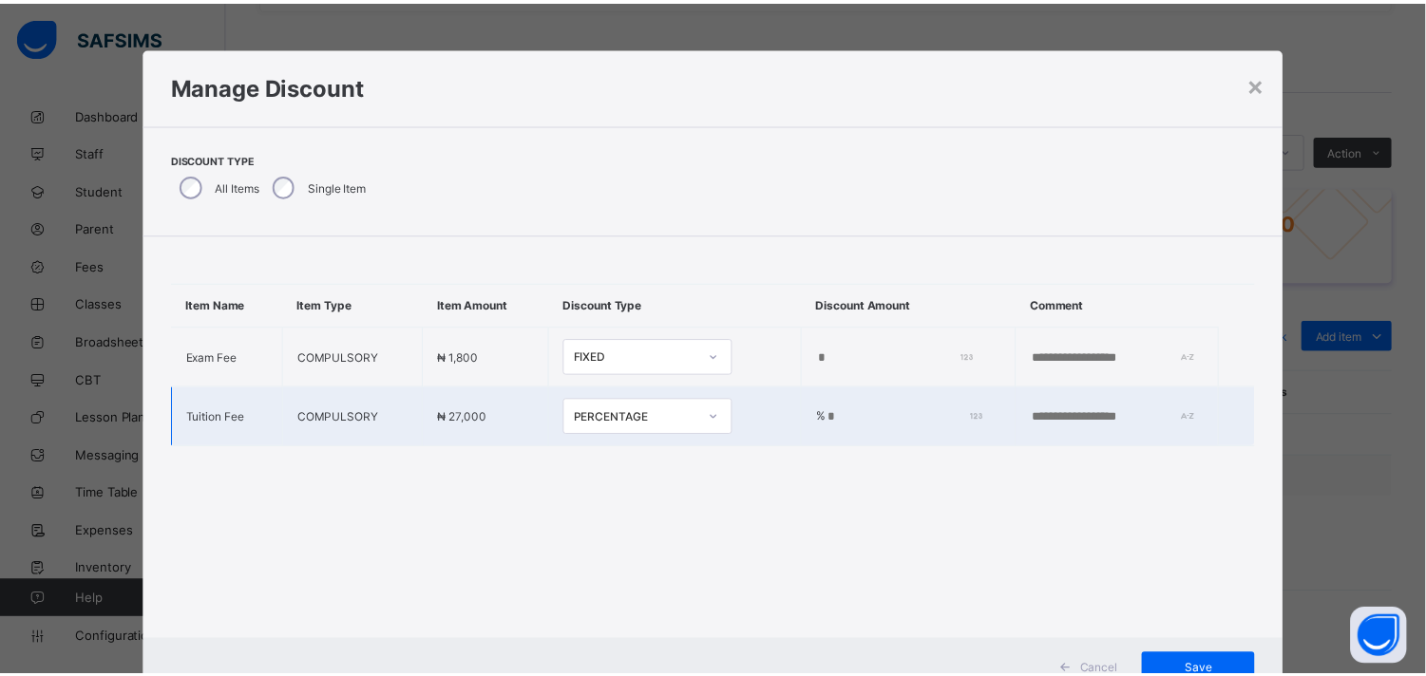
scroll to position [70, 0]
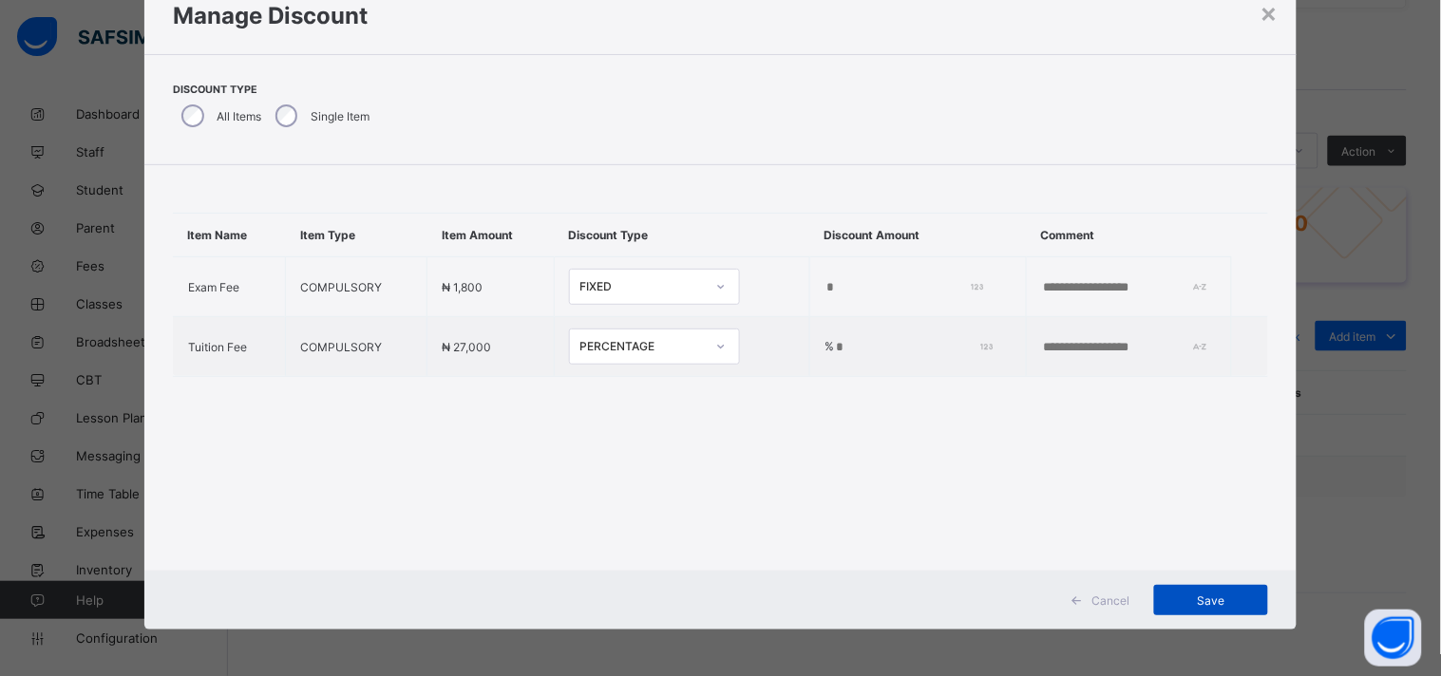
type input "***"
click at [1202, 601] on span "Save" at bounding box center [1210, 601] width 85 height 14
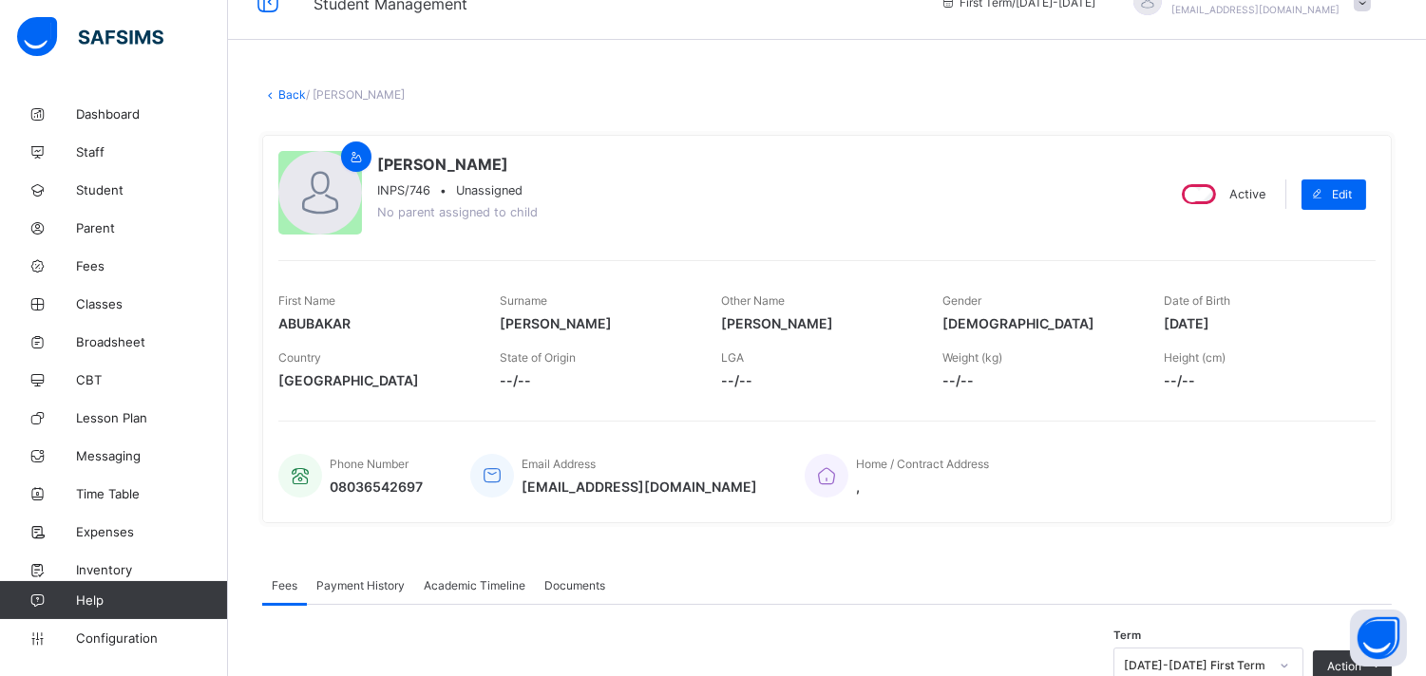
scroll to position [0, 0]
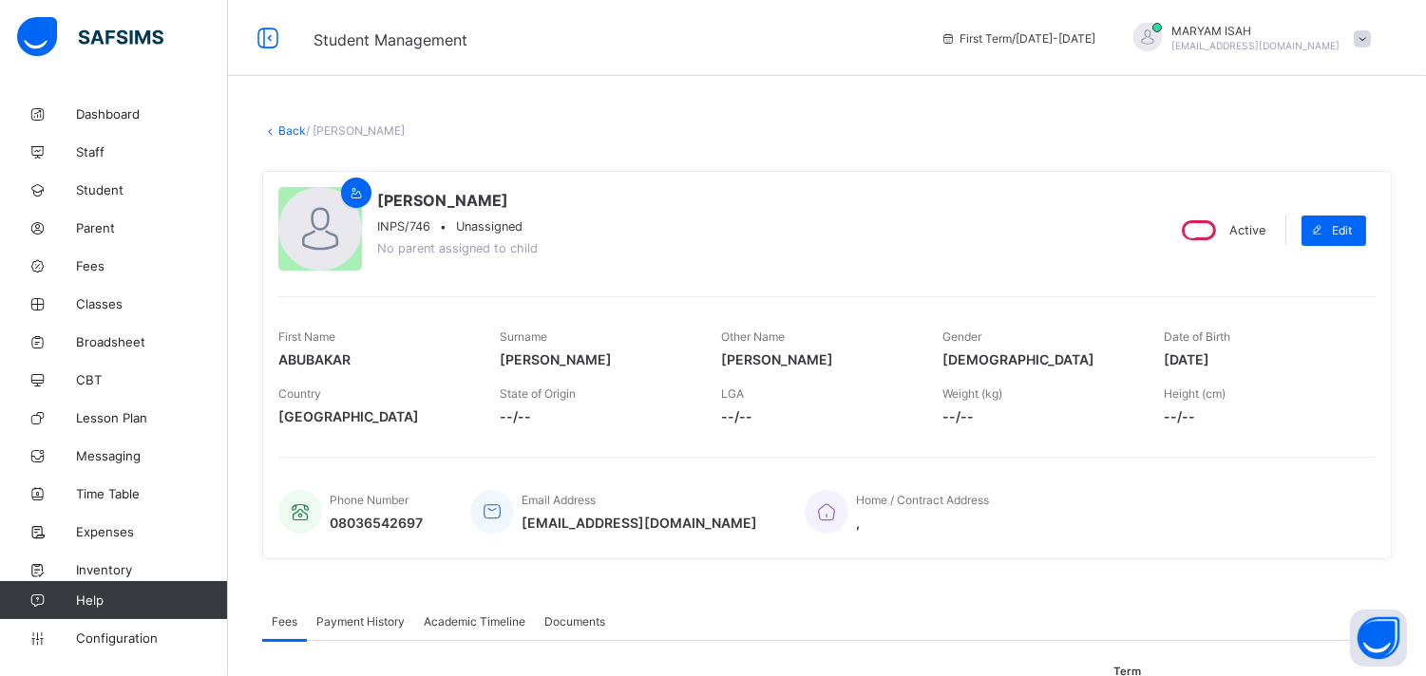
click at [281, 130] on link "Back" at bounding box center [292, 130] width 28 height 14
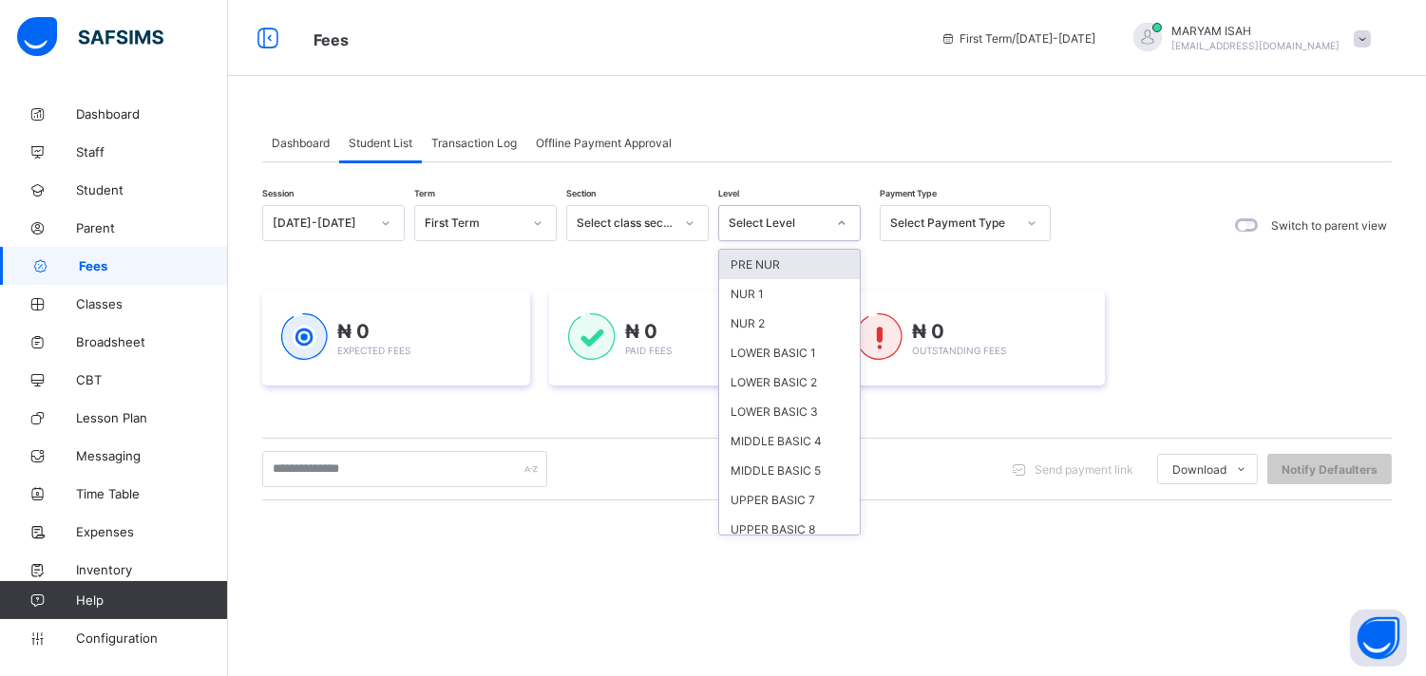
click at [842, 216] on icon at bounding box center [841, 223] width 11 height 19
click at [794, 369] on div "LOWER BASIC 2" at bounding box center [789, 382] width 141 height 29
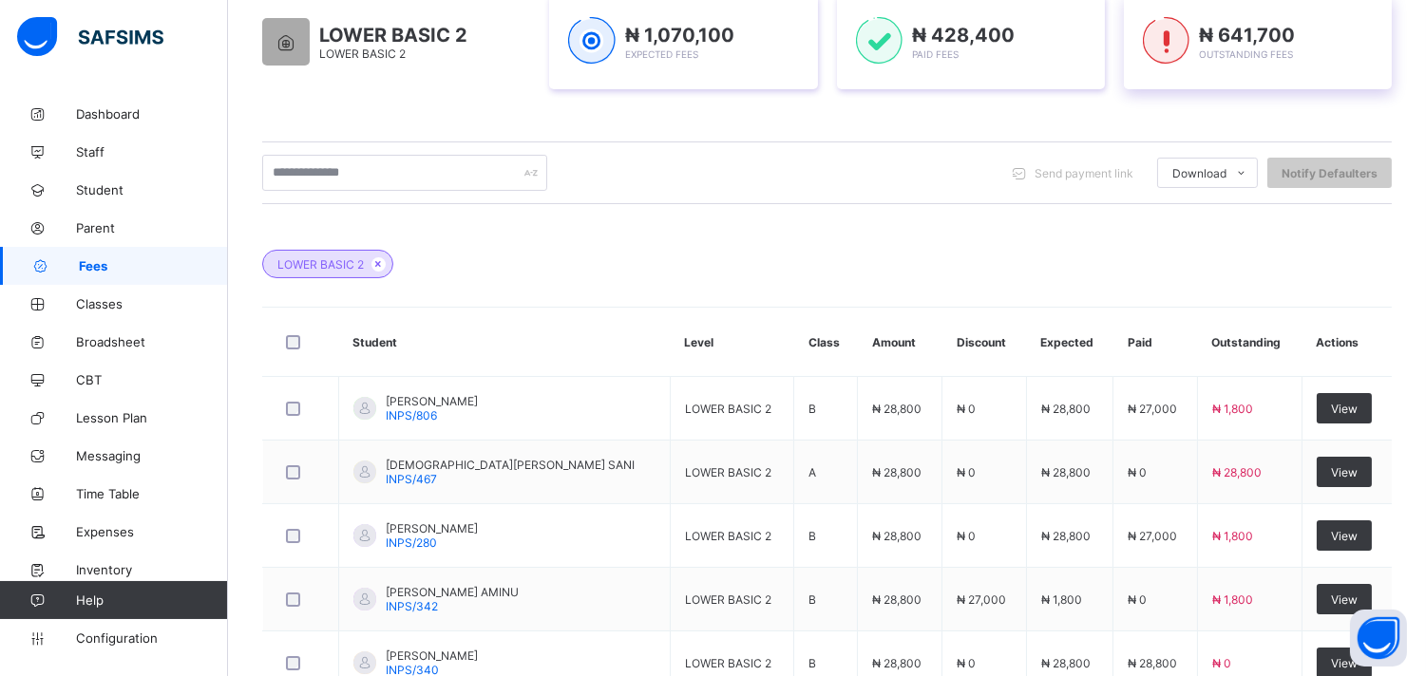
scroll to position [790, 0]
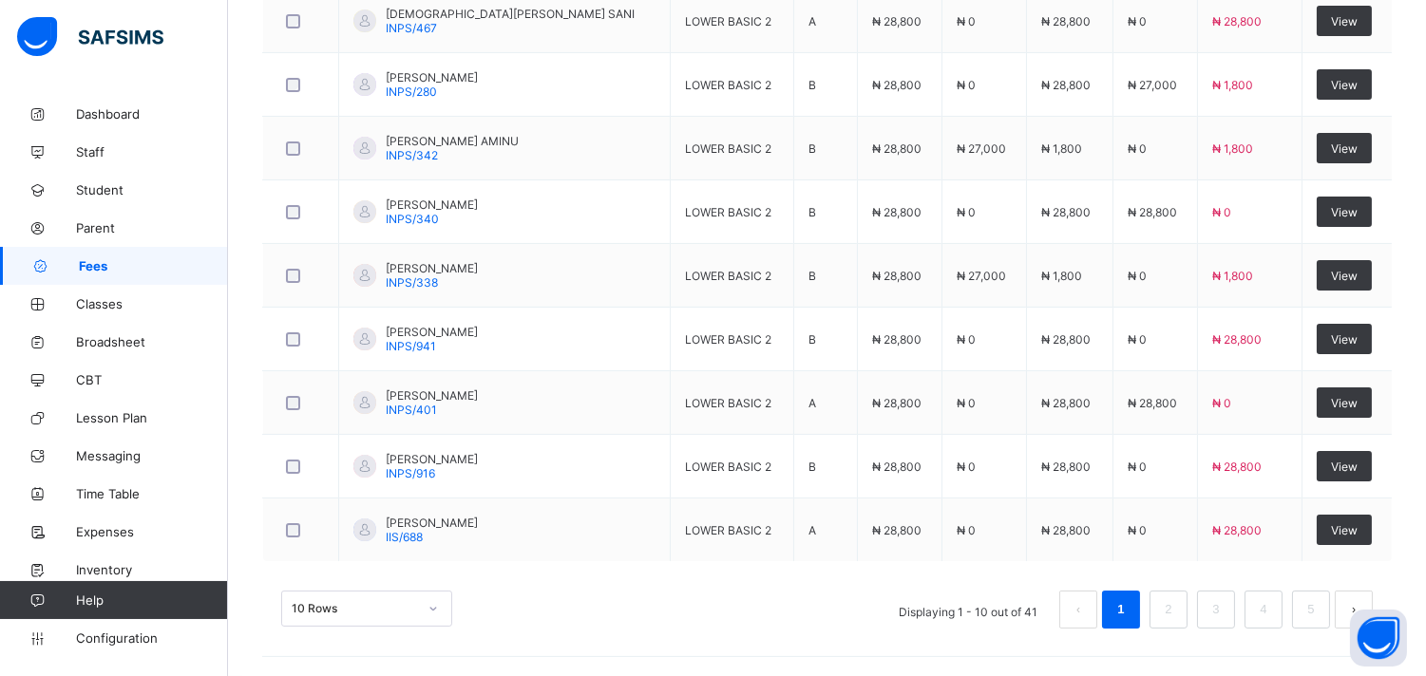
click at [1384, 583] on div "10 Rows Displaying 1 - 10 out of 41 1 2 3 4 5" at bounding box center [826, 600] width 1129 height 95
click at [1224, 603] on link "3" at bounding box center [1215, 609] width 18 height 25
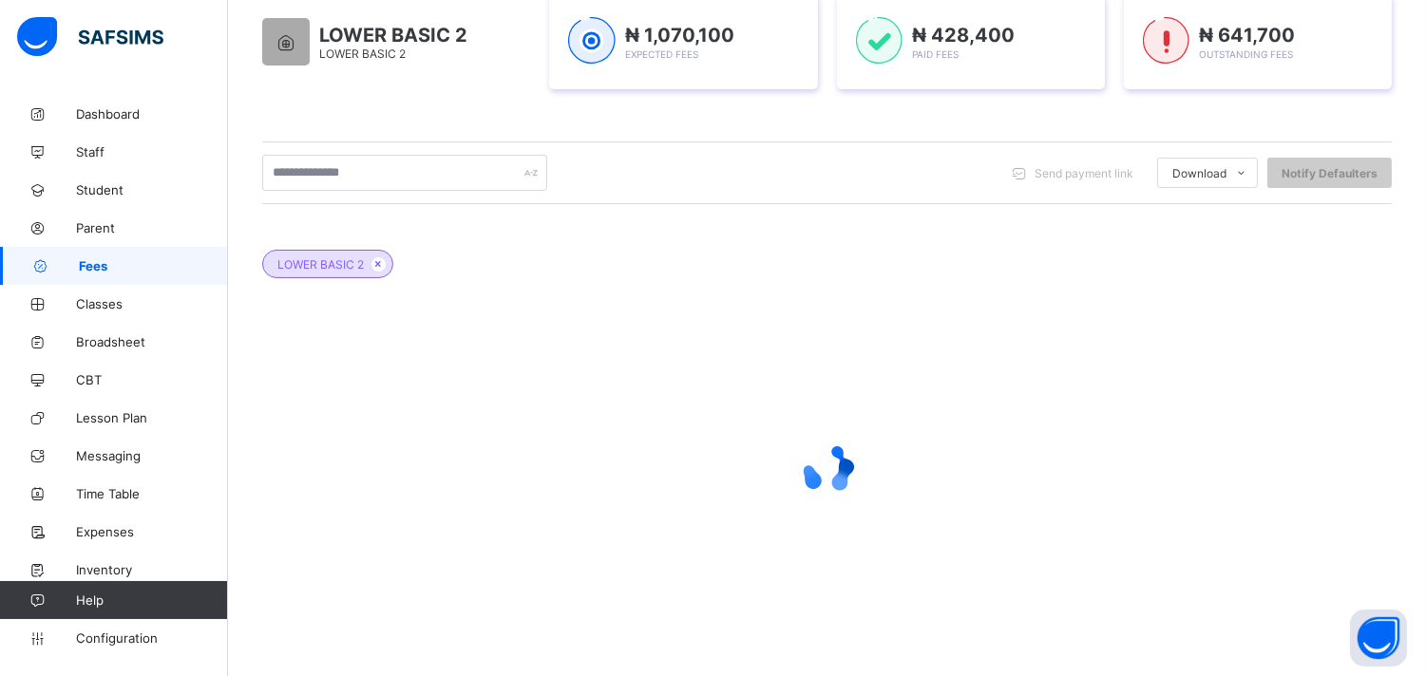
click at [1232, 603] on div at bounding box center [826, 468] width 1129 height 361
click at [1203, 565] on div at bounding box center [826, 468] width 1129 height 361
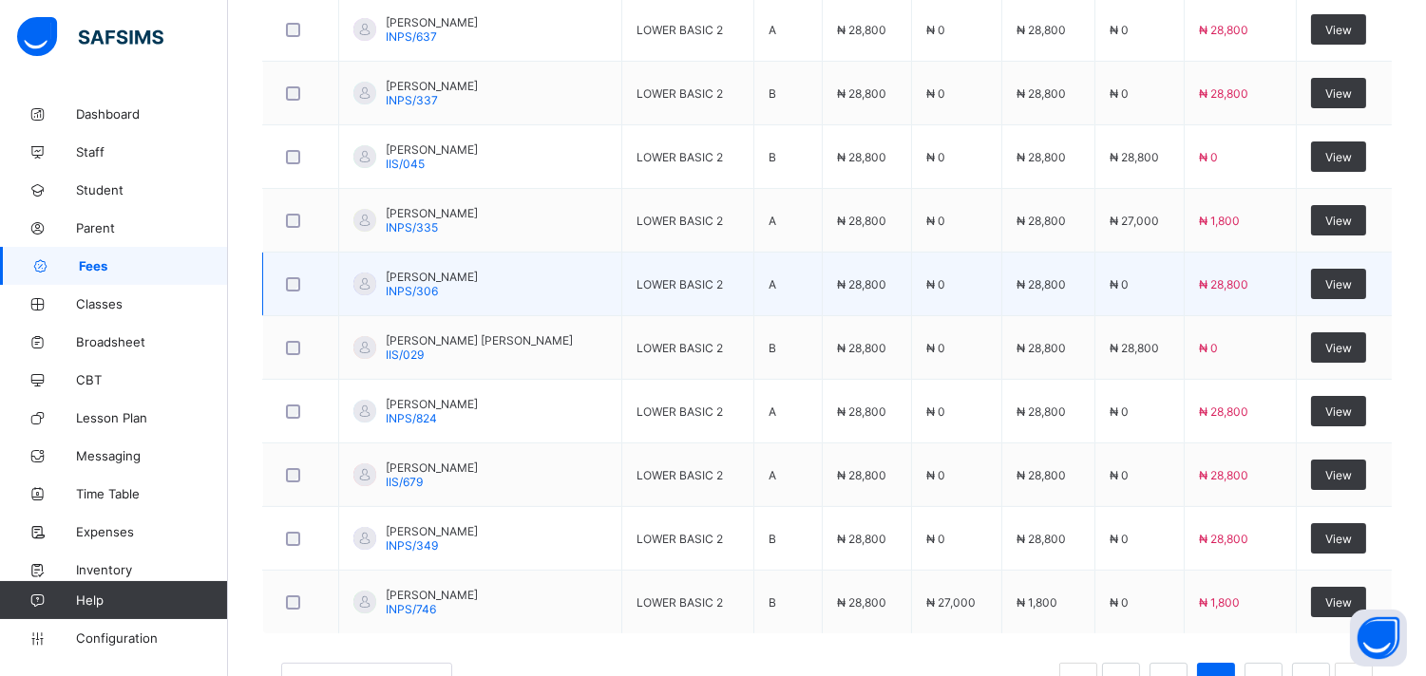
scroll to position [696, 0]
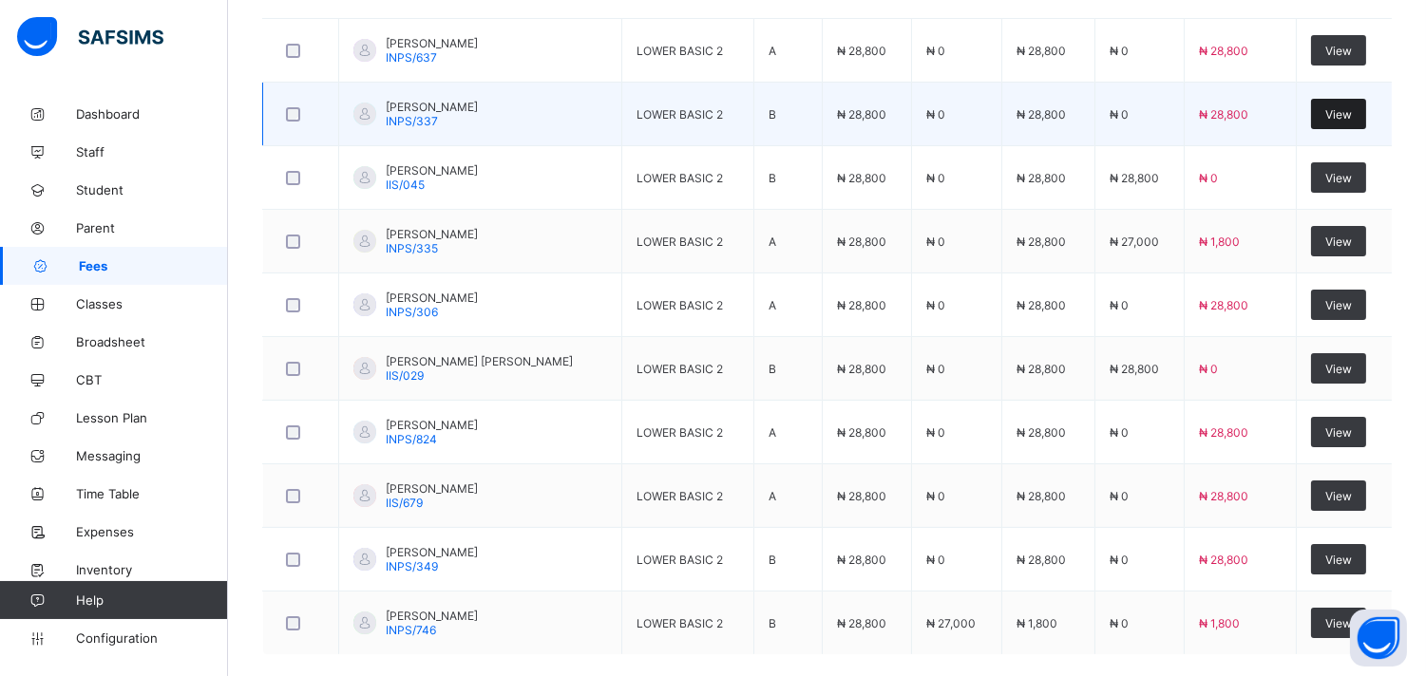
click at [1352, 112] on span "View" at bounding box center [1338, 114] width 27 height 14
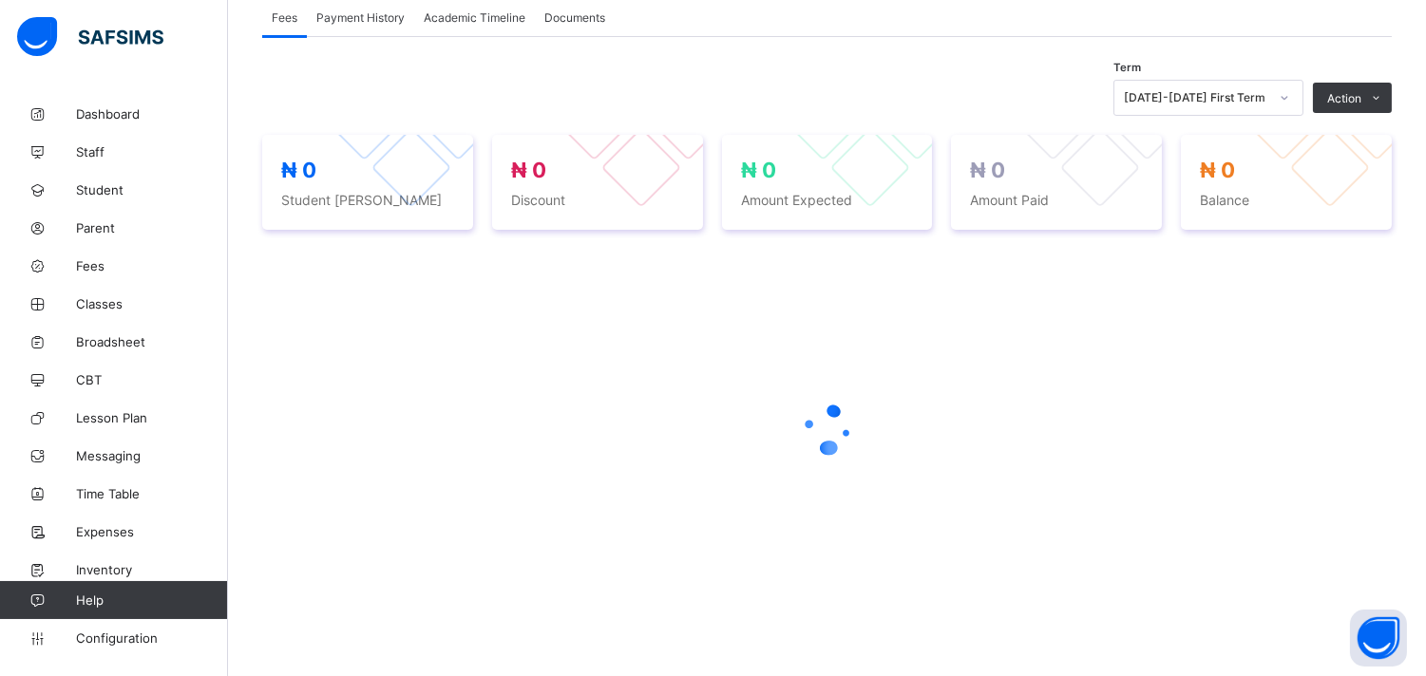
scroll to position [357, 0]
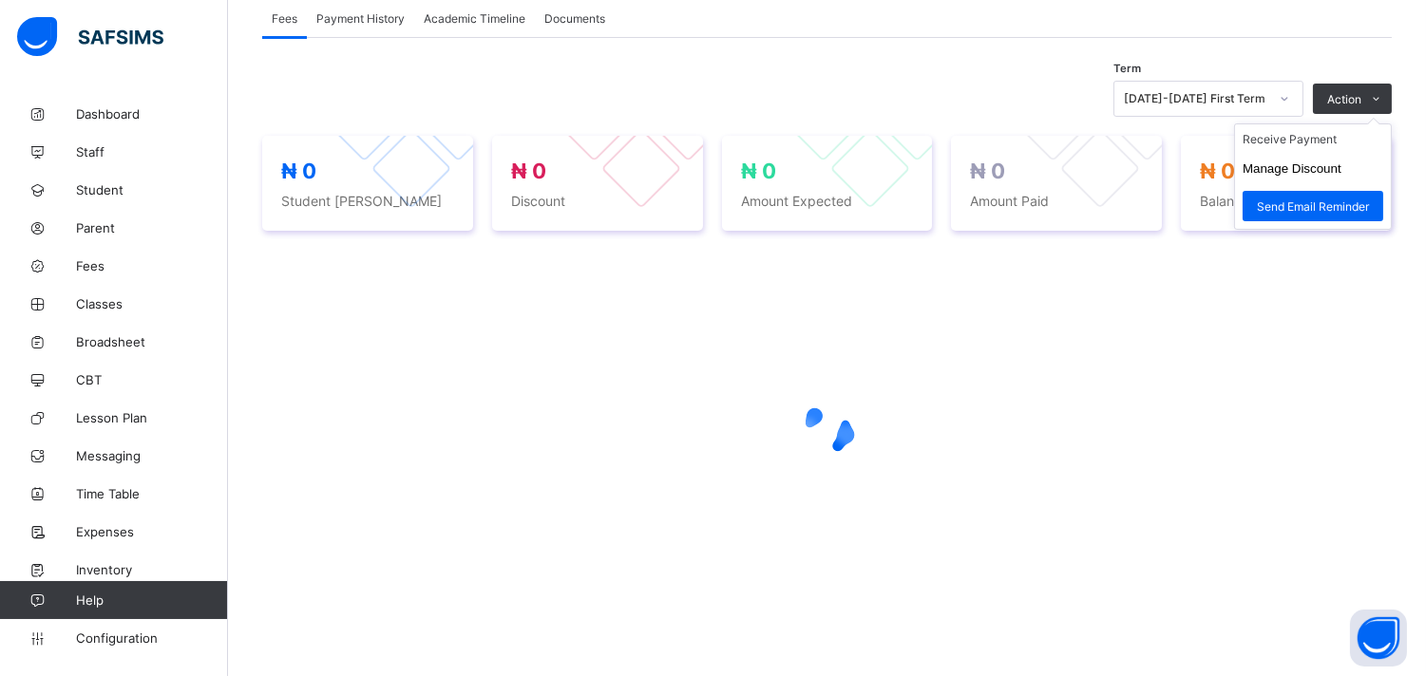
click at [1385, 123] on ul "Receive Payment Manage Discount Send Email Reminder" at bounding box center [1313, 176] width 158 height 106
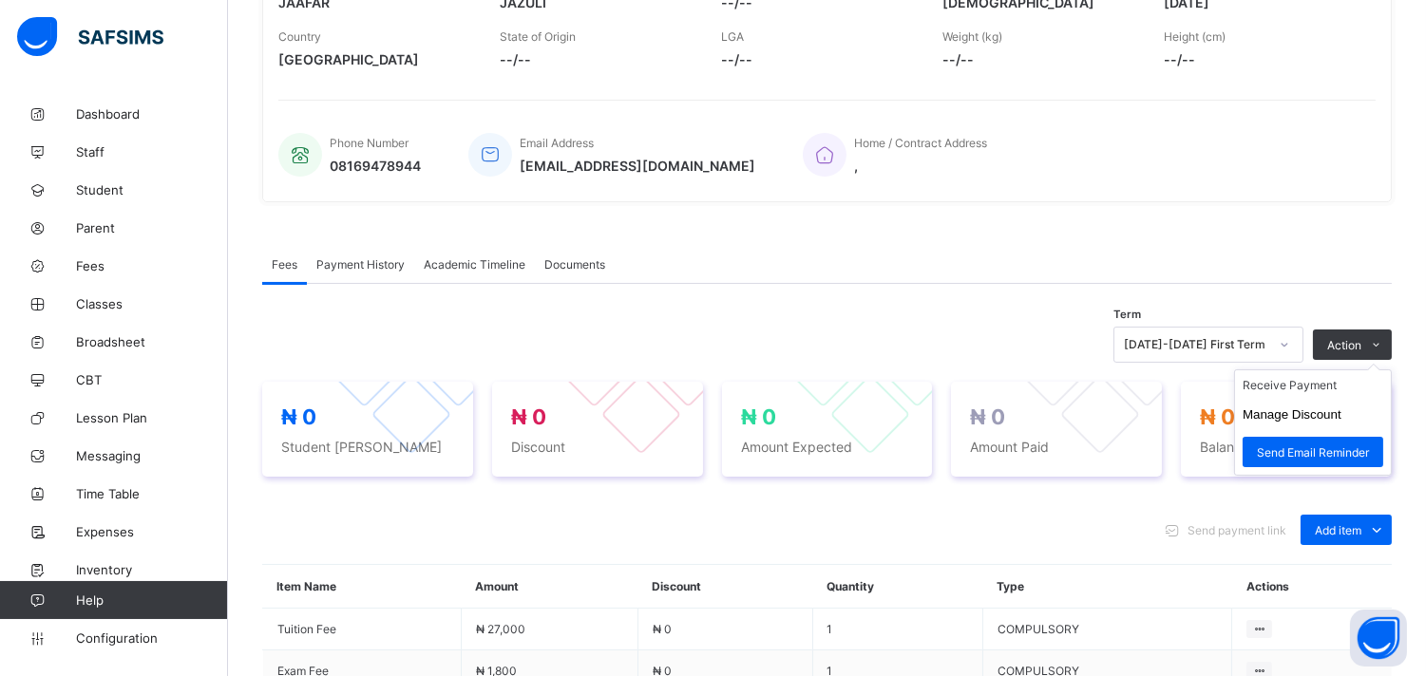
click at [1313, 369] on ul "Receive Payment Manage Discount Send Email Reminder" at bounding box center [1313, 422] width 158 height 106
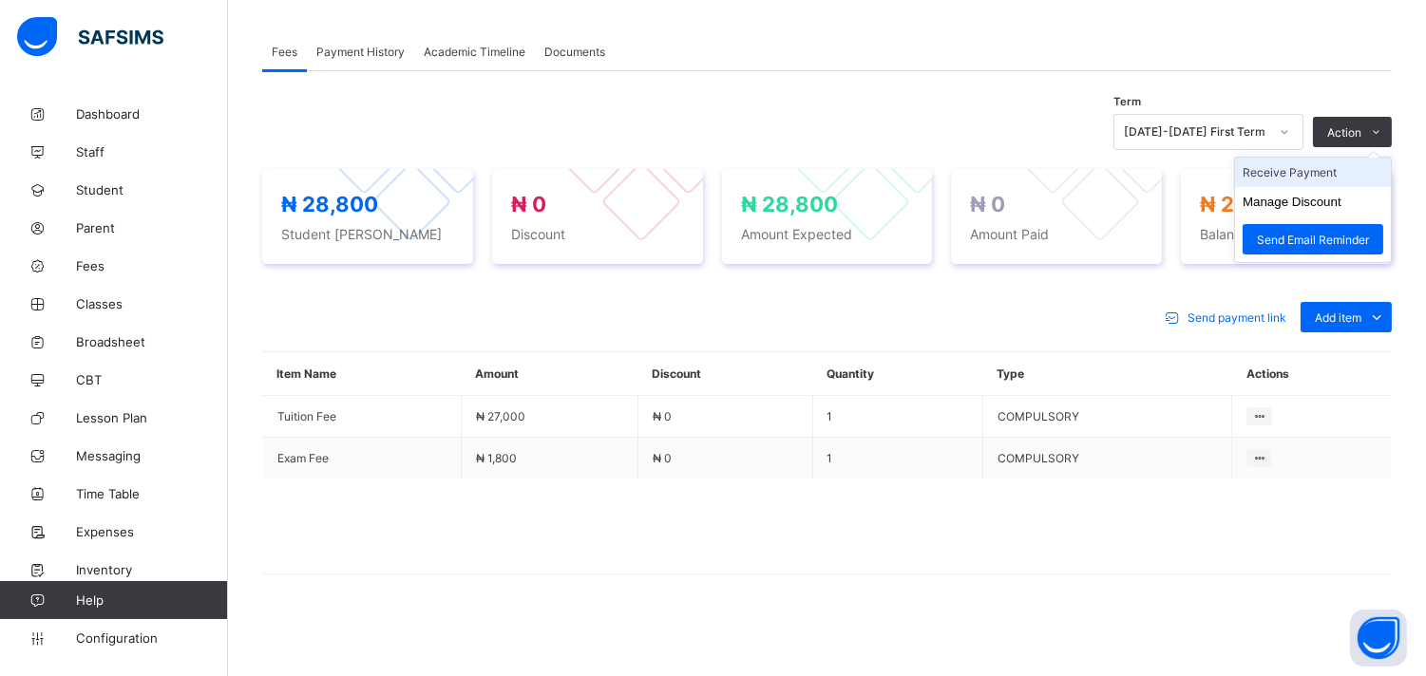
click at [1342, 168] on li "Receive Payment" at bounding box center [1313, 172] width 156 height 29
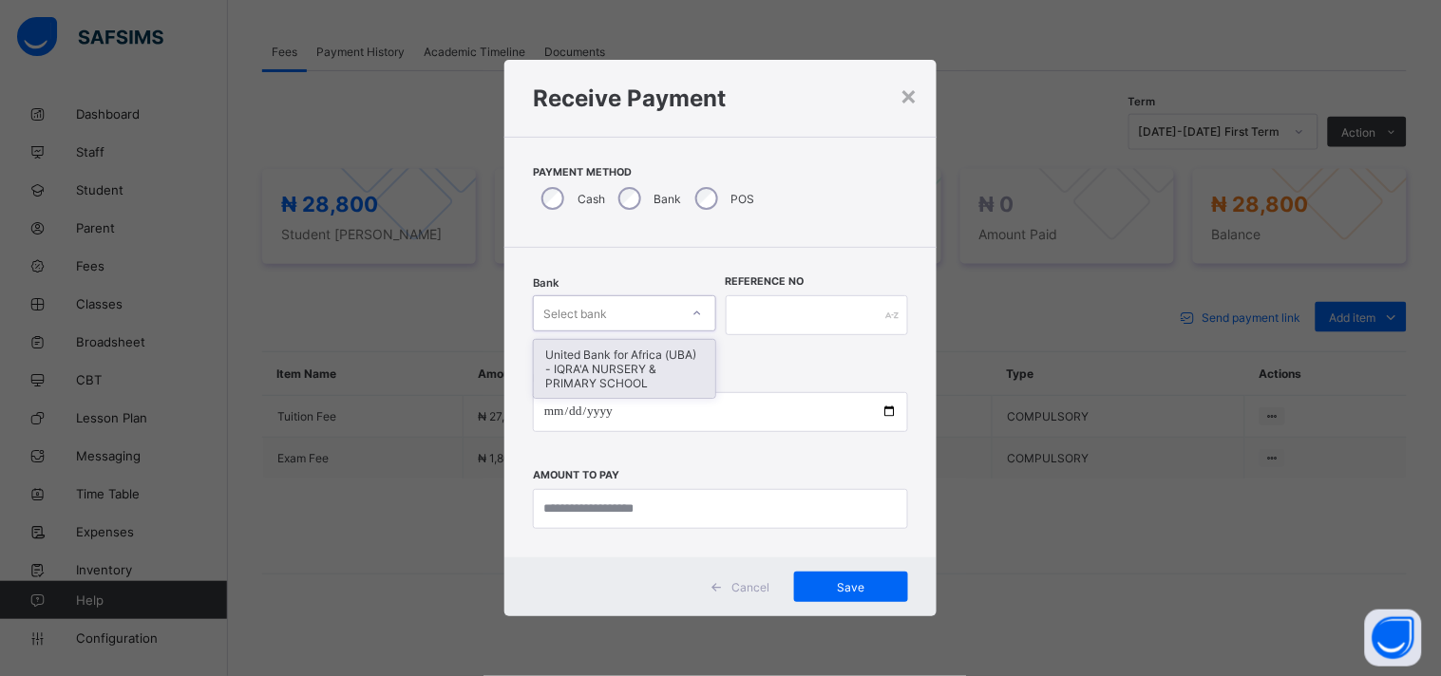
click at [658, 351] on div "United Bank for Africa (UBA) - IQRA'A NURSERY & PRIMARY SCHOOL" at bounding box center [624, 369] width 181 height 58
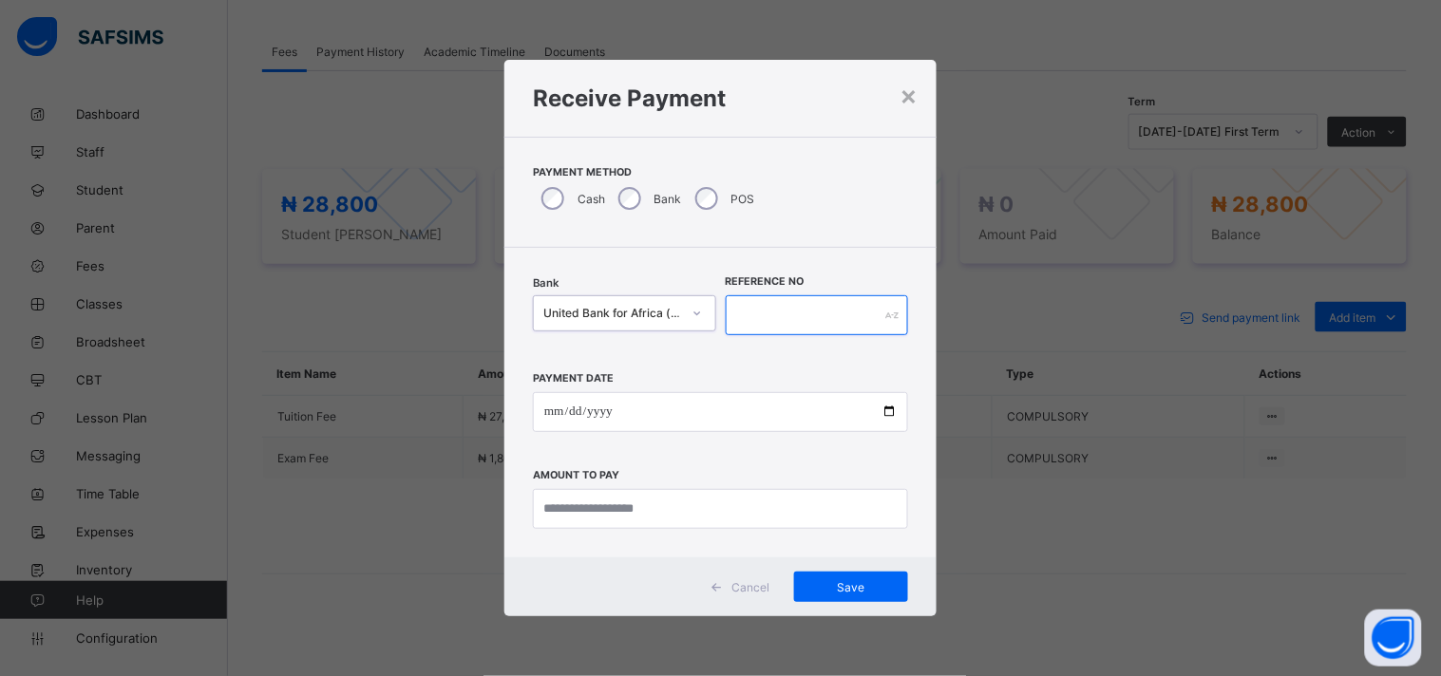
click at [829, 309] on input "text" at bounding box center [817, 315] width 183 height 40
type input "*****"
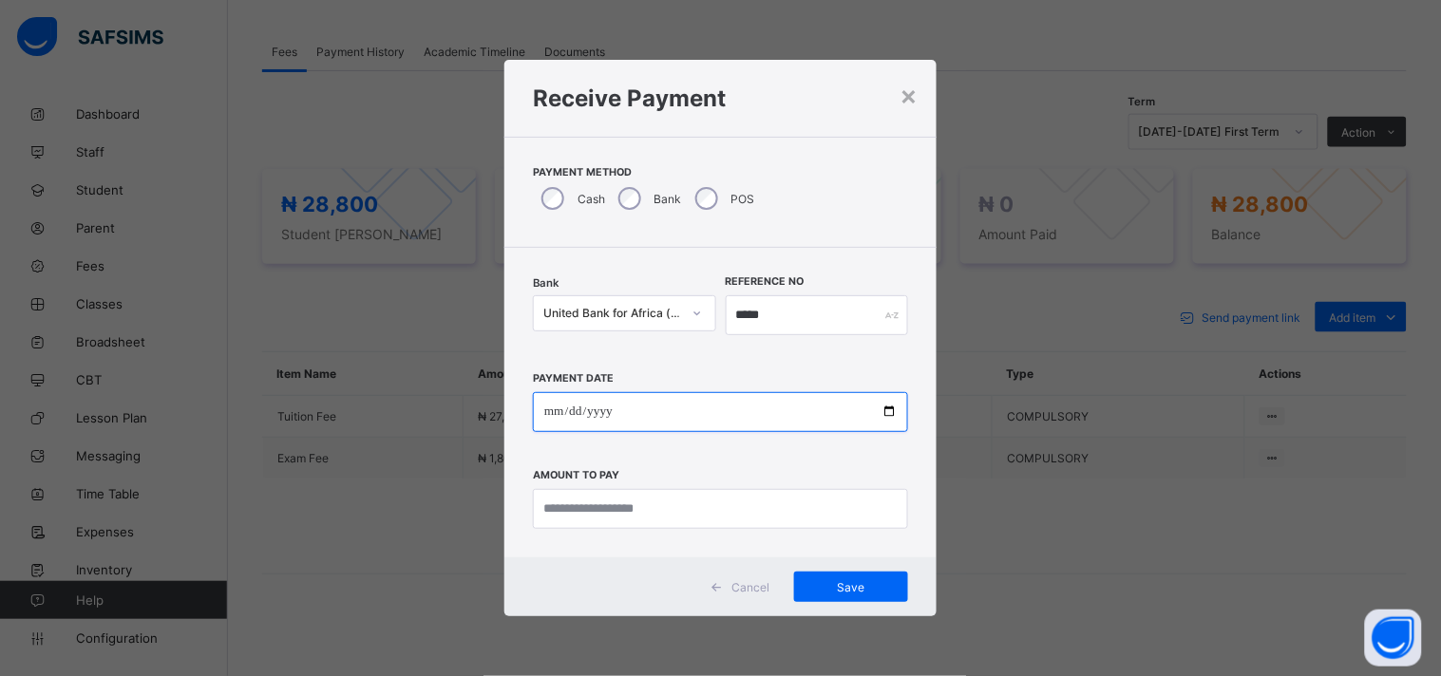
click at [893, 423] on input "date" at bounding box center [720, 412] width 375 height 40
click at [889, 406] on input "date" at bounding box center [720, 412] width 375 height 40
type input "**********"
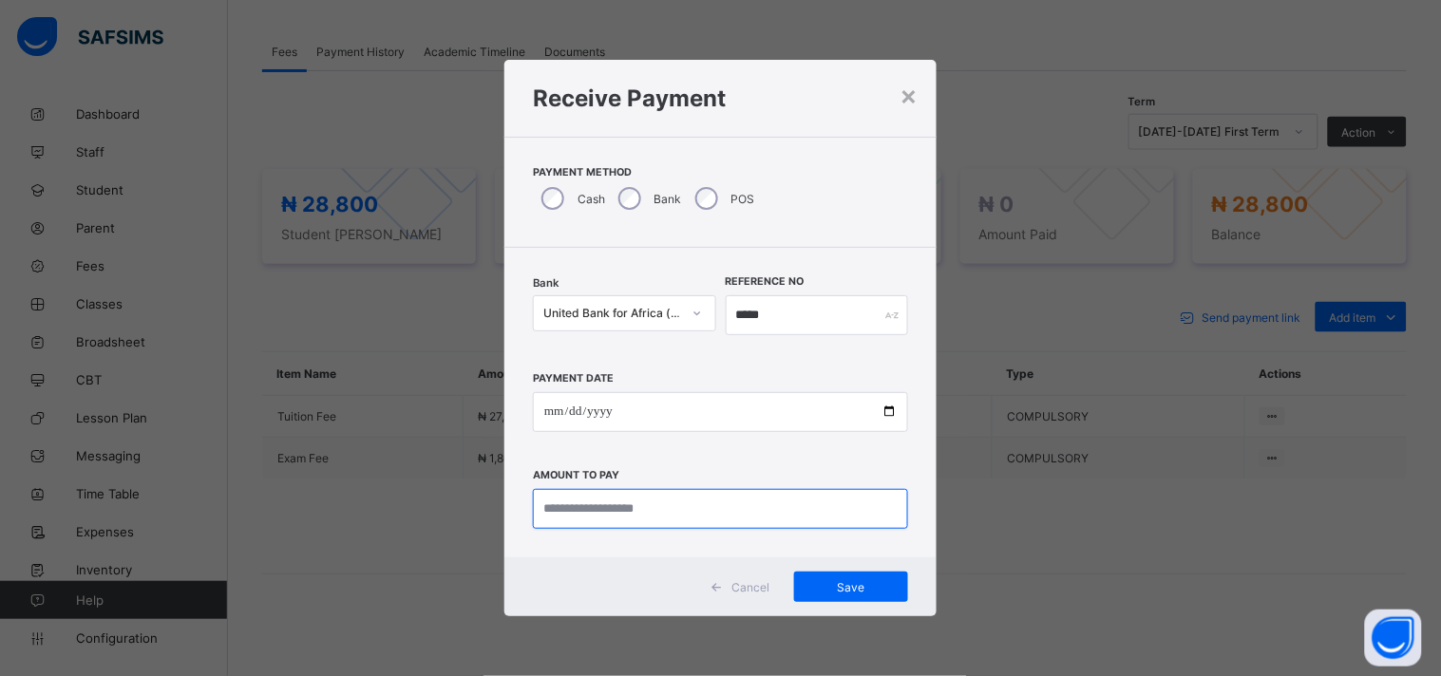
click at [801, 513] on input "currency" at bounding box center [720, 509] width 375 height 40
type input "********"
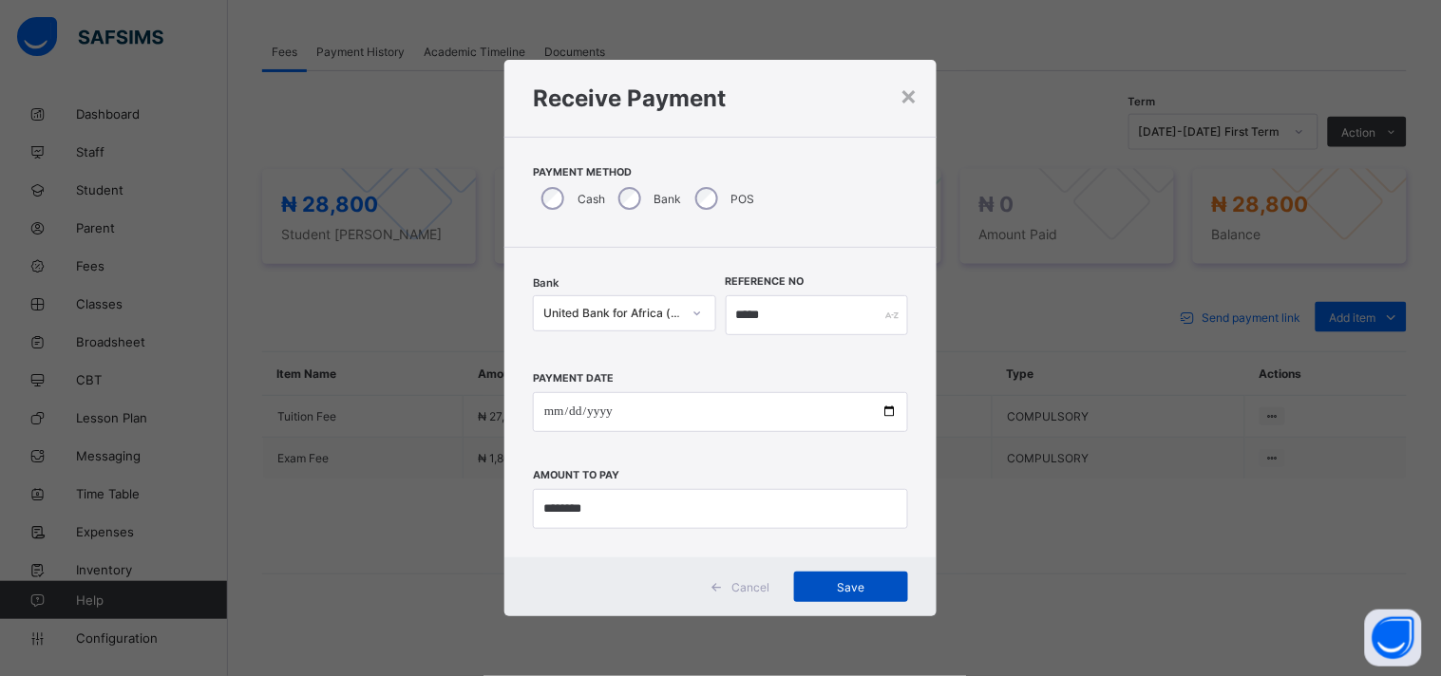
click at [874, 590] on span "Save" at bounding box center [850, 587] width 85 height 14
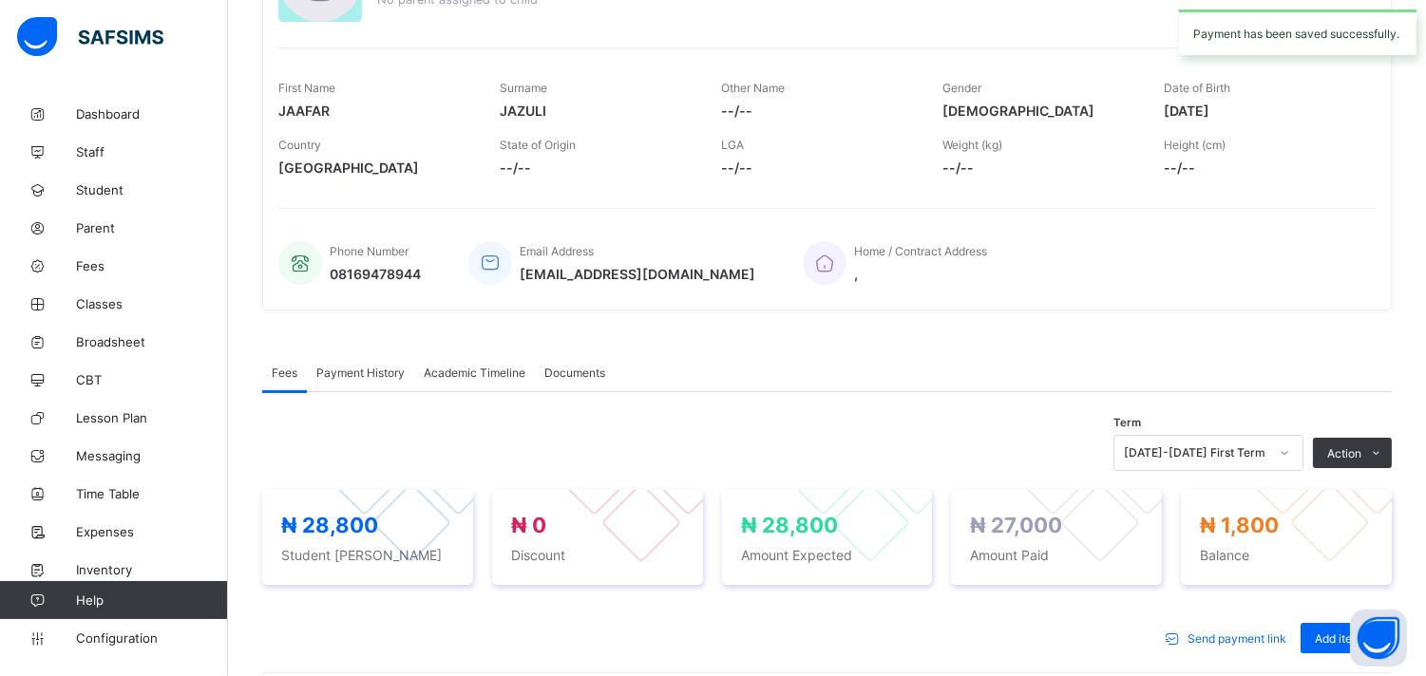
scroll to position [0, 0]
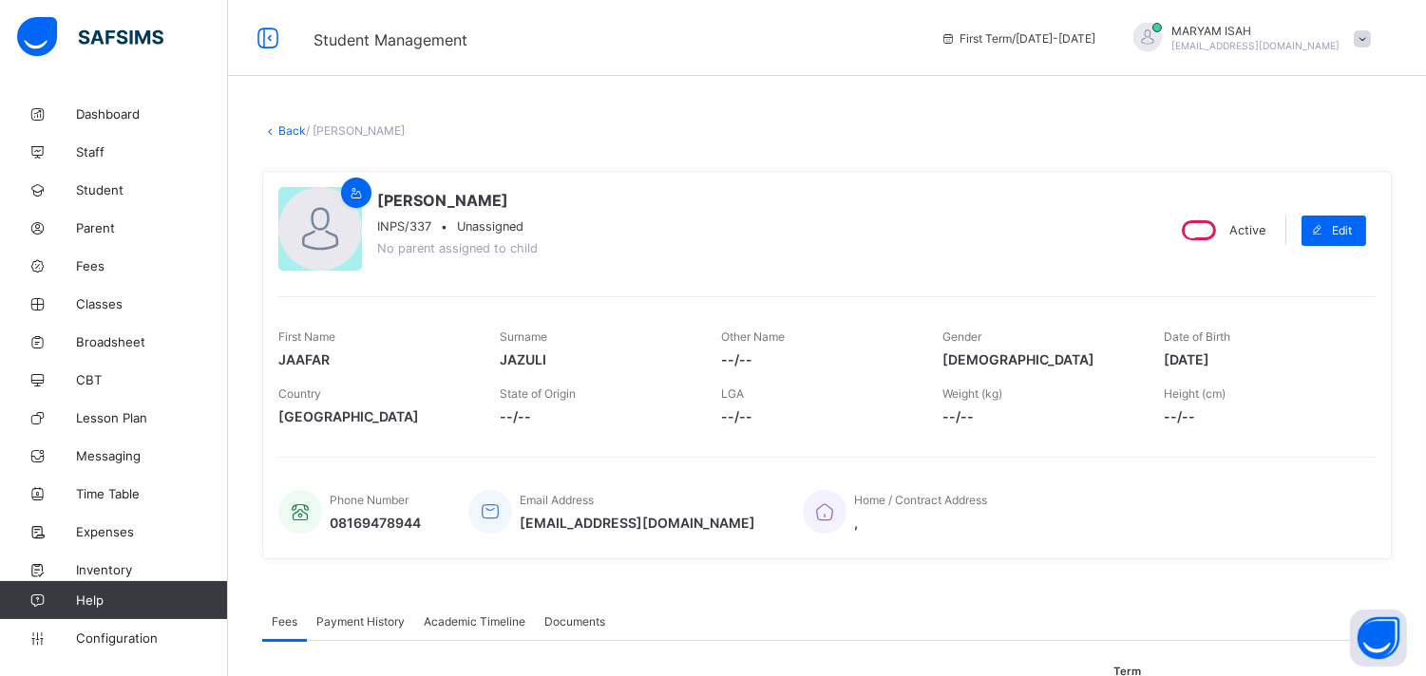
click at [293, 133] on link "Back" at bounding box center [292, 130] width 28 height 14
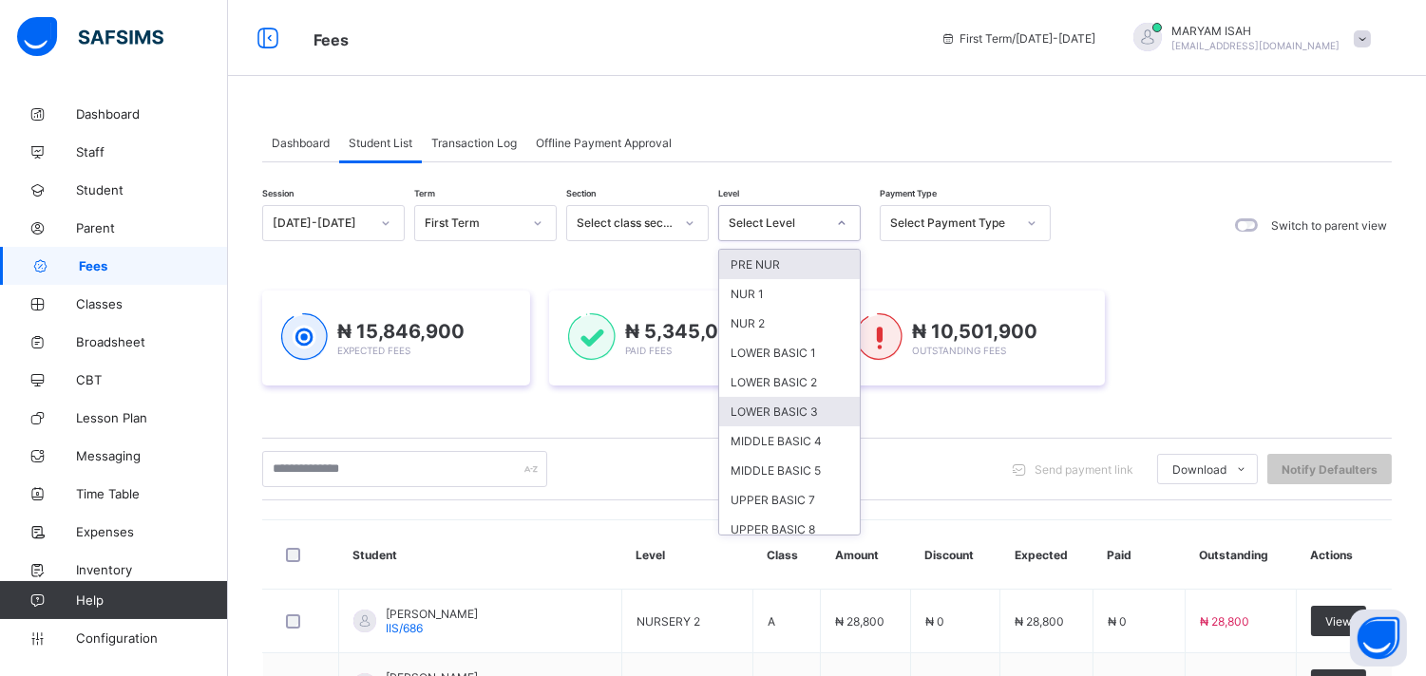
click at [820, 399] on div "LOWER BASIC 3" at bounding box center [789, 411] width 141 height 29
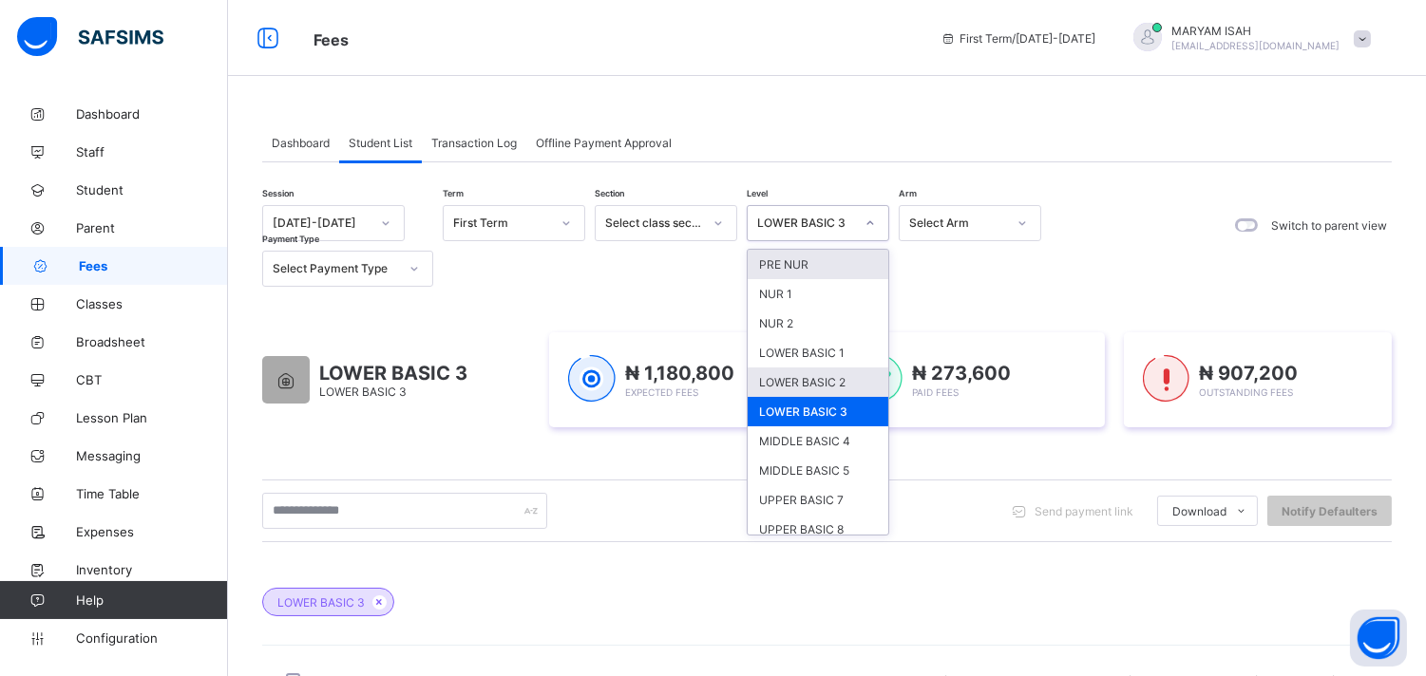
click at [817, 381] on div "LOWER BASIC 2" at bounding box center [817, 382] width 141 height 29
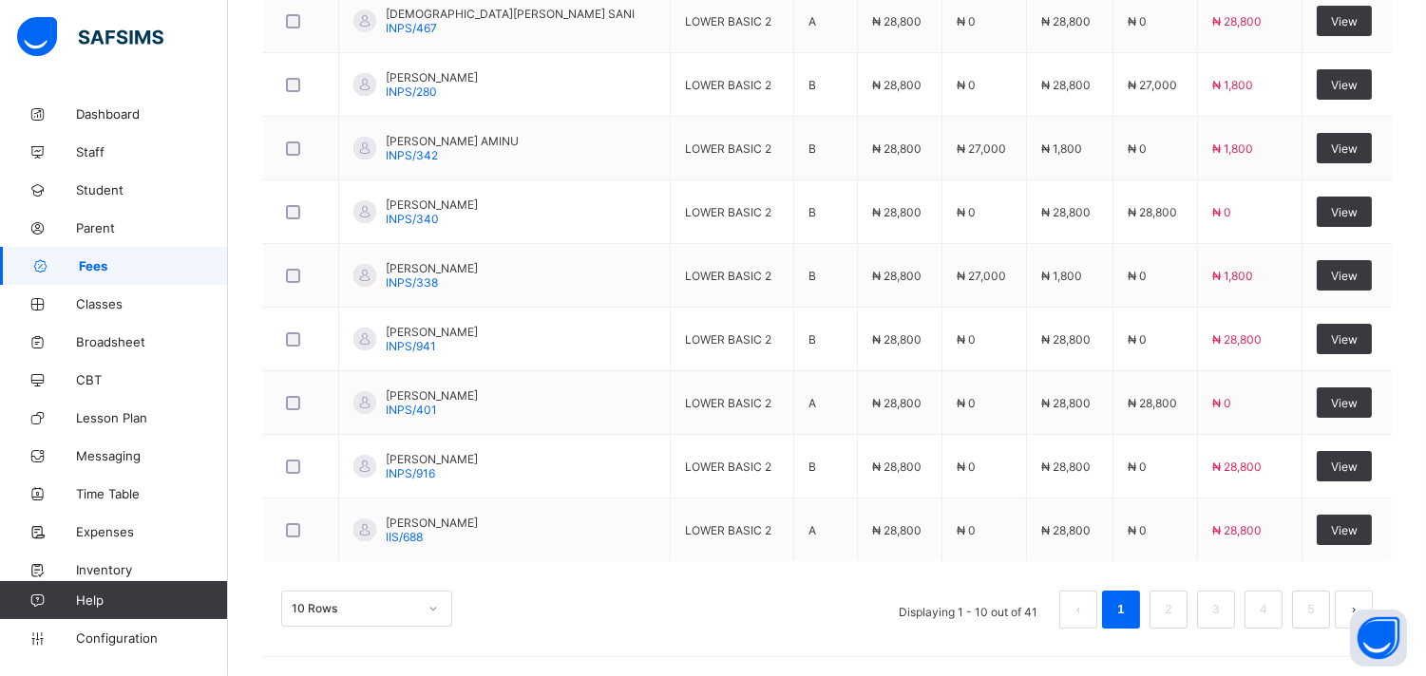
scroll to position [790, 0]
click at [1224, 615] on link "3" at bounding box center [1215, 609] width 18 height 25
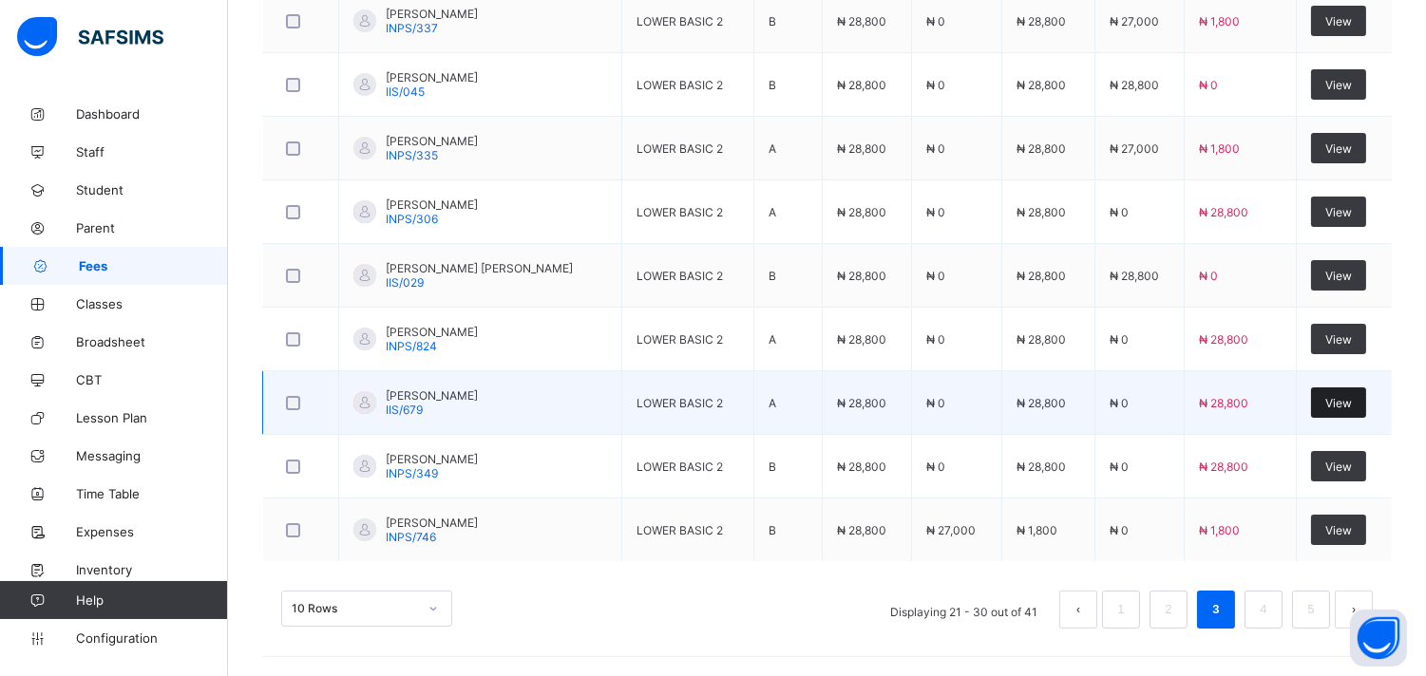
click at [1333, 401] on div "View" at bounding box center [1338, 403] width 55 height 30
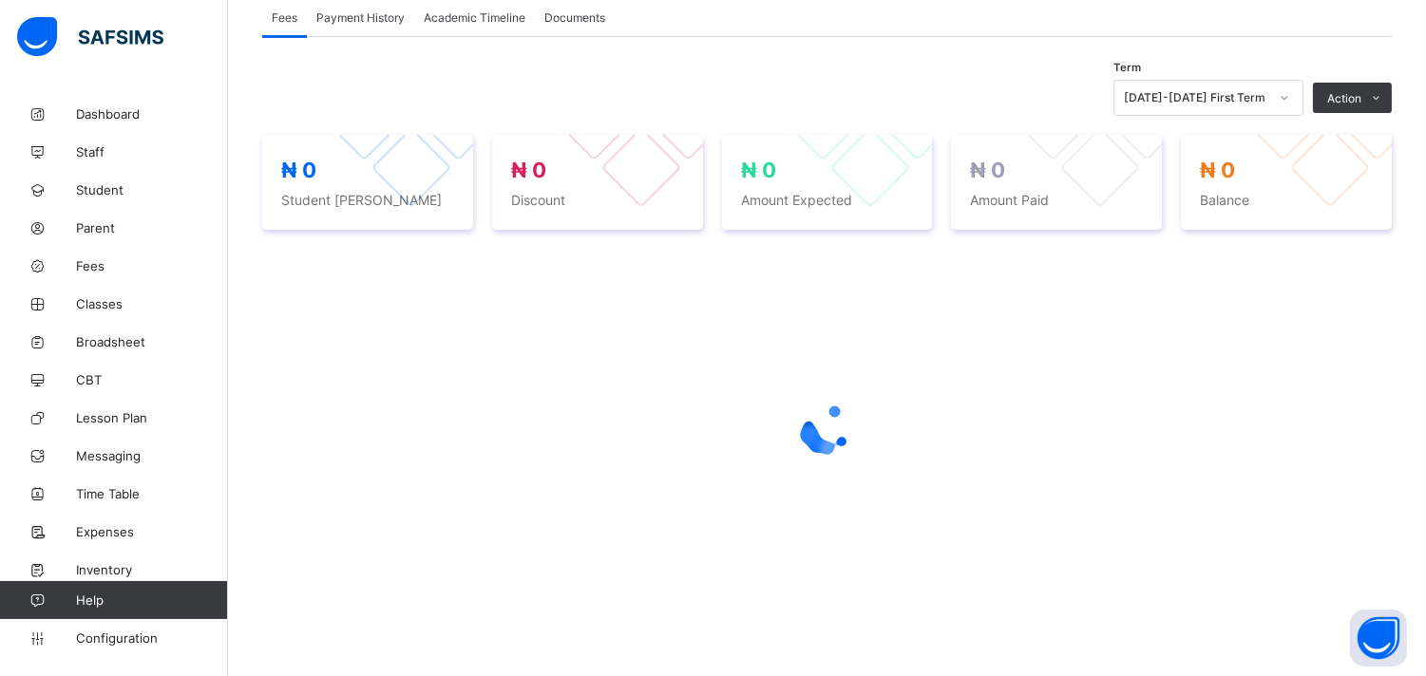
scroll to position [357, 0]
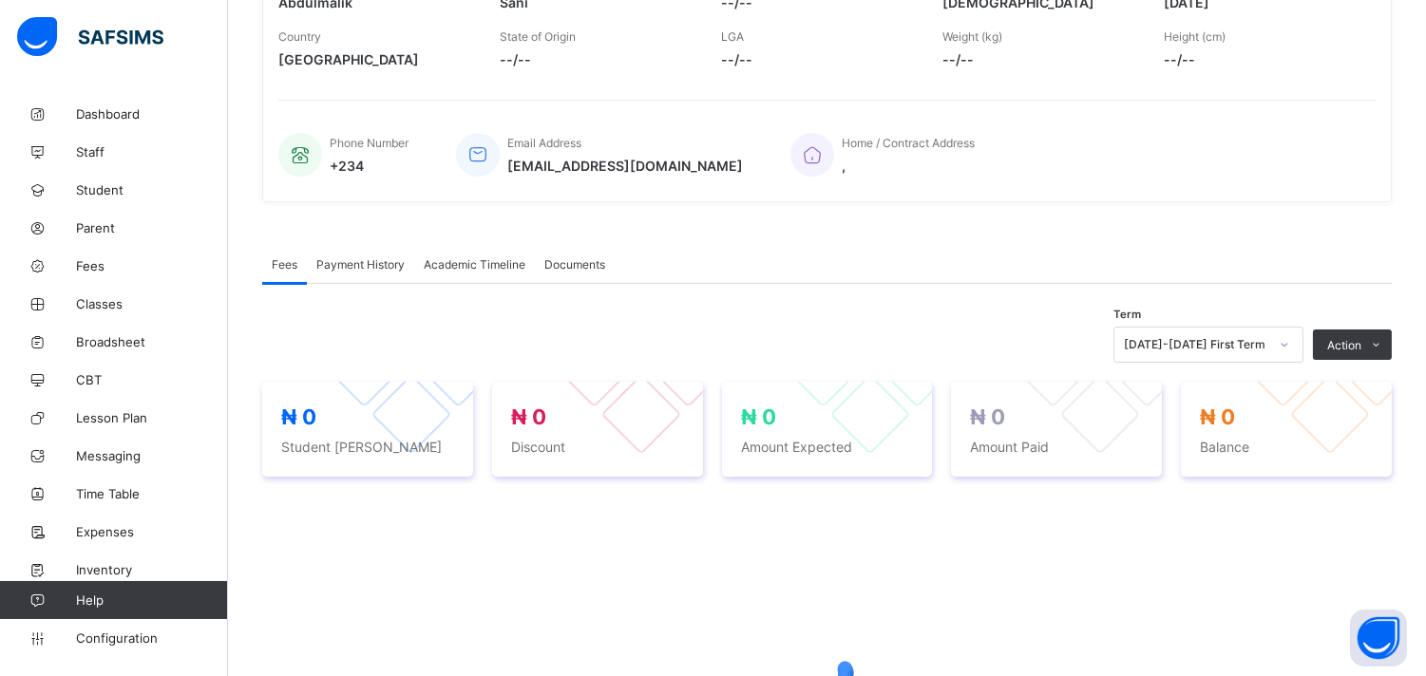
click at [1391, 284] on div "Term [DATE]-[DATE] First Term Action Receive Payment Manage Discount Send Email…" at bounding box center [826, 575] width 1129 height 582
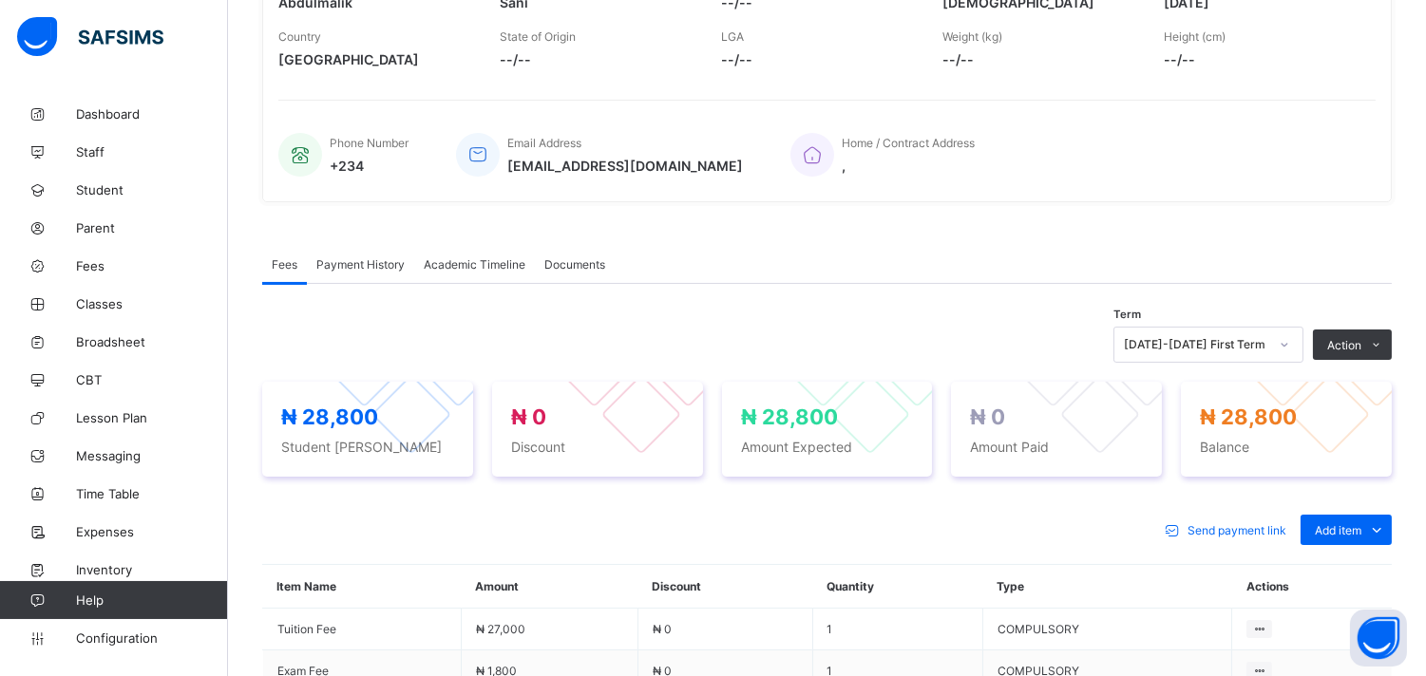
scroll to position [570, 0]
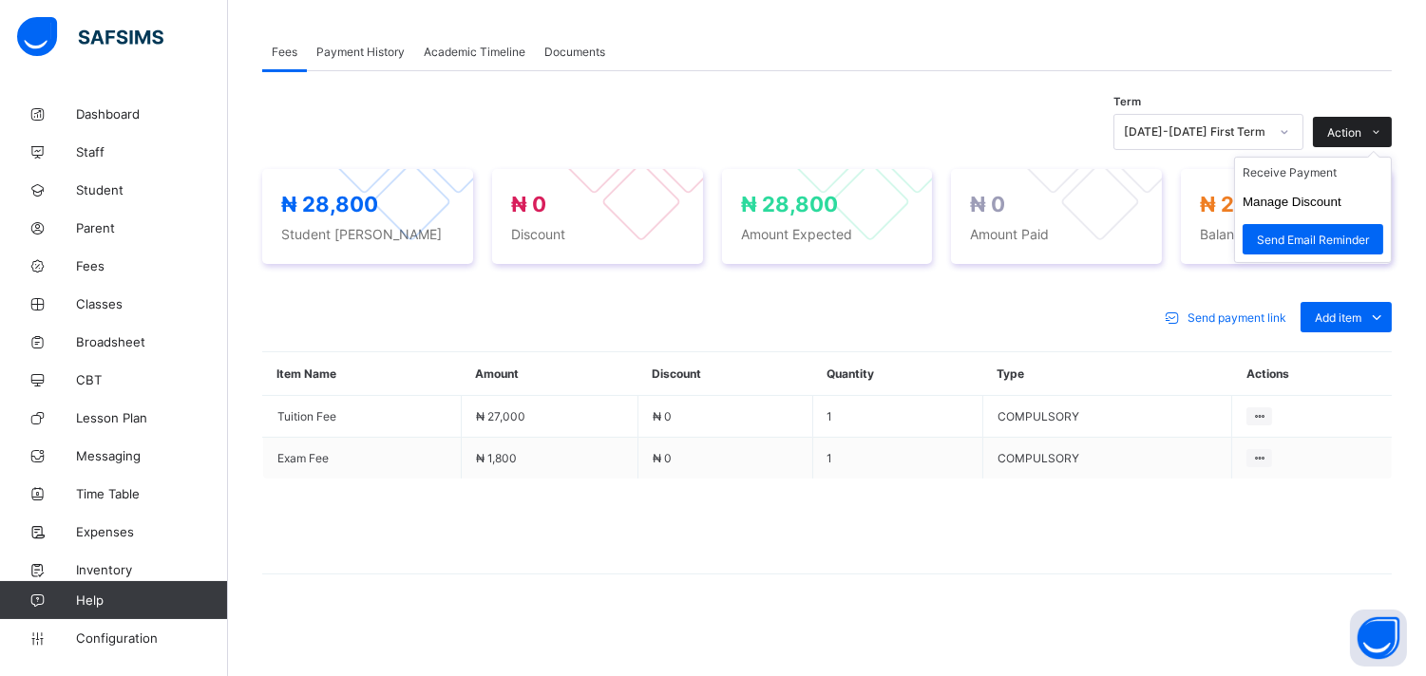
click at [1378, 136] on span at bounding box center [1376, 132] width 30 height 30
click at [1323, 176] on li "Receive Payment" at bounding box center [1313, 172] width 156 height 29
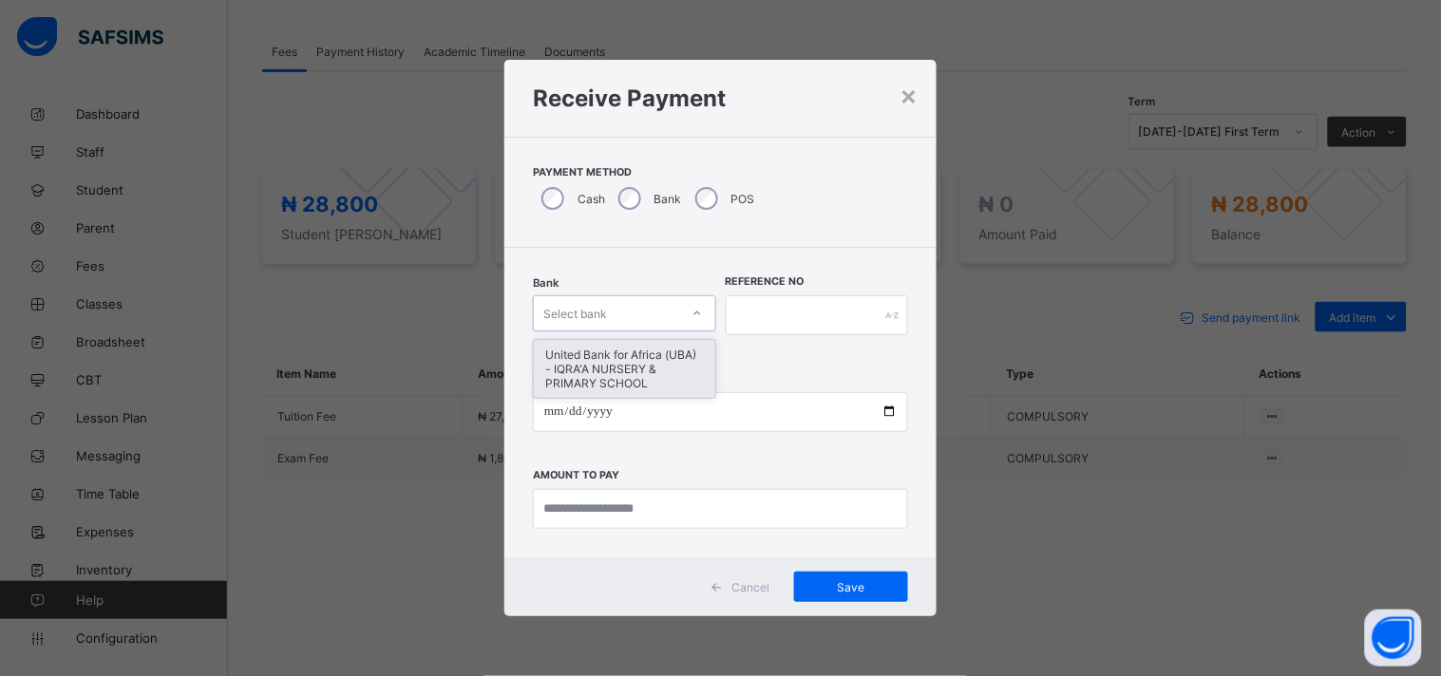
click at [667, 362] on div "United Bank for Africa (UBA) - IQRA'A NURSERY & PRIMARY SCHOOL" at bounding box center [624, 369] width 181 height 58
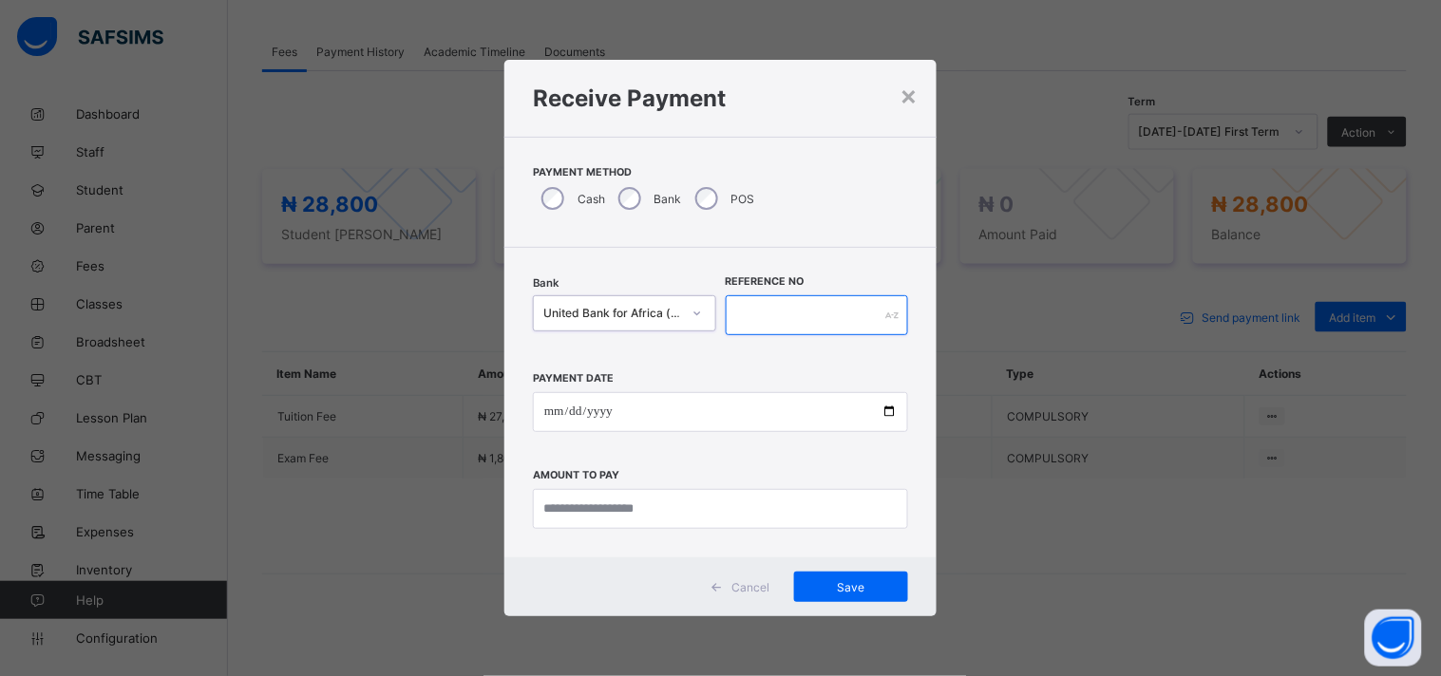
click at [773, 309] on input "text" at bounding box center [817, 315] width 183 height 40
type input "******"
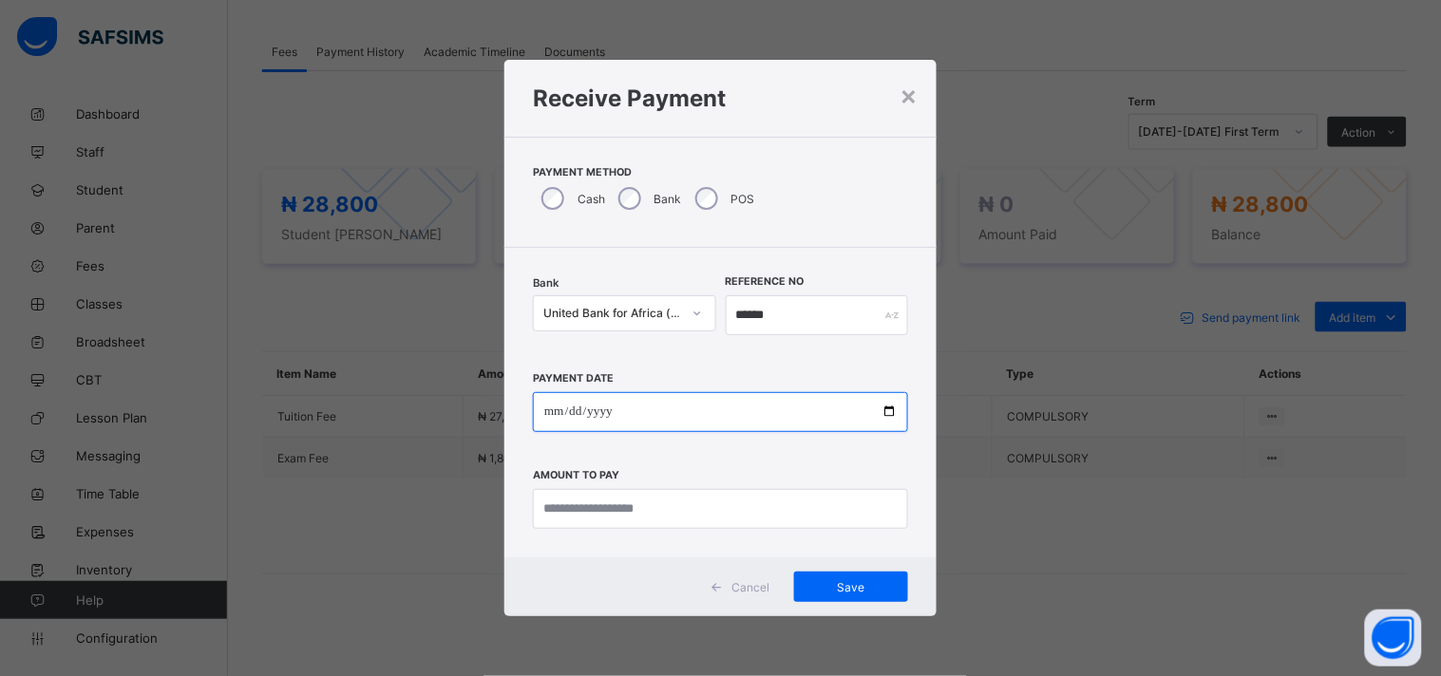
click at [898, 426] on input "date" at bounding box center [720, 412] width 375 height 40
click at [885, 411] on input "date" at bounding box center [720, 412] width 375 height 40
type input "**********"
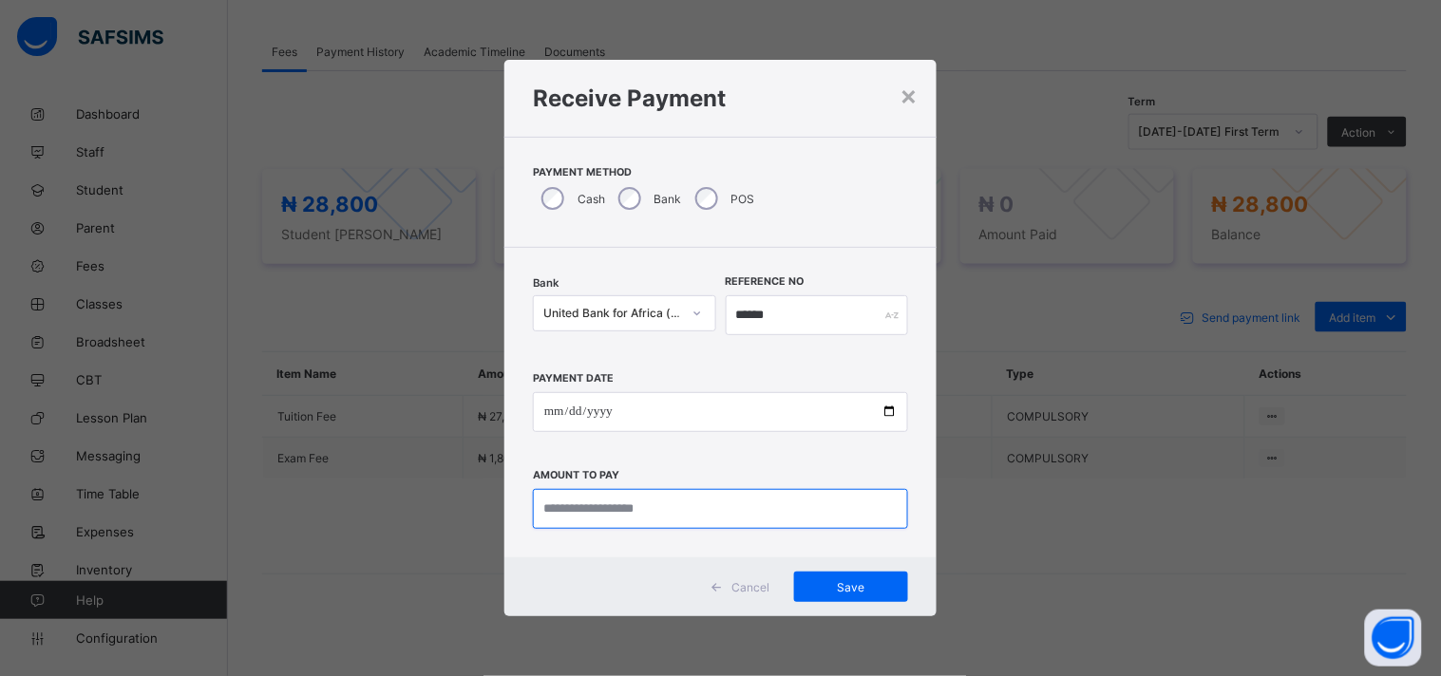
click at [636, 501] on input "currency" at bounding box center [720, 509] width 375 height 40
click at [629, 515] on input "currency" at bounding box center [720, 509] width 375 height 40
type input "********"
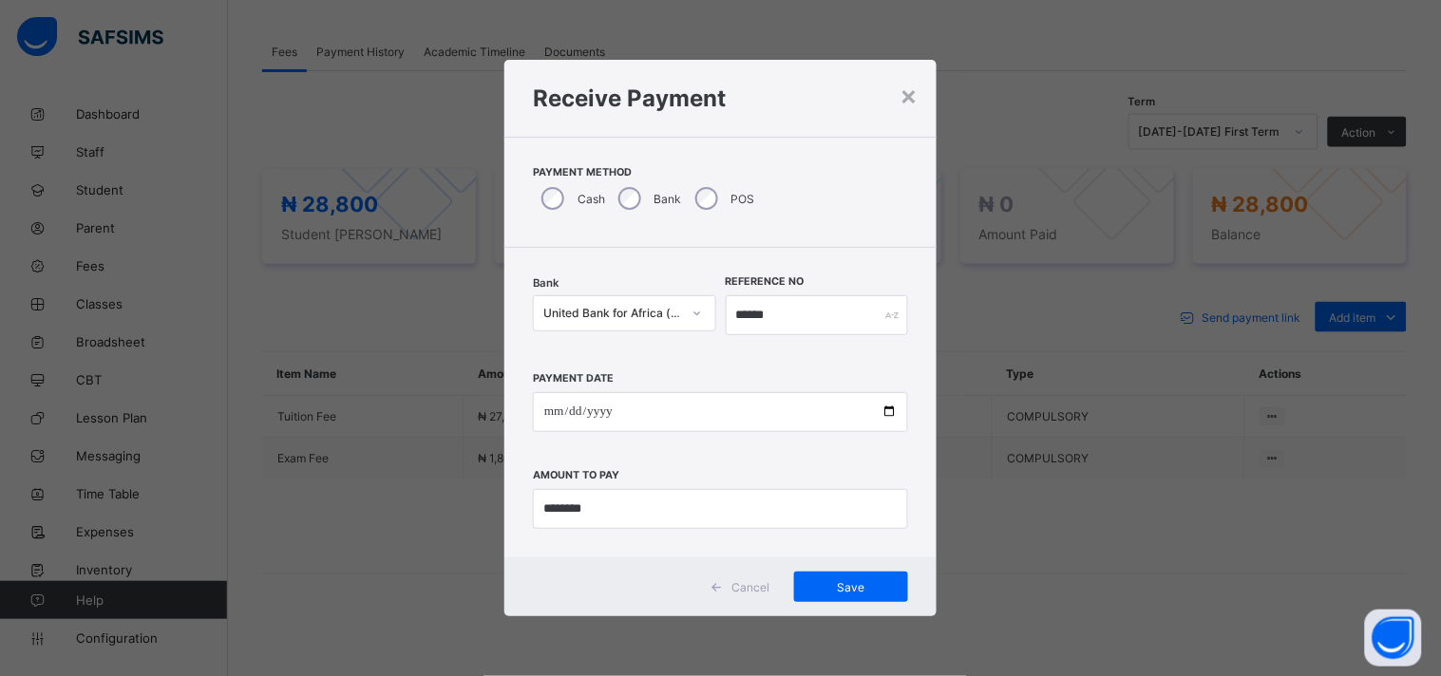
click at [855, 614] on div "Cancel Save" at bounding box center [720, 587] width 432 height 59
click at [858, 593] on span "Save" at bounding box center [850, 587] width 85 height 14
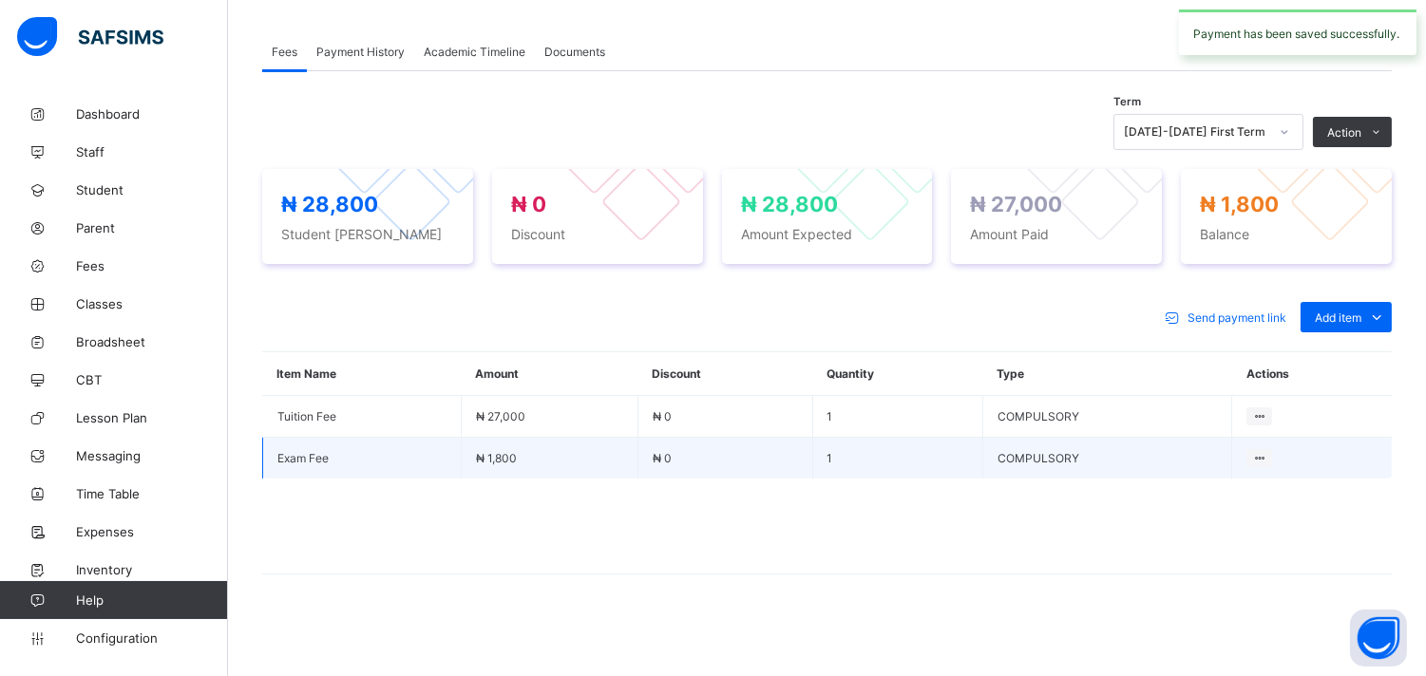
click at [1313, 444] on td at bounding box center [1312, 459] width 160 height 42
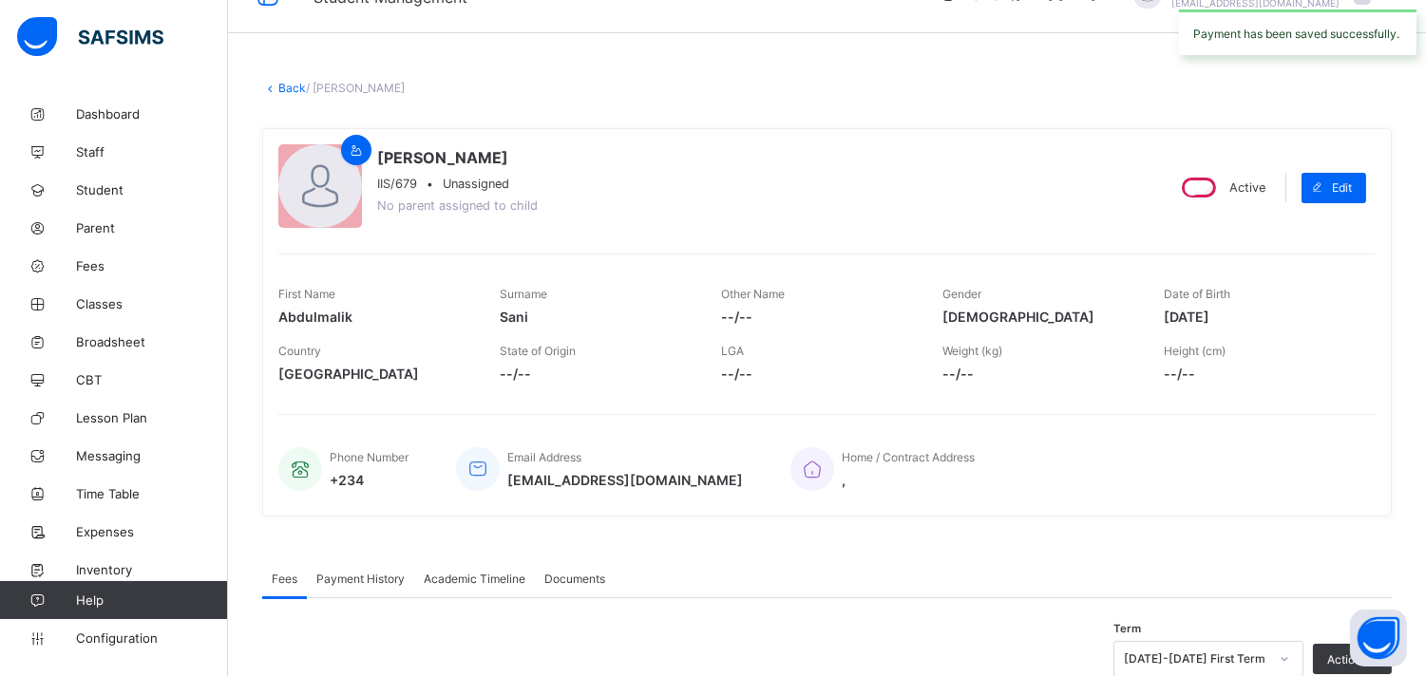
scroll to position [0, 0]
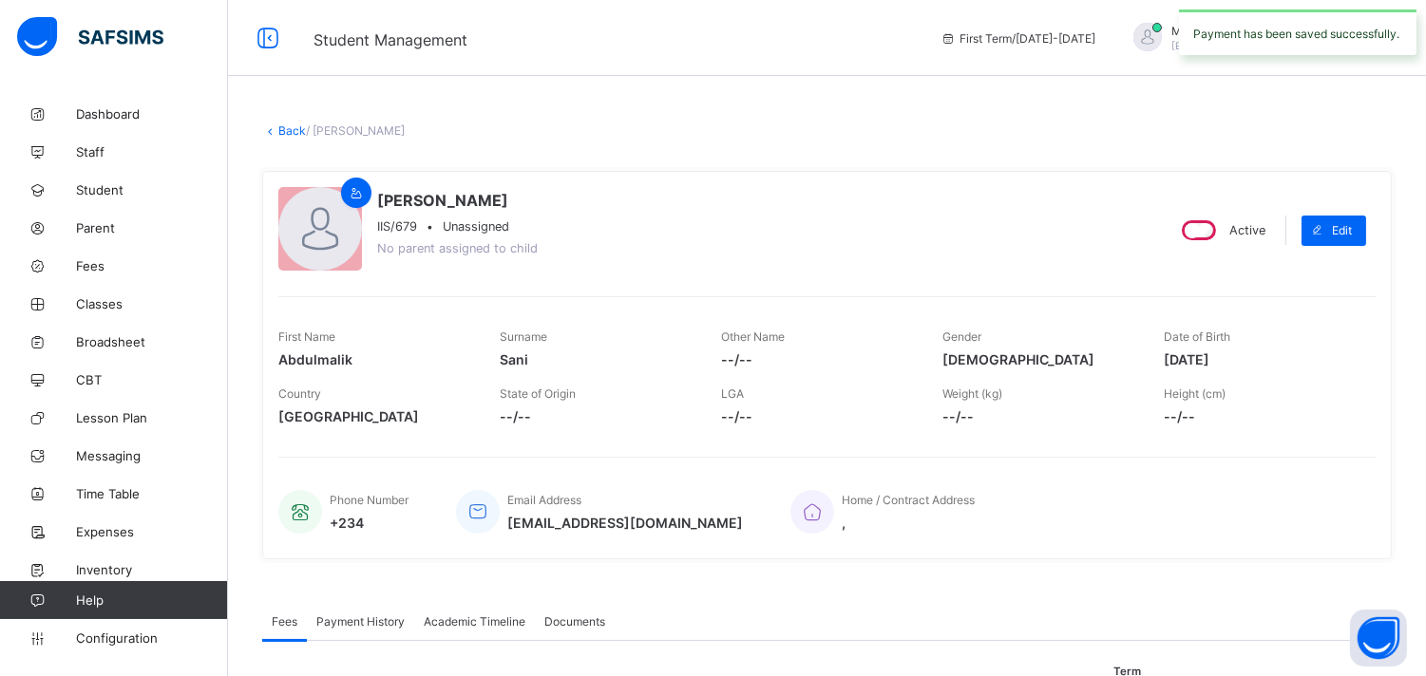
click at [285, 133] on link "Back" at bounding box center [292, 130] width 28 height 14
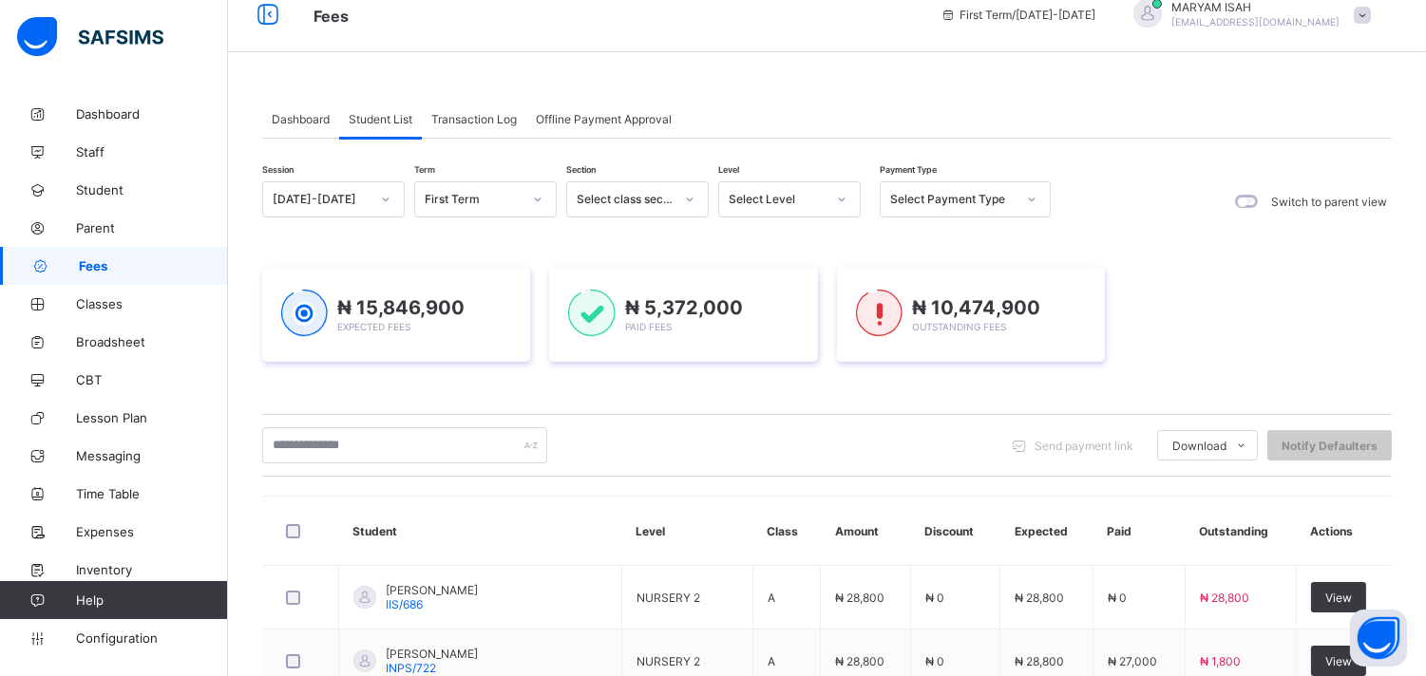
scroll to position [665, 0]
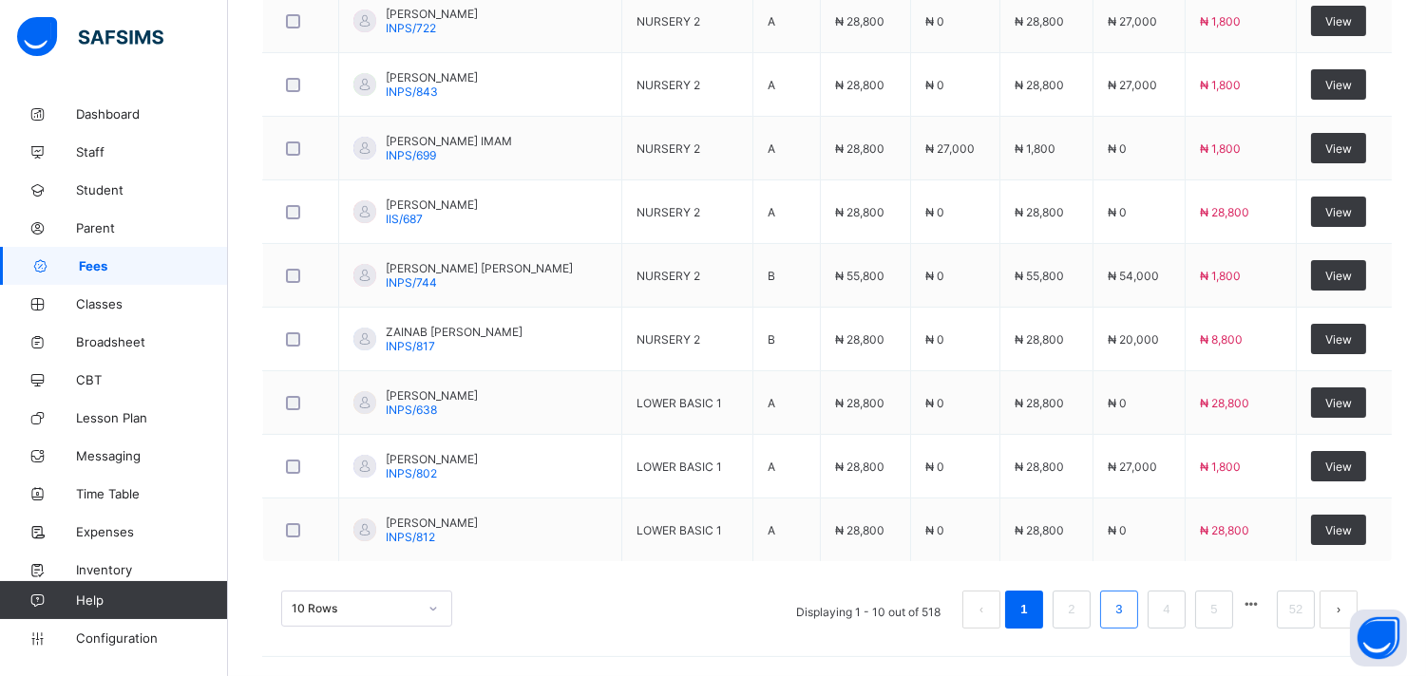
click at [1127, 605] on link "3" at bounding box center [1118, 609] width 18 height 25
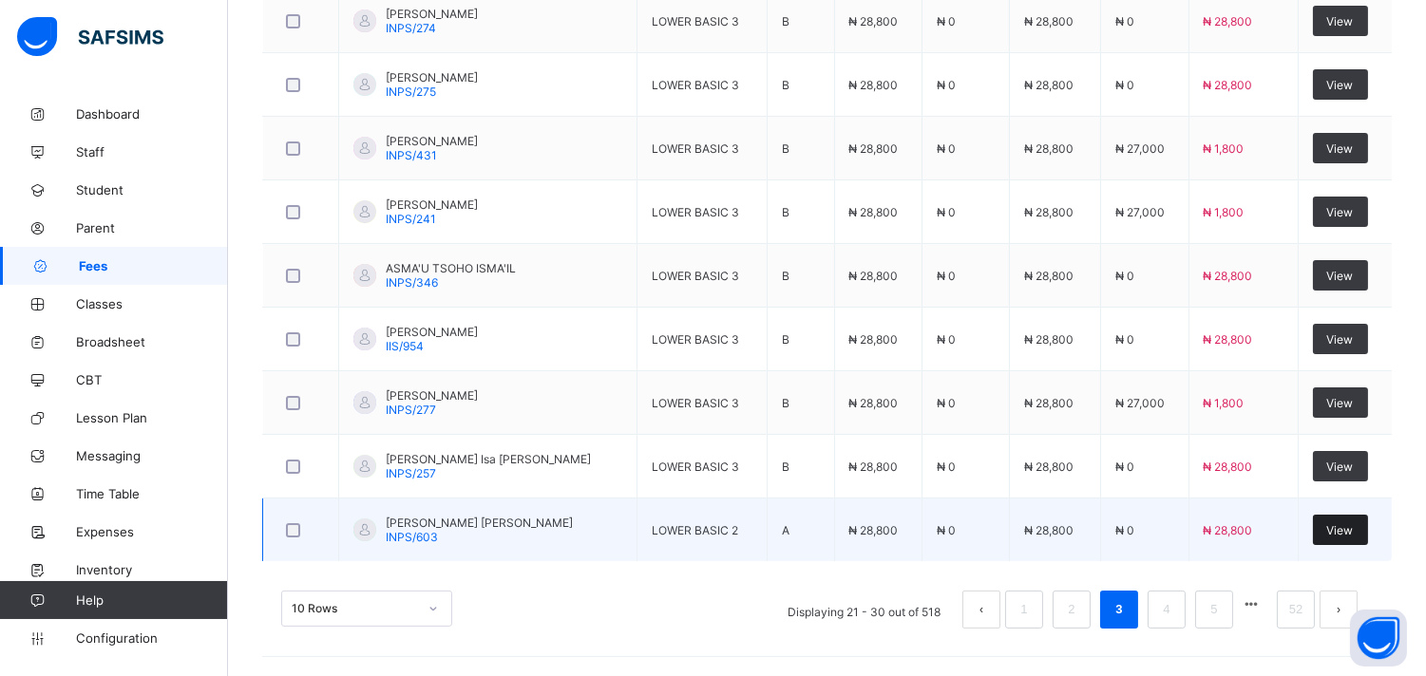
click at [1347, 542] on div "View" at bounding box center [1340, 530] width 55 height 30
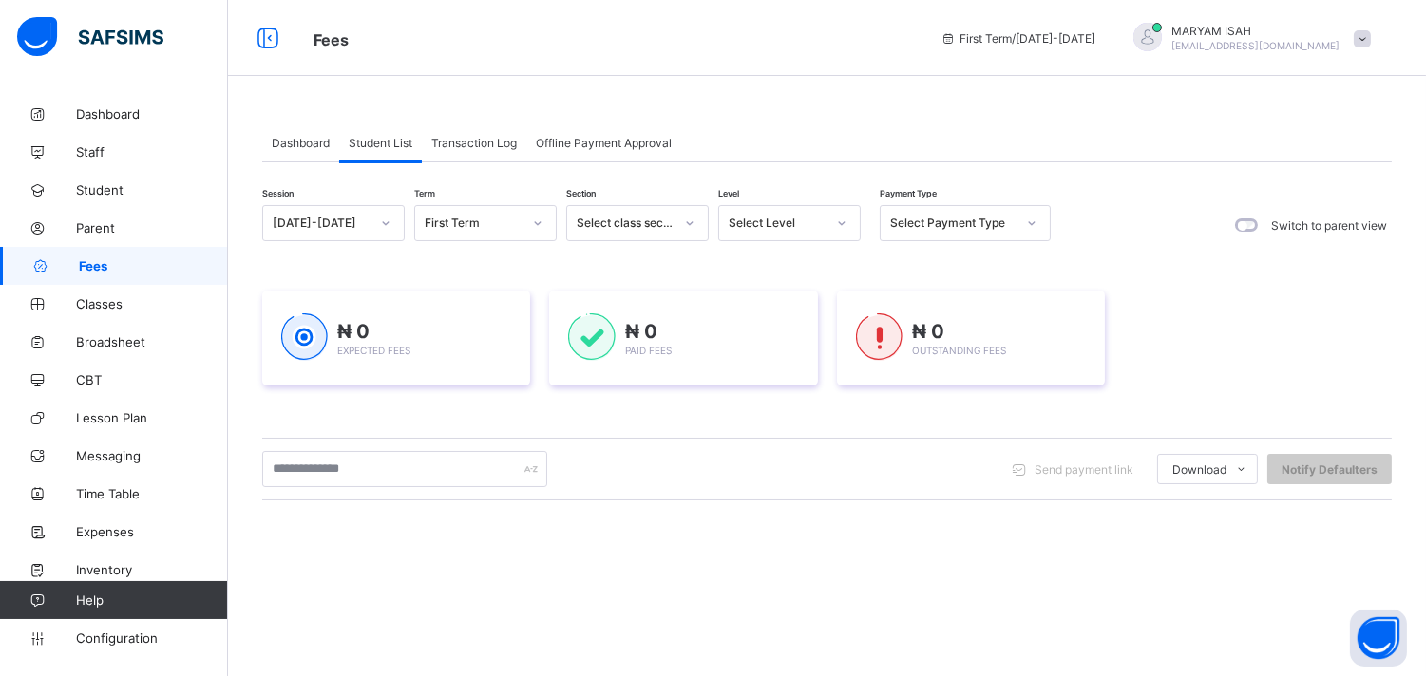
scroll to position [27, 0]
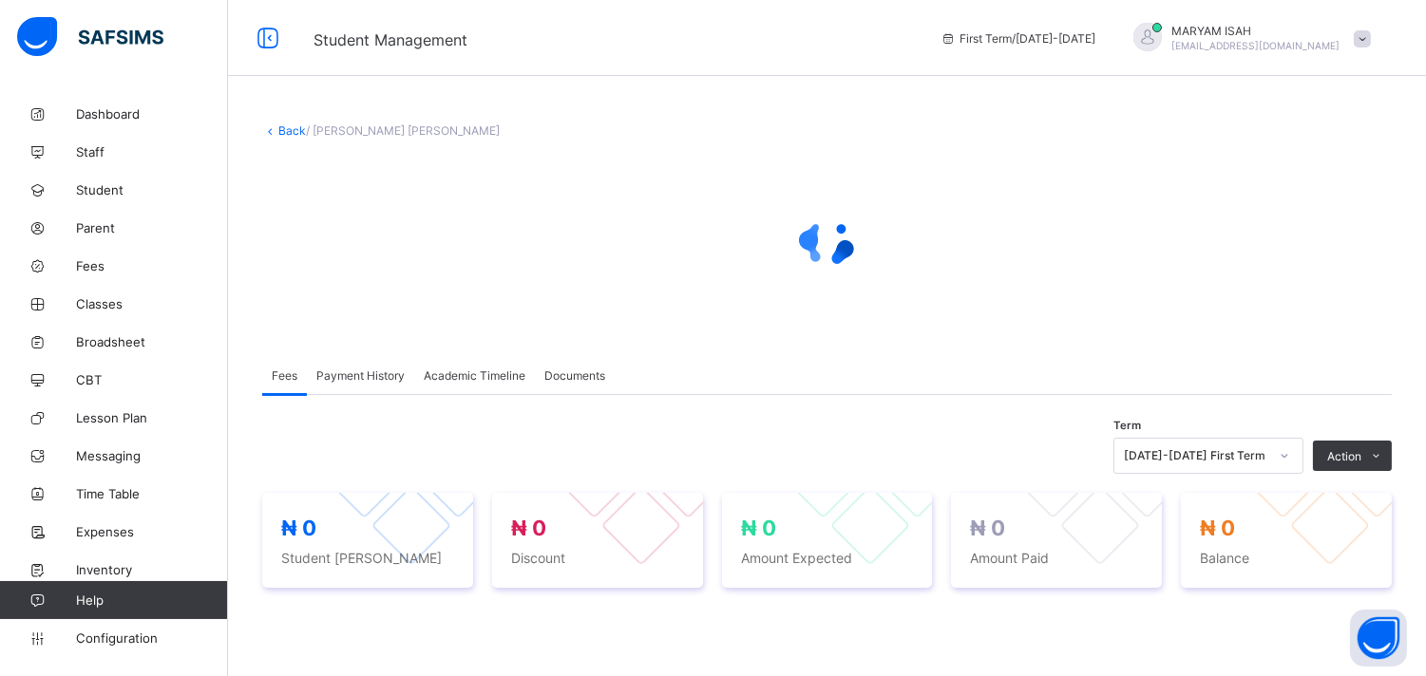
click at [989, 657] on div "Term [DATE]-[DATE] First Term Action Receive Payment Manage Discount Send Email…" at bounding box center [826, 670] width 1129 height 551
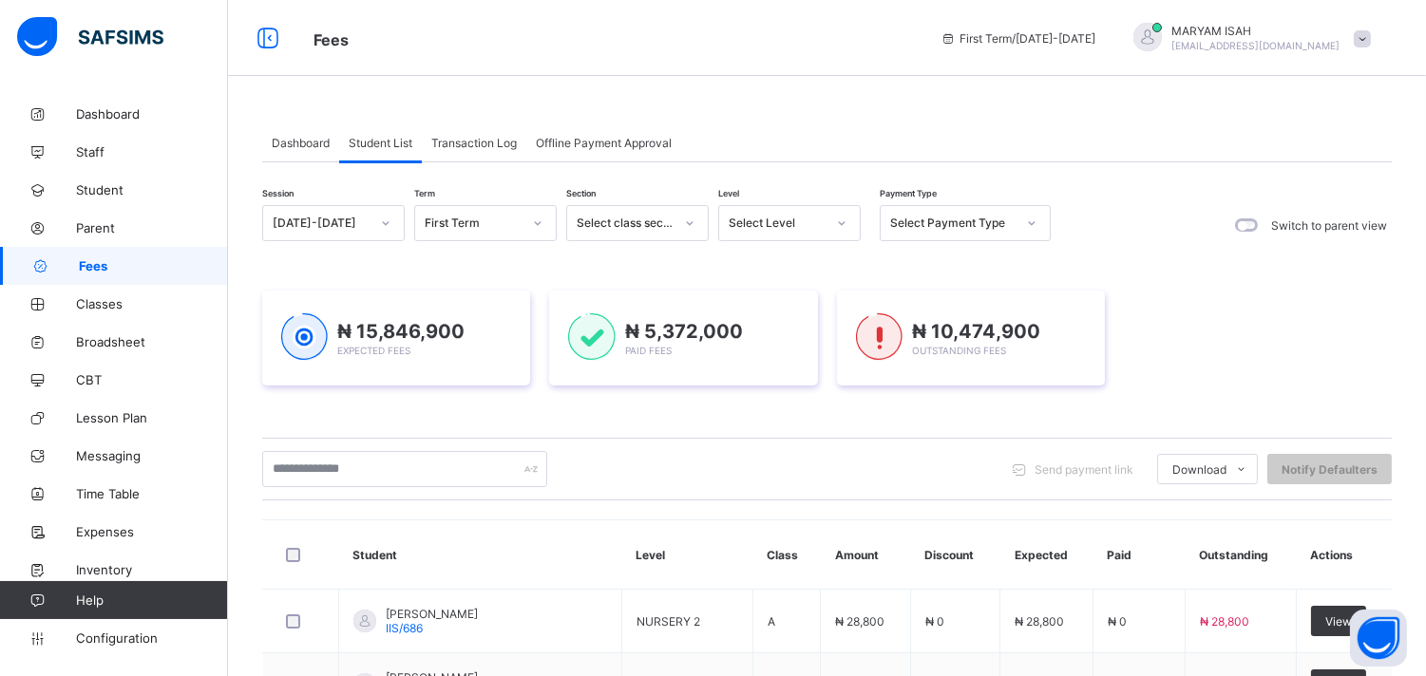
click at [354, 378] on div "₦ 15,846,900 Expected Fees" at bounding box center [396, 338] width 268 height 95
click at [277, 271] on div "₦ 15,846,900 Expected Fees ₦ 5,372,000 Paid Fees ₦ 10,474,900 Outstanding Fees" at bounding box center [826, 338] width 1129 height 152
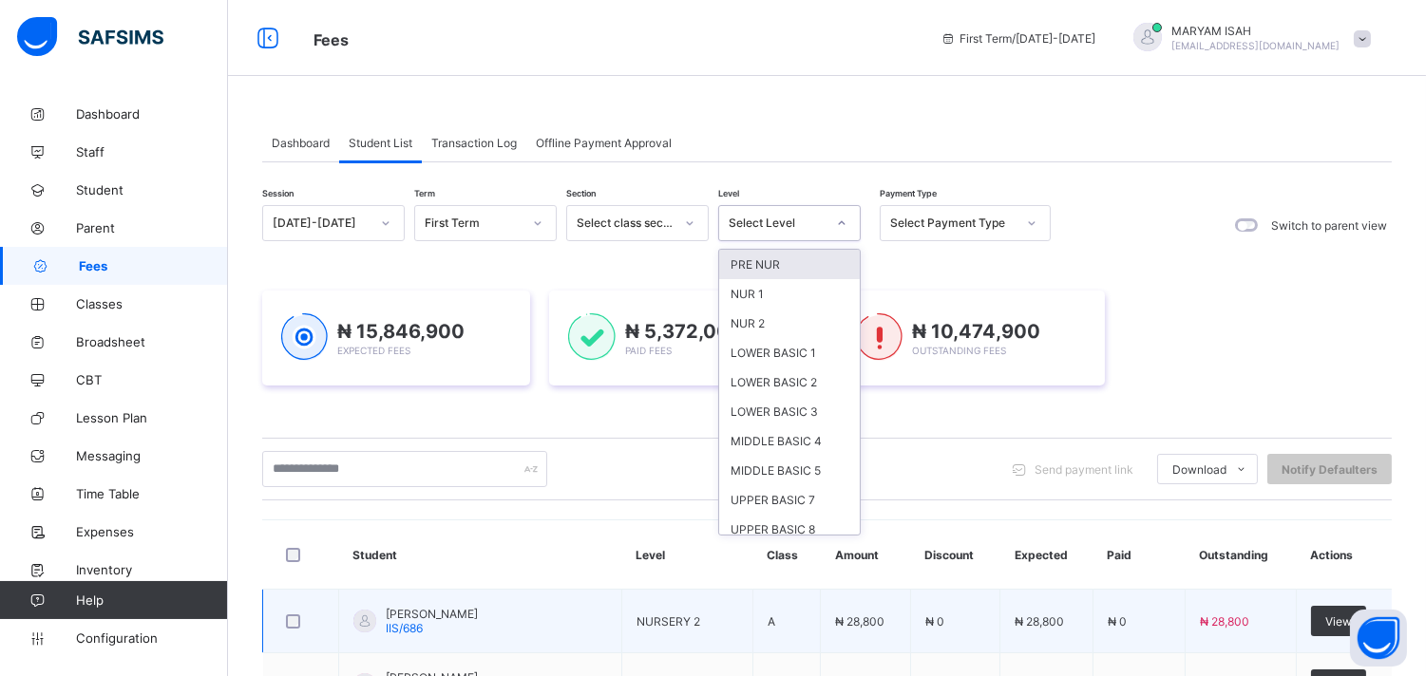
click at [1341, 535] on th "Actions" at bounding box center [1343, 554] width 96 height 69
click at [1163, 614] on td "₦ 0" at bounding box center [1138, 622] width 92 height 64
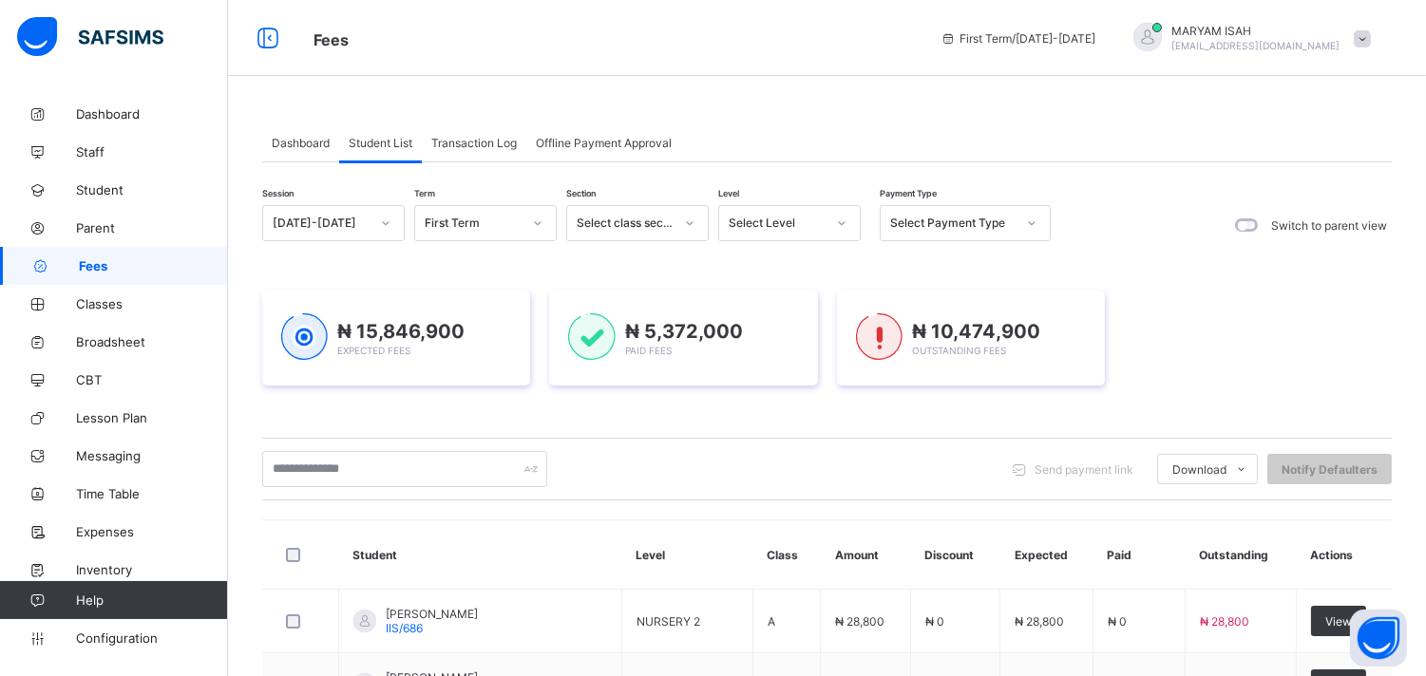
click at [287, 146] on span "Dashboard" at bounding box center [301, 143] width 58 height 14
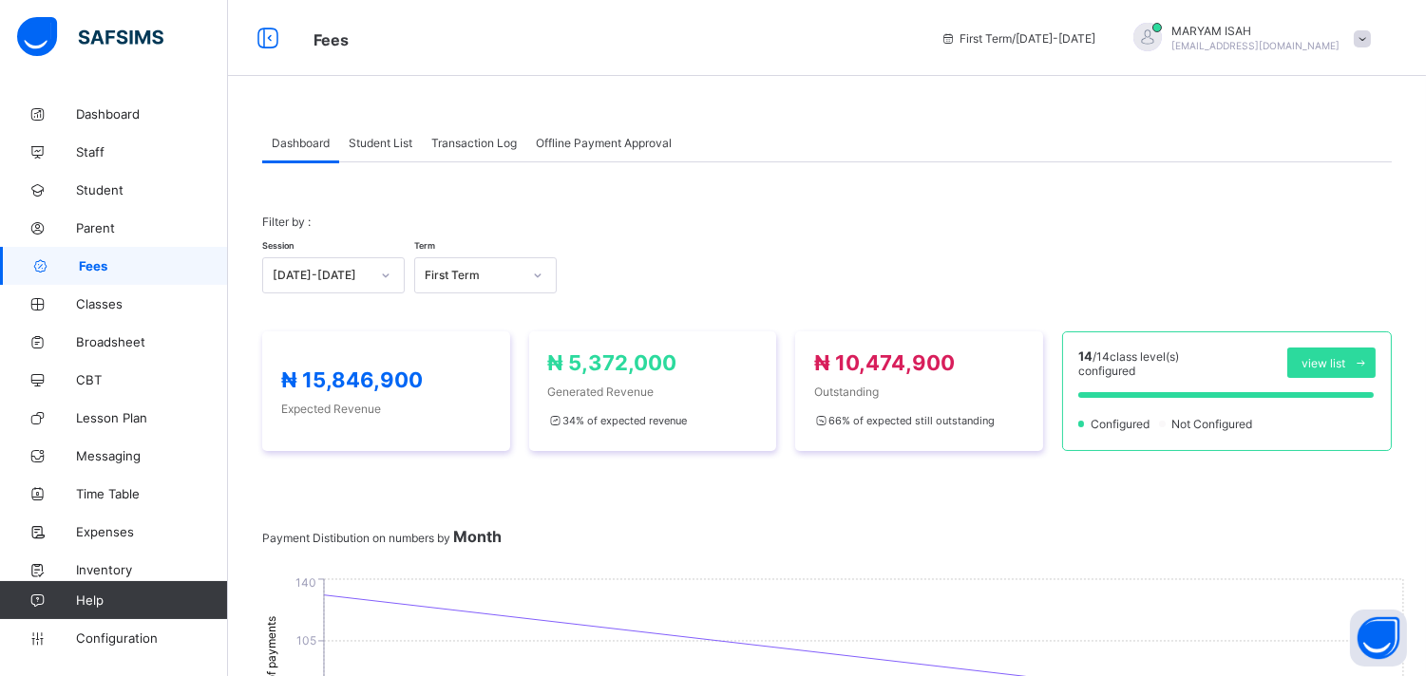
click at [287, 146] on span "Dashboard" at bounding box center [301, 143] width 58 height 14
click at [377, 148] on span "Student List" at bounding box center [381, 143] width 64 height 14
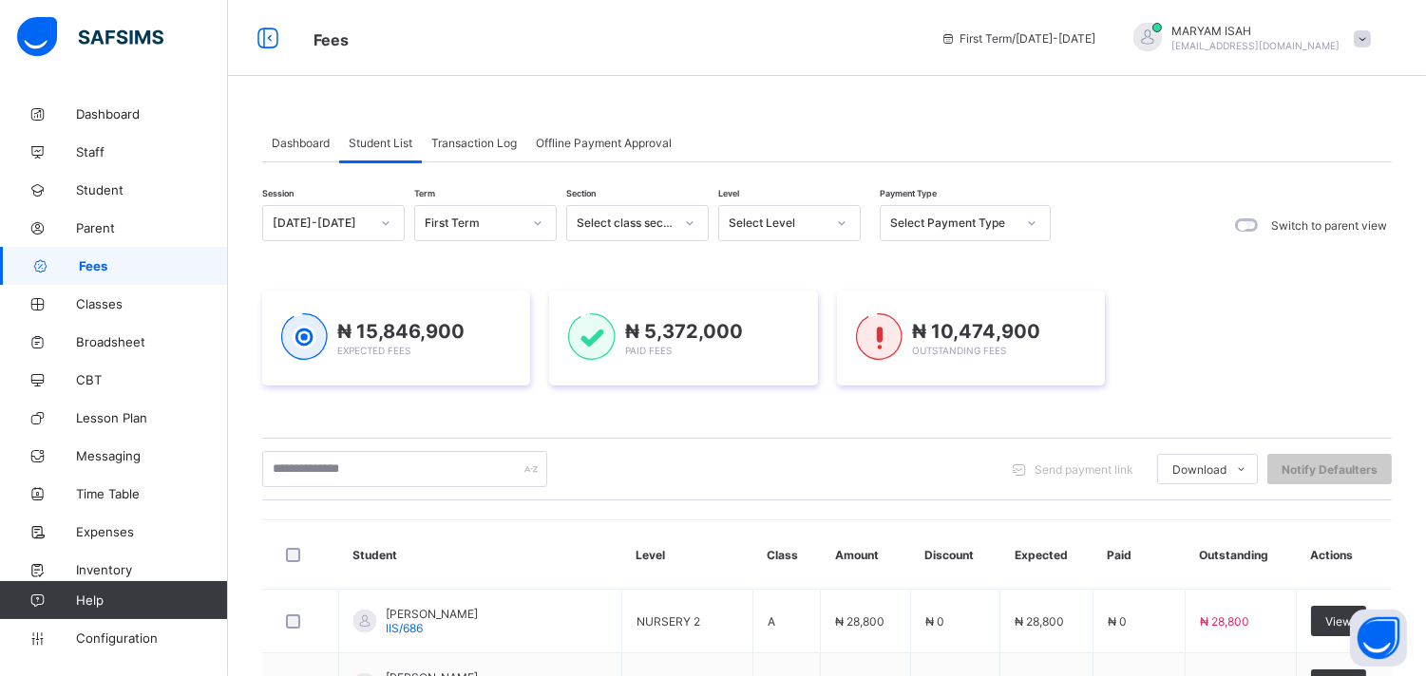
click at [848, 142] on div "Dashboard Student List Transaction Log Offline Payment Approval" at bounding box center [826, 142] width 1129 height 39
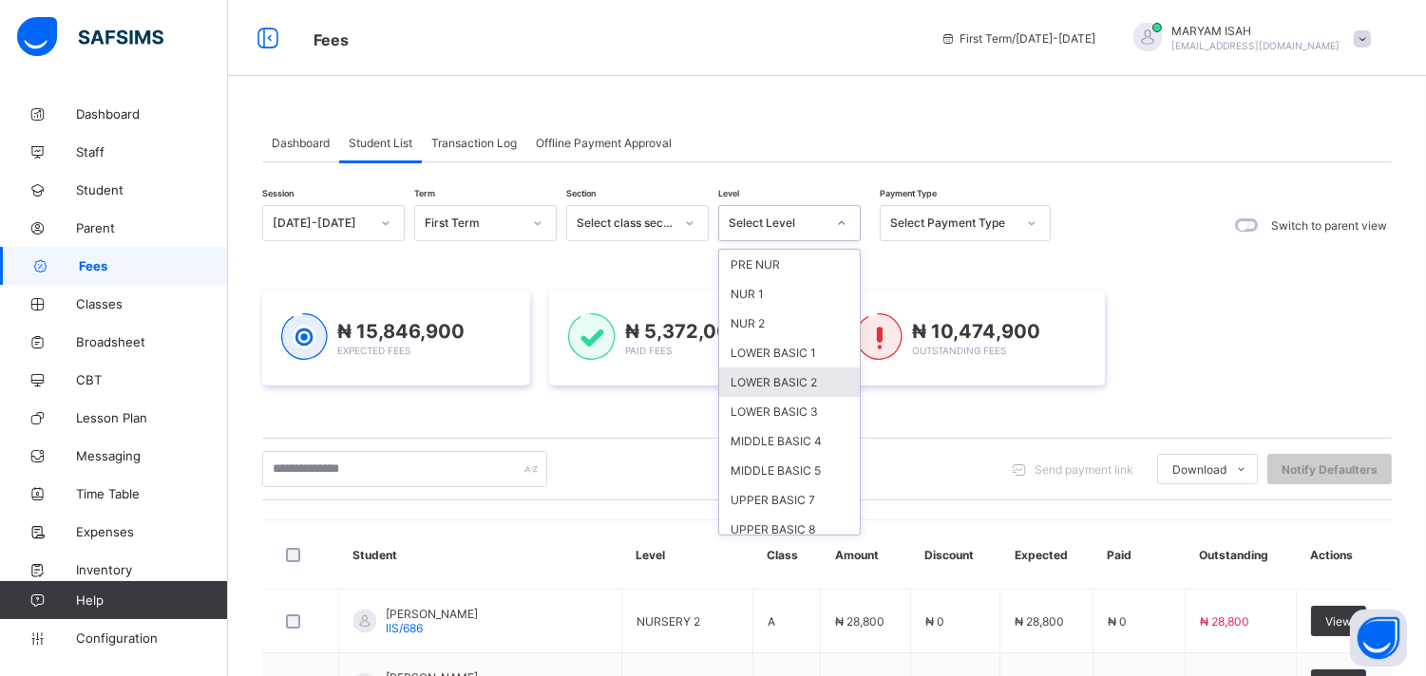
click at [771, 378] on div "LOWER BASIC 2" at bounding box center [789, 382] width 141 height 29
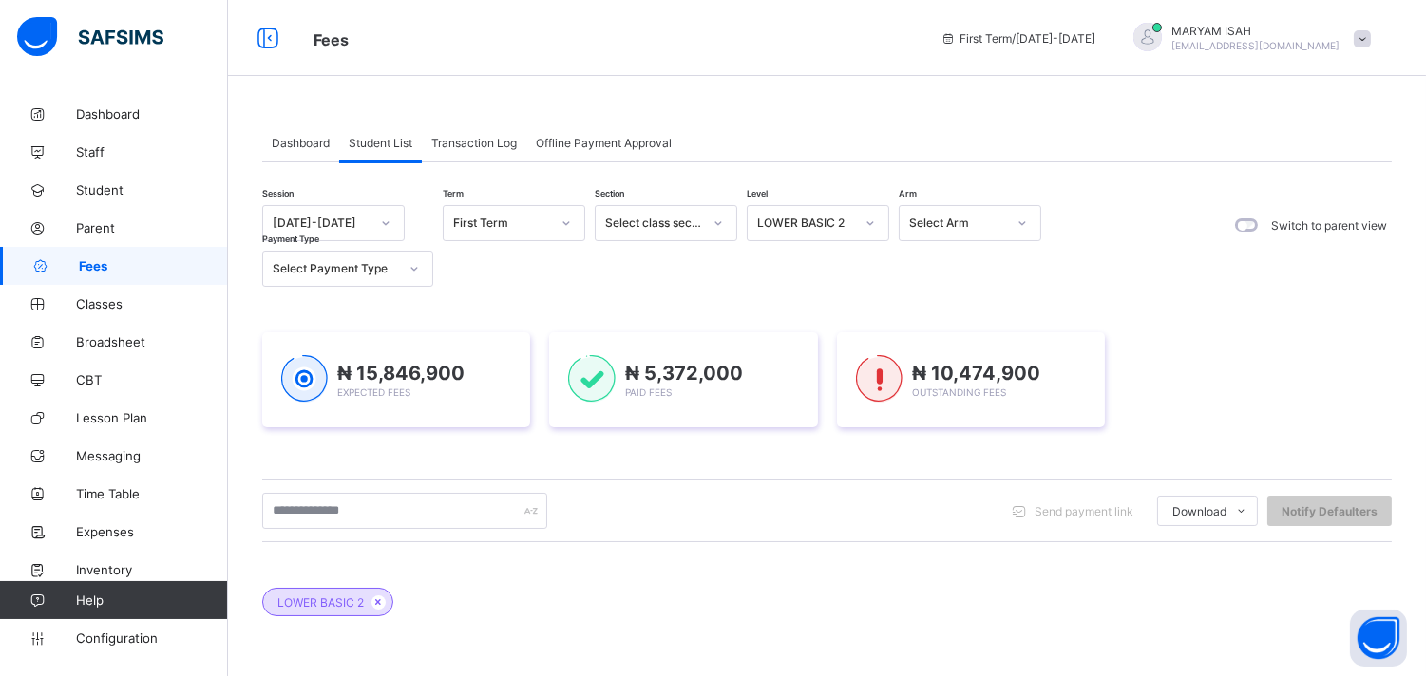
click at [628, 596] on div "LOWER BASIC 2" at bounding box center [826, 592] width 1129 height 66
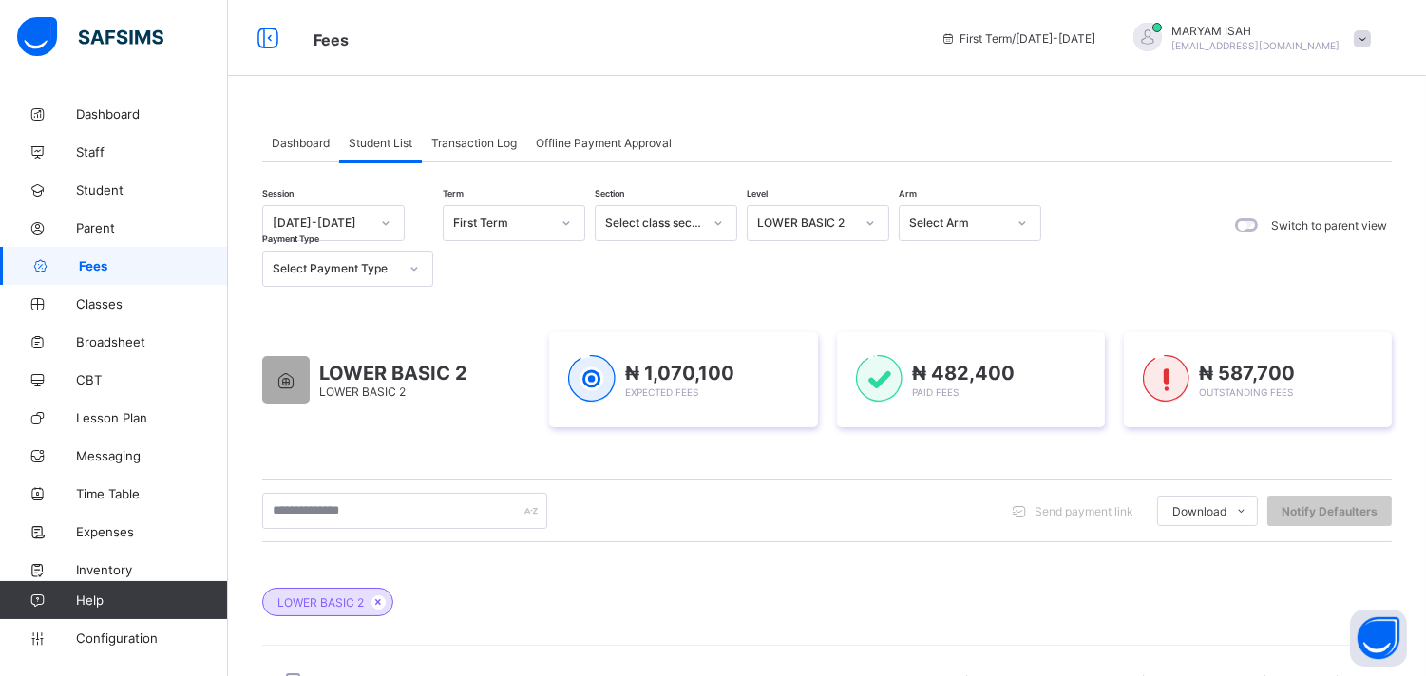
scroll to position [338, 0]
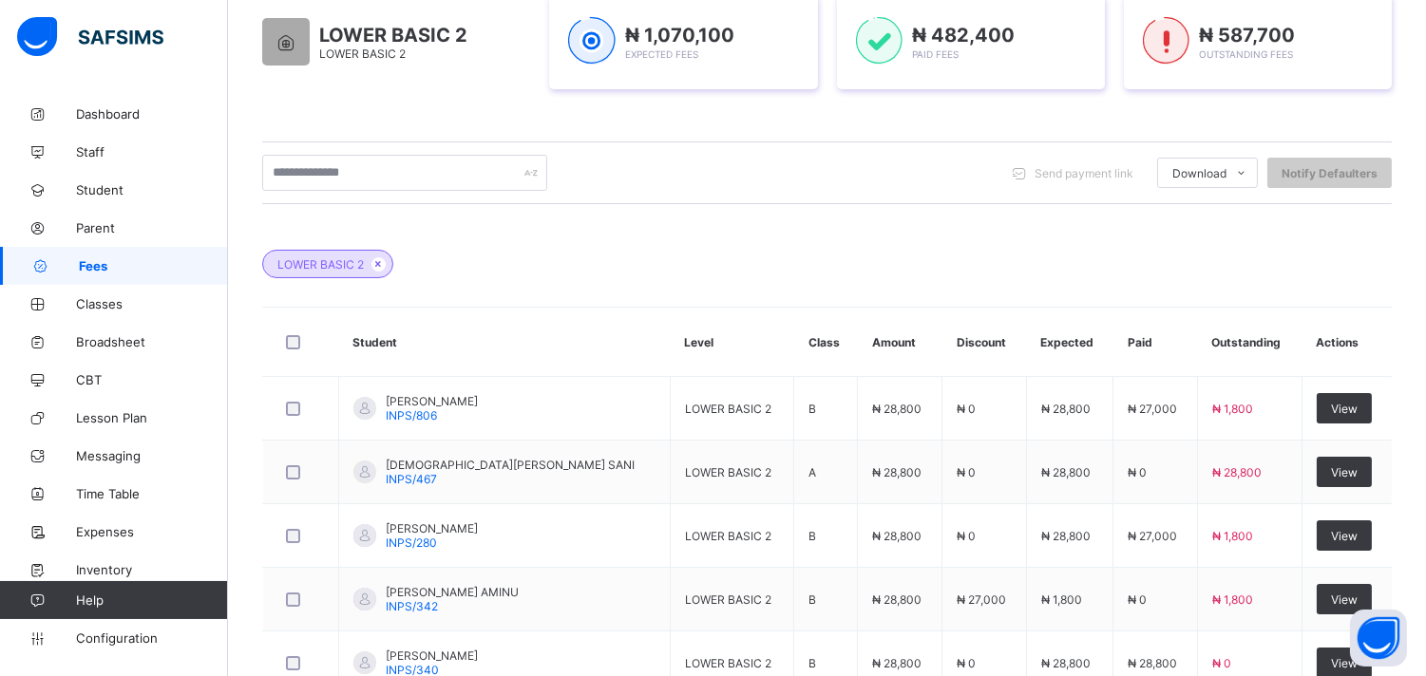
click at [525, 223] on div "LOWER BASIC 2" at bounding box center [826, 254] width 1129 height 66
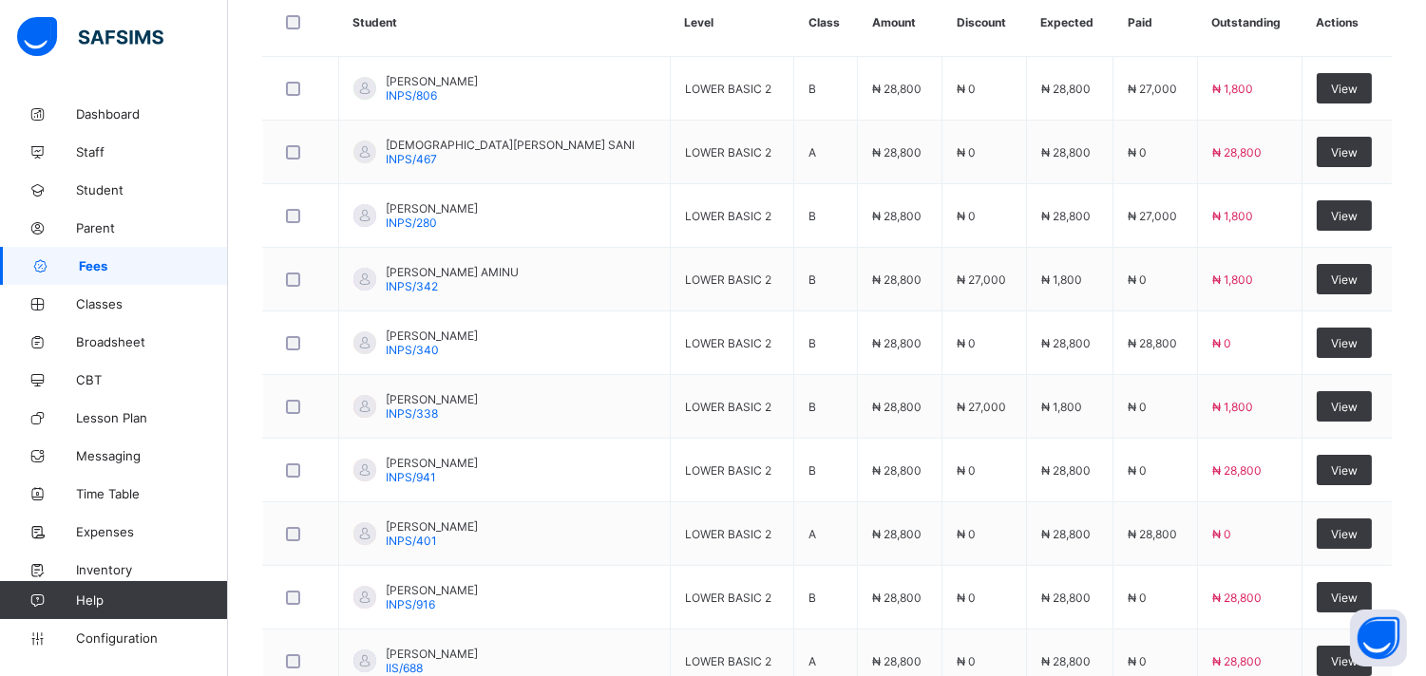
scroll to position [790, 0]
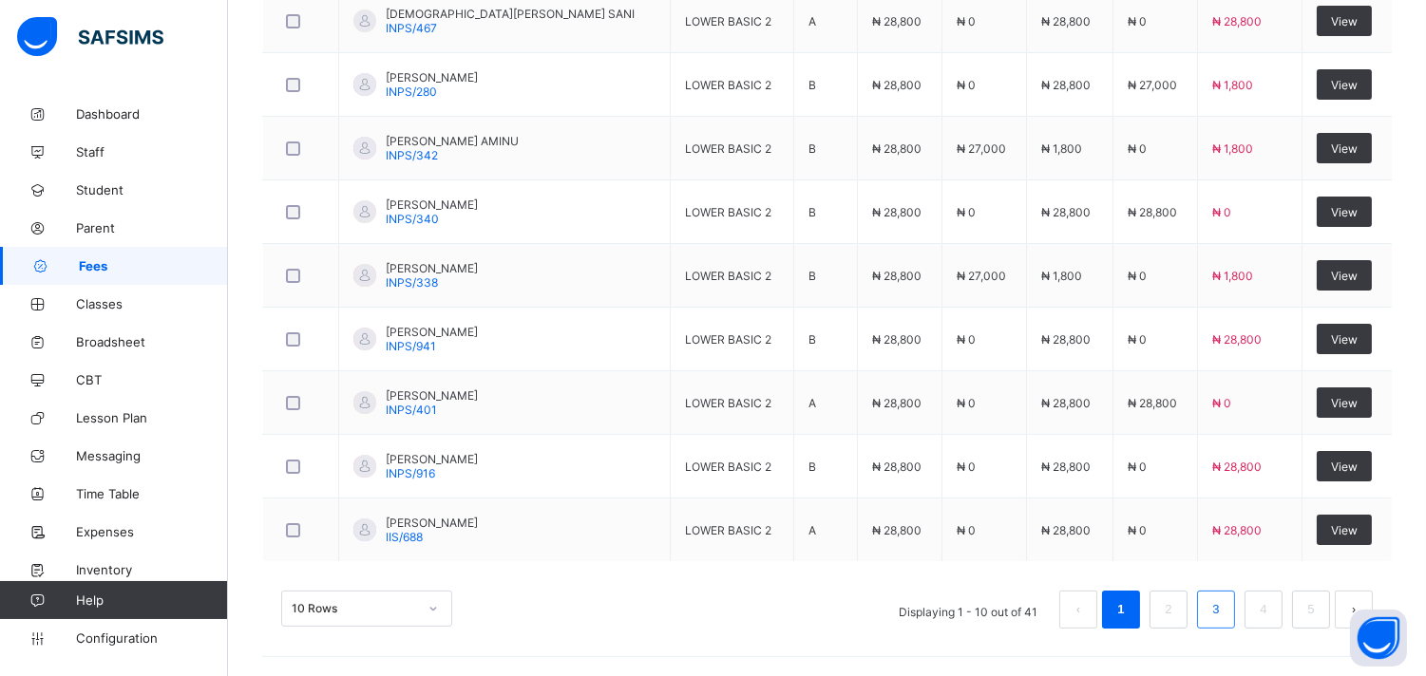
click at [1224, 618] on link "3" at bounding box center [1215, 609] width 18 height 25
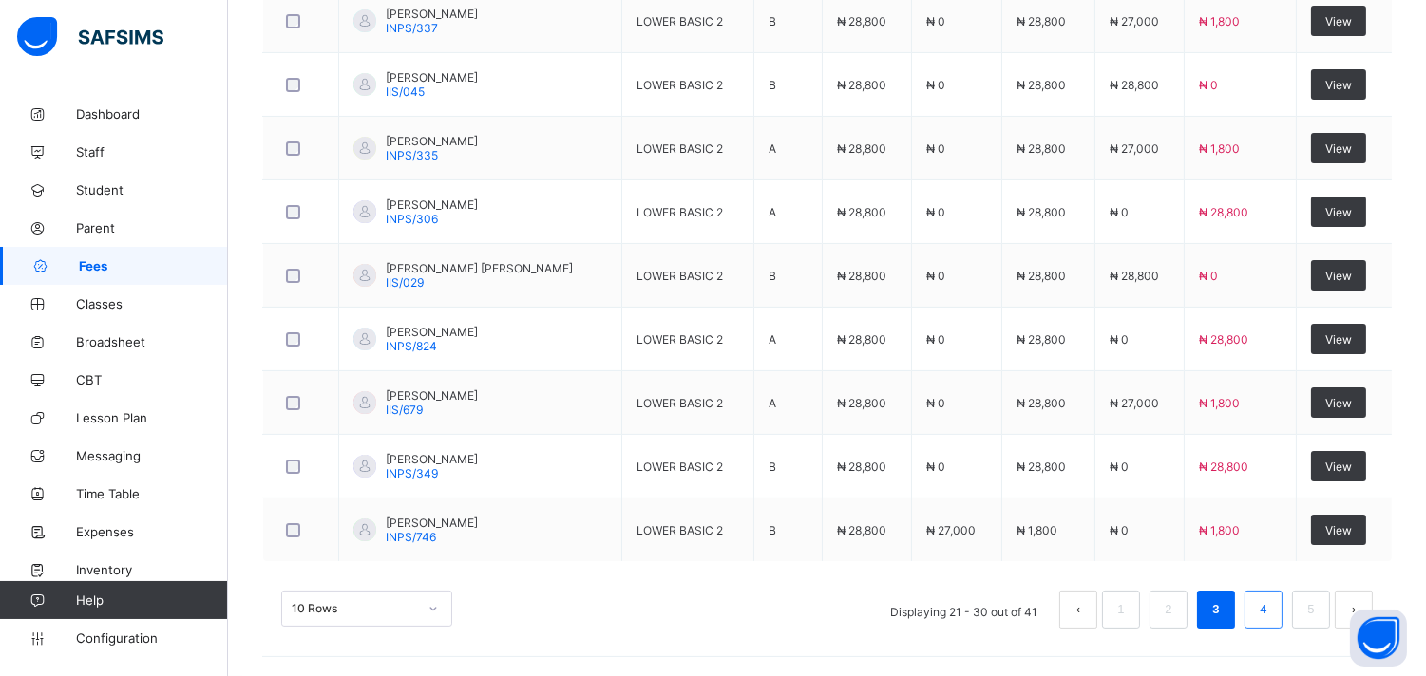
click at [1272, 621] on link "4" at bounding box center [1263, 609] width 18 height 25
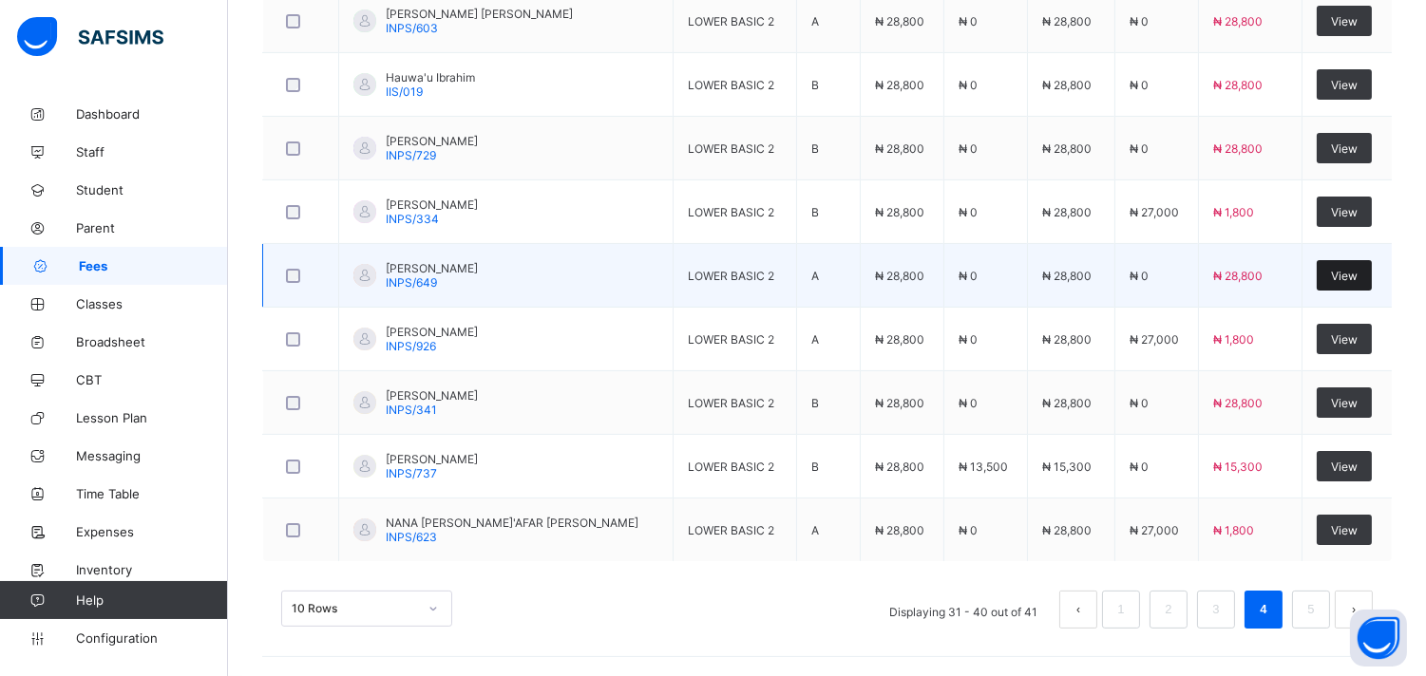
click at [1349, 287] on div "View" at bounding box center [1343, 275] width 55 height 30
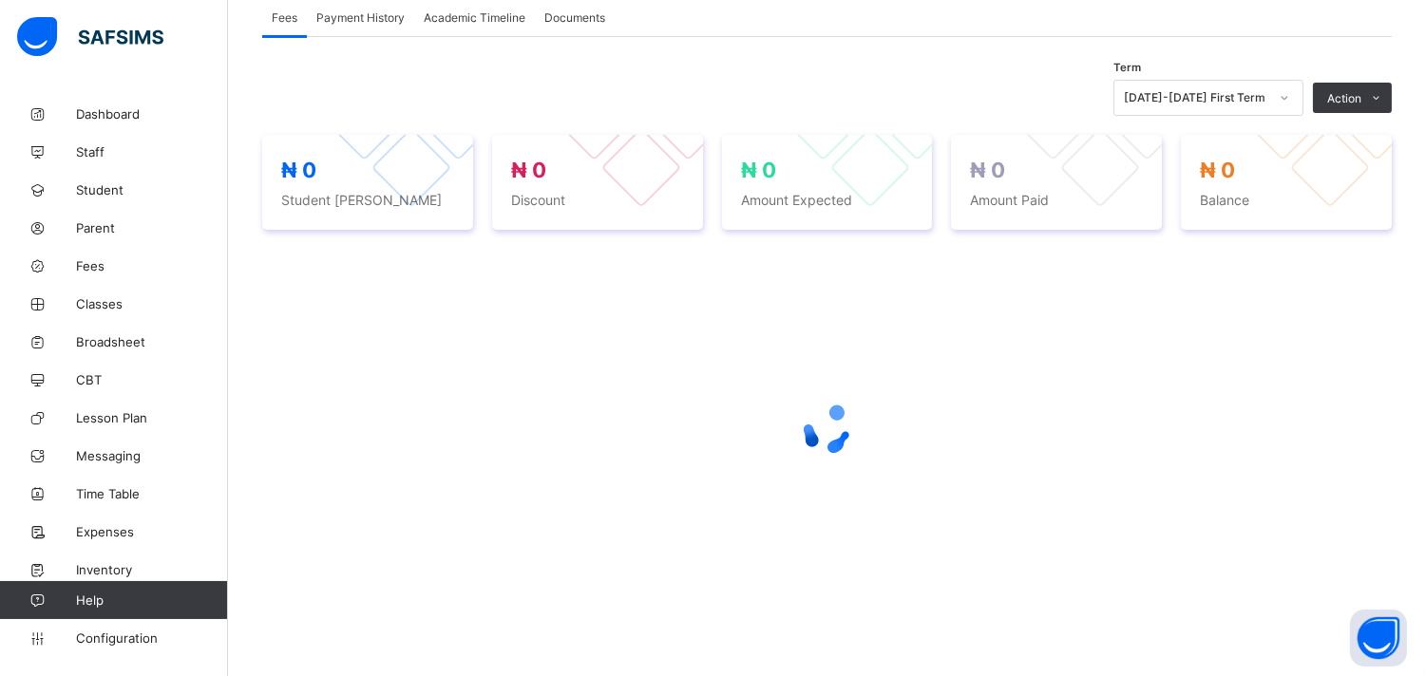
scroll to position [357, 0]
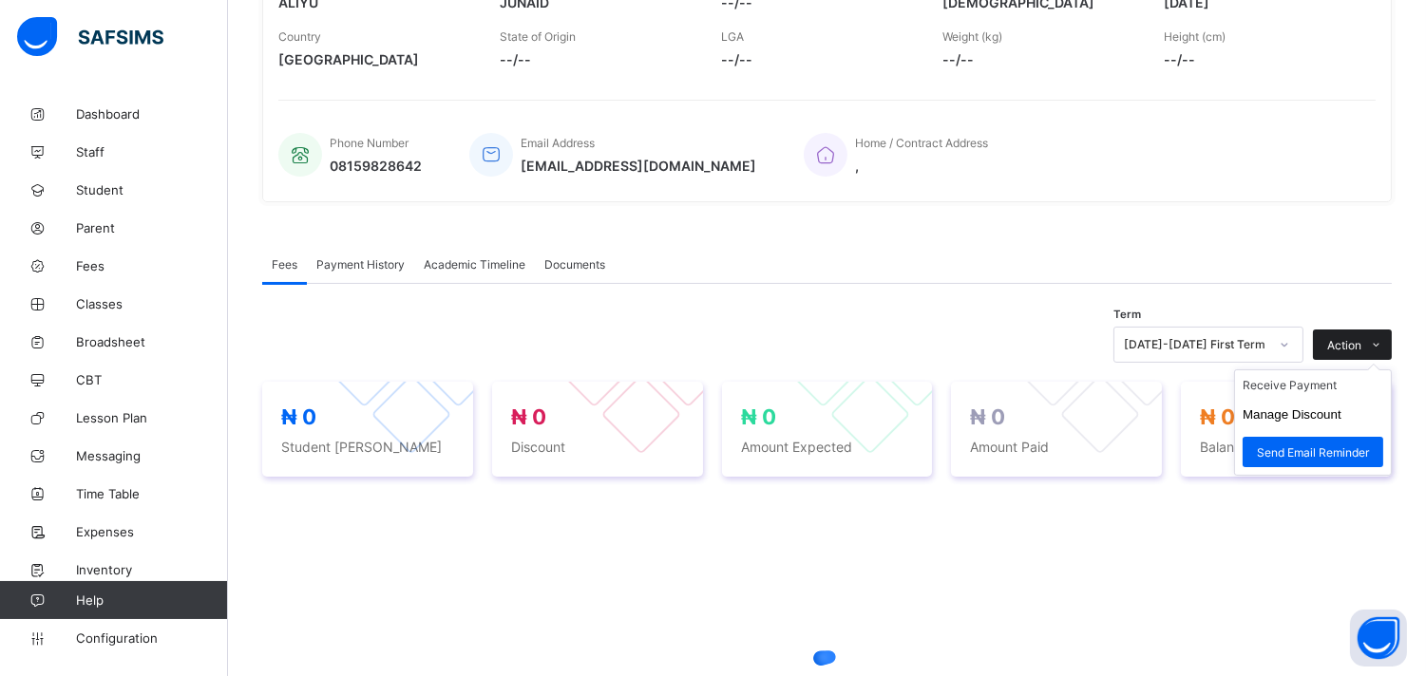
click at [1384, 339] on icon at bounding box center [1377, 345] width 14 height 12
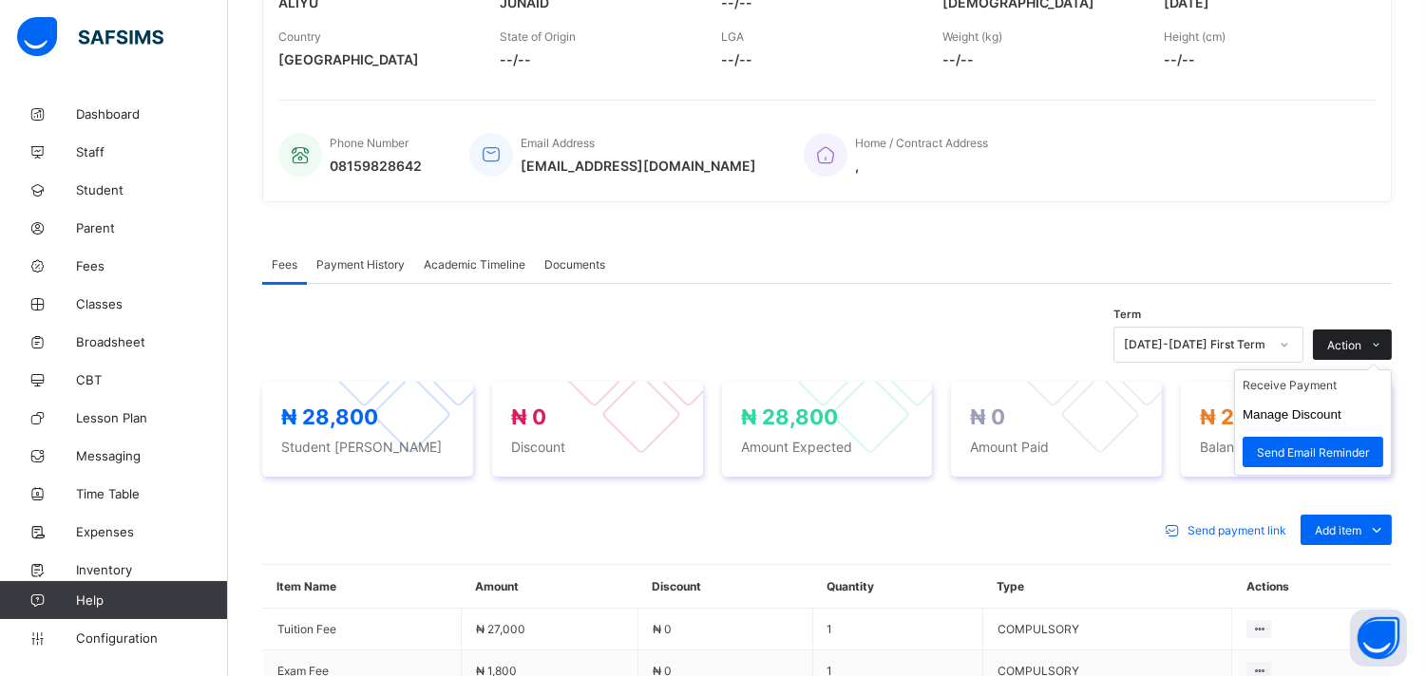
scroll to position [570, 0]
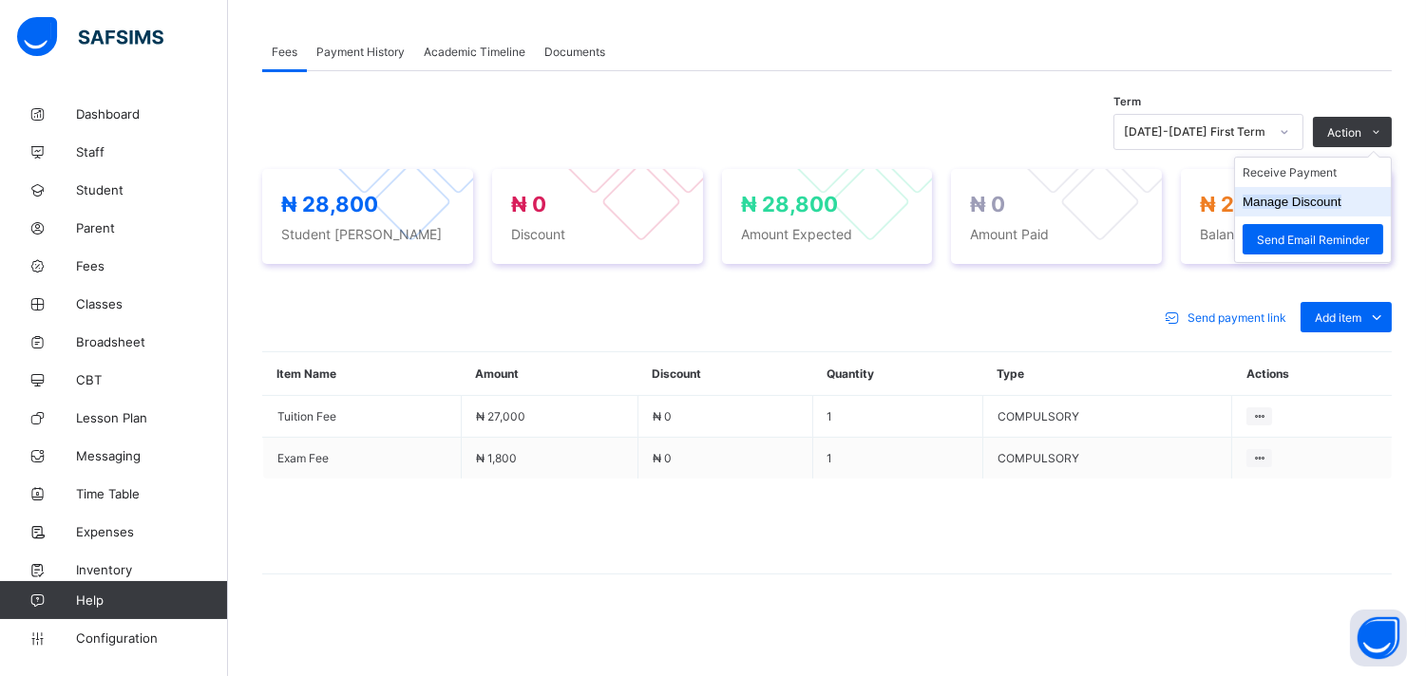
click at [1277, 205] on button "Manage Discount" at bounding box center [1291, 202] width 99 height 14
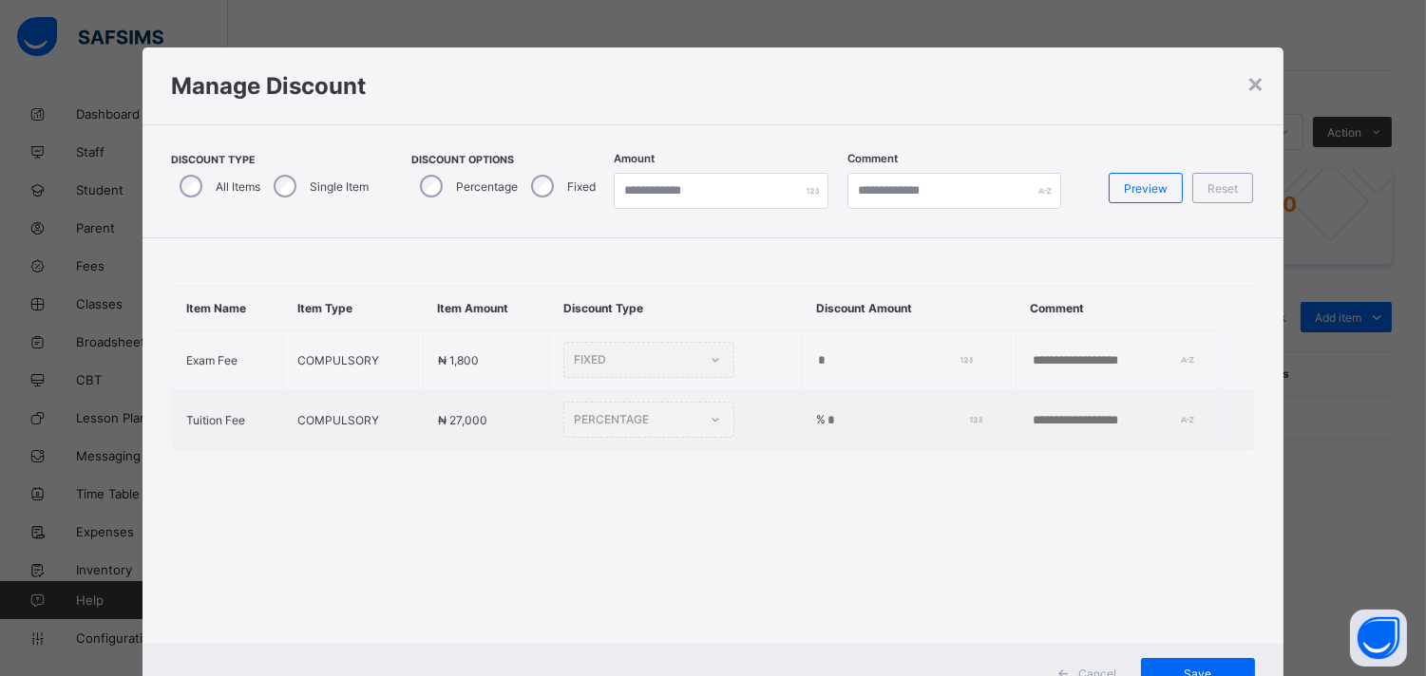
click at [259, 185] on div "All Items" at bounding box center [218, 186] width 94 height 40
type input "*"
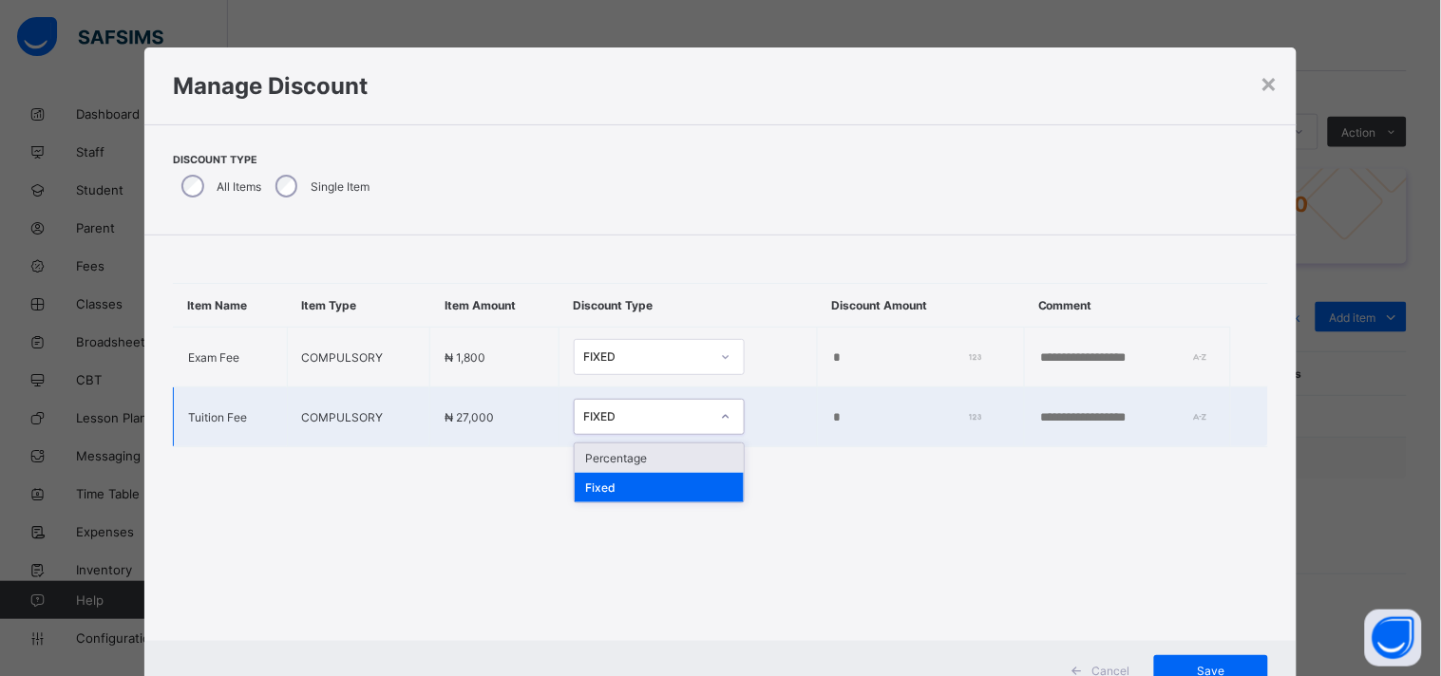
click at [722, 418] on icon at bounding box center [725, 417] width 7 height 4
click at [647, 458] on div "Percentage" at bounding box center [659, 458] width 169 height 29
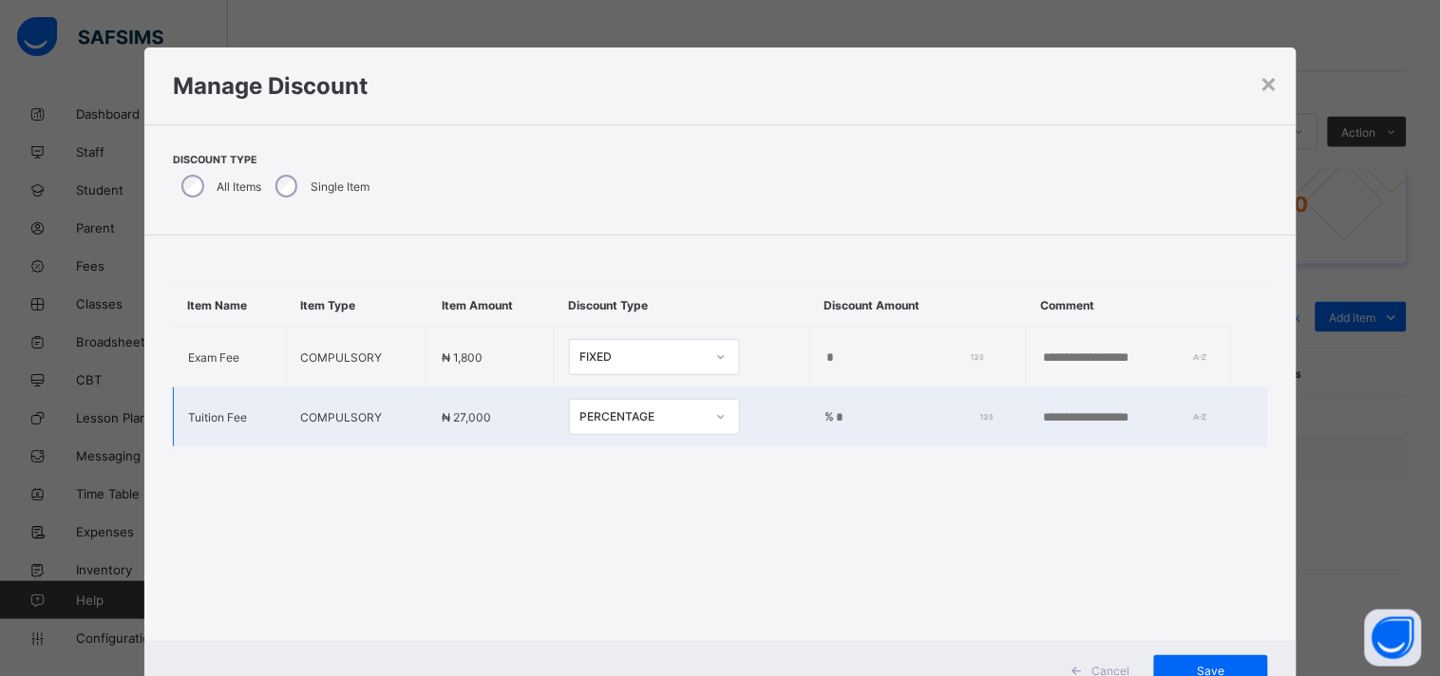
click at [647, 458] on div "Item Name Item Type Item Amount Discount Type Discount Amount Comment Exam Fee …" at bounding box center [720, 365] width 1153 height 259
click at [834, 420] on input "*" at bounding box center [910, 417] width 152 height 15
type input "***"
click at [1189, 657] on div "Save" at bounding box center [1211, 670] width 114 height 30
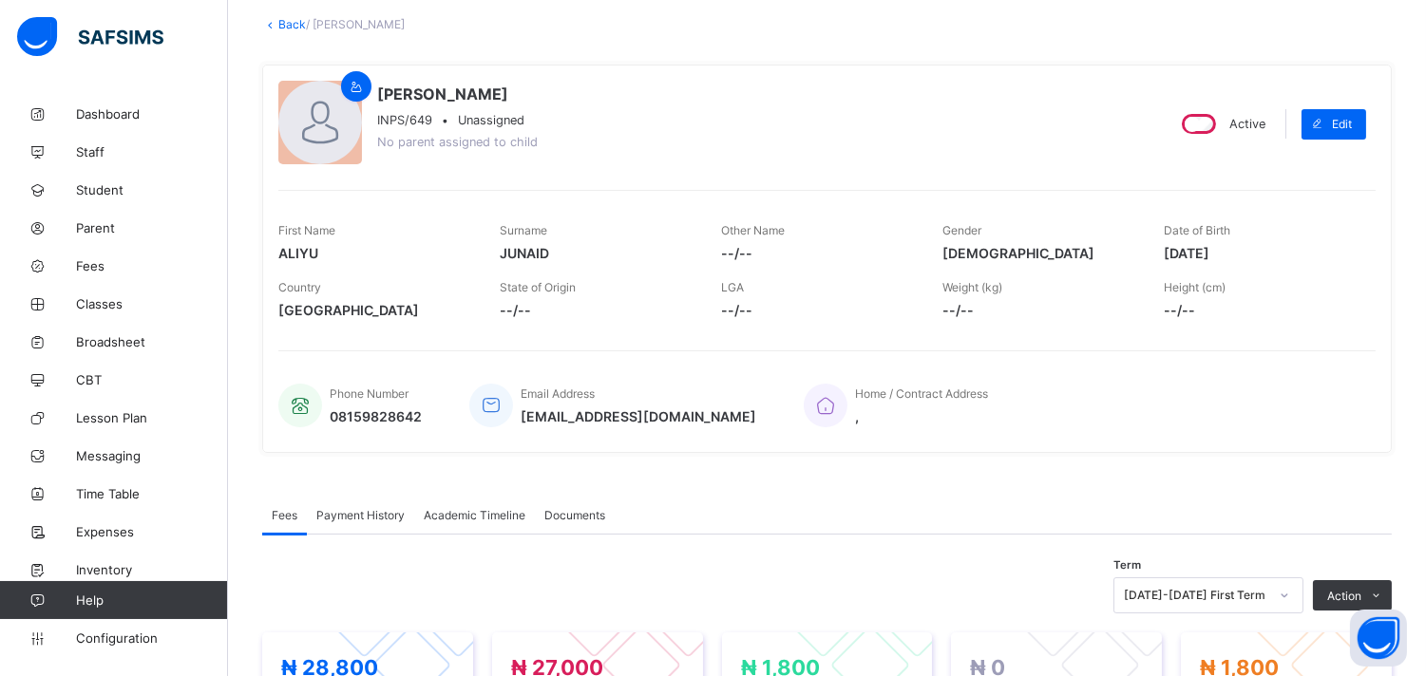
scroll to position [0, 0]
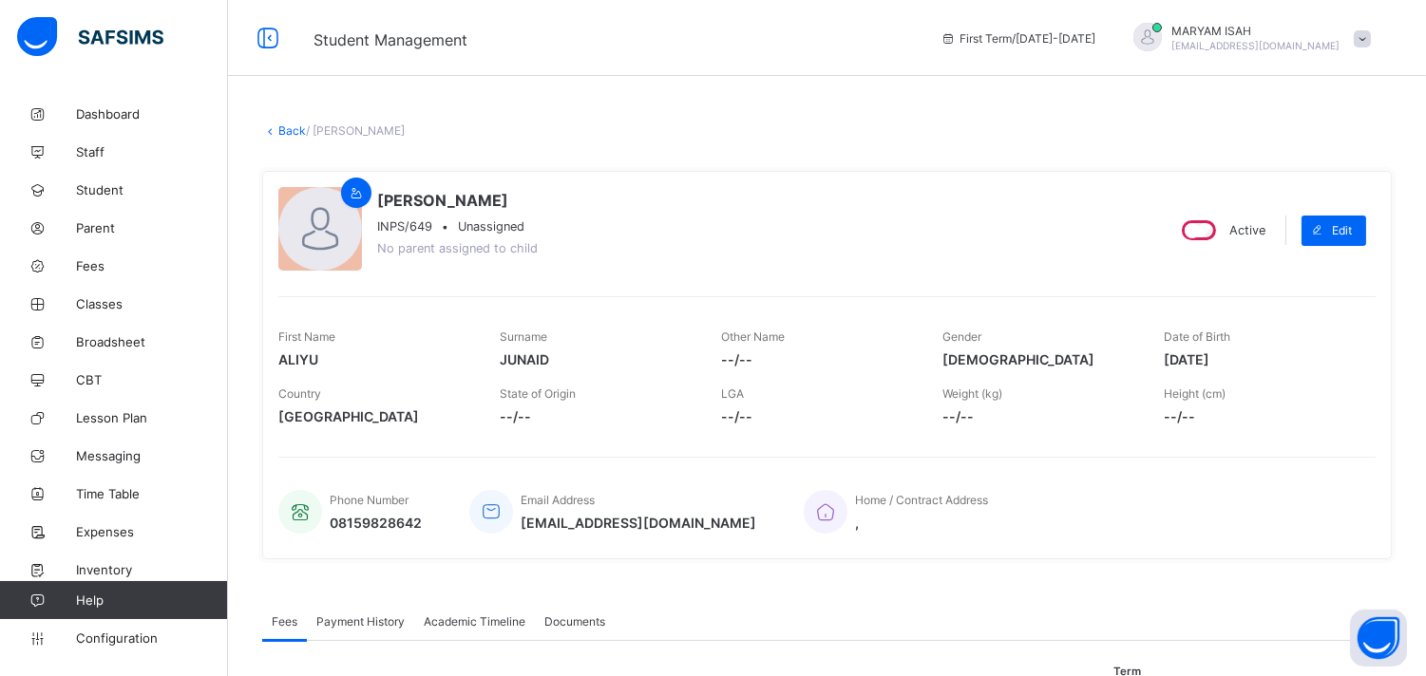
click at [279, 125] on link "Back" at bounding box center [292, 130] width 28 height 14
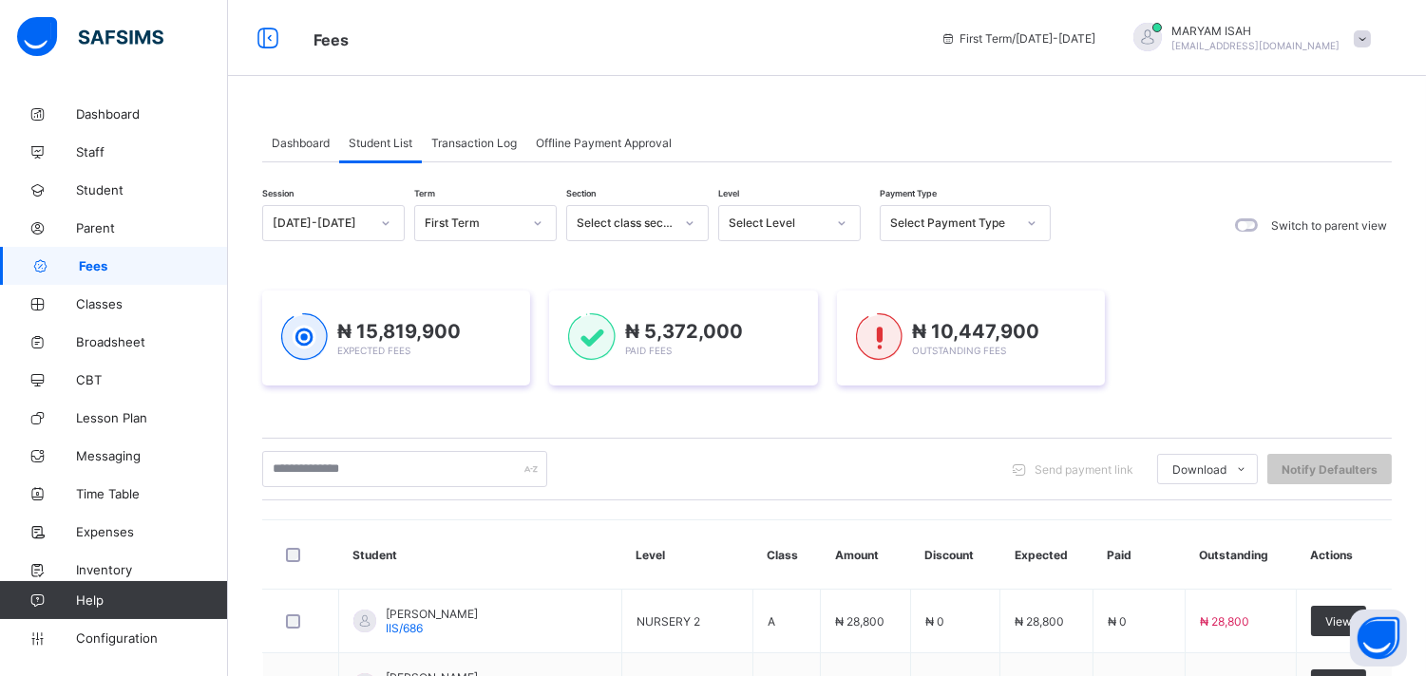
click at [831, 222] on div at bounding box center [841, 223] width 32 height 30
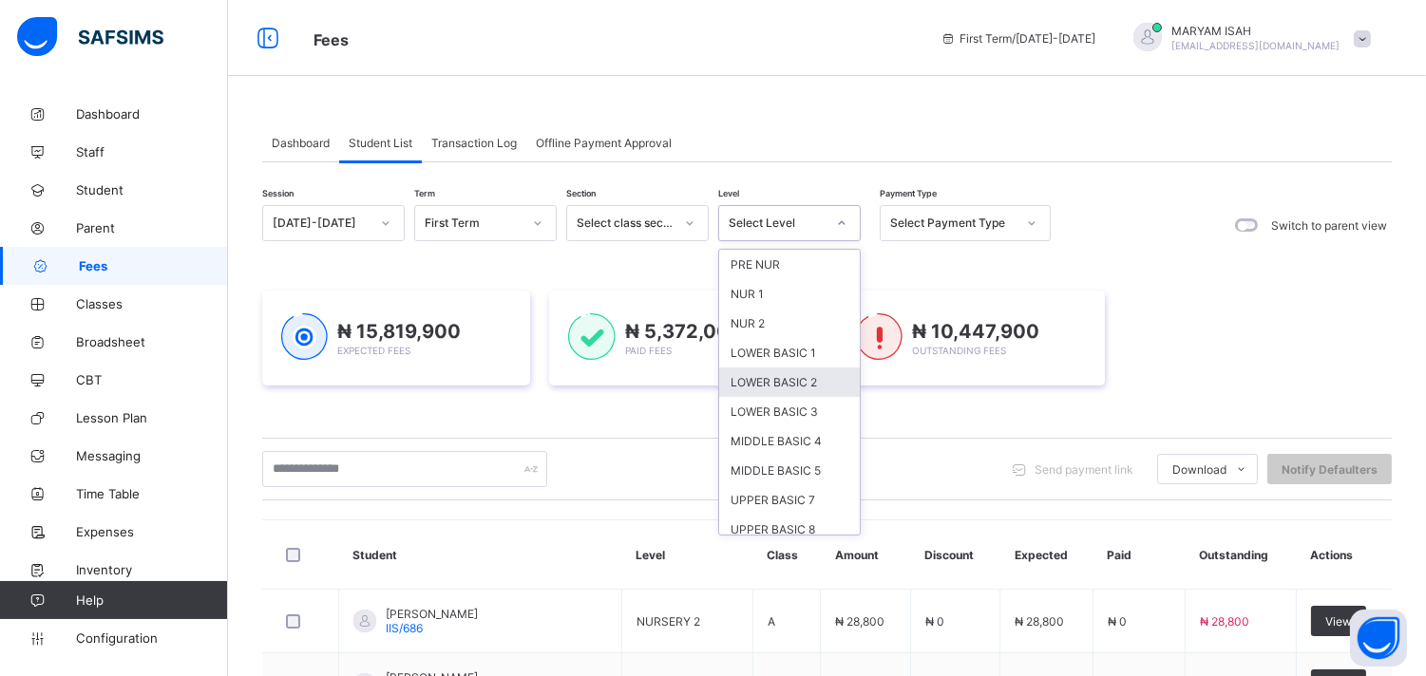
click at [779, 372] on div "LOWER BASIC 2" at bounding box center [789, 382] width 141 height 29
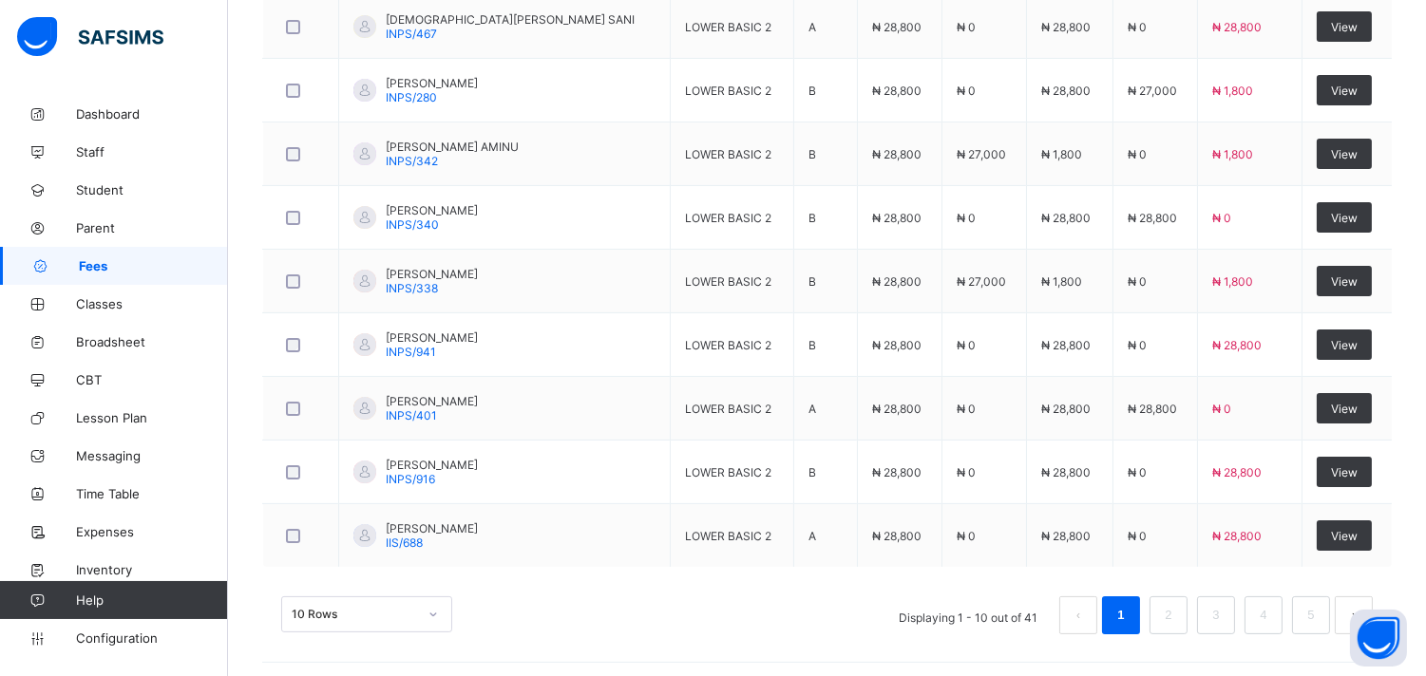
scroll to position [786, 0]
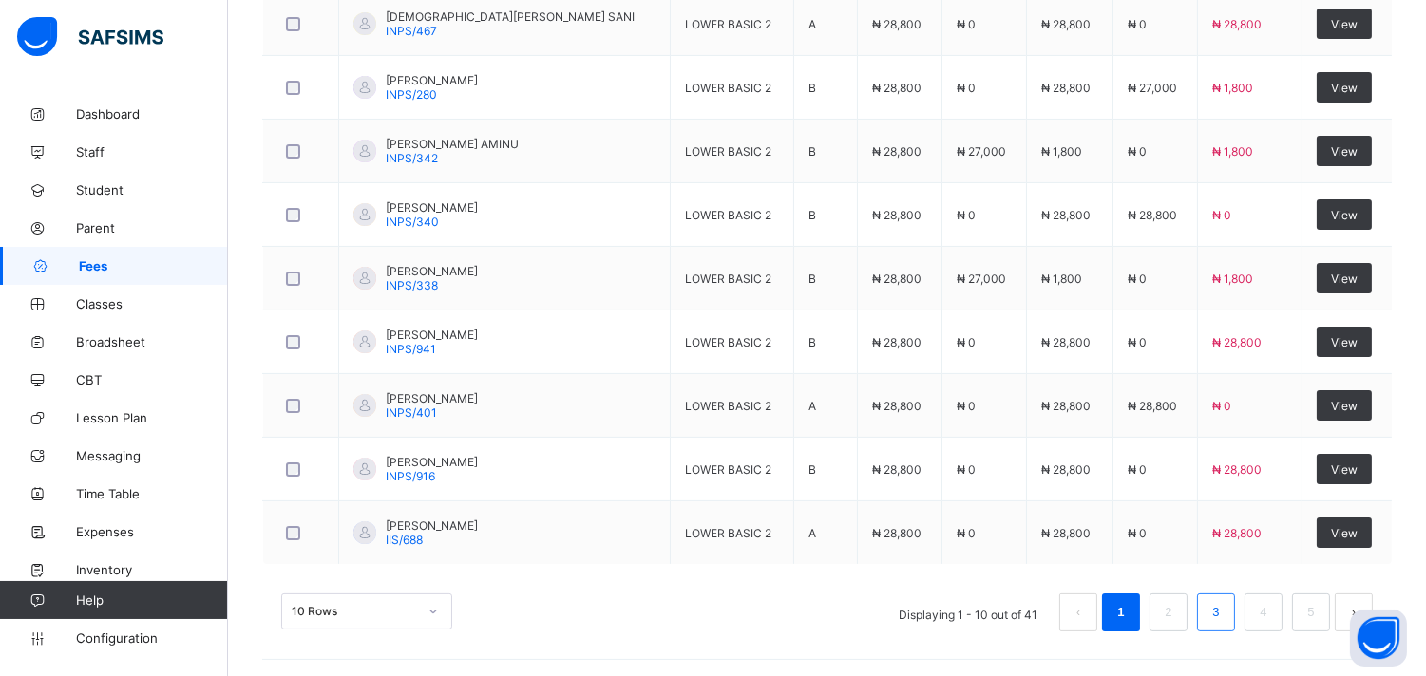
click at [1224, 615] on link "3" at bounding box center [1215, 612] width 18 height 25
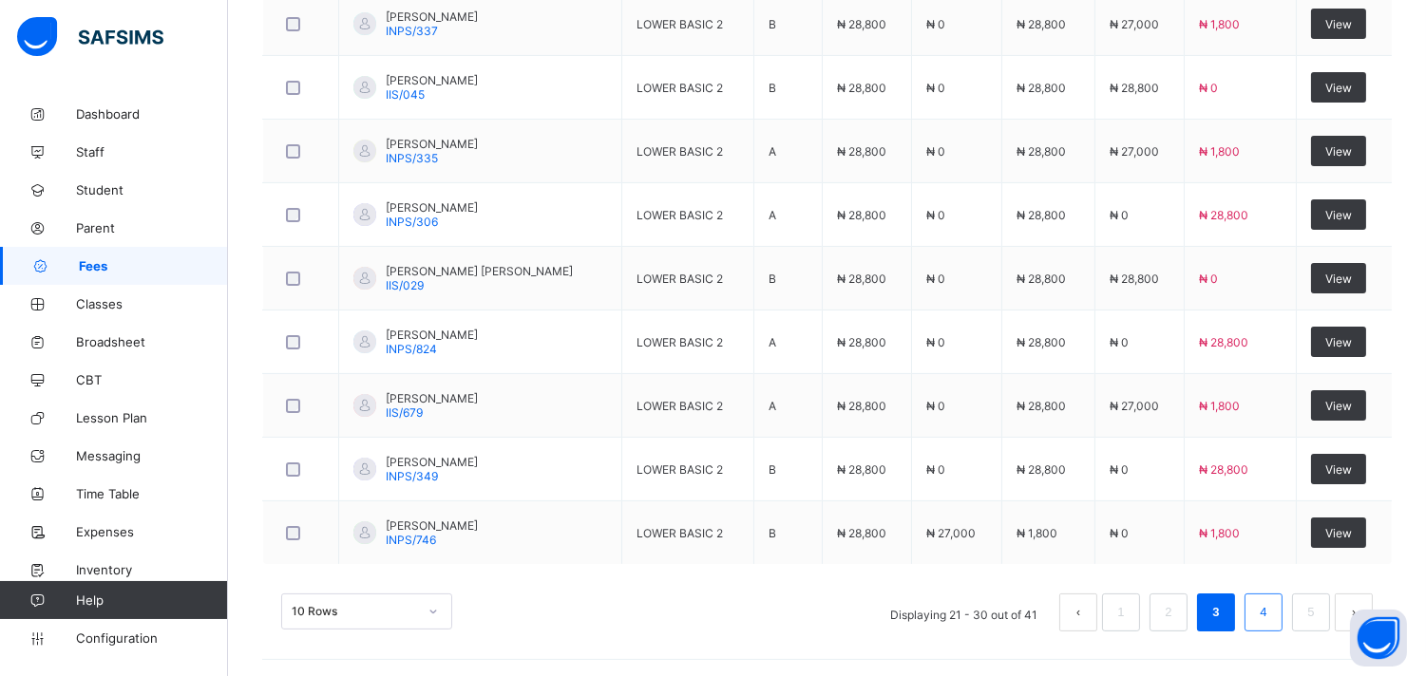
click at [1272, 605] on link "4" at bounding box center [1263, 612] width 18 height 25
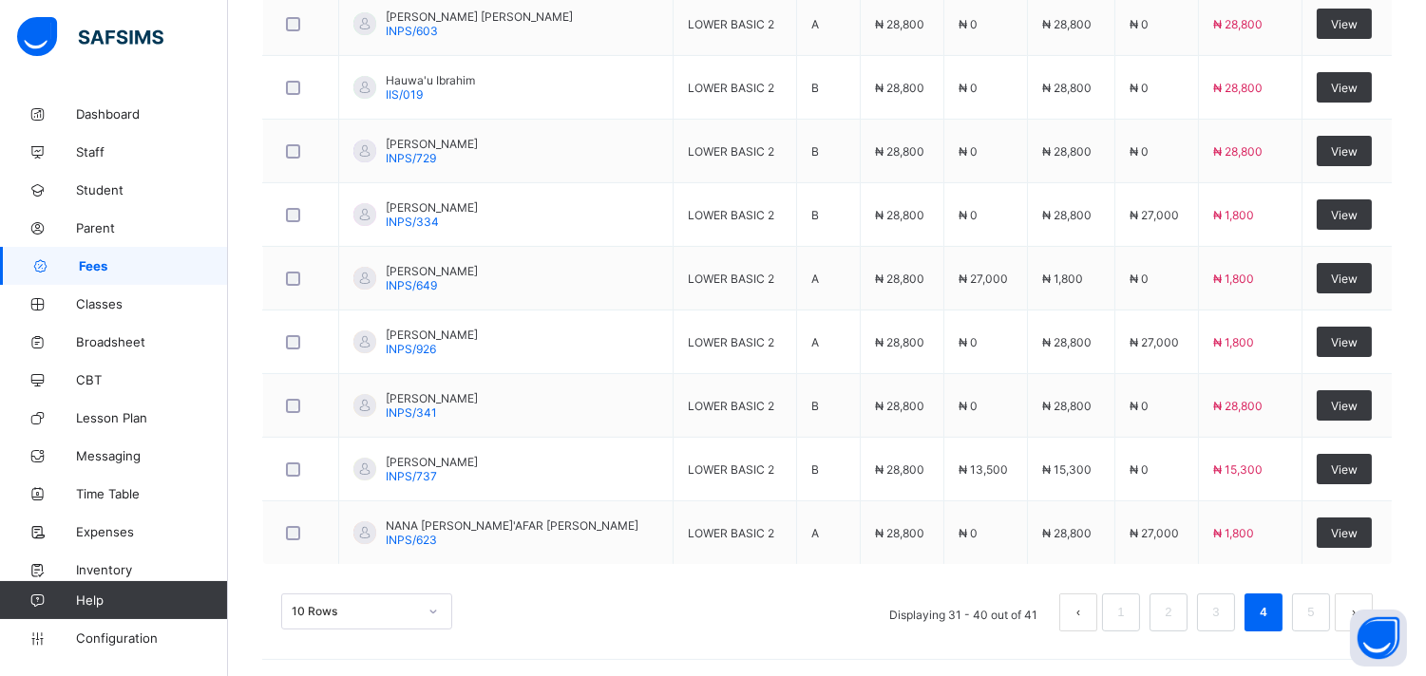
click at [724, 594] on div "10 Rows Displaying 31 - 40 out of 41 1 2 3 4 5" at bounding box center [826, 613] width 1091 height 38
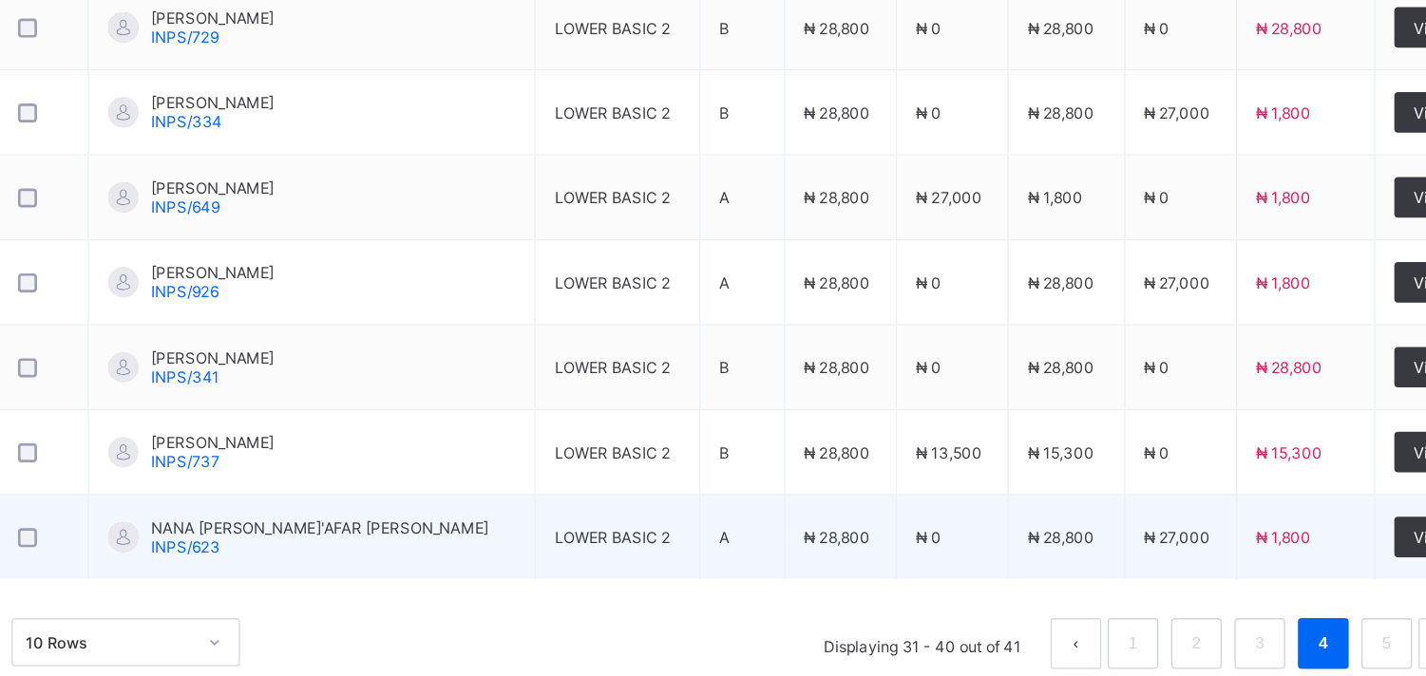
scroll to position [789, 0]
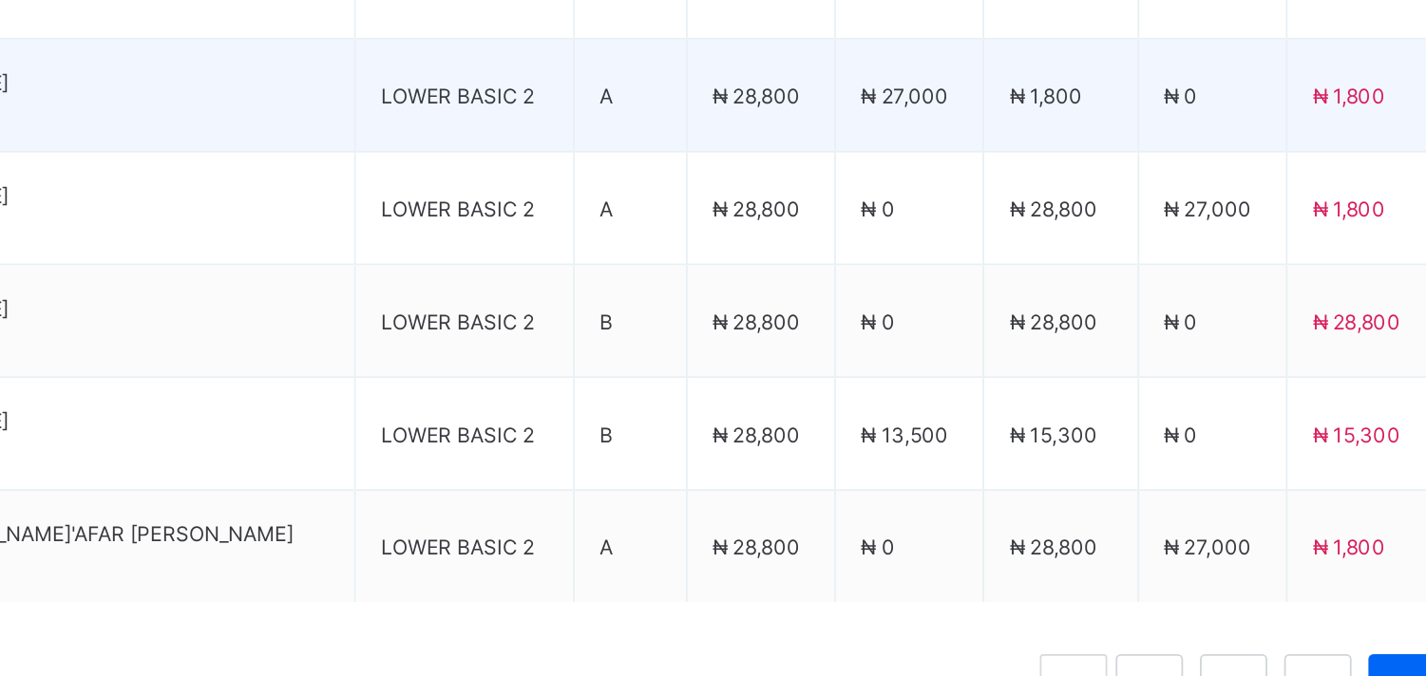
click at [1087, 250] on td "₦ 1,800" at bounding box center [1071, 276] width 86 height 64
click at [1085, 259] on td "₦ 1,800" at bounding box center [1071, 276] width 86 height 64
